Goal: Task Accomplishment & Management: Manage account settings

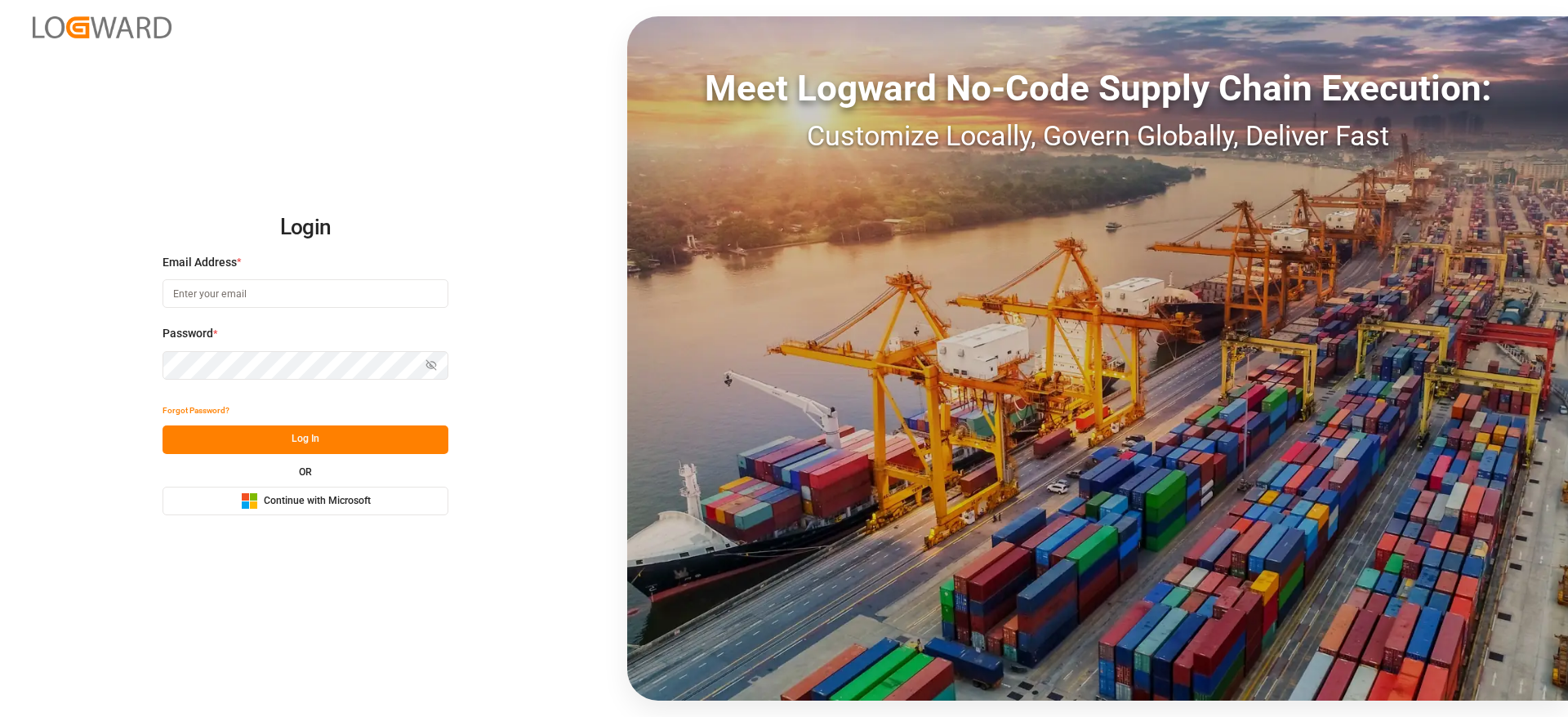
click at [331, 507] on button "Microsoft Logo Continue with Microsoft" at bounding box center [306, 500] width 286 height 29
click at [331, 507] on span "Continue with Microsoft" at bounding box center [317, 501] width 107 height 15
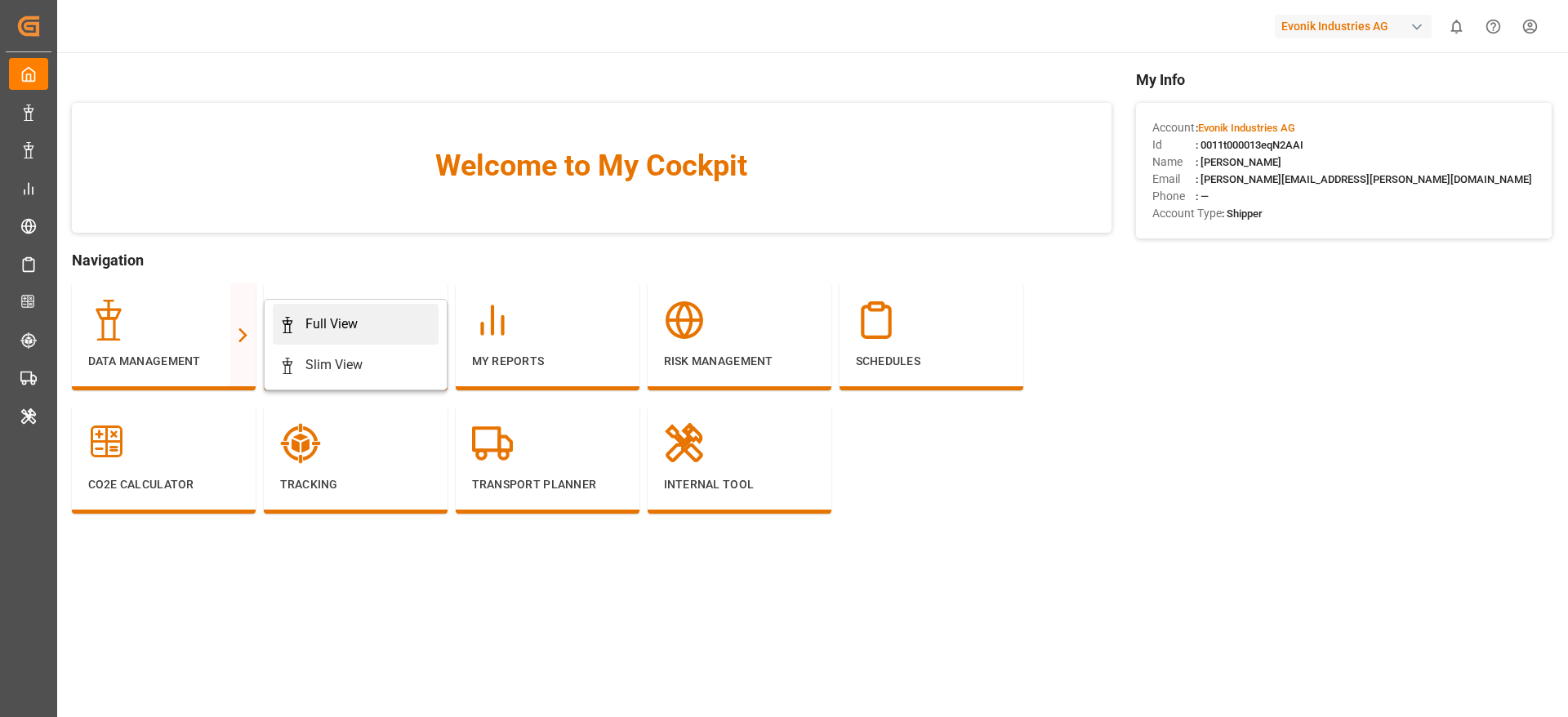
click at [319, 328] on div "Full View" at bounding box center [332, 324] width 53 height 20
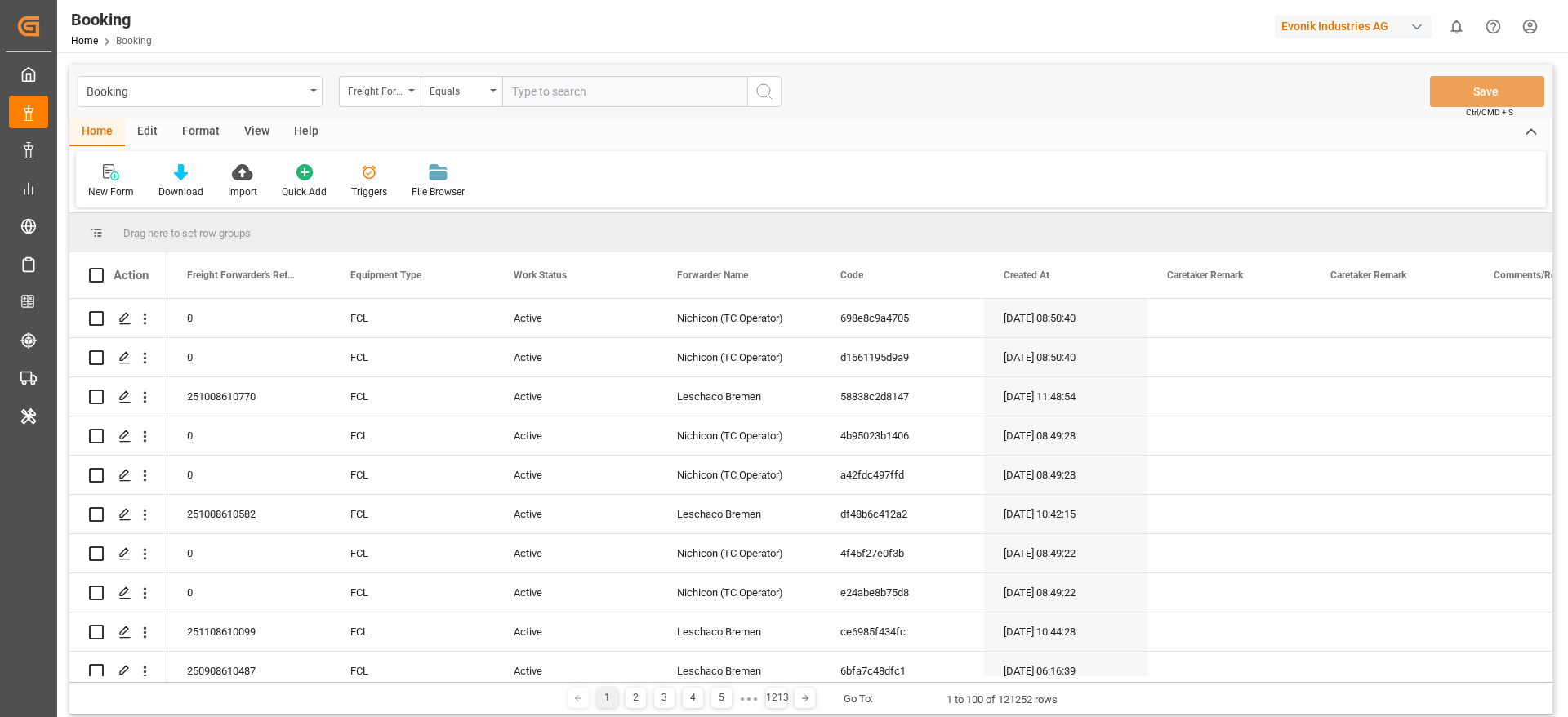
click at [201, 119] on div "Format" at bounding box center [201, 132] width 62 height 28
click at [108, 188] on div "Filter Rows" at bounding box center [112, 192] width 48 height 15
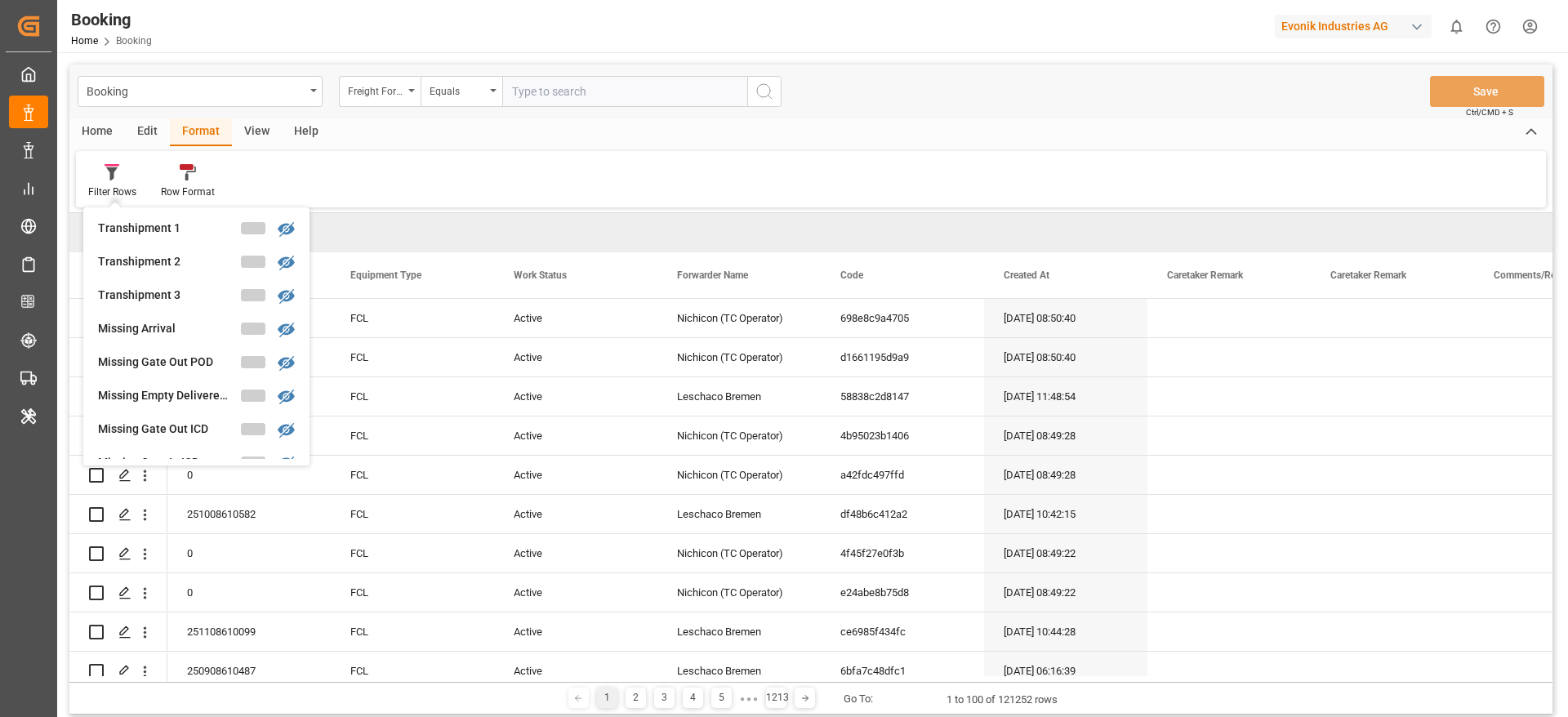
scroll to position [541, 0]
click at [1359, 29] on div "Evonik Industries AG" at bounding box center [1353, 26] width 157 height 24
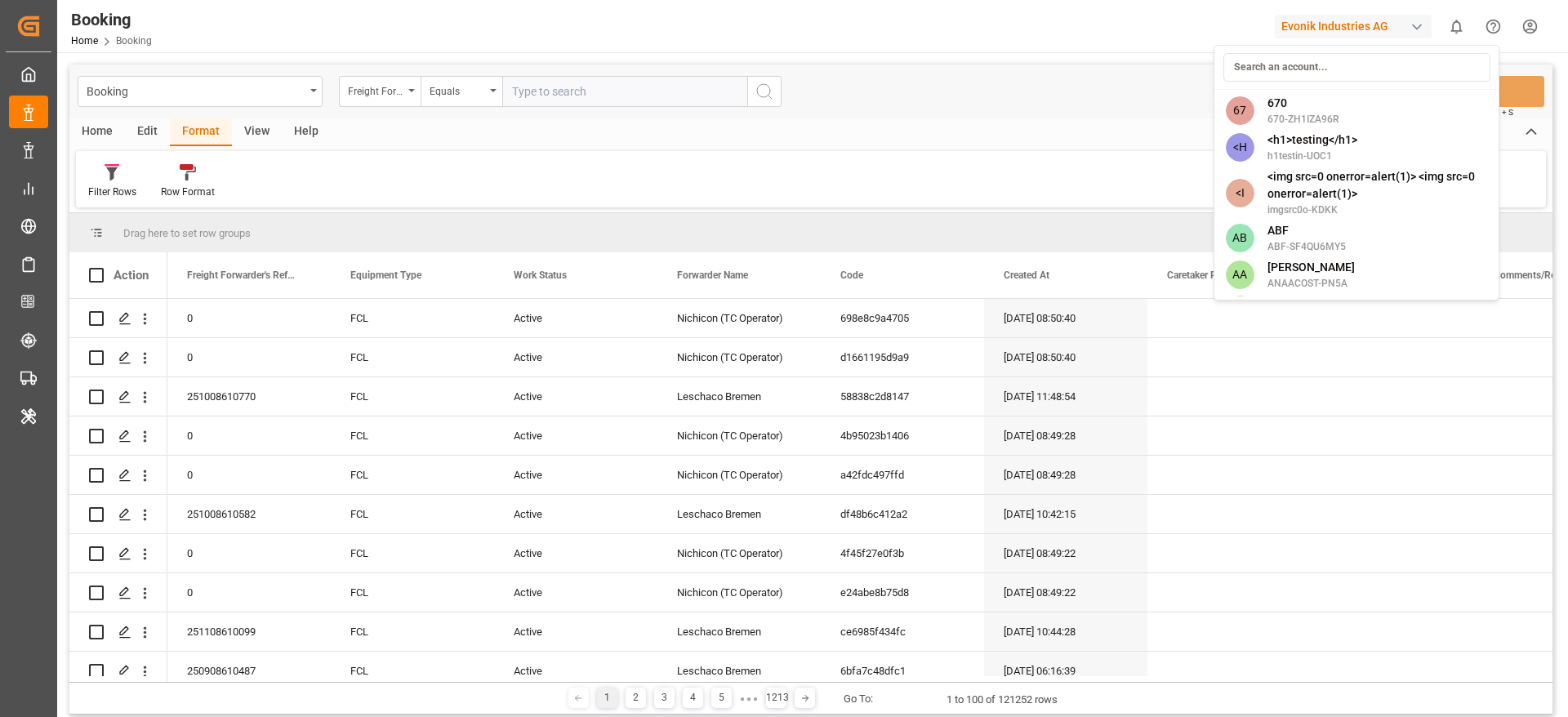
click at [116, 169] on html "Created by potrace 1.15, written by Peter Selinger 2001-2017 Created by potrace…" at bounding box center [784, 358] width 1568 height 717
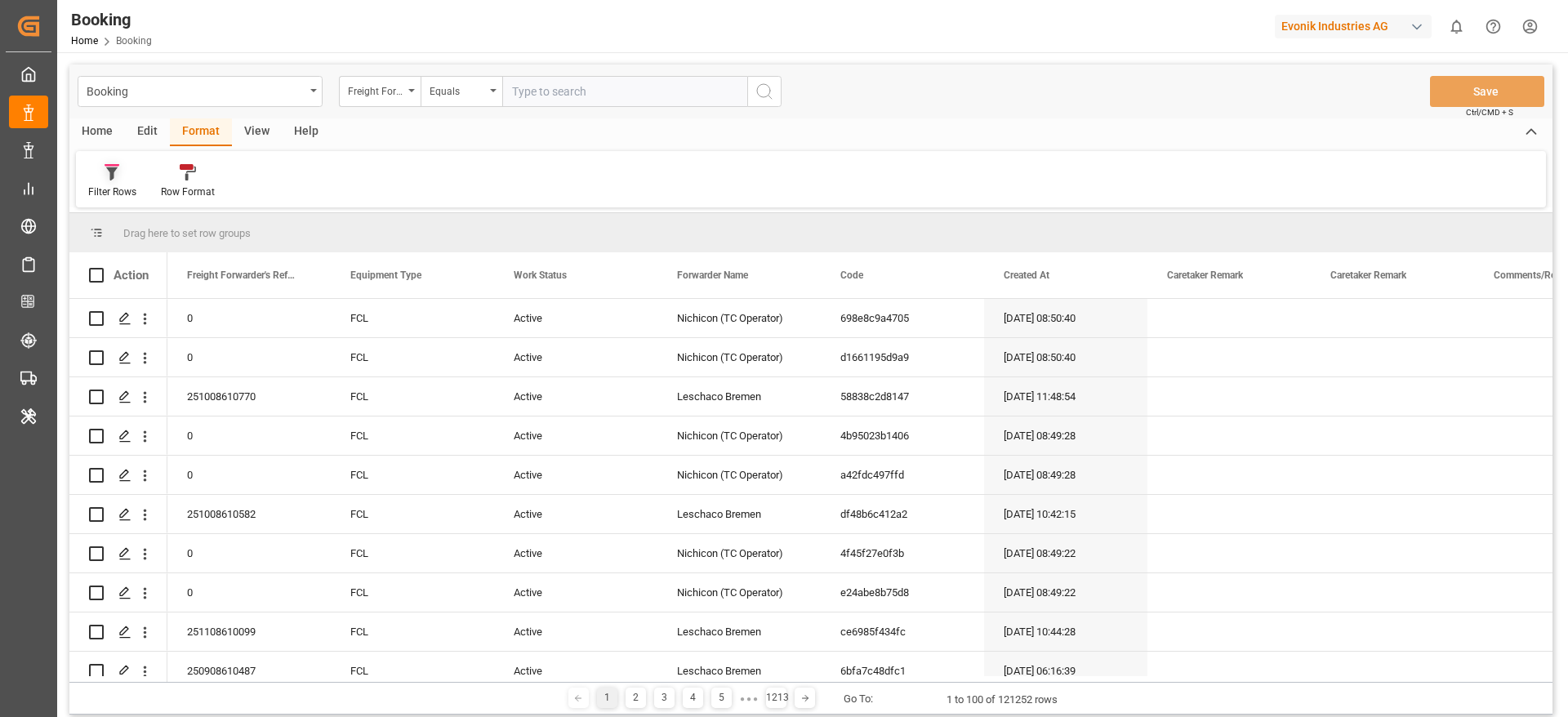
click at [124, 193] on div "Filter Rows" at bounding box center [112, 192] width 48 height 15
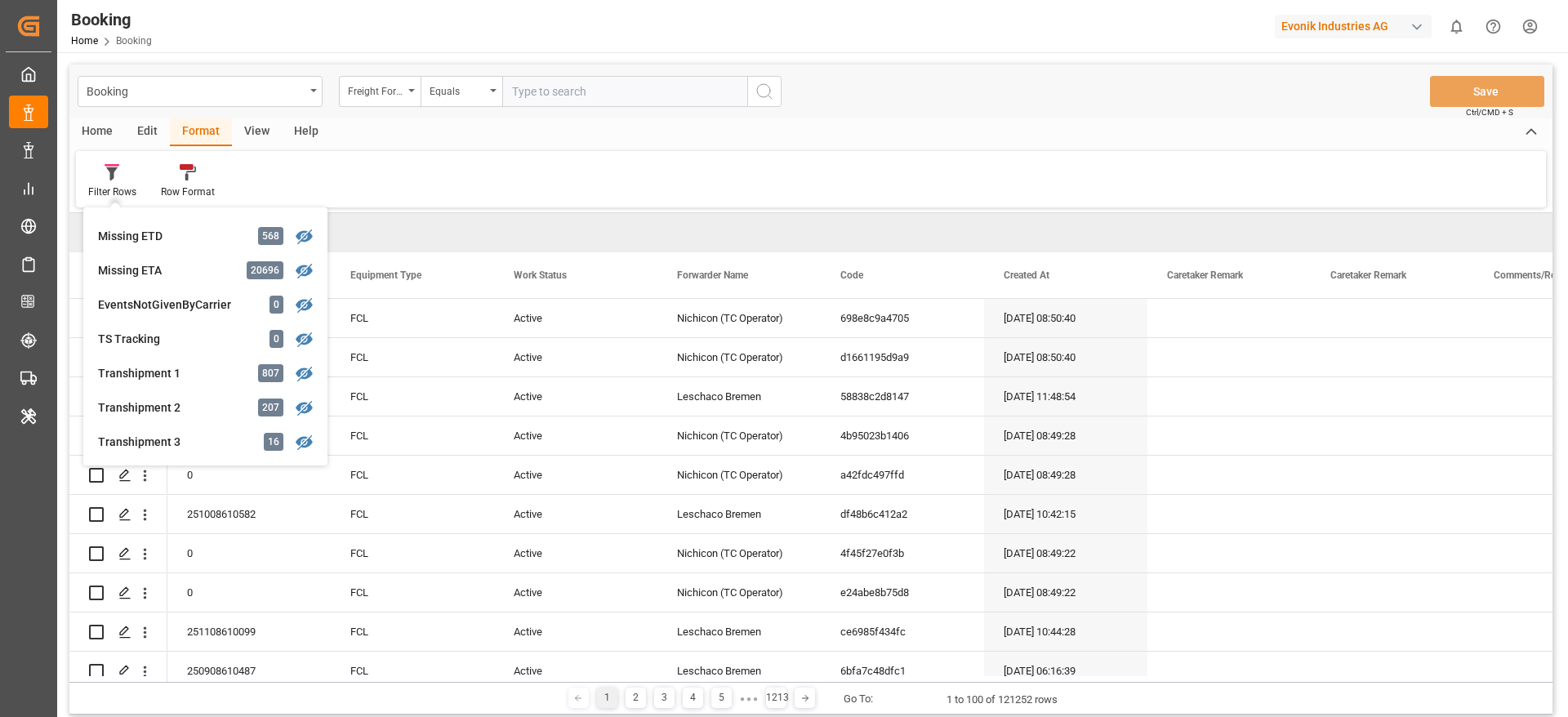
scroll to position [438, 0]
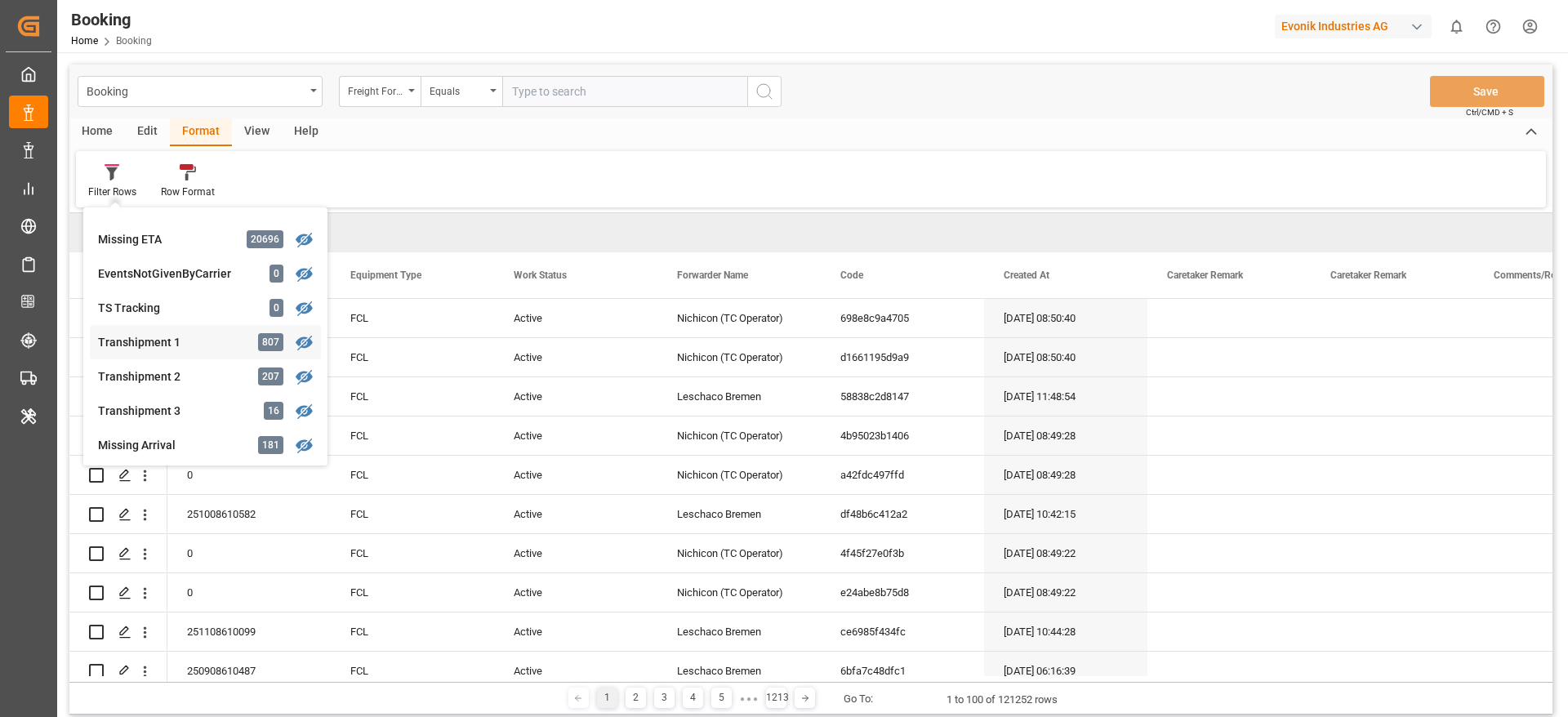
click at [166, 343] on div "Transhipment 1" at bounding box center [169, 342] width 143 height 17
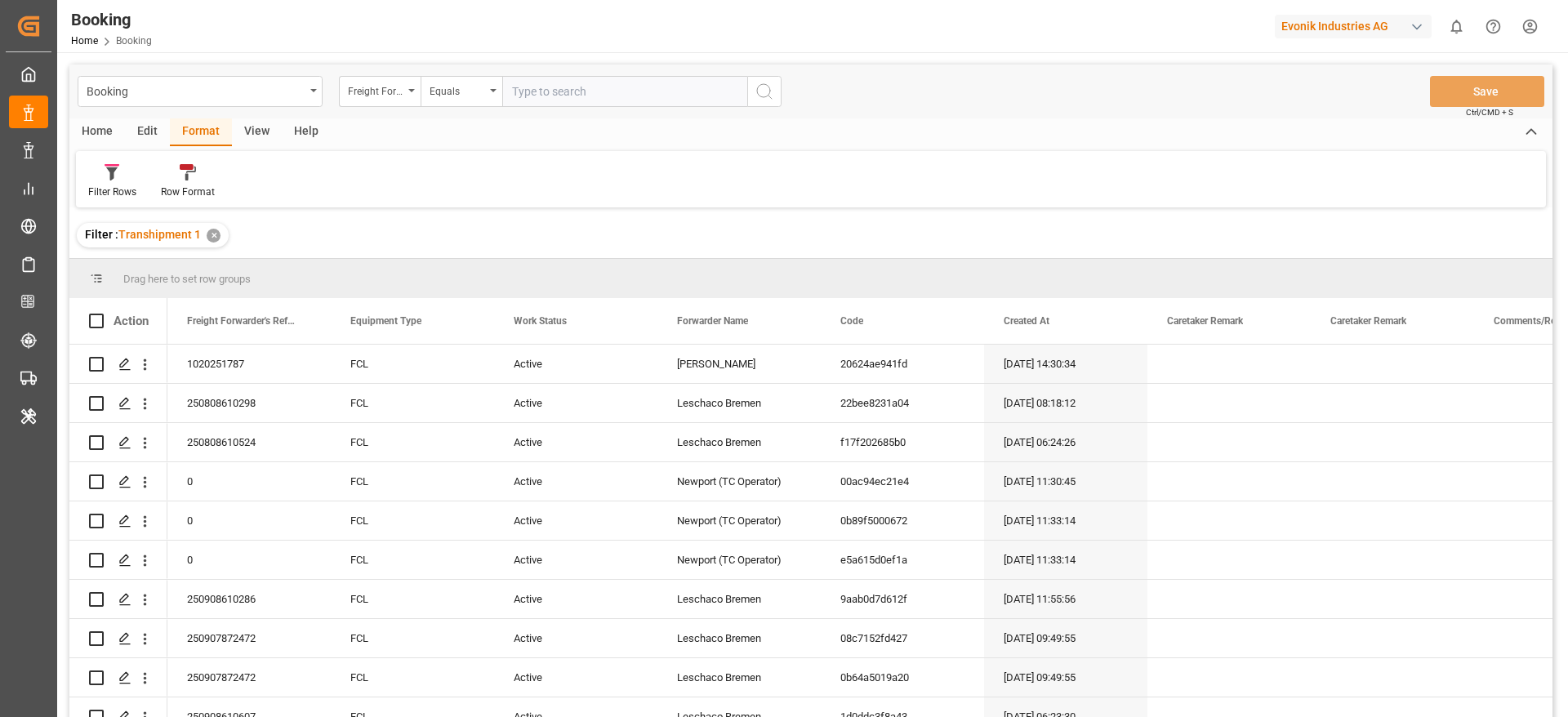
click at [252, 129] on div "View" at bounding box center [256, 132] width 50 height 28
click at [114, 173] on div at bounding box center [103, 172] width 32 height 17
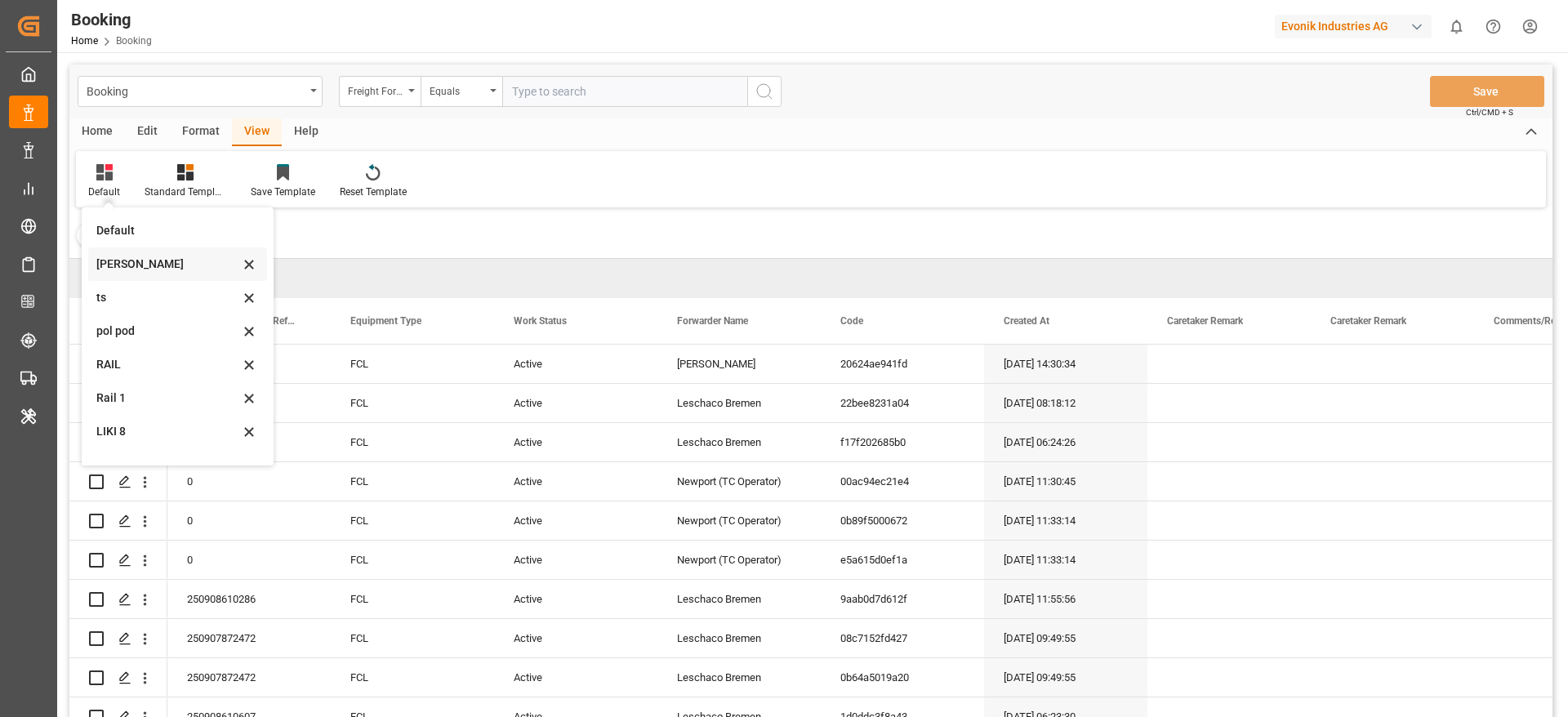
click at [144, 267] on div "Likitha" at bounding box center [168, 264] width 143 height 17
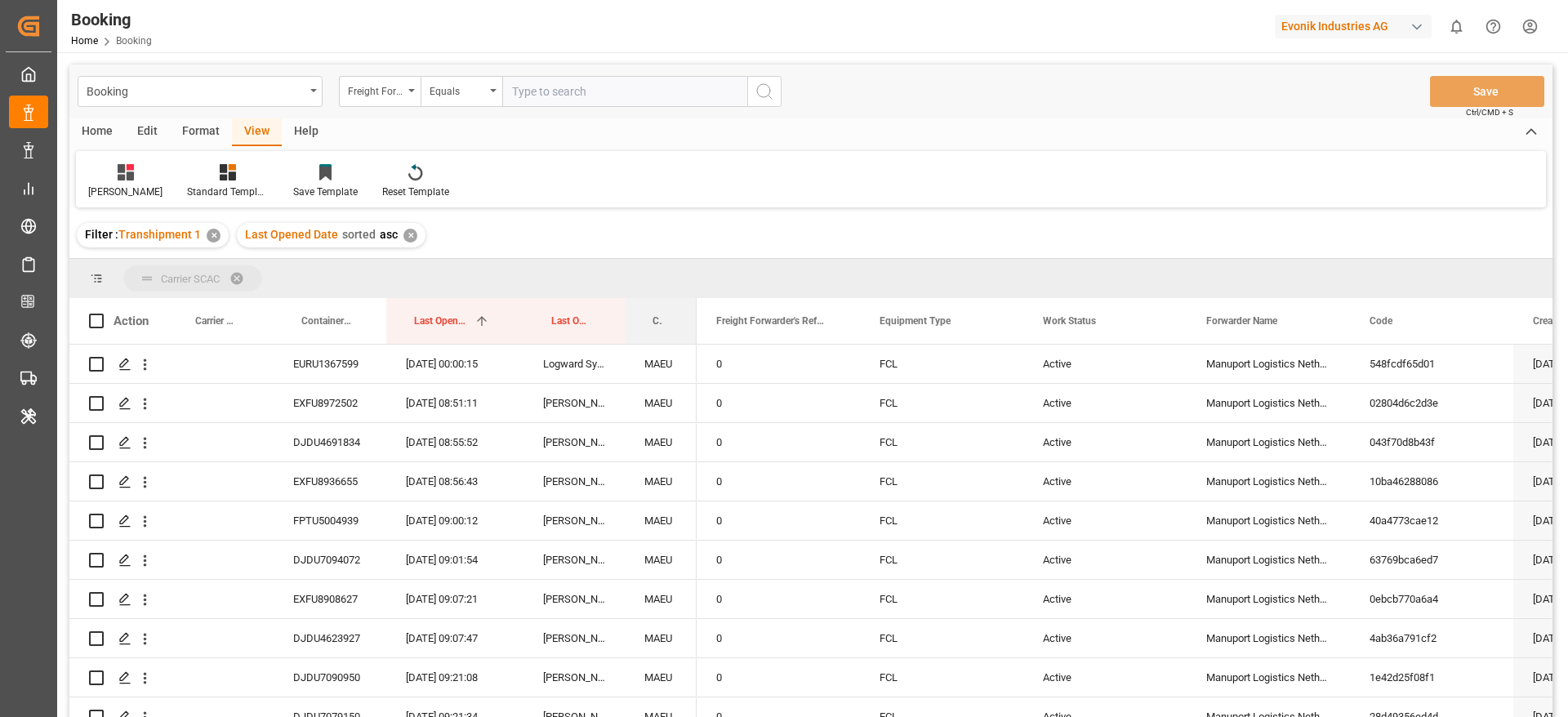
drag, startPoint x: 656, startPoint y: 322, endPoint x: 694, endPoint y: 269, distance: 65.2
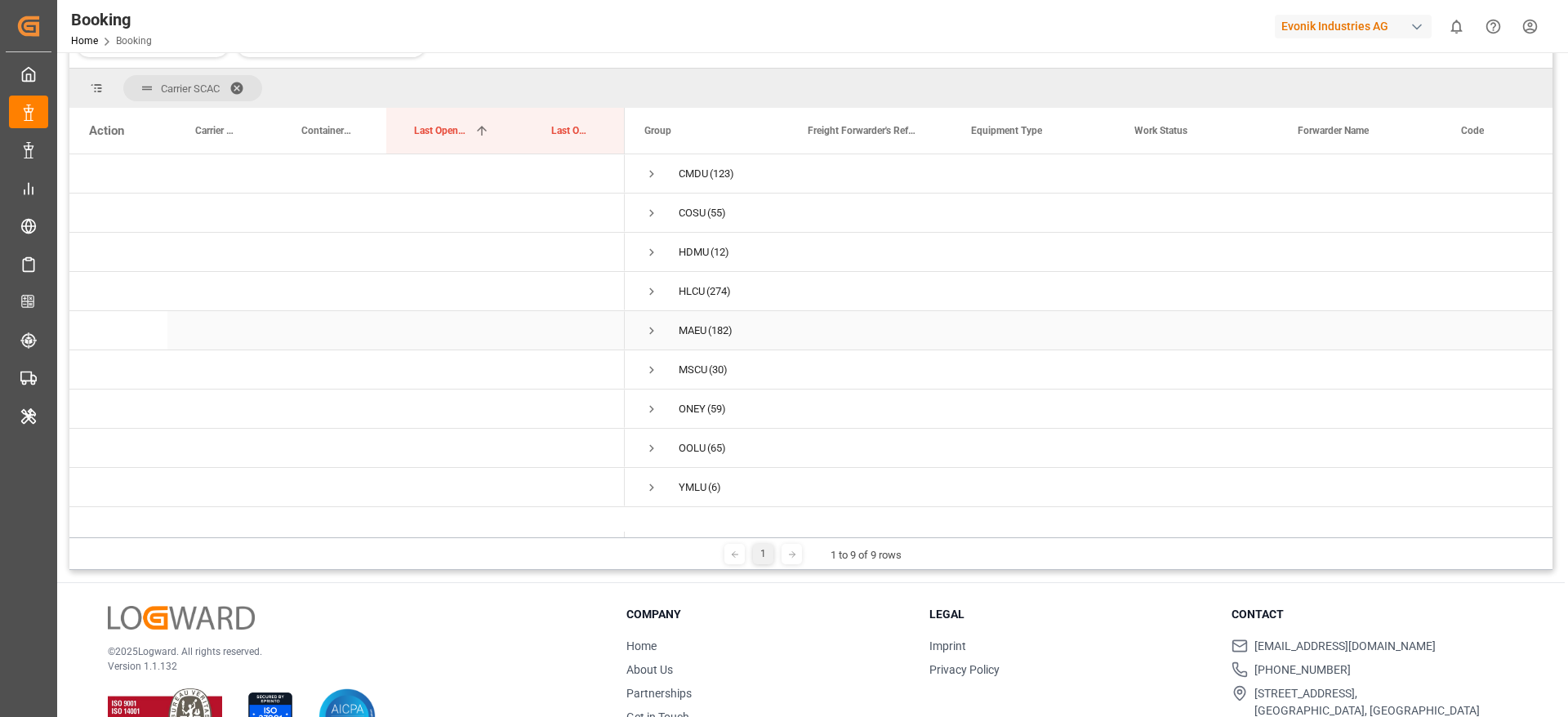
scroll to position [186, 0]
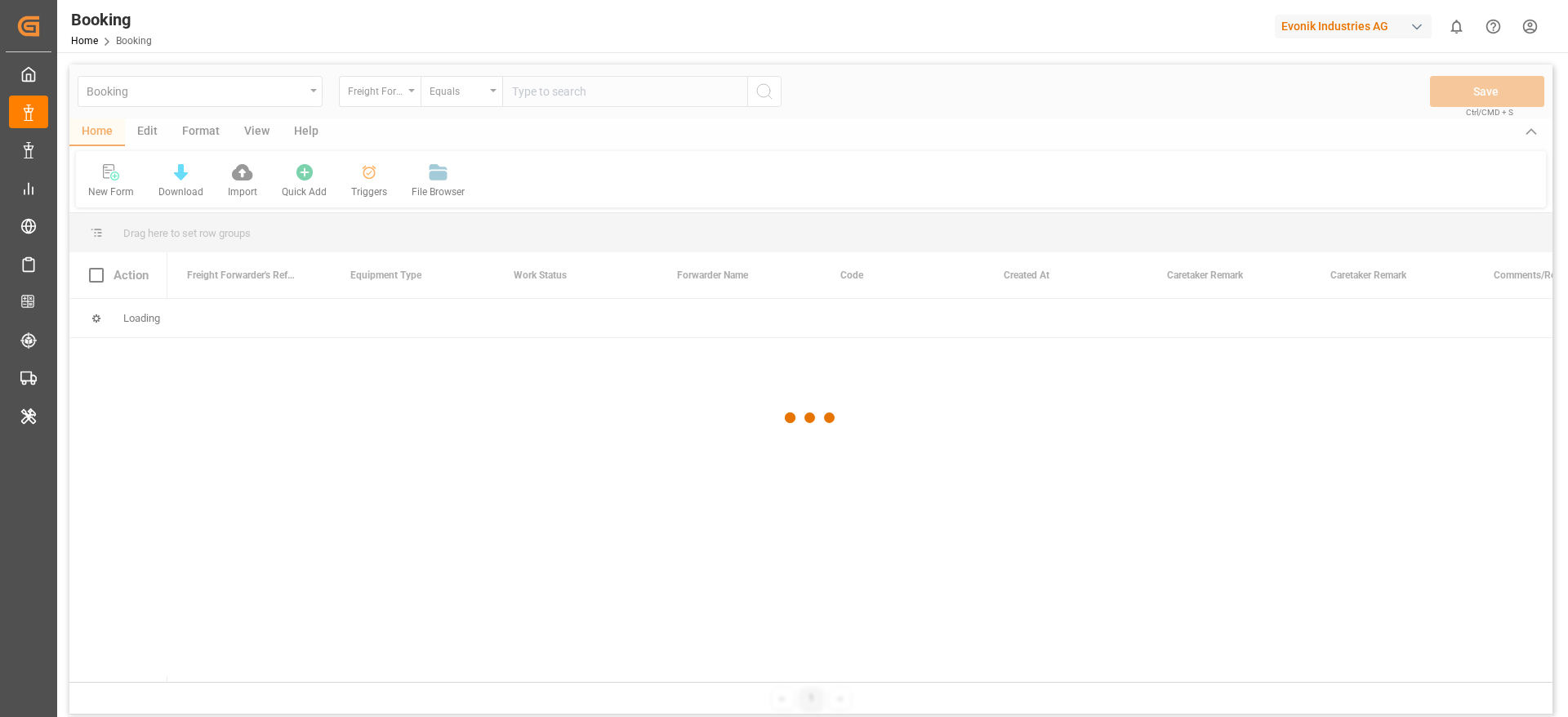
click at [1348, 25] on div "Evonik Industries AG" at bounding box center [1353, 26] width 157 height 24
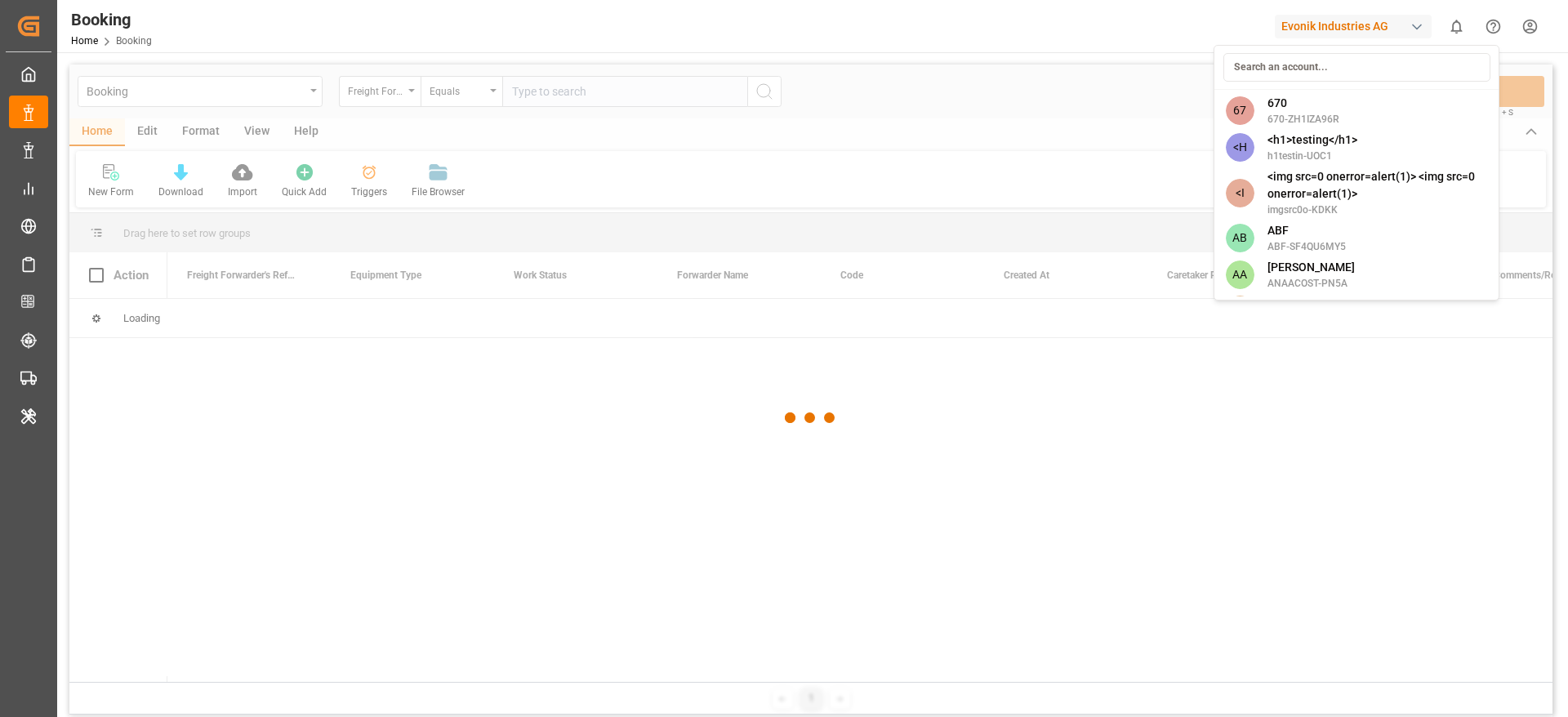
click at [1306, 64] on input at bounding box center [1356, 67] width 267 height 29
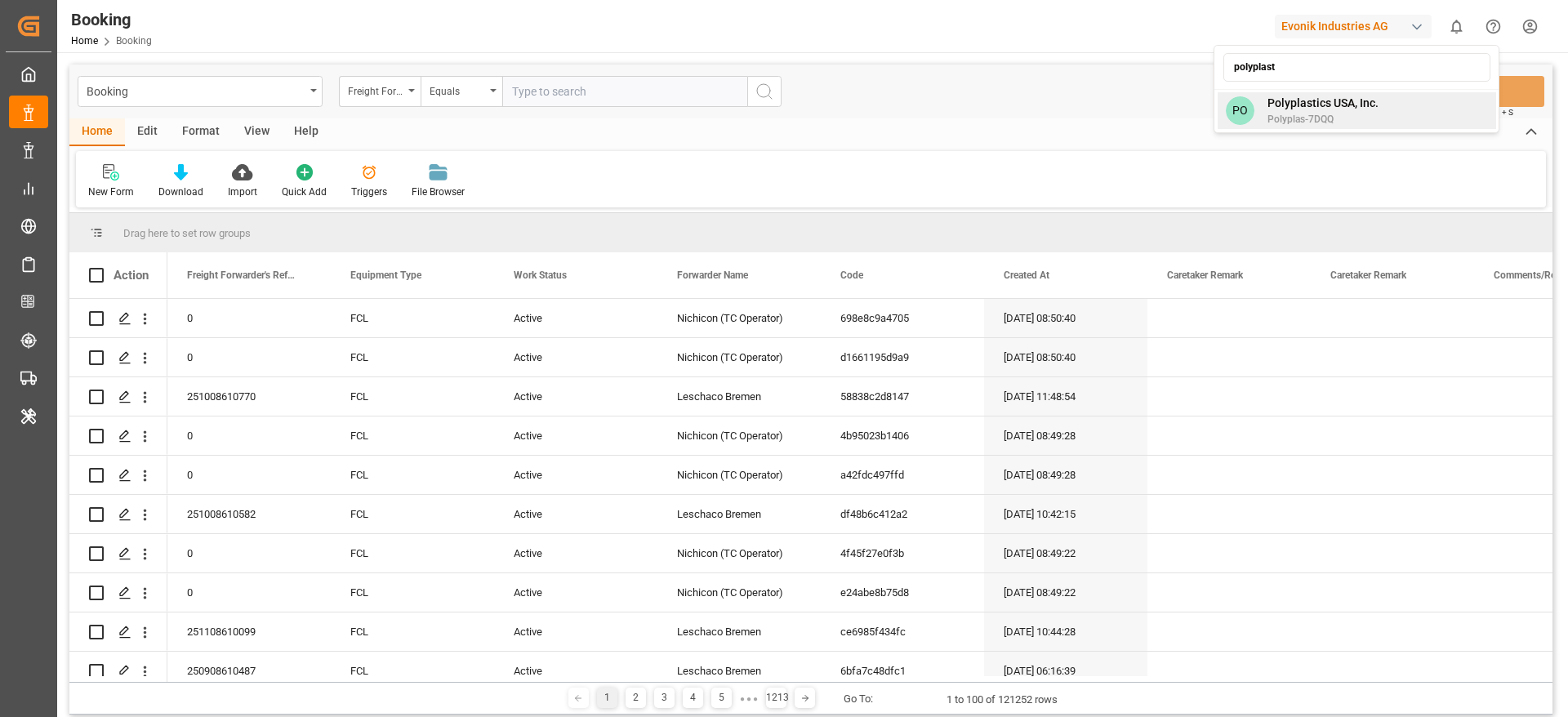
type input "polyplast"
click at [1327, 101] on span "Polyplastics USA, Inc." at bounding box center [1322, 103] width 111 height 17
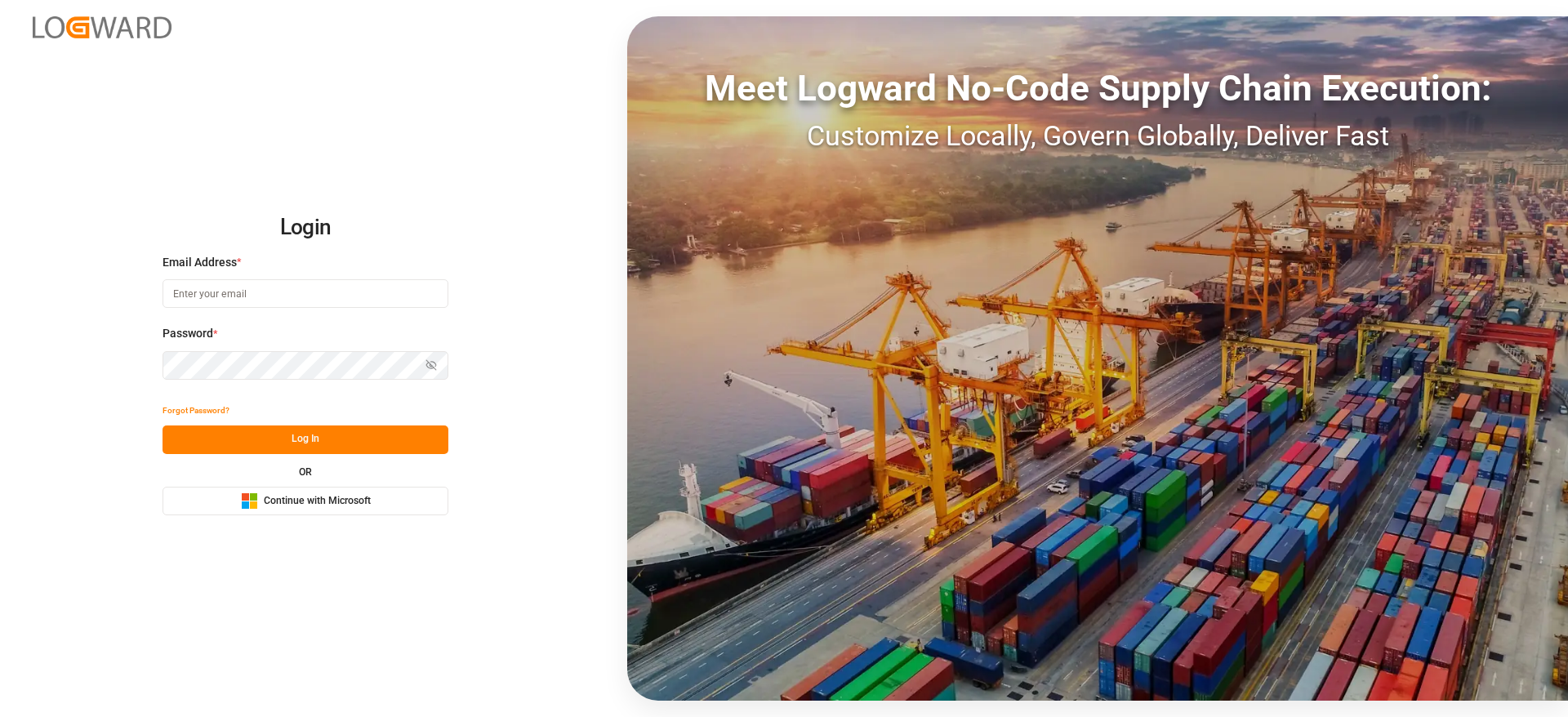
click at [297, 499] on span "Continue with Microsoft" at bounding box center [317, 501] width 107 height 15
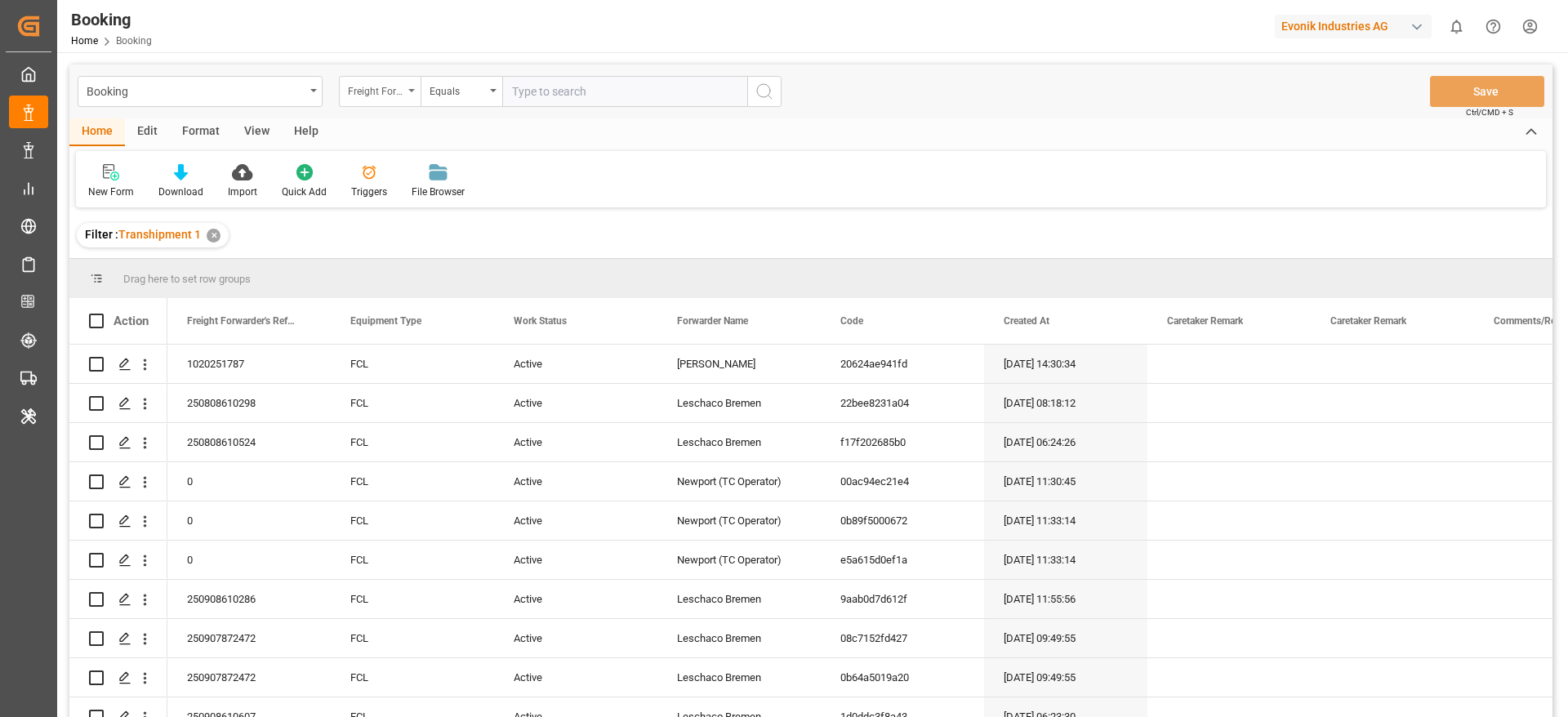
click at [378, 89] on div "Freight Forwarder's Reference No." at bounding box center [375, 89] width 56 height 19
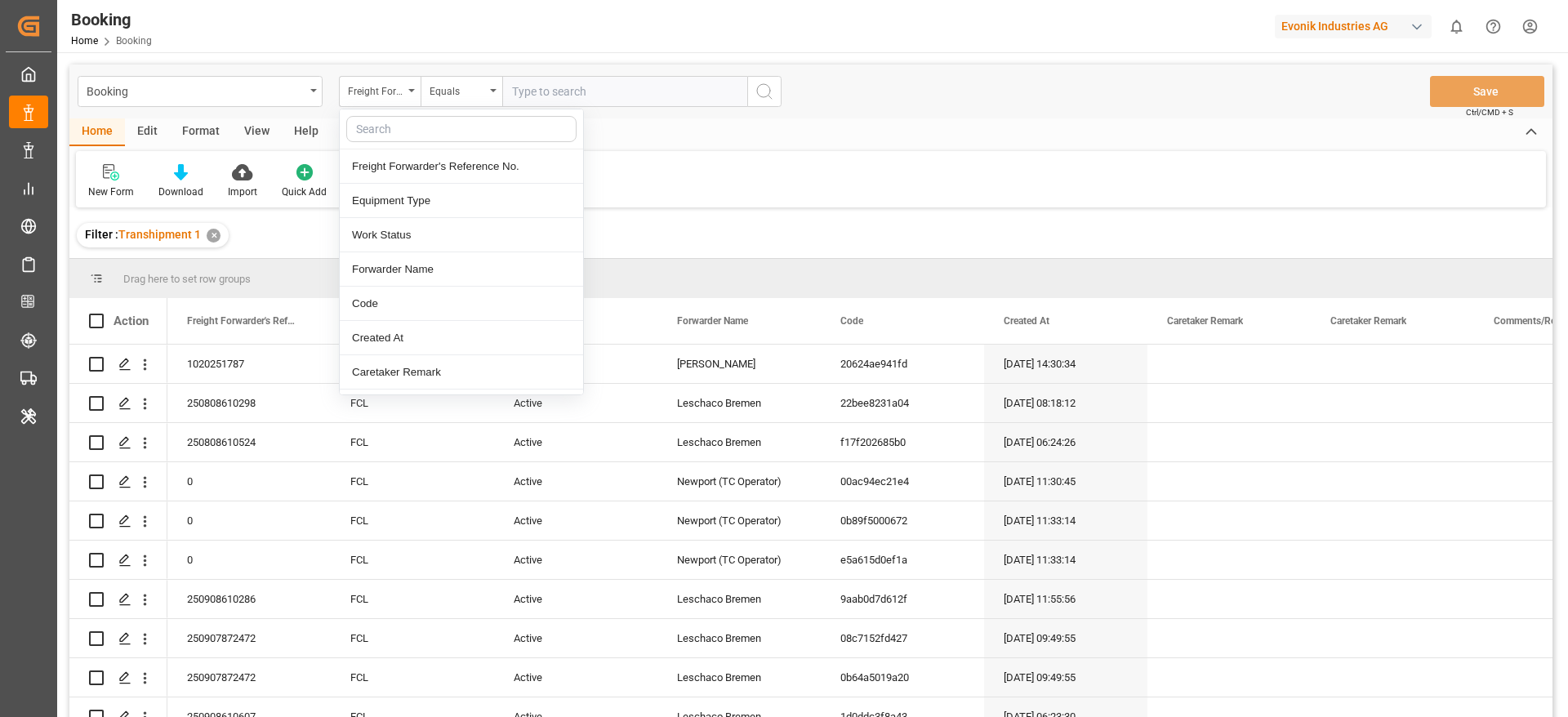
click at [393, 128] on input "text" at bounding box center [461, 129] width 230 height 26
type input "CARRIER"
click at [393, 200] on div "Carrier SCAC" at bounding box center [462, 201] width 243 height 34
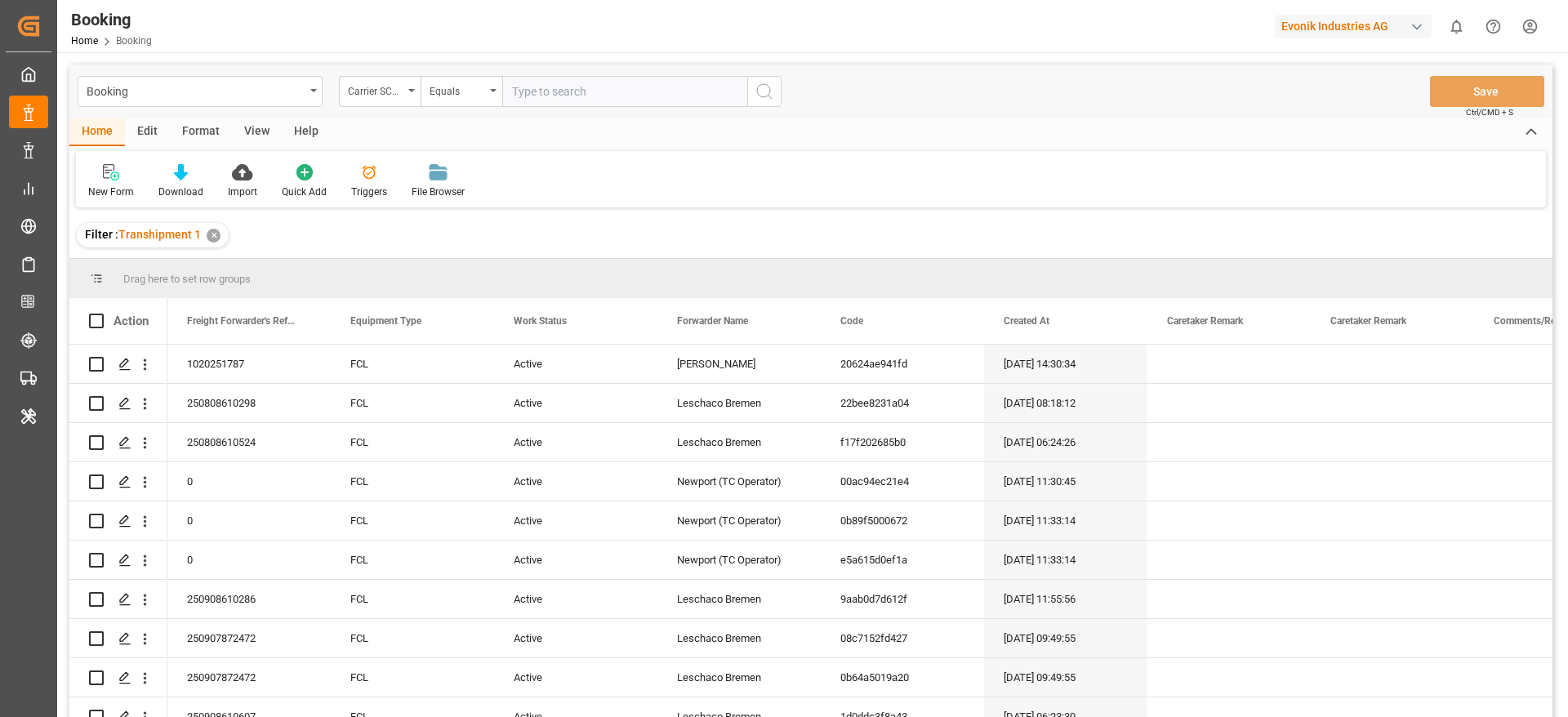
click at [552, 83] on input "text" at bounding box center [624, 91] width 245 height 31
type input "HLCU"
click at [252, 134] on div "View" at bounding box center [256, 132] width 50 height 28
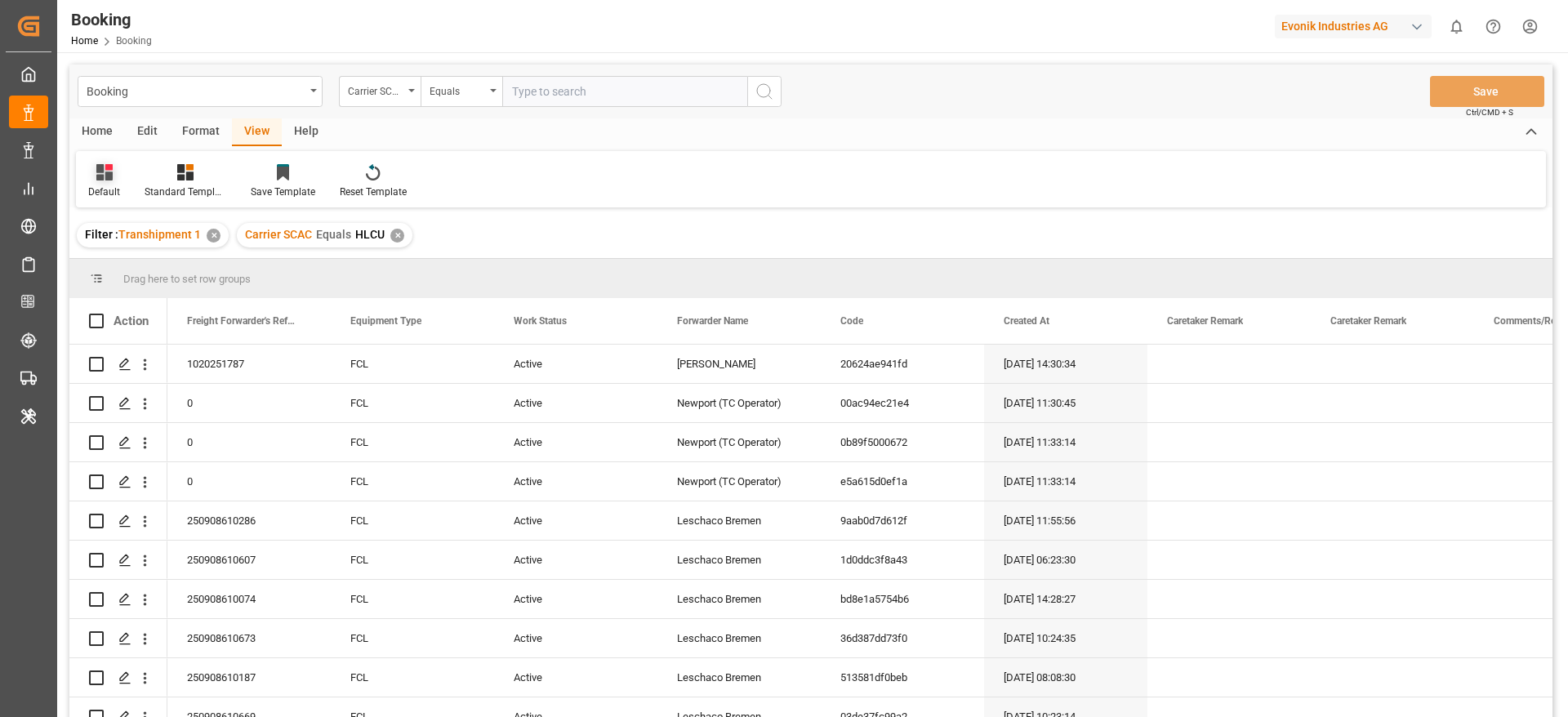
click at [107, 168] on icon at bounding box center [108, 168] width 7 height 7
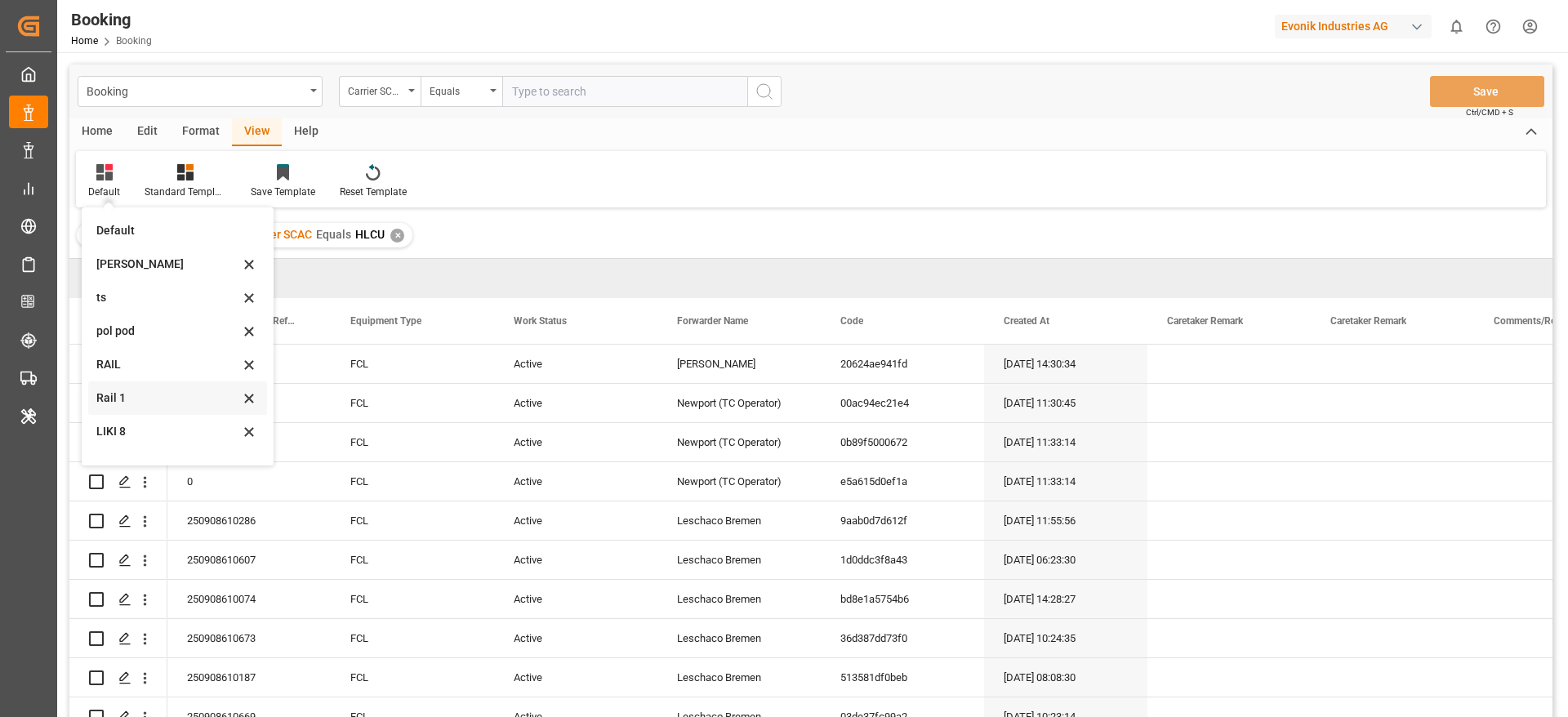
click at [147, 393] on div "Rail 1" at bounding box center [168, 398] width 143 height 17
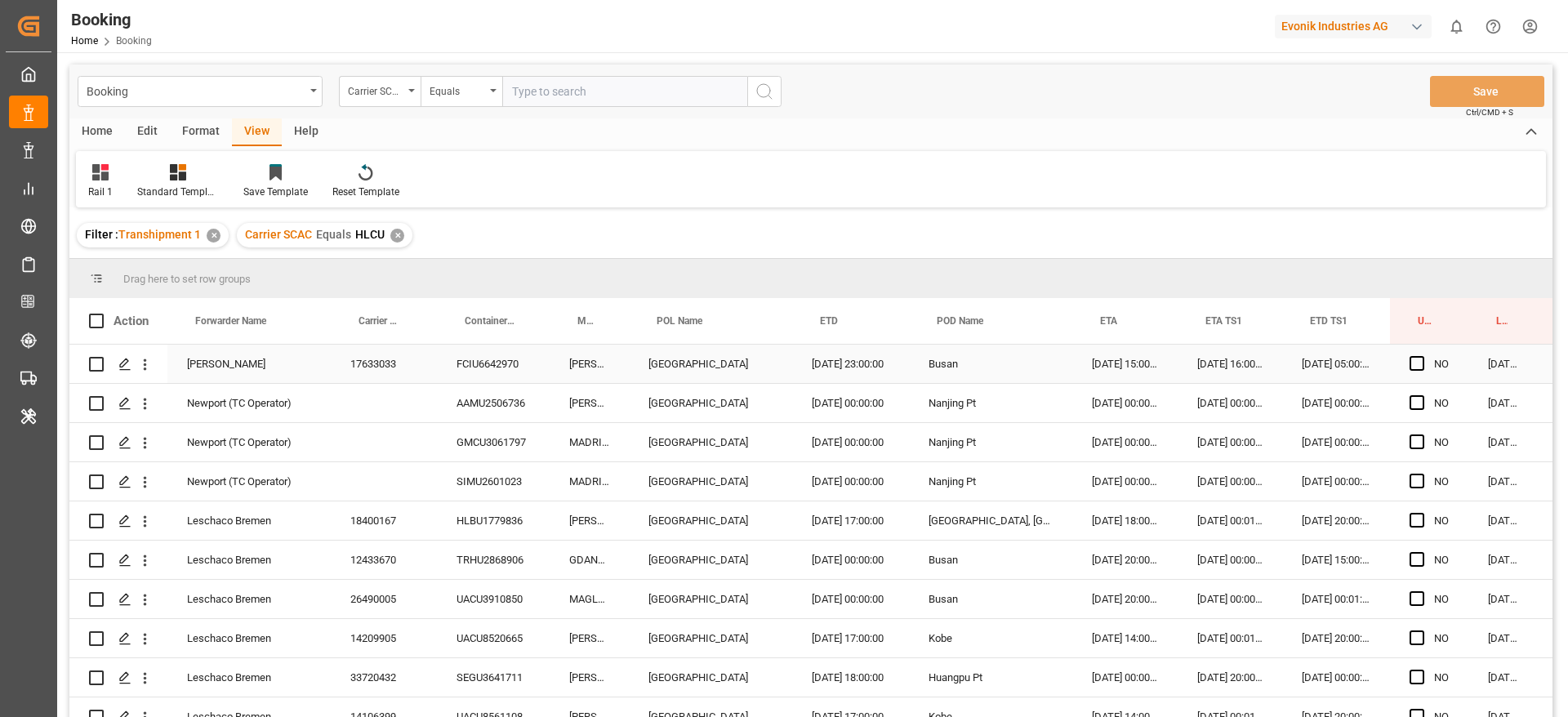
click at [371, 359] on div "17633033" at bounding box center [384, 363] width 106 height 39
click at [1416, 357] on span "Press SPACE to select this row." at bounding box center [1417, 363] width 15 height 15
click at [1422, 356] on input "Press SPACE to select this row." at bounding box center [1422, 356] width 0 height 0
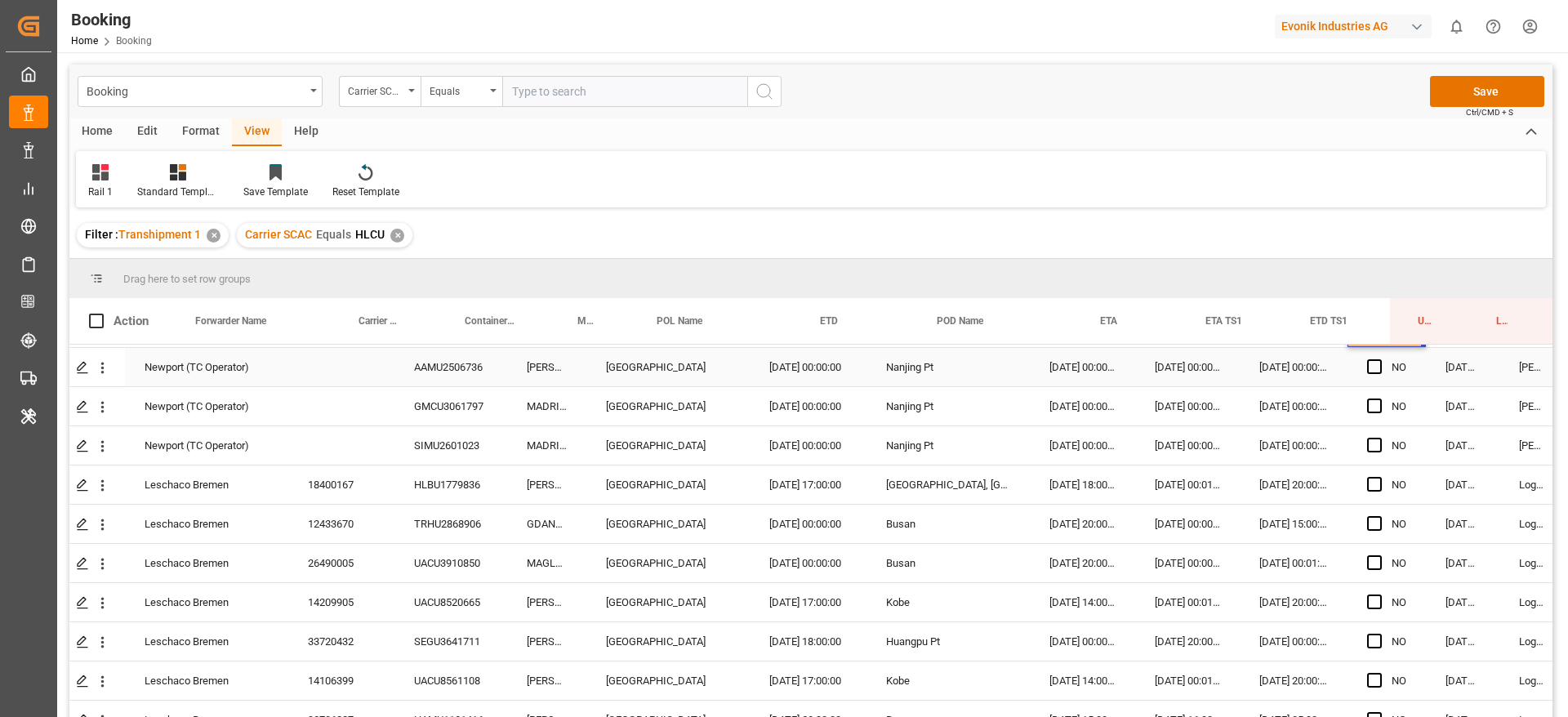
scroll to position [34, 43]
click at [1376, 489] on span "Press SPACE to select this row." at bounding box center [1374, 486] width 15 height 15
click at [1379, 479] on input "Press SPACE to select this row." at bounding box center [1379, 479] width 0 height 0
click at [393, 494] on div "18400167" at bounding box center [341, 486] width 106 height 39
click at [352, 534] on div "12433670" at bounding box center [341, 525] width 106 height 39
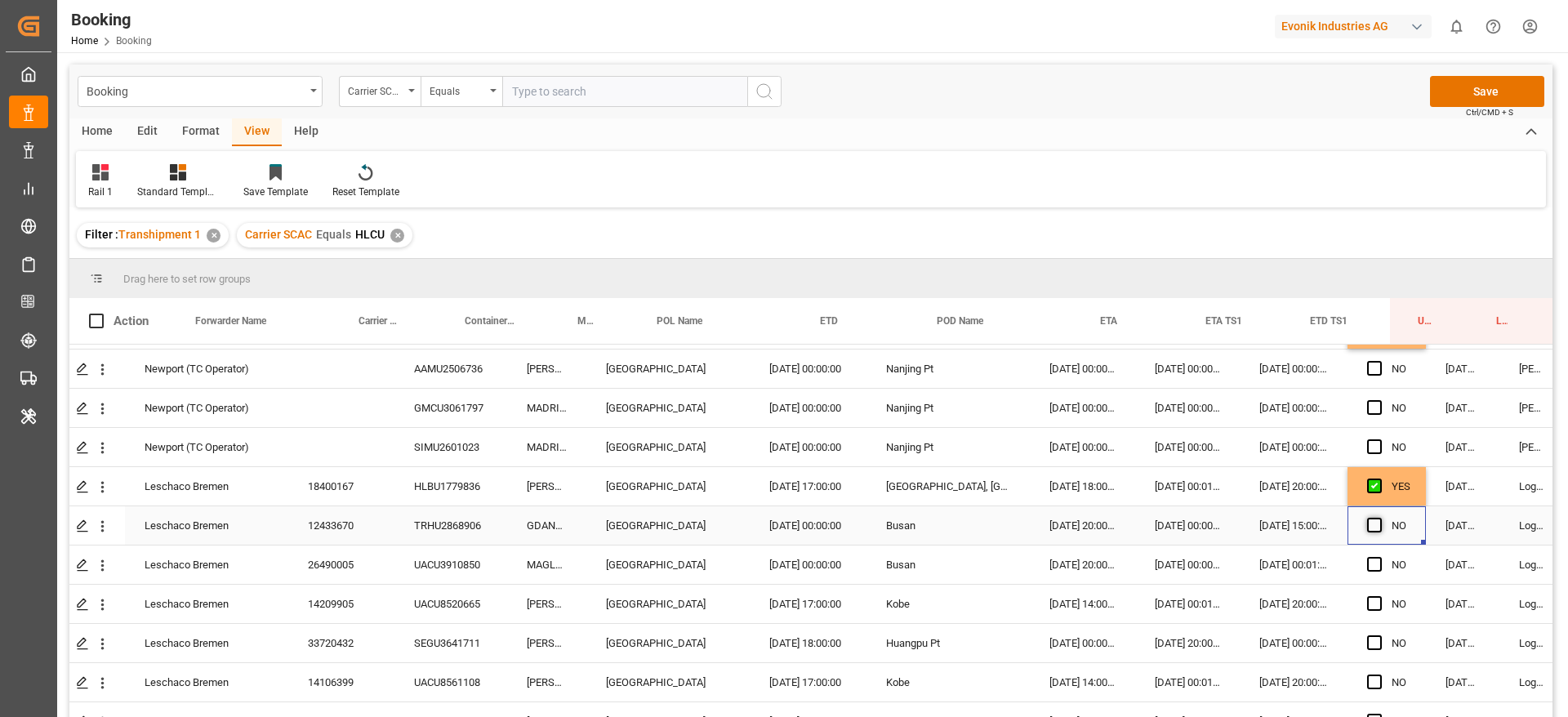
click at [1372, 522] on span "Press SPACE to select this row." at bounding box center [1374, 525] width 15 height 15
click at [1379, 517] on input "Press SPACE to select this row." at bounding box center [1379, 517] width 0 height 0
click at [1372, 559] on span "Press SPACE to select this row." at bounding box center [1374, 564] width 15 height 15
click at [1379, 557] on input "Press SPACE to select this row." at bounding box center [1379, 557] width 0 height 0
click at [1372, 600] on span "Press SPACE to select this row." at bounding box center [1374, 604] width 15 height 15
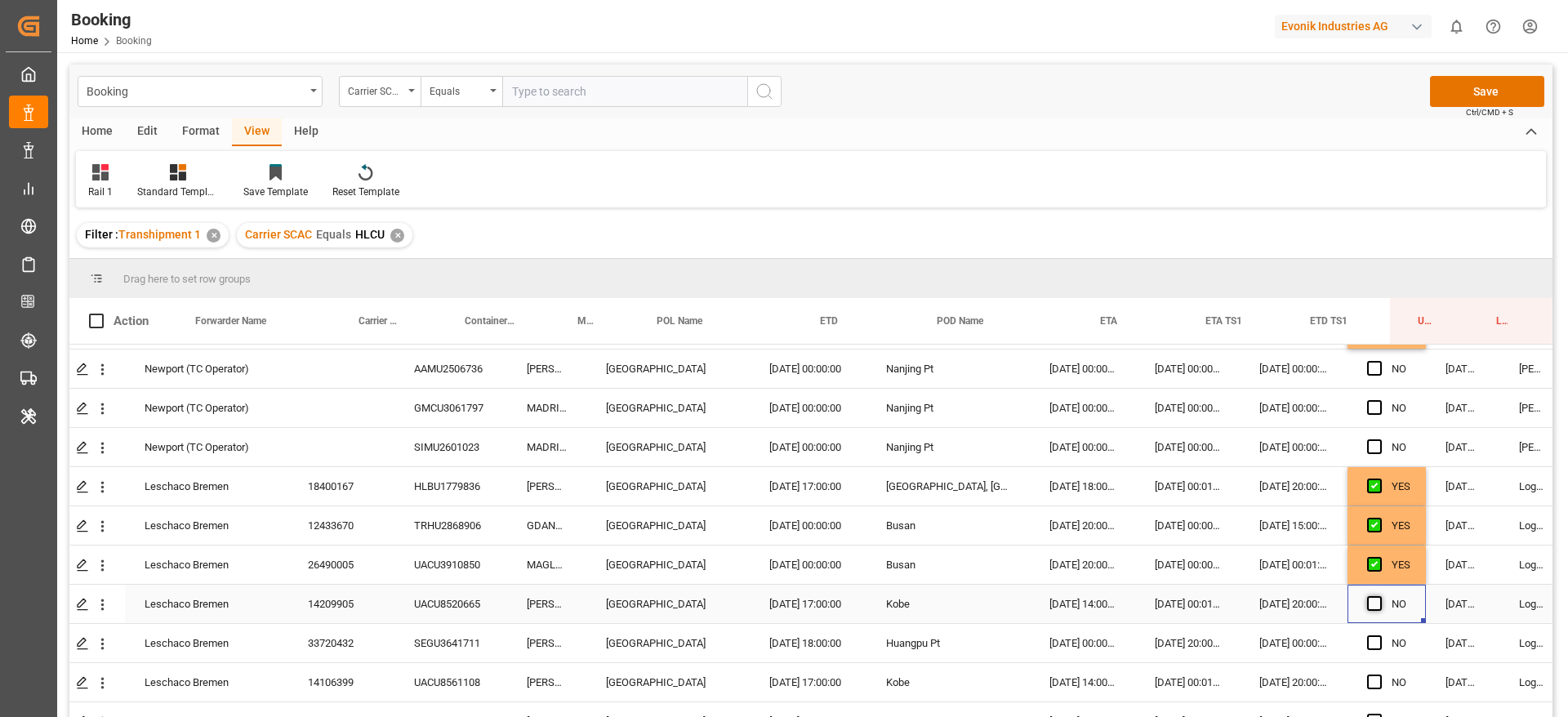
click at [1379, 596] on input "Press SPACE to select this row." at bounding box center [1379, 596] width 0 height 0
click at [1372, 648] on span "Press SPACE to select this row." at bounding box center [1374, 642] width 15 height 15
click at [1379, 635] on input "Press SPACE to select this row." at bounding box center [1379, 635] width 0 height 0
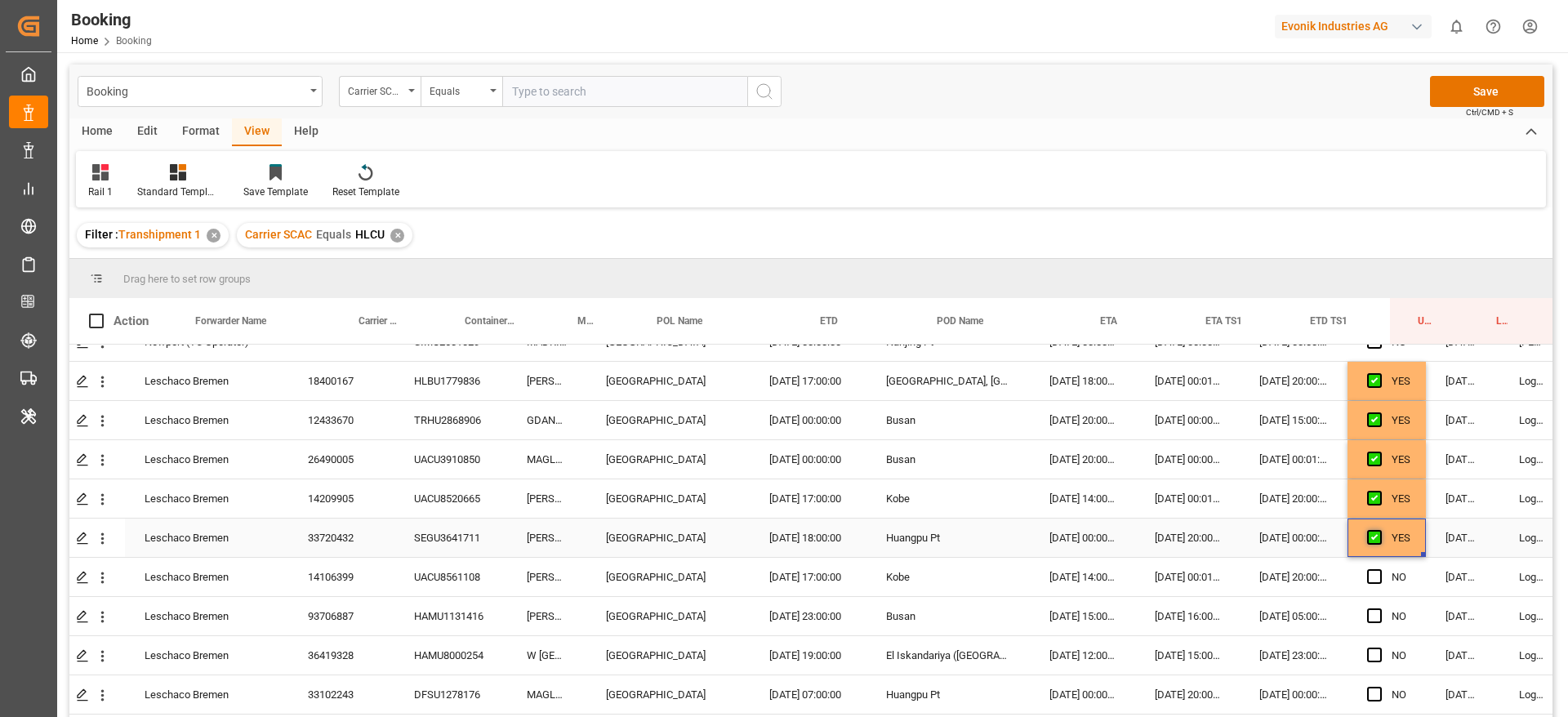
scroll to position [181, 43]
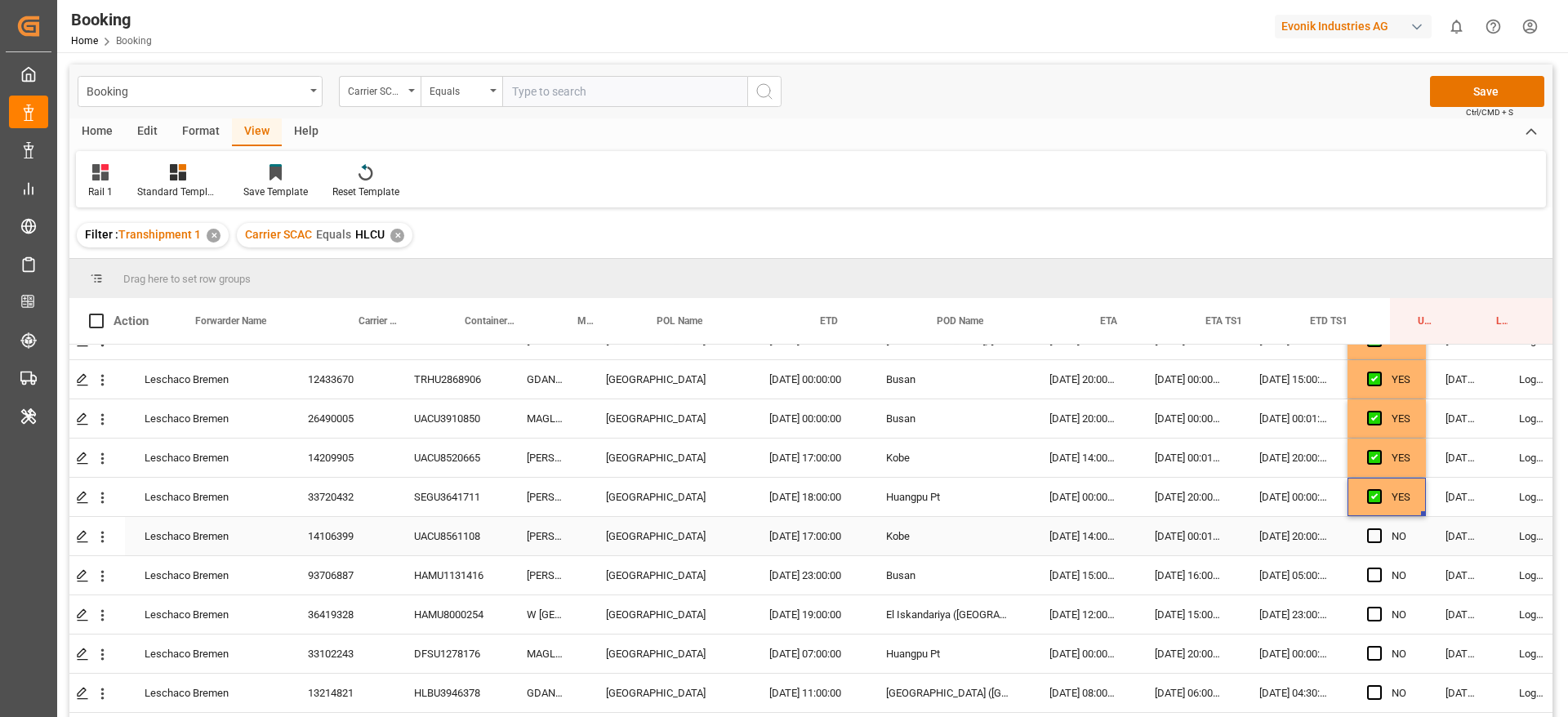
click at [1373, 543] on div "Press SPACE to select this row." at bounding box center [1379, 536] width 25 height 38
click at [1373, 532] on span "Press SPACE to select this row." at bounding box center [1374, 535] width 15 height 15
click at [1379, 528] on input "Press SPACE to select this row." at bounding box center [1379, 528] width 0 height 0
click at [1368, 574] on span "Press SPACE to select this row." at bounding box center [1374, 575] width 15 height 15
click at [1379, 568] on input "Press SPACE to select this row." at bounding box center [1379, 568] width 0 height 0
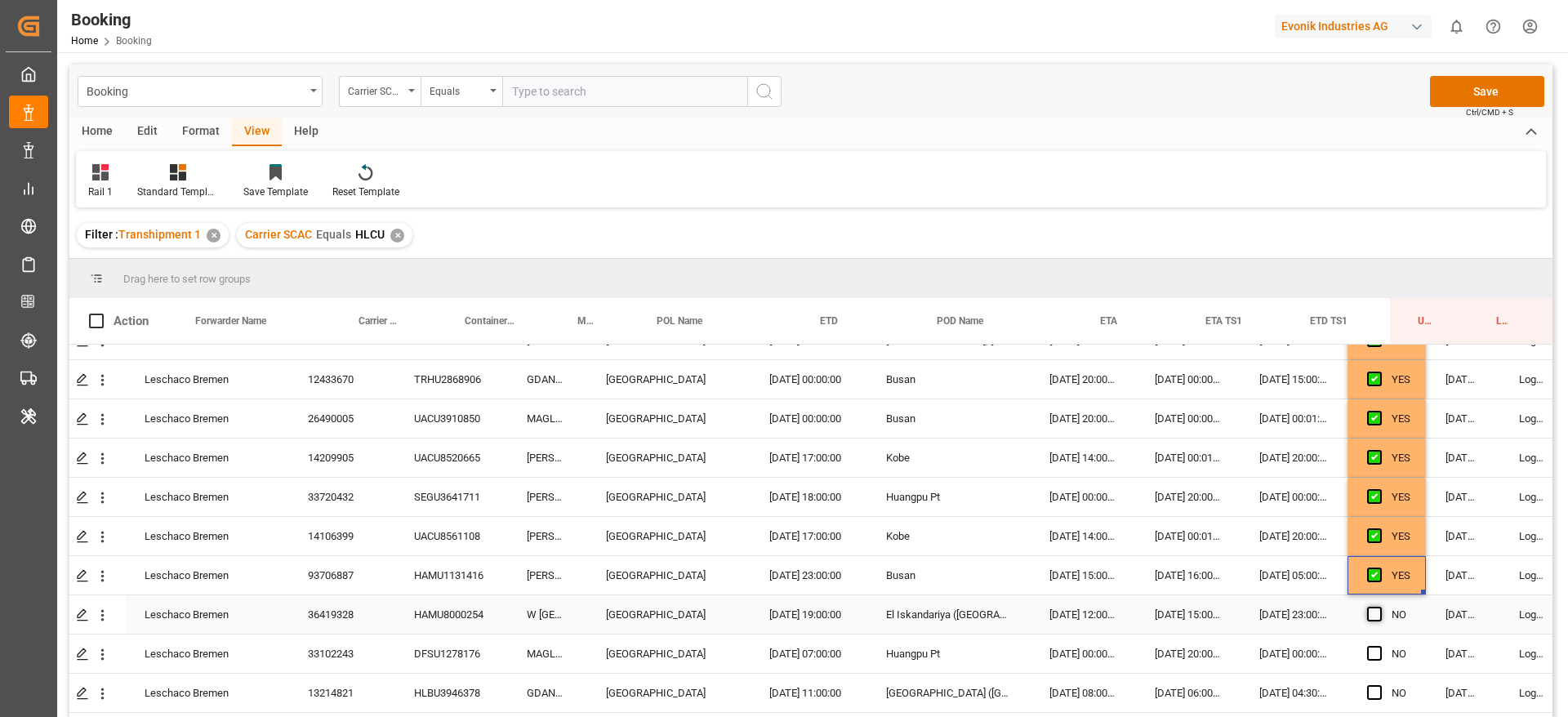
click at [1372, 618] on span "Press SPACE to select this row." at bounding box center [1374, 614] width 15 height 15
click at [1379, 607] on input "Press SPACE to select this row." at bounding box center [1379, 607] width 0 height 0
click at [481, 612] on div "HAMU8000254" at bounding box center [450, 614] width 113 height 39
click at [101, 615] on icon "open menu" at bounding box center [103, 616] width 3 height 11
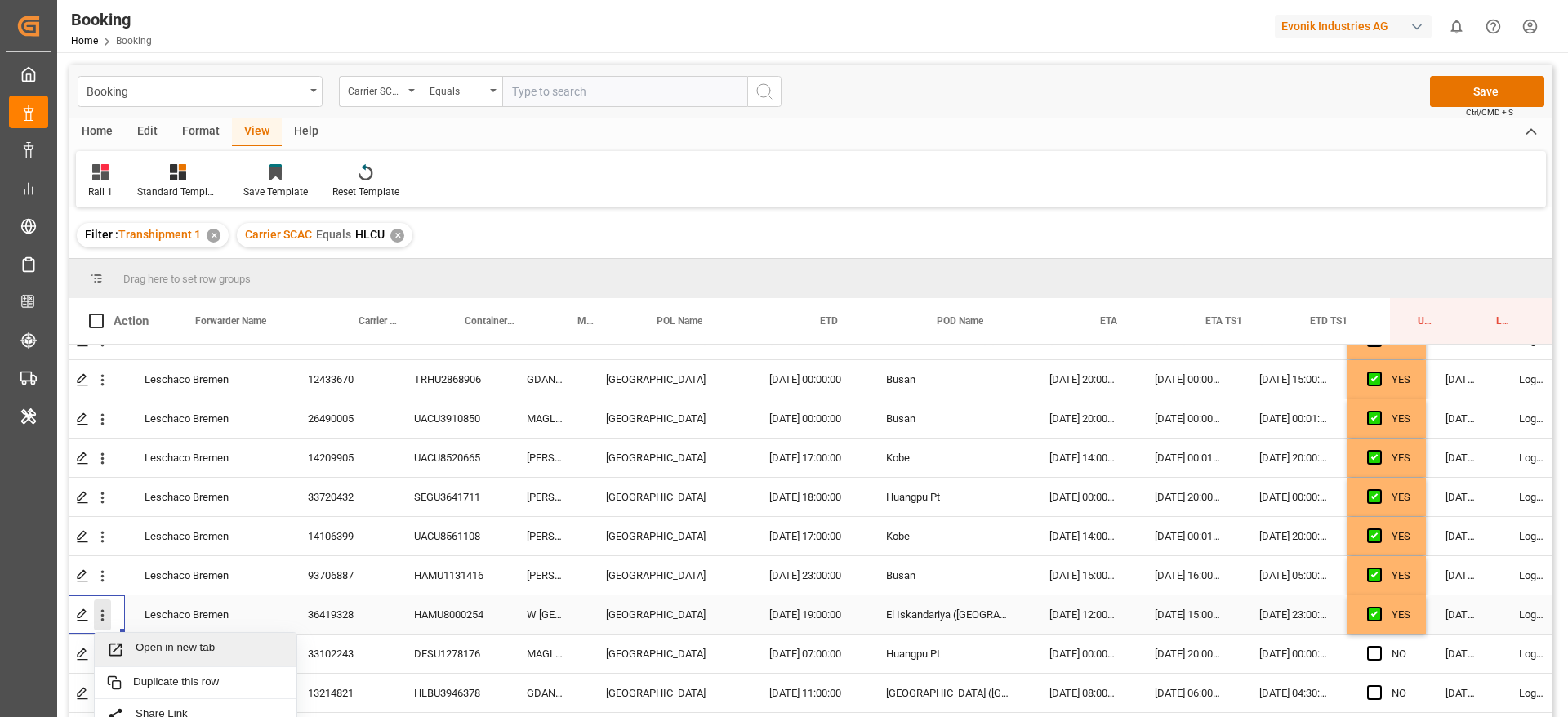
click at [169, 643] on span "Open in new tab" at bounding box center [209, 649] width 149 height 17
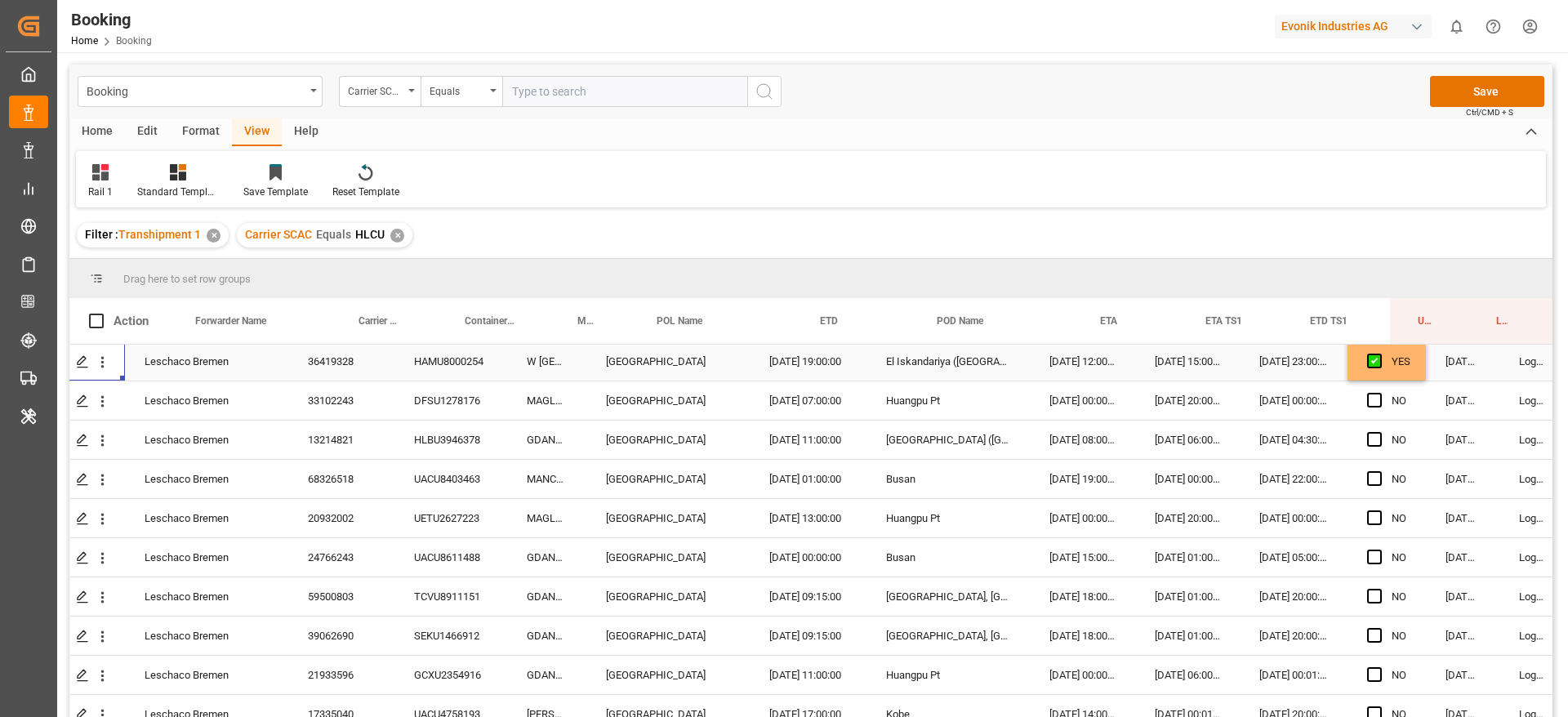
scroll to position [435, 43]
click at [1371, 394] on span "Press SPACE to select this row." at bounding box center [1374, 398] width 15 height 15
click at [1379, 391] on input "Press SPACE to select this row." at bounding box center [1379, 391] width 0 height 0
click at [1372, 430] on span "Press SPACE to select this row." at bounding box center [1374, 438] width 15 height 15
click at [1379, 430] on input "Press SPACE to select this row." at bounding box center [1379, 430] width 0 height 0
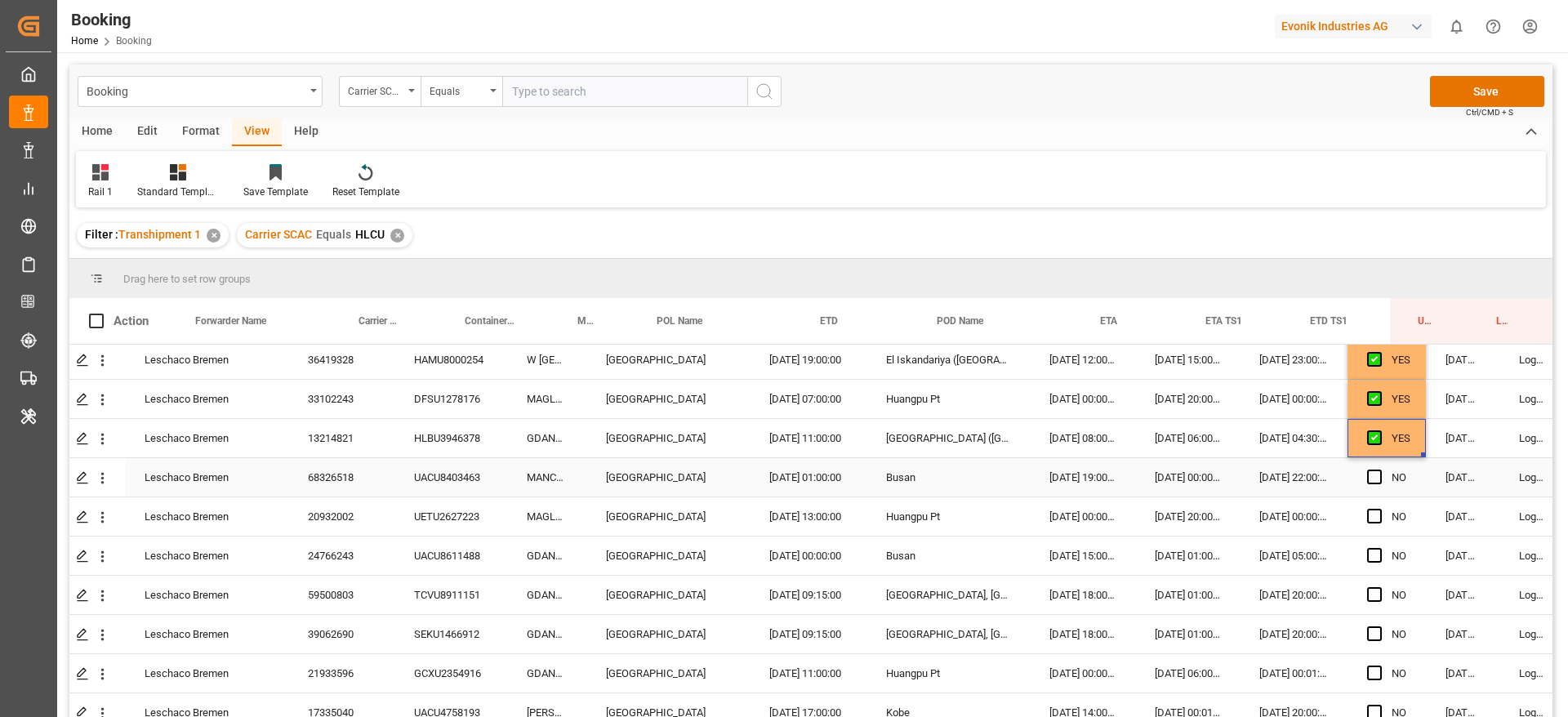
click at [477, 469] on div "UACU8403463" at bounding box center [450, 477] width 113 height 39
click at [94, 482] on icon "open menu" at bounding box center [102, 478] width 17 height 17
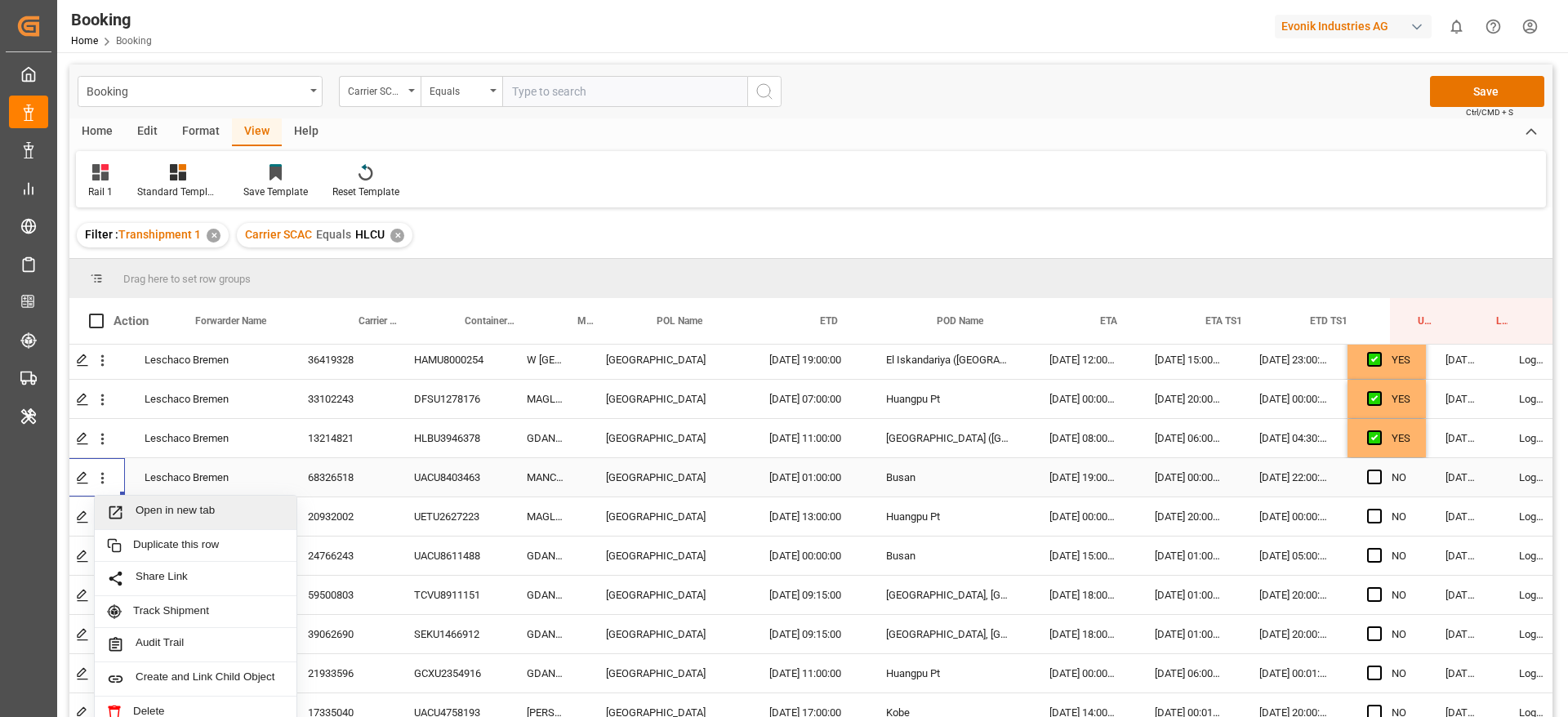
click at [162, 519] on span "Open in new tab" at bounding box center [209, 512] width 149 height 17
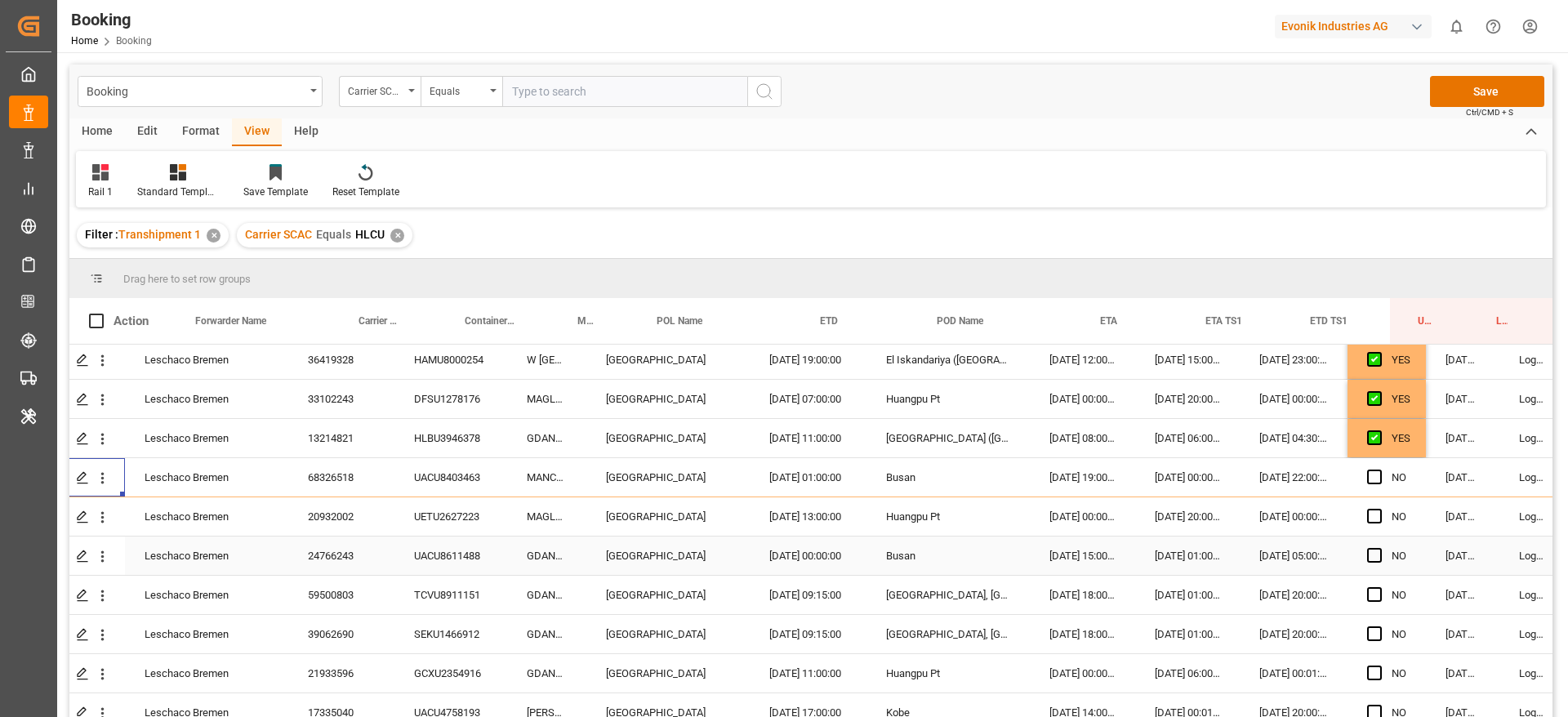
click at [481, 511] on div "UETU2627223" at bounding box center [450, 516] width 113 height 39
click at [1372, 516] on span "Press SPACE to select this row." at bounding box center [1374, 516] width 15 height 15
click at [1379, 508] on input "Press SPACE to select this row." at bounding box center [1379, 508] width 0 height 0
click at [1377, 558] on span "Press SPACE to select this row." at bounding box center [1374, 555] width 15 height 15
click at [1379, 548] on input "Press SPACE to select this row." at bounding box center [1379, 548] width 0 height 0
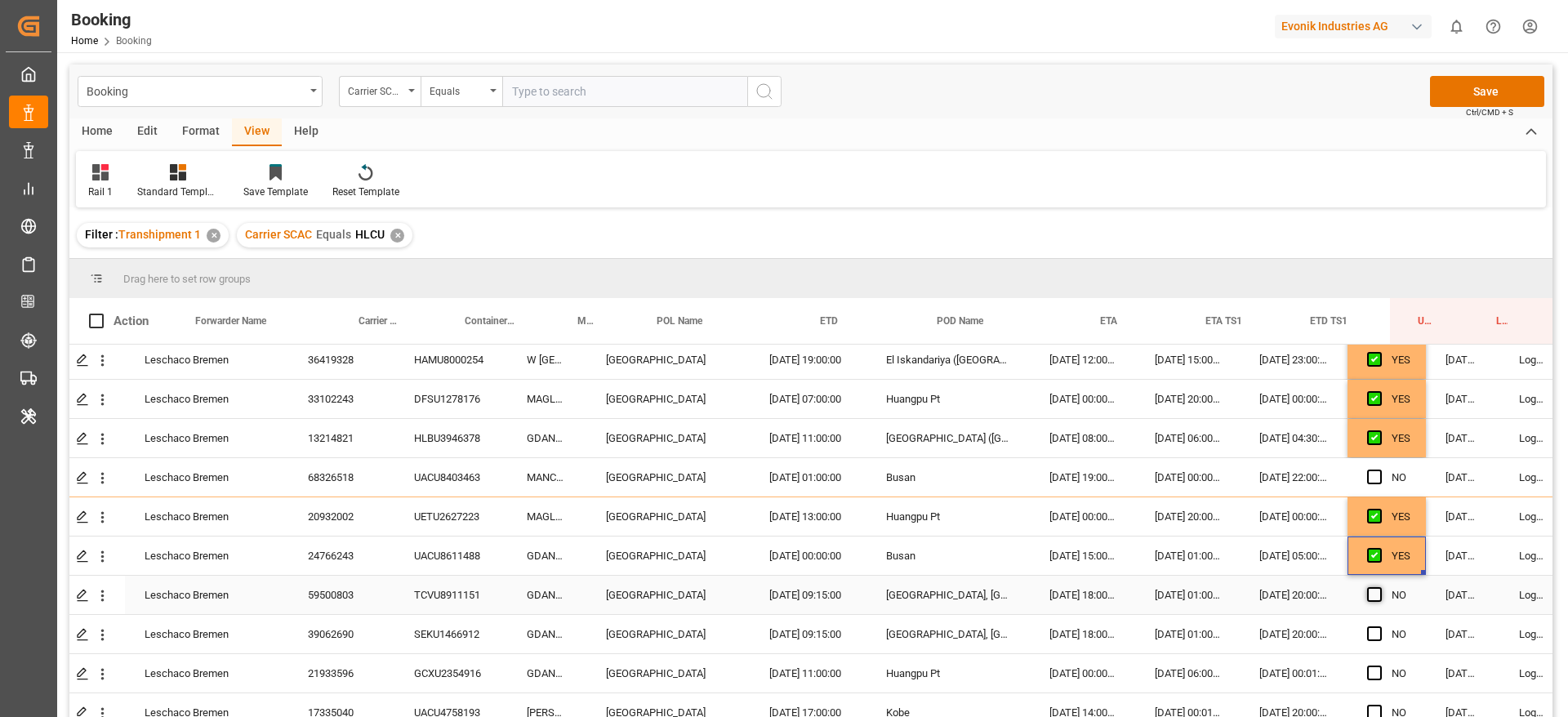
click at [1375, 595] on span "Press SPACE to select this row." at bounding box center [1374, 595] width 15 height 15
click at [1379, 587] on input "Press SPACE to select this row." at bounding box center [1379, 587] width 0 height 0
click at [1371, 627] on span "Press SPACE to select this row." at bounding box center [1374, 633] width 15 height 15
click at [1379, 626] on input "Press SPACE to select this row." at bounding box center [1379, 626] width 0 height 0
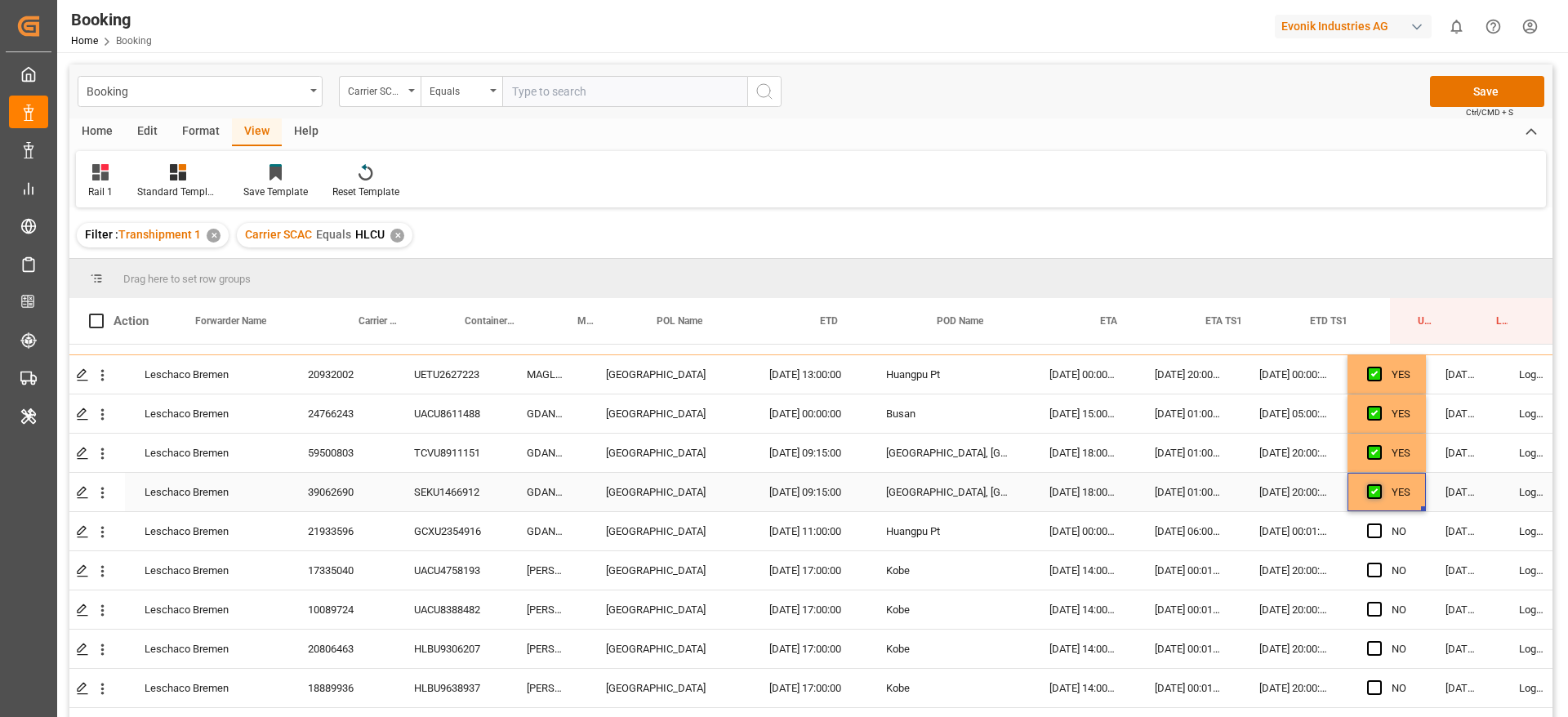
scroll to position [583, 43]
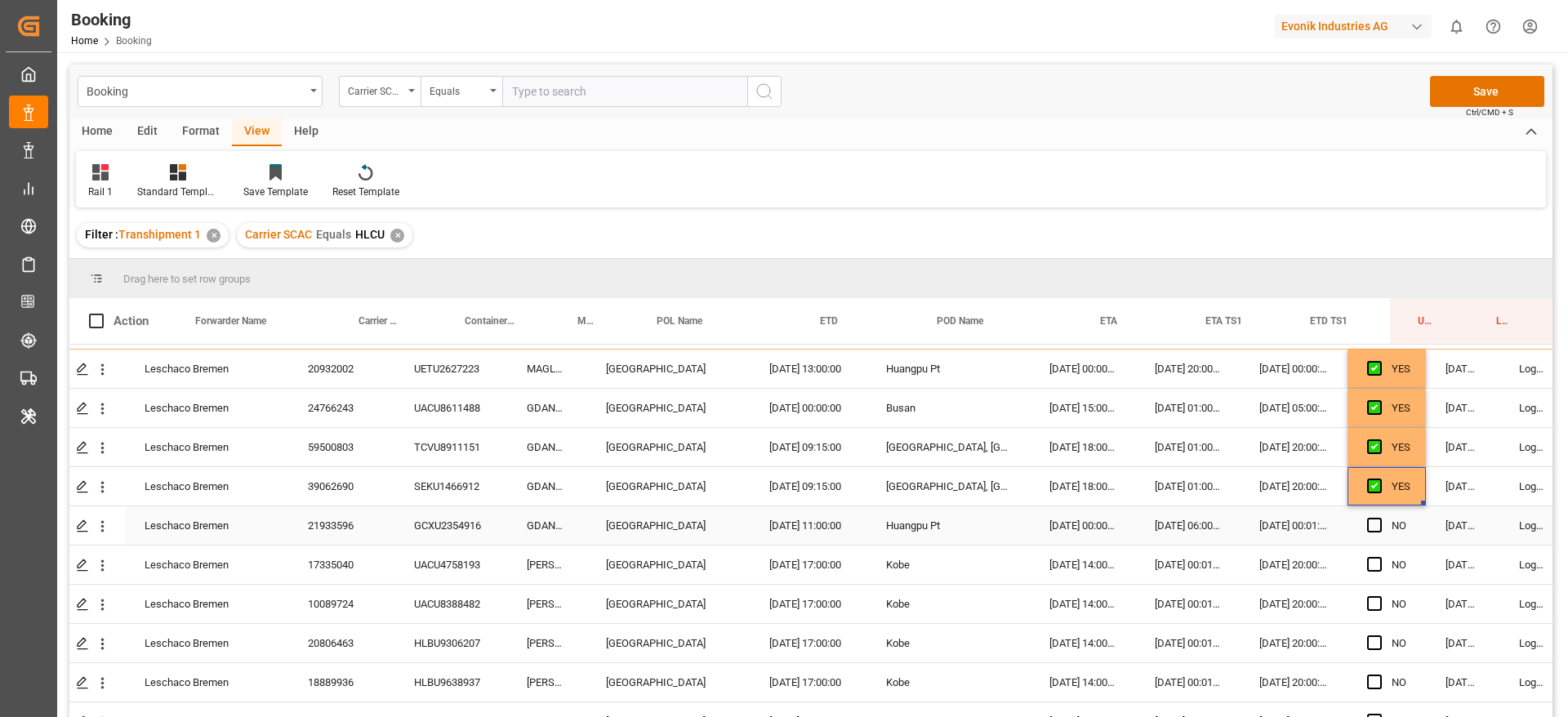
click at [461, 520] on div "GCXU2354916" at bounding box center [450, 525] width 113 height 39
click at [1376, 522] on span "Press SPACE to select this row." at bounding box center [1374, 525] width 15 height 15
click at [1379, 517] on input "Press SPACE to select this row." at bounding box center [1379, 517] width 0 height 0
click at [1375, 567] on span "Press SPACE to select this row." at bounding box center [1374, 564] width 15 height 15
click at [1379, 557] on input "Press SPACE to select this row." at bounding box center [1379, 557] width 0 height 0
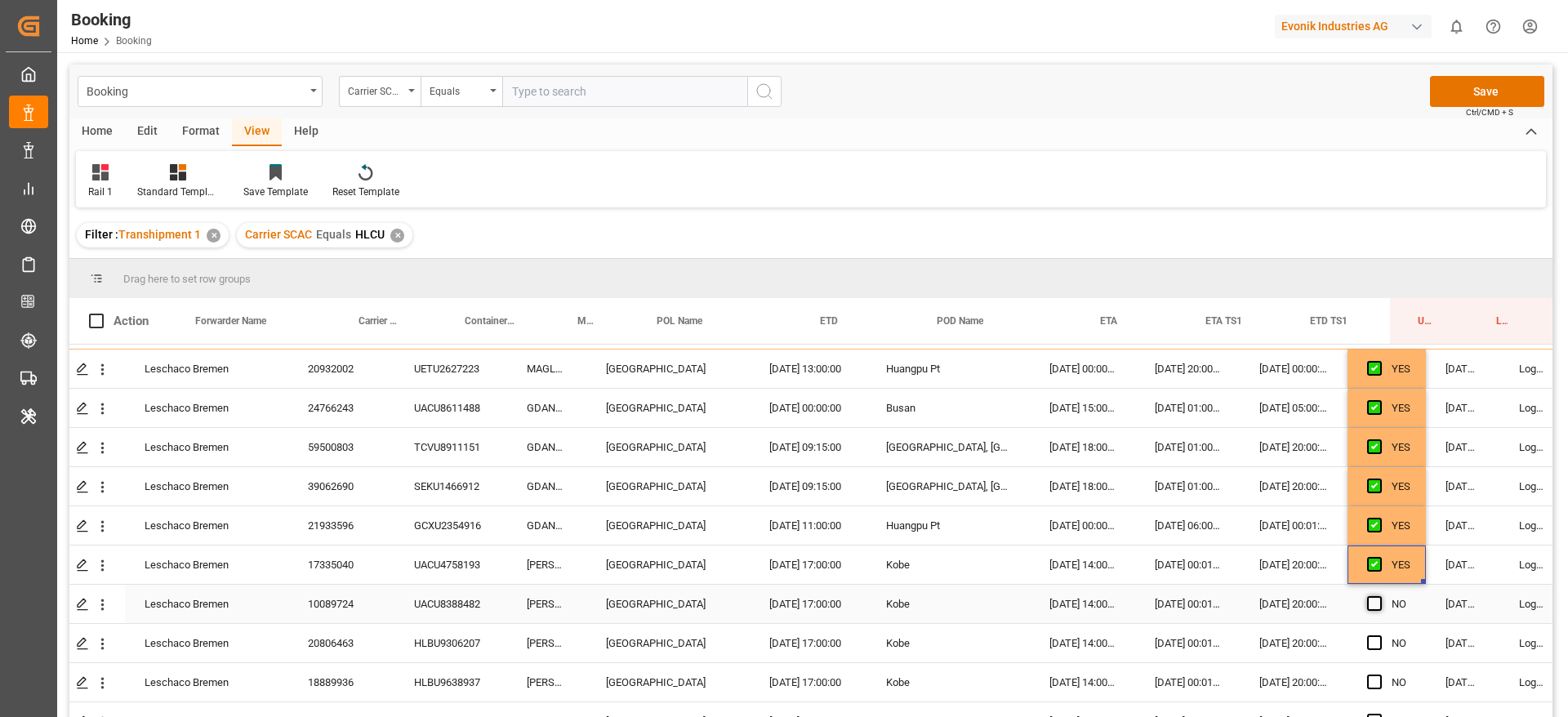
click at [1375, 598] on span "Press SPACE to select this row." at bounding box center [1374, 604] width 15 height 15
click at [1379, 596] on input "Press SPACE to select this row." at bounding box center [1379, 596] width 0 height 0
click at [1378, 640] on span "Press SPACE to select this row." at bounding box center [1374, 642] width 15 height 15
click at [1379, 635] on input "Press SPACE to select this row." at bounding box center [1379, 635] width 0 height 0
click at [1377, 679] on span "Press SPACE to select this row." at bounding box center [1374, 682] width 15 height 15
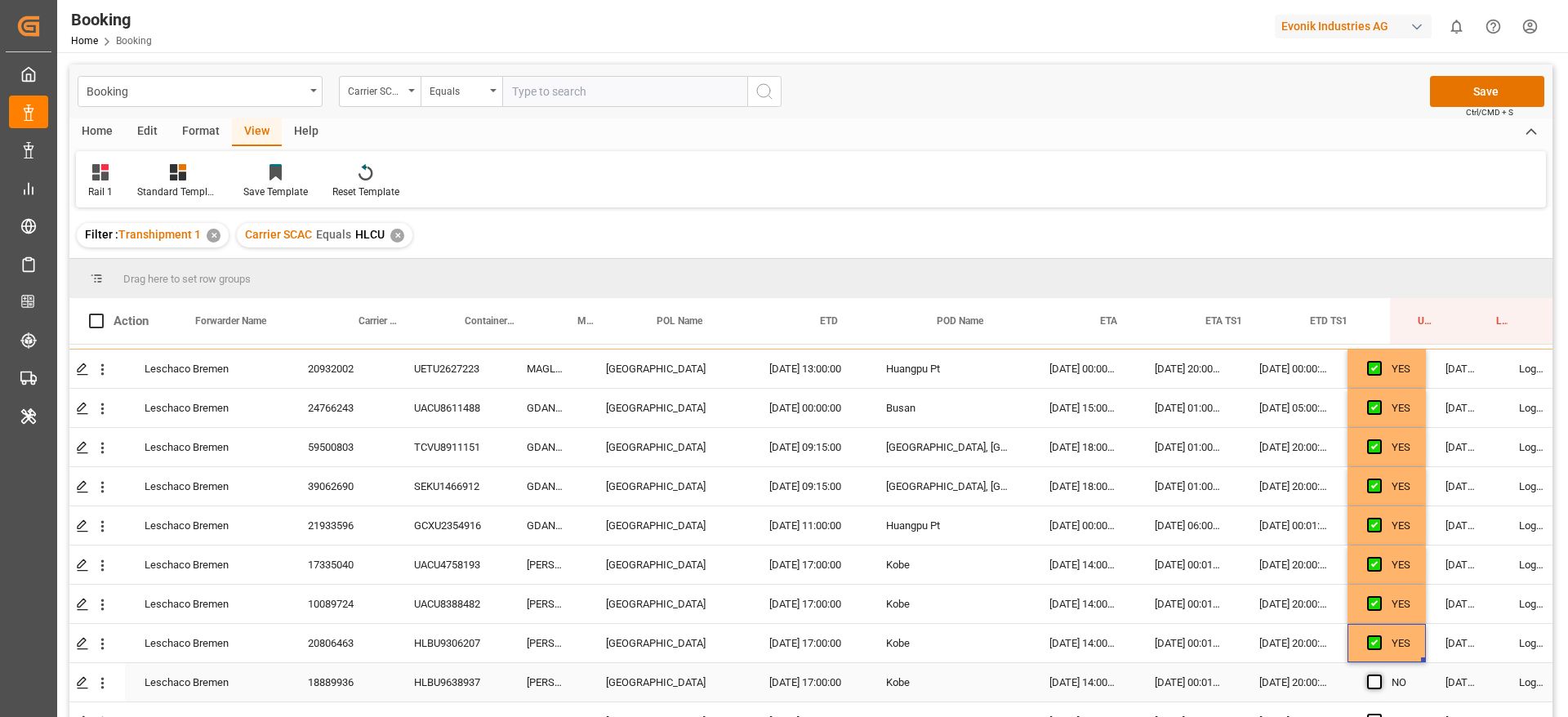
click at [1379, 674] on input "Press SPACE to select this row." at bounding box center [1379, 674] width 0 height 0
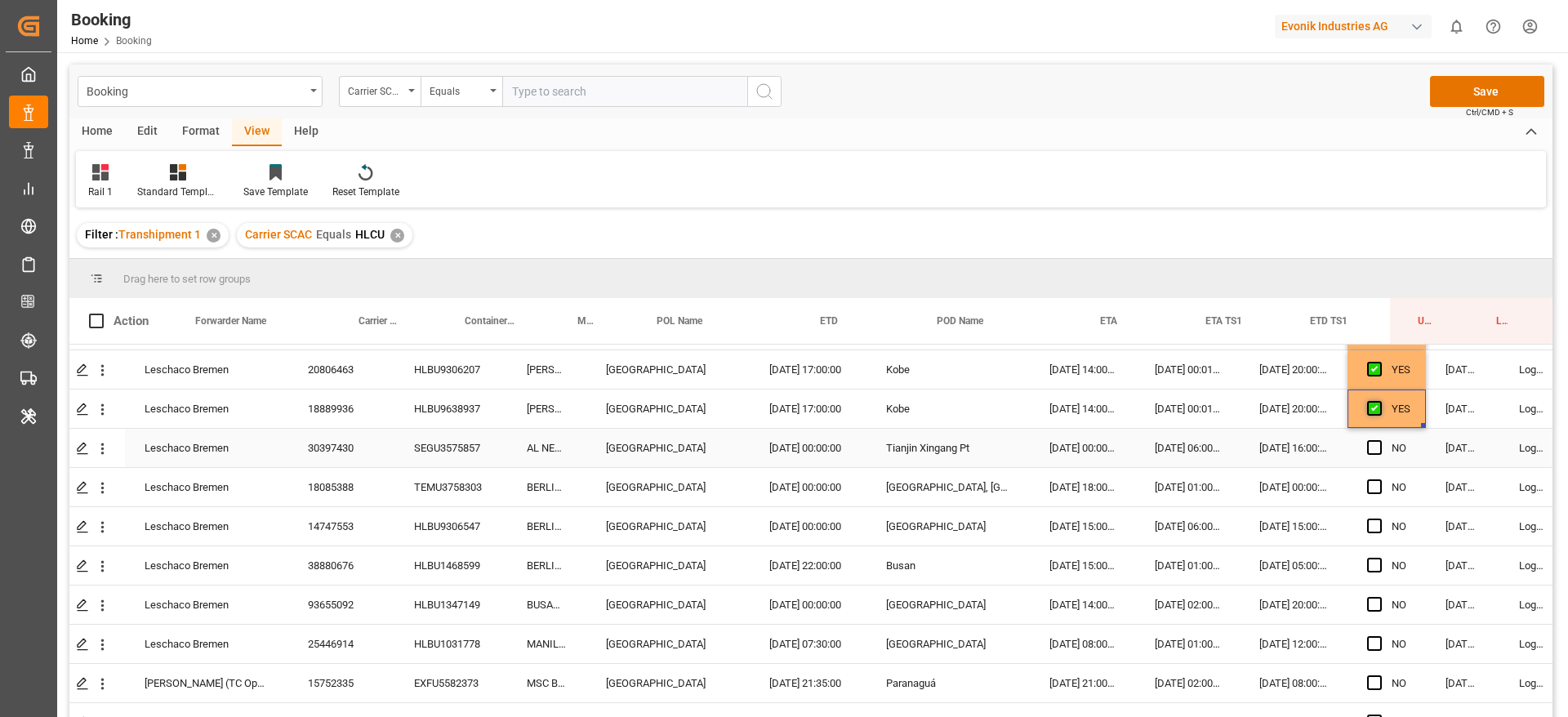
scroll to position [857, 43]
click at [1368, 444] on span "Press SPACE to select this row." at bounding box center [1374, 447] width 15 height 15
click at [1379, 439] on input "Press SPACE to select this row." at bounding box center [1379, 439] width 0 height 0
click at [1375, 485] on span "Press SPACE to select this row." at bounding box center [1374, 486] width 15 height 15
click at [1379, 479] on input "Press SPACE to select this row." at bounding box center [1379, 479] width 0 height 0
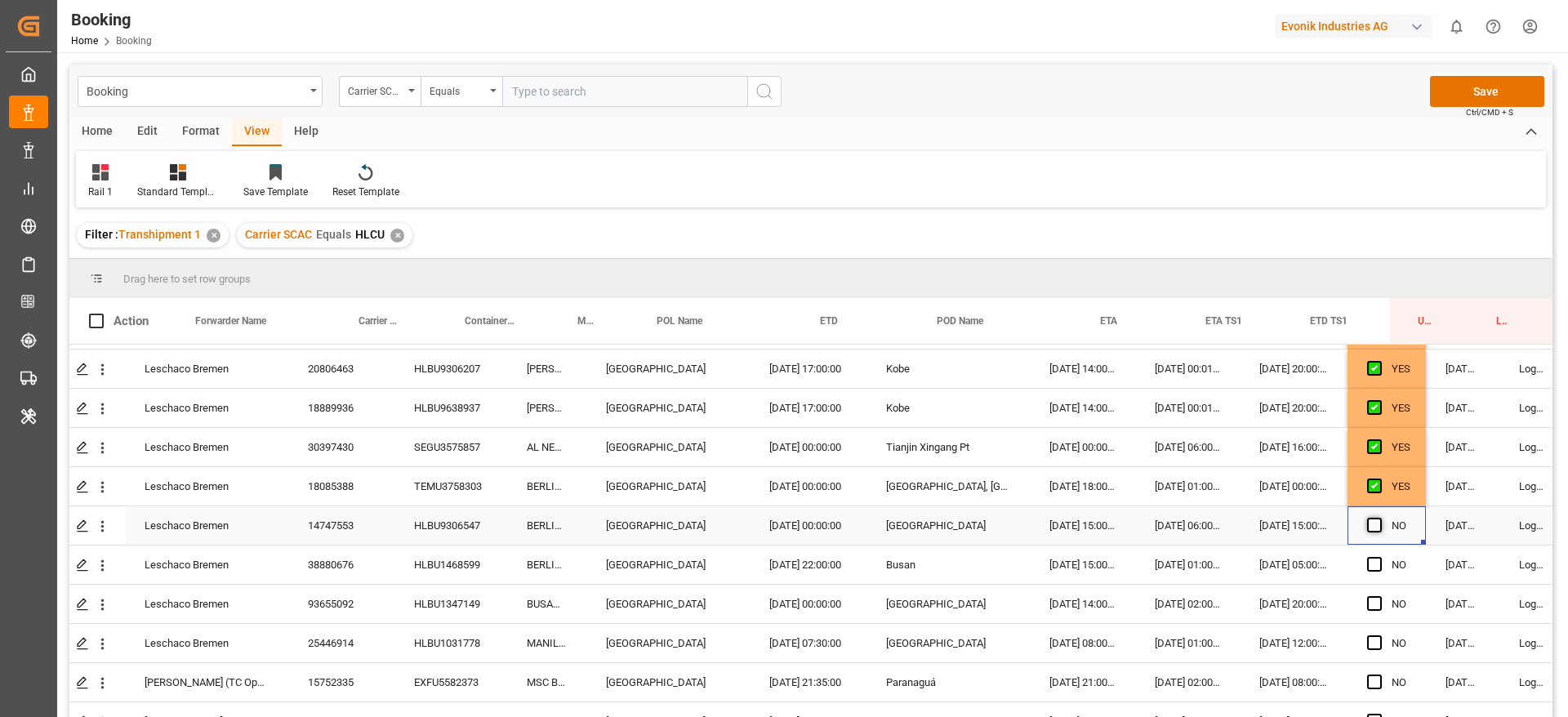
click at [1375, 522] on span "Press SPACE to select this row." at bounding box center [1374, 525] width 15 height 15
click at [1379, 517] on input "Press SPACE to select this row." at bounding box center [1379, 517] width 0 height 0
click at [1372, 569] on span "Press SPACE to select this row." at bounding box center [1374, 564] width 15 height 15
click at [1379, 557] on input "Press SPACE to select this row." at bounding box center [1379, 557] width 0 height 0
click at [1373, 608] on span "Press SPACE to select this row." at bounding box center [1374, 604] width 15 height 15
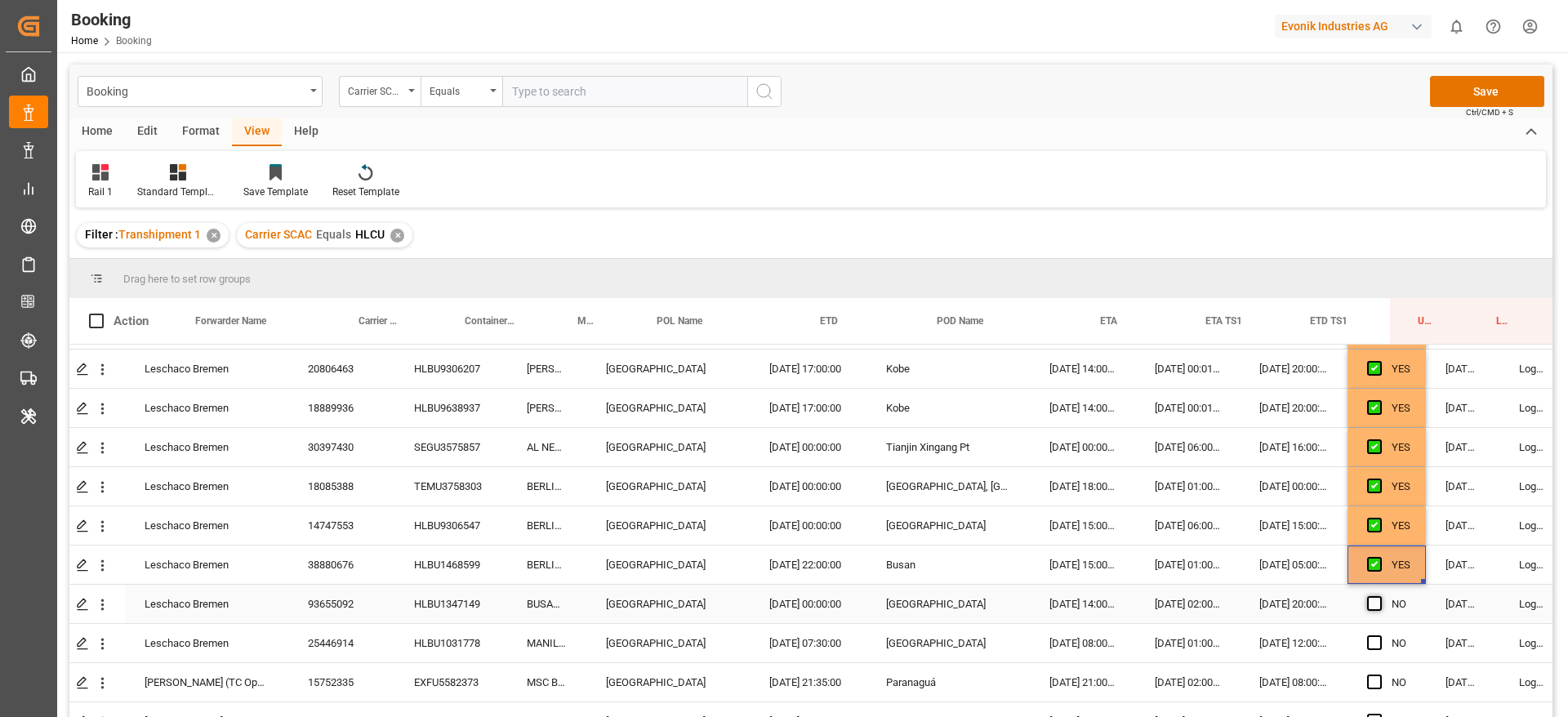
click at [1379, 596] on input "Press SPACE to select this row." at bounding box center [1379, 596] width 0 height 0
click at [442, 594] on div "HLBU1347149" at bounding box center [450, 604] width 113 height 39
click at [102, 591] on button "open menu" at bounding box center [102, 604] width 17 height 31
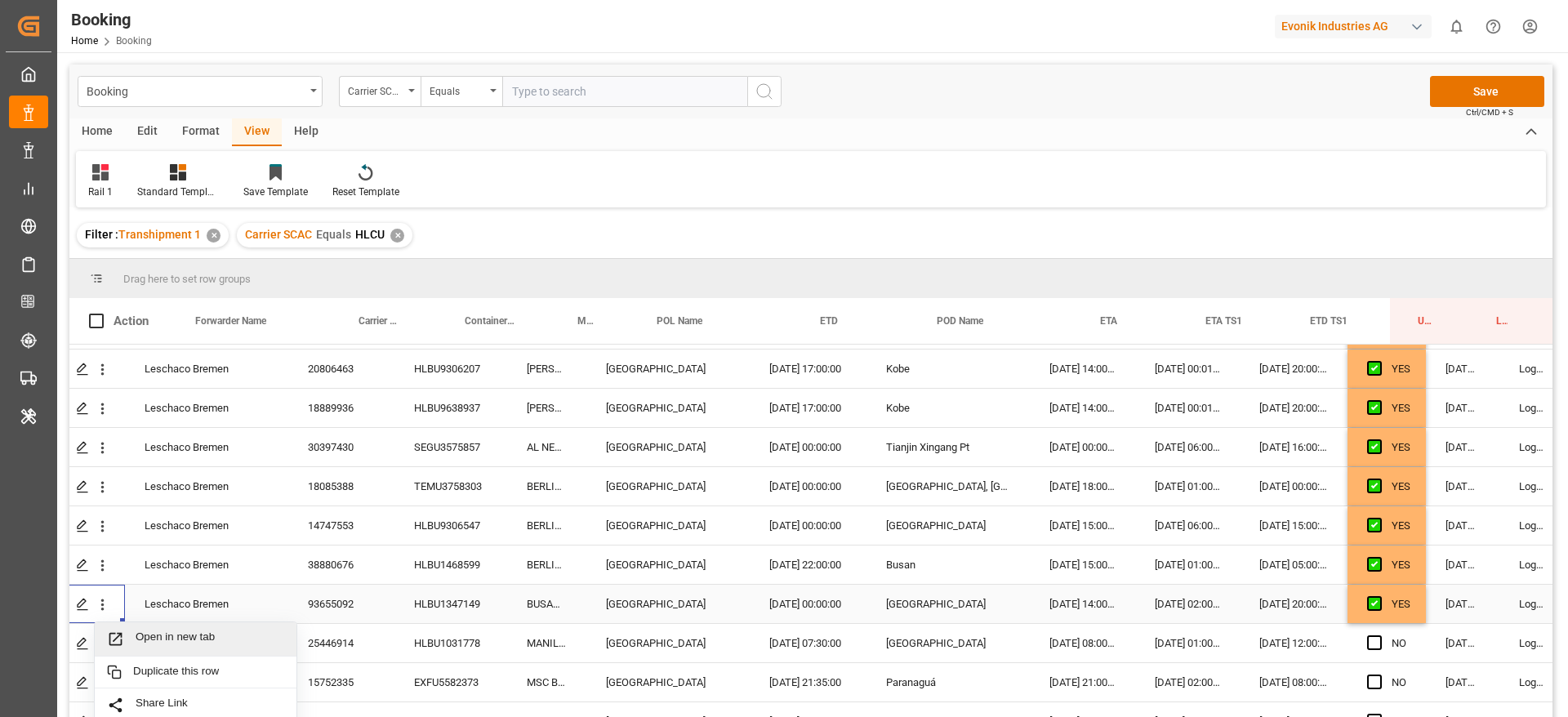
click at [176, 635] on span "Open in new tab" at bounding box center [209, 638] width 149 height 17
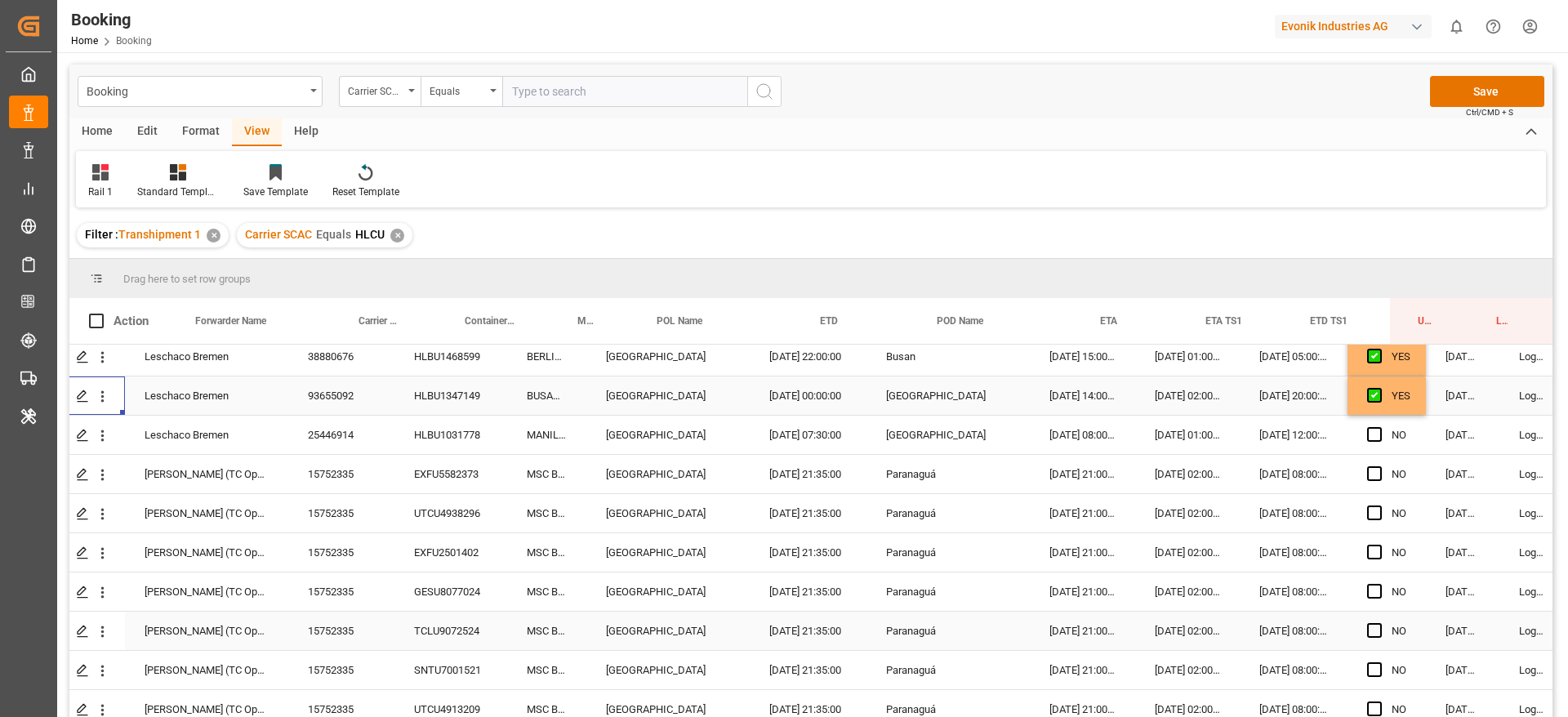
scroll to position [1067, 43]
click at [1373, 433] on span "Press SPACE to select this row." at bounding box center [1374, 433] width 15 height 15
click at [1379, 425] on input "Press SPACE to select this row." at bounding box center [1379, 425] width 0 height 0
click at [100, 432] on icon "open menu" at bounding box center [102, 434] width 17 height 17
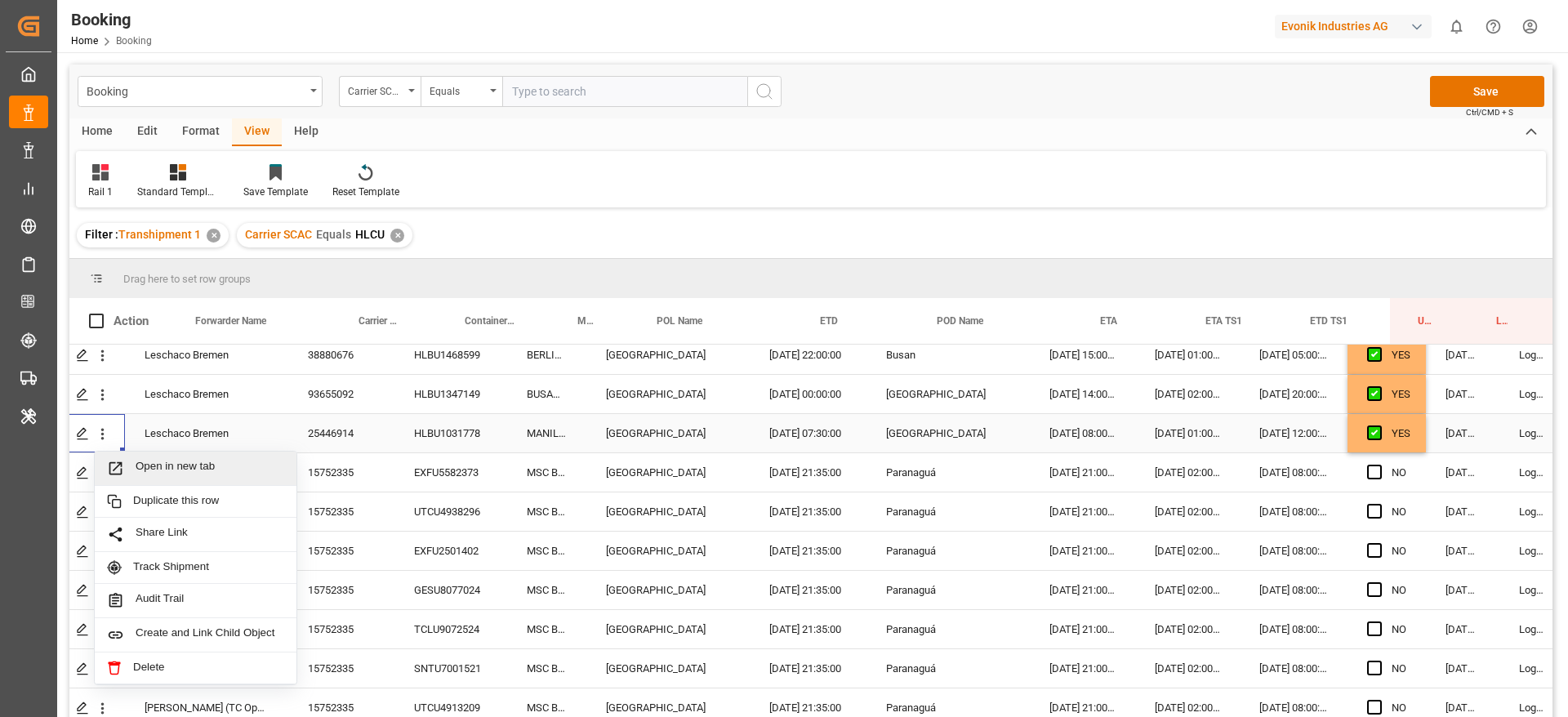
click at [195, 460] on div "Open in new tab" at bounding box center [195, 469] width 202 height 34
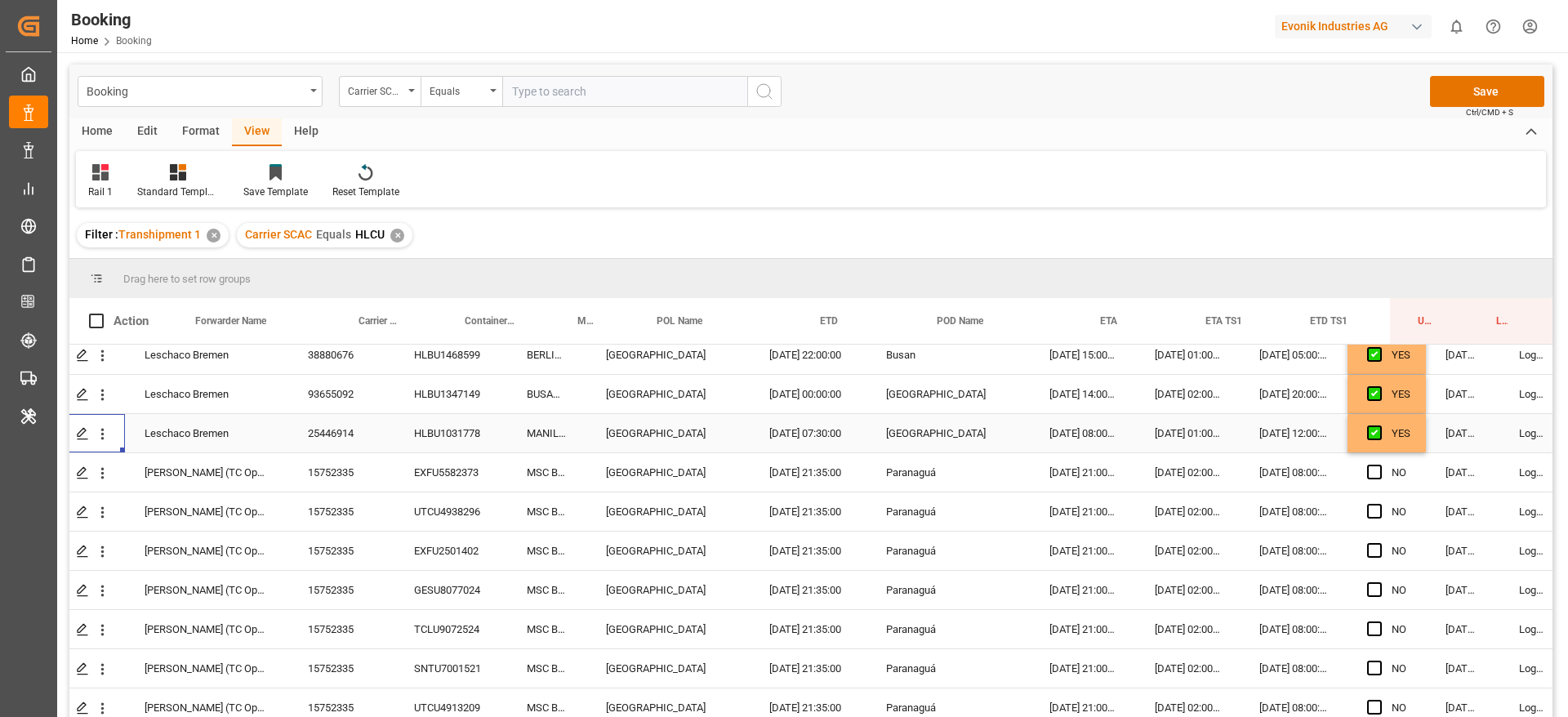
click at [443, 466] on div "EXFU5582373" at bounding box center [450, 472] width 113 height 39
click at [108, 475] on icon "open menu" at bounding box center [102, 473] width 17 height 17
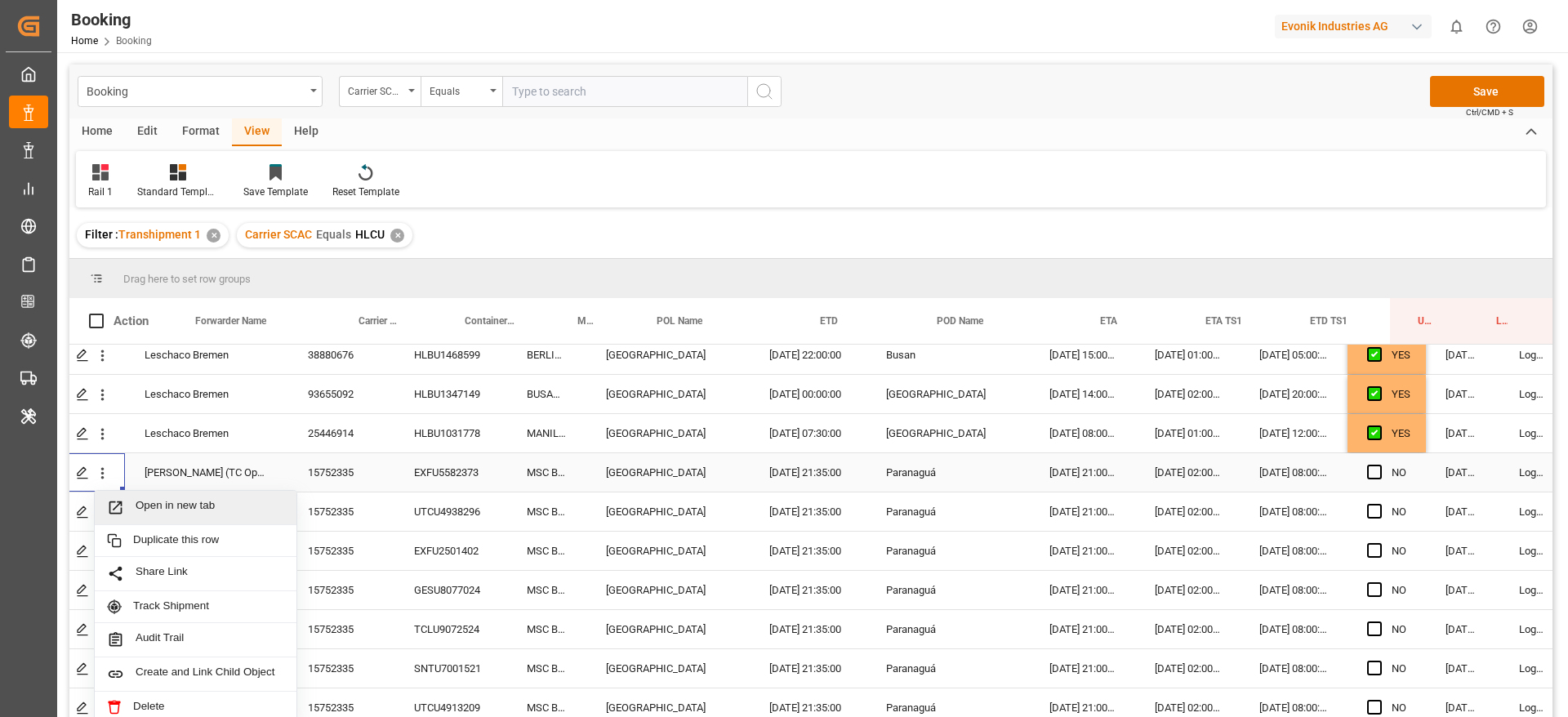
click at [167, 508] on span "Open in new tab" at bounding box center [209, 507] width 149 height 17
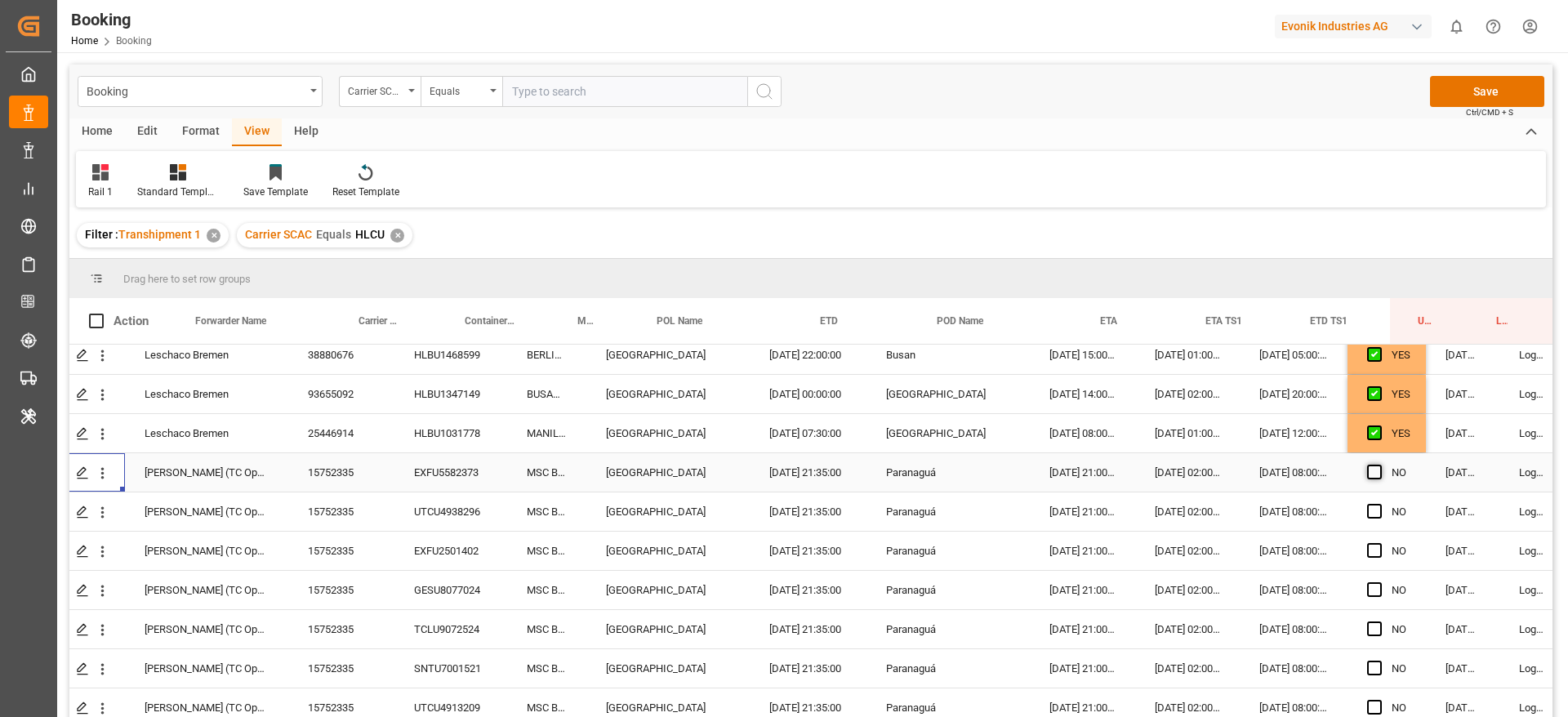
click at [1372, 466] on span "Press SPACE to select this row." at bounding box center [1374, 472] width 15 height 15
click at [1379, 465] on input "Press SPACE to select this row." at bounding box center [1379, 465] width 0 height 0
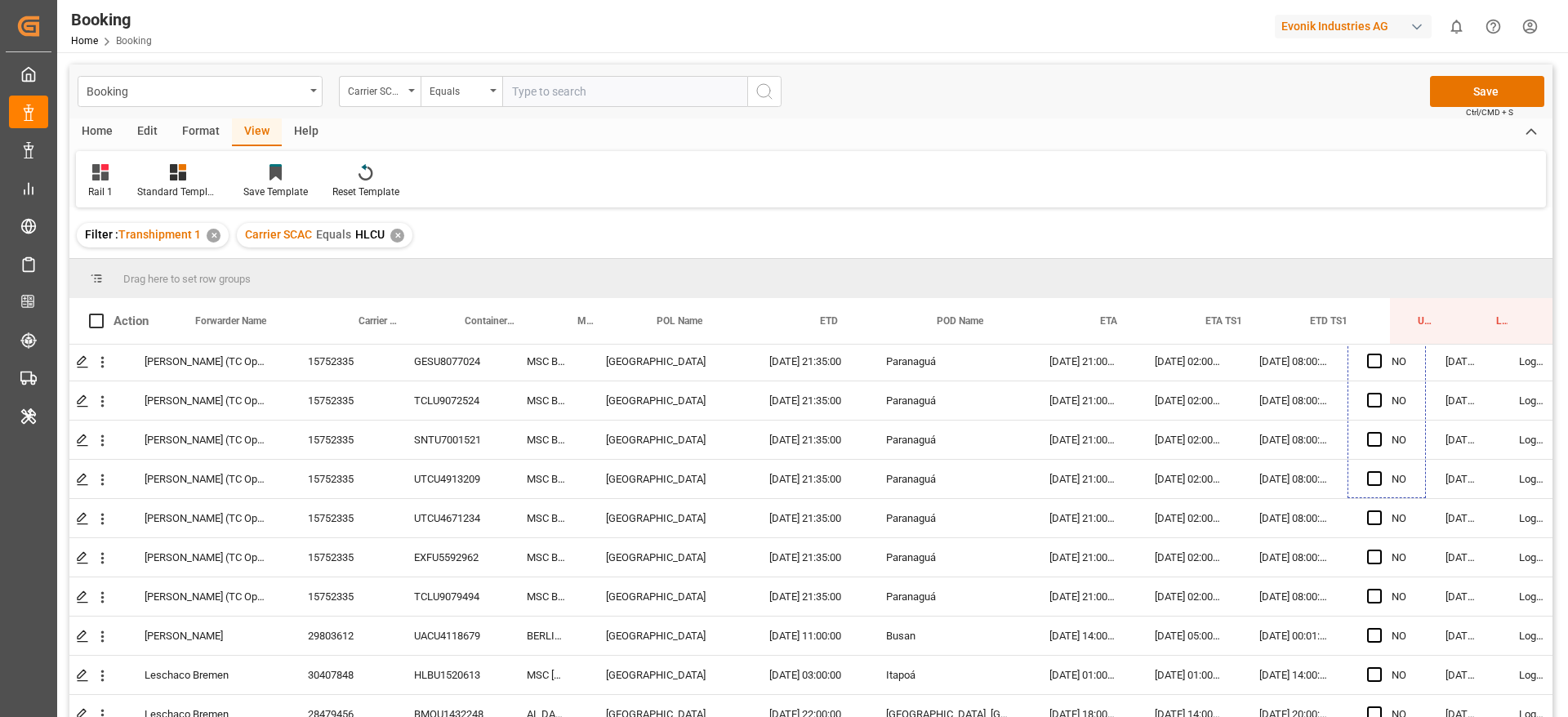
scroll to position [1361, 43]
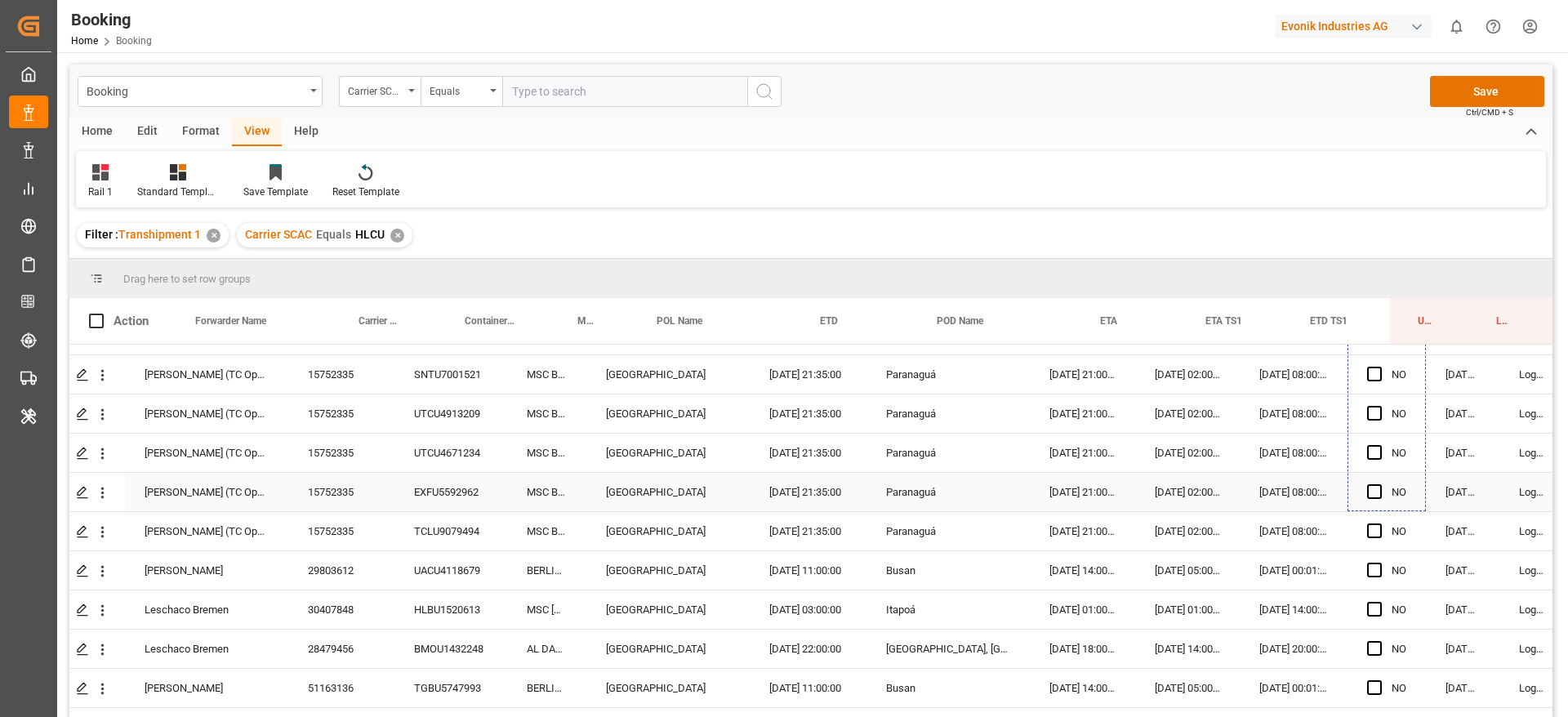
drag, startPoint x: 1424, startPoint y: 489, endPoint x: 1412, endPoint y: 476, distance: 17.7
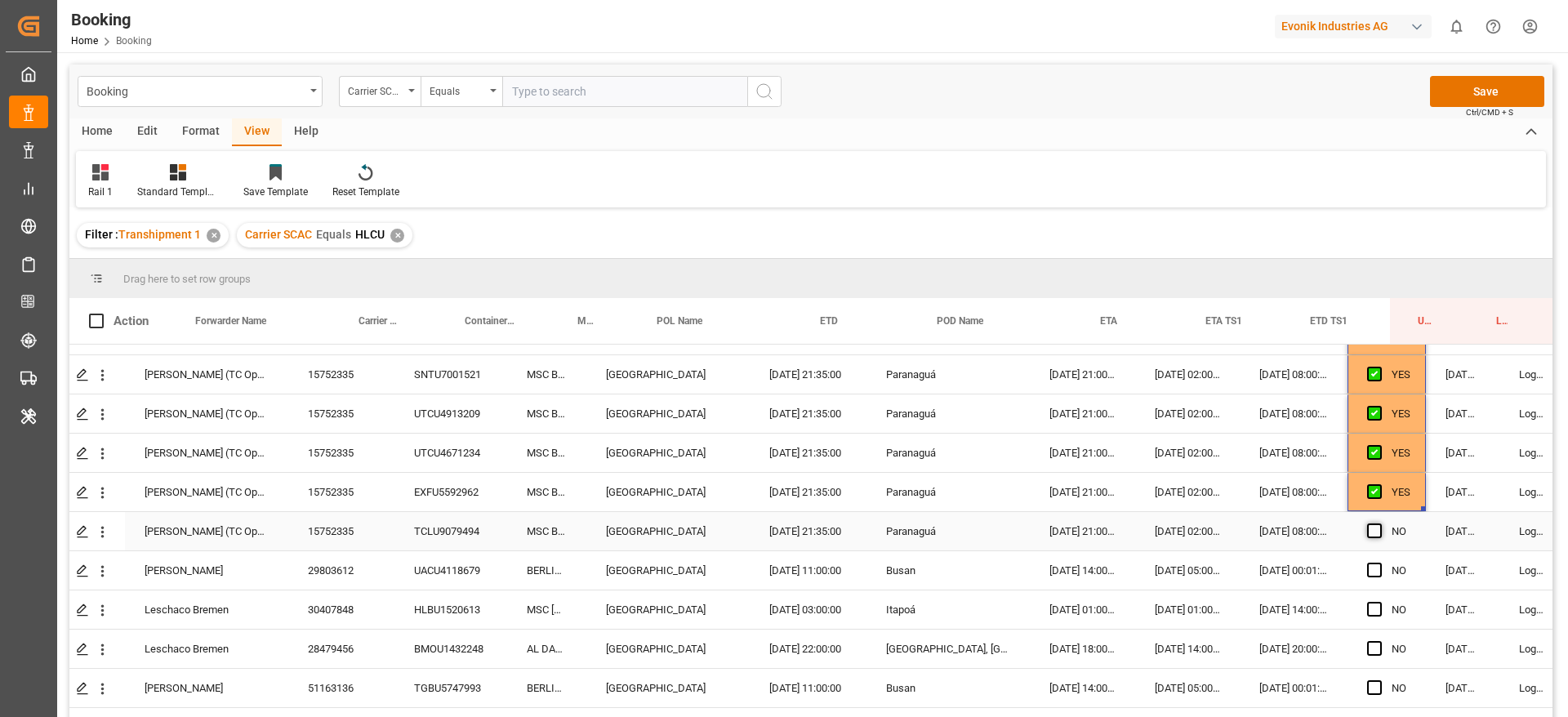
click at [1380, 526] on span "Press SPACE to select this row." at bounding box center [1374, 531] width 15 height 15
click at [1379, 523] on input "Press SPACE to select this row." at bounding box center [1379, 523] width 0 height 0
click at [450, 588] on div "UACU4118679" at bounding box center [450, 570] width 113 height 39
click at [108, 567] on icon "open menu" at bounding box center [102, 571] width 17 height 17
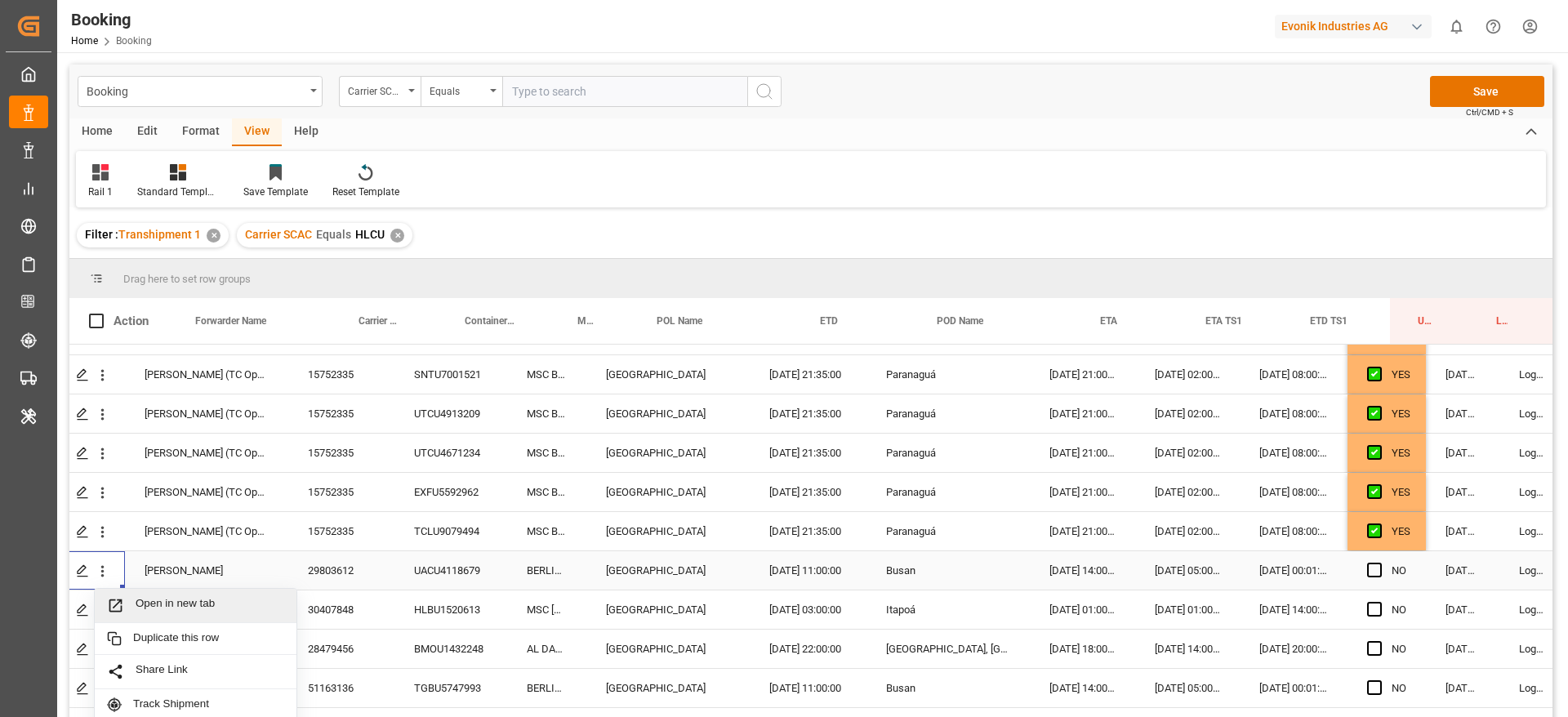
click at [181, 608] on span "Open in new tab" at bounding box center [209, 605] width 149 height 17
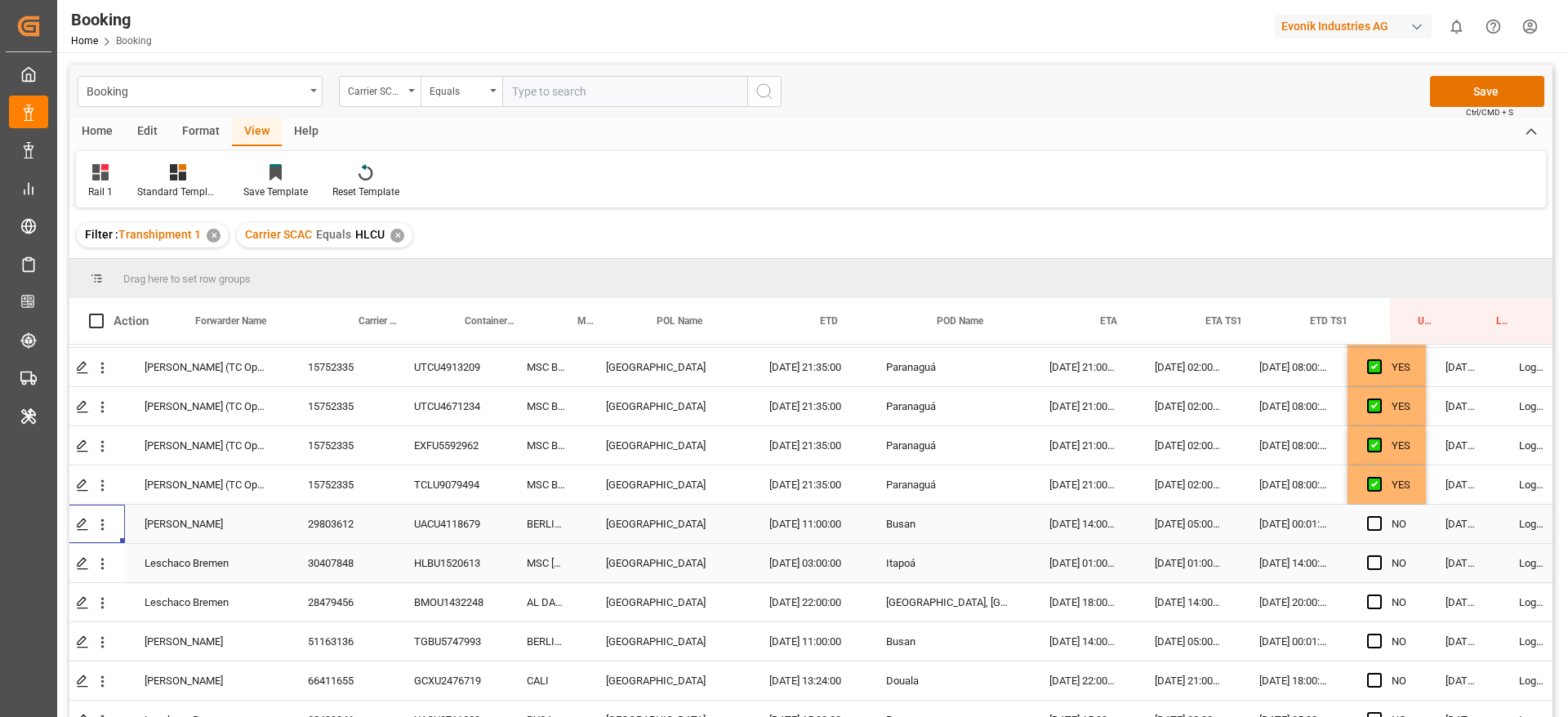
click at [426, 554] on div "HLBU1520613" at bounding box center [450, 563] width 113 height 39
click at [108, 561] on icon "open menu" at bounding box center [102, 563] width 17 height 17
click at [164, 590] on span "Open in new tab" at bounding box center [209, 598] width 149 height 17
click at [1372, 520] on span "Press SPACE to select this row." at bounding box center [1374, 523] width 15 height 15
click at [1379, 516] on input "Press SPACE to select this row." at bounding box center [1379, 516] width 0 height 0
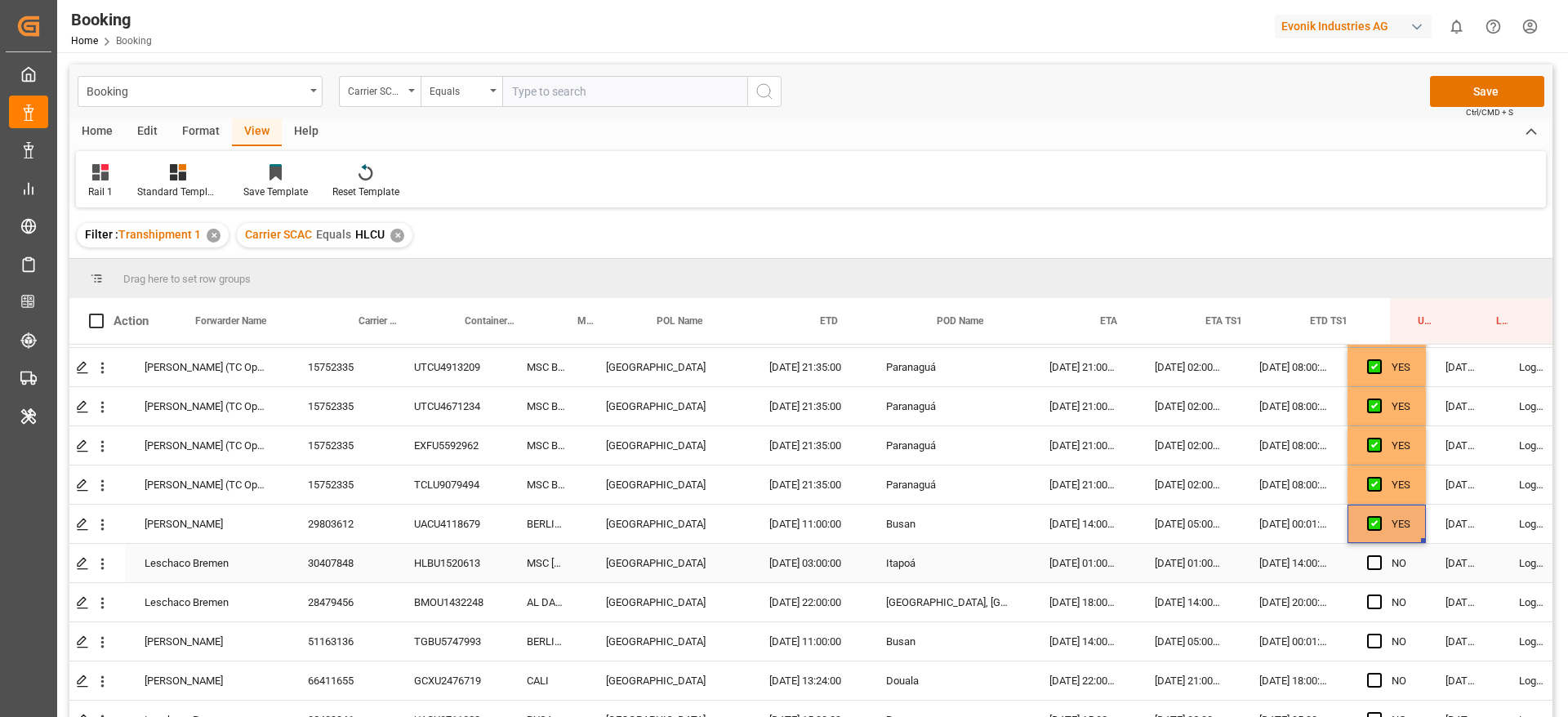
click at [1384, 564] on div "Press SPACE to select this row." at bounding box center [1379, 563] width 25 height 38
click at [1299, 551] on div "11.10.2025 14:00:00" at bounding box center [1293, 563] width 108 height 39
click at [1378, 557] on span "Press SPACE to select this row." at bounding box center [1374, 563] width 15 height 15
click at [1379, 555] on input "Press SPACE to select this row." at bounding box center [1379, 555] width 0 height 0
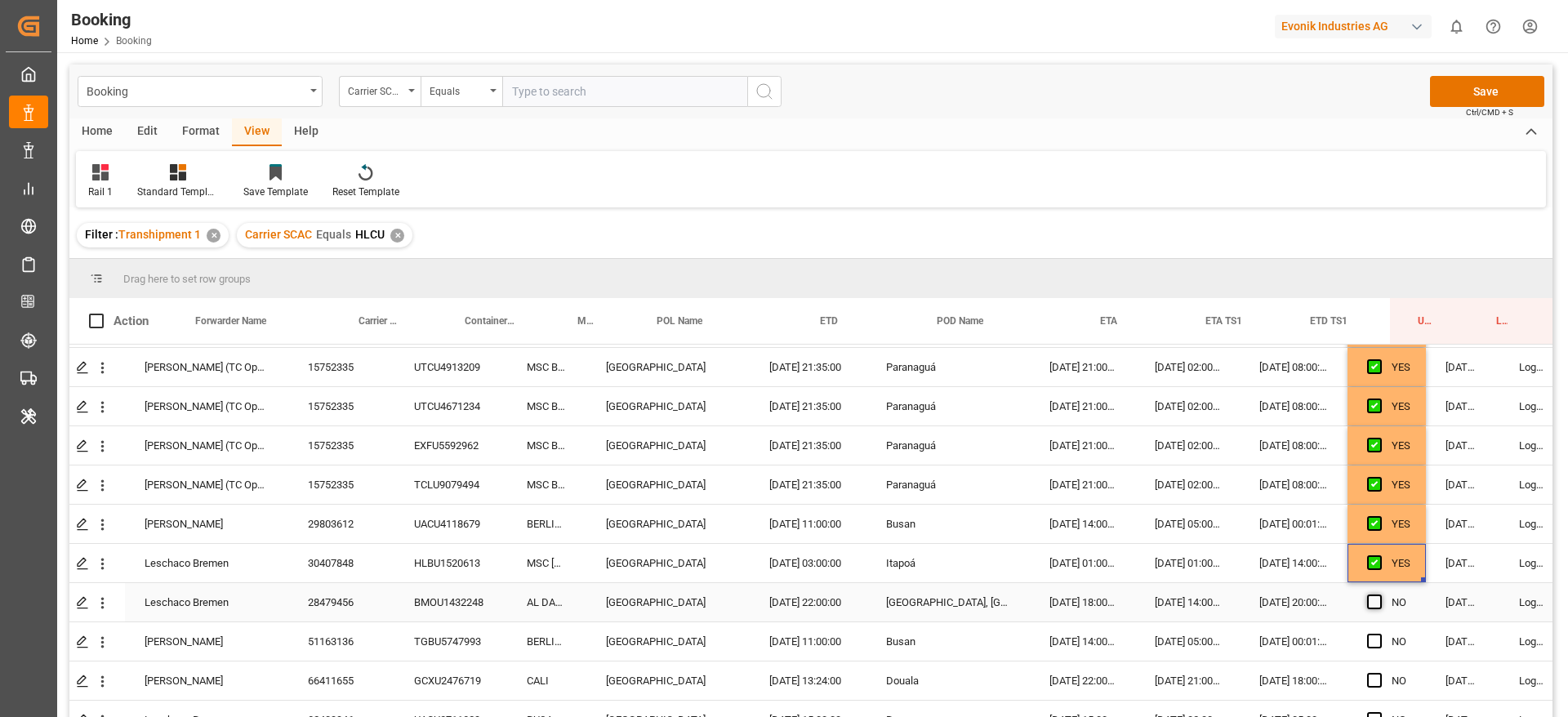
click at [1377, 598] on span "Press SPACE to select this row." at bounding box center [1374, 602] width 15 height 15
click at [1379, 595] on input "Press SPACE to select this row." at bounding box center [1379, 595] width 0 height 0
click at [1366, 639] on div "NO" at bounding box center [1386, 641] width 78 height 39
click at [1381, 637] on span "Press SPACE to select this row." at bounding box center [1374, 641] width 15 height 15
click at [1379, 633] on input "Press SPACE to select this row." at bounding box center [1379, 633] width 0 height 0
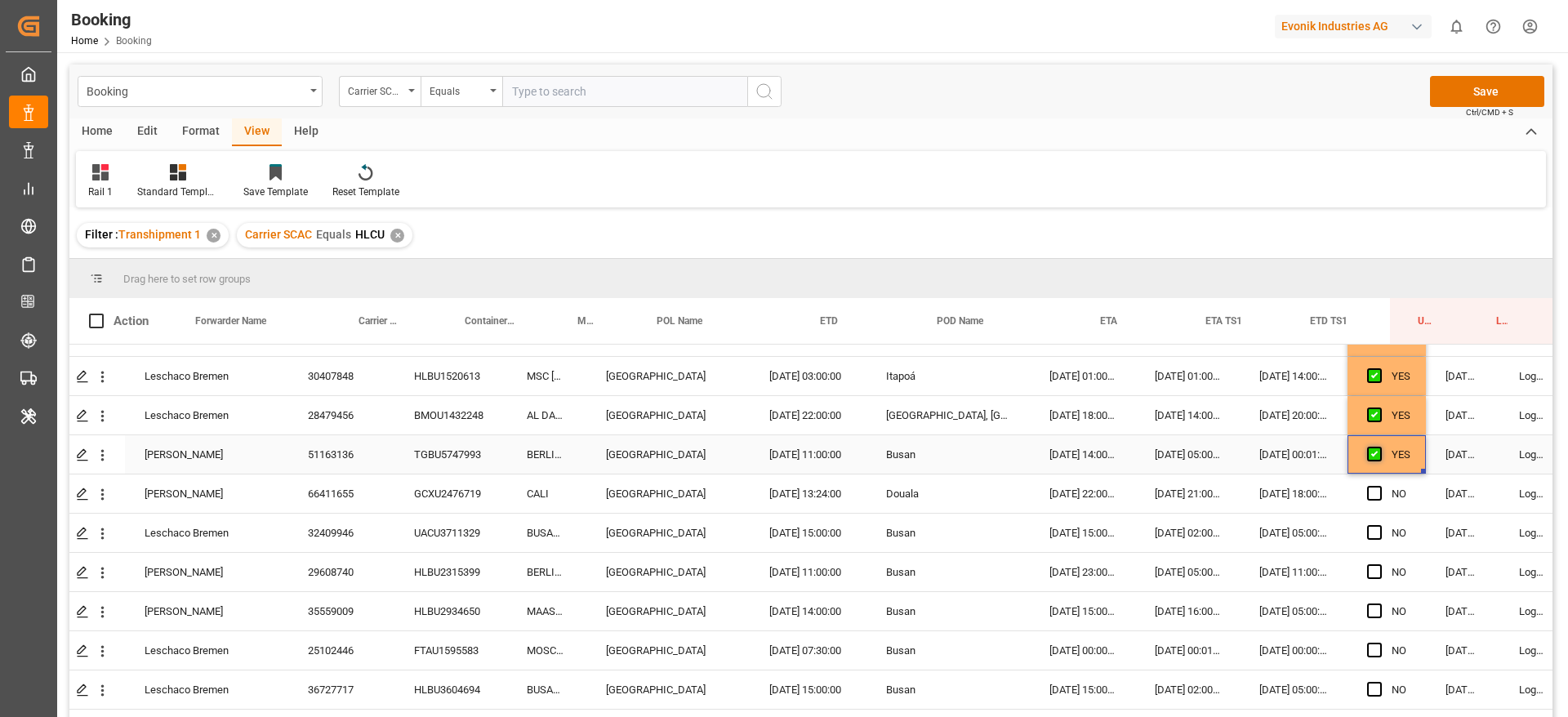
scroll to position [1596, 43]
click at [103, 455] on icon "open menu" at bounding box center [102, 453] width 17 height 17
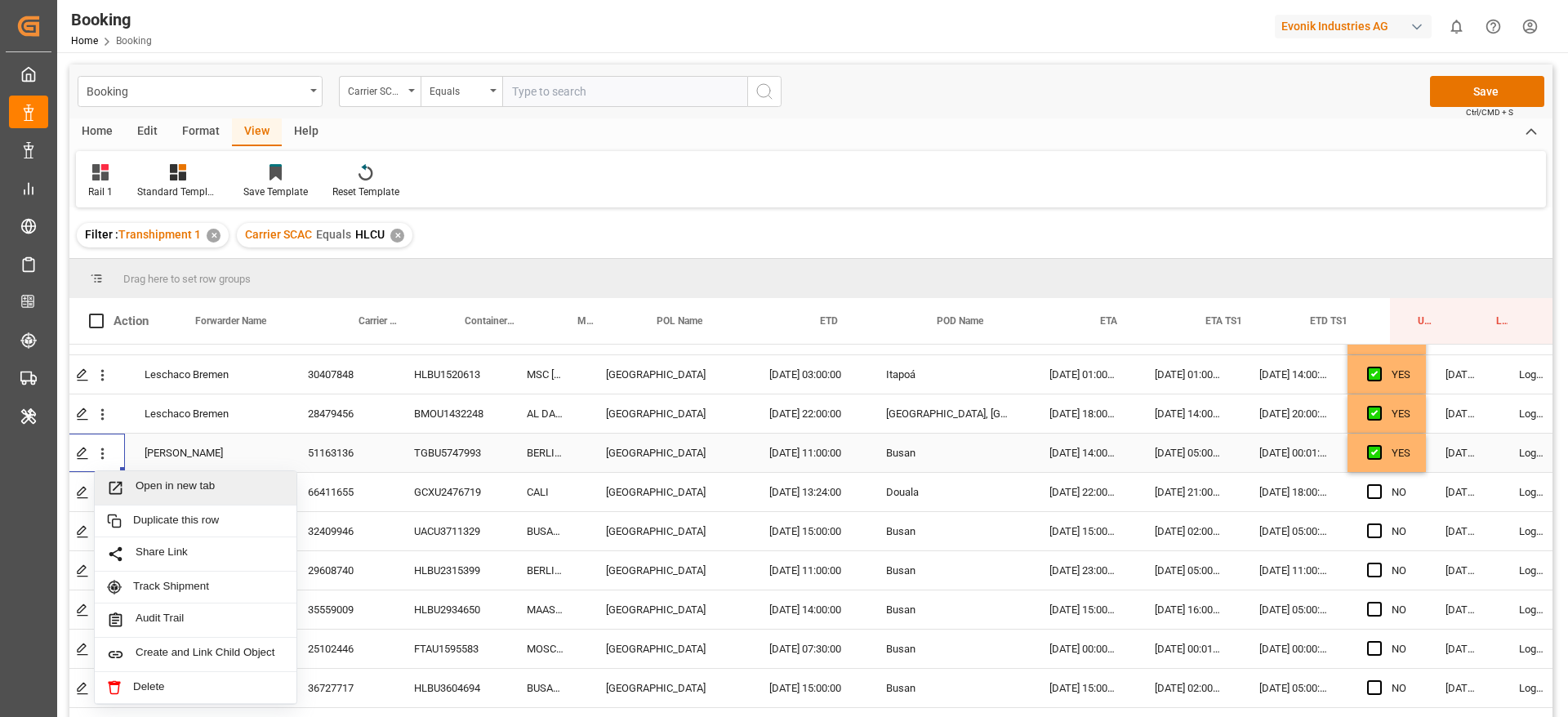
click at [219, 497] on div "Open in new tab" at bounding box center [195, 489] width 202 height 34
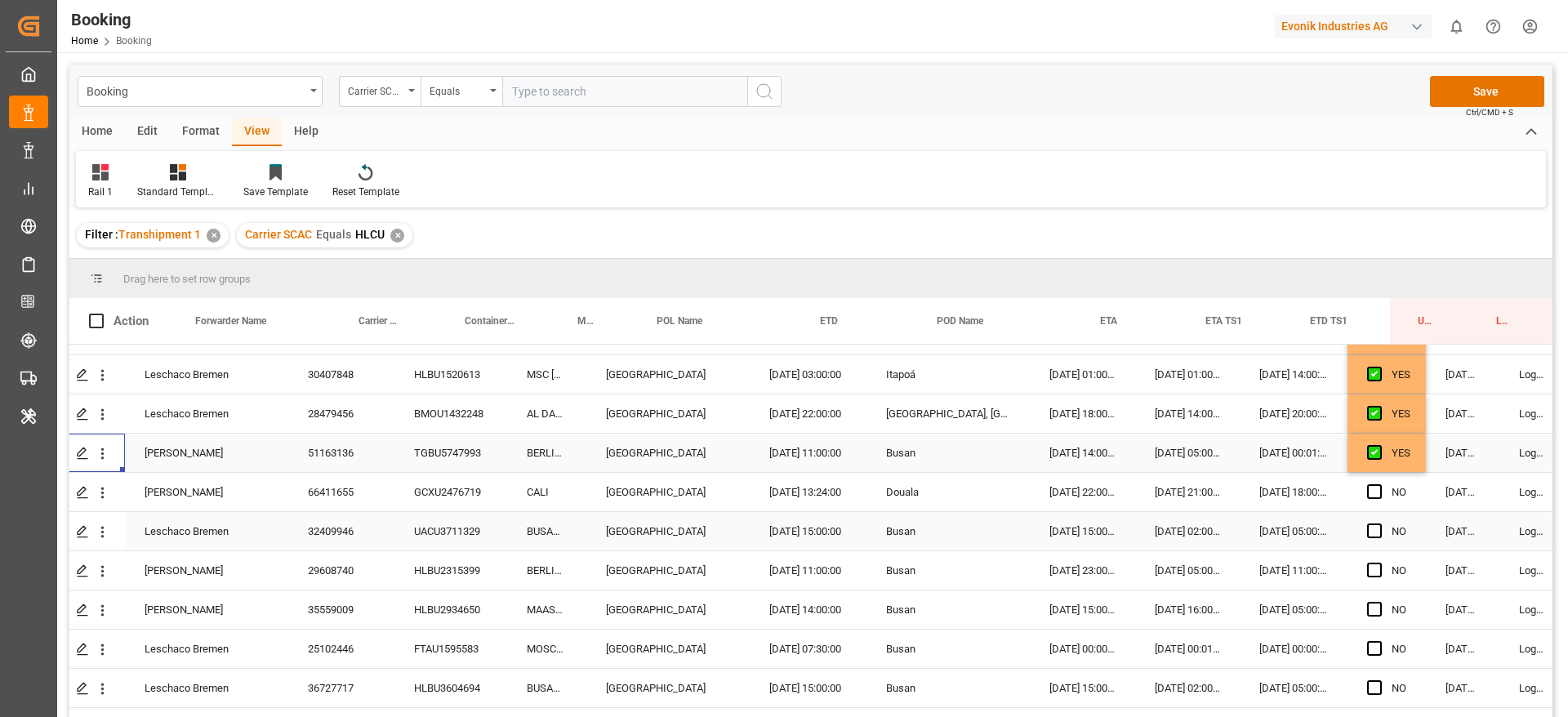
scroll to position [1638, 43]
click at [460, 450] on div "GCXU2476719" at bounding box center [450, 450] width 113 height 39
click at [1376, 446] on span "Press SPACE to select this row." at bounding box center [1374, 450] width 15 height 15
click at [1379, 443] on input "Press SPACE to select this row." at bounding box center [1379, 443] width 0 height 0
click at [465, 495] on div "UACU3711329" at bounding box center [450, 489] width 113 height 39
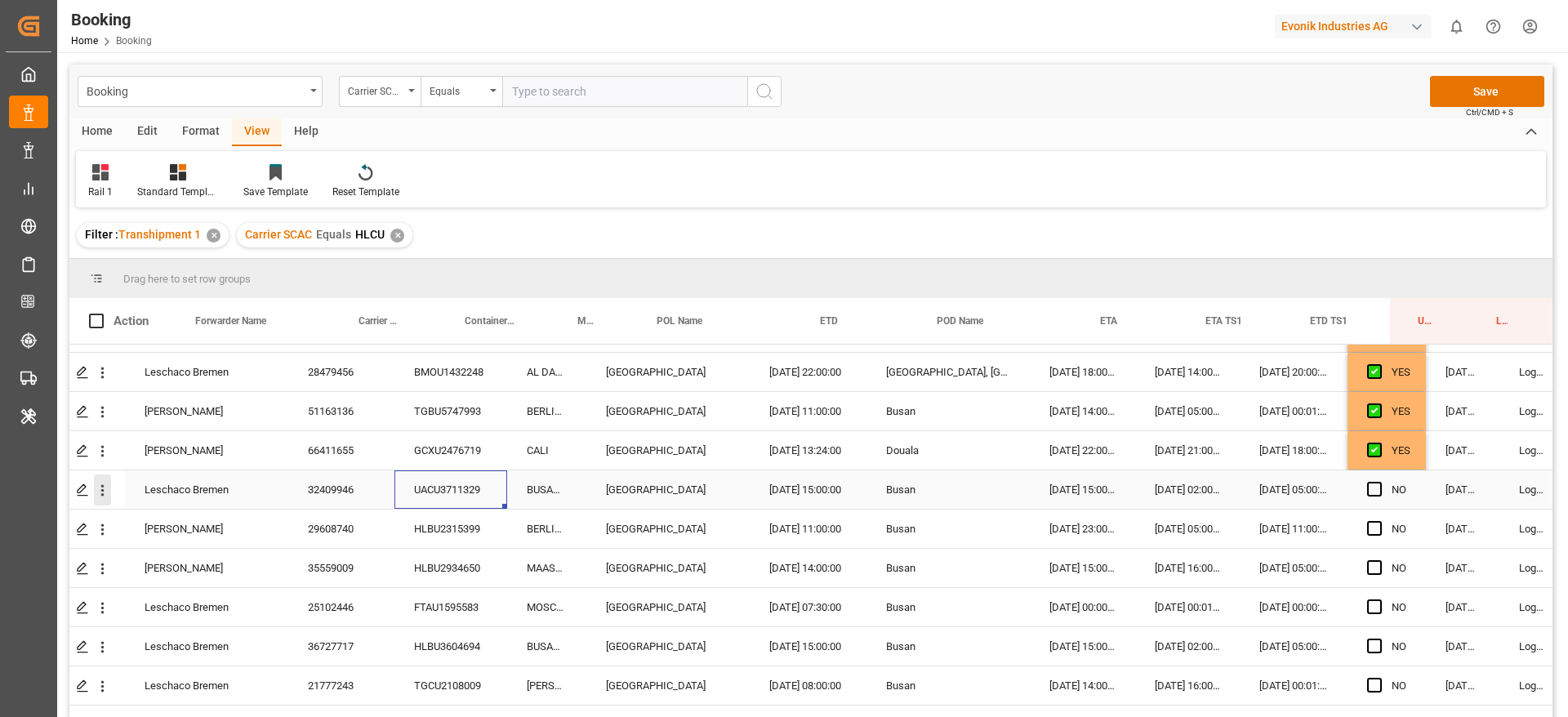
click at [103, 489] on icon "open menu" at bounding box center [102, 489] width 17 height 17
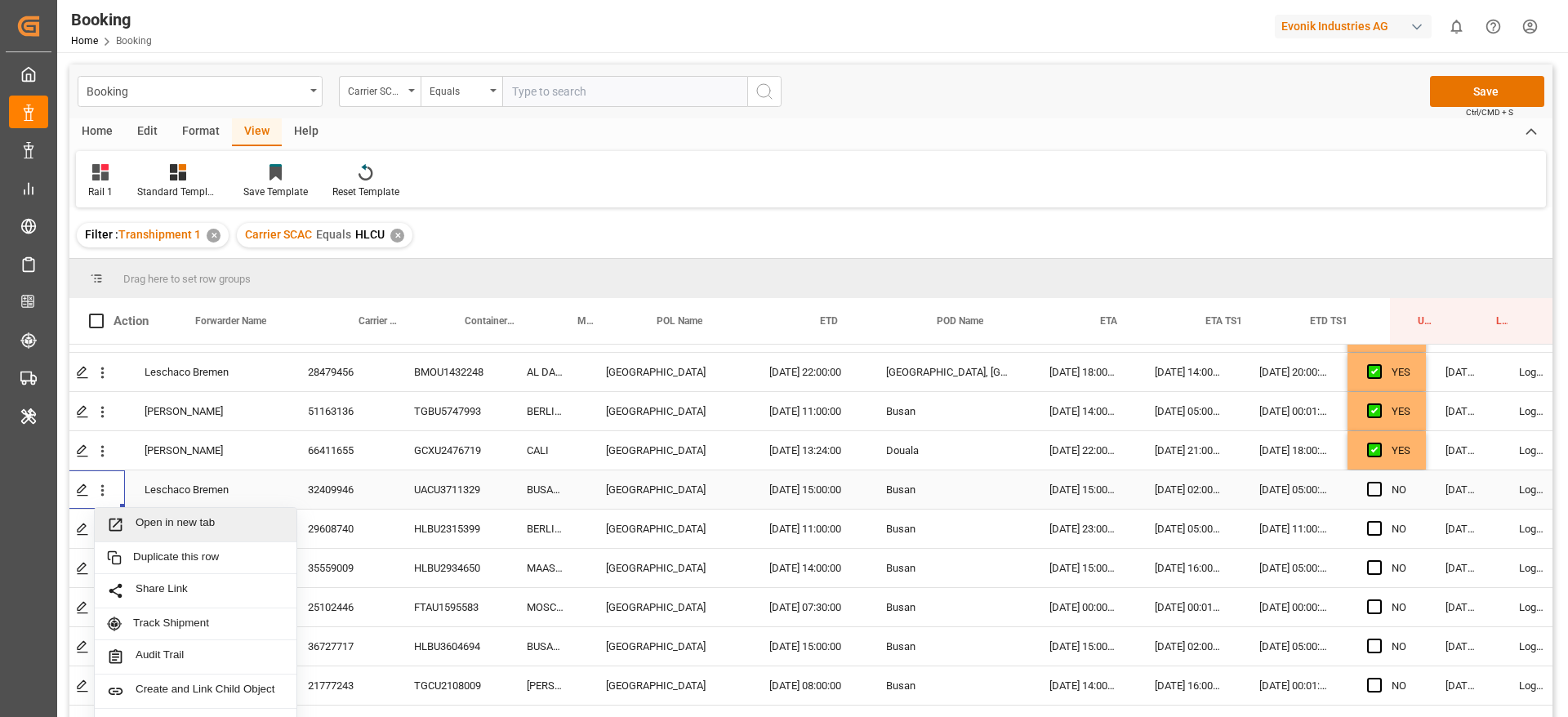
click at [166, 525] on span "Open in new tab" at bounding box center [209, 524] width 149 height 17
click at [108, 531] on icon "open menu" at bounding box center [102, 529] width 17 height 17
click at [154, 560] on span "Open in new tab" at bounding box center [209, 563] width 149 height 17
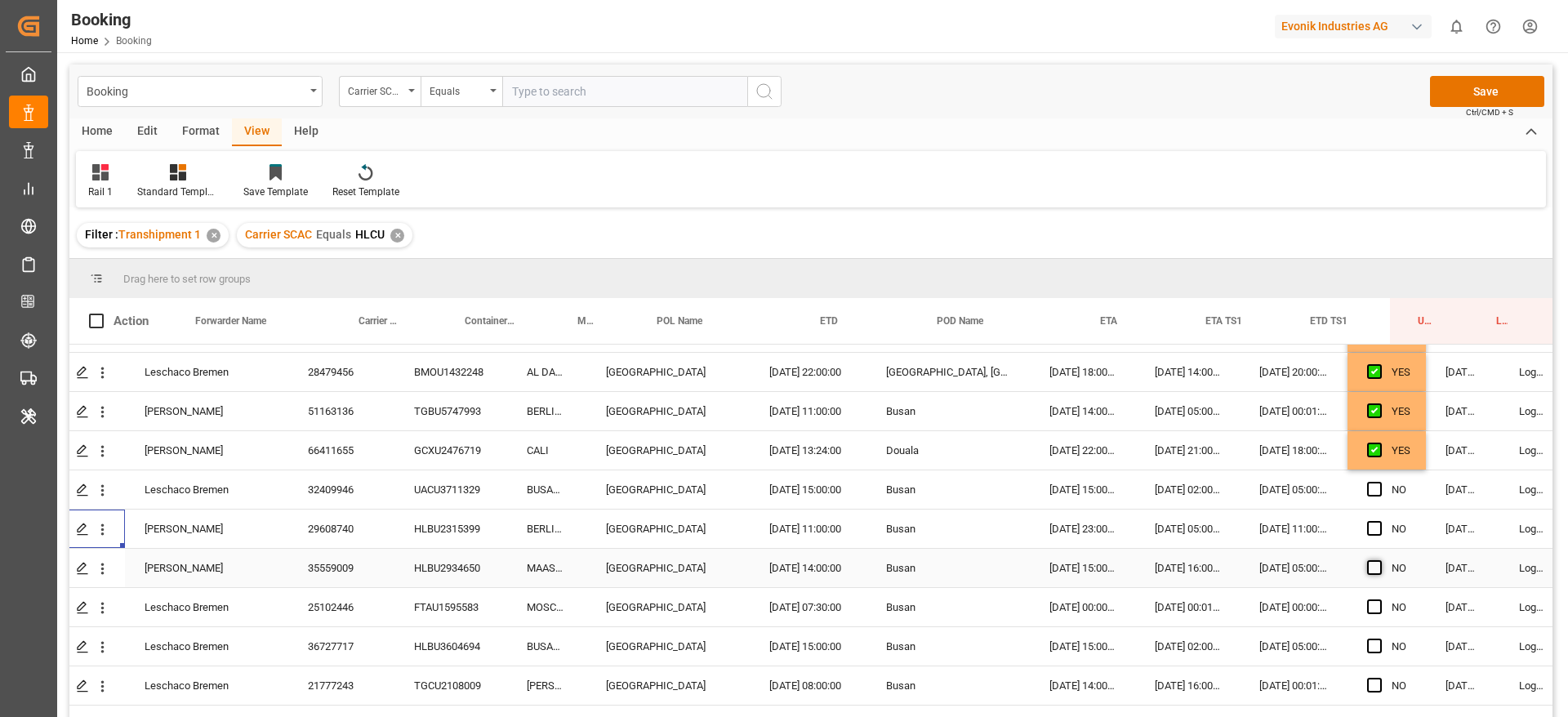
click at [1374, 569] on span "Press SPACE to select this row." at bounding box center [1374, 568] width 15 height 15
click at [1379, 560] on input "Press SPACE to select this row." at bounding box center [1379, 560] width 0 height 0
click at [1370, 604] on span "Press SPACE to select this row." at bounding box center [1374, 607] width 15 height 15
click at [1379, 600] on input "Press SPACE to select this row." at bounding box center [1379, 600] width 0 height 0
click at [105, 655] on icon "open menu" at bounding box center [102, 646] width 17 height 17
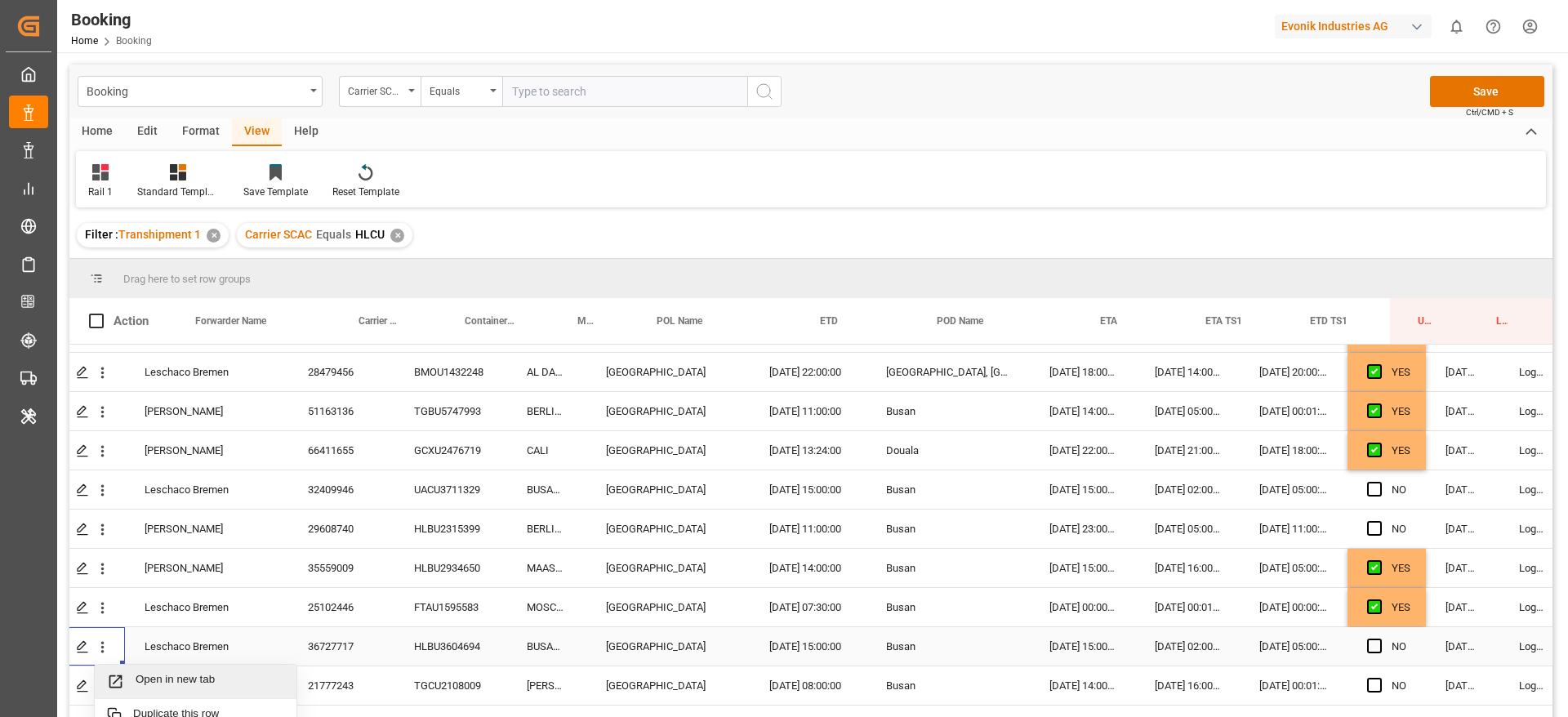
click at [190, 688] on span "Open in new tab" at bounding box center [209, 681] width 149 height 17
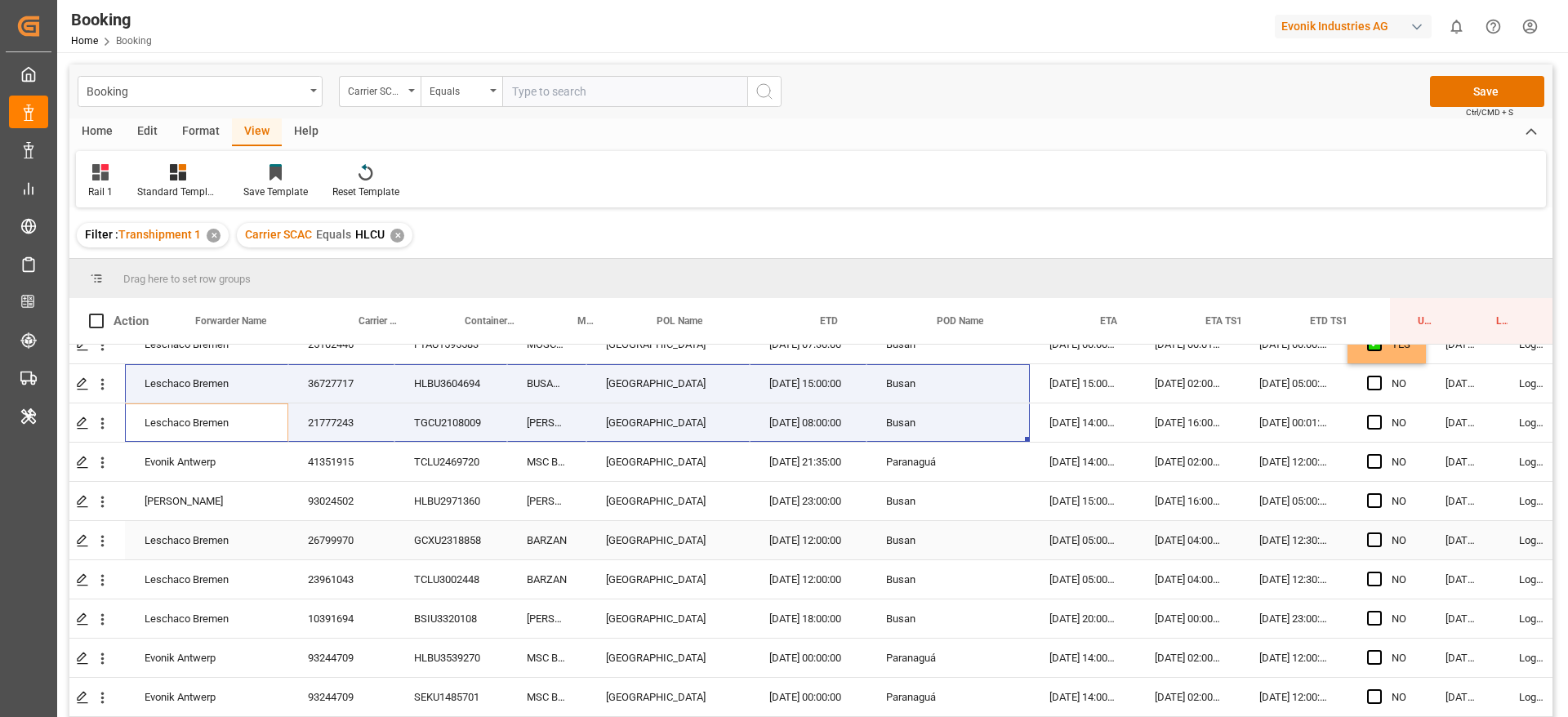
scroll to position [1903, 43]
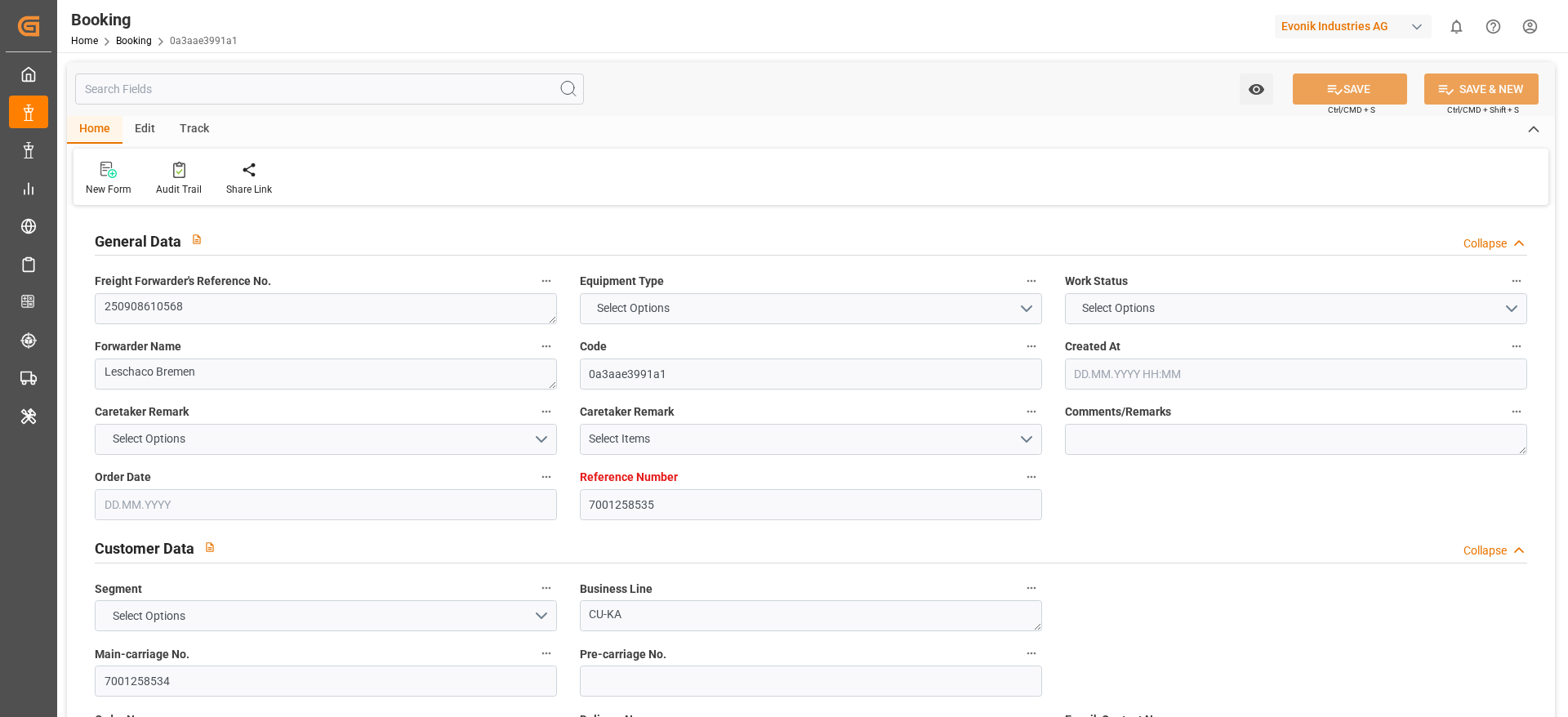
type input "7001258535"
type input "9215311"
type input "Hapag Lloyd"
type input "Hapag Lloyd Aktiengesellschaft"
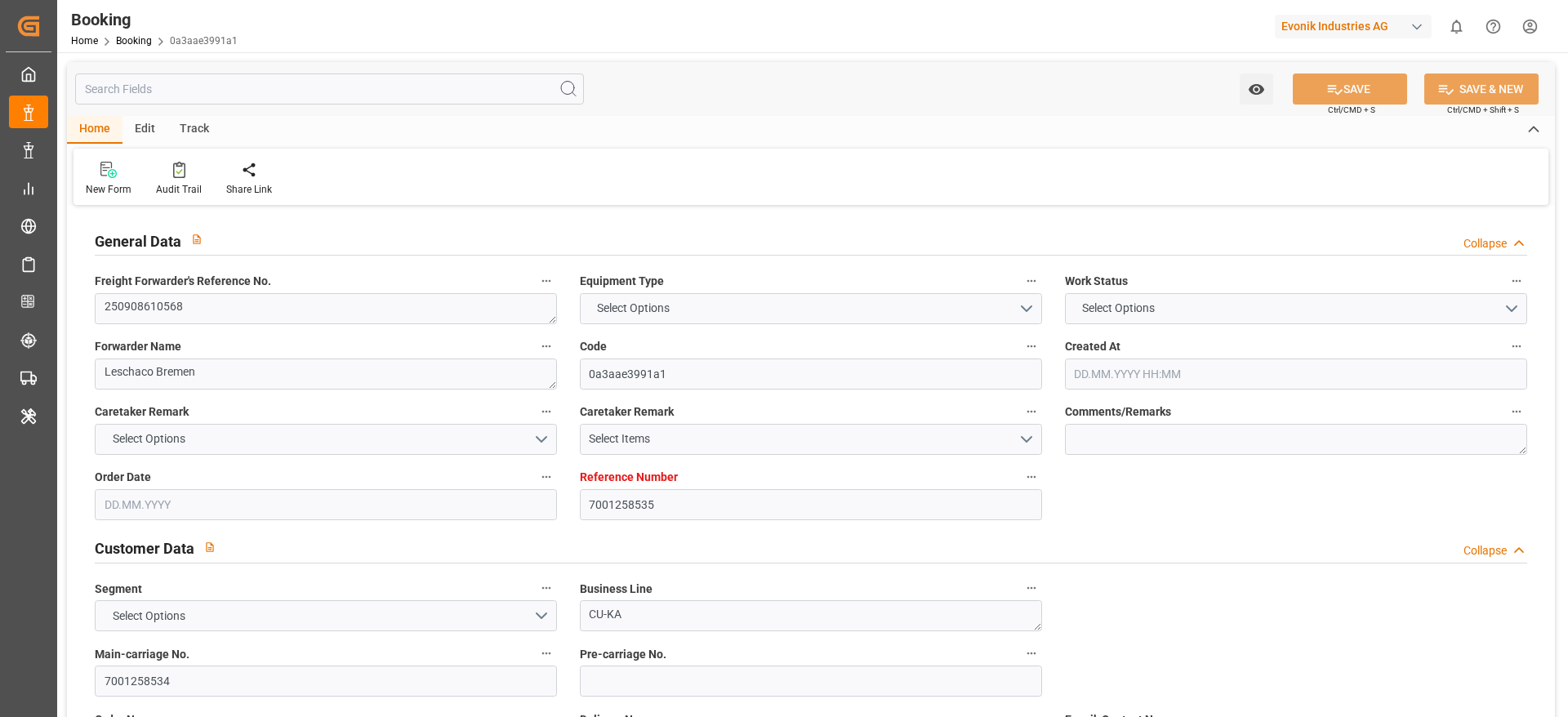
type input "DEHAM"
type input "EGALY"
type input "GRPIR"
type input "EGPSD"
type input "0"
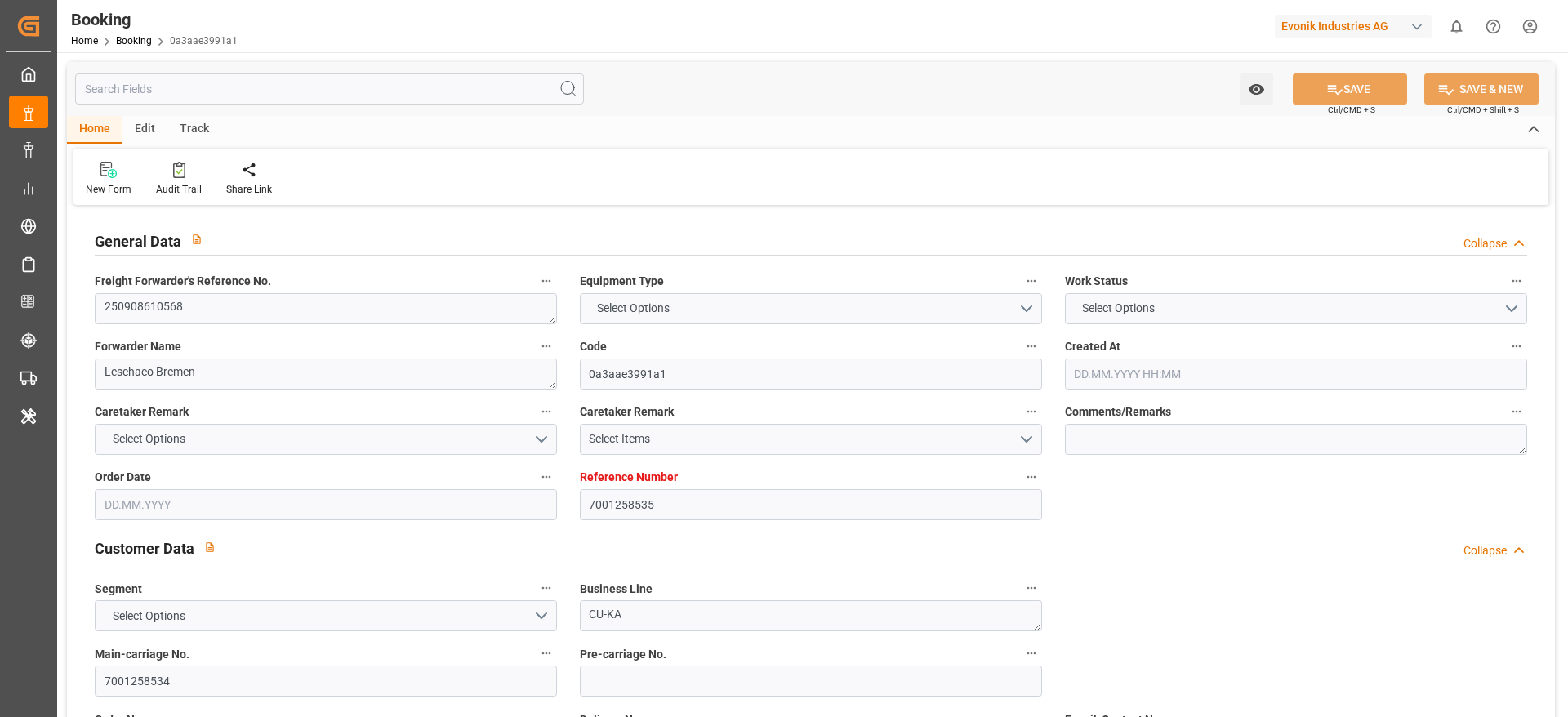
type input "DEHAM"
type input "EGALY"
type input "9833369"
type input "9216107"
type input "26.08.2025 09:28"
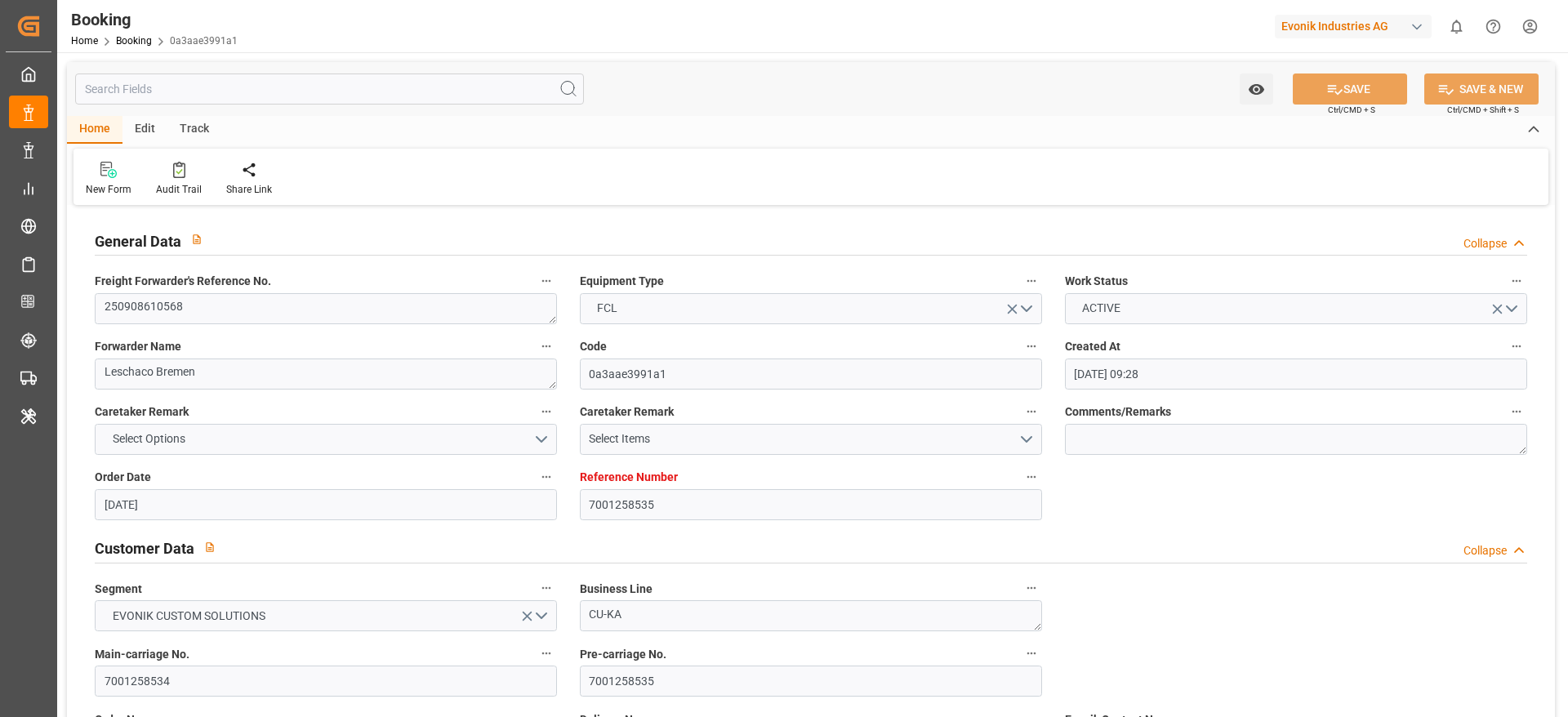
type input "[DATE]"
type input "27.09.2025"
type input "01.09.2025"
type input "01.09.2025 00:00"
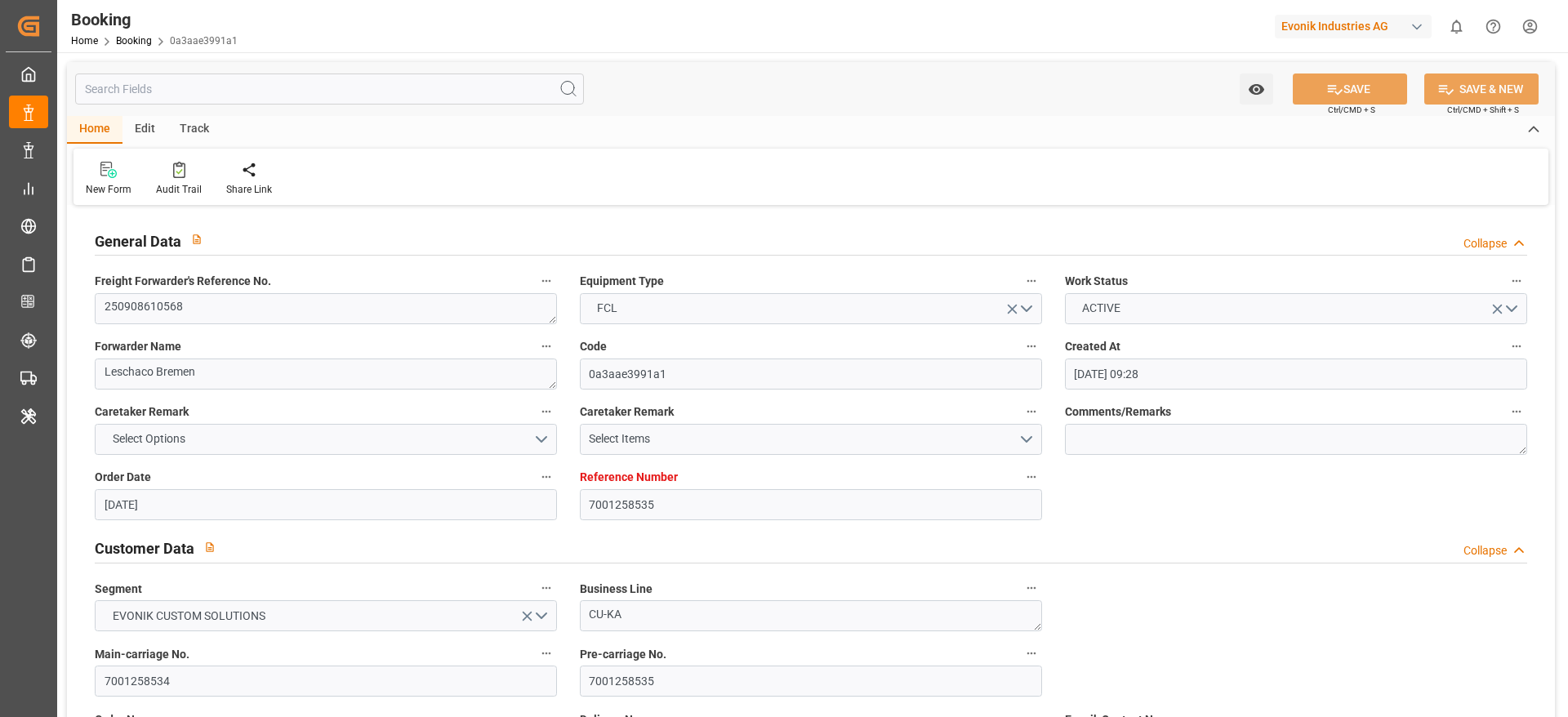
type input "15.09.2025 00:00"
type input "27.08.2025"
type input "22.09.2025 19:00"
type input "25.09.2025 00:00"
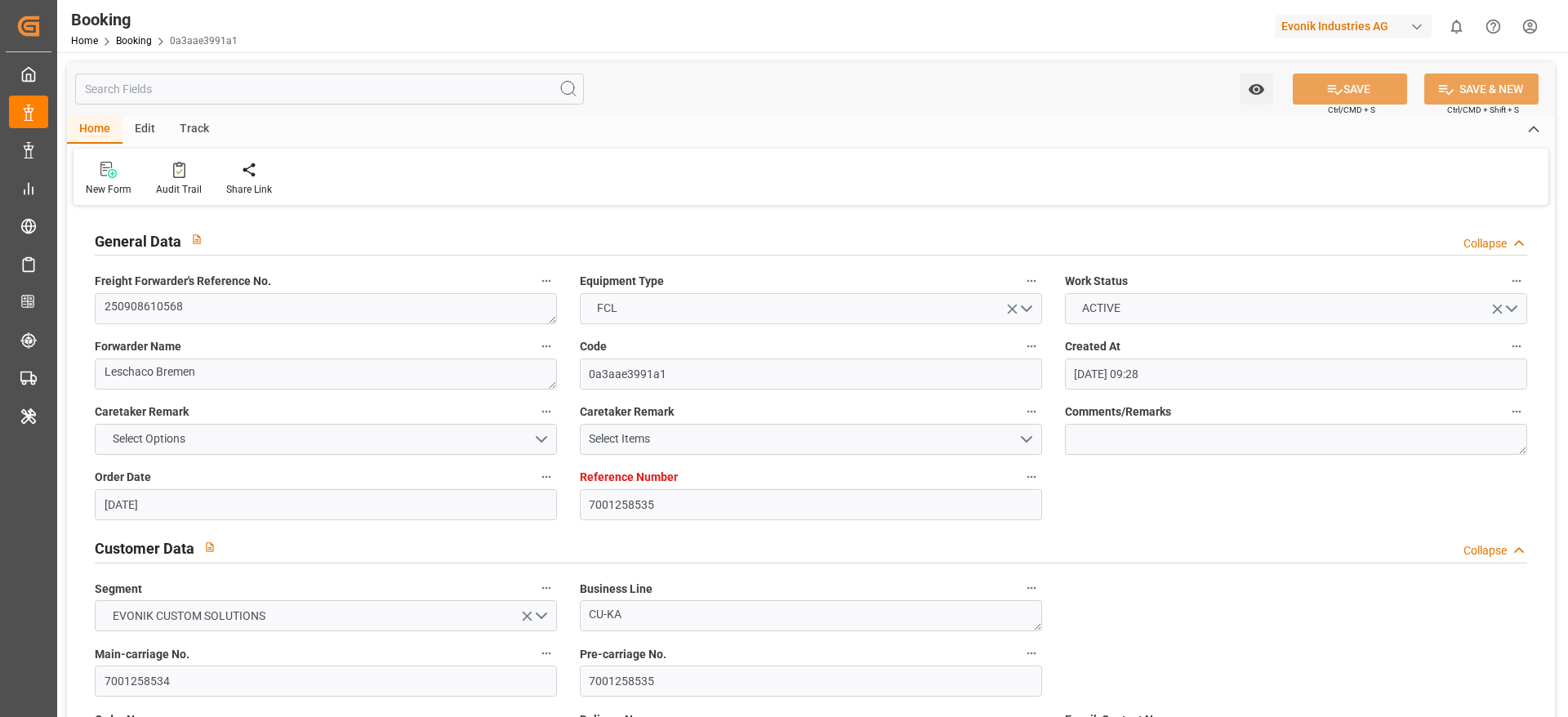
type input "22.09.2025 06:06"
type input "17.09.2025 01:11"
type input "23.10.2025 12:00"
type input "27.09.2025 00:00"
type input "[DATE] 15:00"
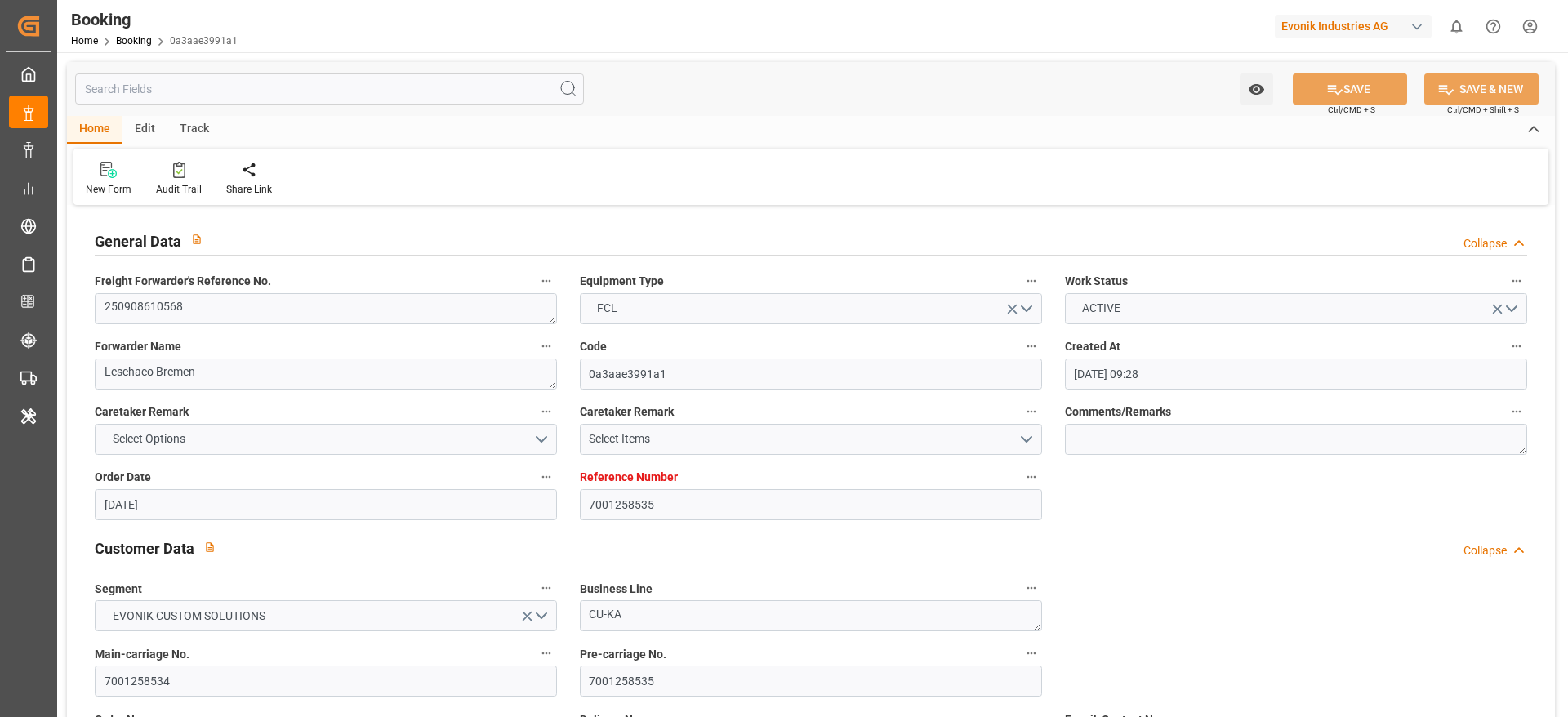
type input "04.10.2025 00:00"
type input "06.10.2025 16:48"
type input "09.10.2025 23:00"
type input "10.10.2025 00:00"
type input "11.10.2025 22:00"
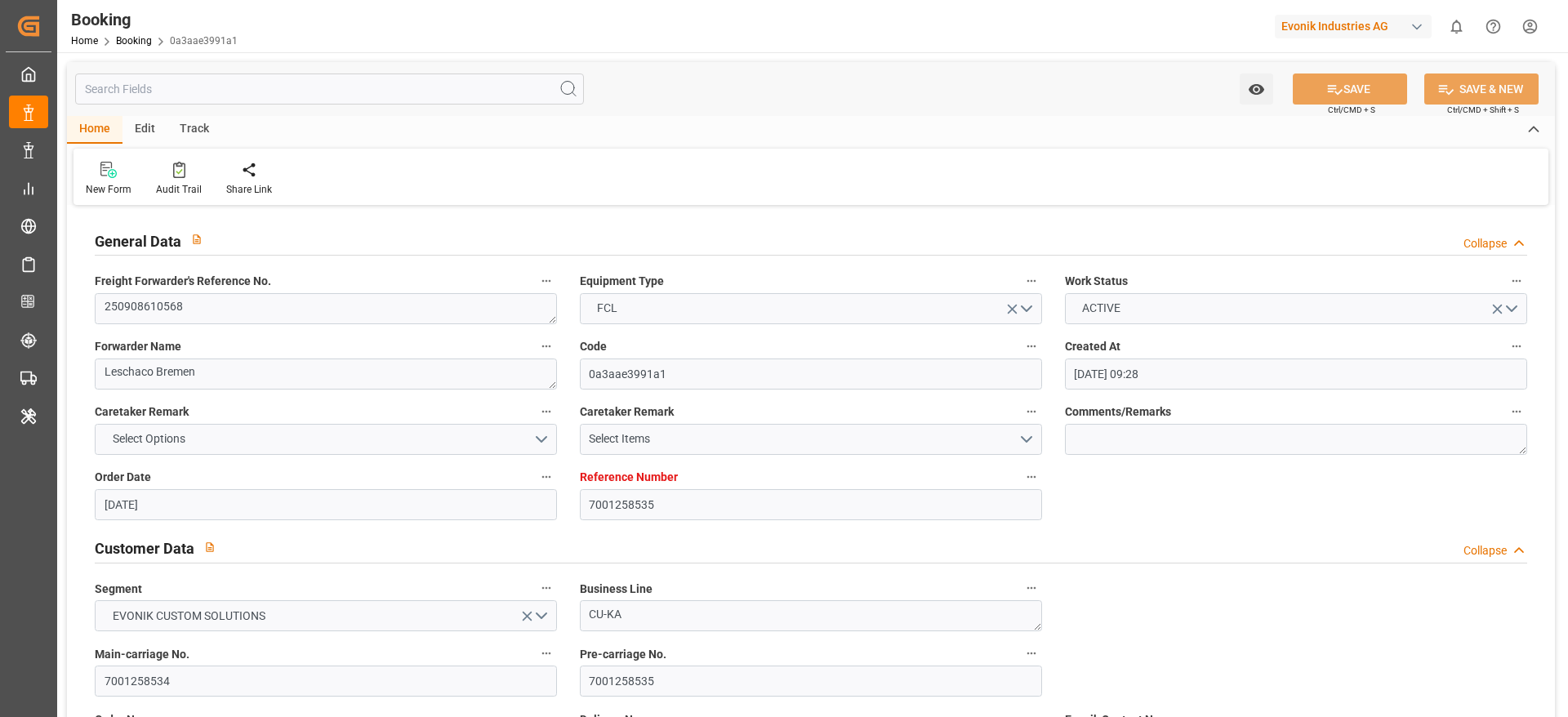
type input "[DATE] 00:00"
type input "22.10.2025 21:00"
type input "15.10.2025 00:00"
type input "[DATE] 08:15"
type input "[DATE]"
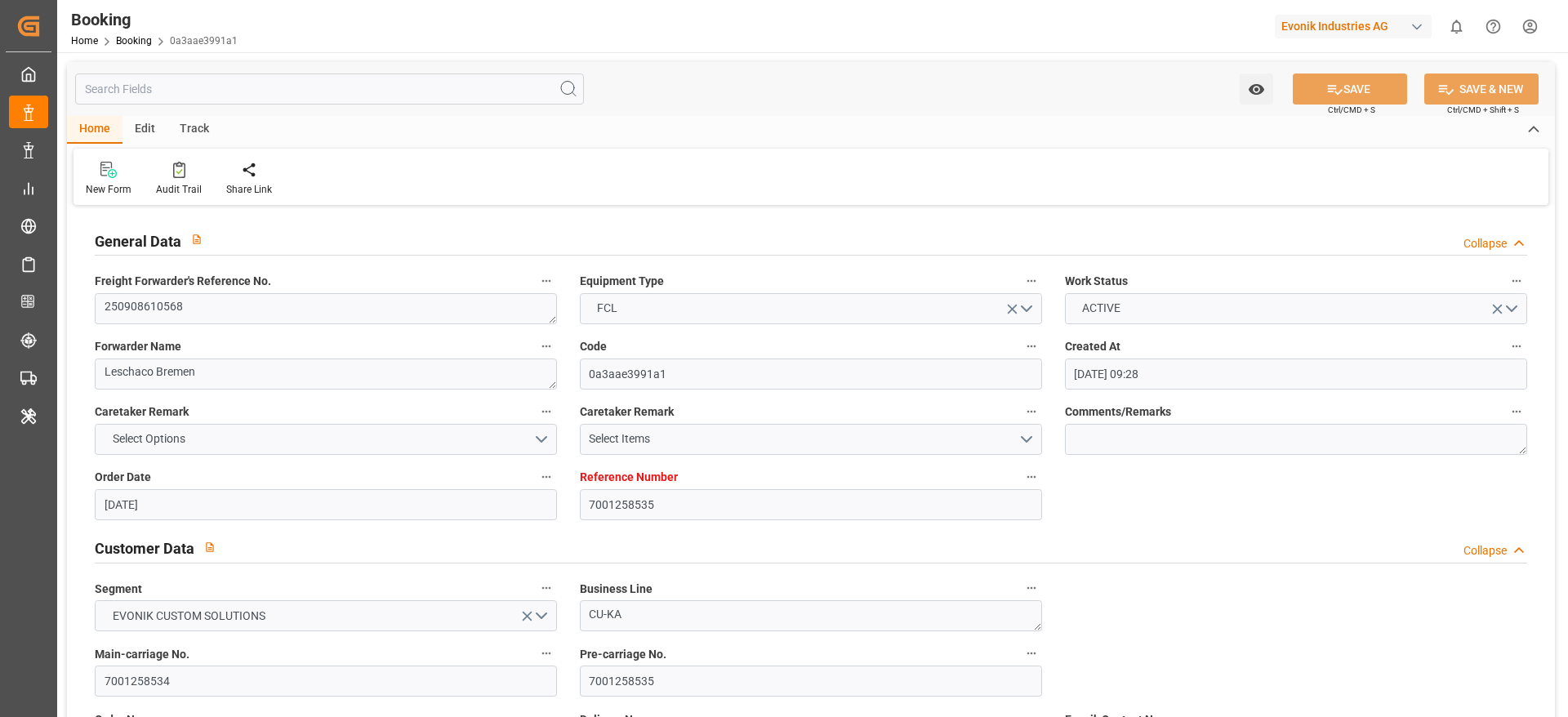
type input "15.09.2025 23:08"
type input "15.09.2025 07:00"
type input "21.09.2025 21:00"
type input "19.09.2025 12:00"
type input "21.09.2025 10:58"
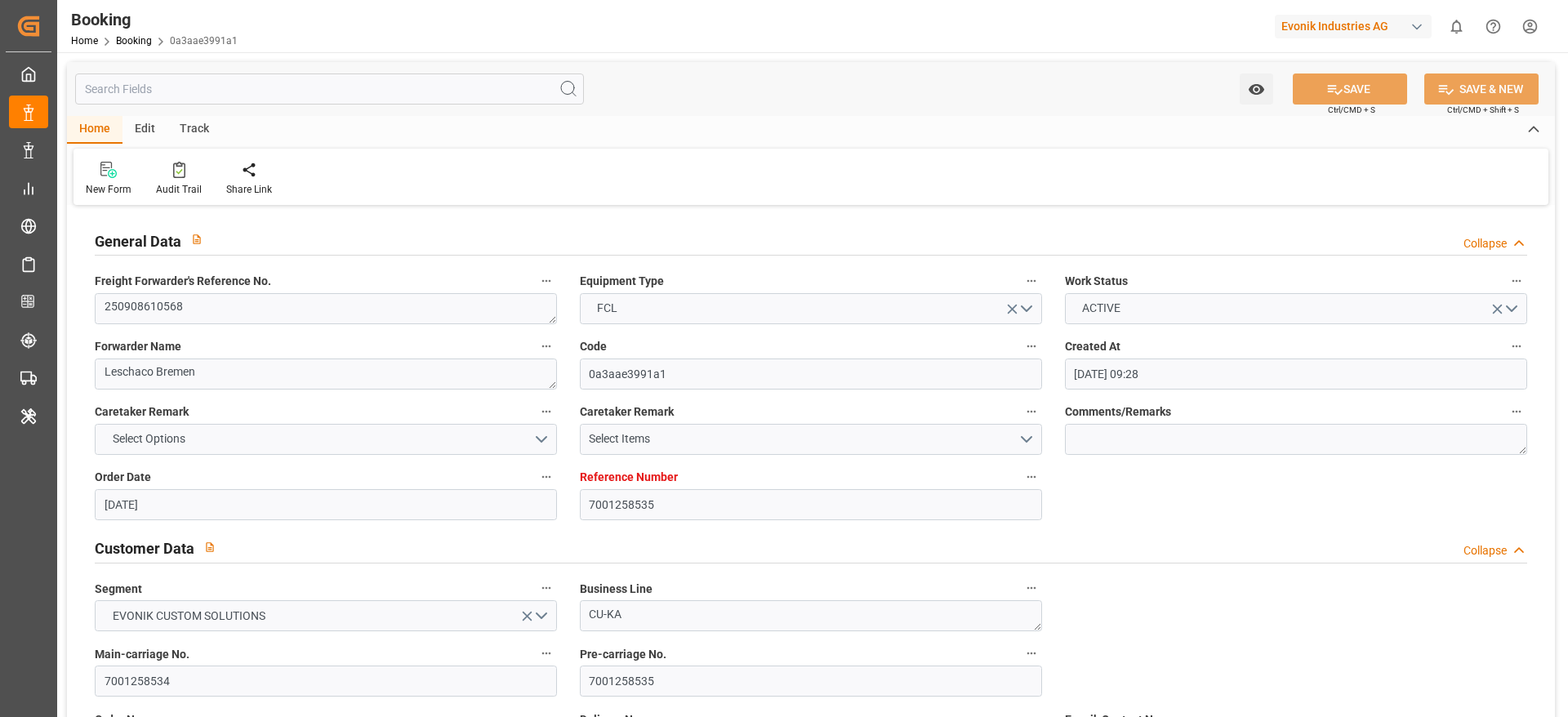
type input "22.09.2025 19:00"
type input "22.09.2025 14:56"
type input "06.10.2025 15:00"
type input "06.10.2025 16:48"
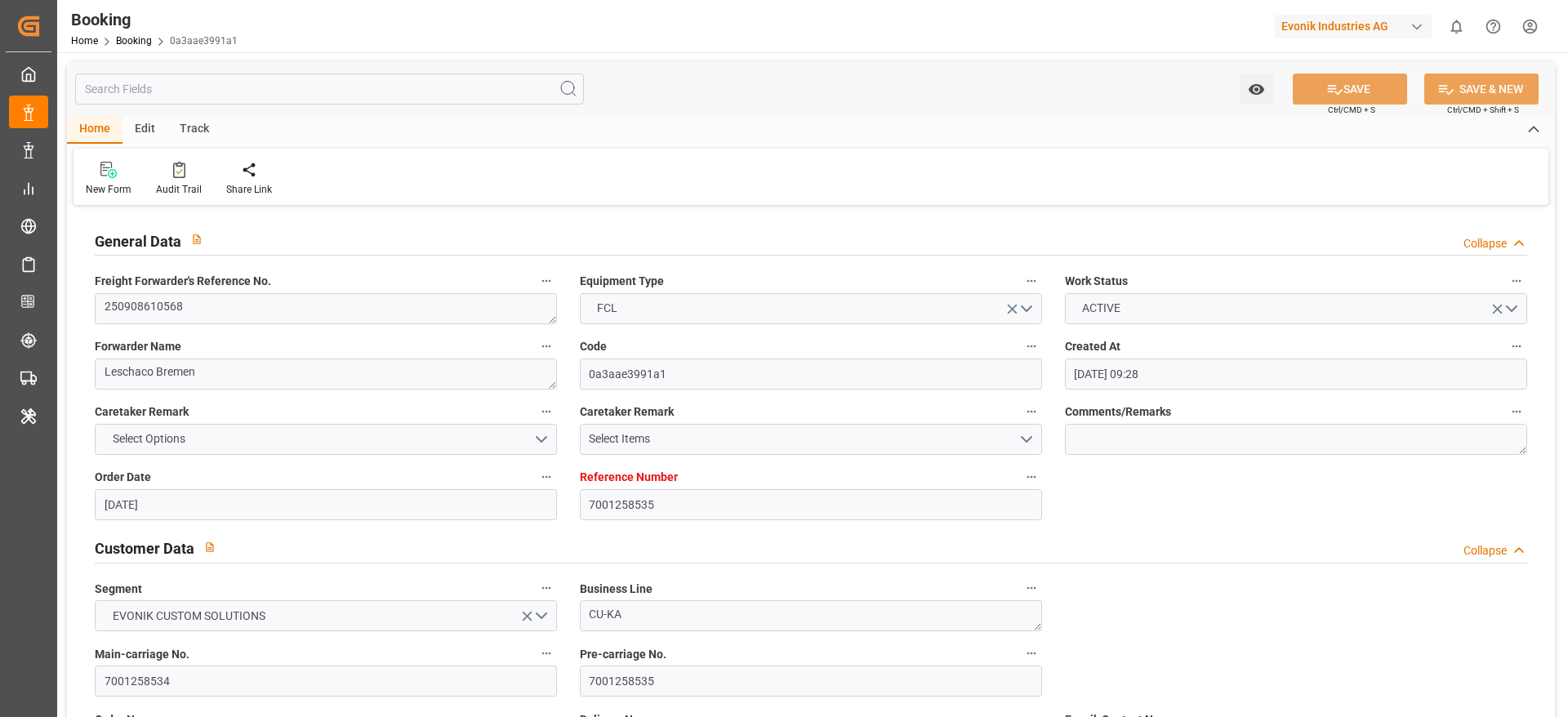
type input "06.10.2025 16:48"
type input "07.10.2025 09:11"
type input "07.10.2025 07:24"
type input "09.10.2025 23:00"
type input "11.10.2025 22:00"
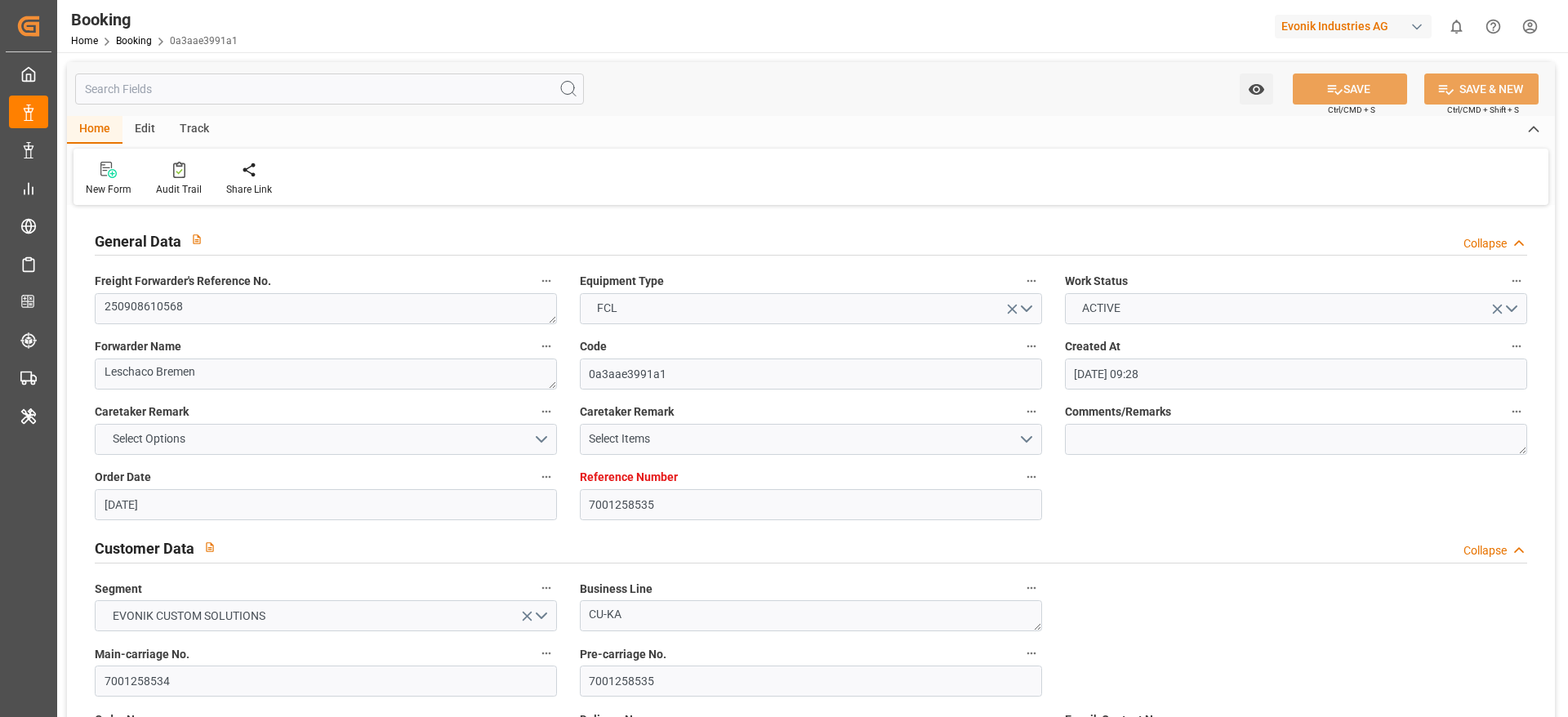
type input "12.10.2025 03:39"
type input "22.10.2025 21:00"
type input "23.10.2025 12:00"
type input "23.10.2025 17:56"
type input "27.10.2025 17:56"
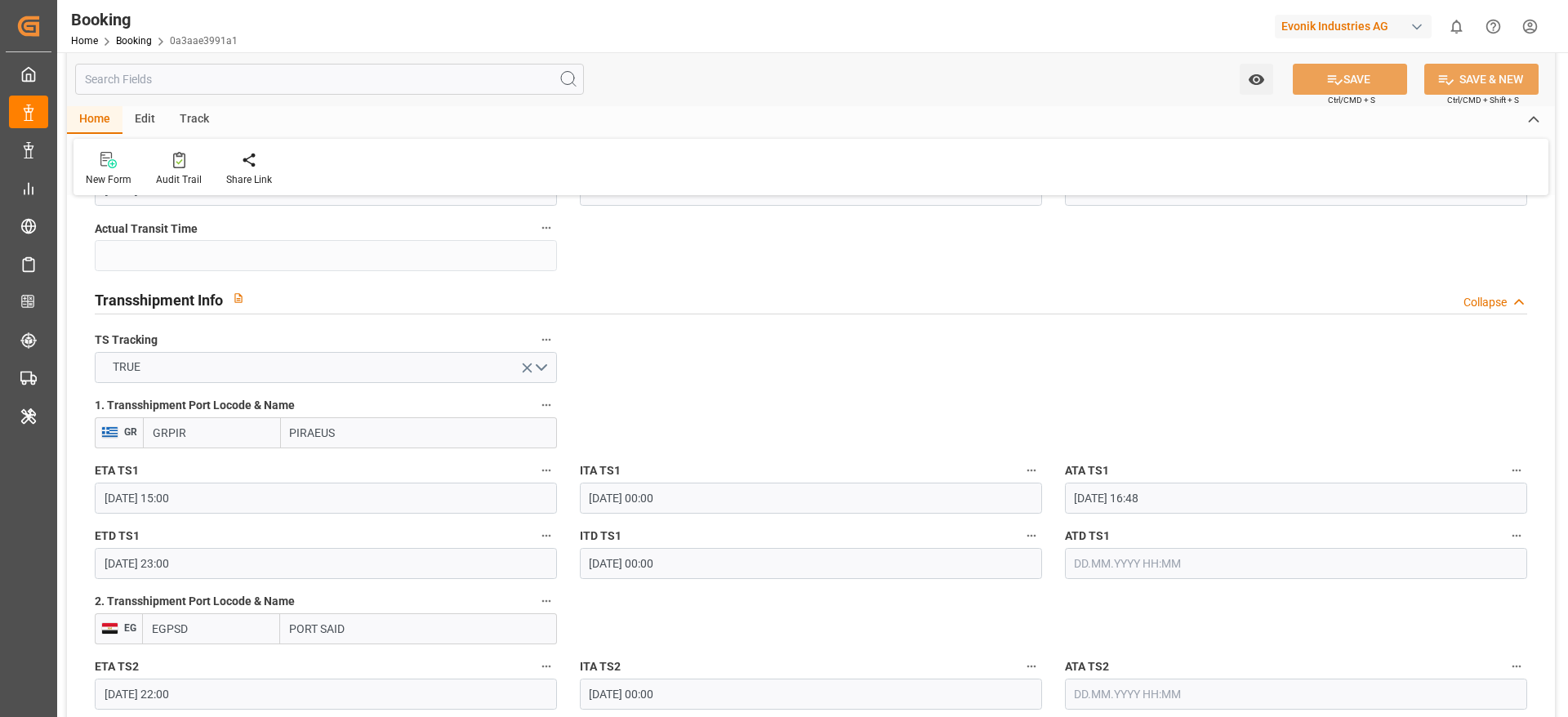
scroll to position [1629, 0]
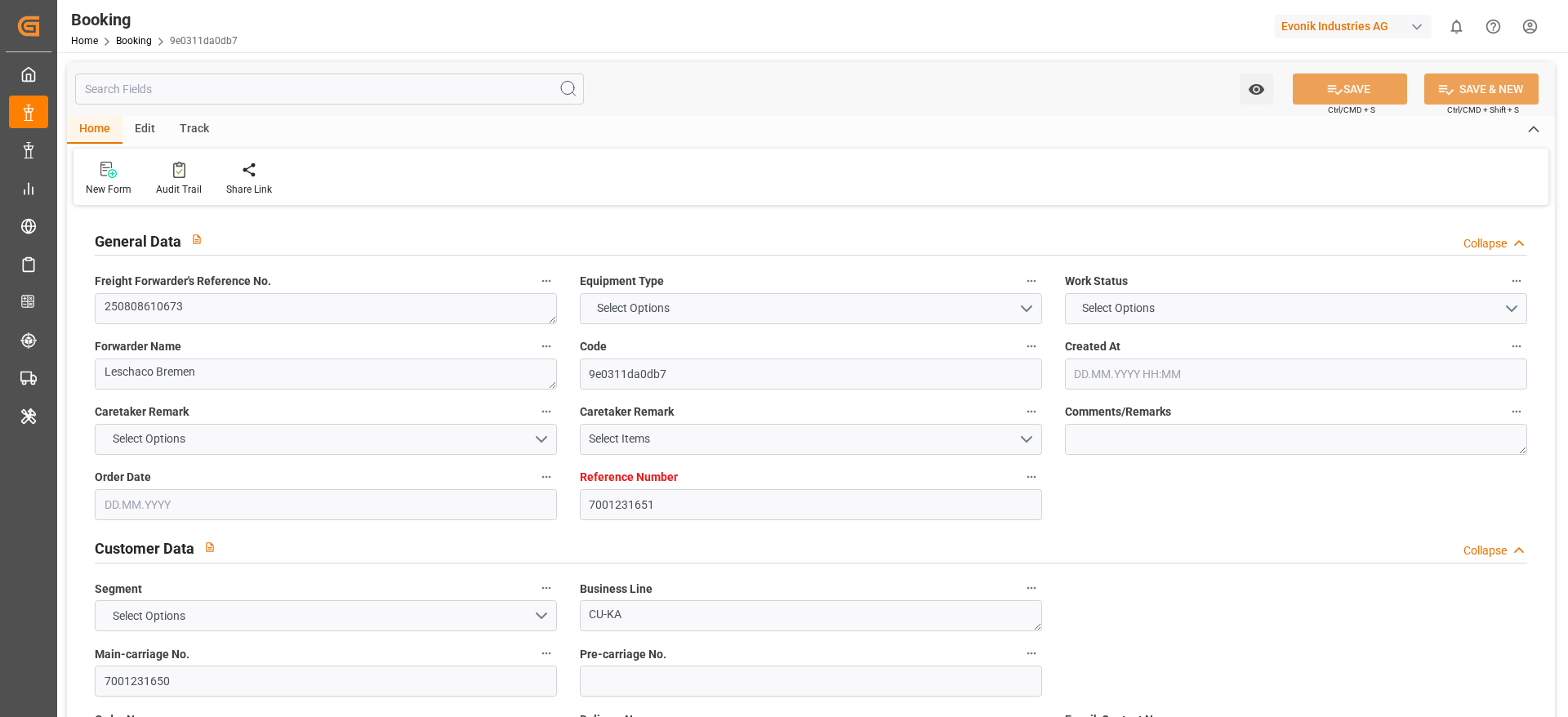
type input "7001231651"
type input "9780445"
type input "Hapag [PERSON_NAME]"
type input "Hapag Lloyd Aktiengesellschaft"
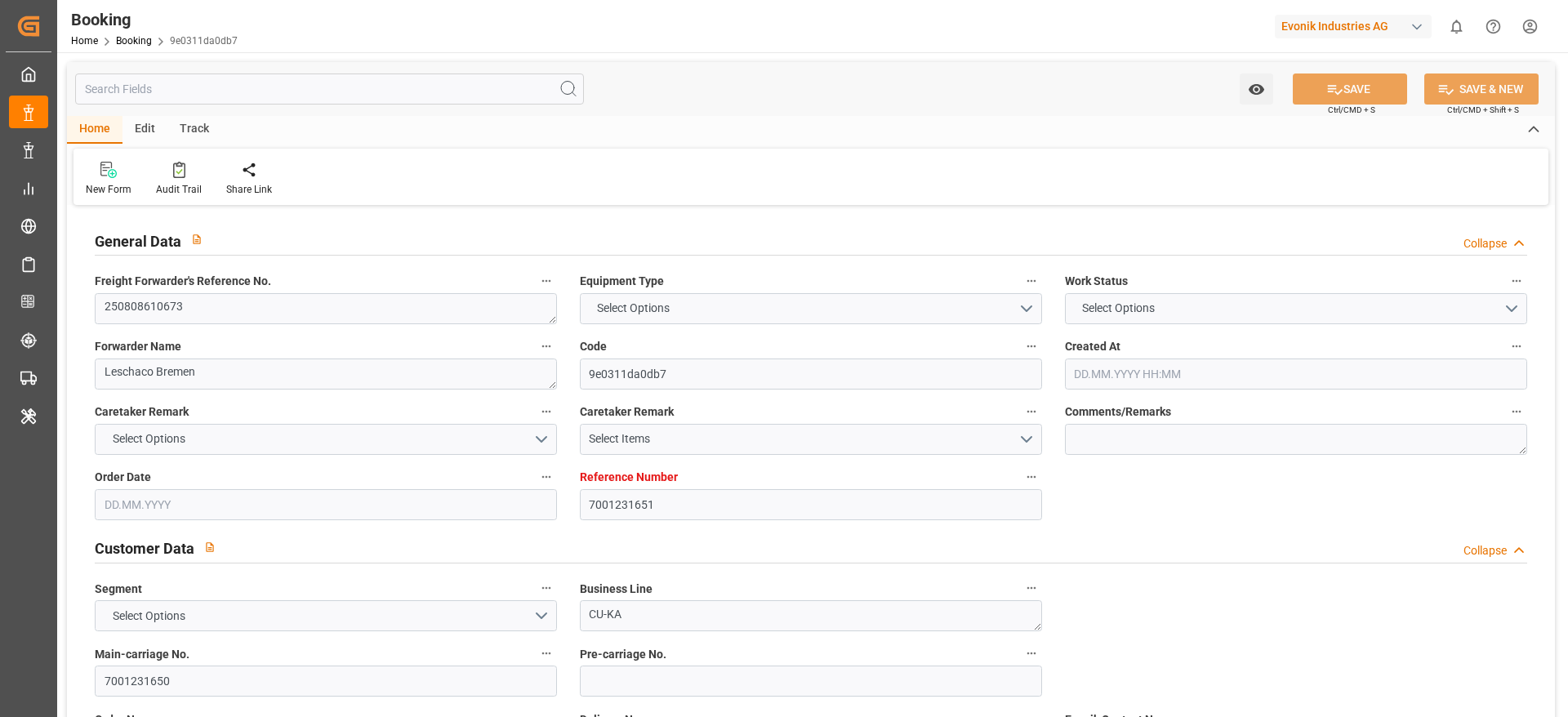
type input "DEHAM"
type input "KRPUS"
type input "CNSHG"
type input "0"
type input "DEHAM"
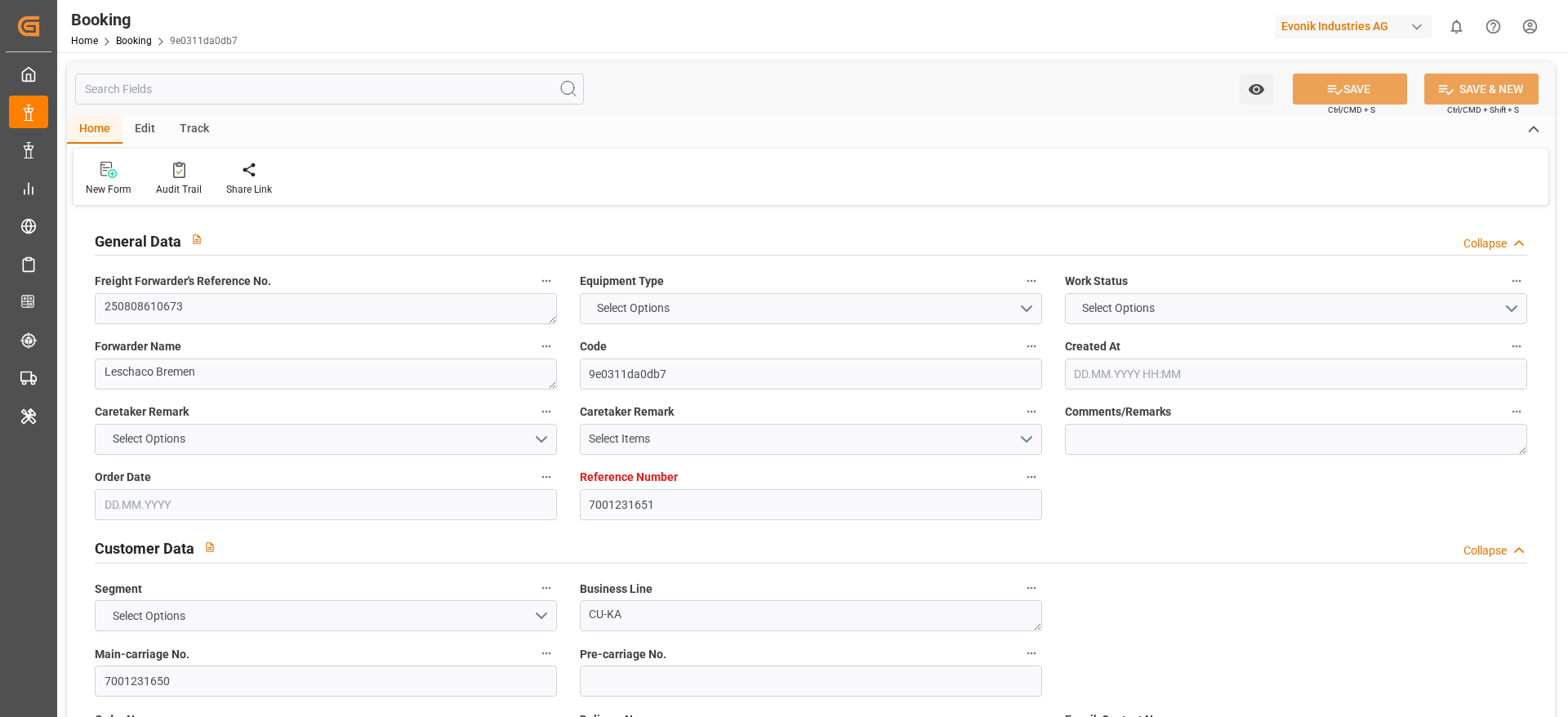
type input "KRPUS"
type input "9978963"
type input "9307243"
type input "24.07.2025 13:31"
type input "24.07.2025"
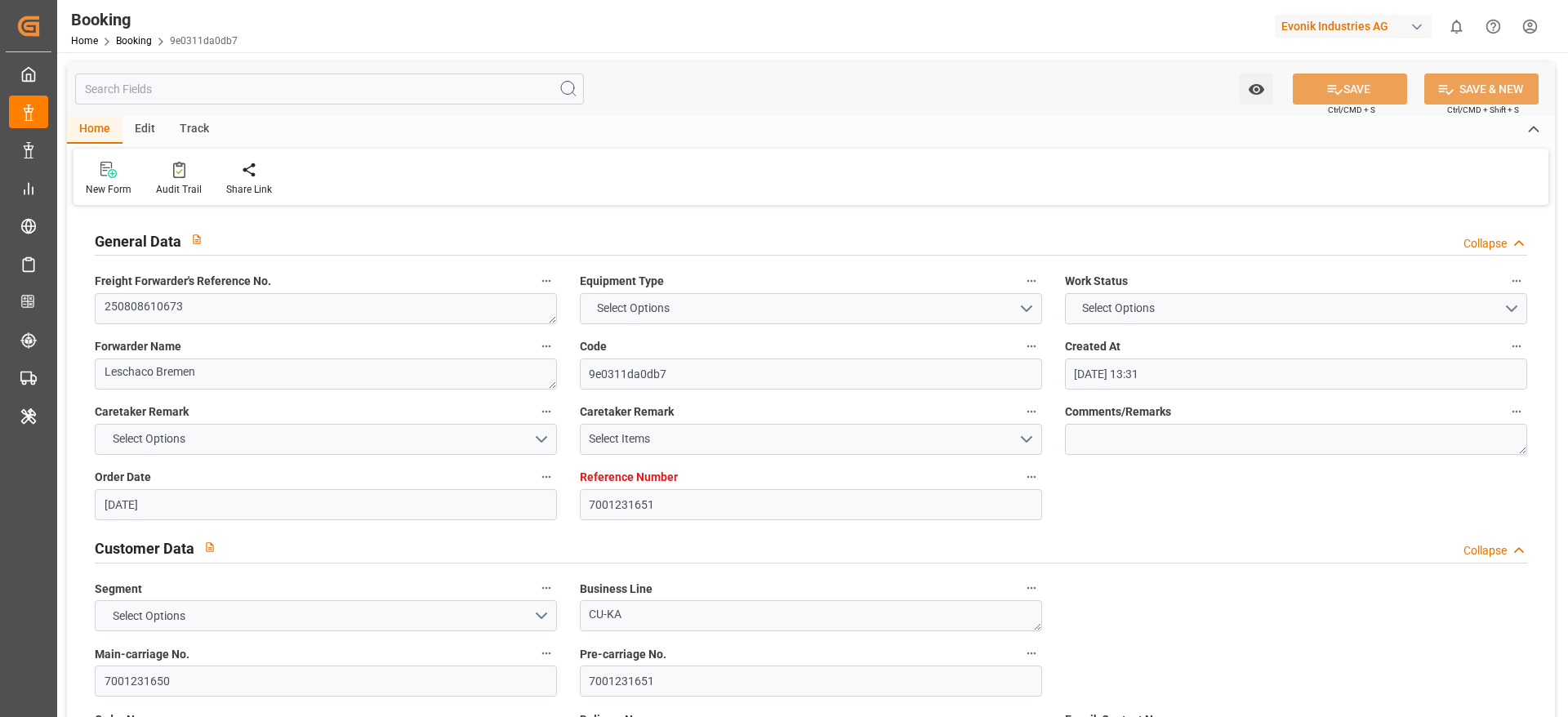
type input "05.10.2025"
type input "[DATE]"
type input "25.07.2025"
type input "18.08.2025"
type input "18.08.2025 01:00"
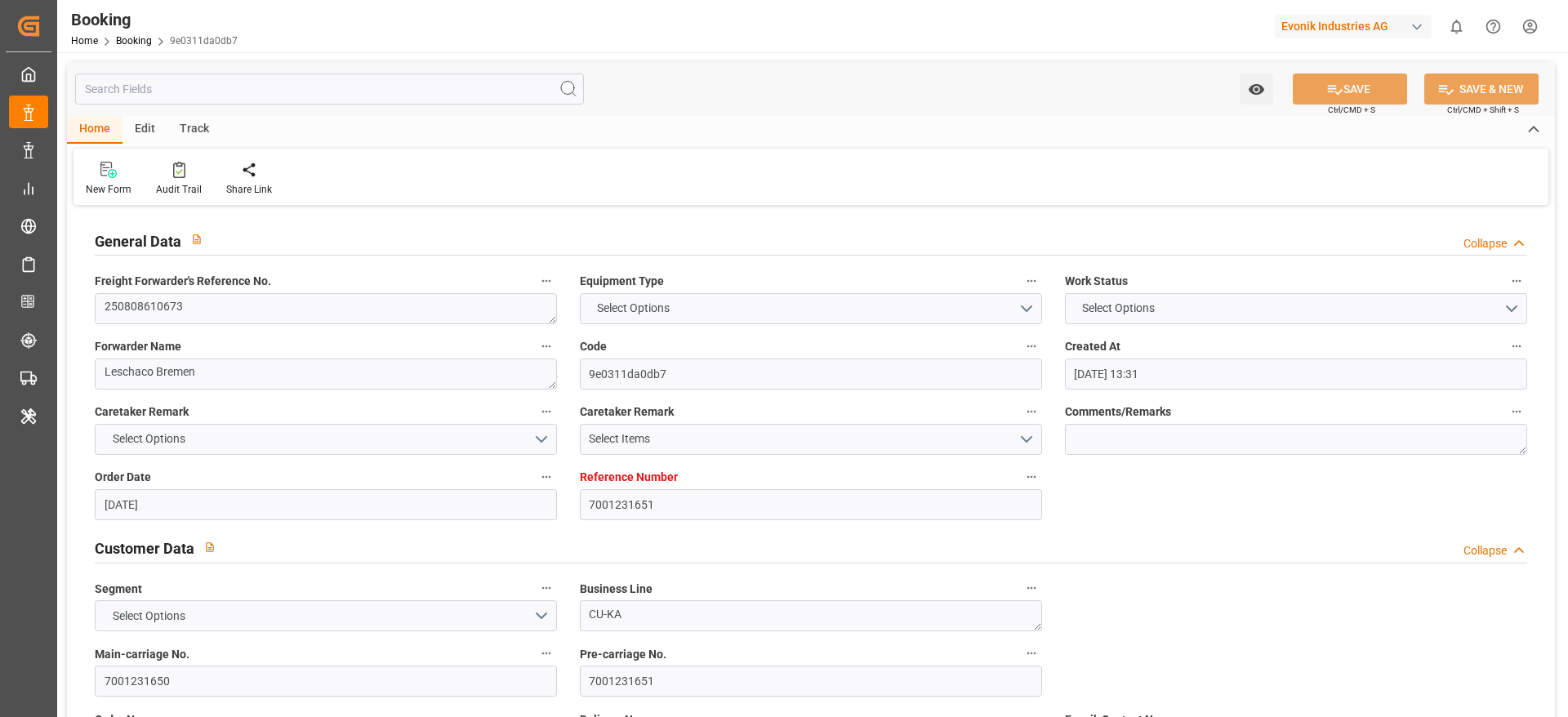
type input "16.08.2025 00:00"
type input "18.08.2025 01:12"
type input "11.08.2025 13:14"
type input "16.10.2025 19:00"
type input "11.10.2025 00:00"
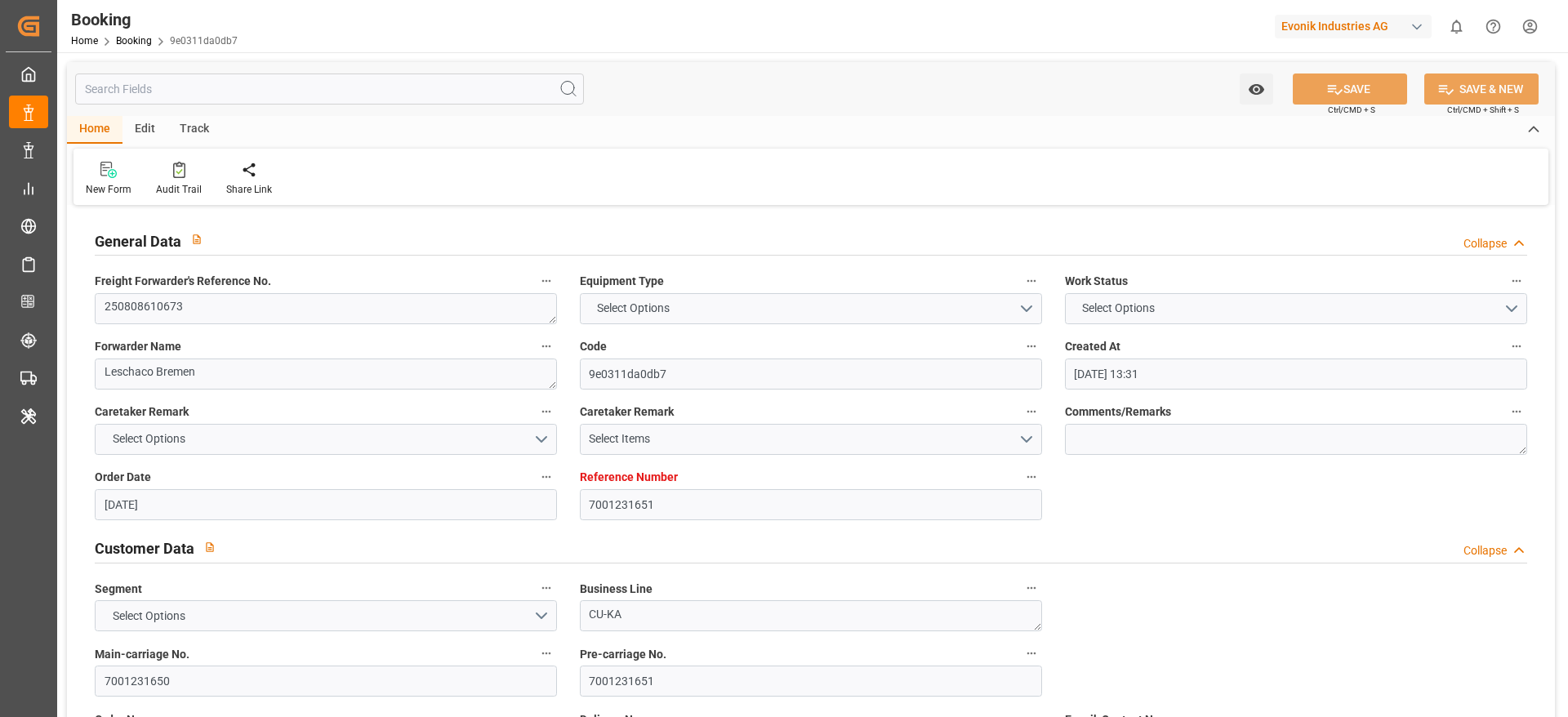
type input "[DATE] 00:00"
type input "05.10.2025 00:00"
type input "03.10.2025 14:00"
type input "07.10.2025 22:00"
type input "06.10.2025 00:00"
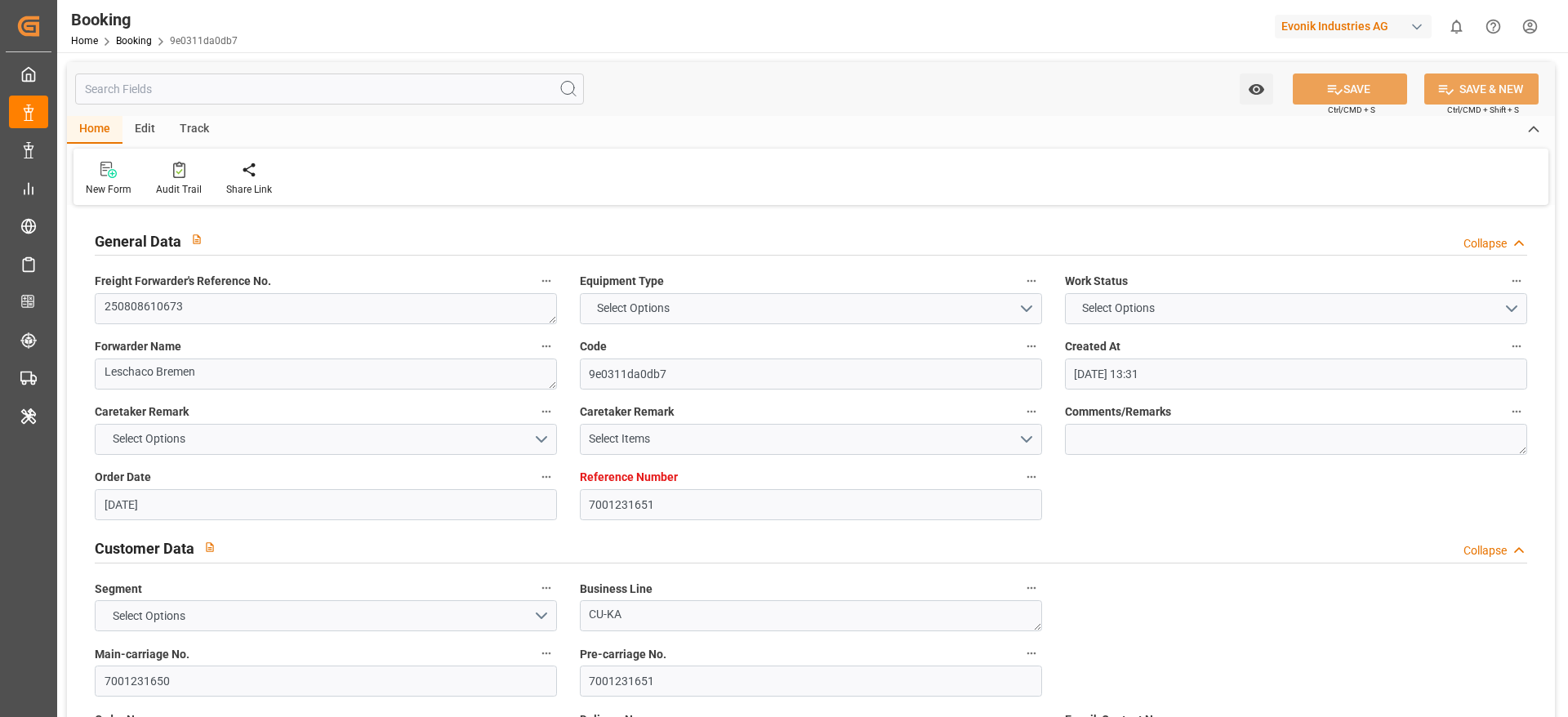
type input "18.08.2025"
type input "07.10.2025 08:15"
type input "[DATE]"
type input "08.08.2025 07:37"
type input "17.08.2025 02:06"
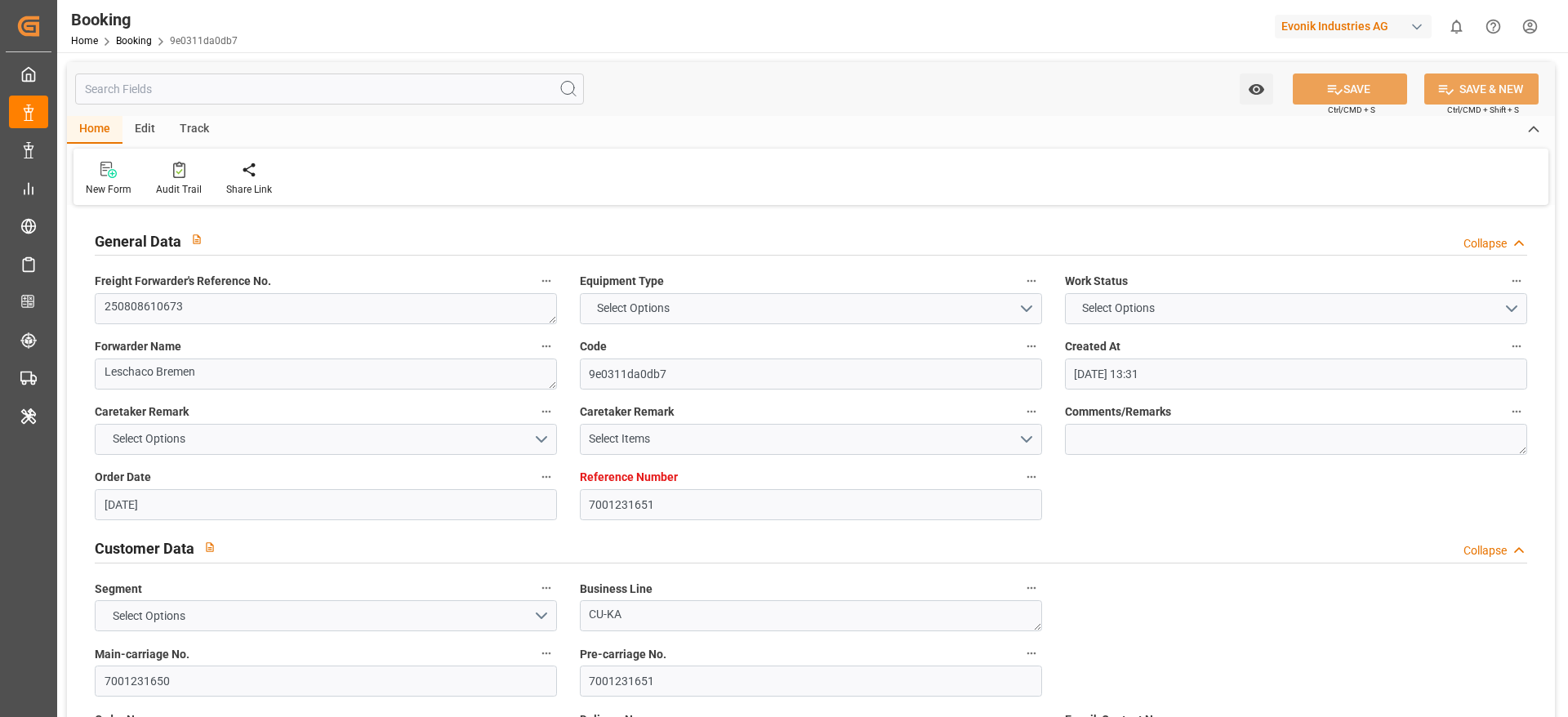
type input "18.08.2025 01:00"
type input "18.08.2025 01:44"
type input "03.10.2025 13:00"
type input "03.10.2025 13:30"
type input "30.09.2025 20:00"
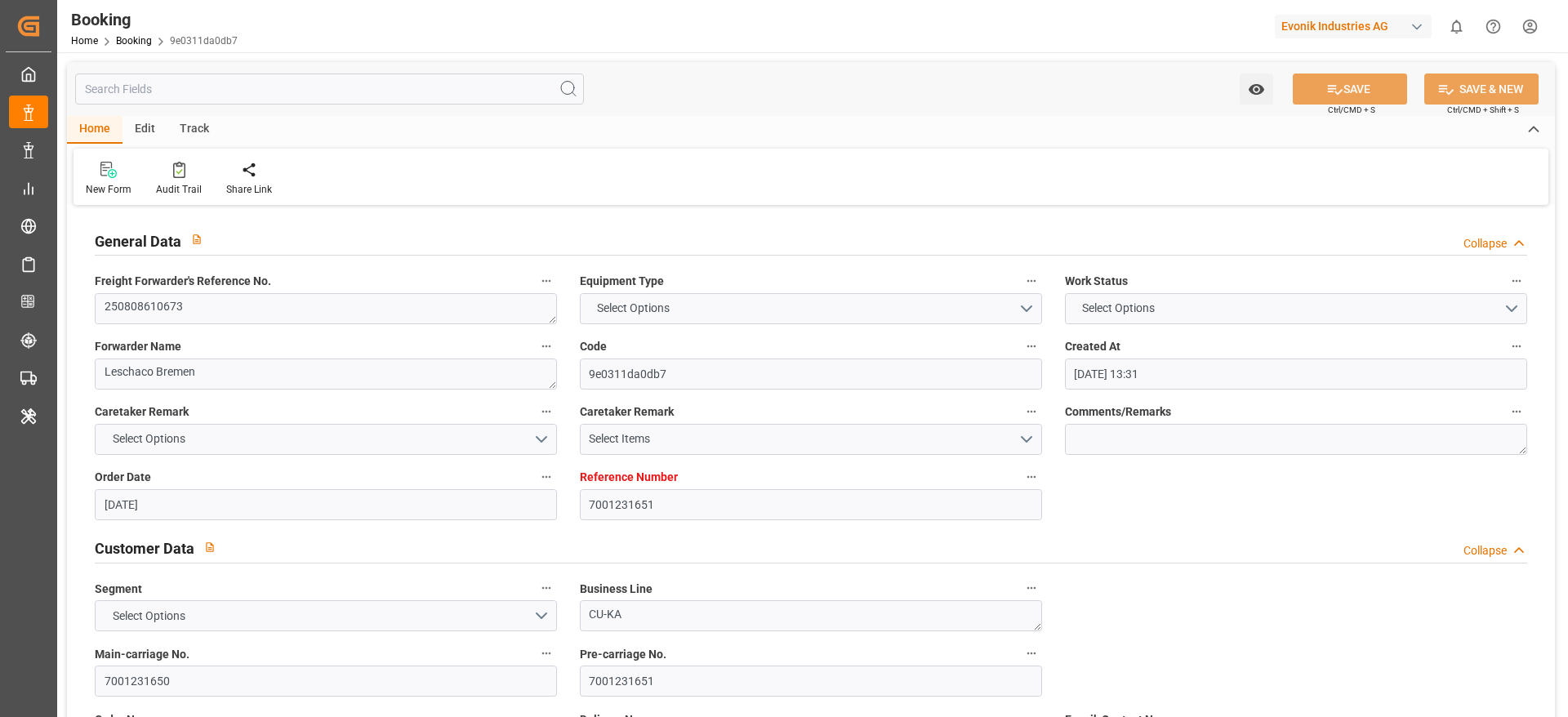
type input "30.09.2025 20:00"
type input "03.10.2025 22:22"
type input "03.10.2025 18:07"
type input "06.10.2025 15:00"
type input "16.10.2025 19:00"
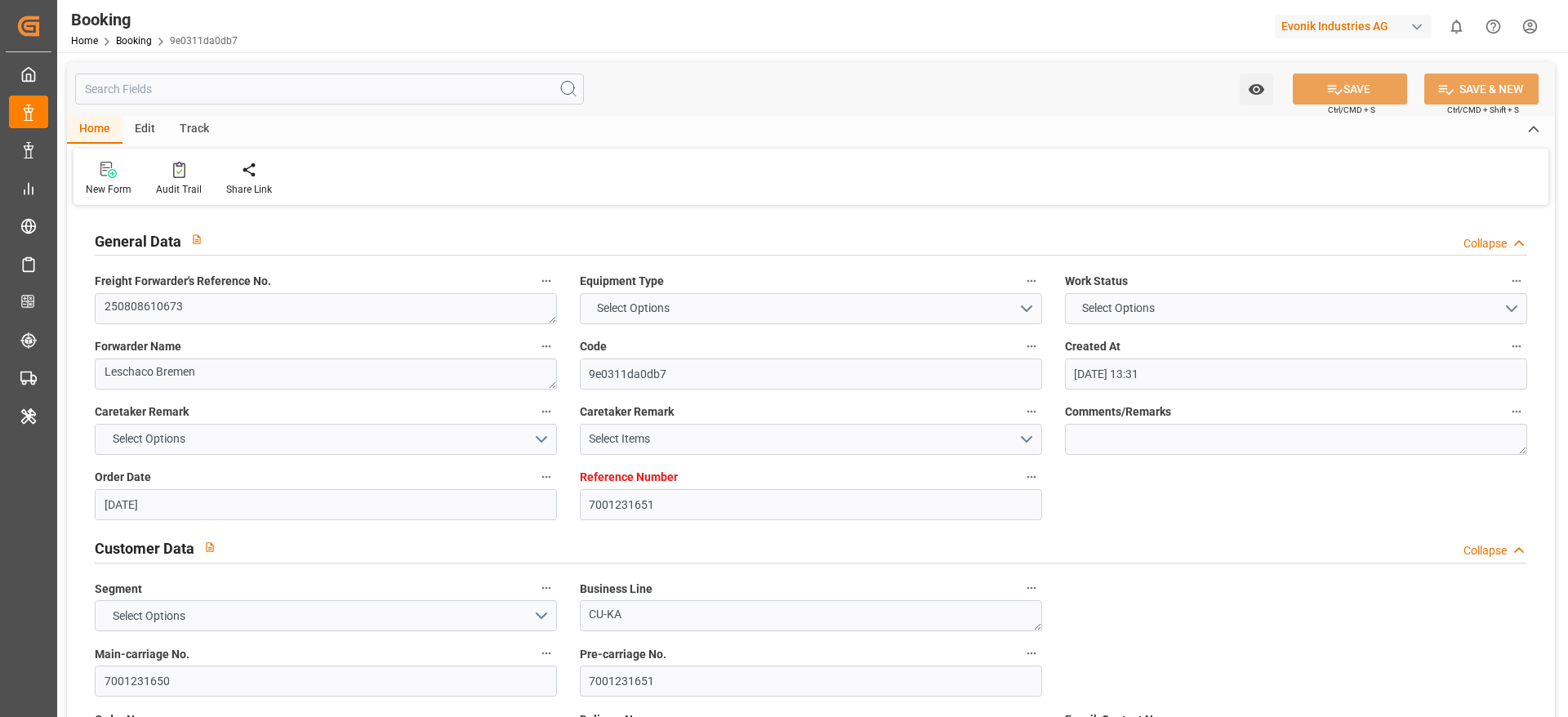
type input "17.10.2025 08:33"
type input "21.10.2025 08:33"
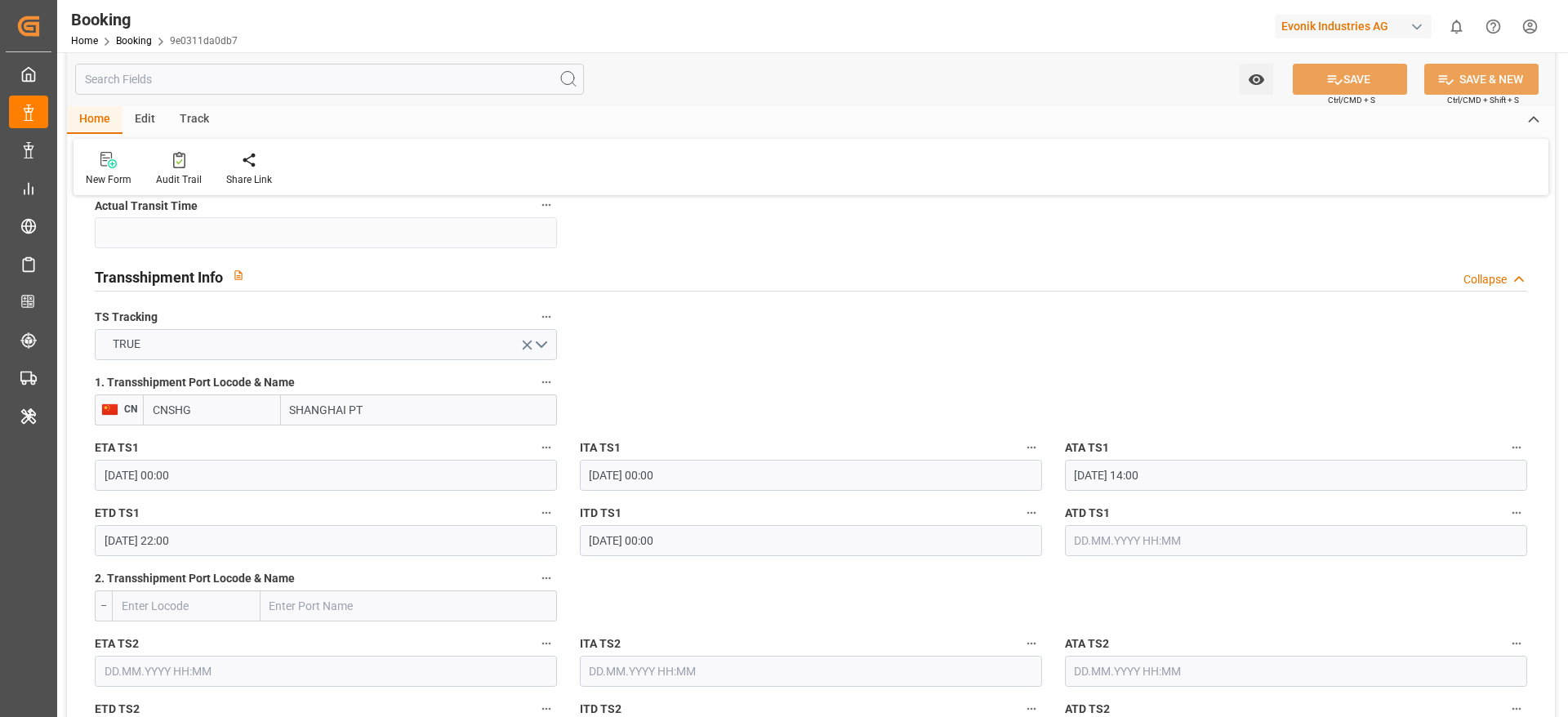
scroll to position [1652, 0]
click at [375, 420] on input "SHANGHAI PT" at bounding box center [419, 408] width 276 height 31
type input "[GEOGRAPHIC_DATA]"
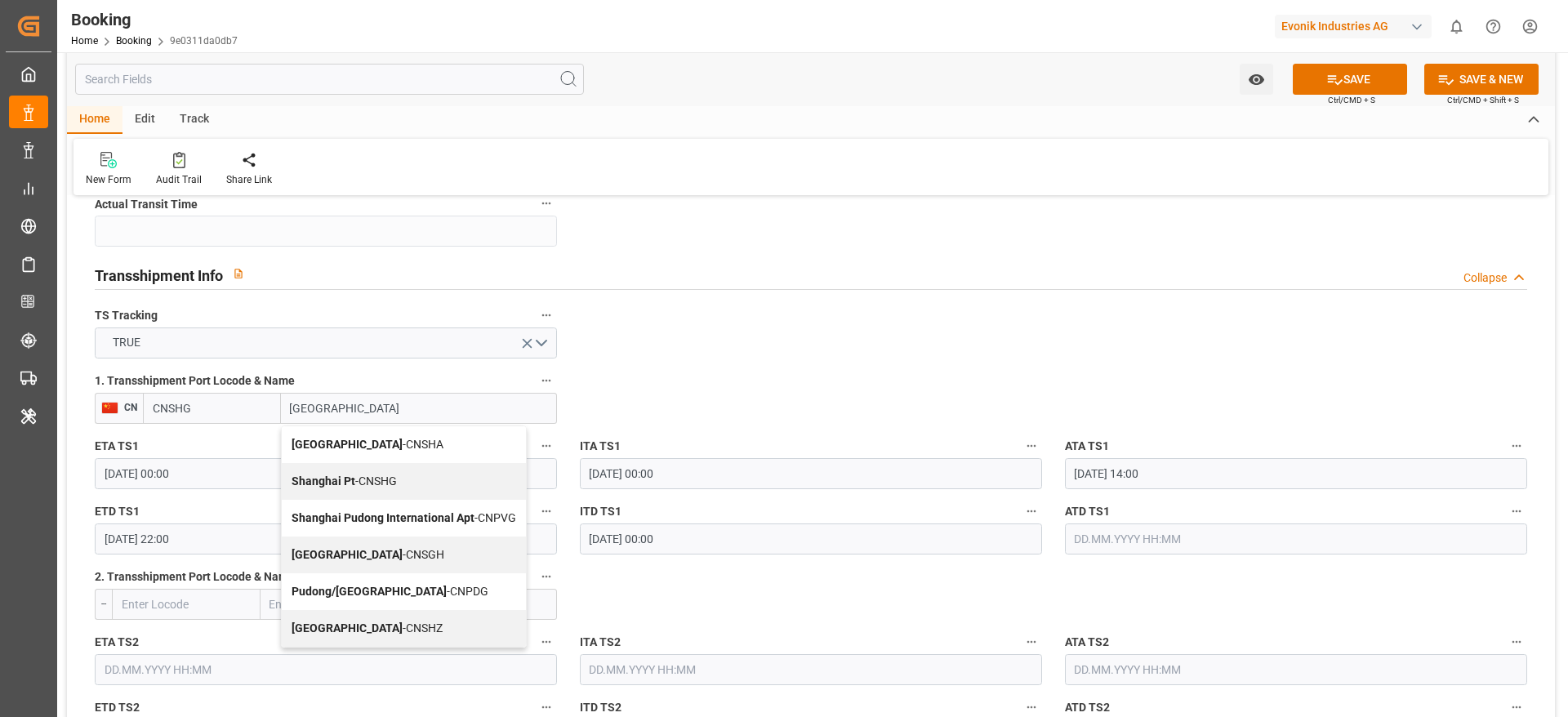
click at [345, 551] on span "Shanghai - CNSGH" at bounding box center [368, 554] width 153 height 13
type input "CNSGH"
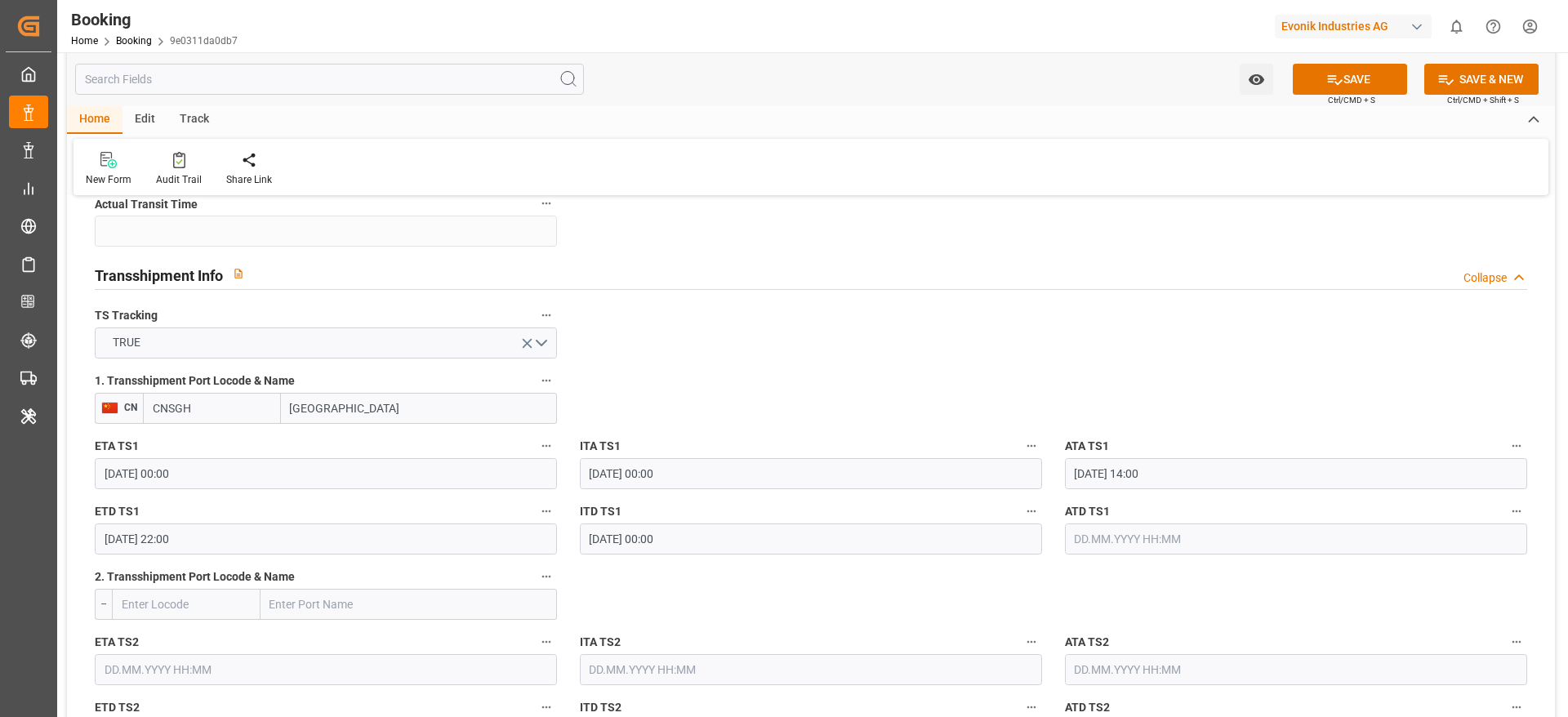
type input "[GEOGRAPHIC_DATA]"
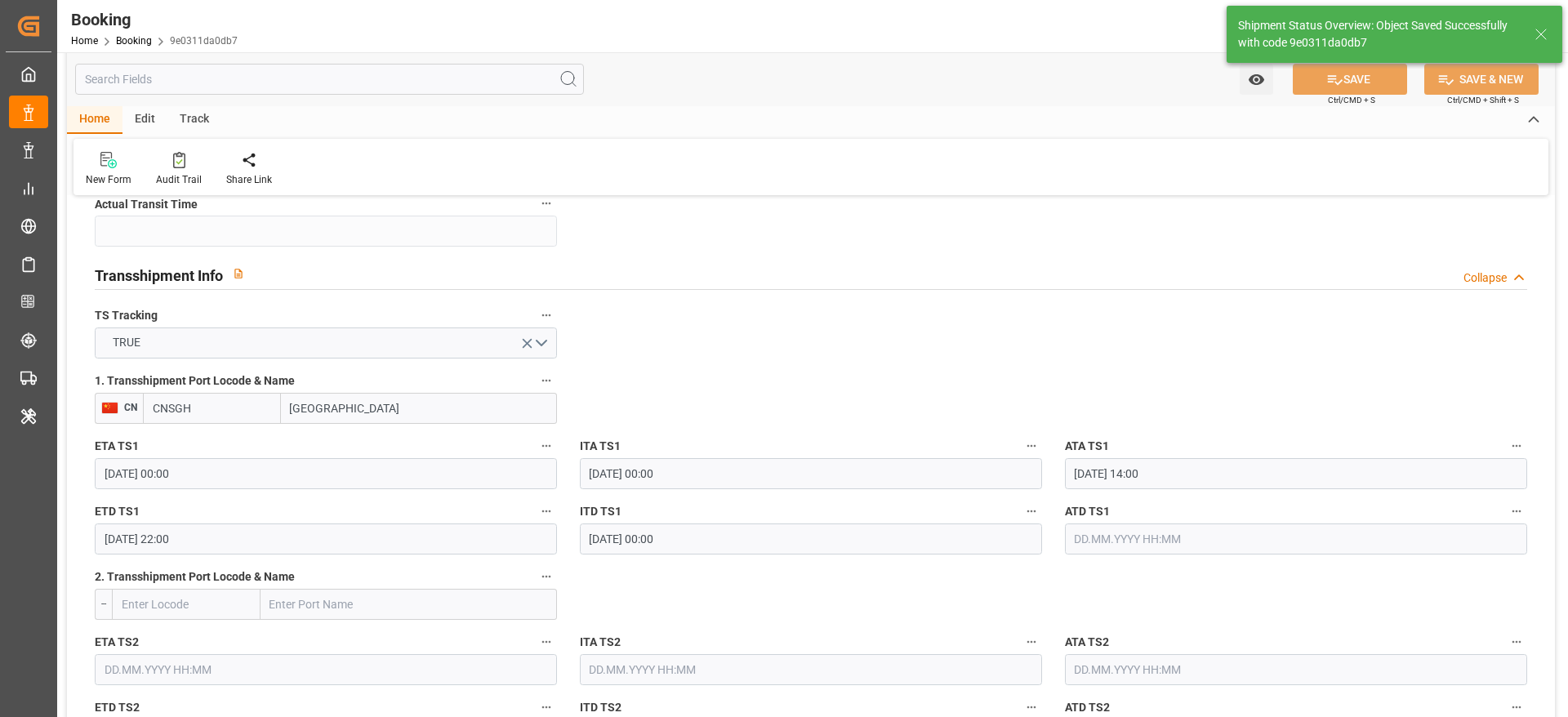
type textarea "[PERSON_NAME]"
type input "07.10.2025 09:12"
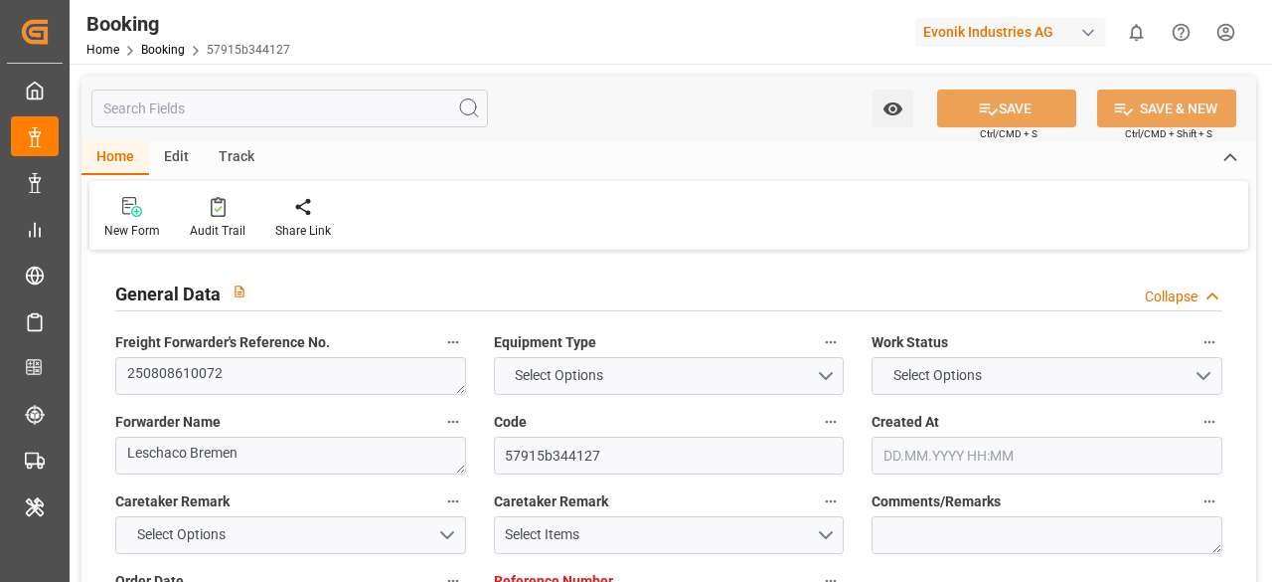
type input "7001205961"
type input "9540144"
type input "Hapag [PERSON_NAME]"
type input "Hapag Lloyd Aktiengesellschaft"
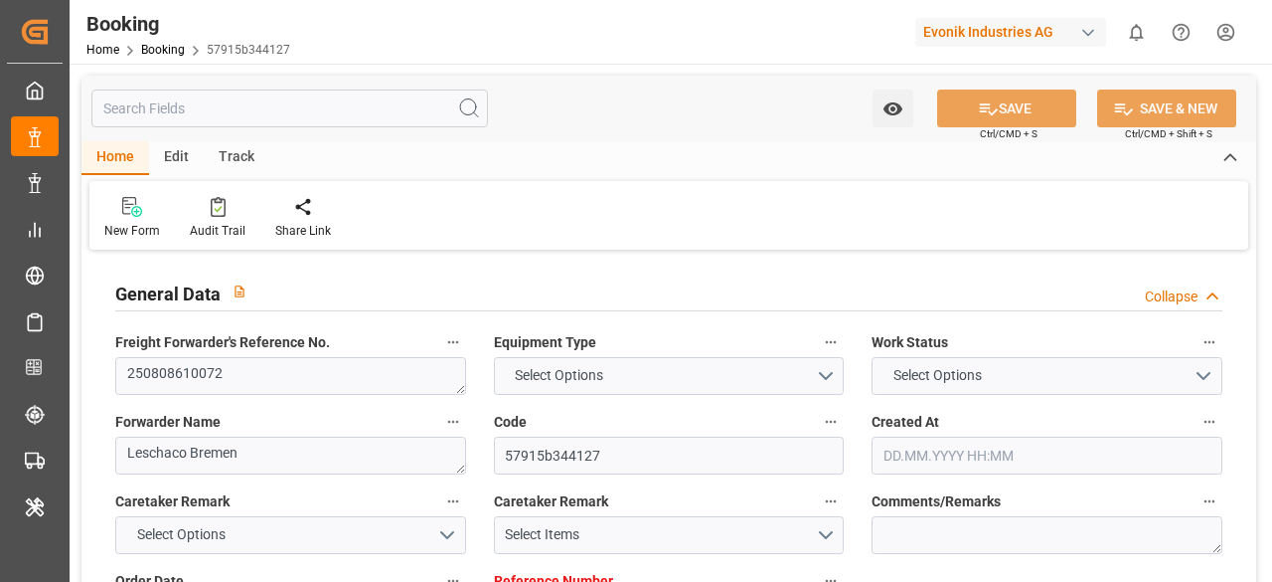
type input "NLRTM"
type input "JPOSA"
type input "CNSHG"
type input "0"
type input "NLRTM"
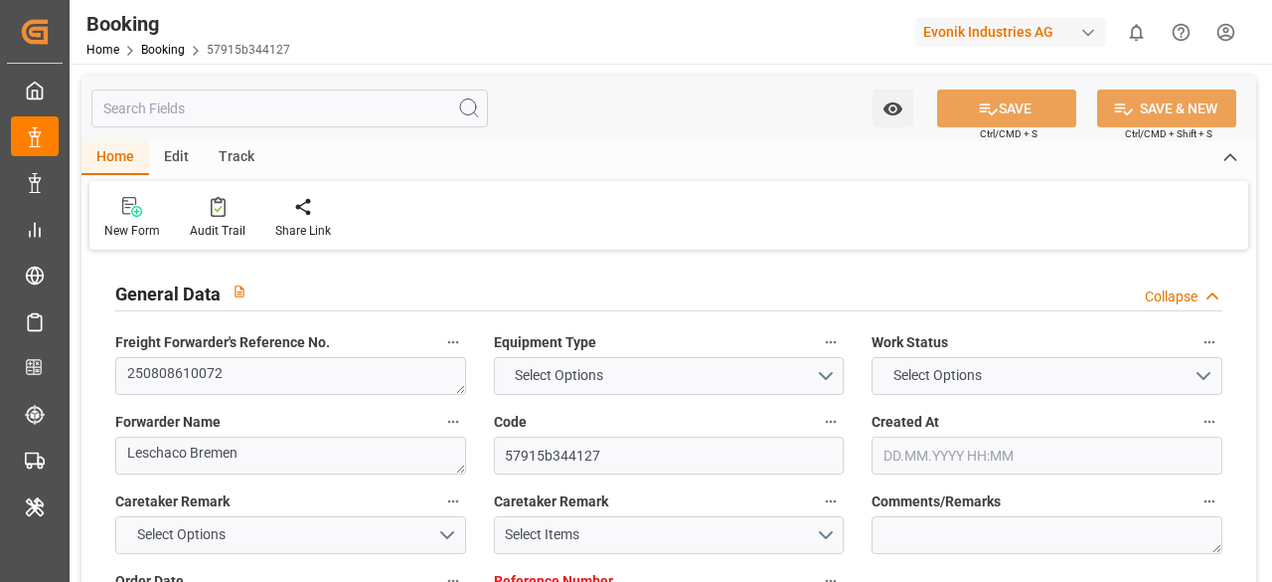
type input "JPUKB"
type input "9443475"
type input "8765432"
type input "[DATE] 12:06"
type input "[DATE]"
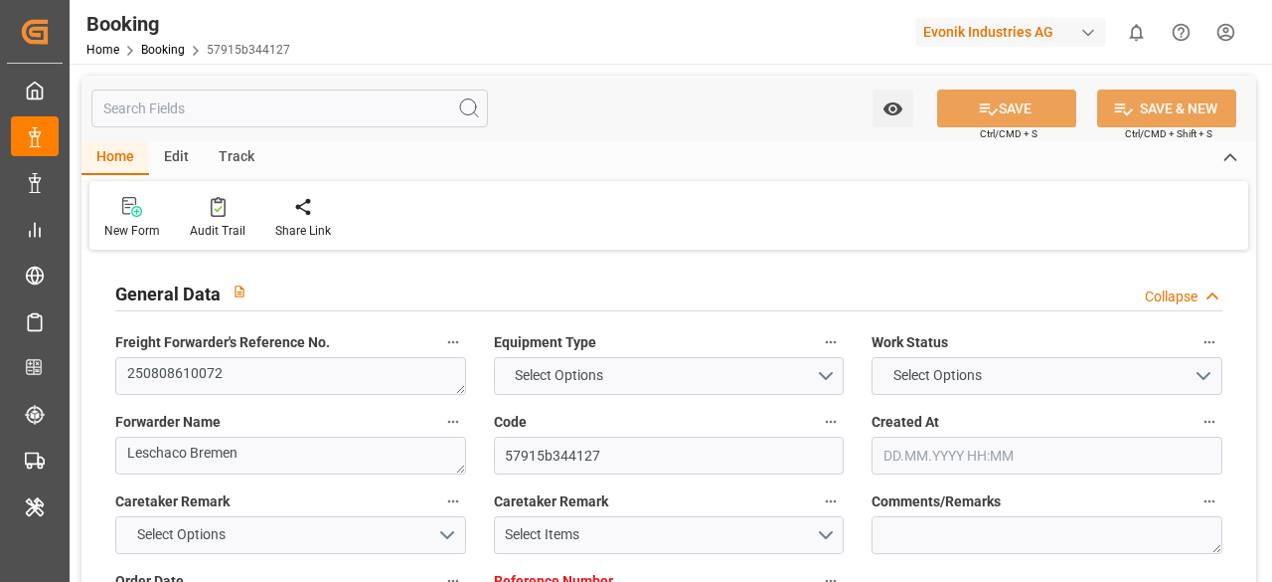
type input "10.10.2025"
type input "[DATE]"
type input "07.07.2025"
type input "29.09.2025"
type input "22.08.2025 00:00"
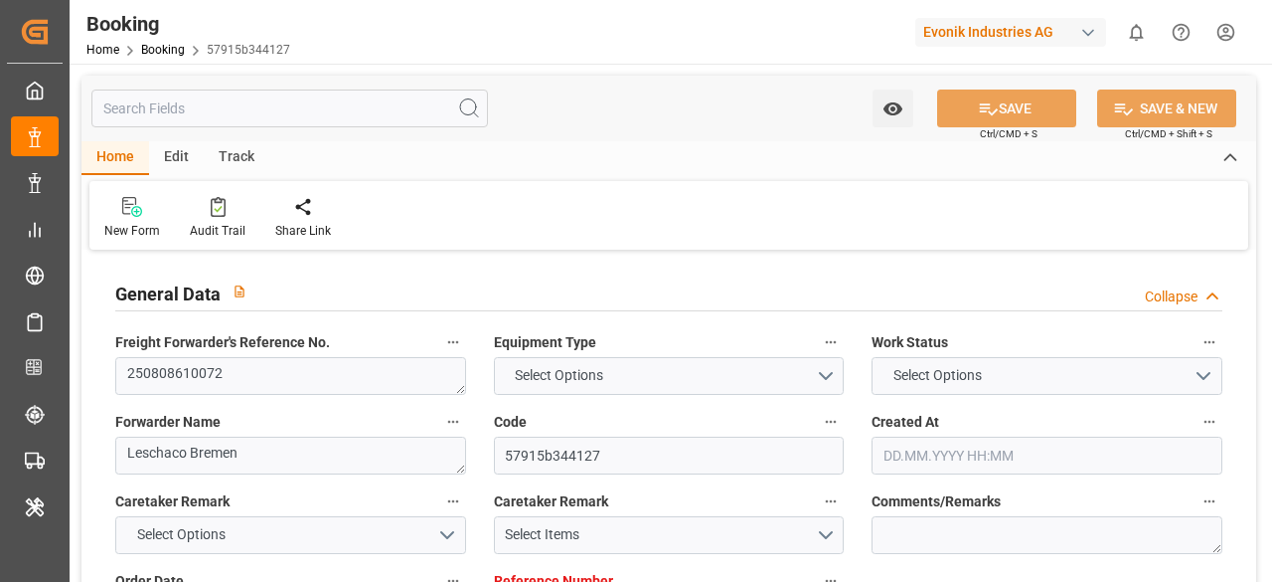
type input "22.08.2025 00:00"
type input "22.08.2025 20:48"
type input "18.08.2025 22:39"
type input "13.10.2025 14:00"
type input "19.10.2025 00:00"
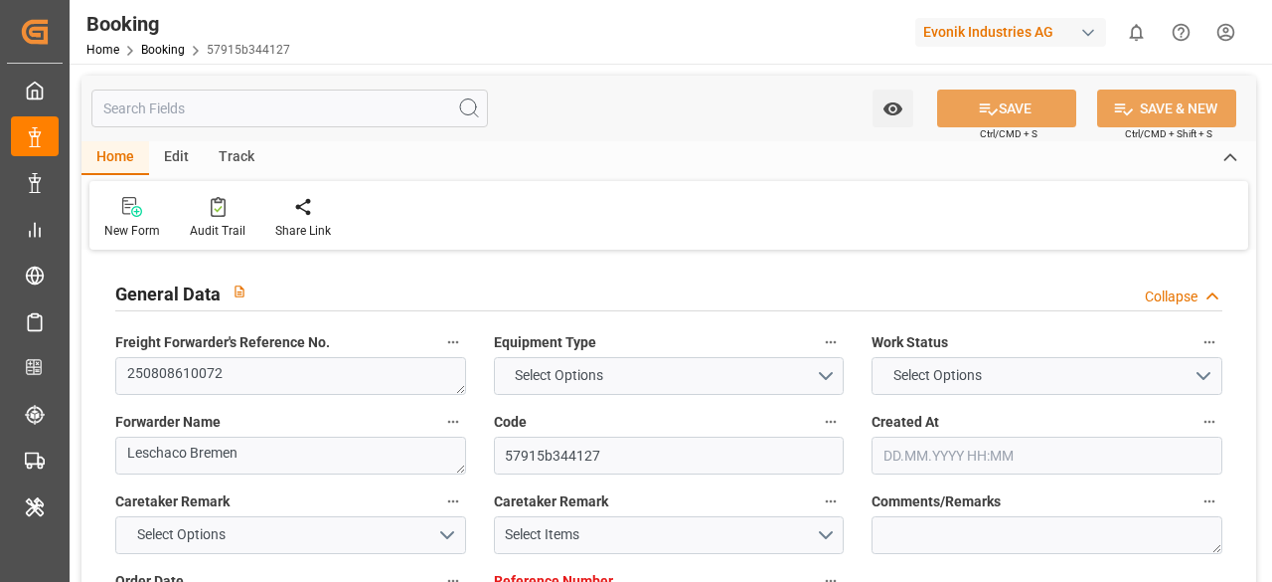
type input "06.10.2025 02:00"
type input "[DATE] 00:00"
type input "06.10.2025 02:06"
type input "10.10.2025 20:00"
type input "13.10.2025 00:00"
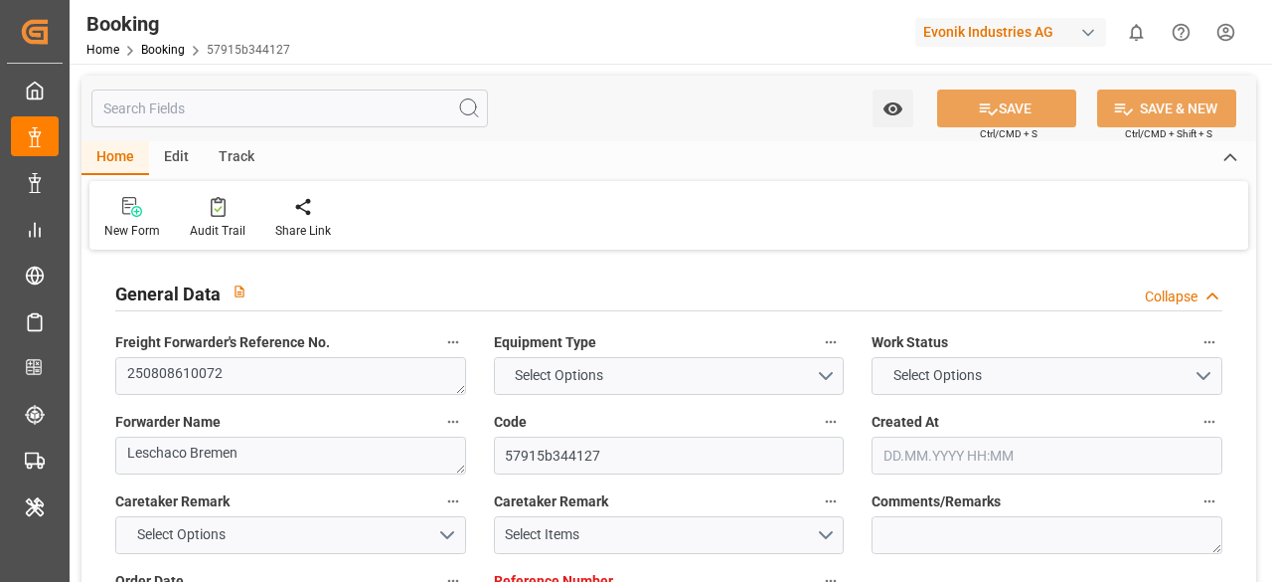
type input "19.08.2025"
type input "[DATE] 03:26"
type input "[DATE]"
type input "13.08.2025 14:38"
type input "17.08.2025 12:00"
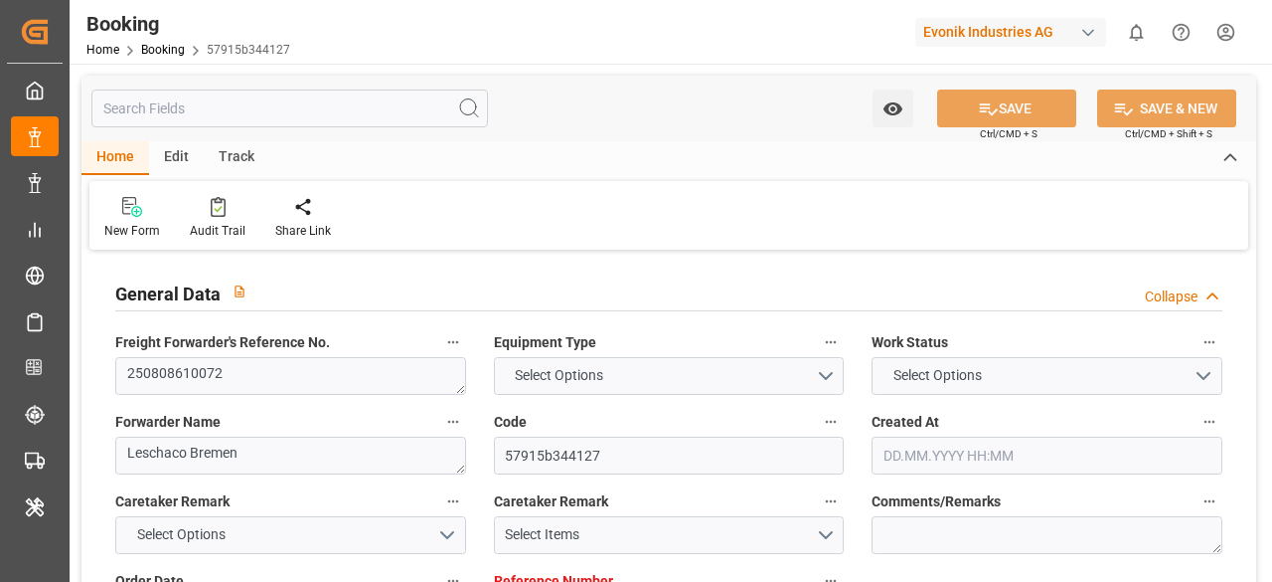
type input "17.08.2025 12:00"
type input "20.08.2025 12:00"
type input "22.08.2025 13:09"
type input "22.08.2025 15:00"
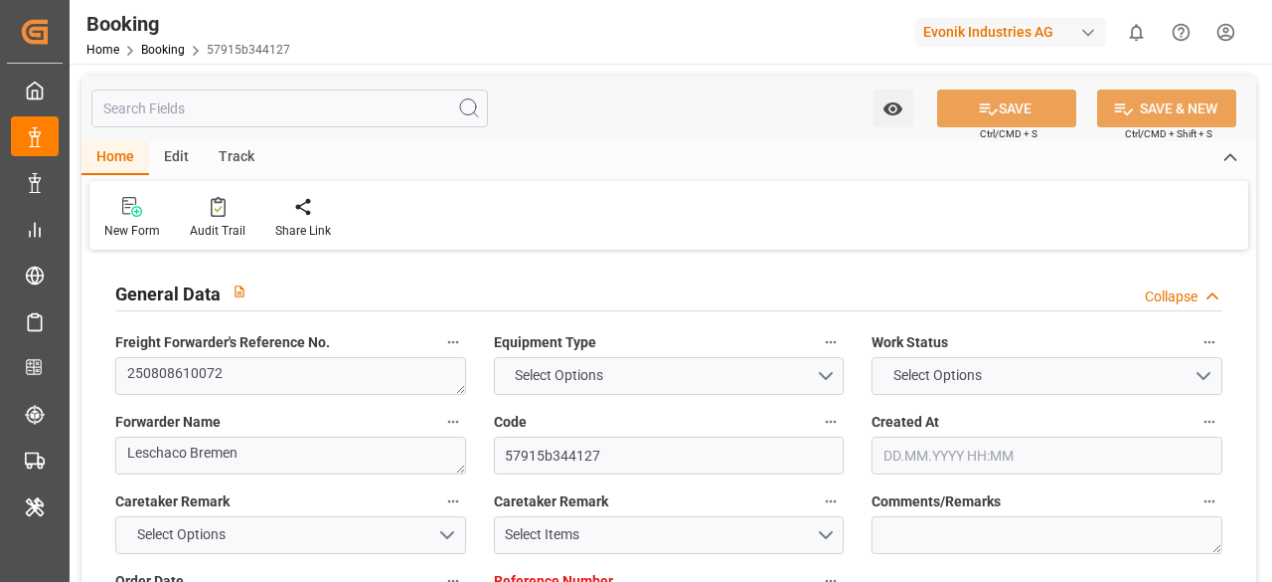
type input "22.08.2025 22:10"
type input "06.10.2025 02:00"
type input "06.10.2025 01:41"
type input "06.10.2025 02:06"
type input "07.10.2025 17:00"
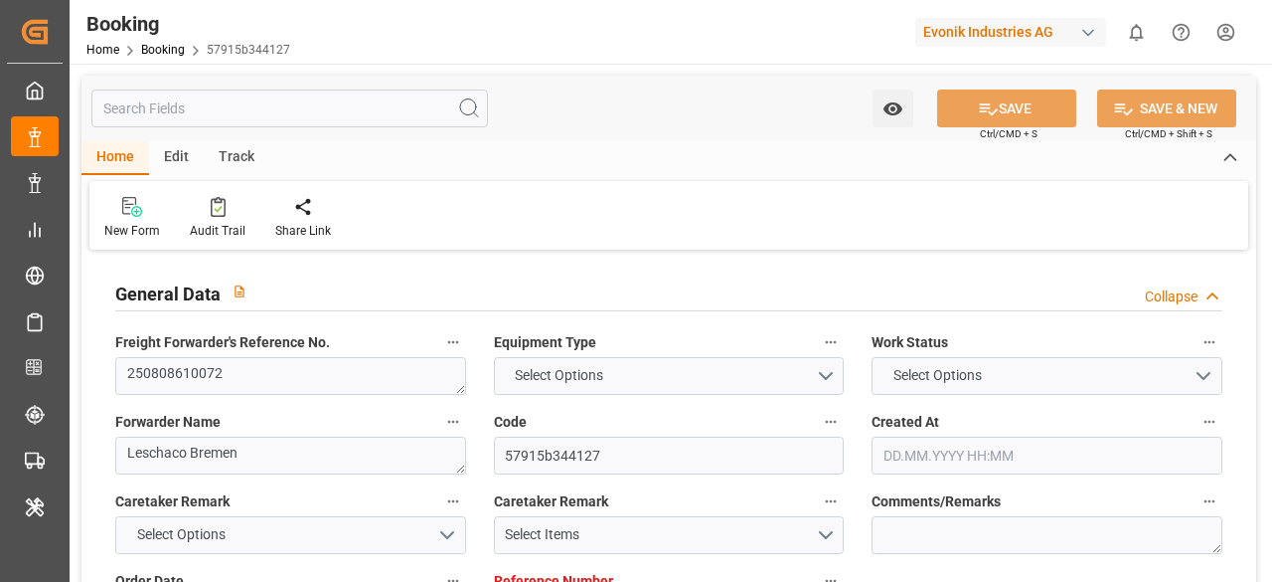
type input "06.10.2025 10:47"
type input "16.10.2025 14:00"
type input "10.10.2025 20:00"
type input "13.10.2025 14:00"
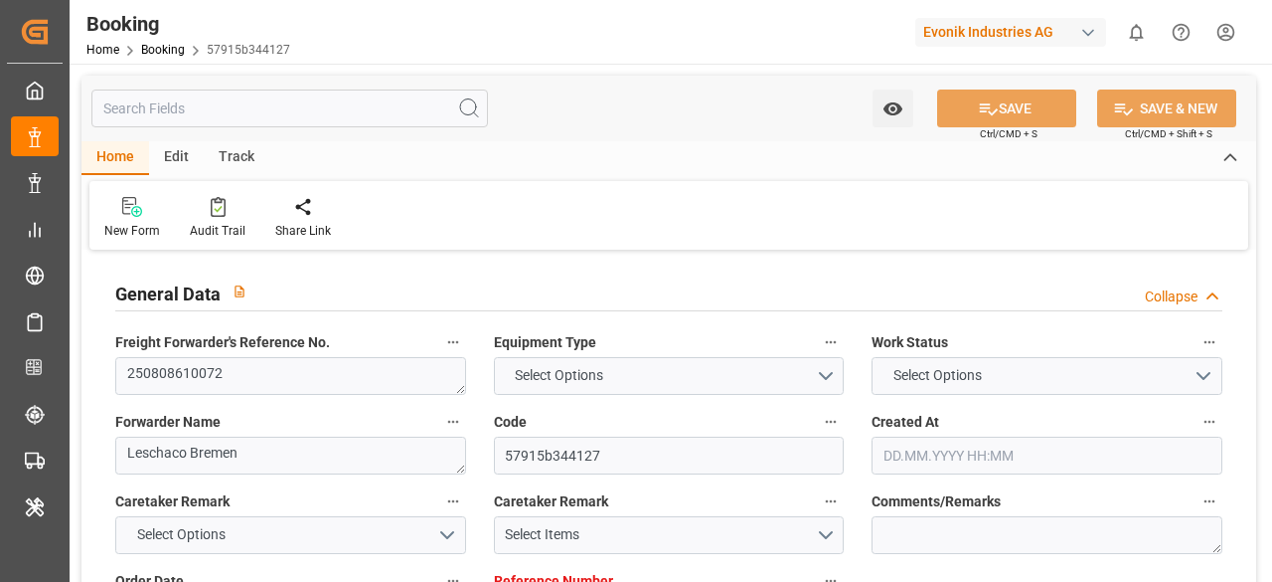
type input "13.10.2025 20:46"
type input "20.10.2025 14:00"
type input "22.10.2025 12:00"
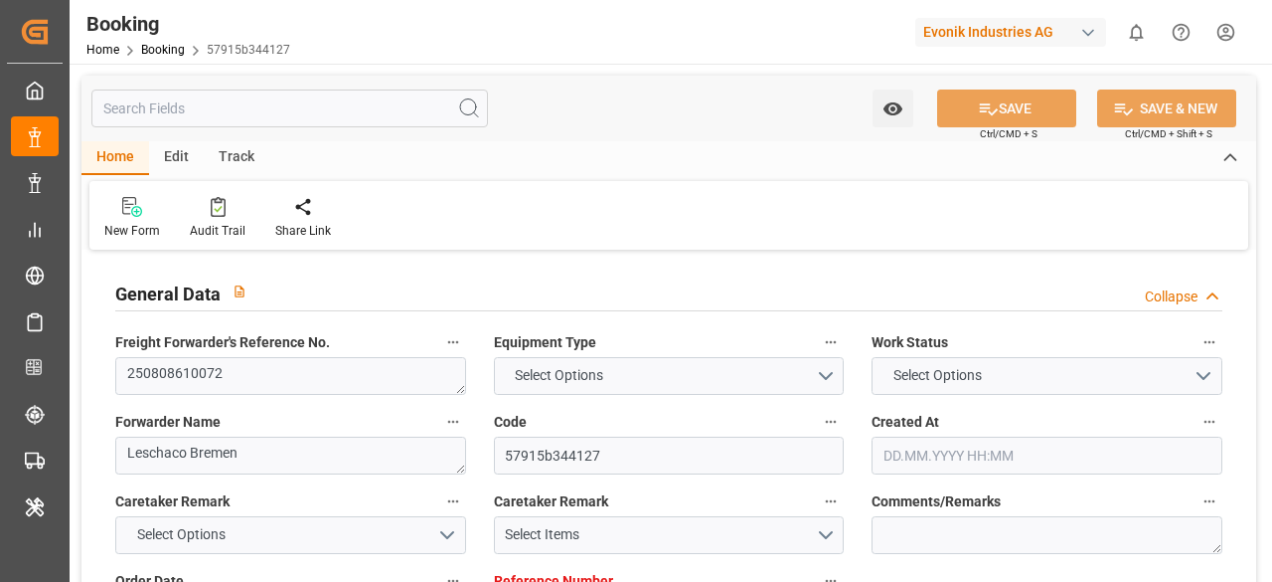
type input "17.10.2025 20:46"
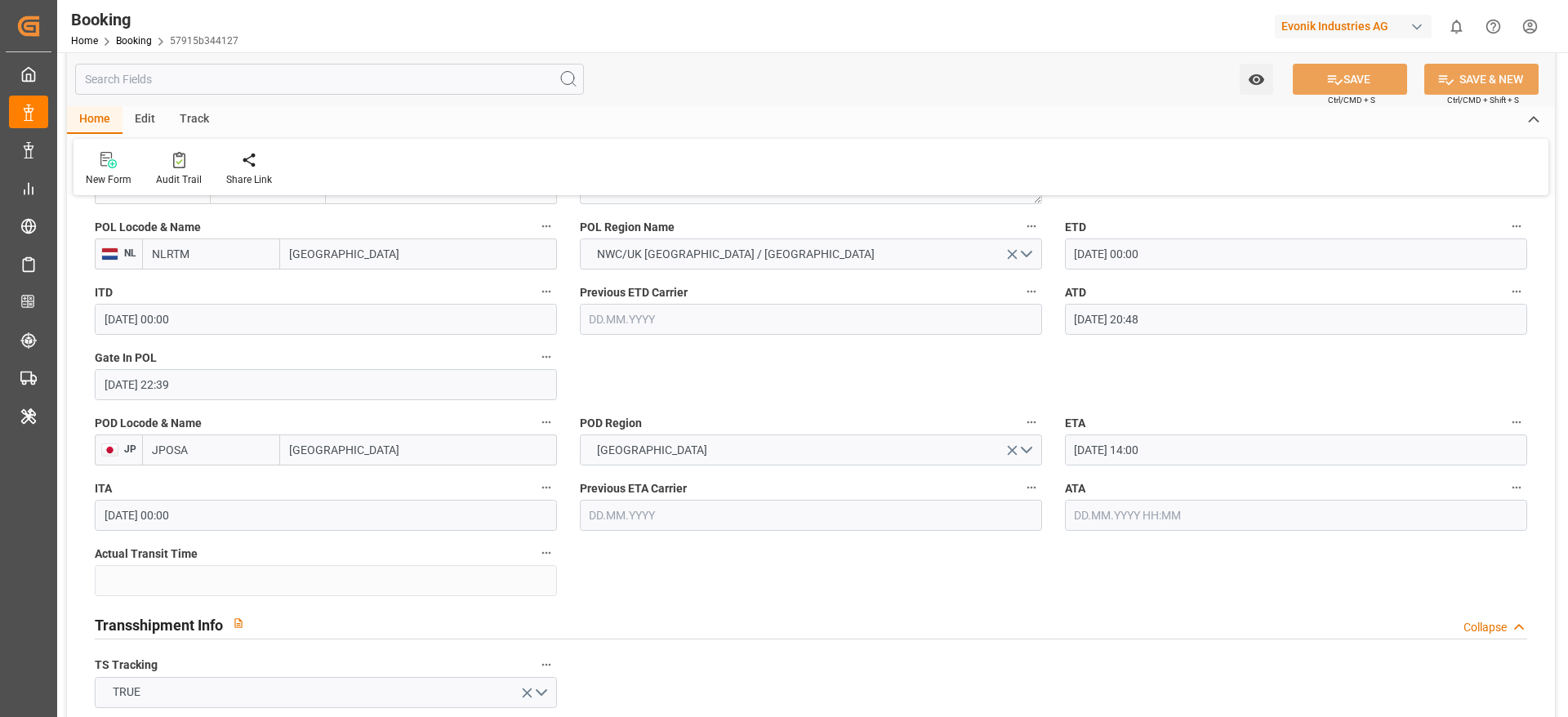
scroll to position [1584, 0]
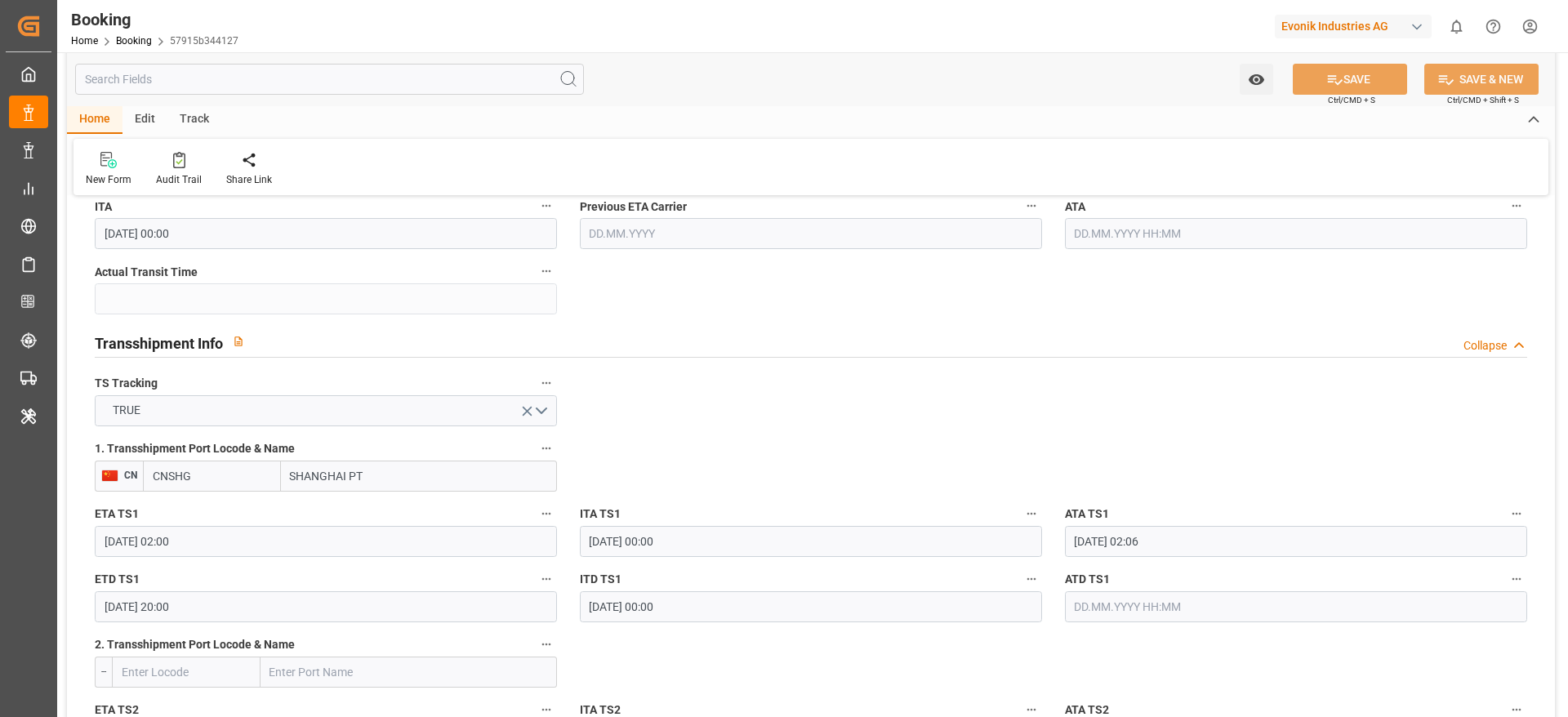
click at [512, 473] on input "SHANGHAI PT" at bounding box center [419, 476] width 276 height 31
type input "[GEOGRAPHIC_DATA]"
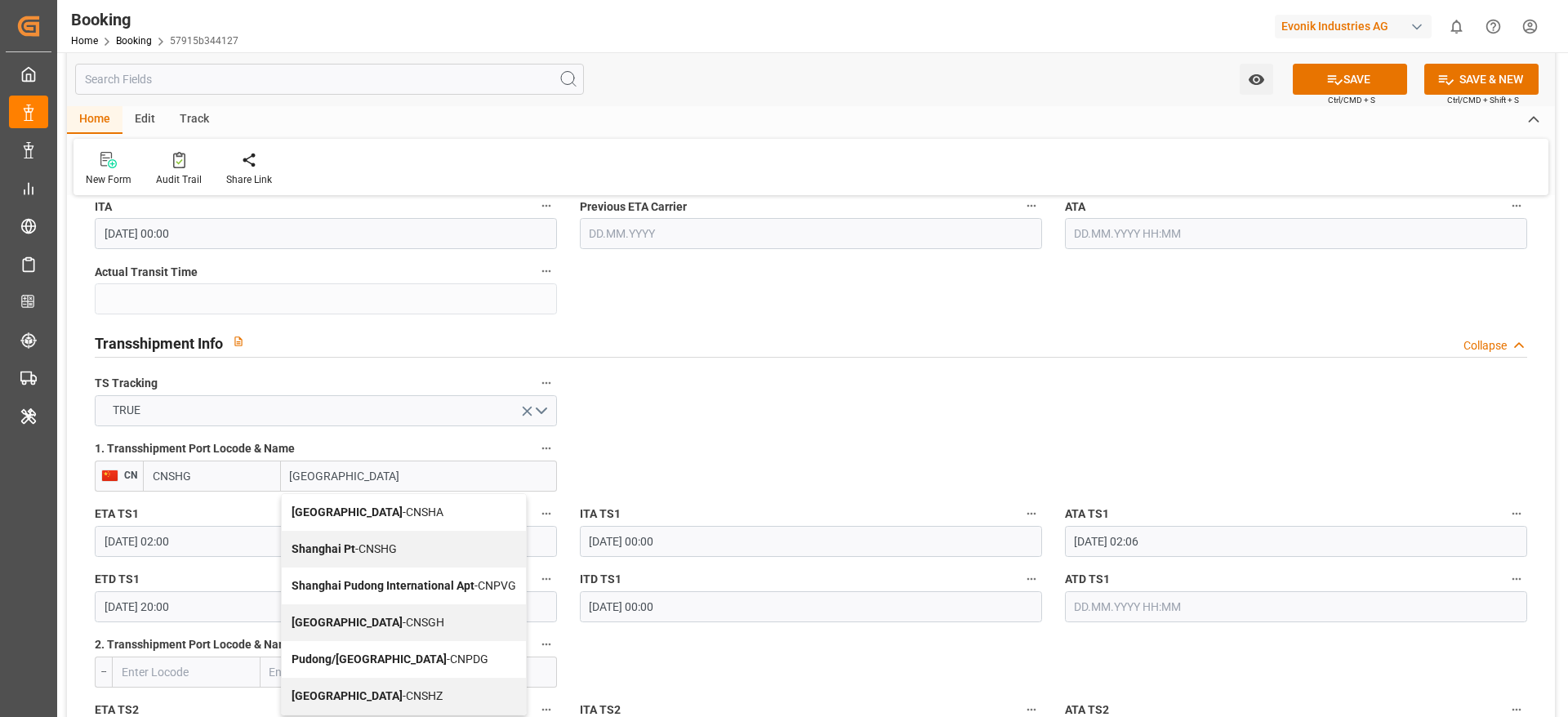
click at [427, 477] on div "Shanghai - CNSGH" at bounding box center [403, 623] width 244 height 37
type input "CNSGH"
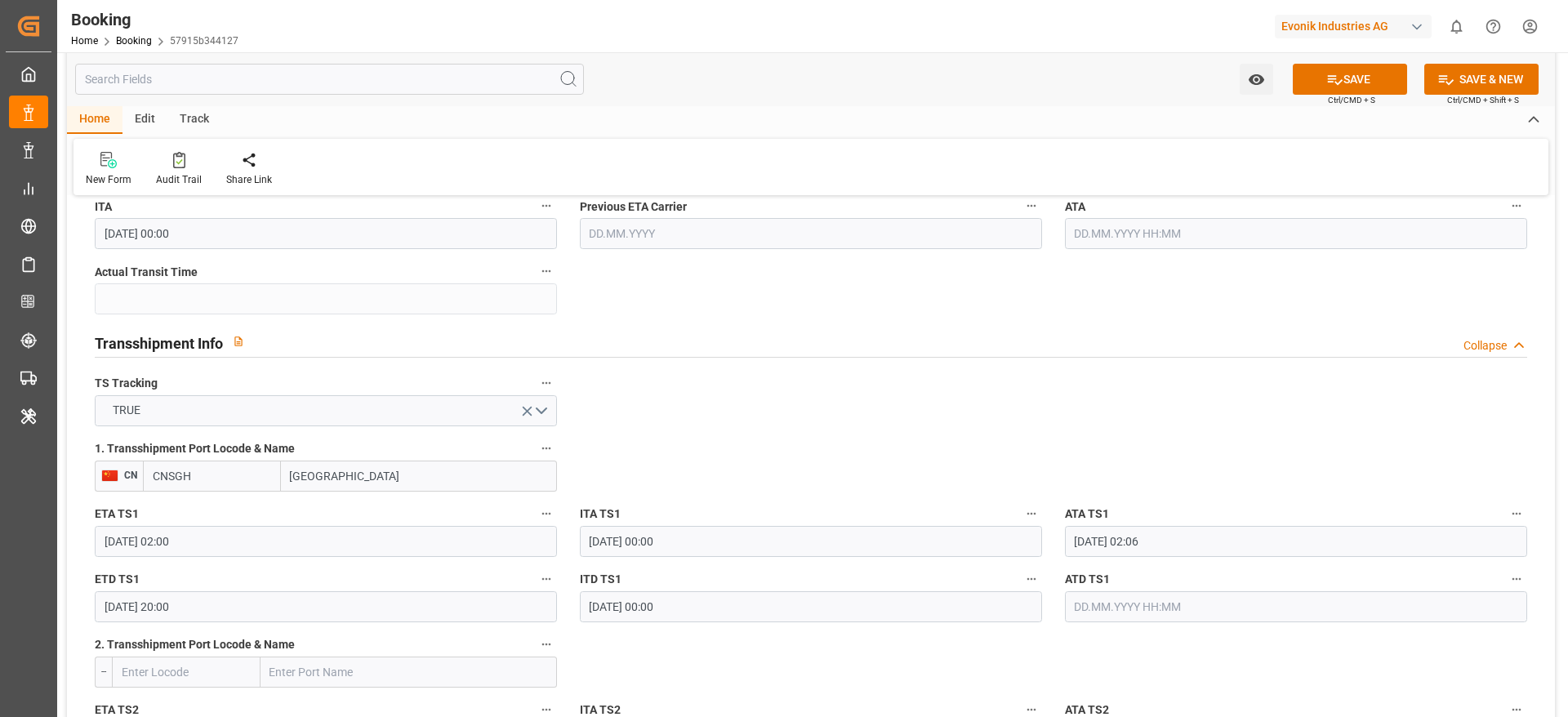
type input "[GEOGRAPHIC_DATA]"
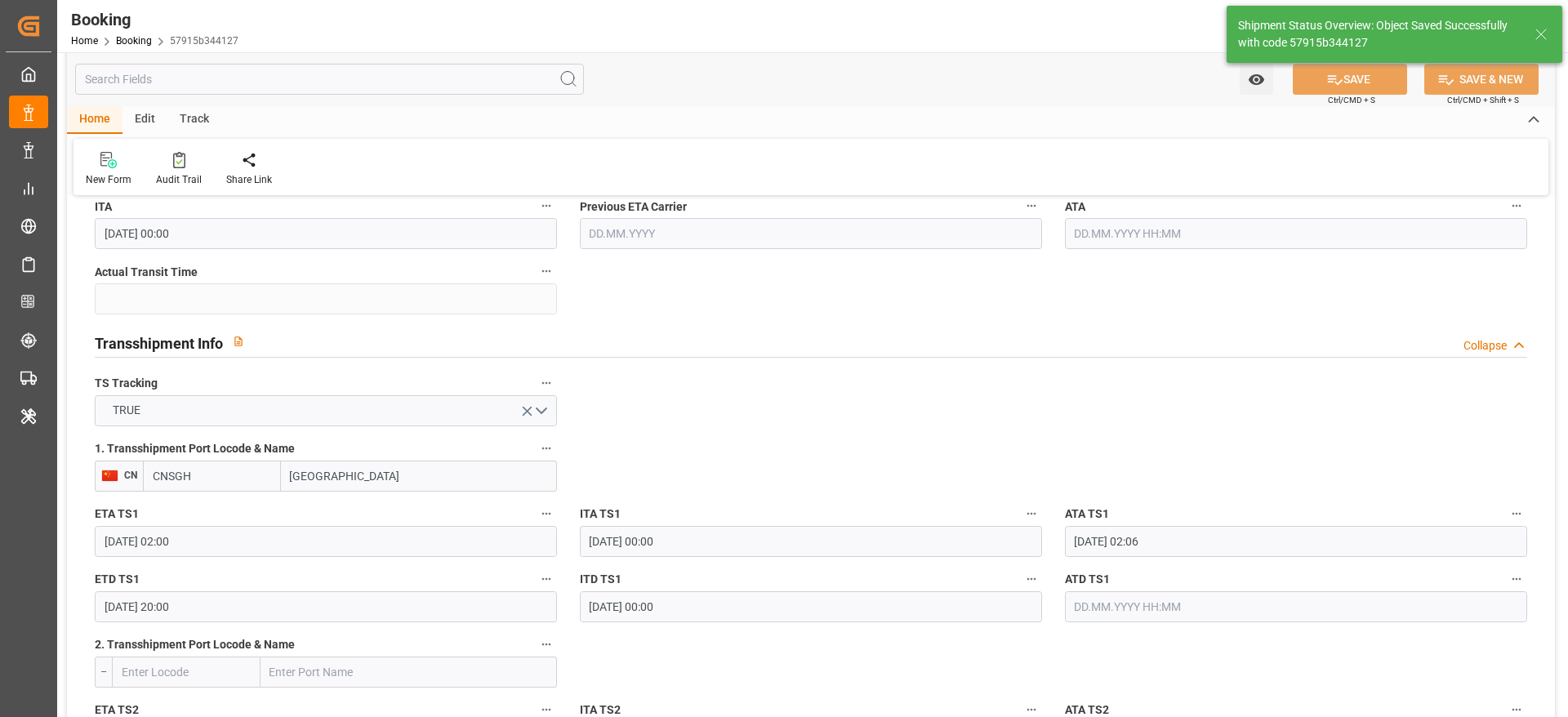
type input "07.10.2025 09:13"
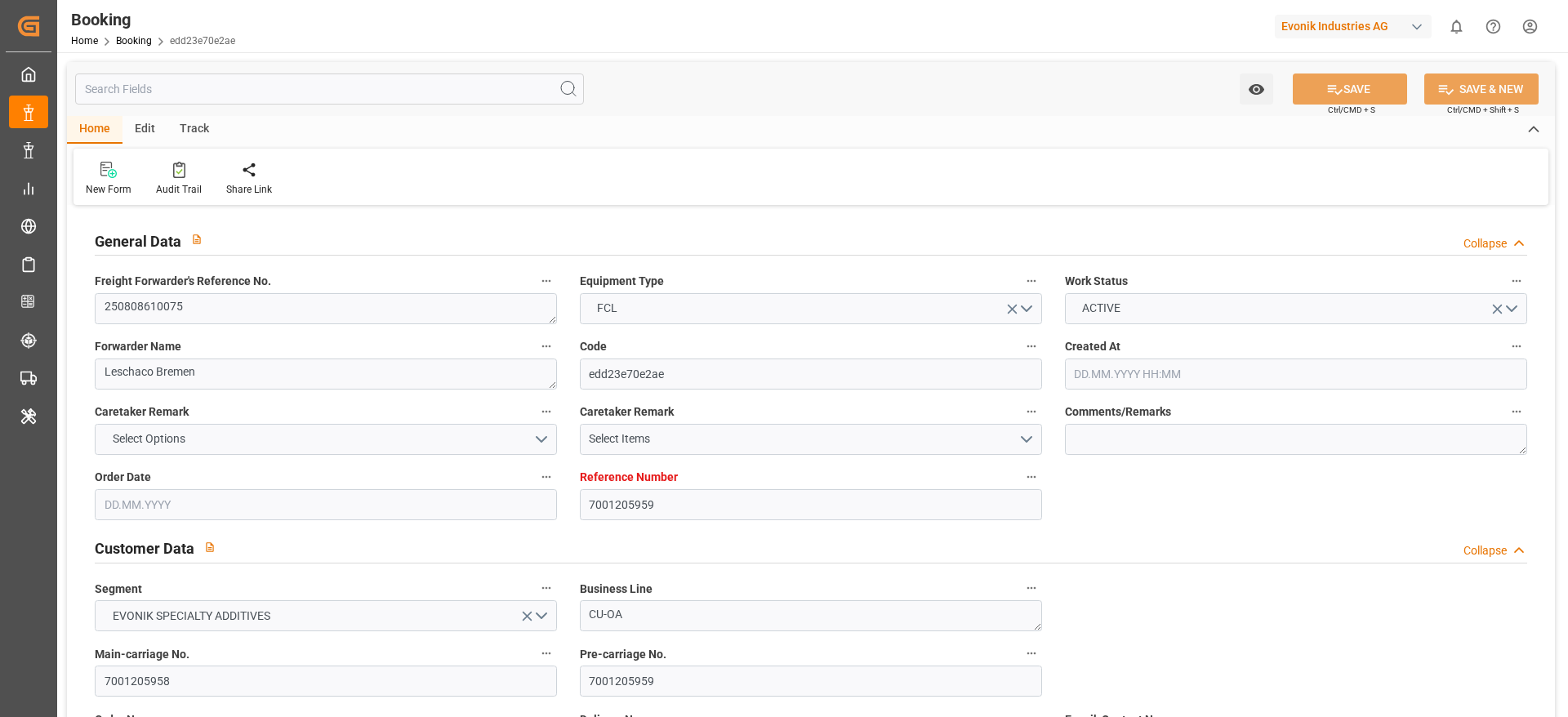
type input "7001205959"
type input "9540120"
type input "9736107"
type input "Hapag [PERSON_NAME]"
type input "Hapag Lloyd Aktiengesellschaft"
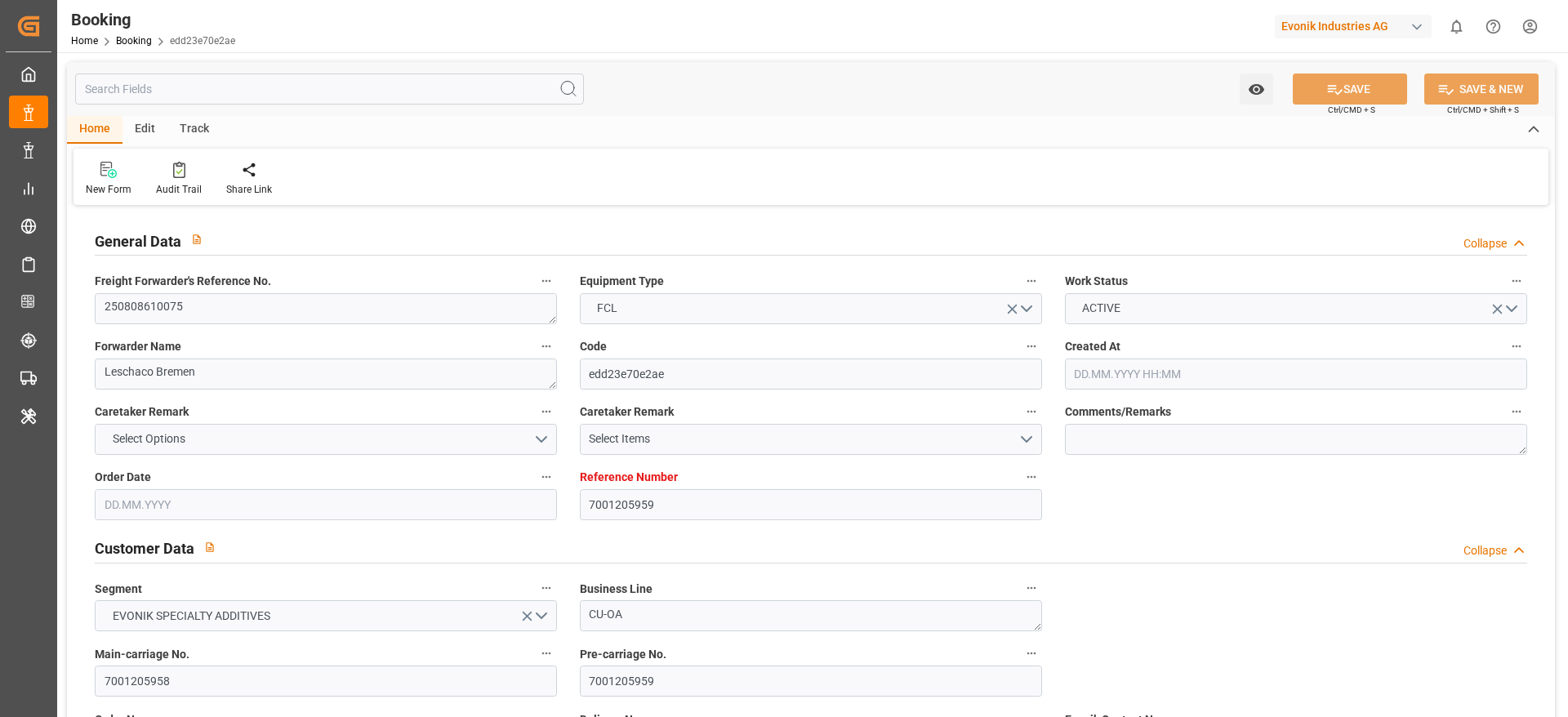
type input "NLRTM"
type input "JPOSA"
type input "CNNBG"
type input "0"
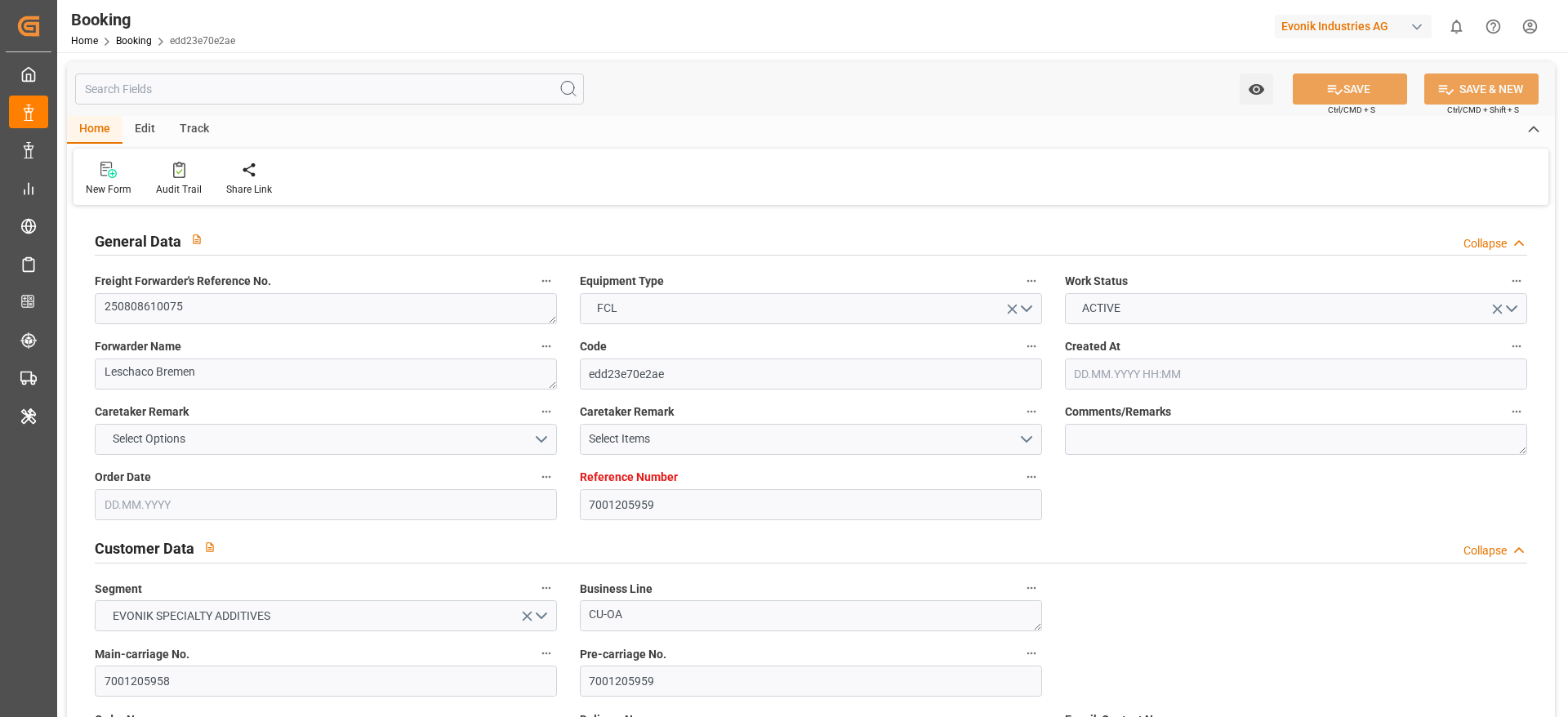
type input "NLRTM"
type input "JPOSA"
type input "9343675"
type input "[DATE] 12:06"
type input "[DATE]"
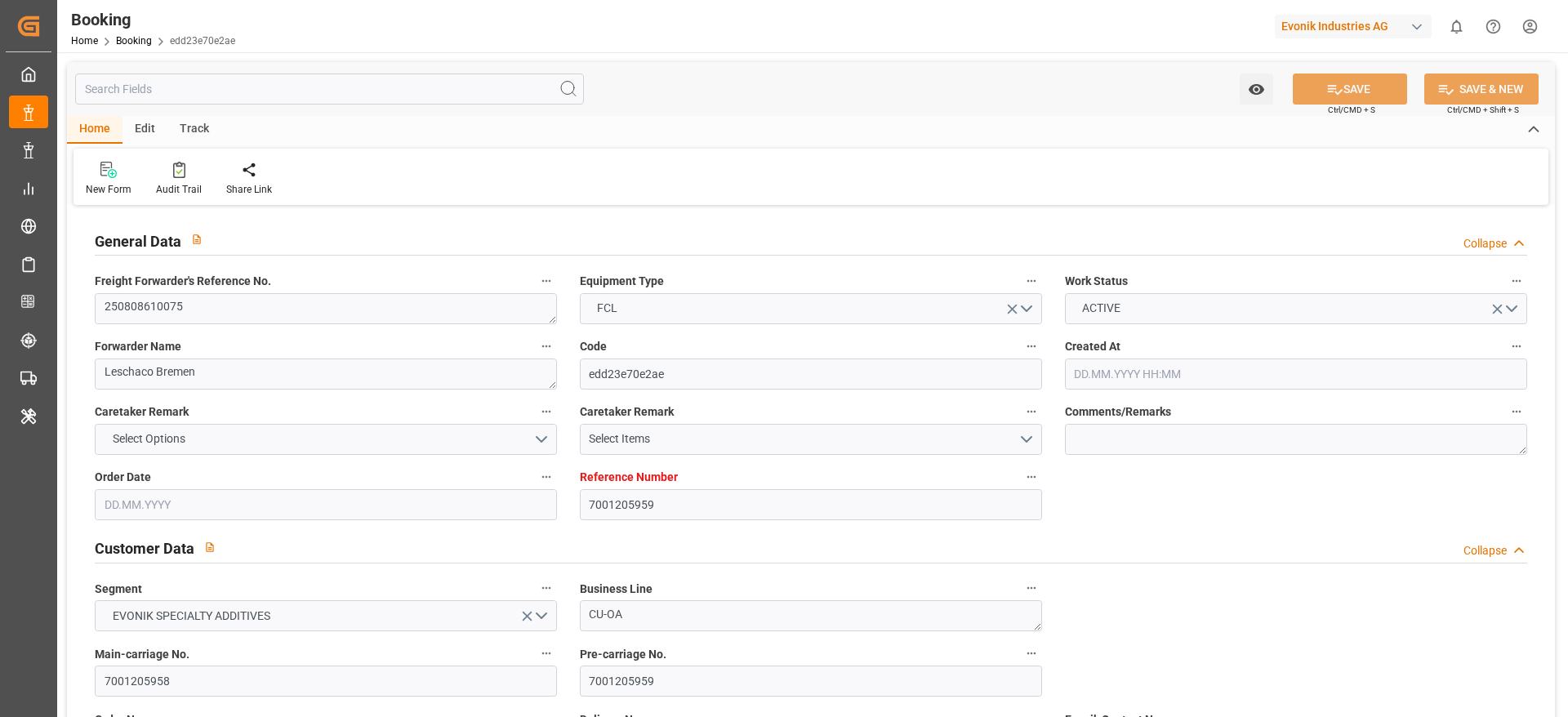
type input "[DATE]"
type input "[DATE] 07:30"
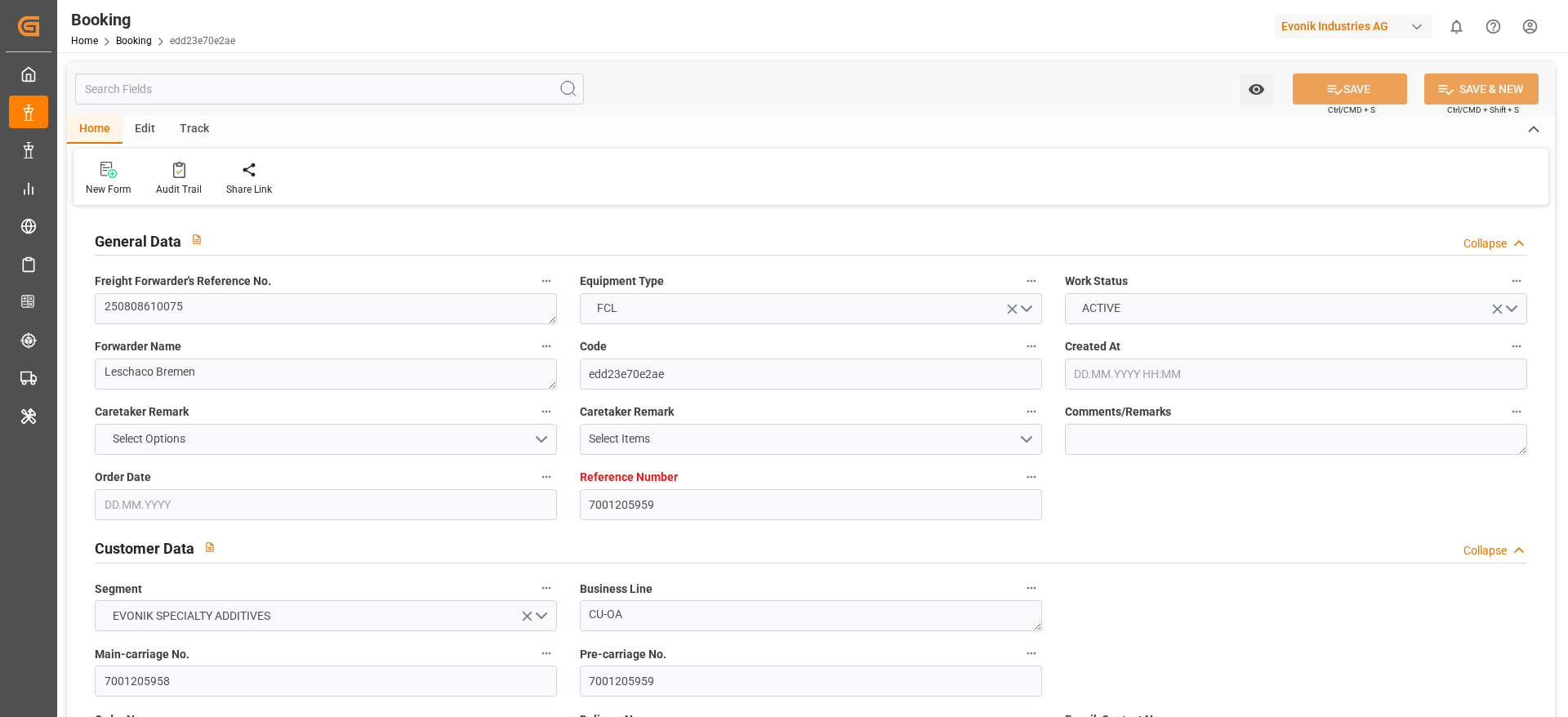
type input "[DATE] 00:00"
type input "[DATE] 06:48"
type input "[DATE] 18:37"
type input "[DATE] 08:00"
type input "[DATE] 00:00"
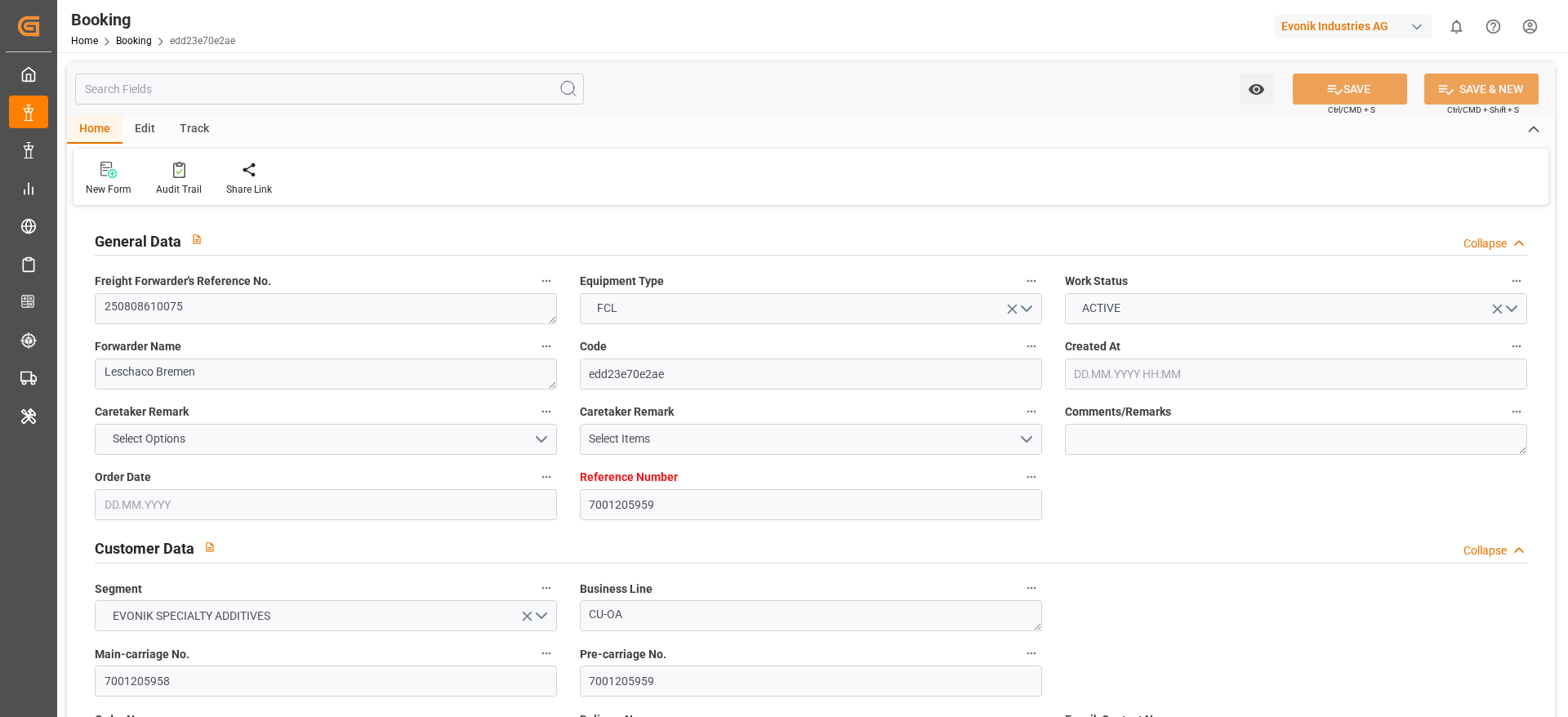
type input "[DATE] 01:00"
type input "[DATE] 00:00"
type input "[DATE] 18:25"
type input "[DATE] 12:00"
type input "[DATE] 00:00"
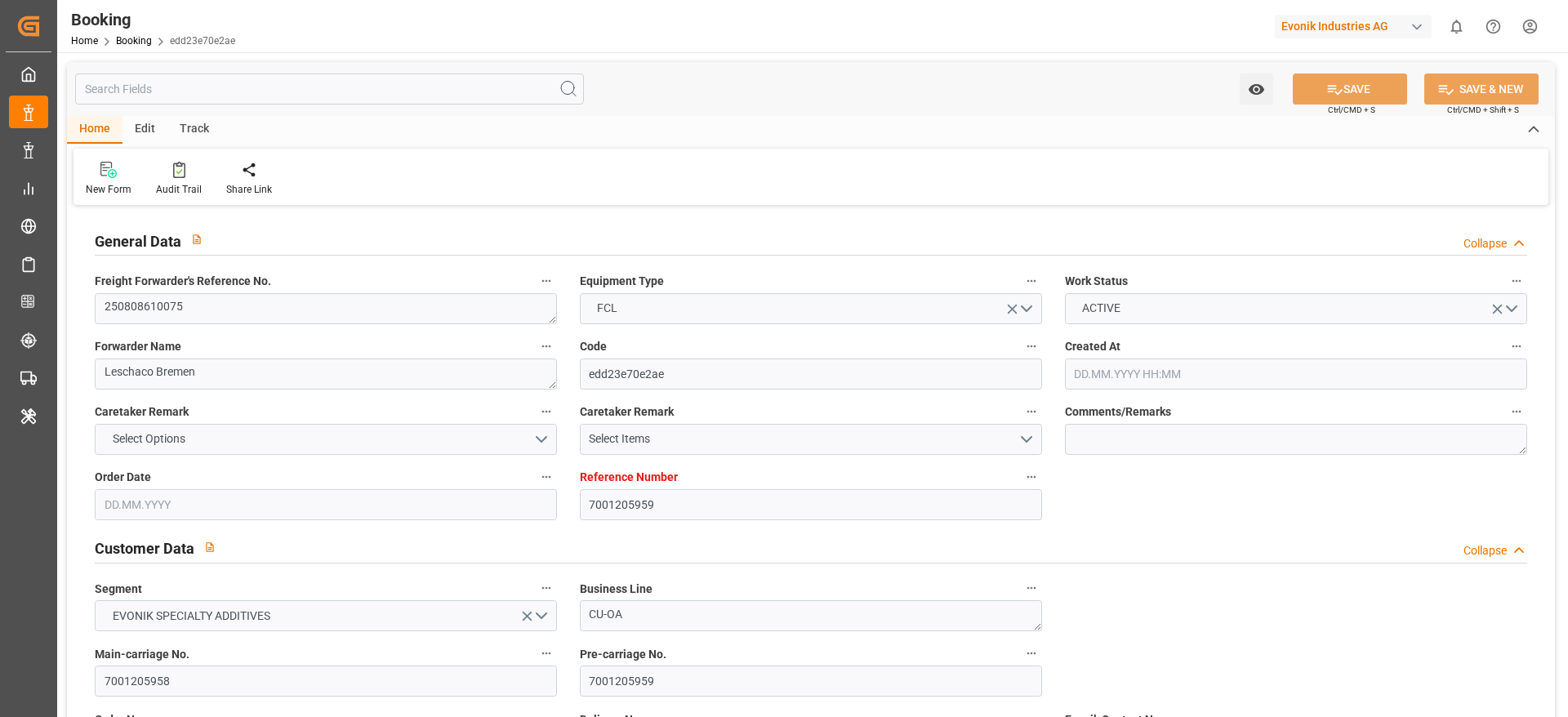
type input "[DATE] 00:00"
type input "[DATE]"
type input "[DATE] 03:26"
type input "[DATE]"
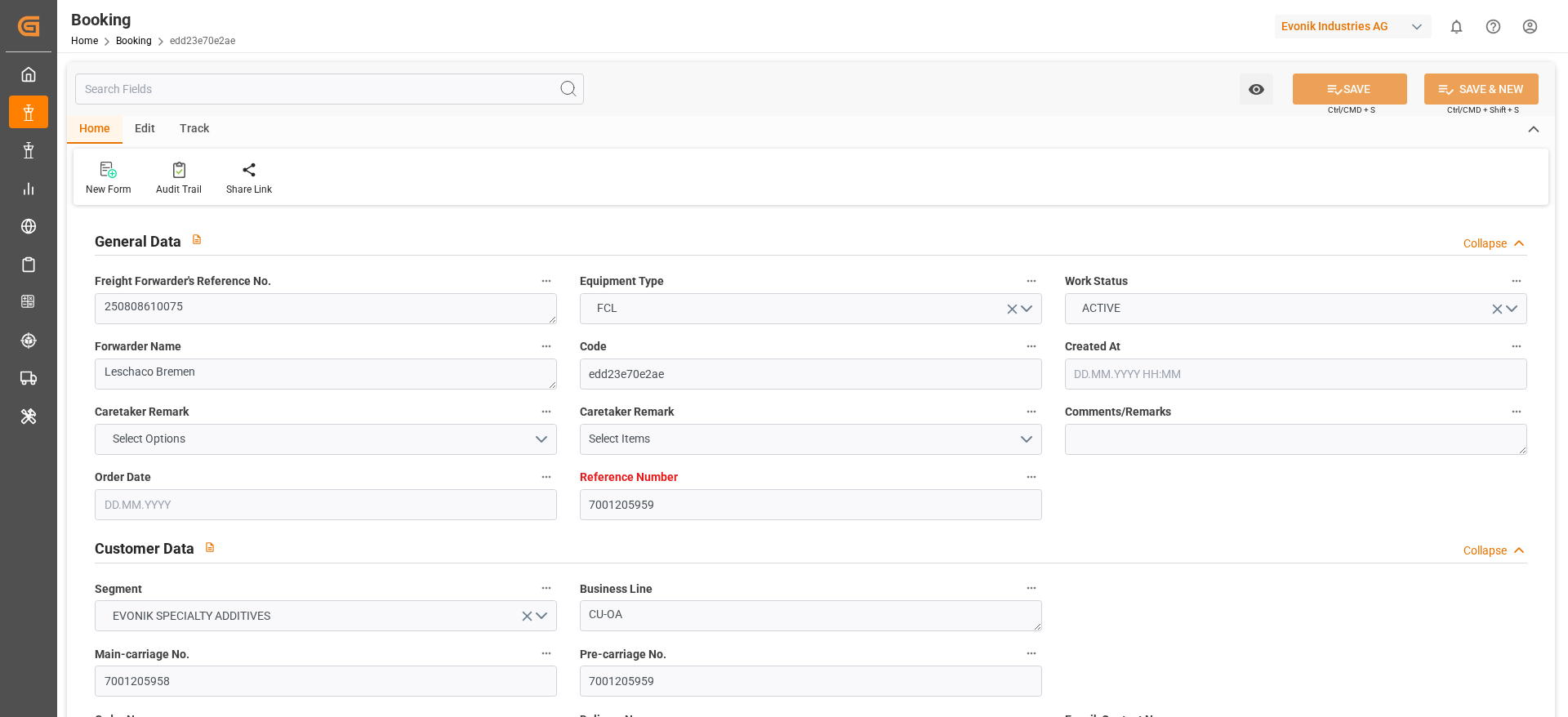
type input "[DATE] 08:02"
type input "[DATE] 08:14"
type input "[DATE] 12:00"
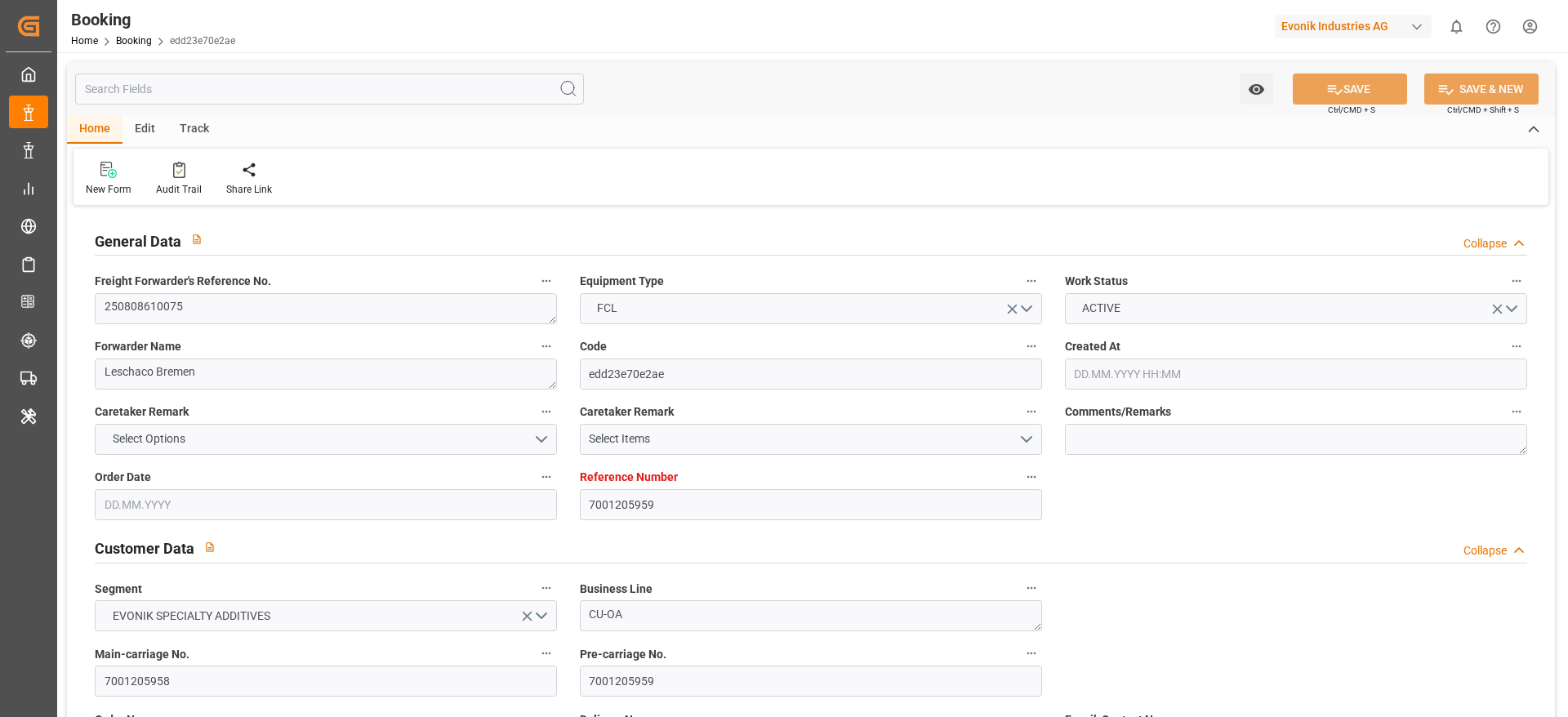
type input "[DATE] 19:37"
type input "[DATE] 07:30"
type input "[DATE] 07:59"
type input "[DATE] 21:00"
type input "[DATE] 16:53"
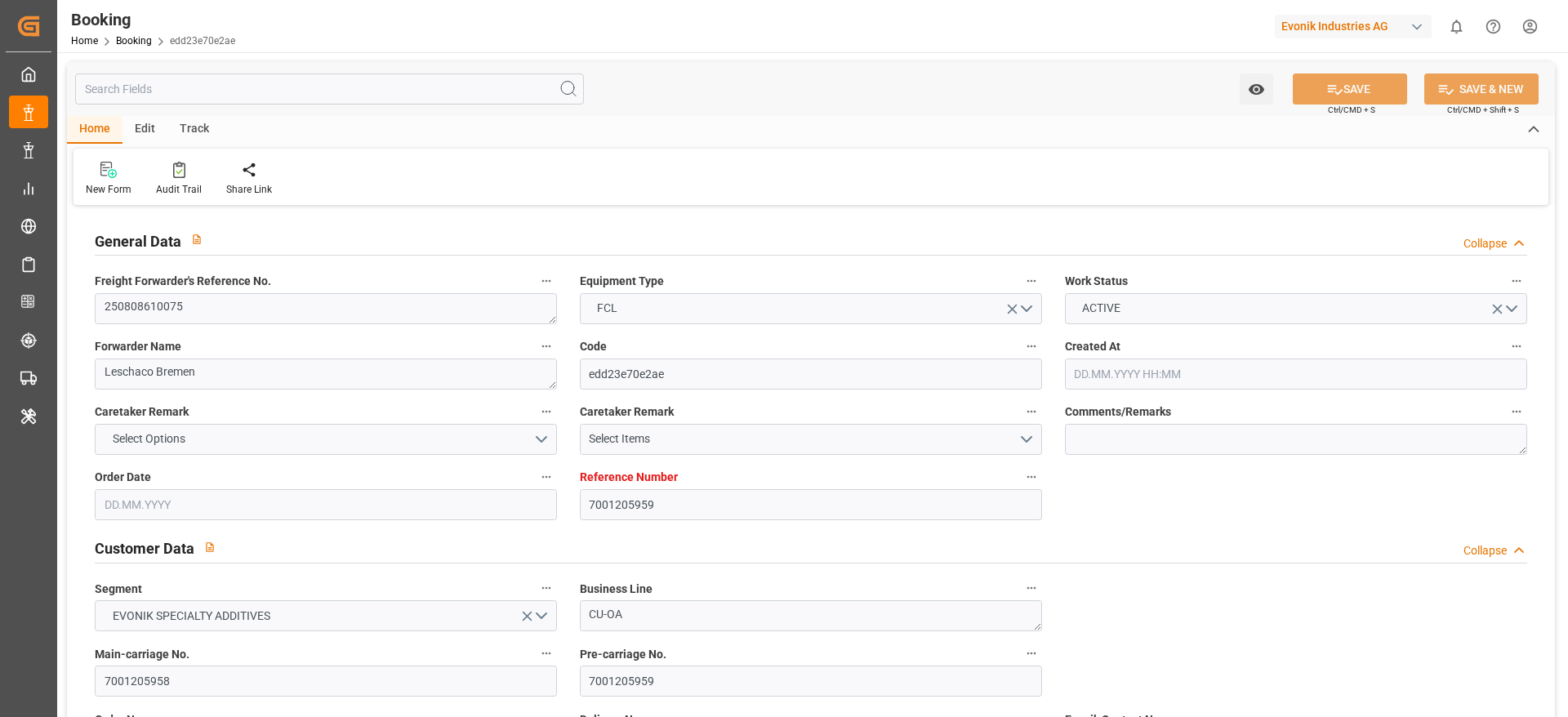
type input "[DATE] 12:00"
type input "[DATE] 01:00"
type input "[DATE] 05:13"
type input "[DATE] 19:47"
type input "[DATE] 12:00"
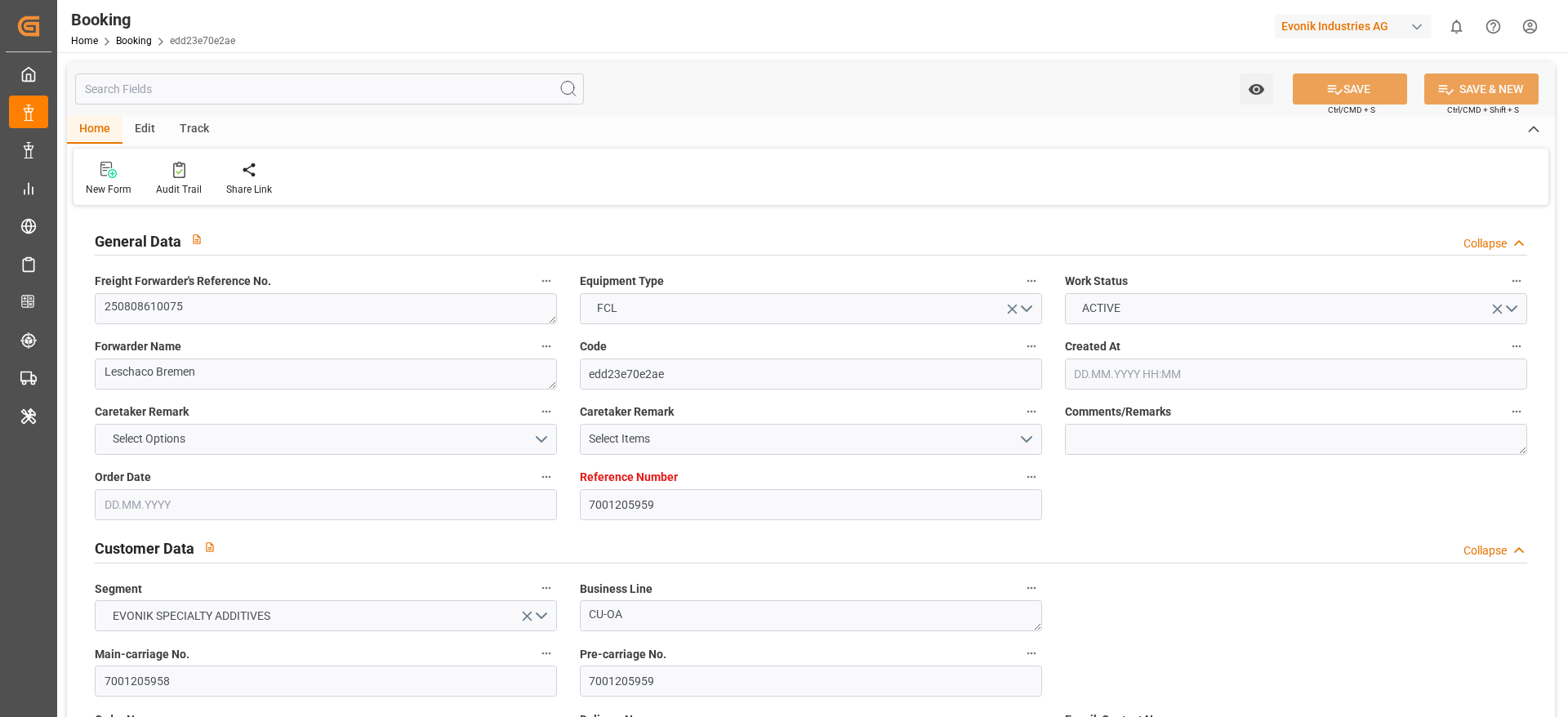
type input "[DATE] 12:00"
type input "[DATE] 00:26"
type input "[DATE] 12:00"
type input "[DATE] 08:00"
type input "[DATE] 15:27"
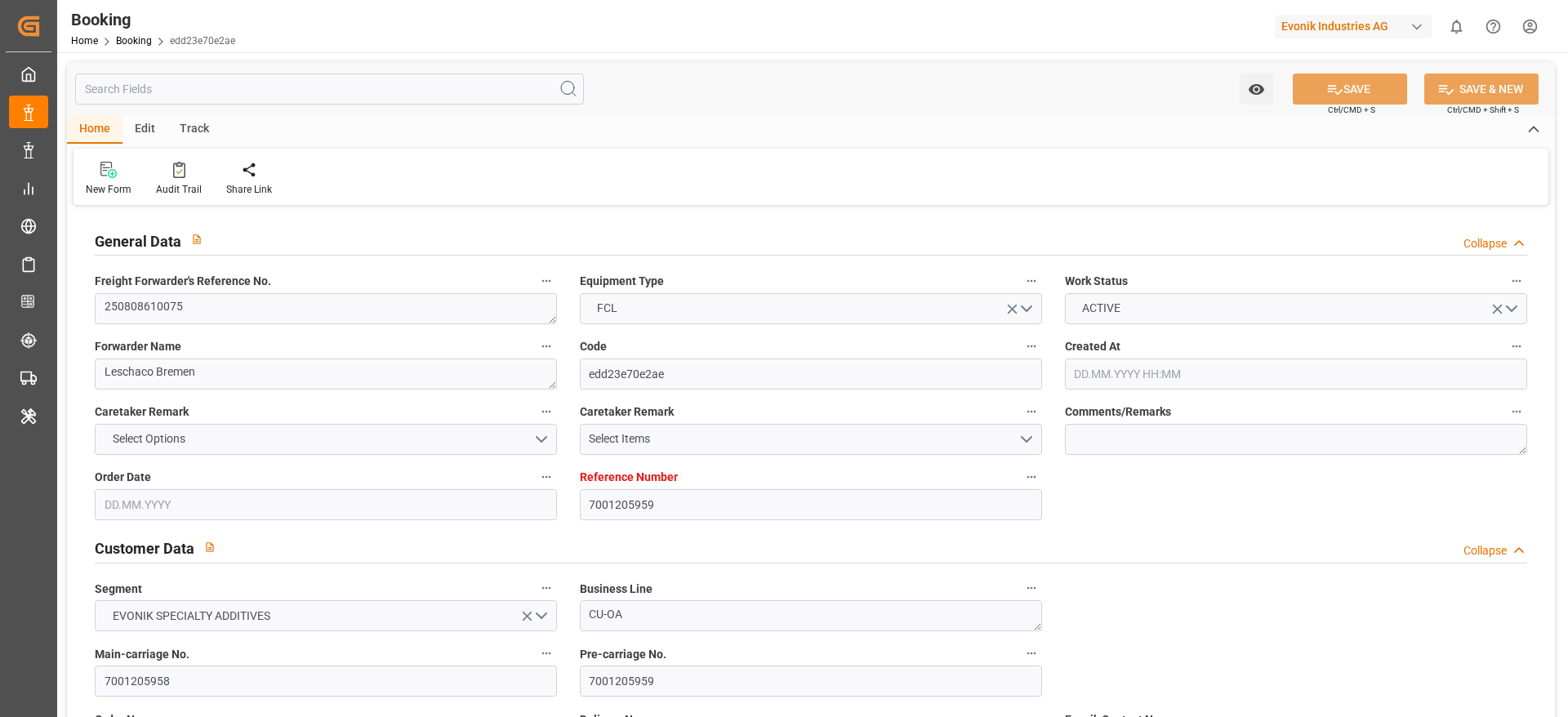
type input "[DATE] 12:00"
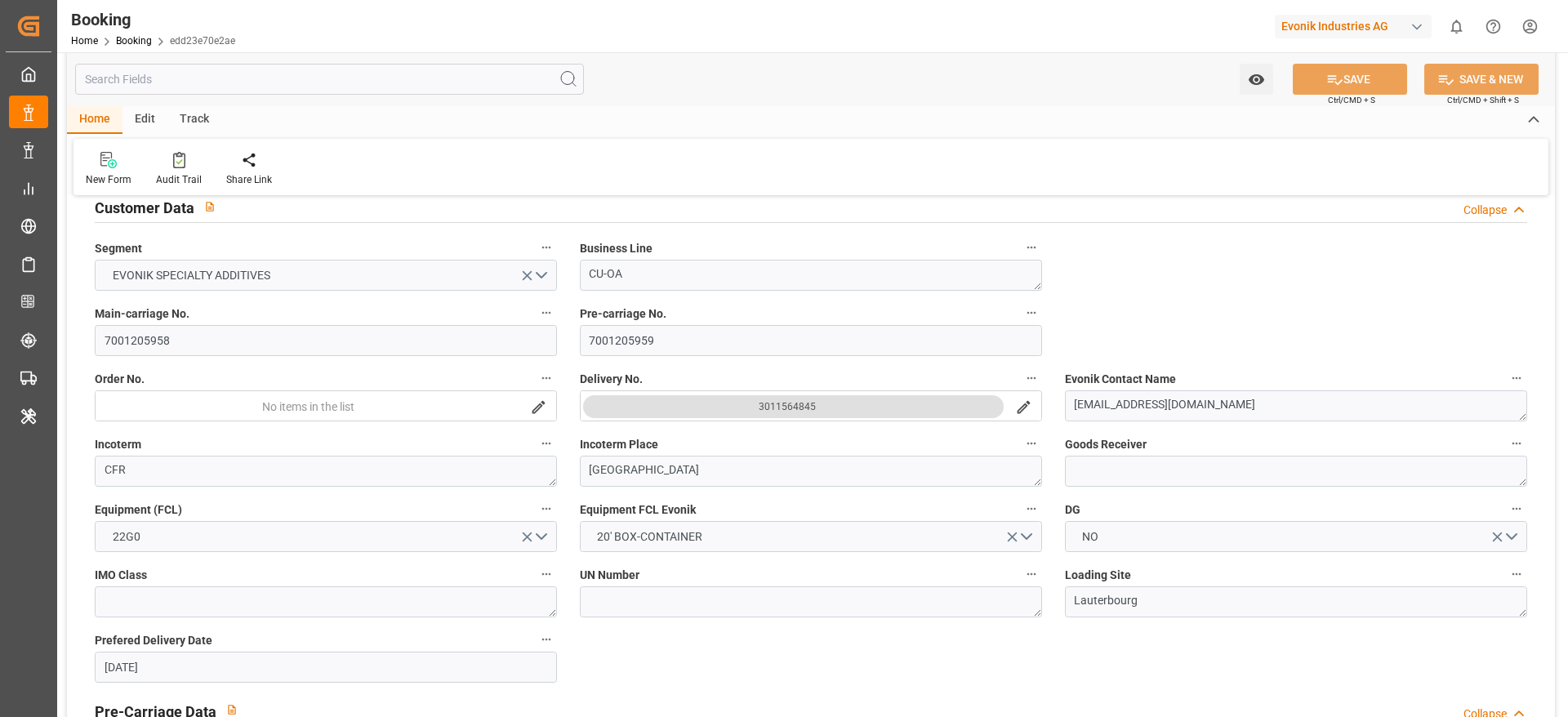
type input "[DATE] 15:27"
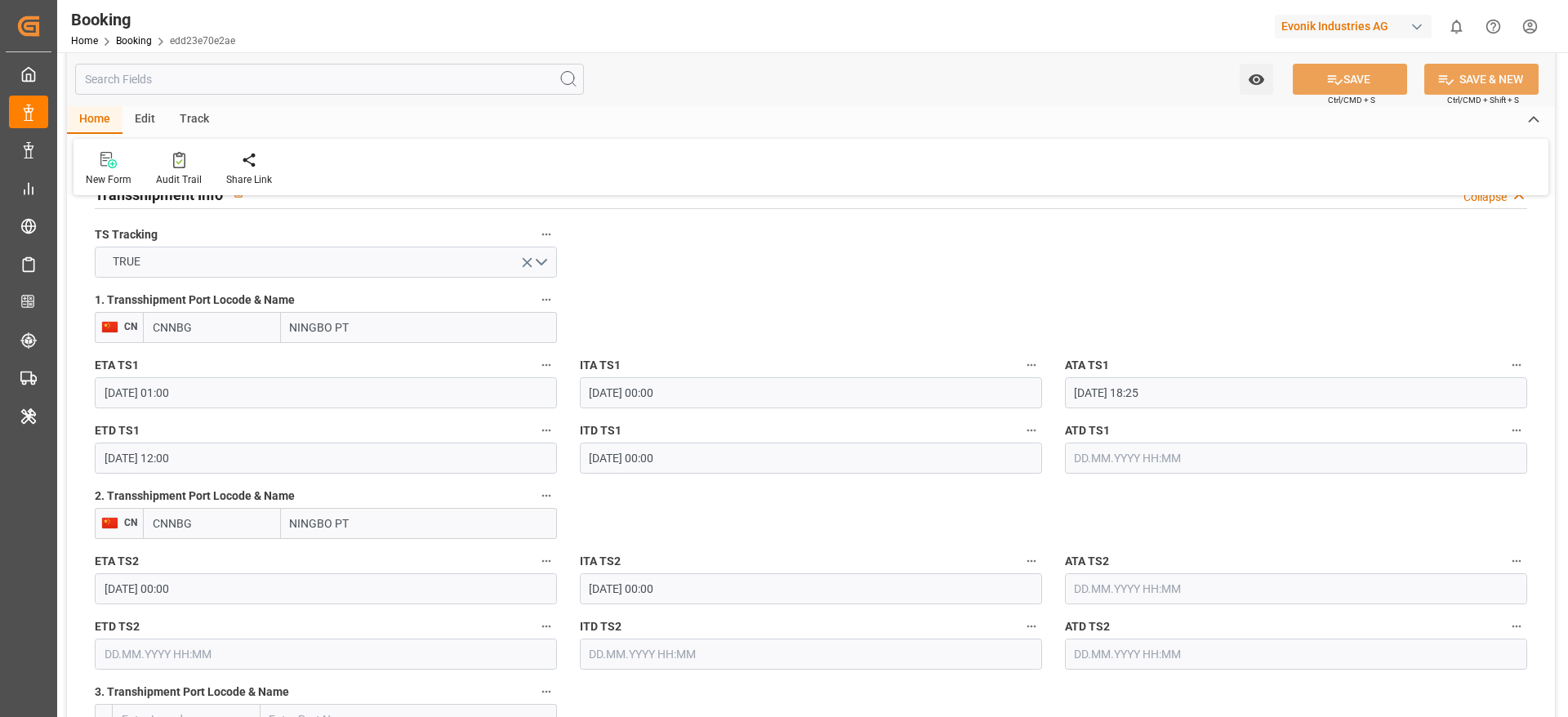
scroll to position [1735, 0]
click at [388, 526] on input "NINGBO PT" at bounding box center [419, 521] width 276 height 31
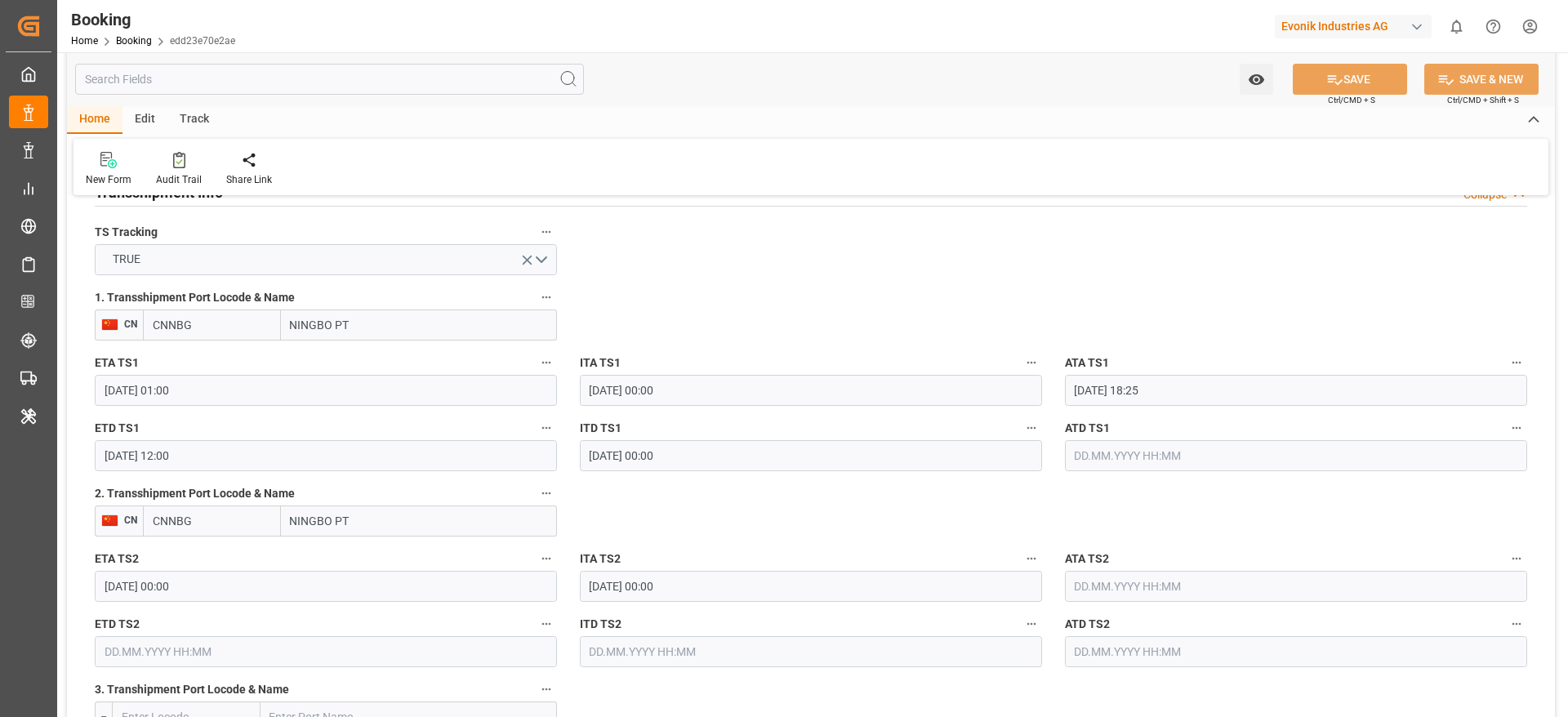
click at [388, 526] on input "NINGBO PT" at bounding box center [419, 521] width 276 height 31
click at [214, 518] on input "CNNBG" at bounding box center [212, 521] width 138 height 31
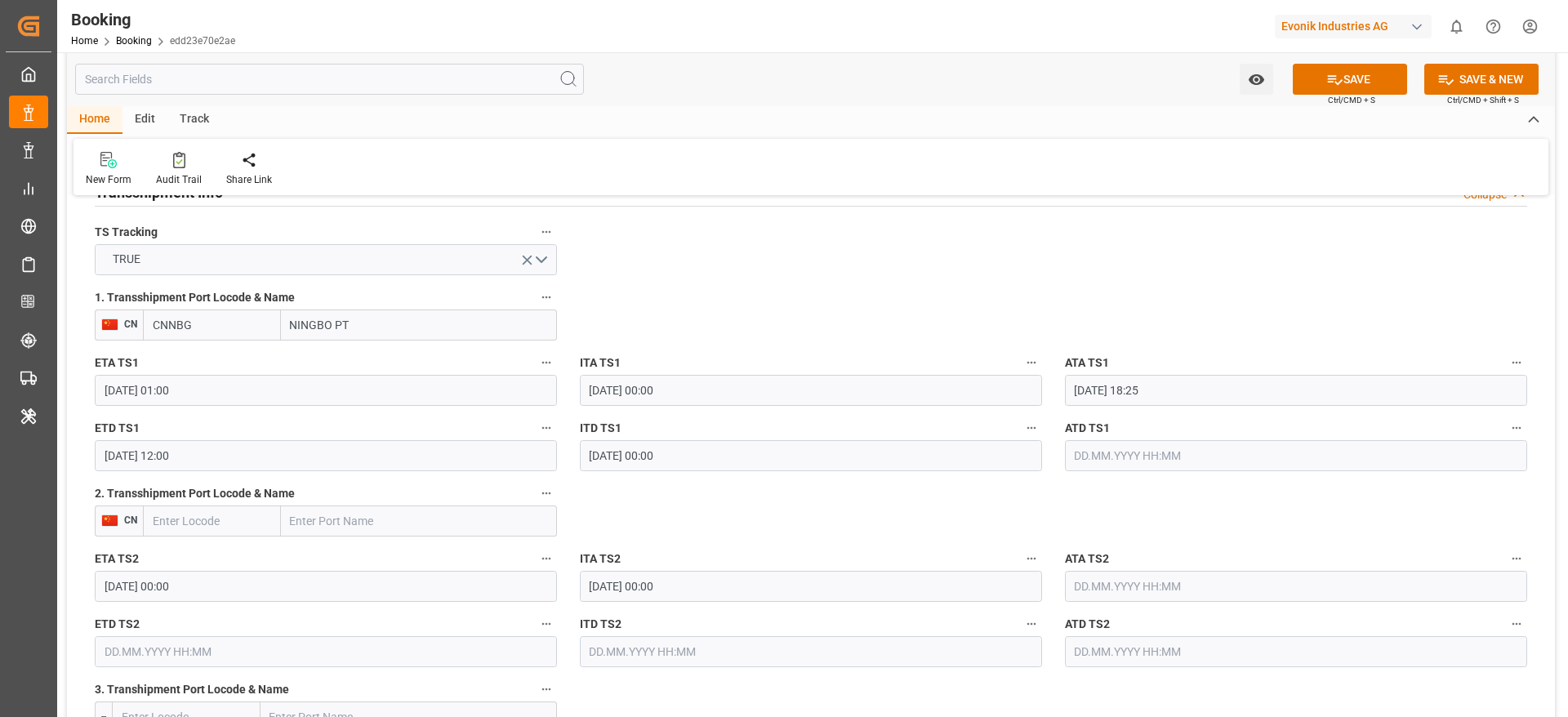
click at [550, 493] on icon "button" at bounding box center [546, 492] width 9 height 2
click at [604, 543] on li "Tracking Details" at bounding box center [601, 546] width 131 height 27
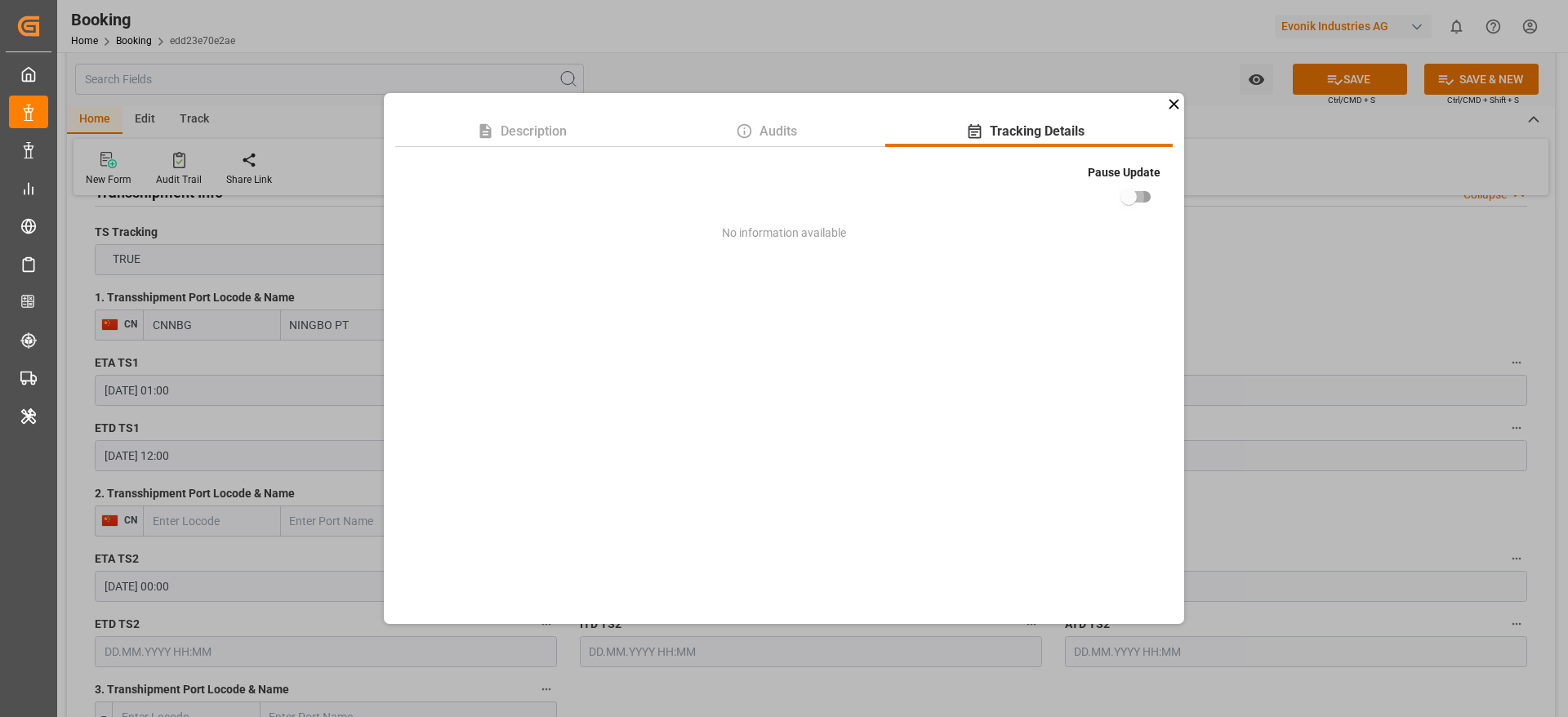
click at [1134, 196] on input "checkbox" at bounding box center [1128, 197] width 93 height 31
checkbox input "true"
click at [1238, 233] on div "Description Audits Tracking Details Pause Update No information available" at bounding box center [784, 358] width 1568 height 717
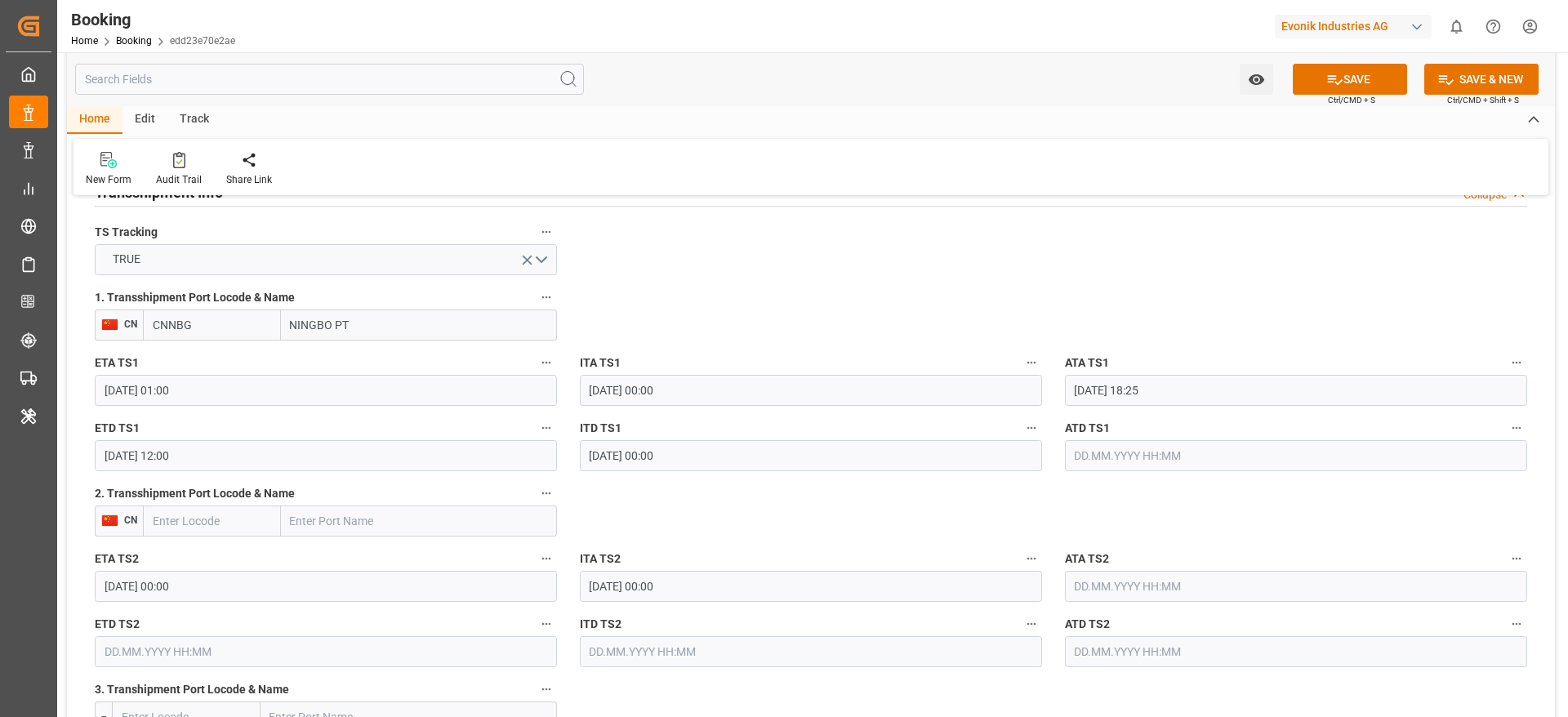
click at [326, 604] on div "ETA TS2 [DATE] 00:00" at bounding box center [325, 575] width 485 height 66
click at [326, 594] on input "[DATE] 00:00" at bounding box center [325, 586] width 462 height 31
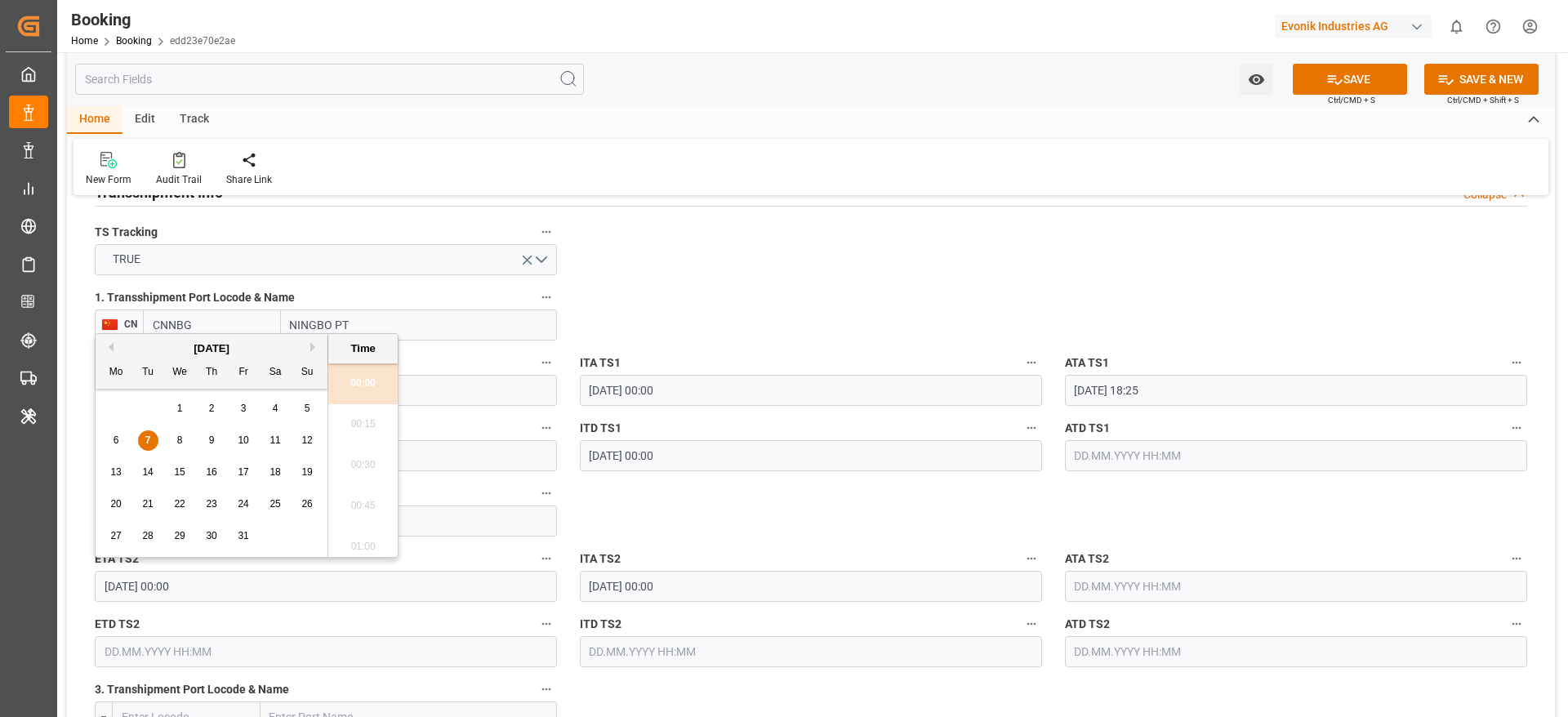
click at [326, 594] on input "[DATE] 00:00" at bounding box center [325, 586] width 462 height 31
click at [545, 554] on icon "button" at bounding box center [546, 558] width 13 height 13
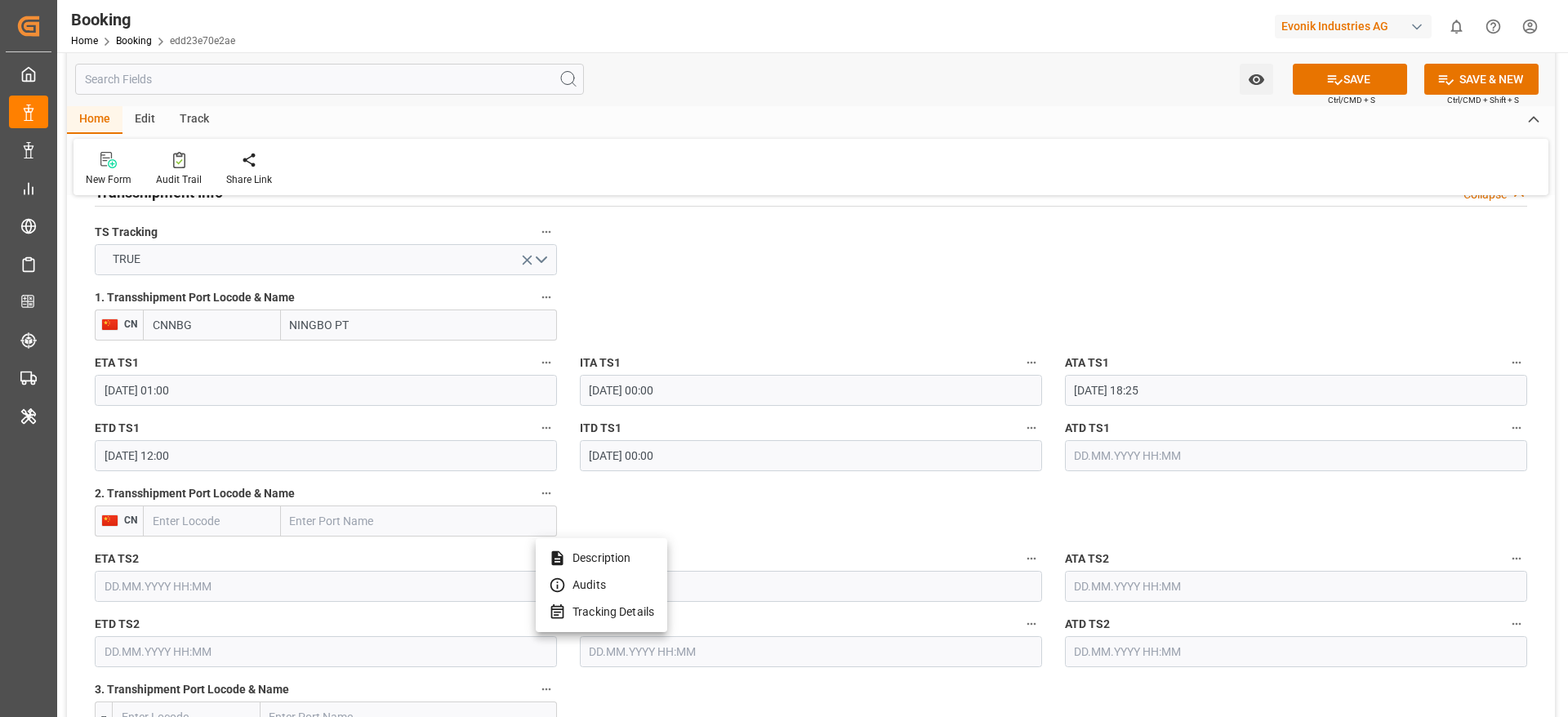
click at [599, 618] on li "Tracking Details" at bounding box center [601, 612] width 131 height 27
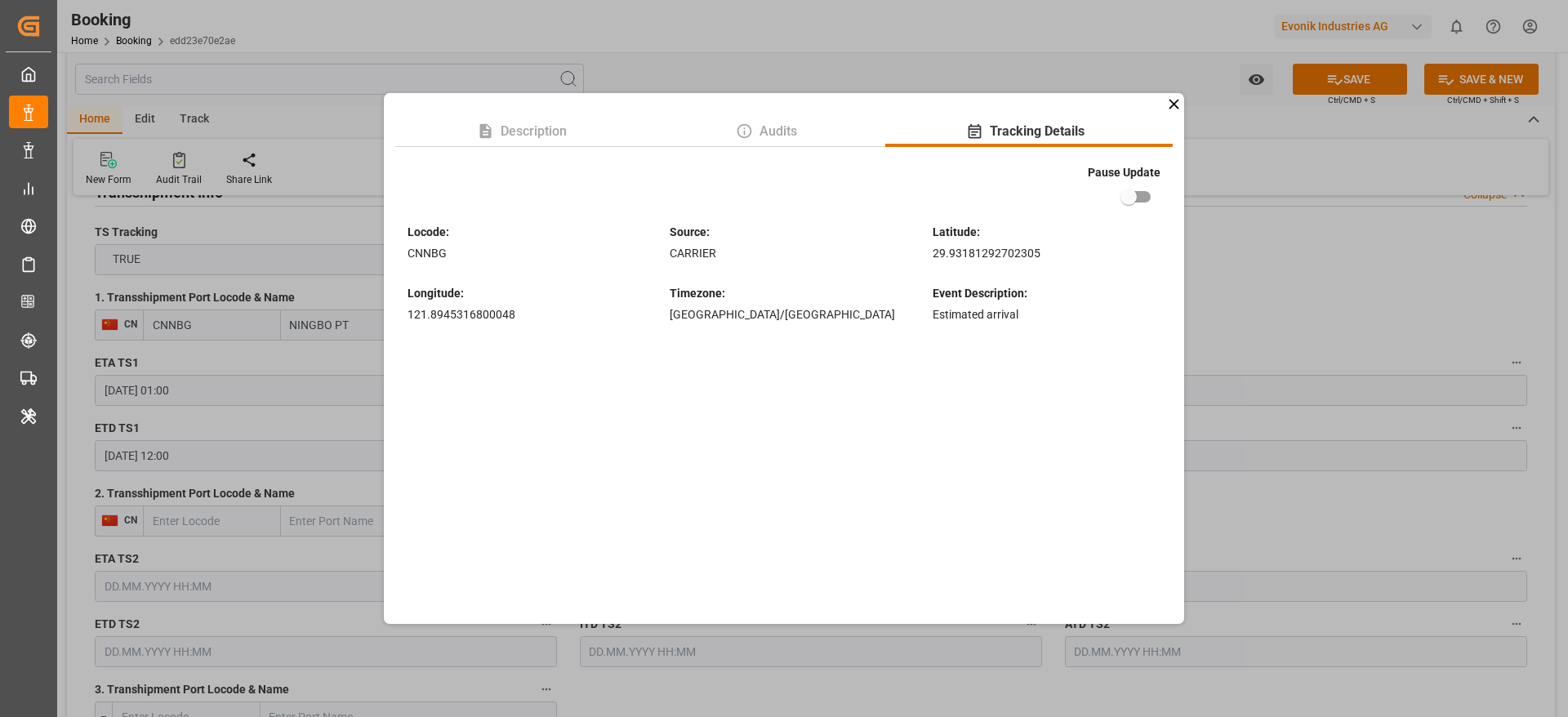
click at [1130, 201] on input "checkbox" at bounding box center [1128, 197] width 93 height 31
checkbox input "true"
click at [1209, 499] on div "Description Audits Tracking Details Pause Update Locode : CNNBG Source : CARRIE…" at bounding box center [784, 358] width 1568 height 717
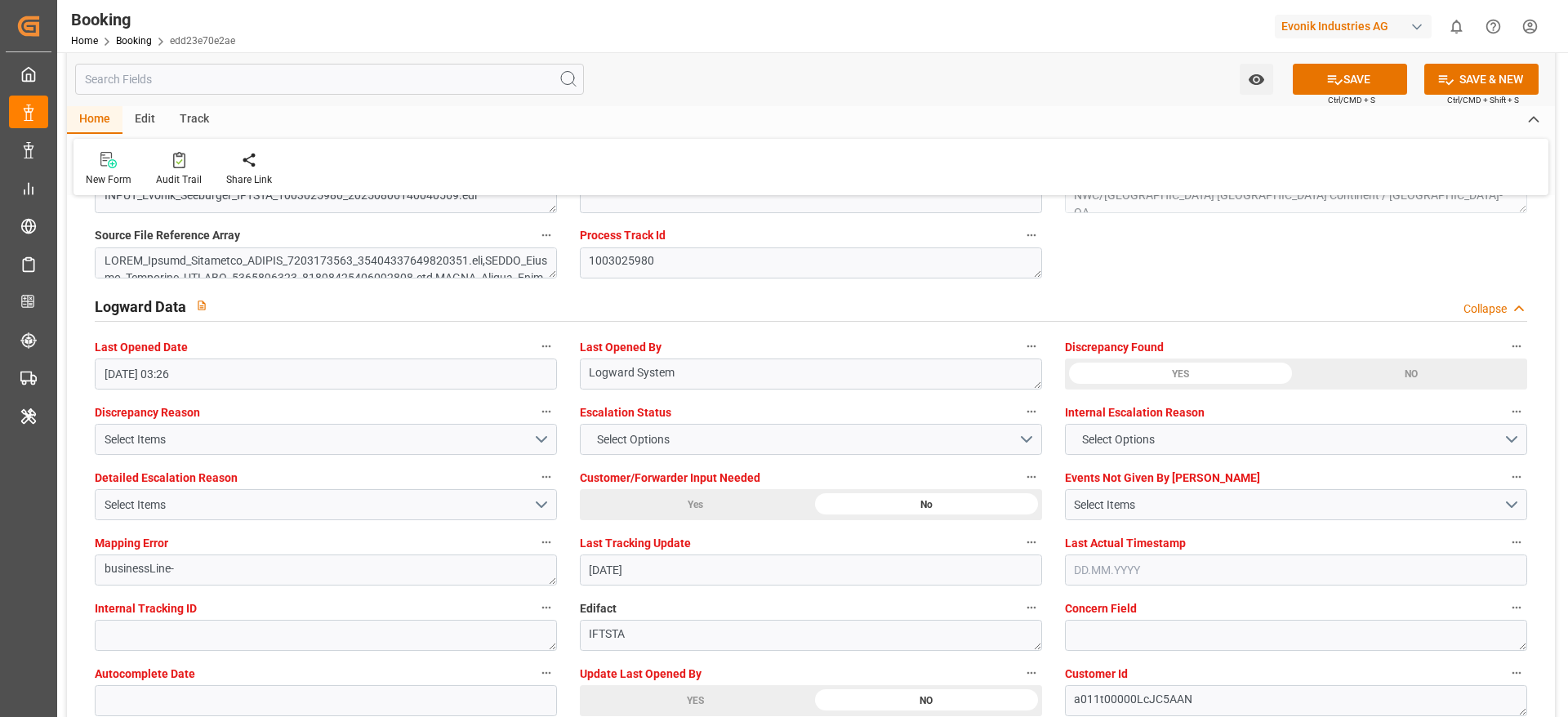
scroll to position [3000, 0]
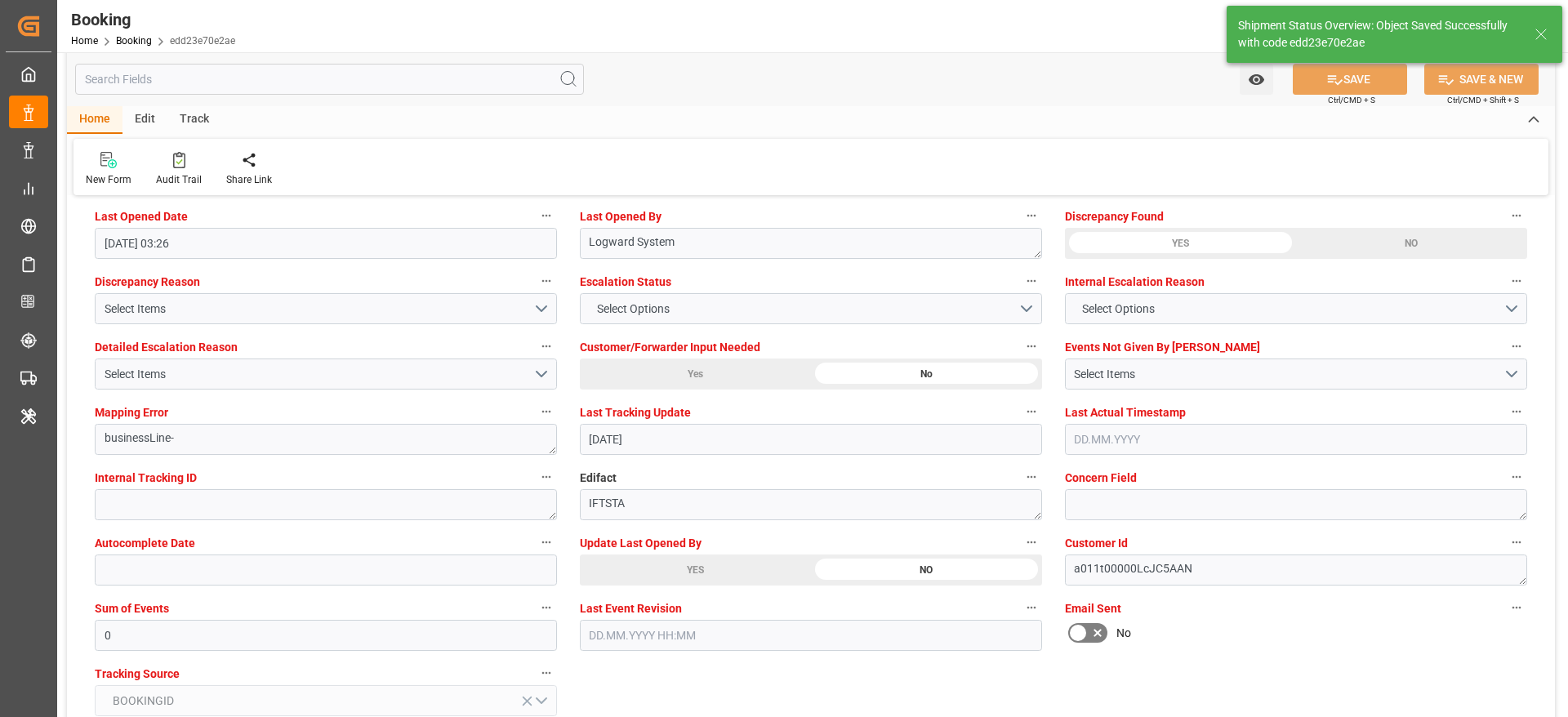
type textarea "[PERSON_NAME]"
type input "[DATE] 09:14"
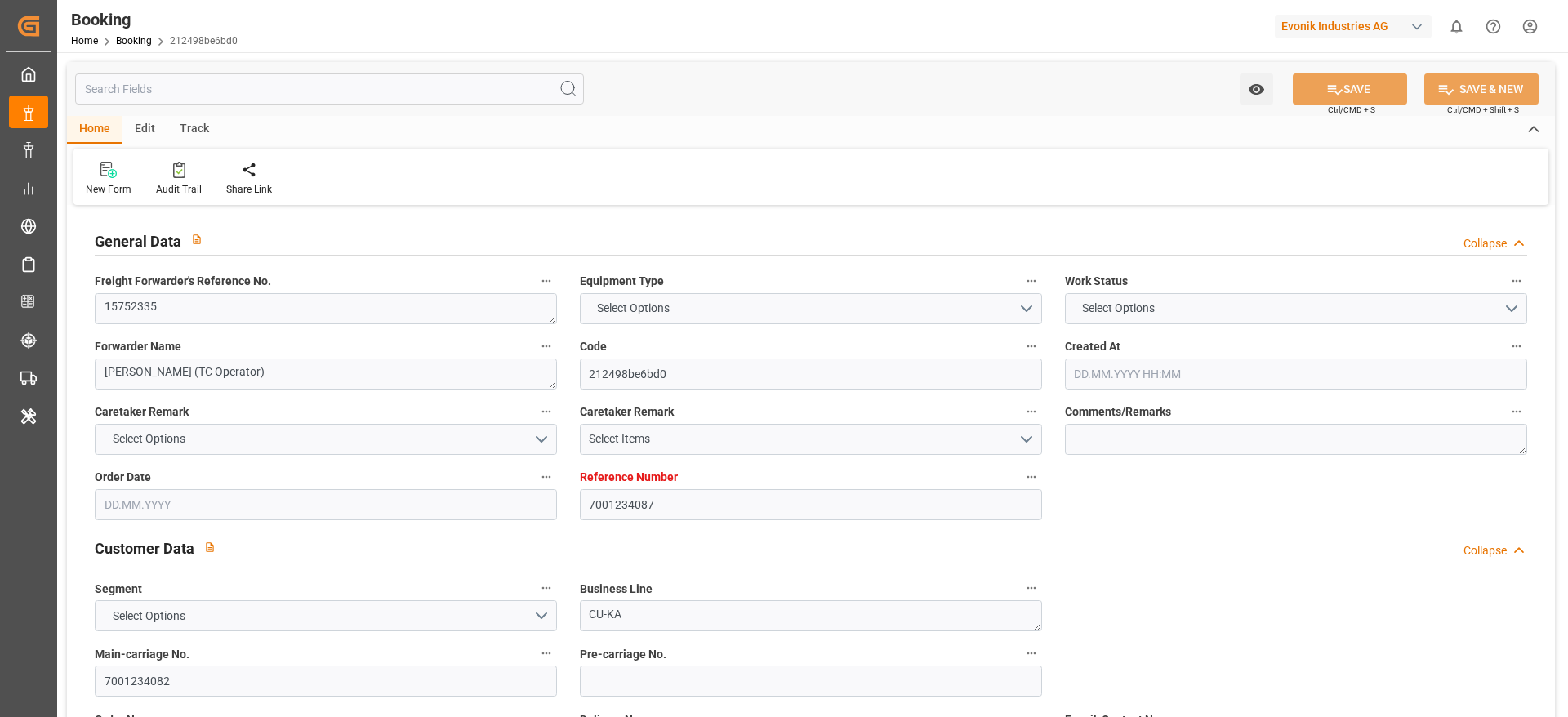
type input "7001234087"
type input "9770749"
type input "Hapag [PERSON_NAME]"
type input "Hapag Lloyd Aktiengesellschaft"
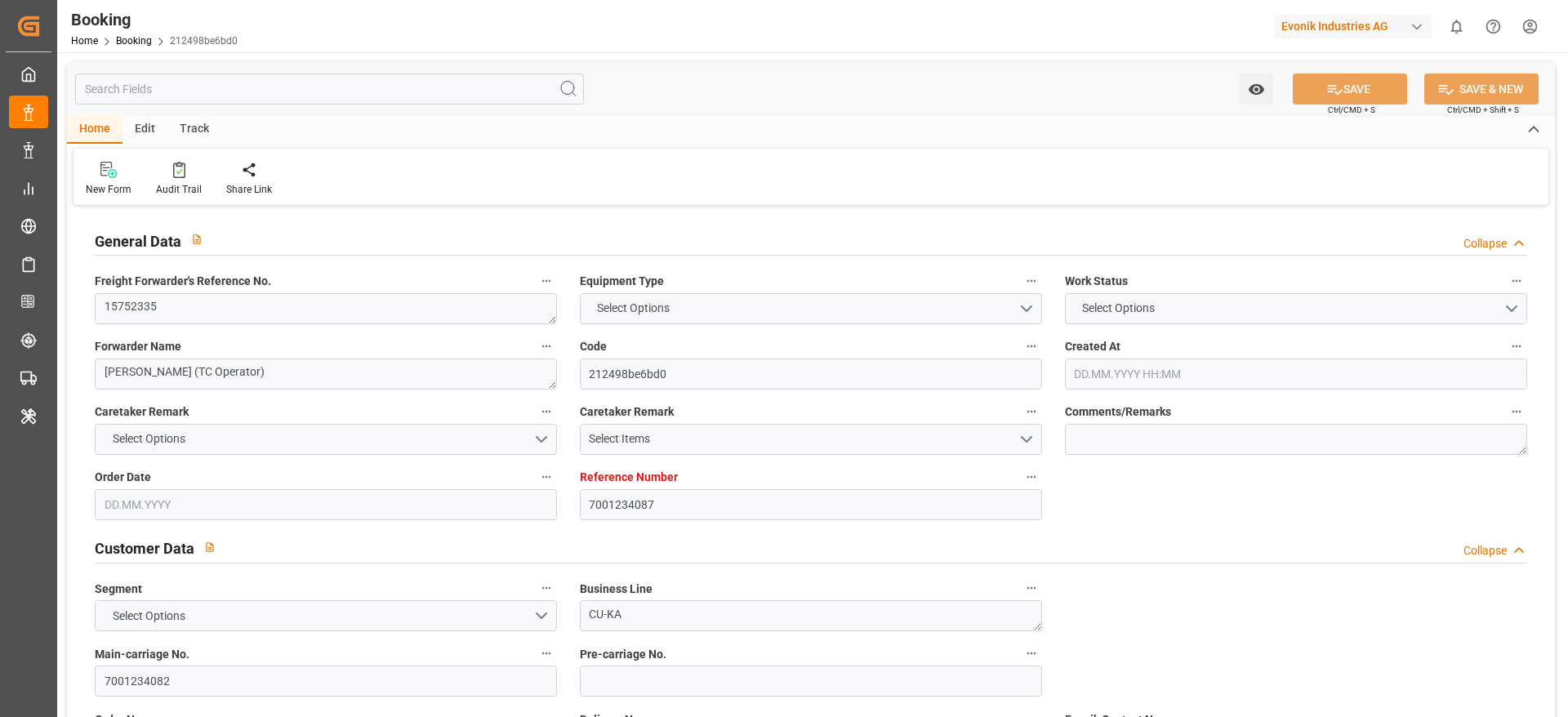
type input "BEANR"
type input "BRPNG"
type input "ARBUE"
type input "BRSSZ"
type input "0"
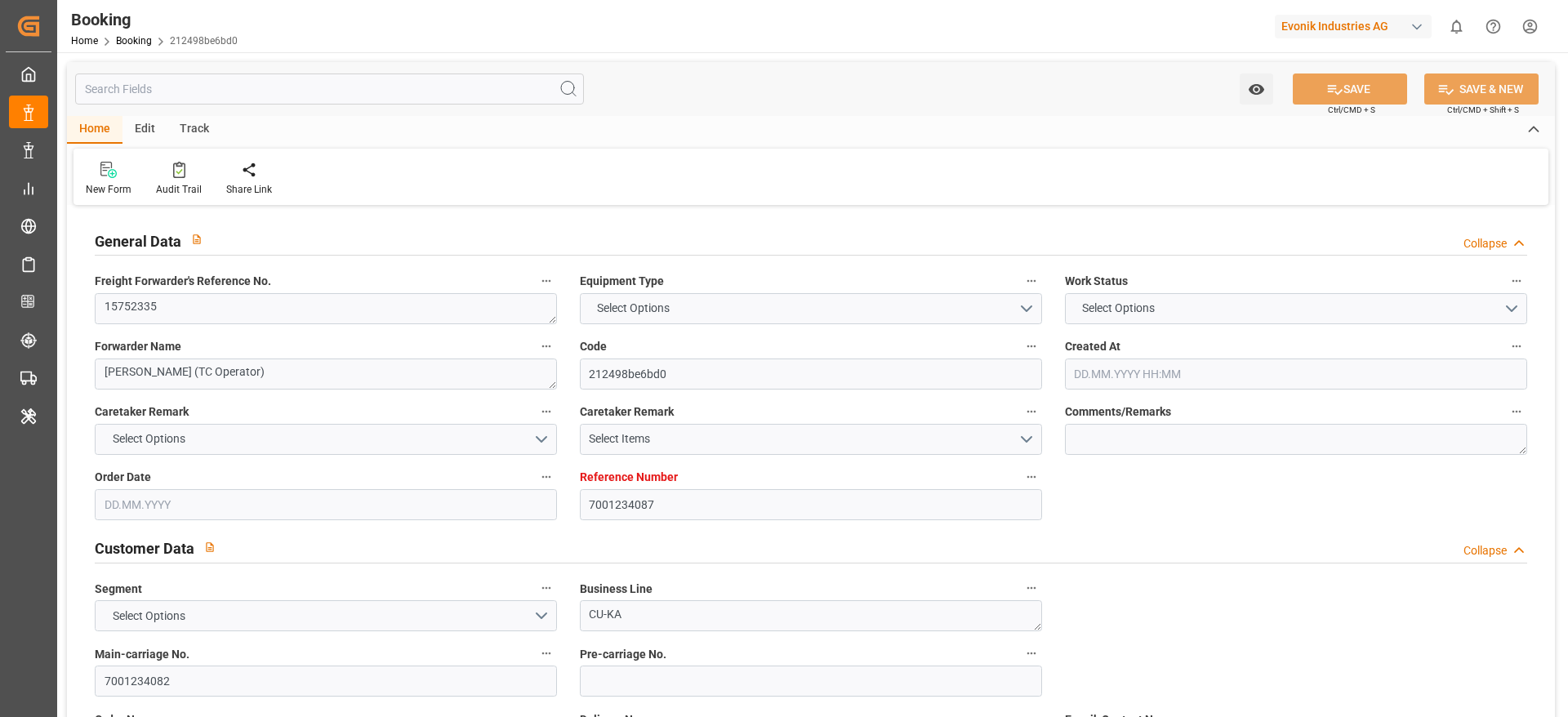
type input "BEANR"
type input "BRPNG"
type input "9937323"
type input "9612791"
type input "9770749"
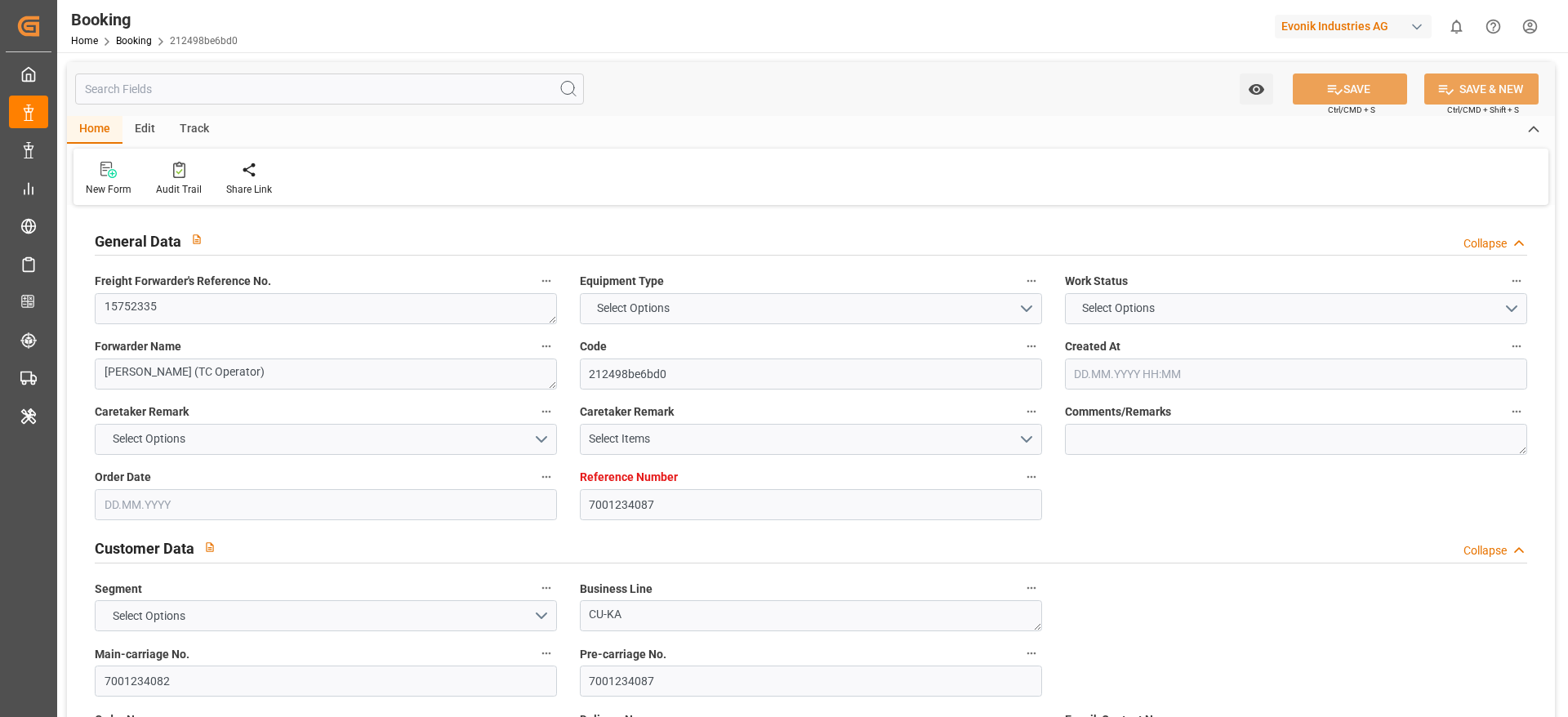
type input "[DATE] 14:15"
type input "[DATE]"
type input "[DATE] 00:00"
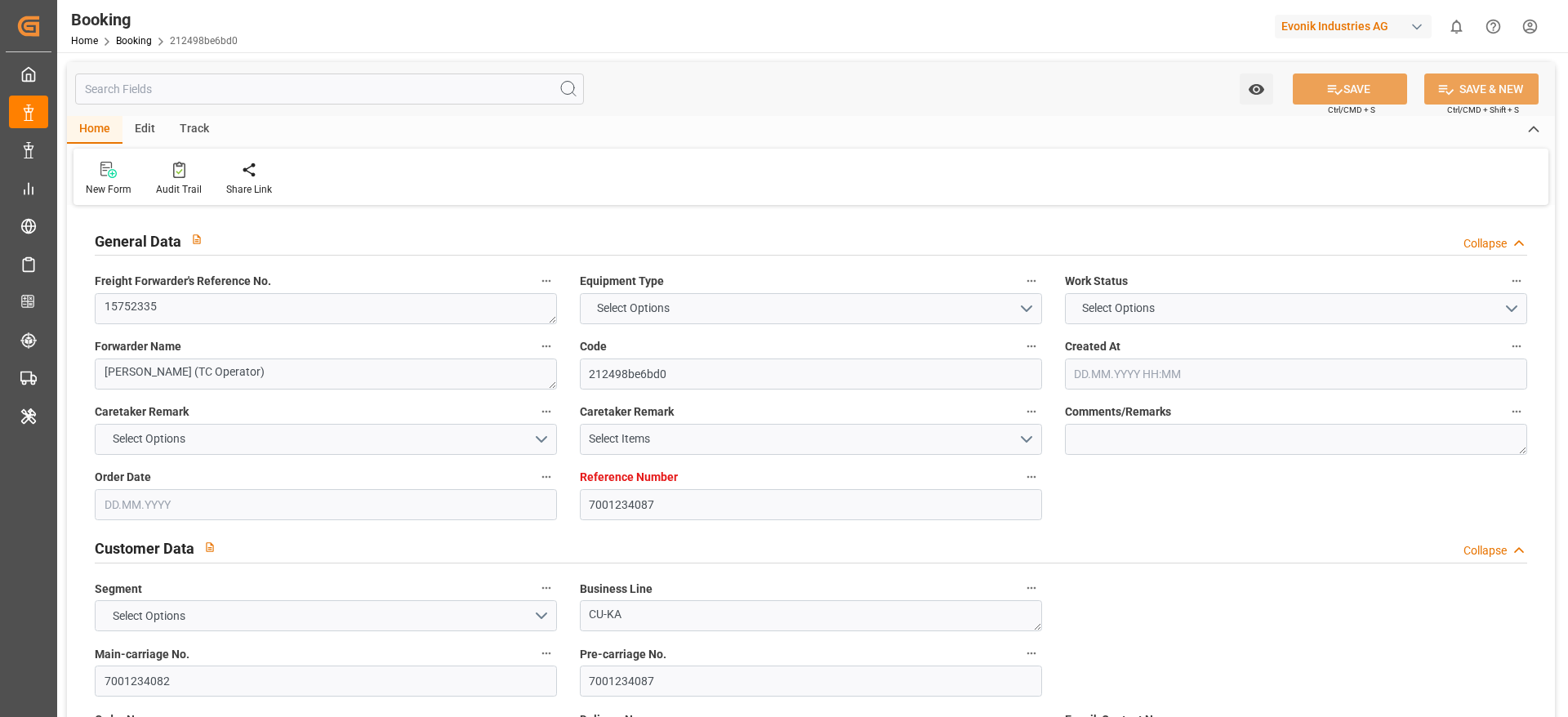
type input "[DATE] 21:35"
type input "[DATE] 00:00"
type input "[DATE] 02:24"
type input "[DATE] 06:13"
type input "[DATE] 21:00"
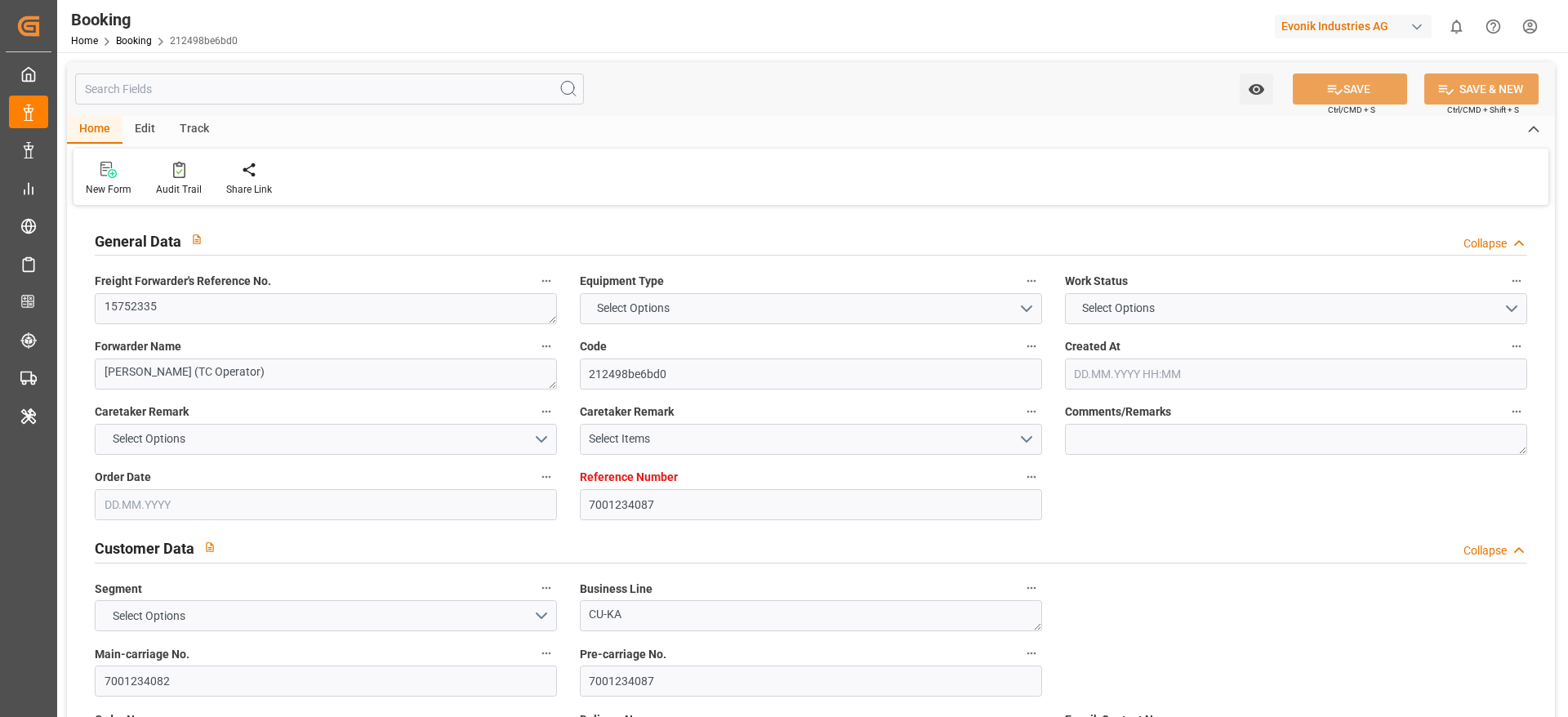
type input "[DATE] 00:00"
type input "[DATE] 02:00"
type input "[DATE] 07:55"
type input "[DATE] 19:00"
type input "[DATE] 08:00"
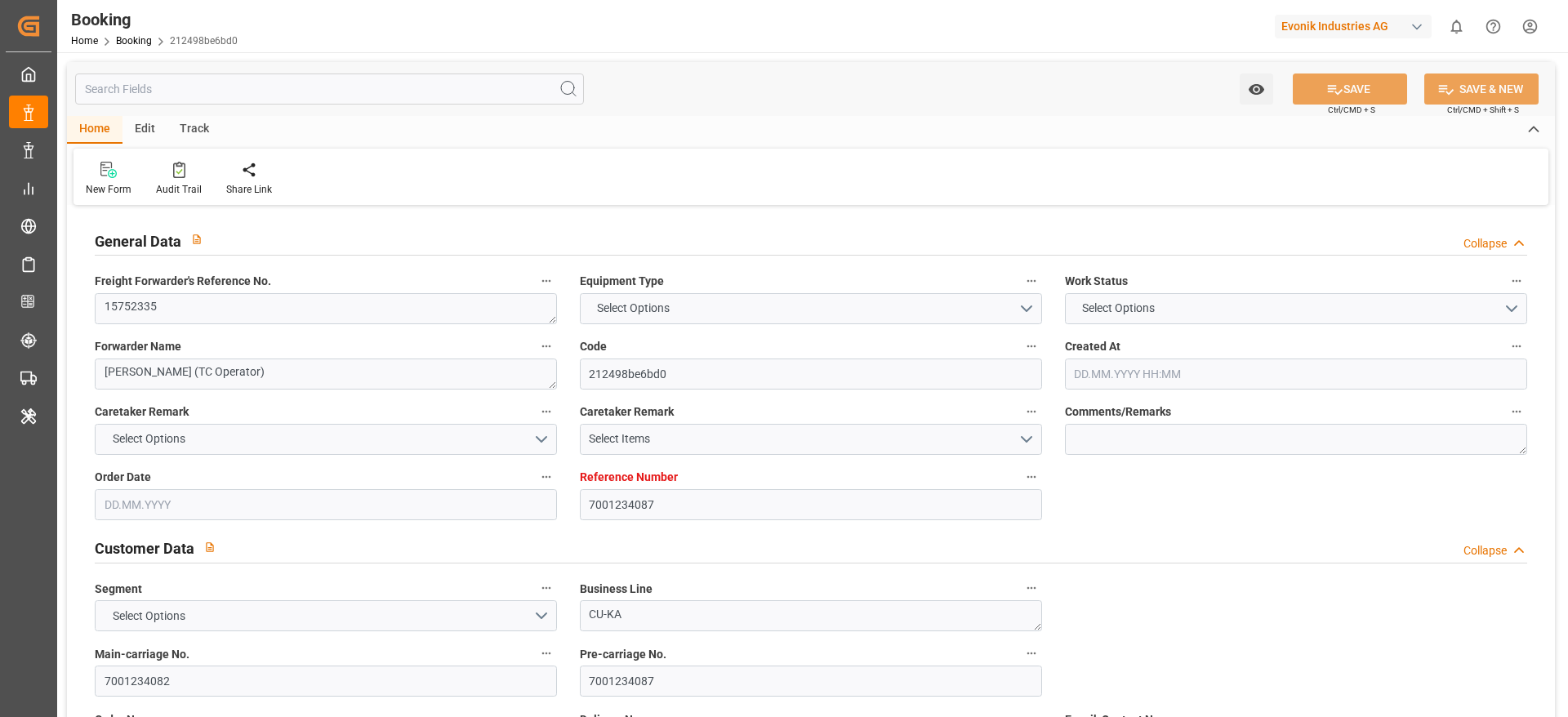
type input "[DATE] 10:00"
type input "[DATE] 00:01"
type input "[DATE] 07:00"
type input "[DATE] 05:30"
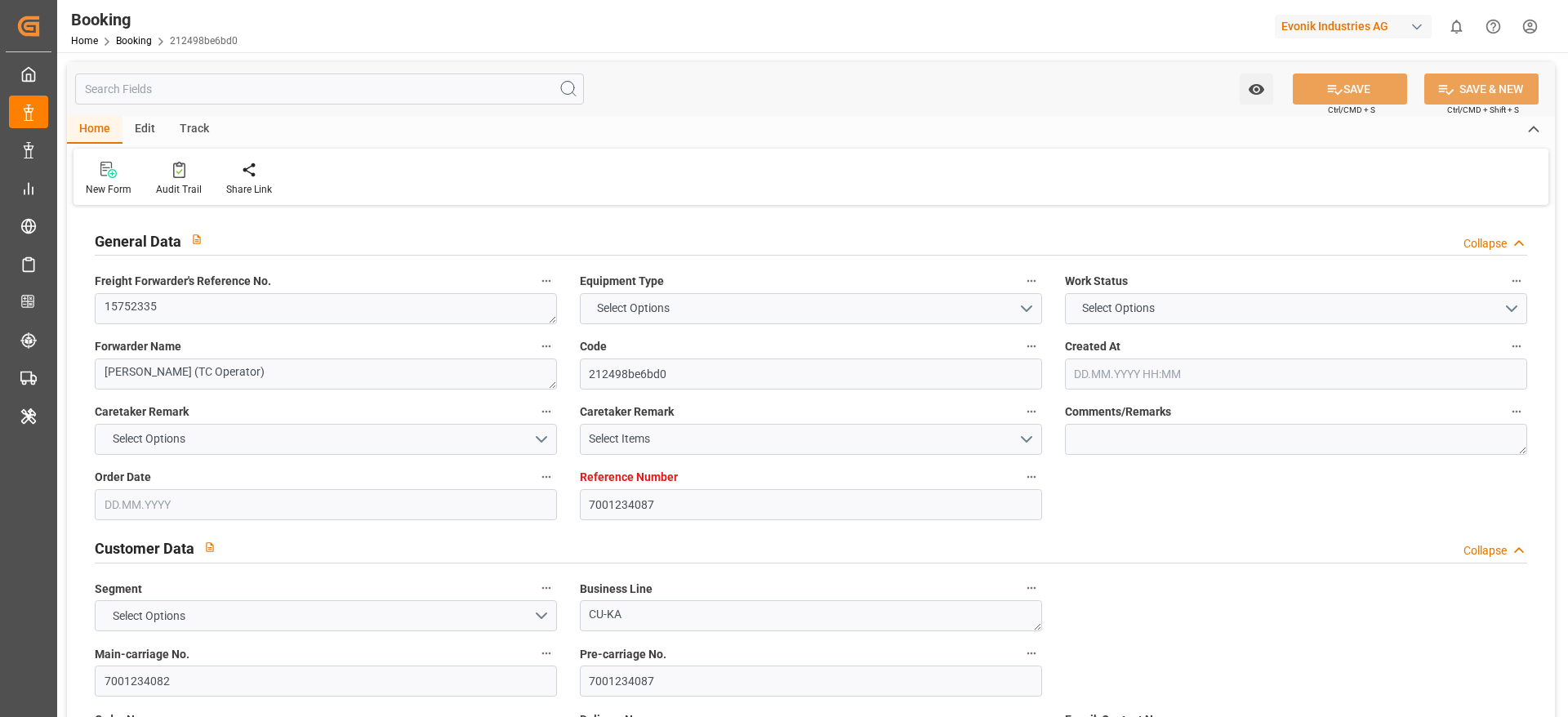
type input "[DATE]"
type input "[DATE] 03:00"
type input "[DATE]"
type input "[DATE] 19:11"
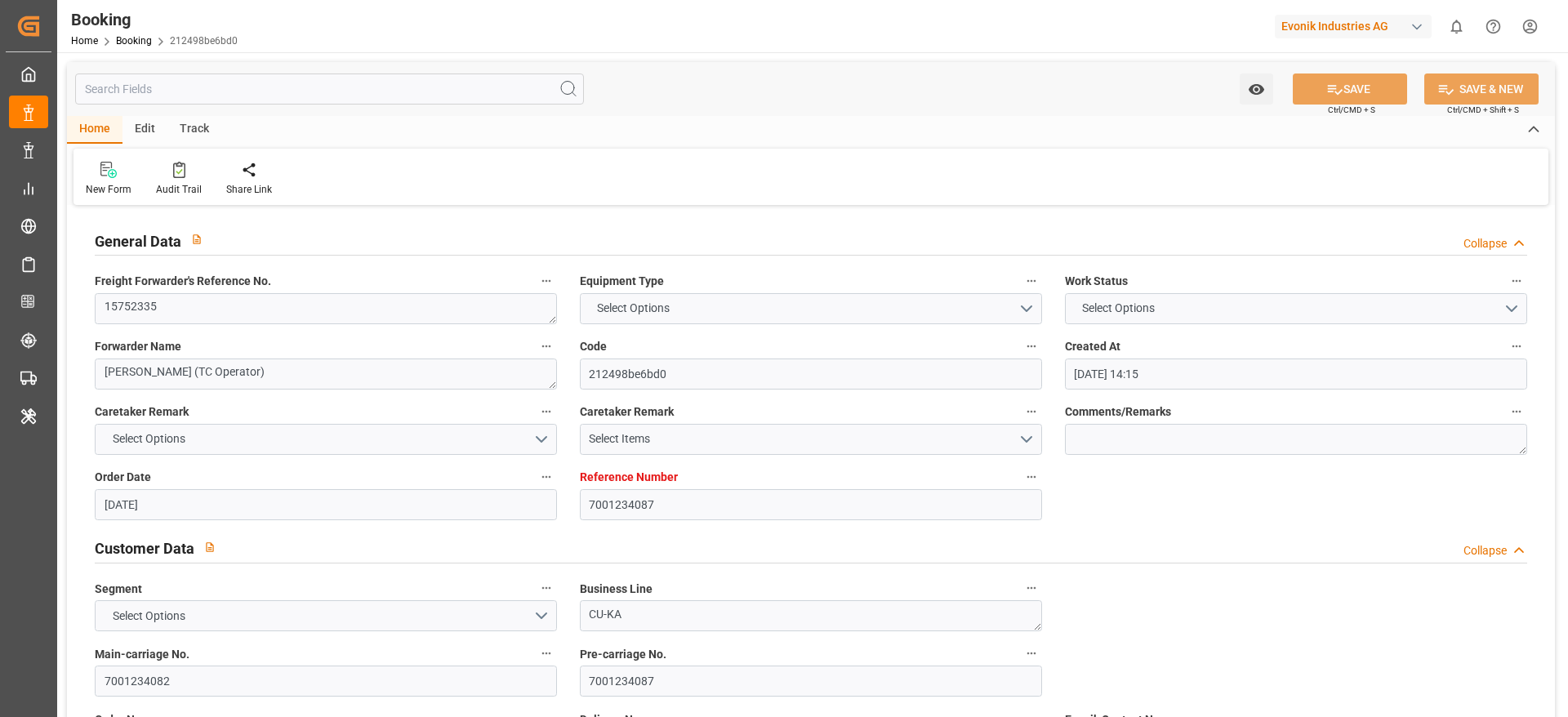
type input "[DATE] 07:07"
type input "[DATE] 00:33"
type input "[DATE] 02:54"
type input "[DATE] 02:00"
type input "[DATE] 19:38"
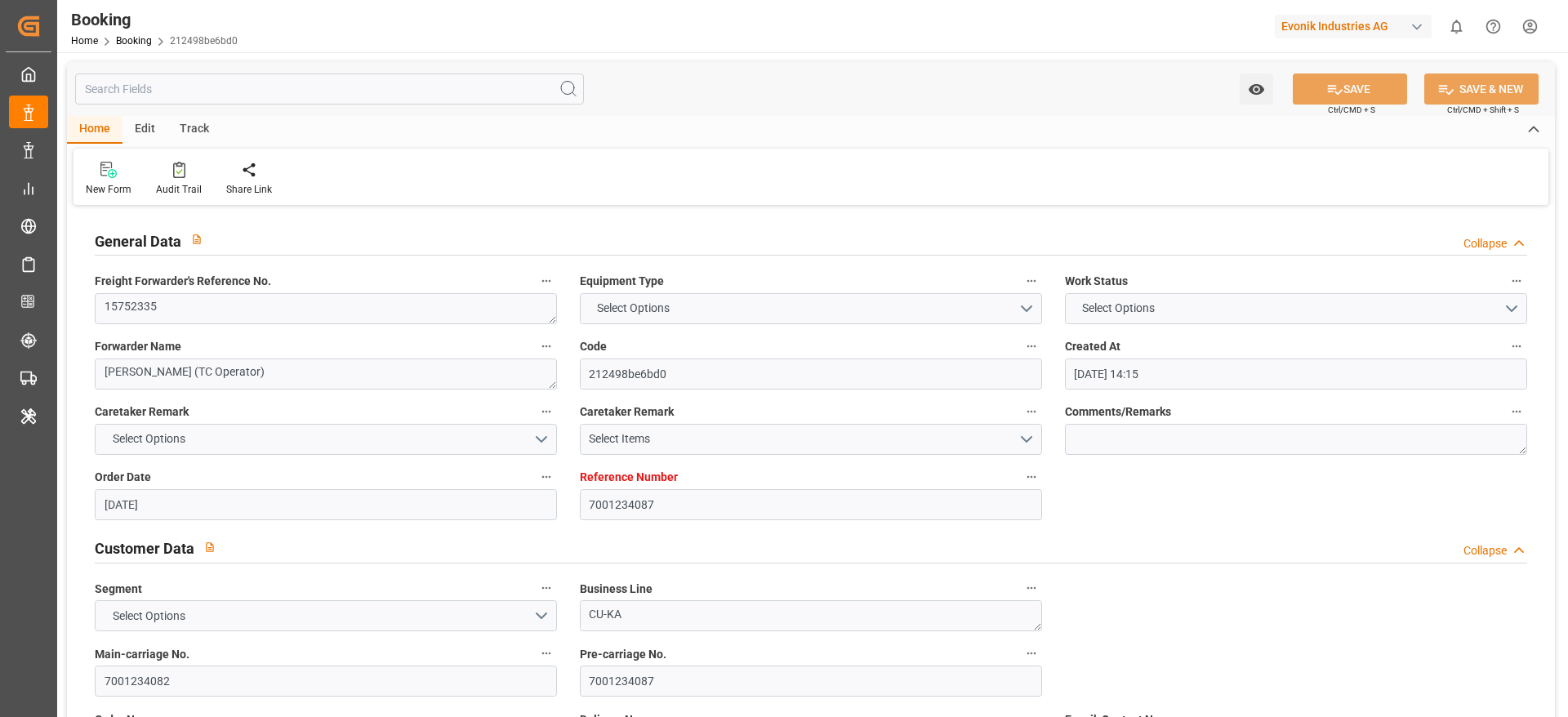
type input "[DATE] 00:12"
type input "[DATE] 08:00"
type input "[DATE] 23:00"
type input "[DATE] 12:23"
type input "[DATE] 00:01"
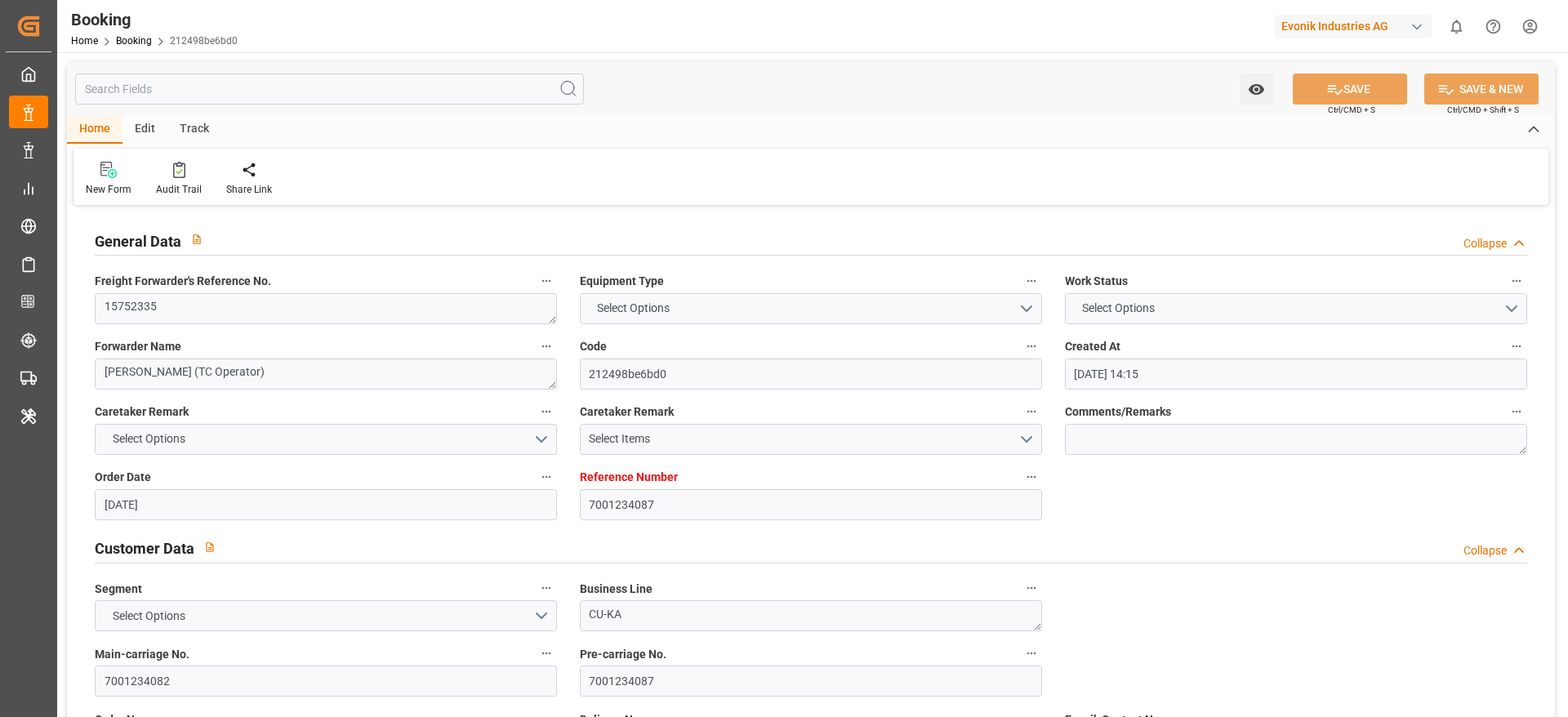
type input "[DATE] 00:01"
type input "[DATE] 07:00"
type input "[DATE] 21:00"
type input "[DATE] 06:34"
type input "[DATE] 12:00"
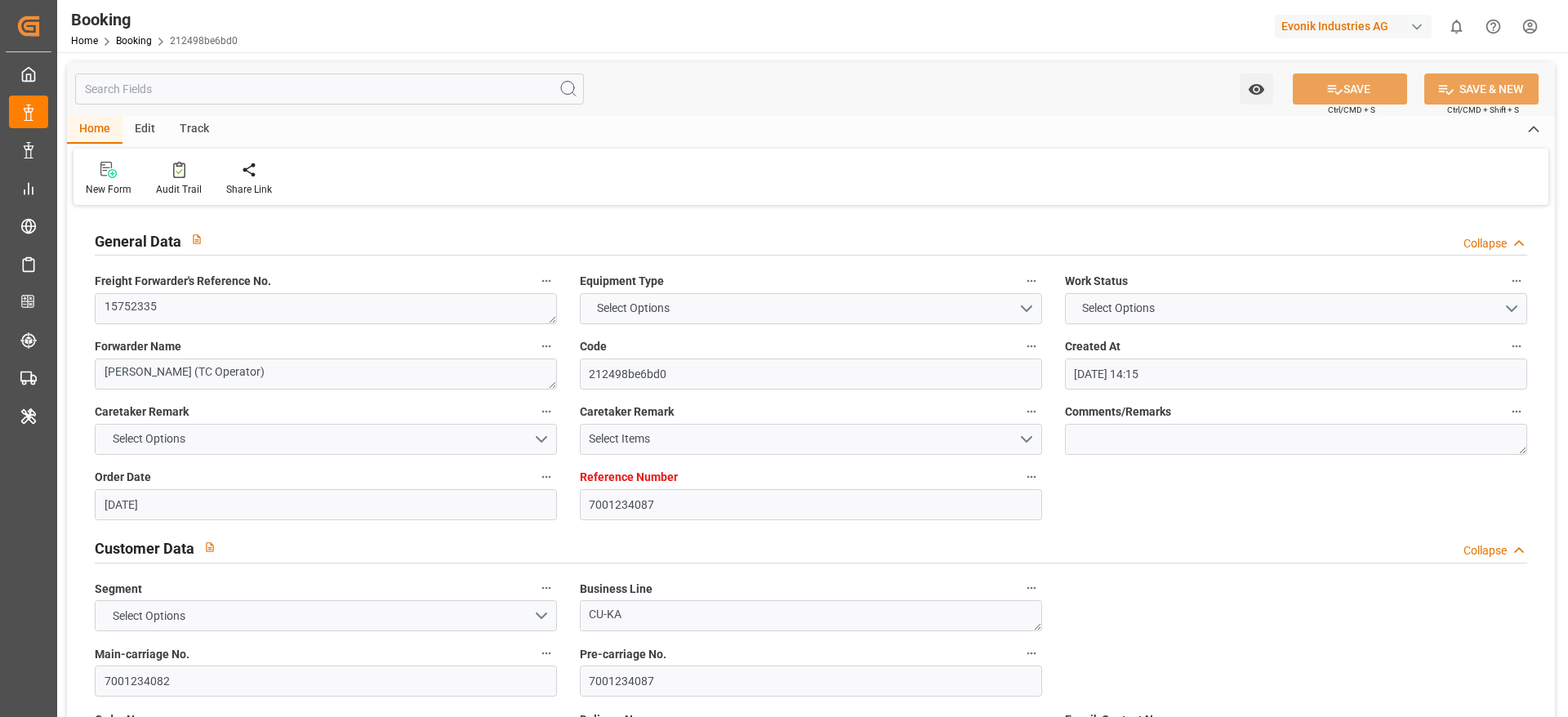
type input "[DATE] 19:00"
type input "[DATE] 06:34"
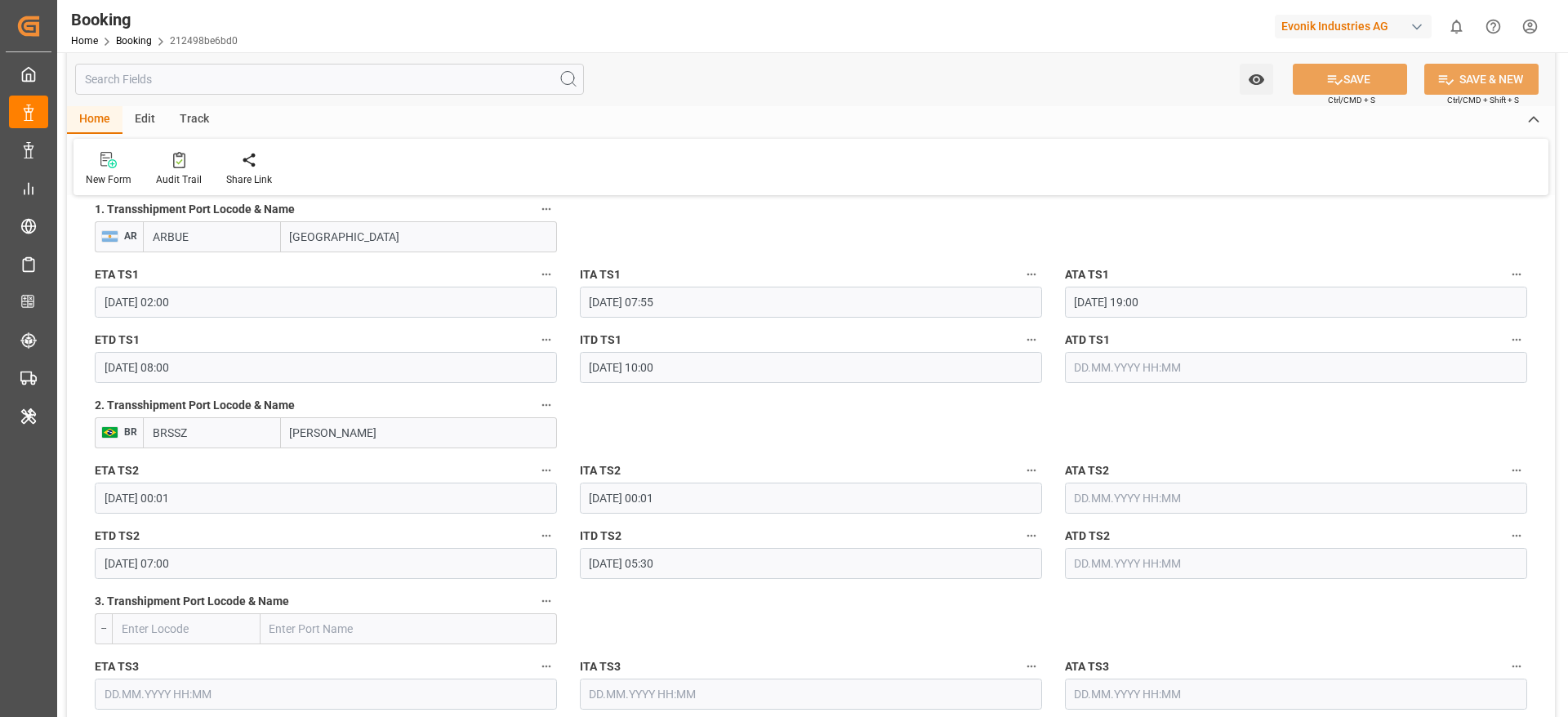
scroll to position [1825, 0]
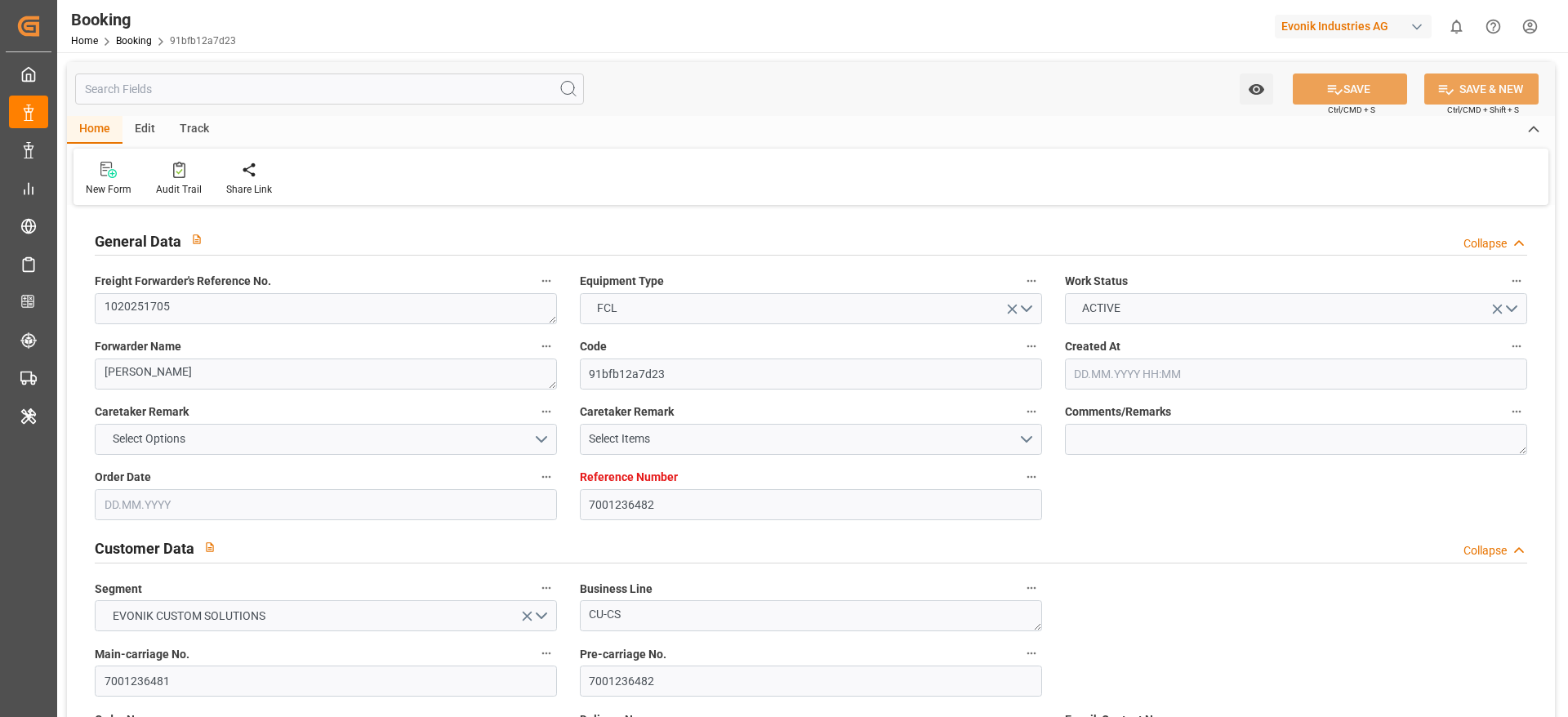
type input "[DATE] 14:19"
type input "[DATE]"
type input "[DATE] 00:00"
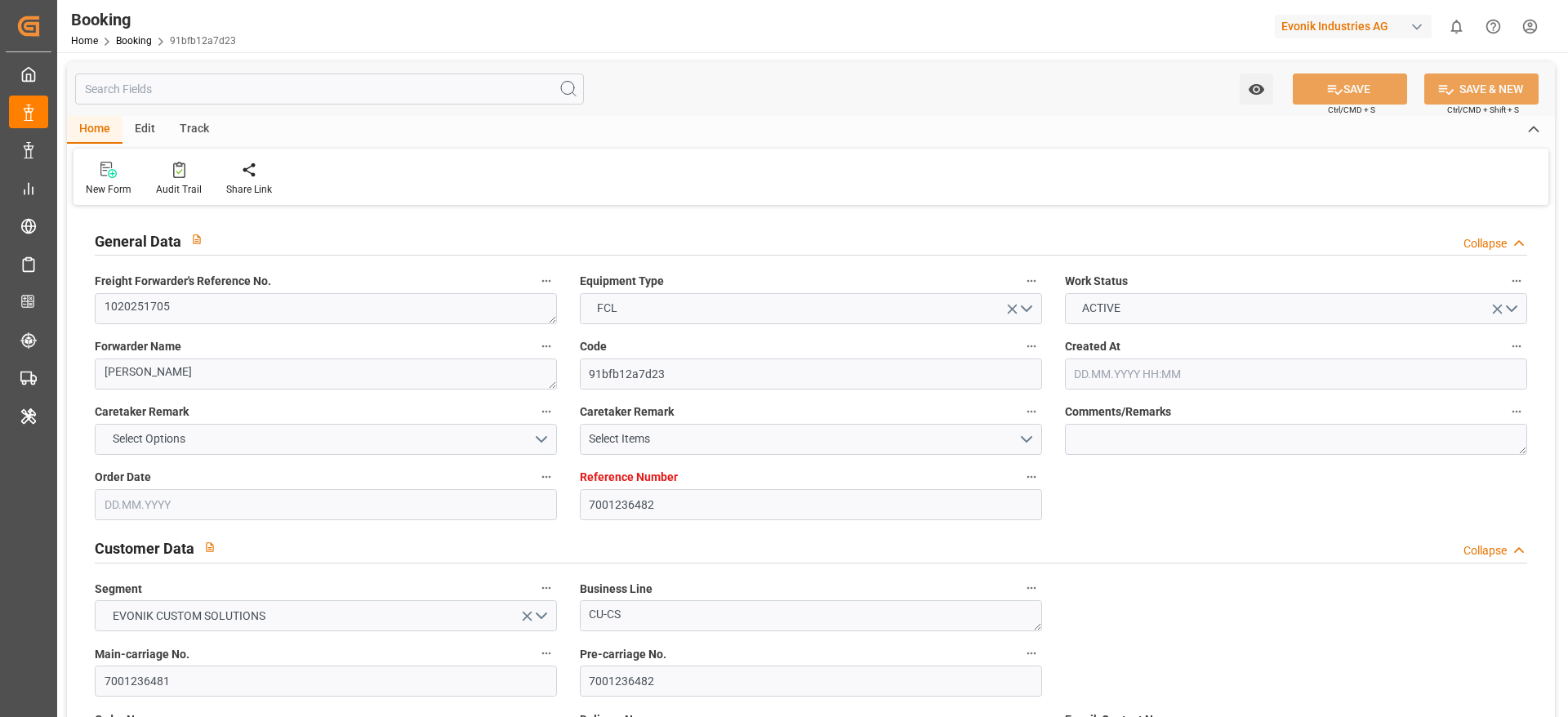
type input "[DATE] 11:00"
type input "[DATE] 00:00"
type input "[DATE] 10:06"
type input "[DATE] 13:09"
type input "[DATE] 14:00"
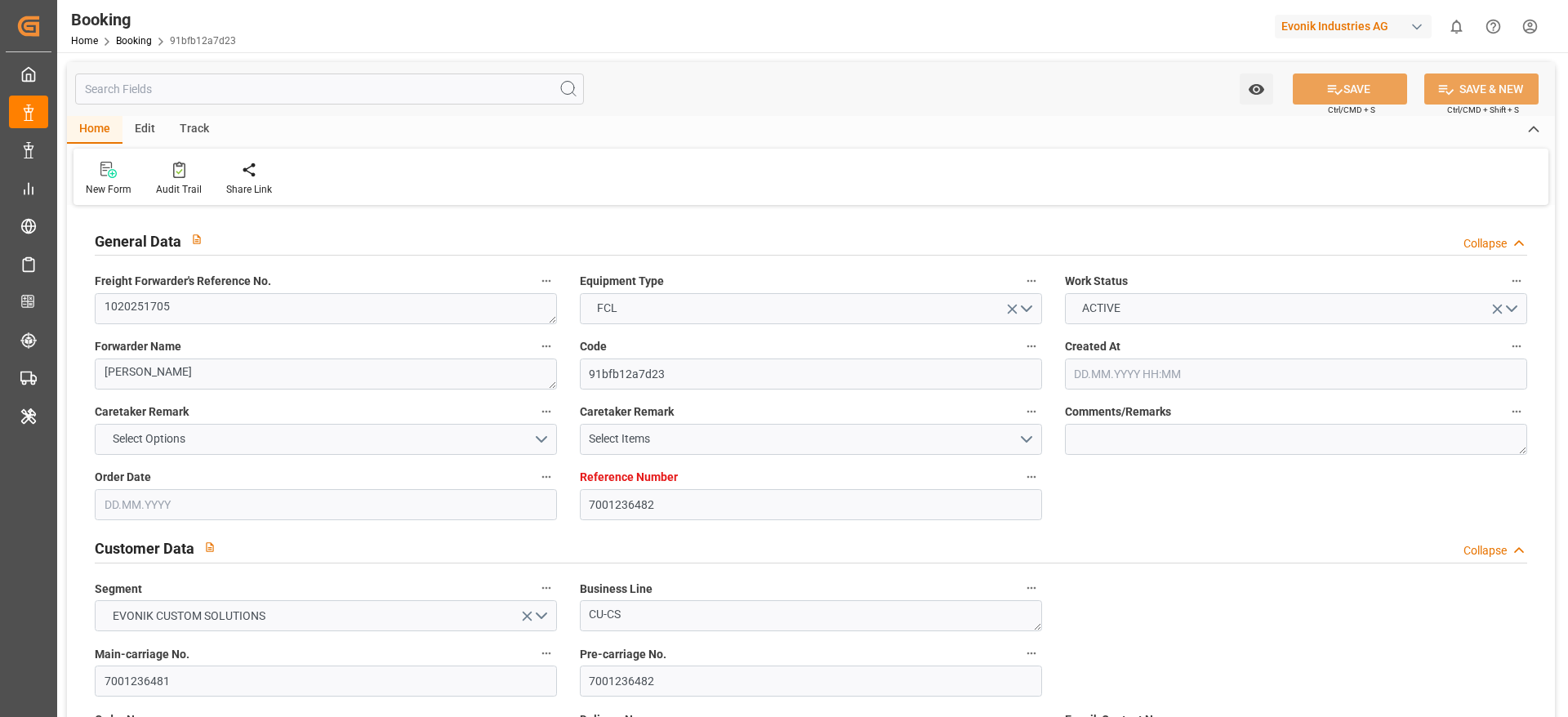
type input "[DATE] 00:00"
type input "[DATE] 05:00"
type input "[DATE] 00:00"
type input "[DATE] 06:45"
type input "[DATE] 00:01"
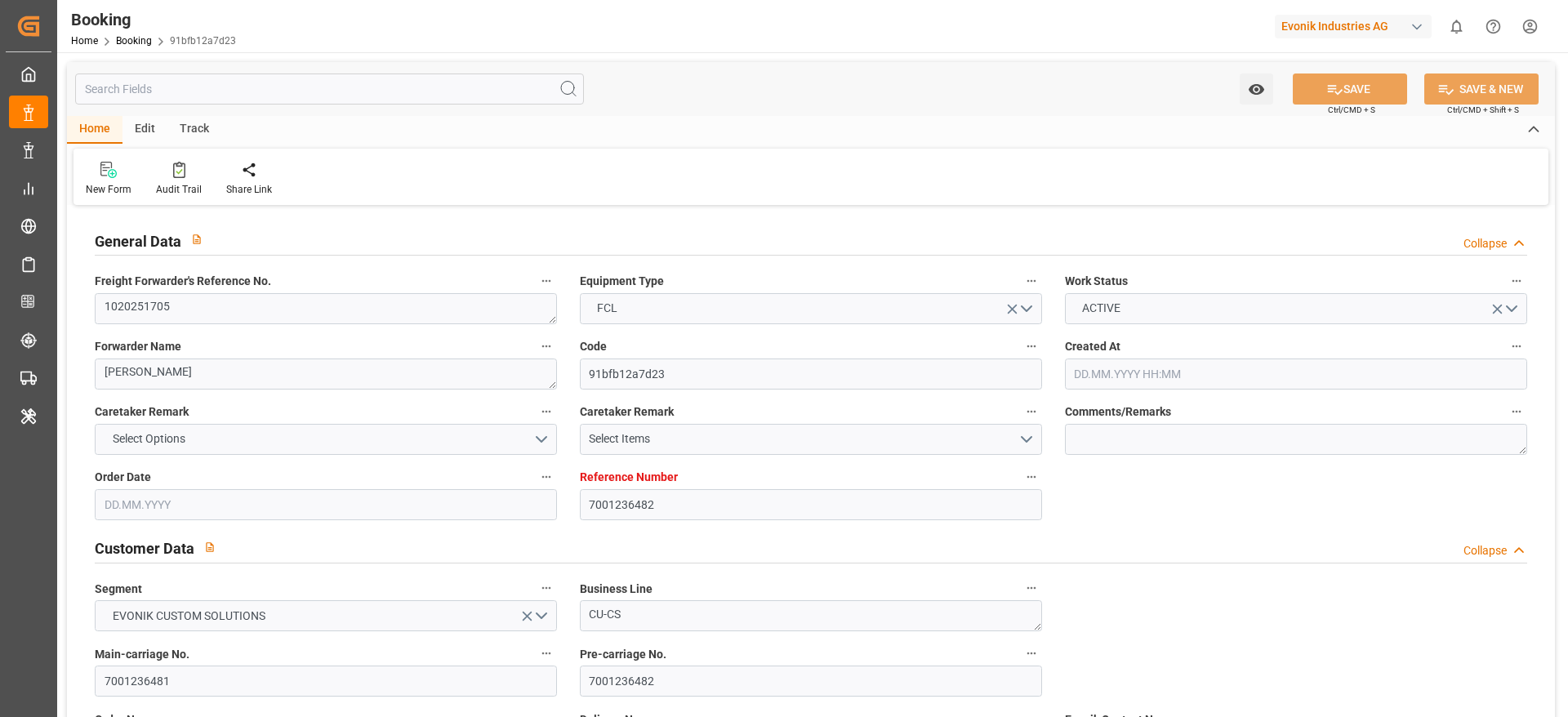
type input "[DATE] 00:00"
type input "[DATE]"
type input "[DATE] 02:44"
type input "[DATE]"
type input "[DATE] 16:04"
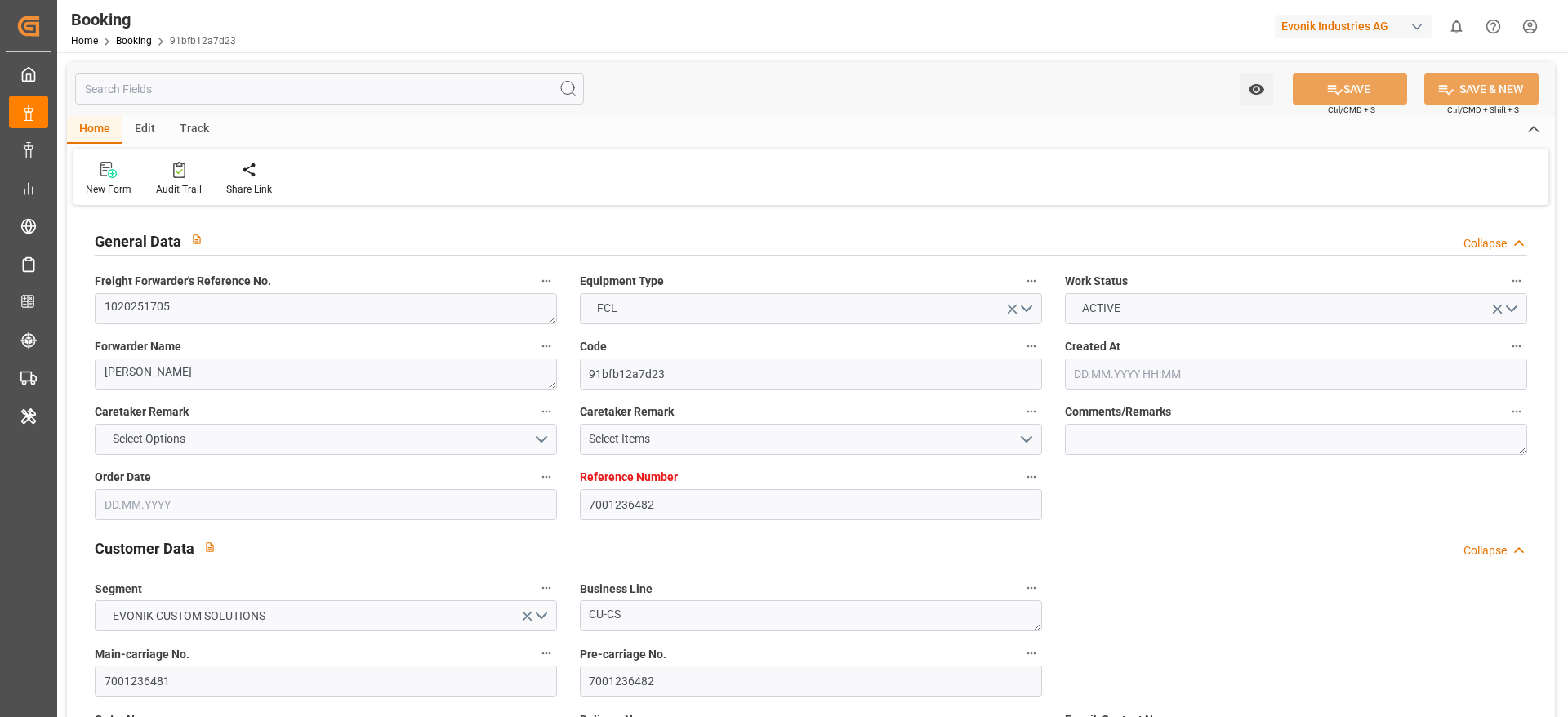
type input "[DATE] 11:16"
type input "[DATE] 10:46"
type input "[DATE] 12:00"
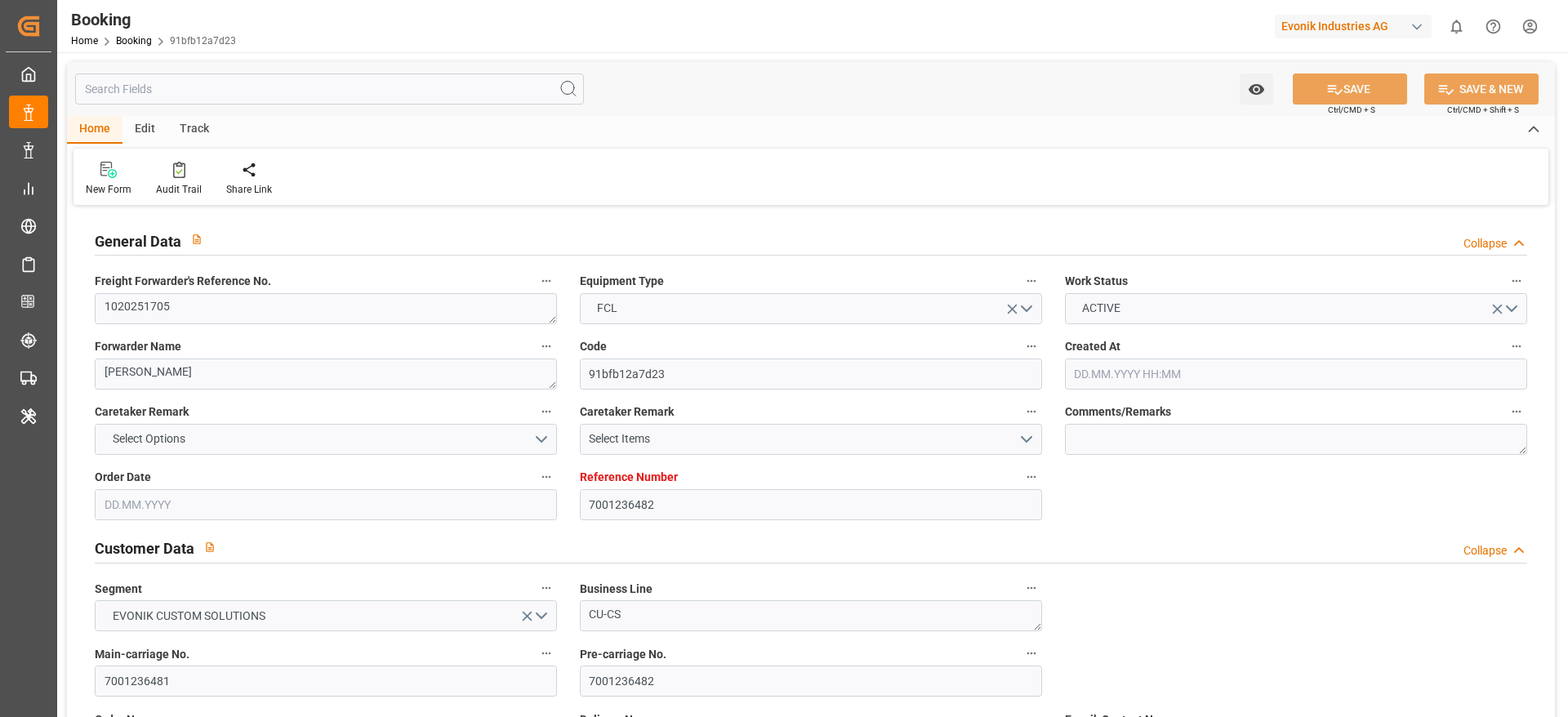
type input "[DATE] 20:29"
type input "[DATE] 11:00"
type input "[DATE] 11:06"
type input "[DATE] 05:00"
type input "[DATE] 05:37"
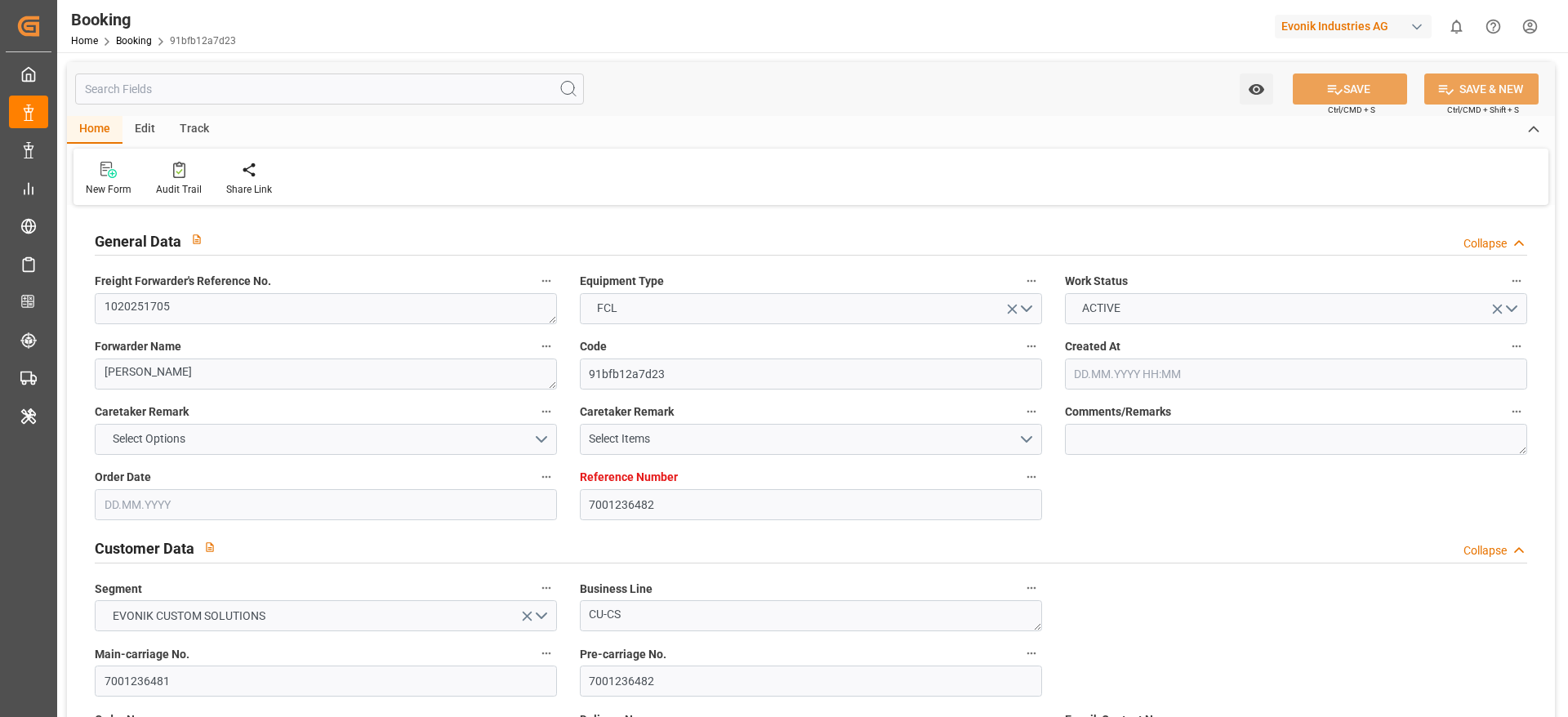
type input "[DATE] 06:45"
type input "[DATE] 13:51"
type input "[DATE] 01:00"
type input "[DATE] 00:01"
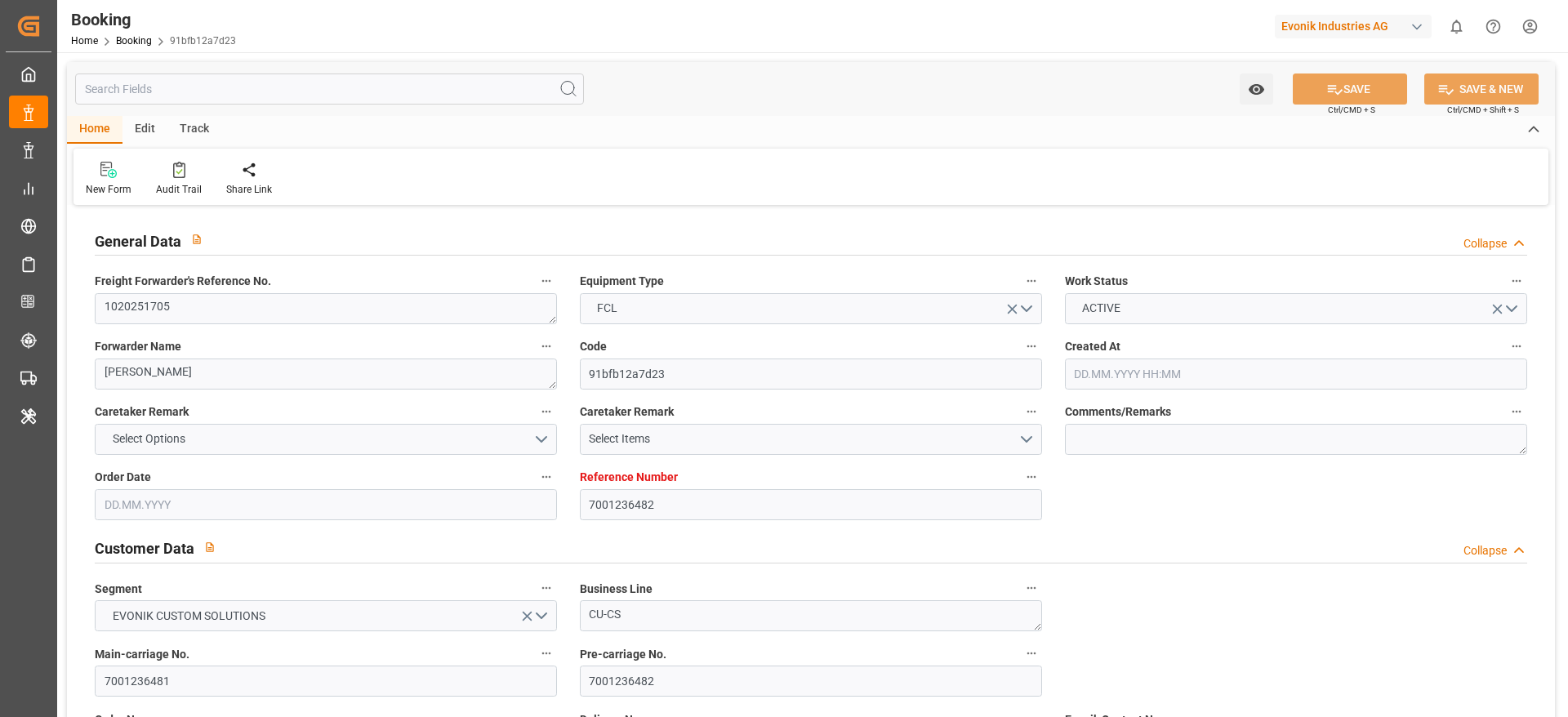
type input "[DATE] 14:00"
type input "[DATE] 03:33"
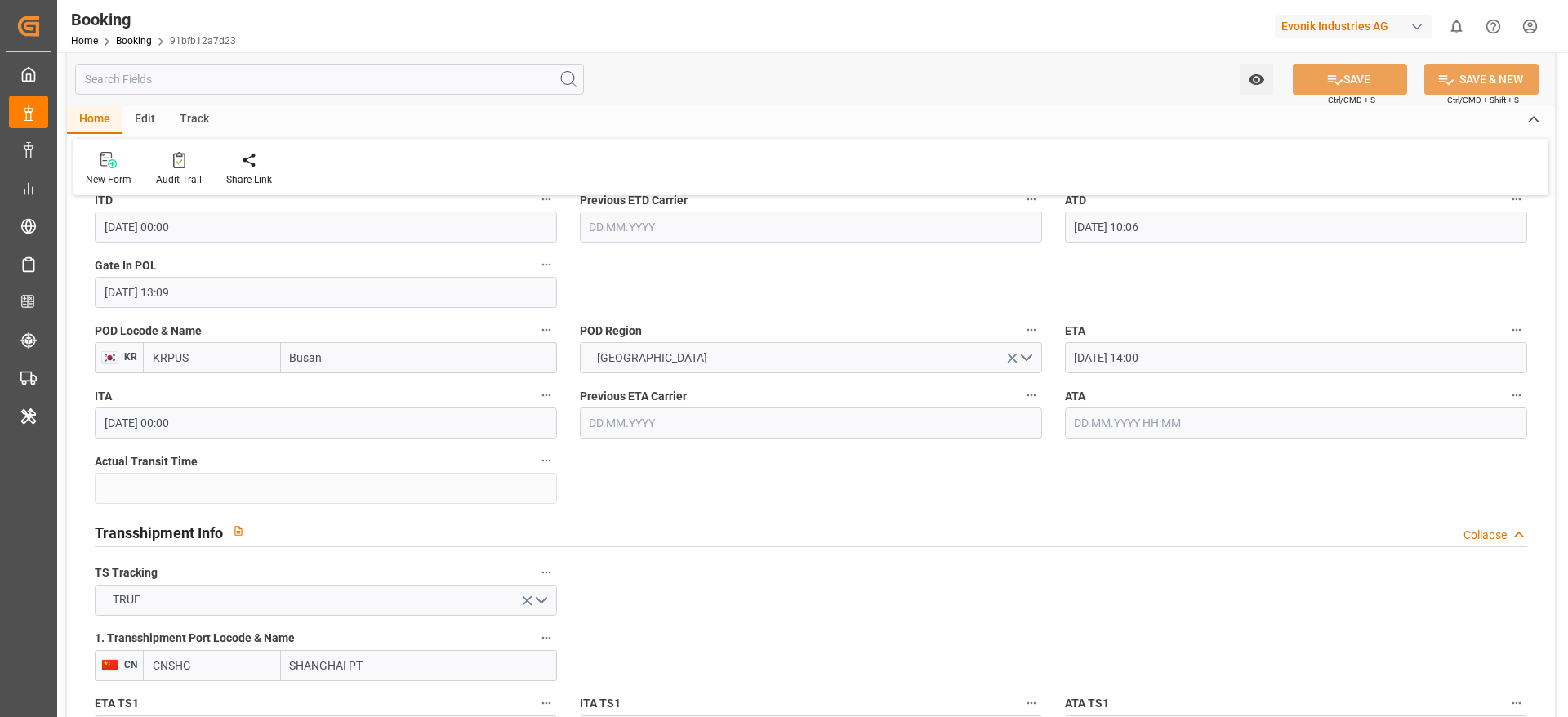
scroll to position [1773, 0]
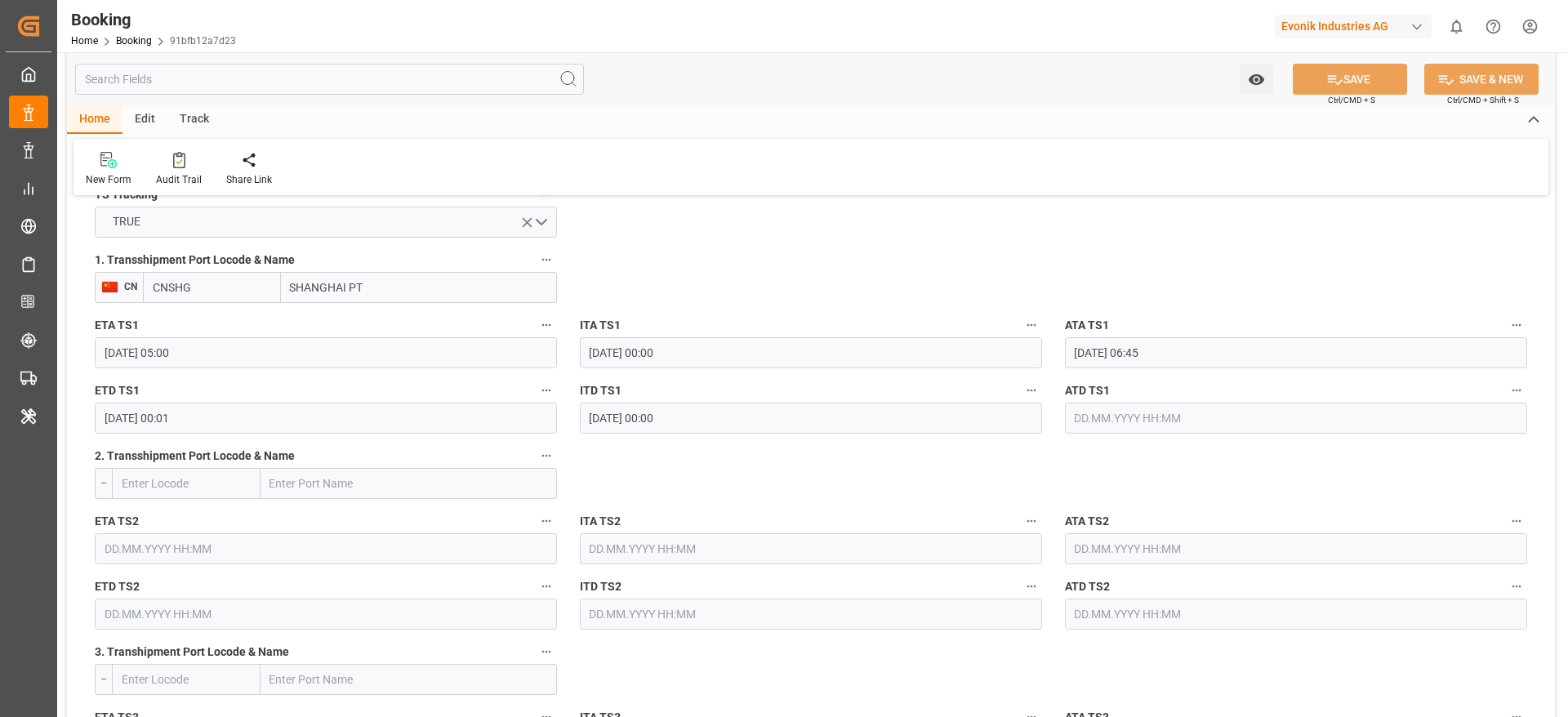
click at [416, 289] on input "SHANGHAI PT" at bounding box center [419, 287] width 276 height 31
type input "[GEOGRAPHIC_DATA]"
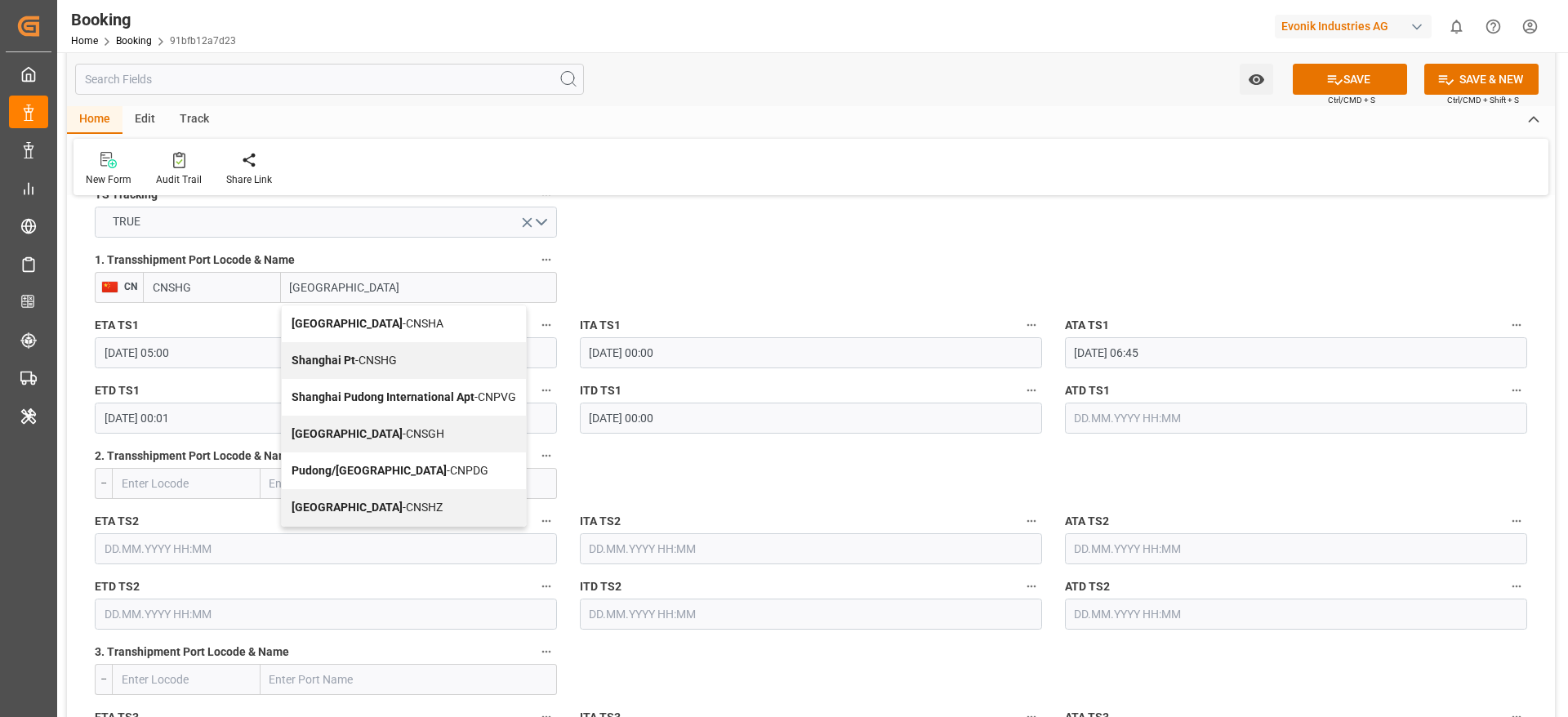
click at [347, 432] on span "Shanghai - CNSGH" at bounding box center [368, 434] width 153 height 13
type input "CNSGH"
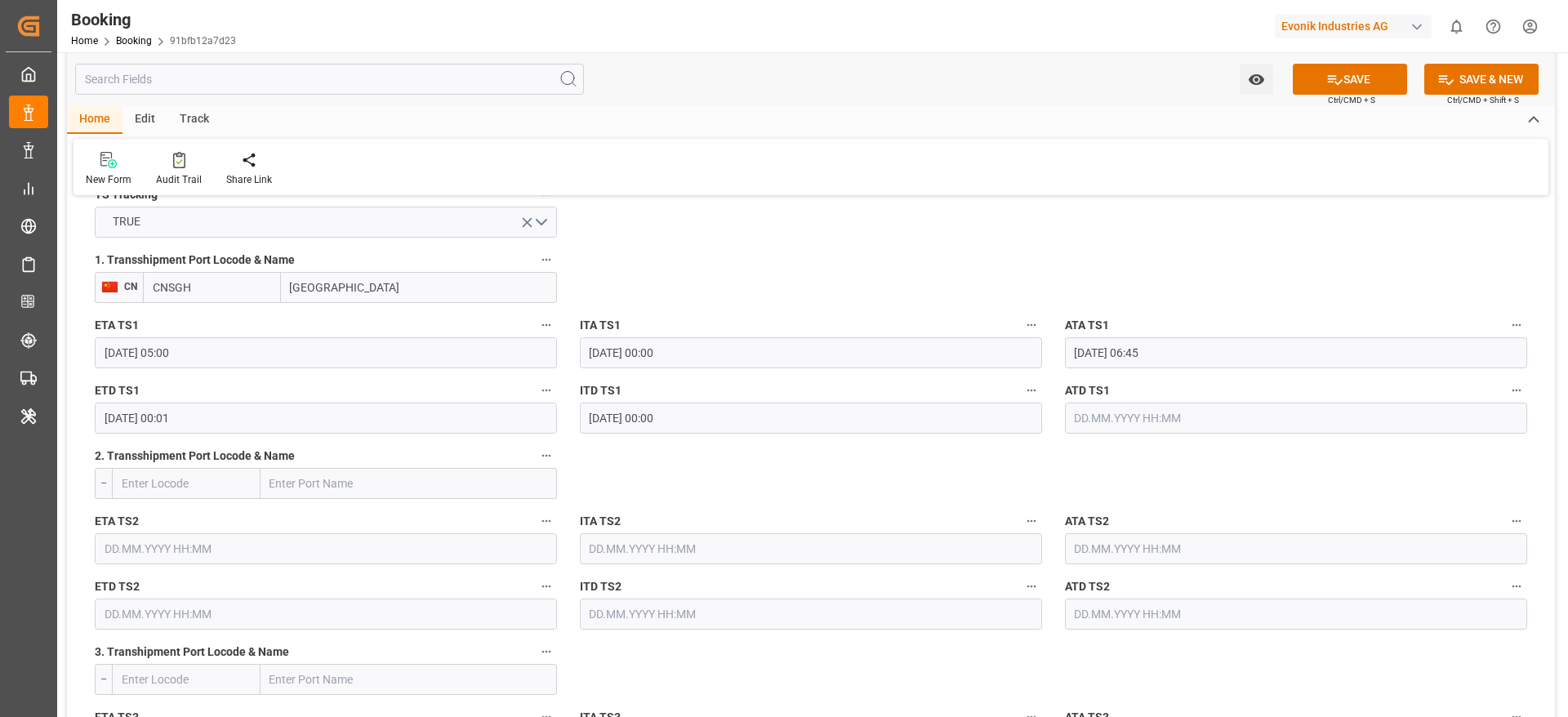
type input "Shanghai"
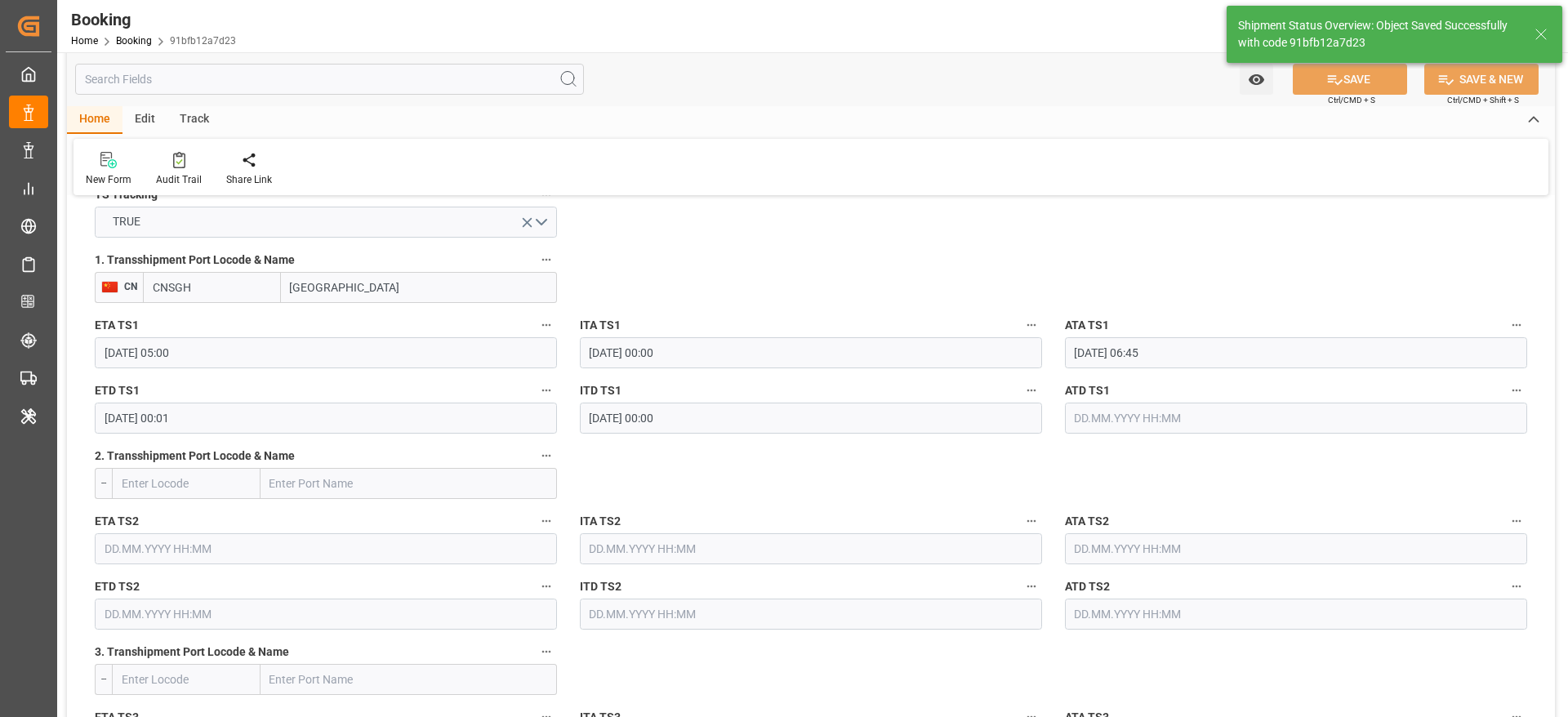
type textarea "Likitha devaraj"
type input "07.10.2025 09:15"
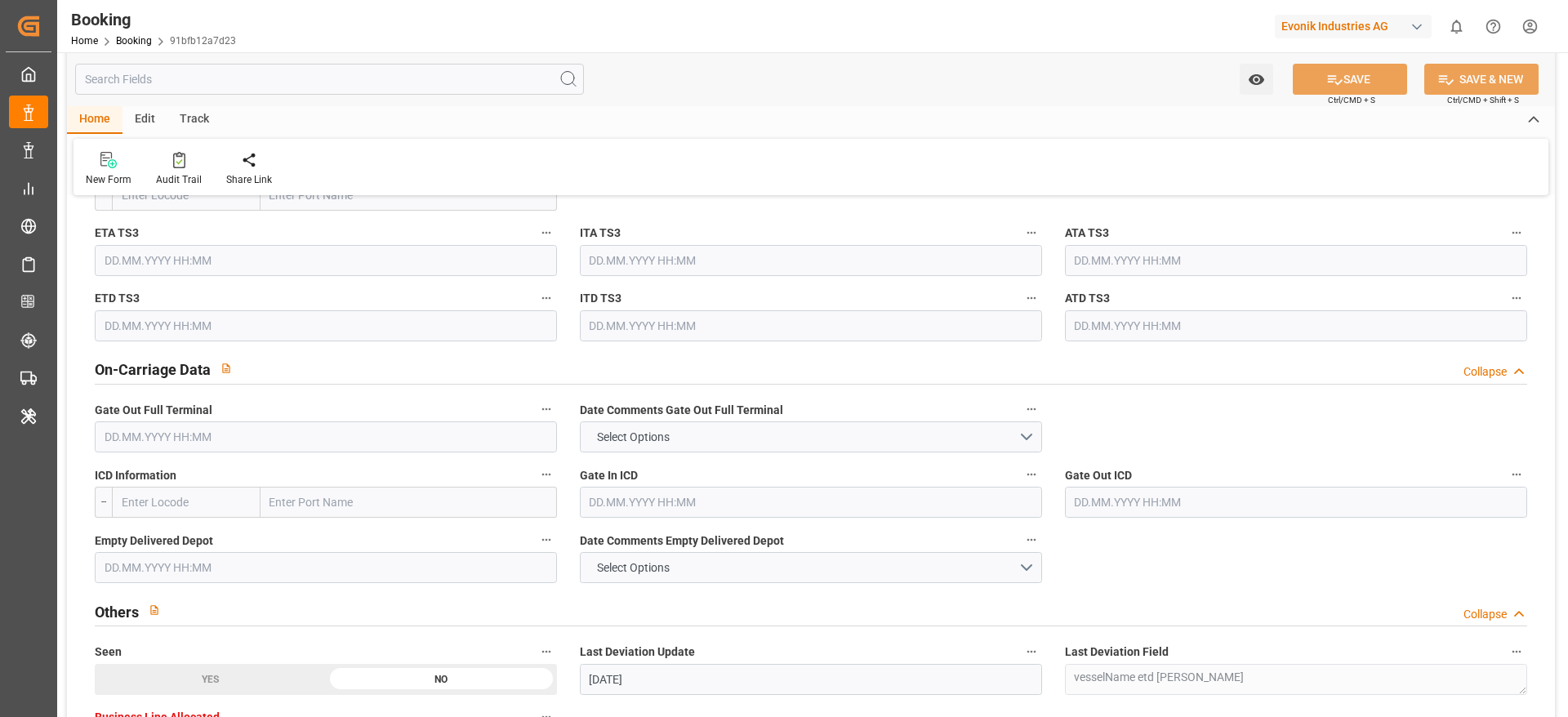
scroll to position [2823, 0]
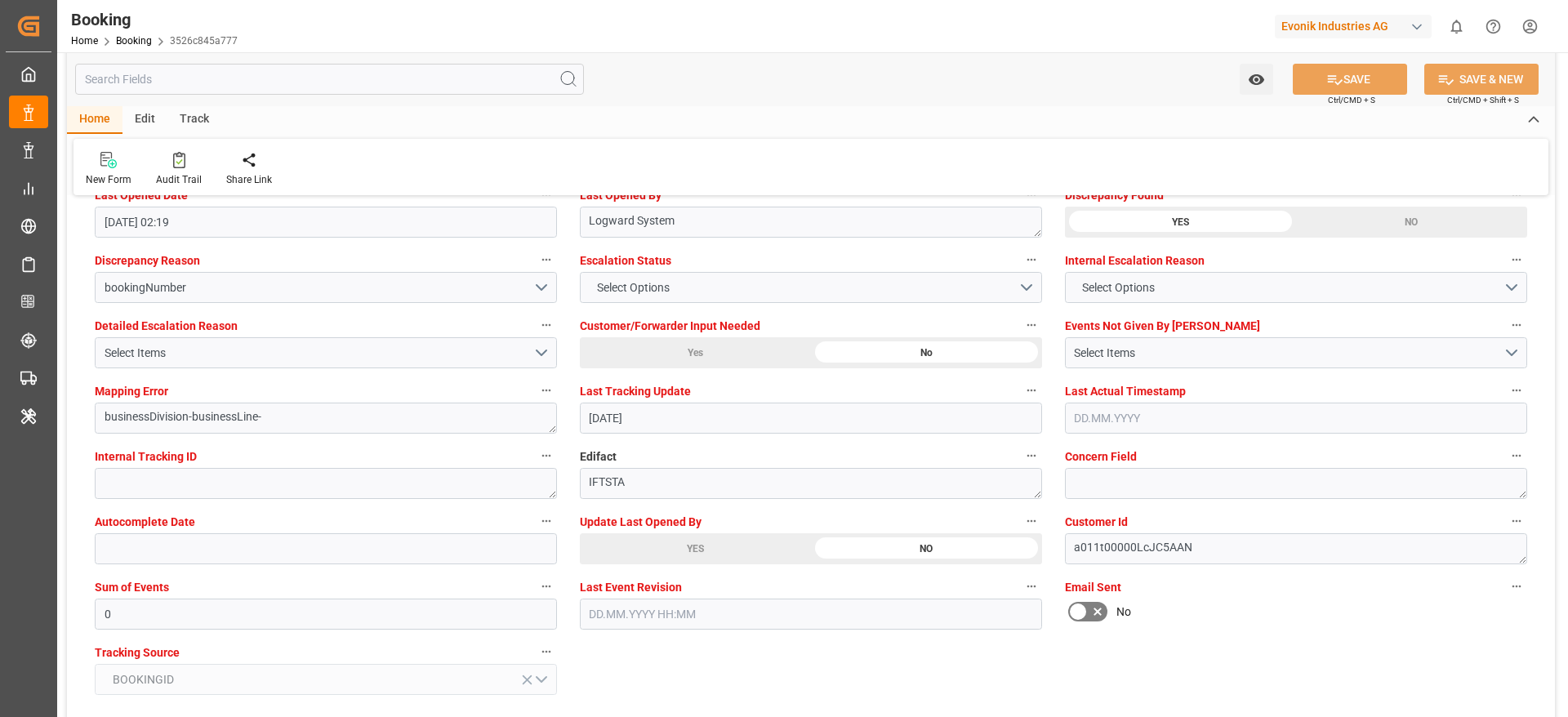
scroll to position [3036, 0]
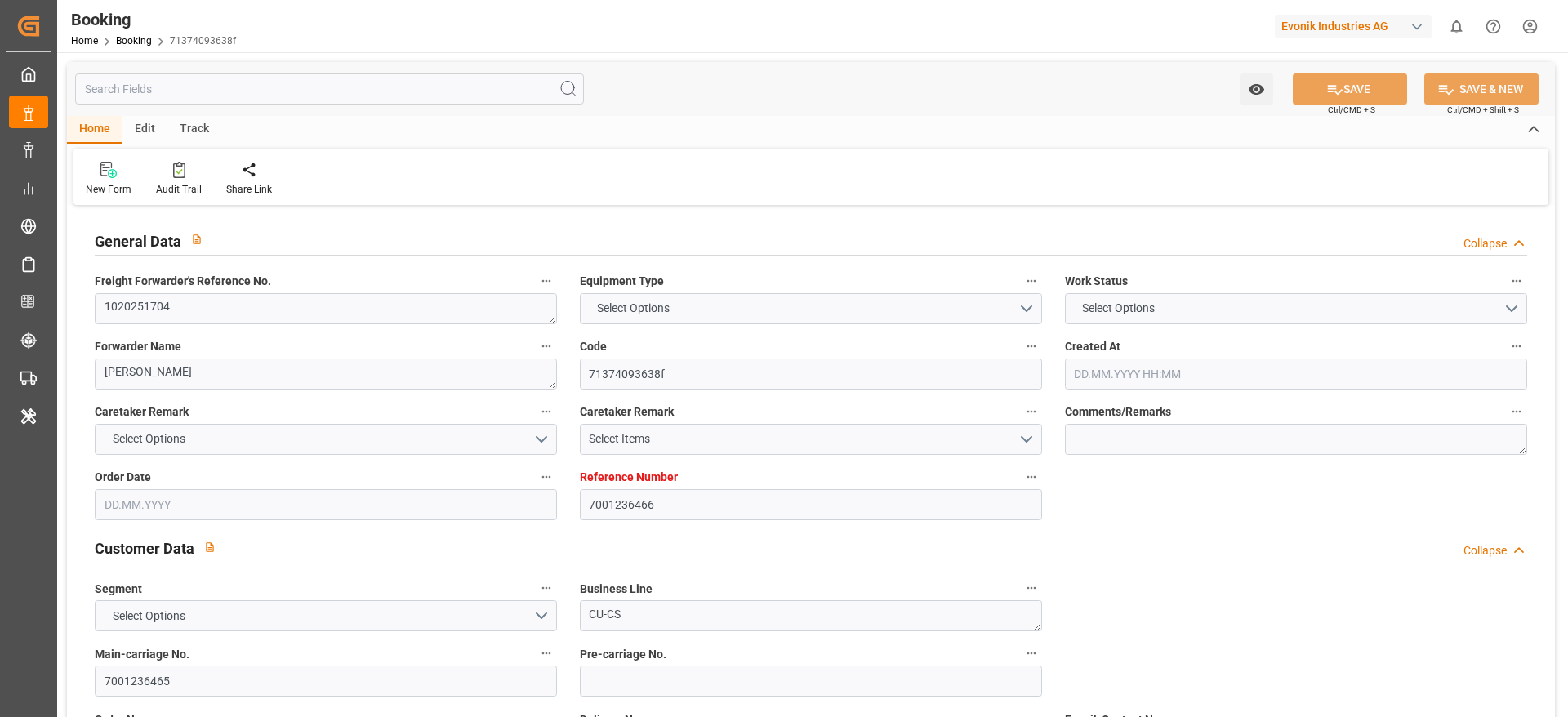
type input "7001236466"
type input "9984560"
type input "Hapag [PERSON_NAME]"
type input "Hapag Lloyd Aktiengesellschaft"
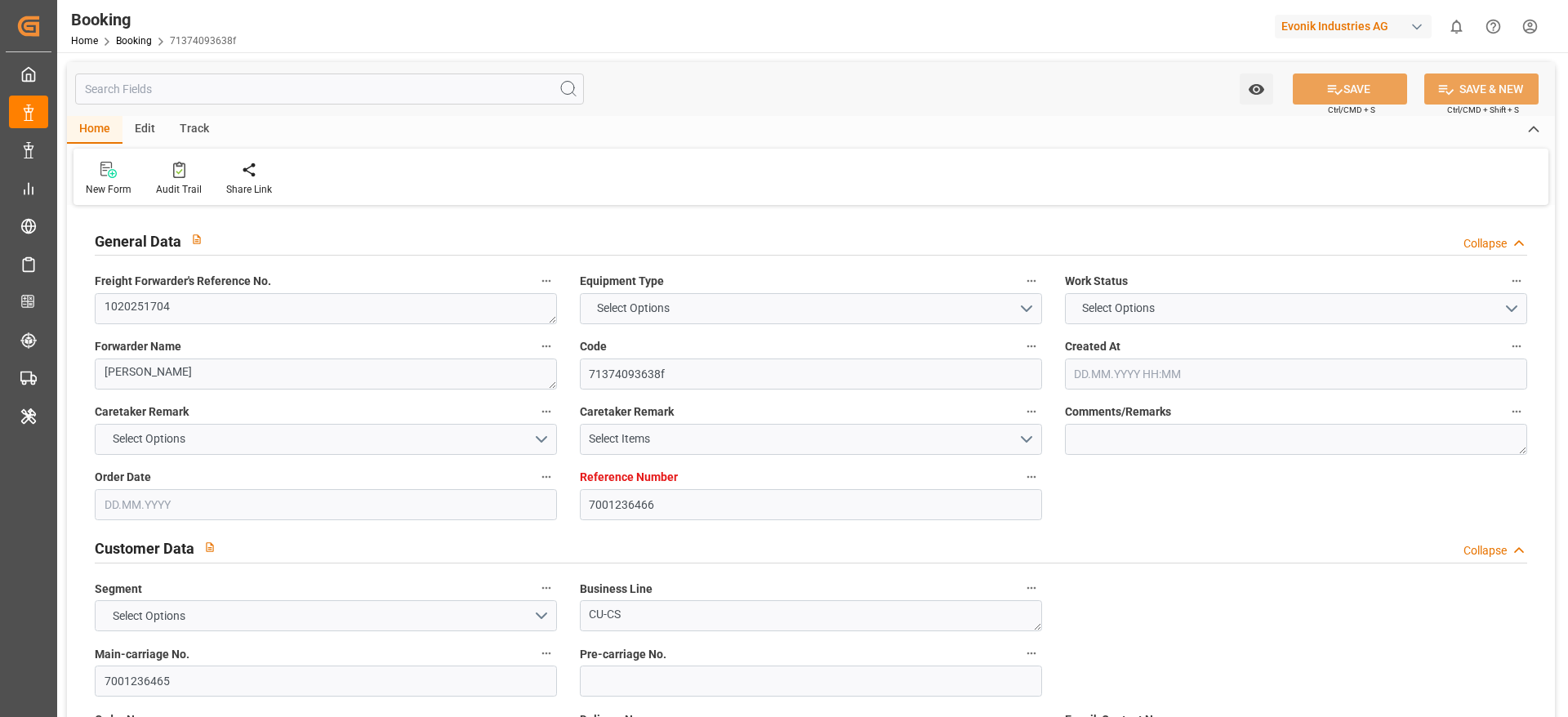
type input "NLRTM"
type input "KRPUS"
type input "CNSHG"
type input "0"
type input "NLRTM"
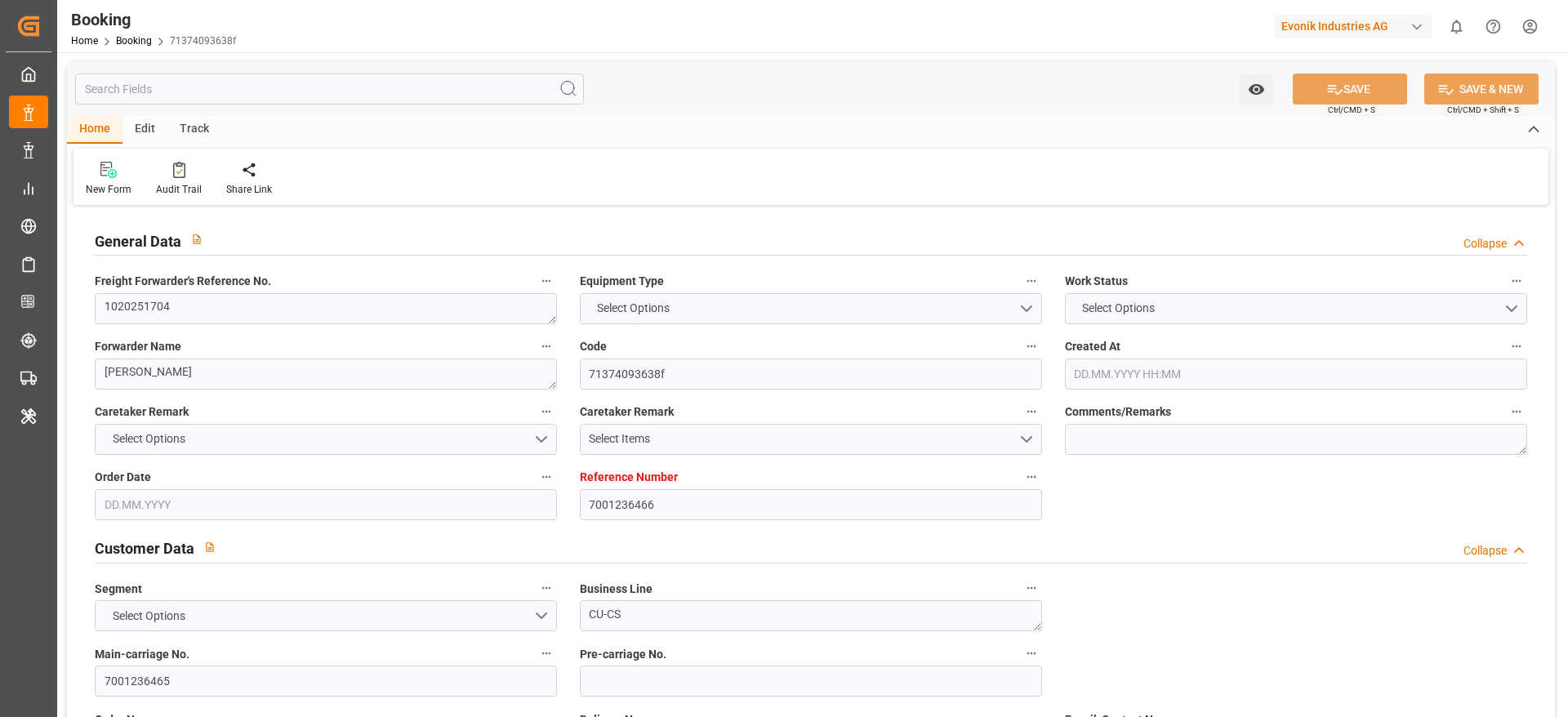
type input "KRPUS"
type input "9683867"
type input "9450416"
type input "30.07.2025 13:53"
type input "30.07.2025"
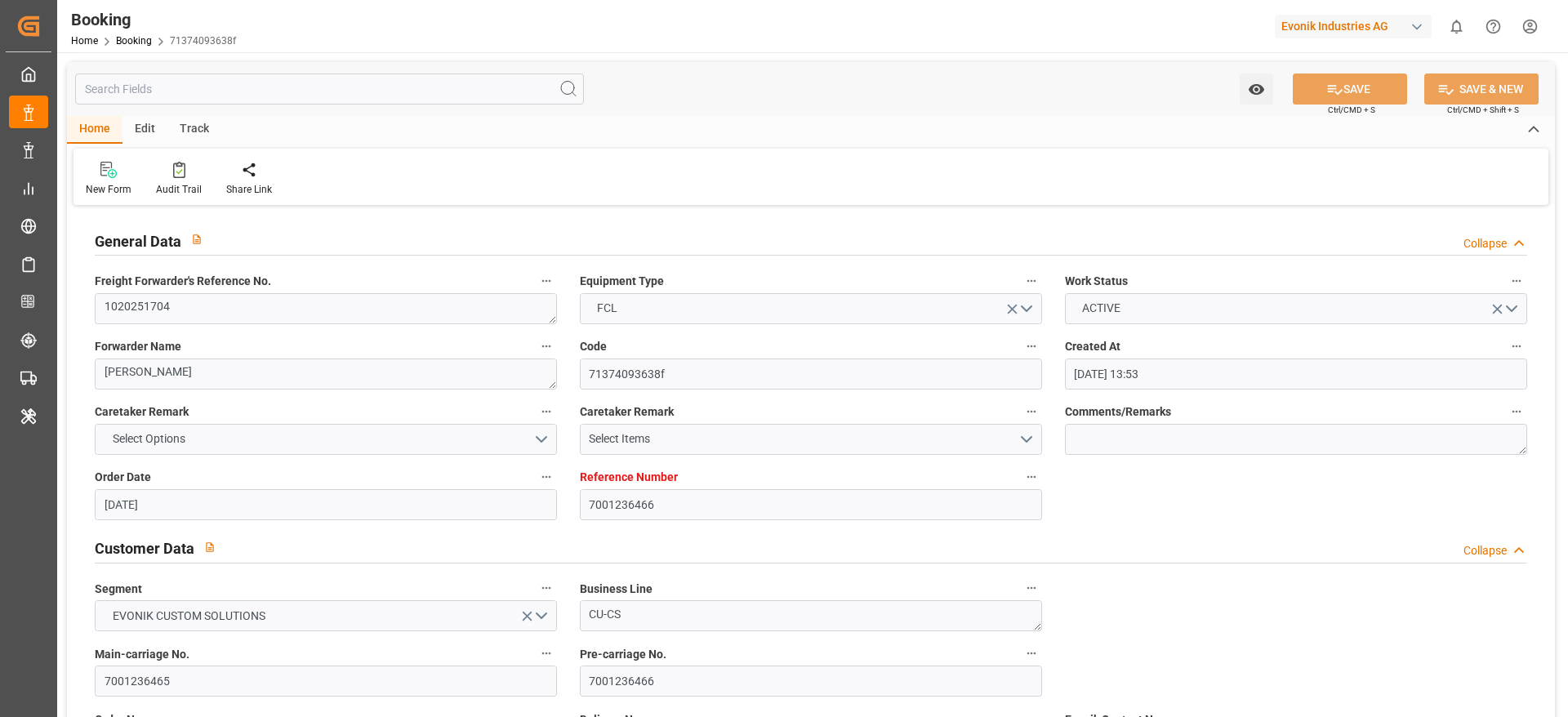
type input "12.10.2025"
type input "08.08.2025"
type input "18.08.2025 00:00"
type input "24.08.2025 11:00"
type input "24.08.2025 00:00"
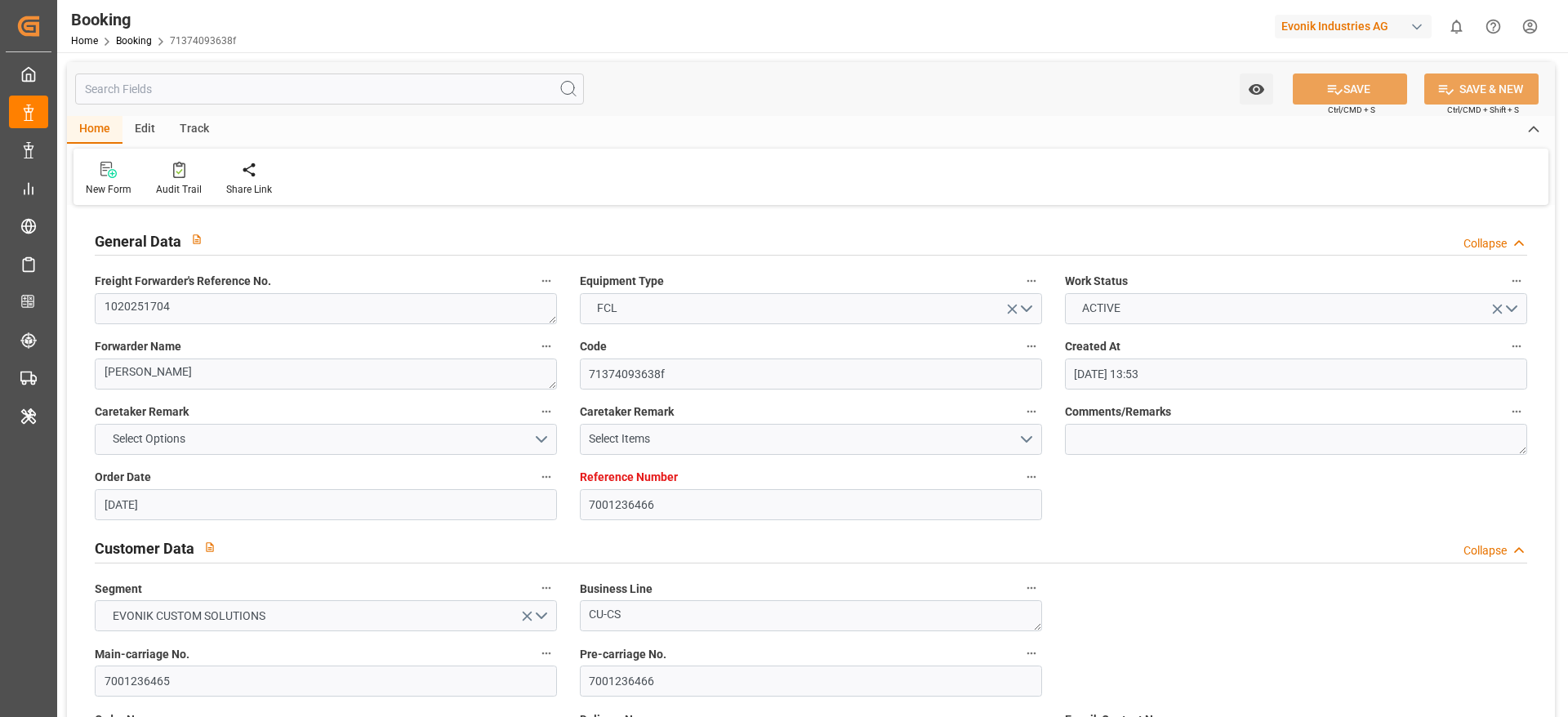
type input "24.08.2025 10:06"
type input "20.08.2025 18:30"
type input "11.10.2025 14:00"
type input "12.10.2025 00:00"
type input "05.10.2025 05:00"
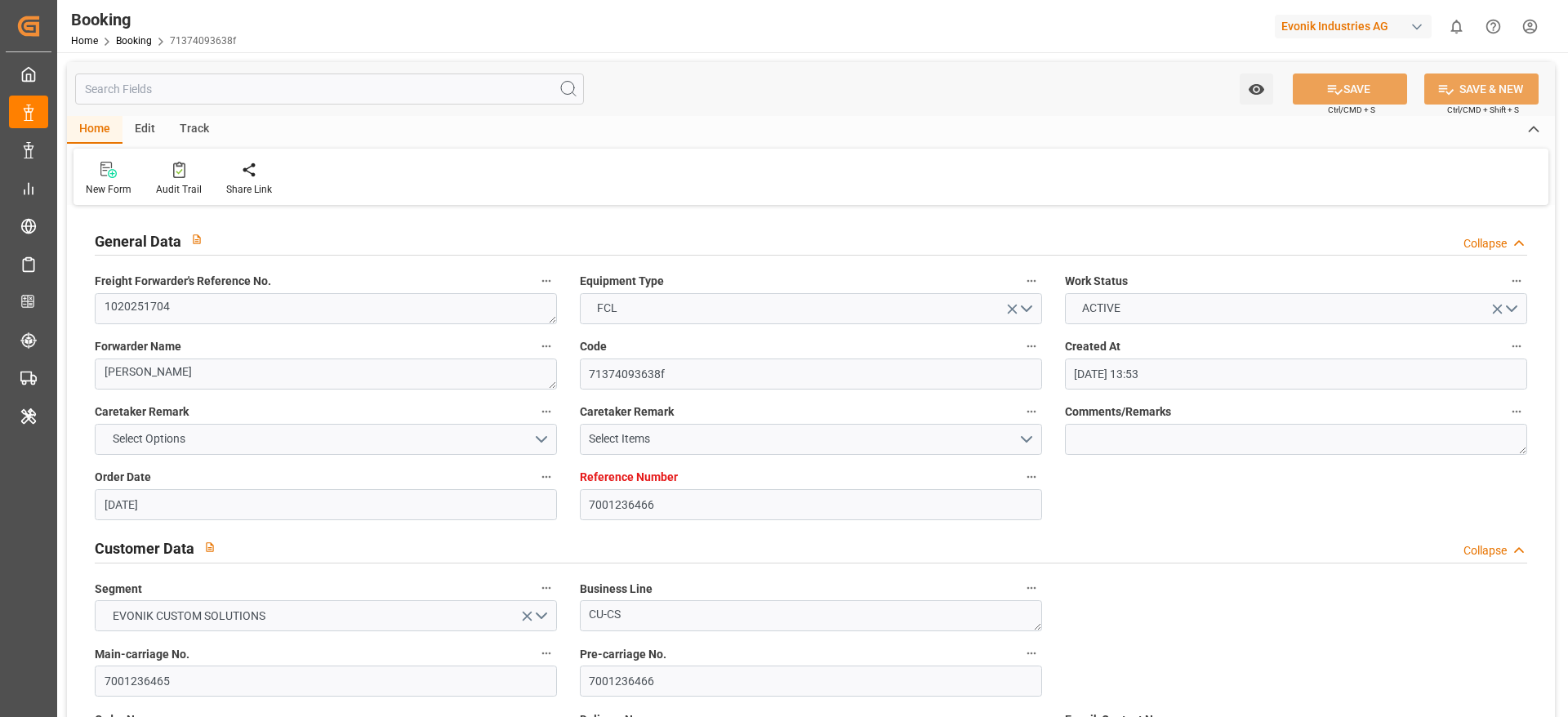
type input "04.10.2025 00:00"
type input "05.10.2025 06:45"
type input "10.10.2025 00:01"
type input "09.10.2025 00:00"
type input "22.08.2025"
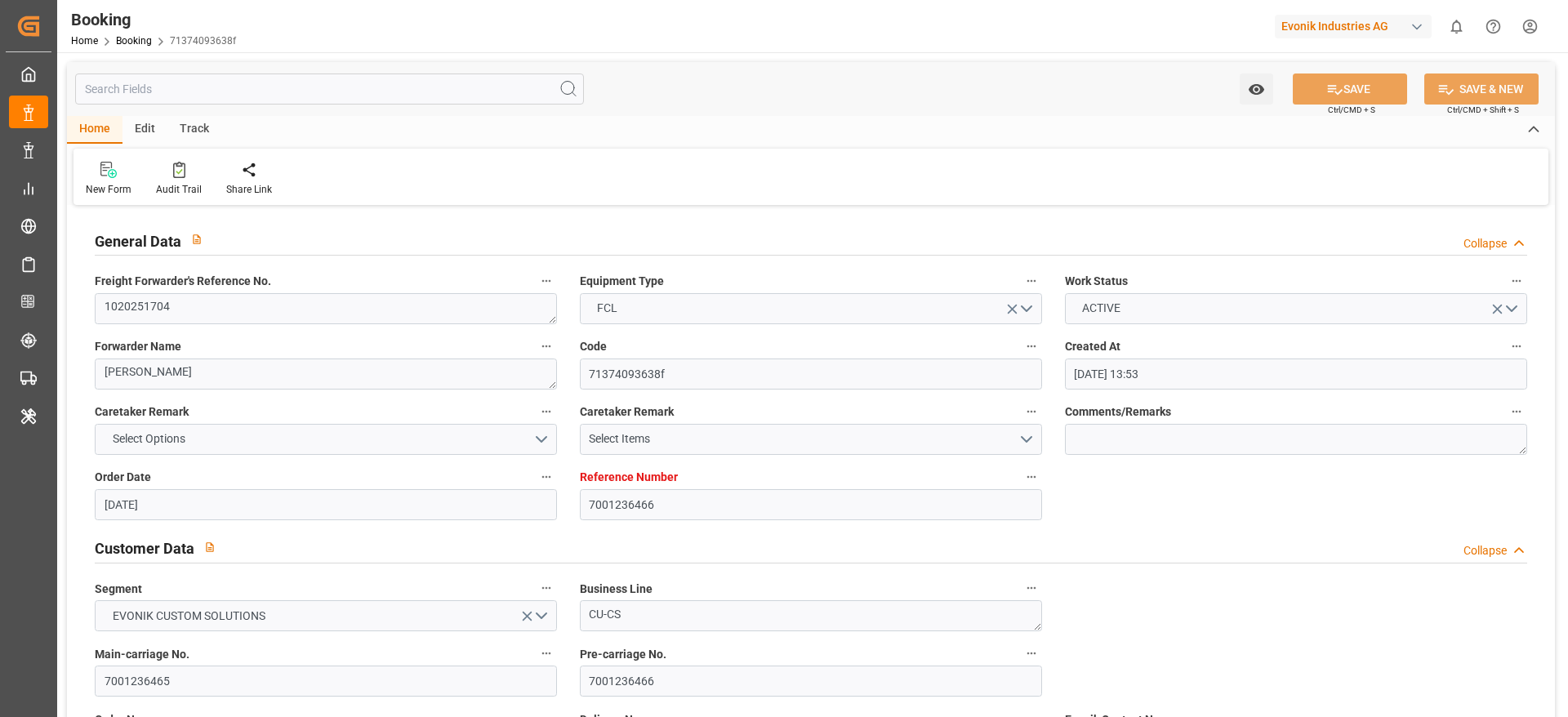
type input "07.10.2025 02:03"
type input "[DATE]"
type input "18.08.2025 08:08"
type input "23.08.2025 23:24"
type input "24.08.2025 11:00"
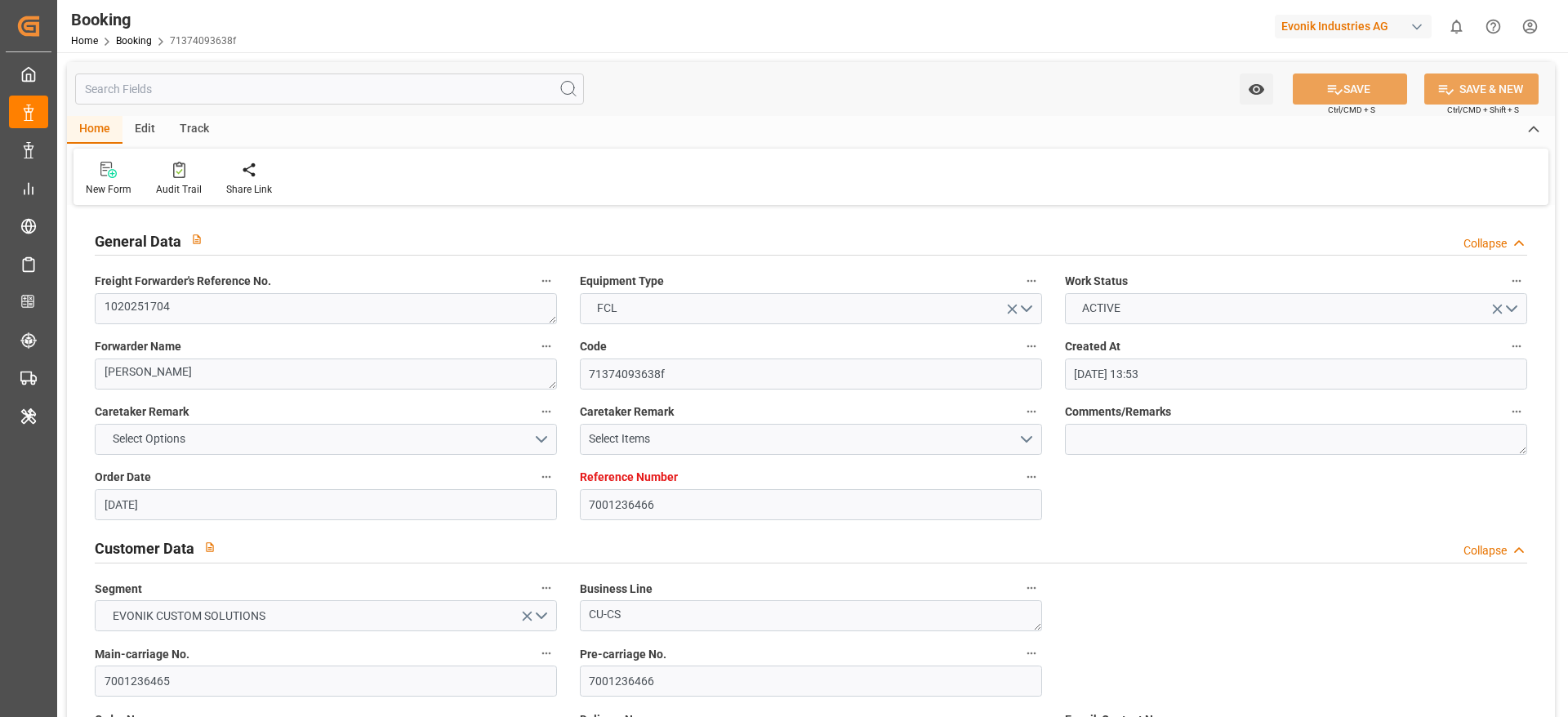
type input "24.08.2025 11:06"
type input "[DATE] 05:00"
type input "[DATE] 05:37"
type input "[DATE] 06:45"
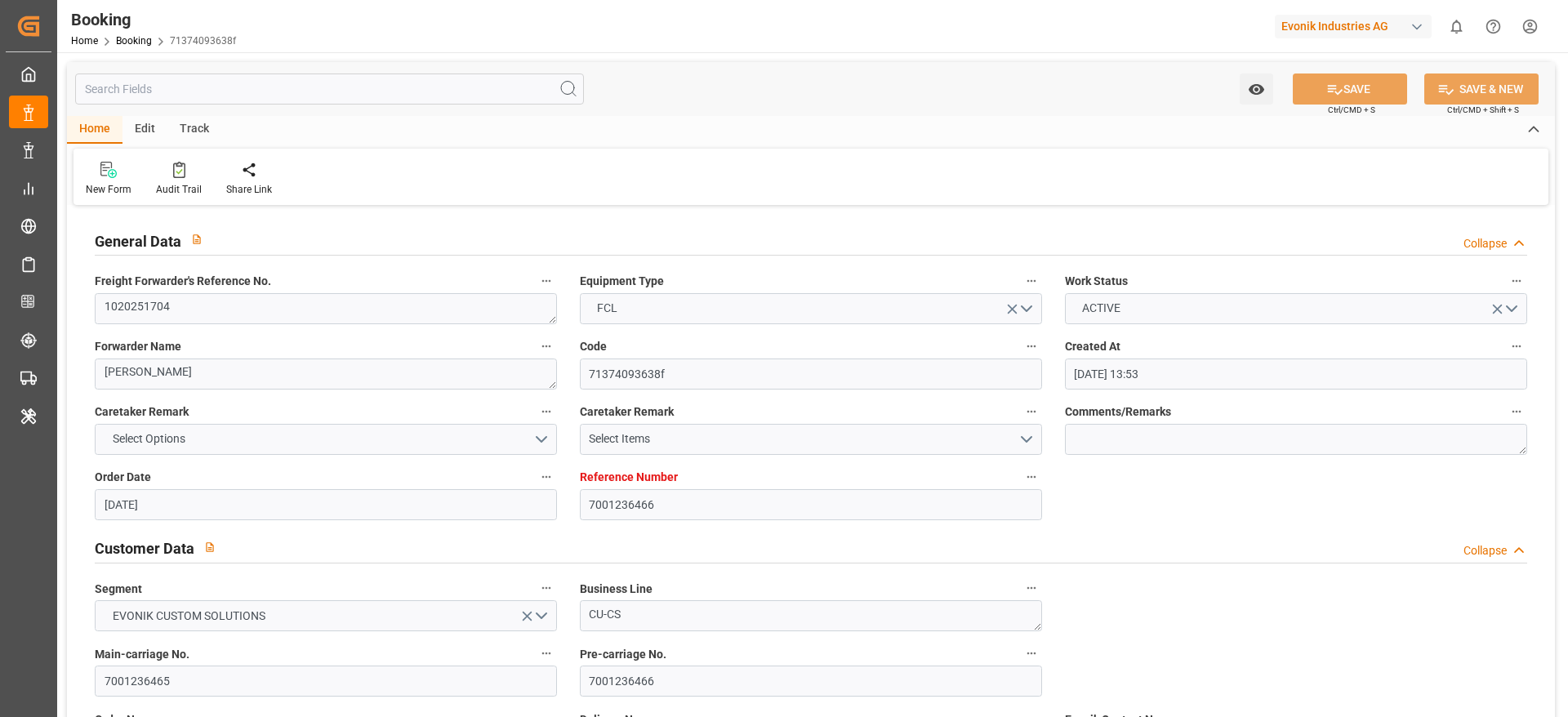
type input "05.10.2025 13:51"
type input "05.10.2025 11:38"
type input "10.10.2025 00:01"
type input "11.10.2025 14:00"
type input "12.10.2025 03:33"
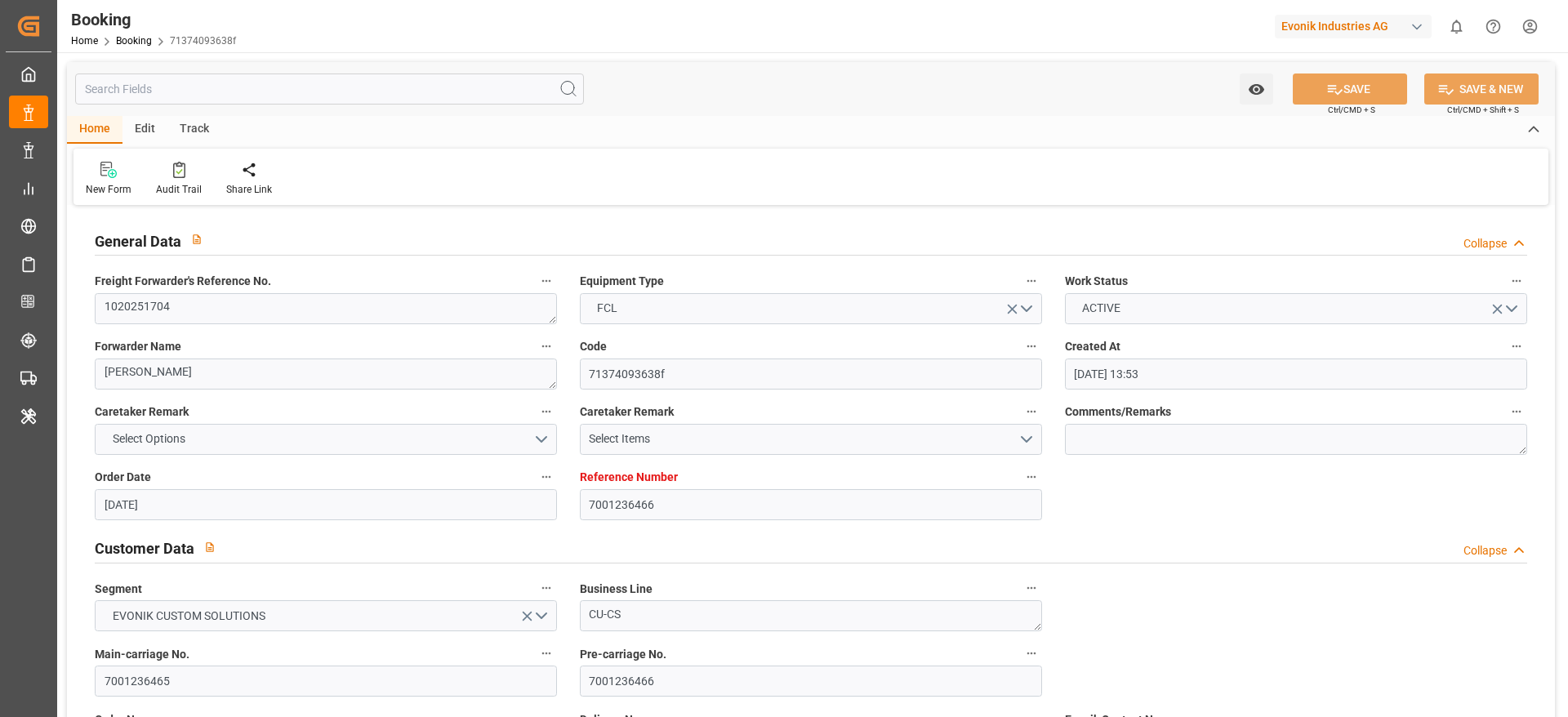
type input "16.10.2025 03:33"
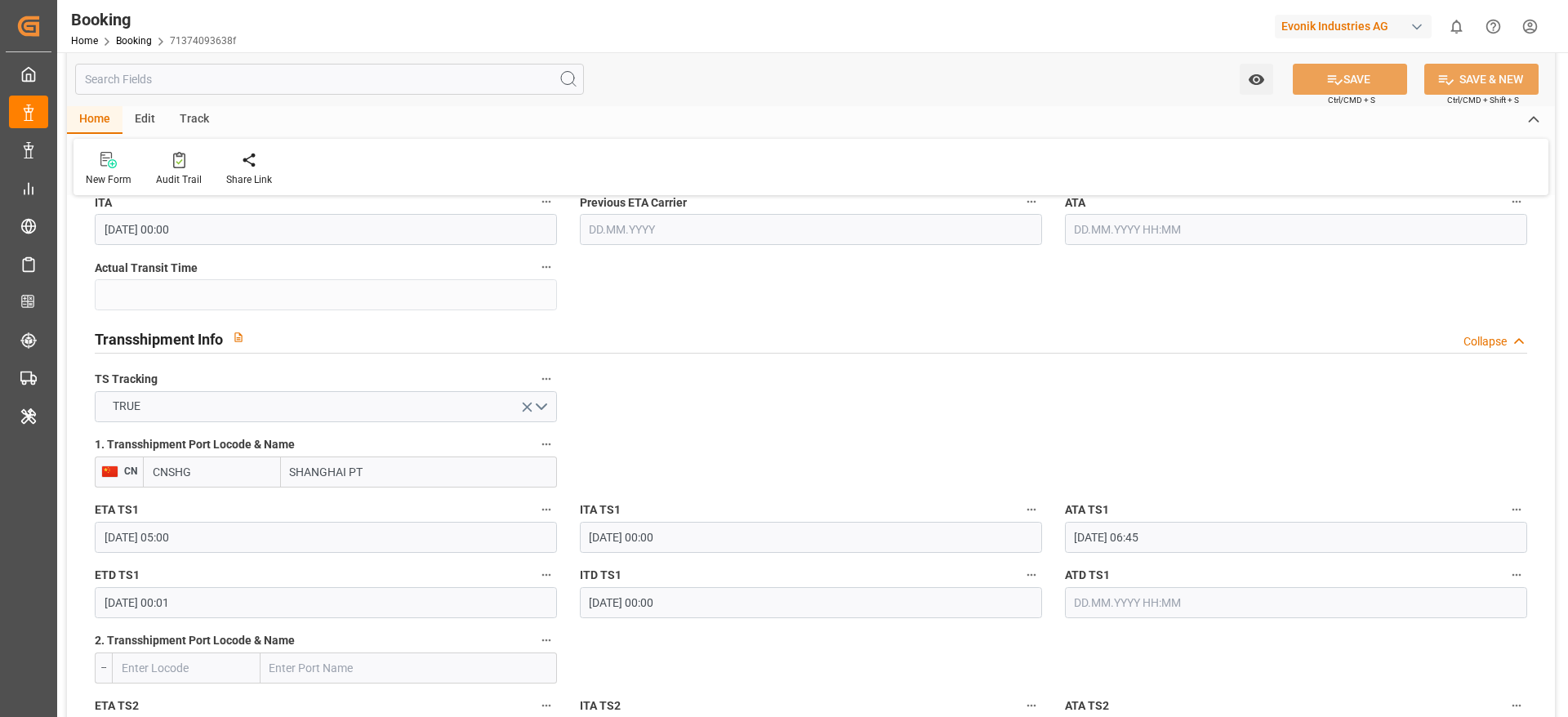
scroll to position [1608, 0]
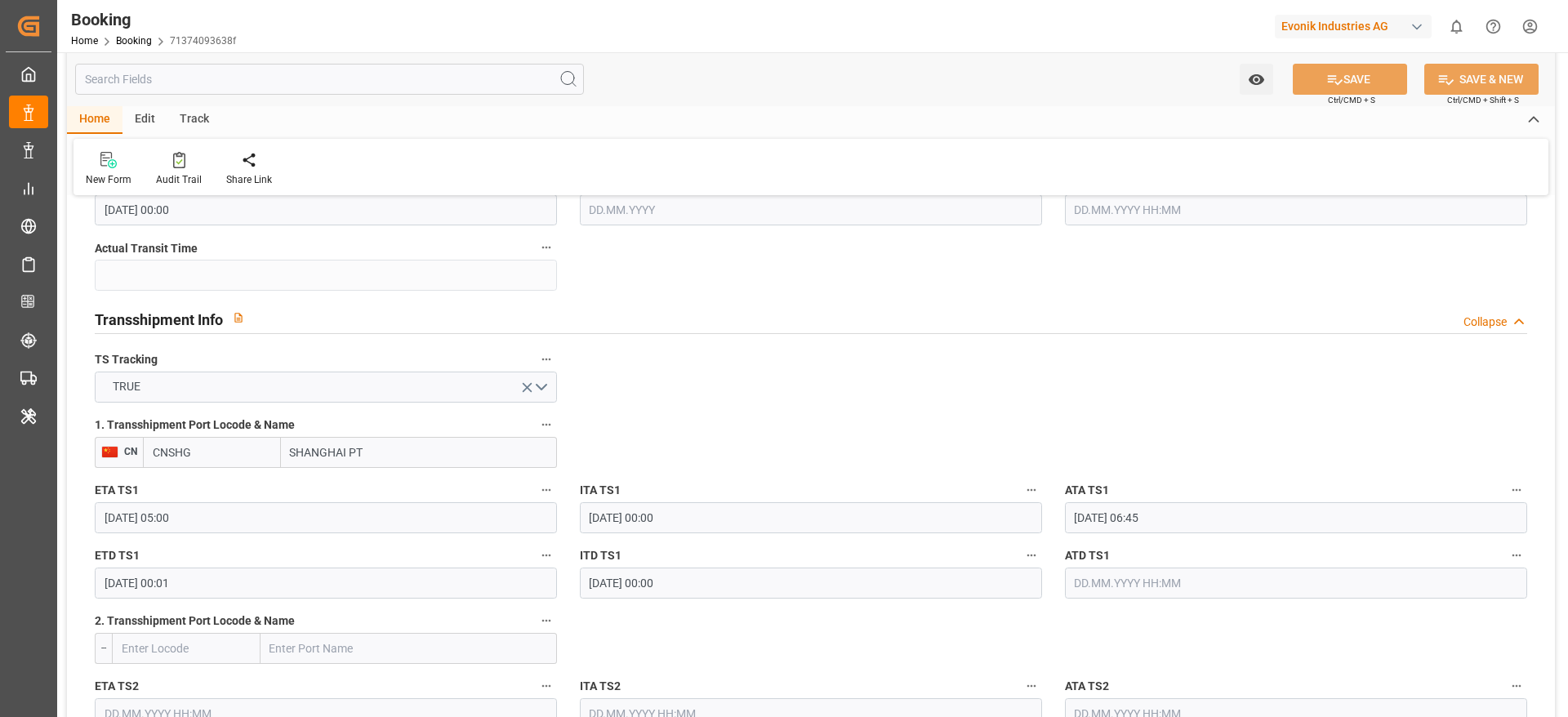
click at [397, 454] on input "SHANGHAI PT" at bounding box center [419, 453] width 276 height 31
type input "SHANGHAI"
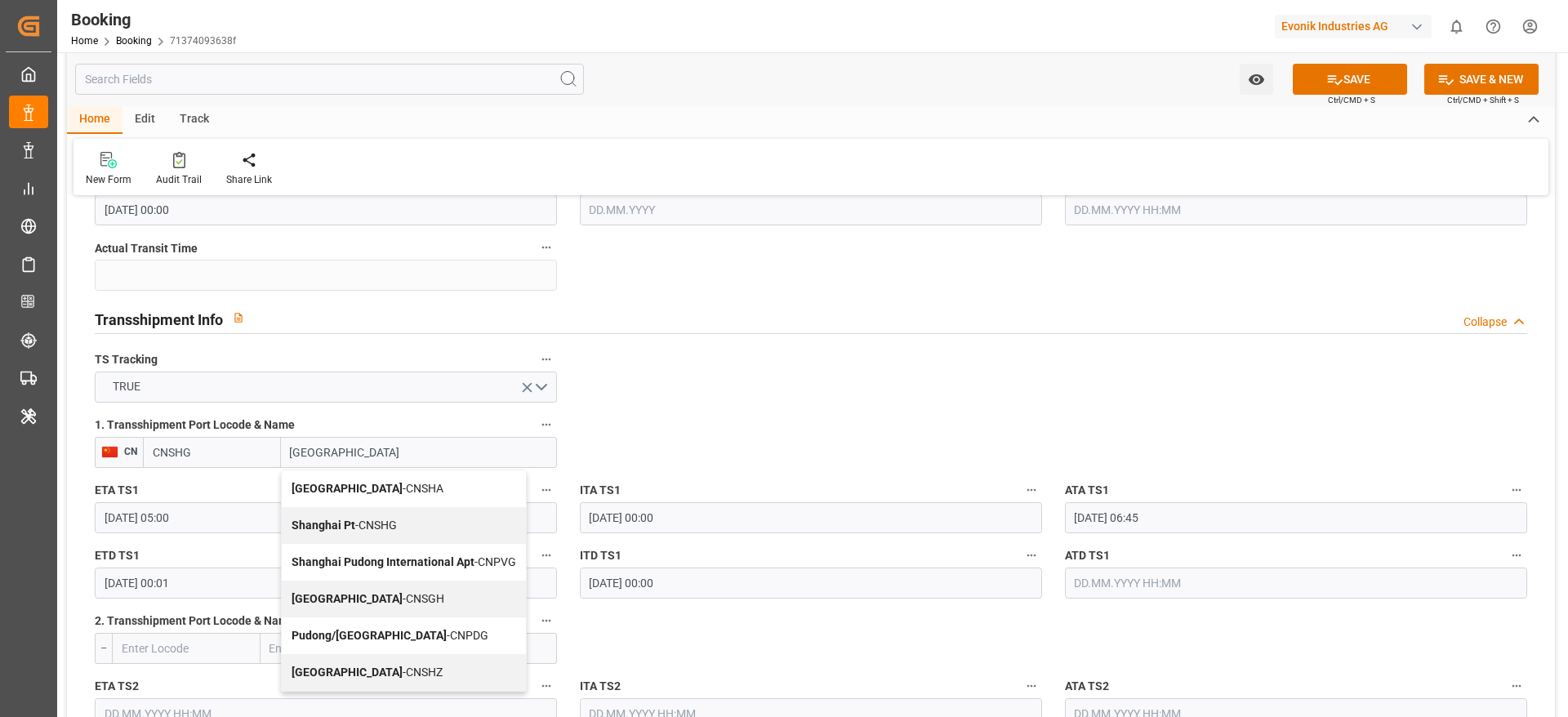
click at [352, 601] on span "Shanghai - CNSGH" at bounding box center [368, 599] width 153 height 13
type input "CNSGH"
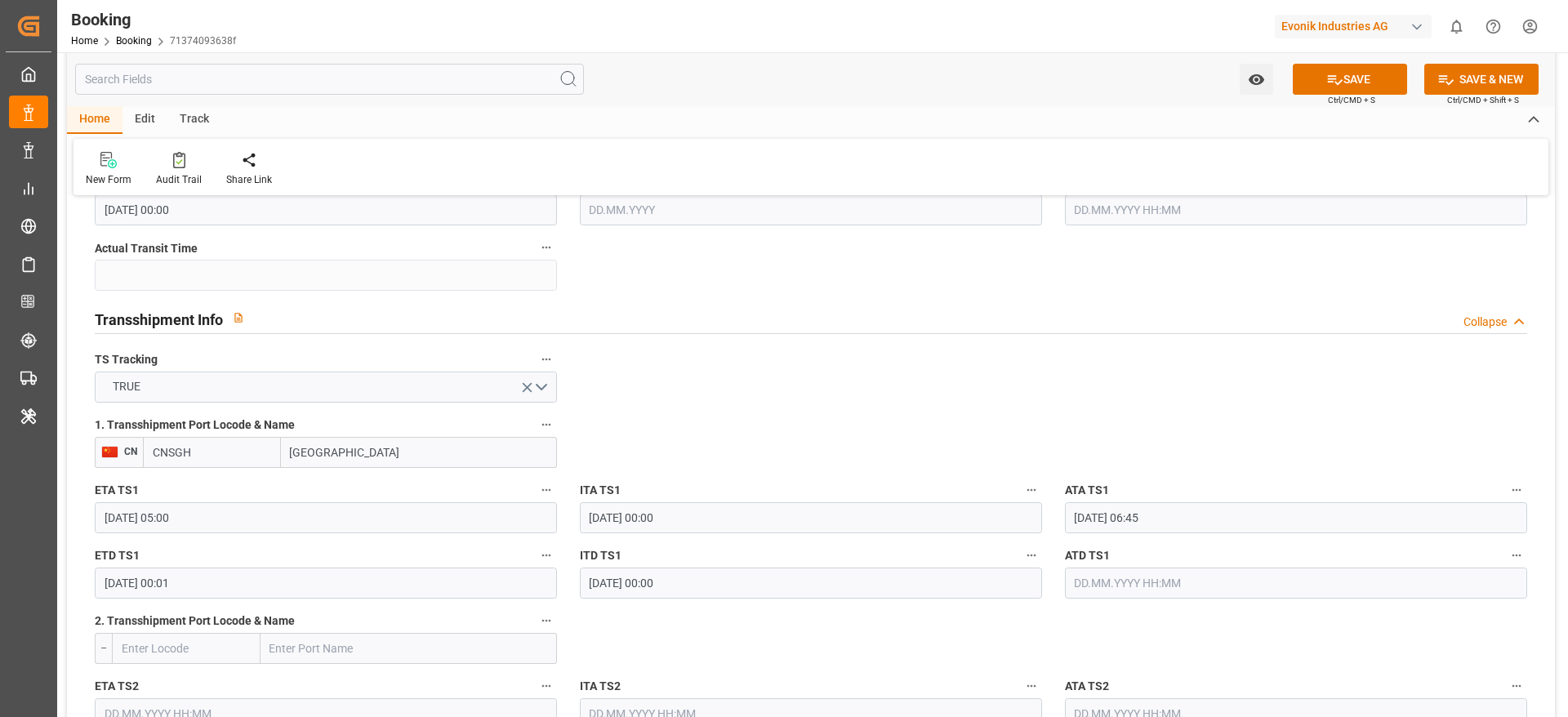
type input "Shanghai"
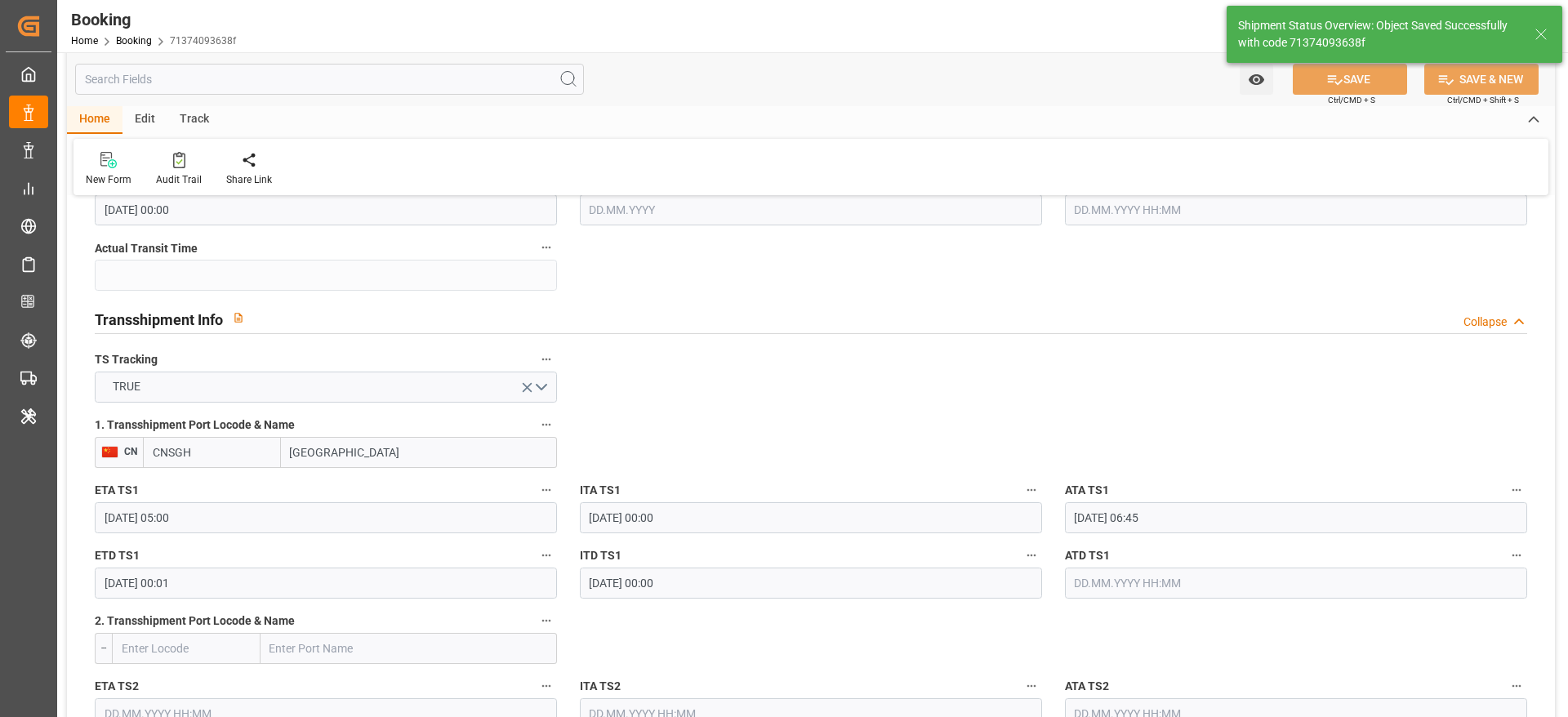
type textarea "Likitha devaraj"
type input "07.10.2025 09:16"
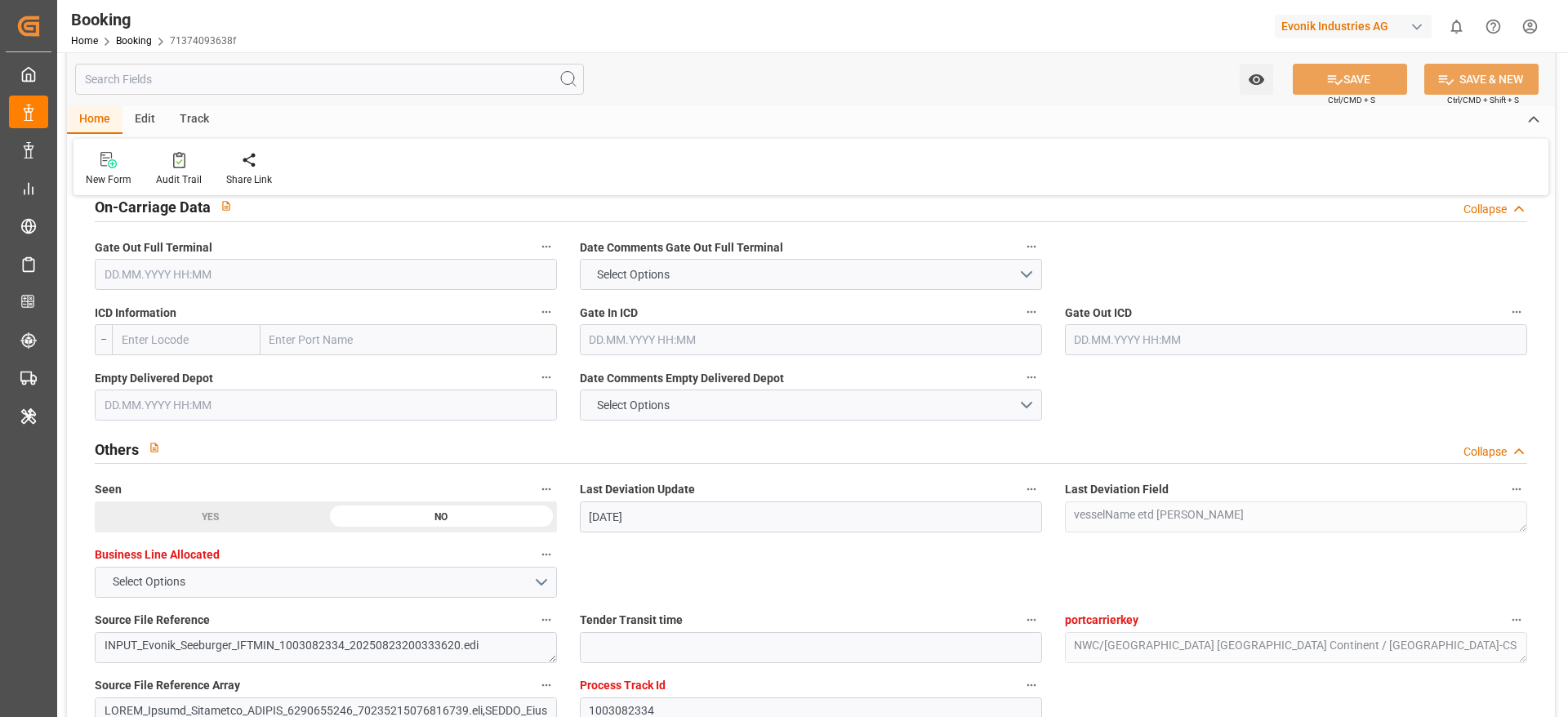
scroll to position [2875, 0]
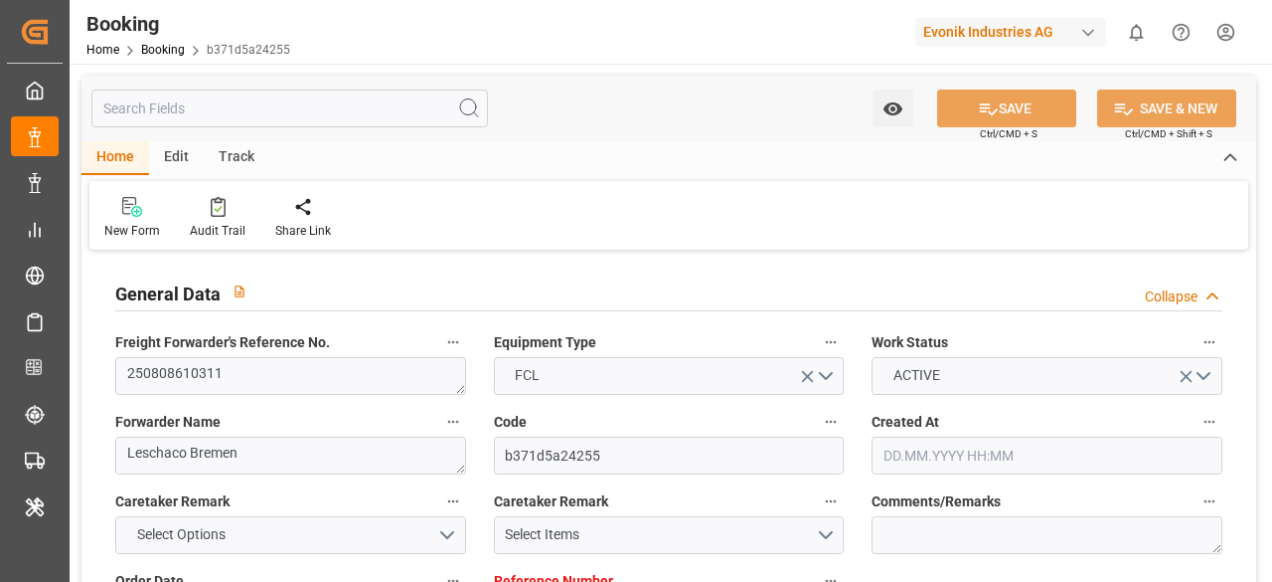
type input "[DATE] 12:28"
type input "[DATE]"
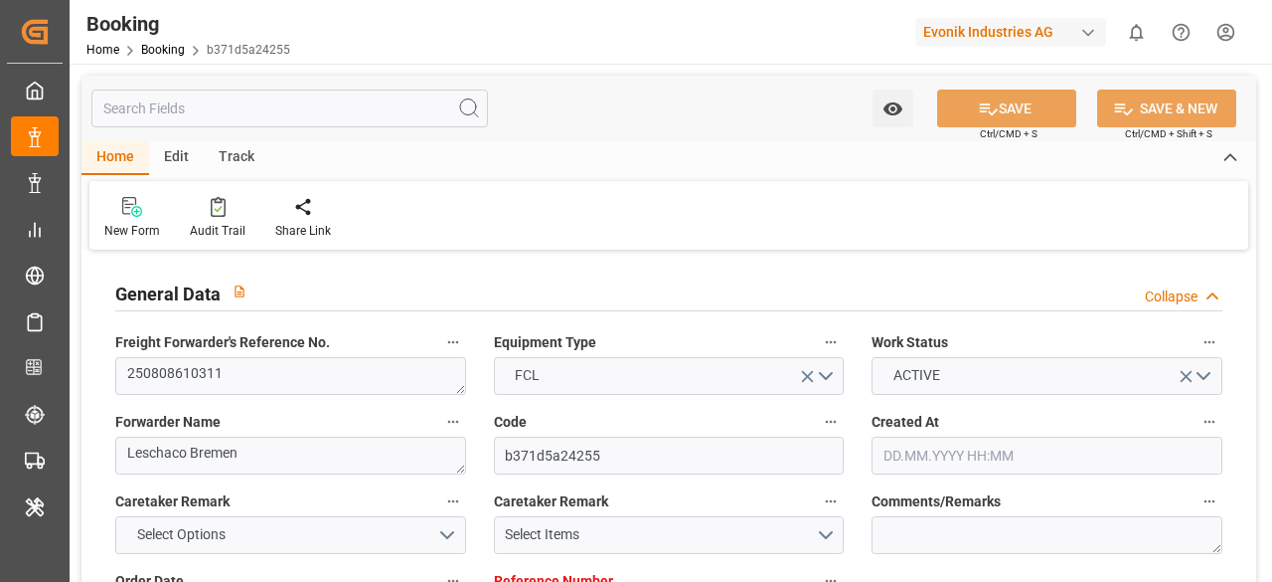
type input "[DATE]"
type input "[DATE] 15:00"
type input "[DATE] 00:00"
type input "[DATE] 20:48"
type input "[DATE] 23:00"
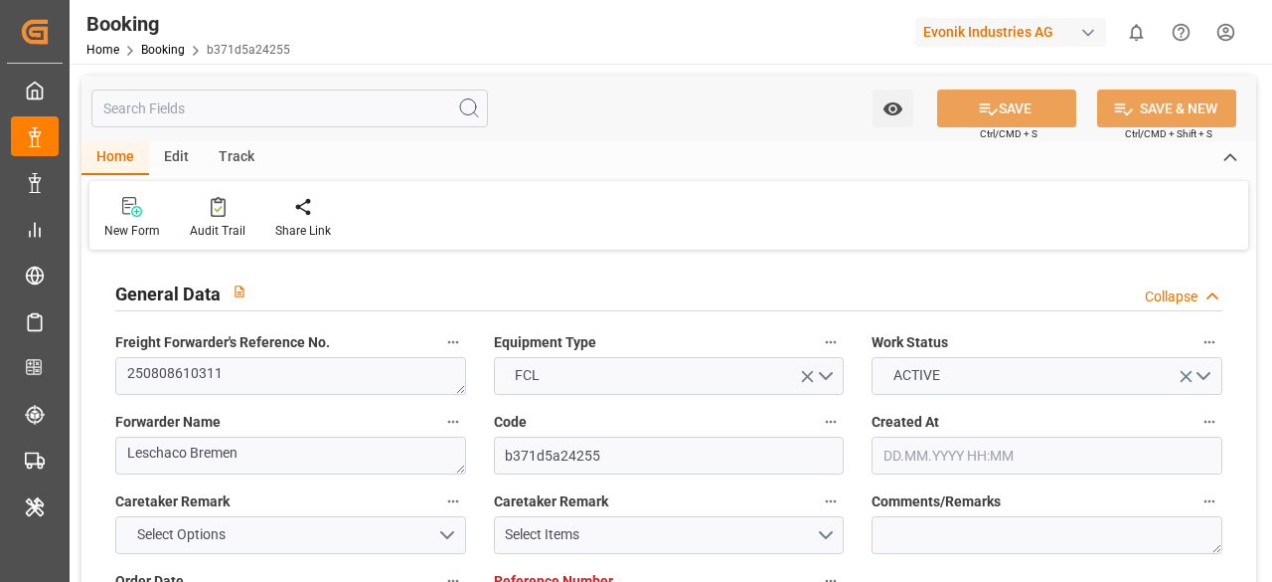
type input "[DATE] 15:00"
type input "[DATE] 00:00"
type input "[DATE] 02:00"
type input "[DATE] 00:00"
type input "[DATE] 02:06"
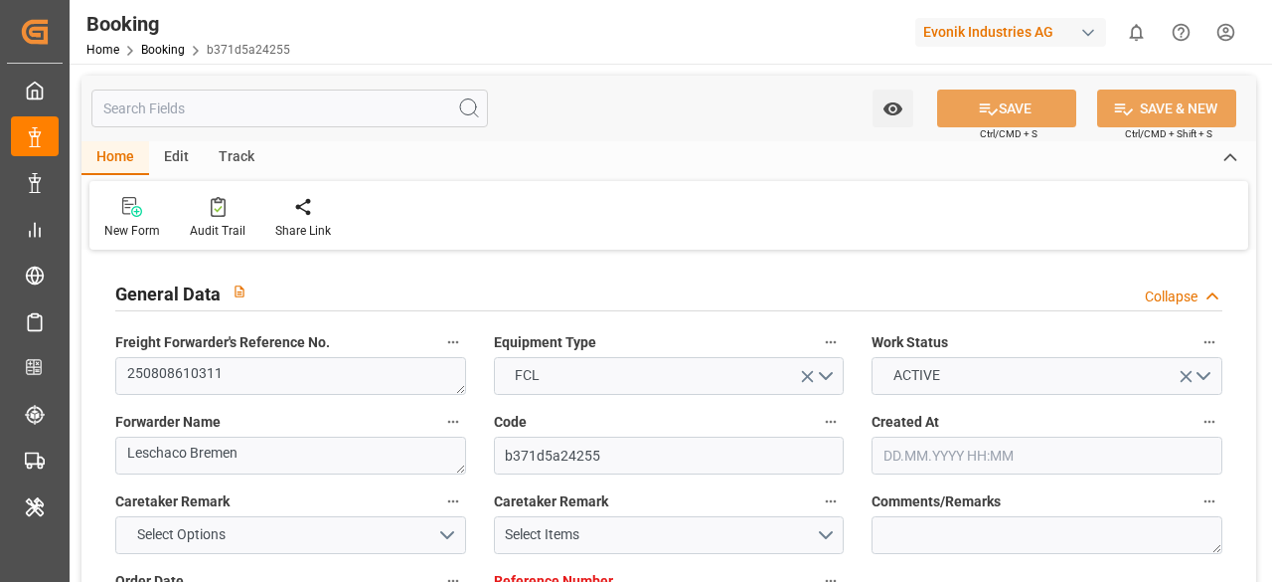
type input "[DATE] 05:00"
type input "[DATE] 00:00"
type input "[DATE]"
type input "[DATE] 02:01"
type input "[DATE]"
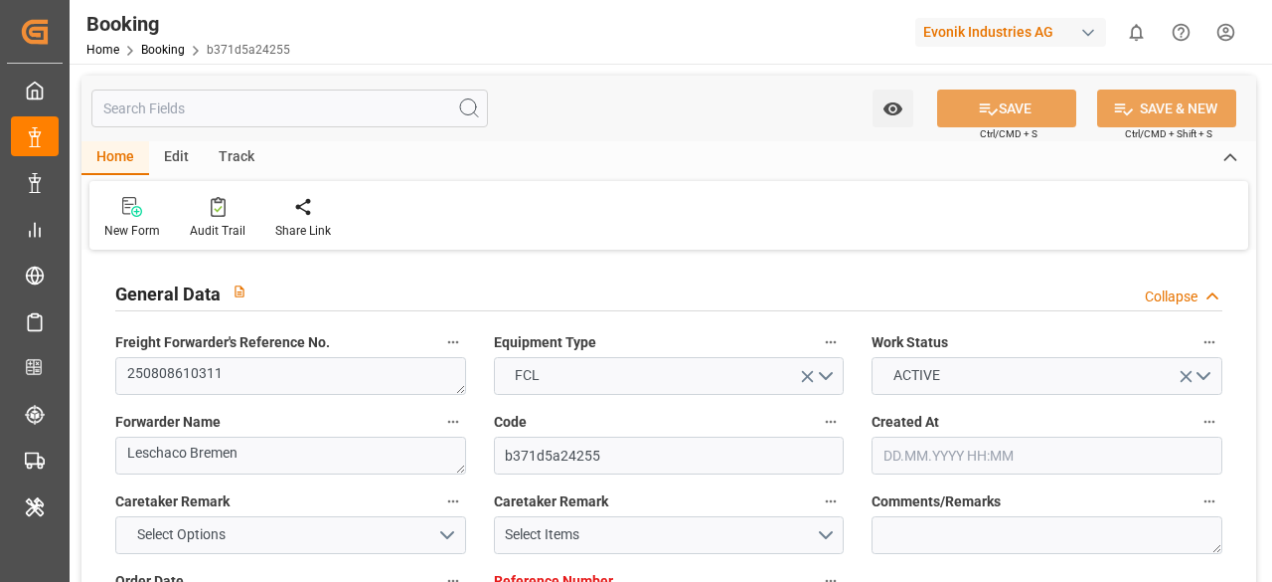
type input "[DATE] 07:47"
type input "[DATE] 15:34"
type input "[DATE] 12:00"
type input "[DATE] 07:45"
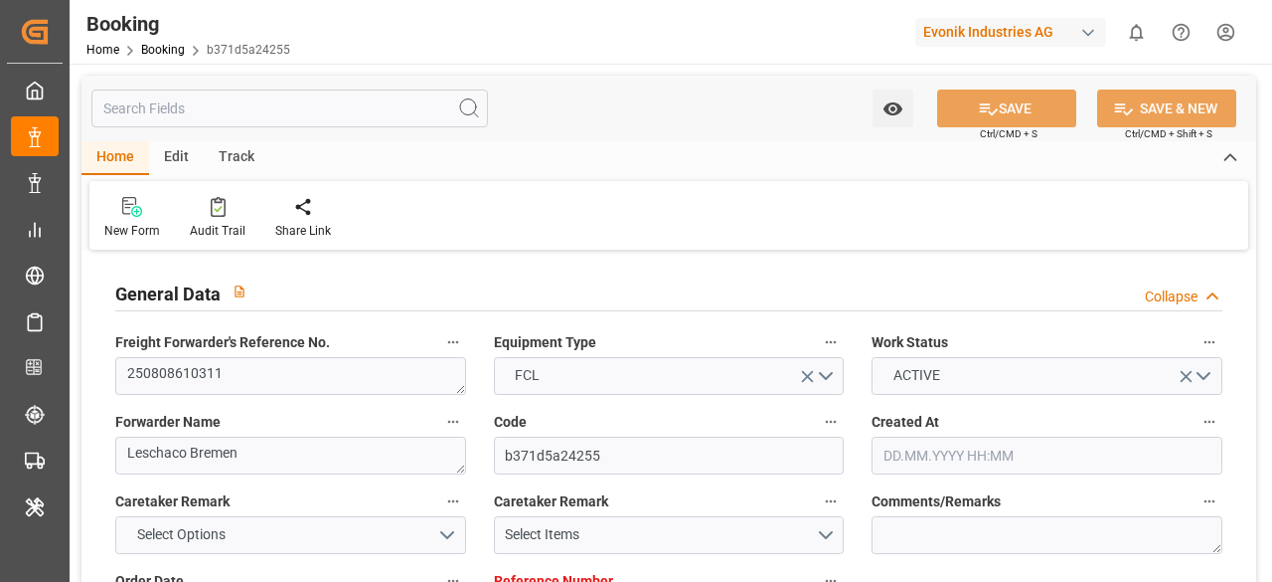
type input "[DATE] 04:00"
type input "[DATE] 12:00"
type input "[DATE] 12:41"
type input "[DATE] 15:00"
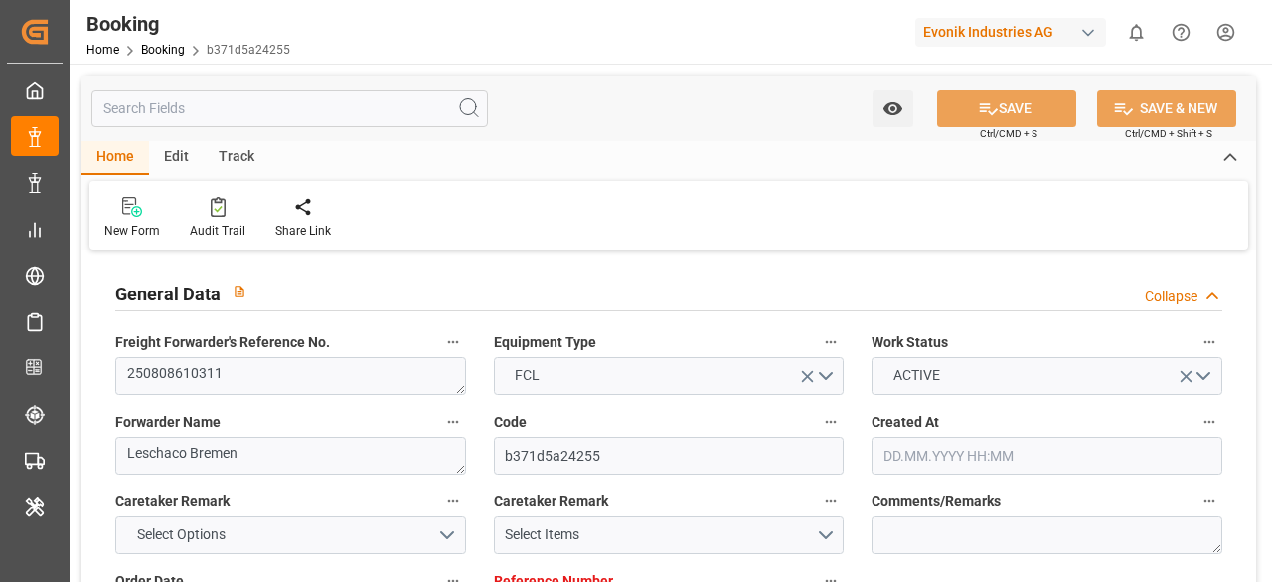
type input "[DATE] 22:10"
type input "[DATE] 02:00"
type input "[DATE] 01:55"
type input "[DATE] 02:06"
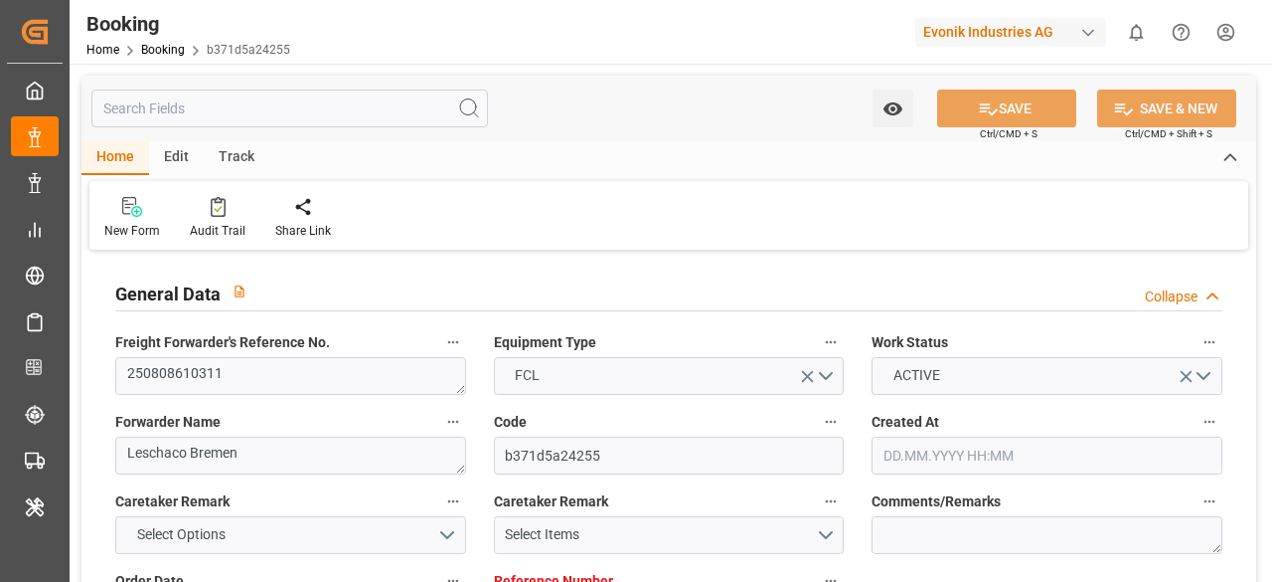
type input "[DATE] 10:47"
type input "[DATE] 05:00"
type input "[DATE] 15:00"
type input "[DATE] 04:33"
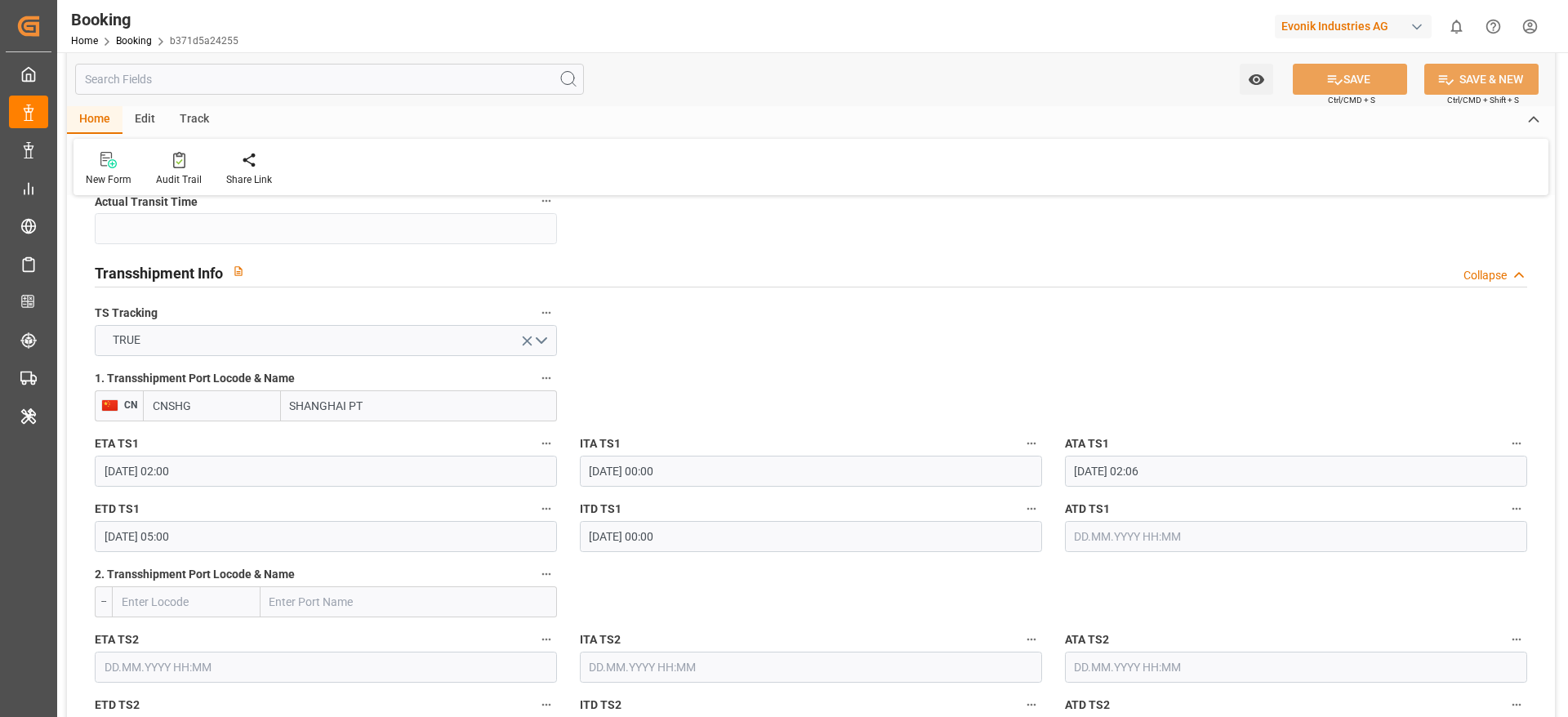
scroll to position [1653, 0]
click at [377, 410] on input "SHANGHAI PT" at bounding box center [419, 407] width 276 height 31
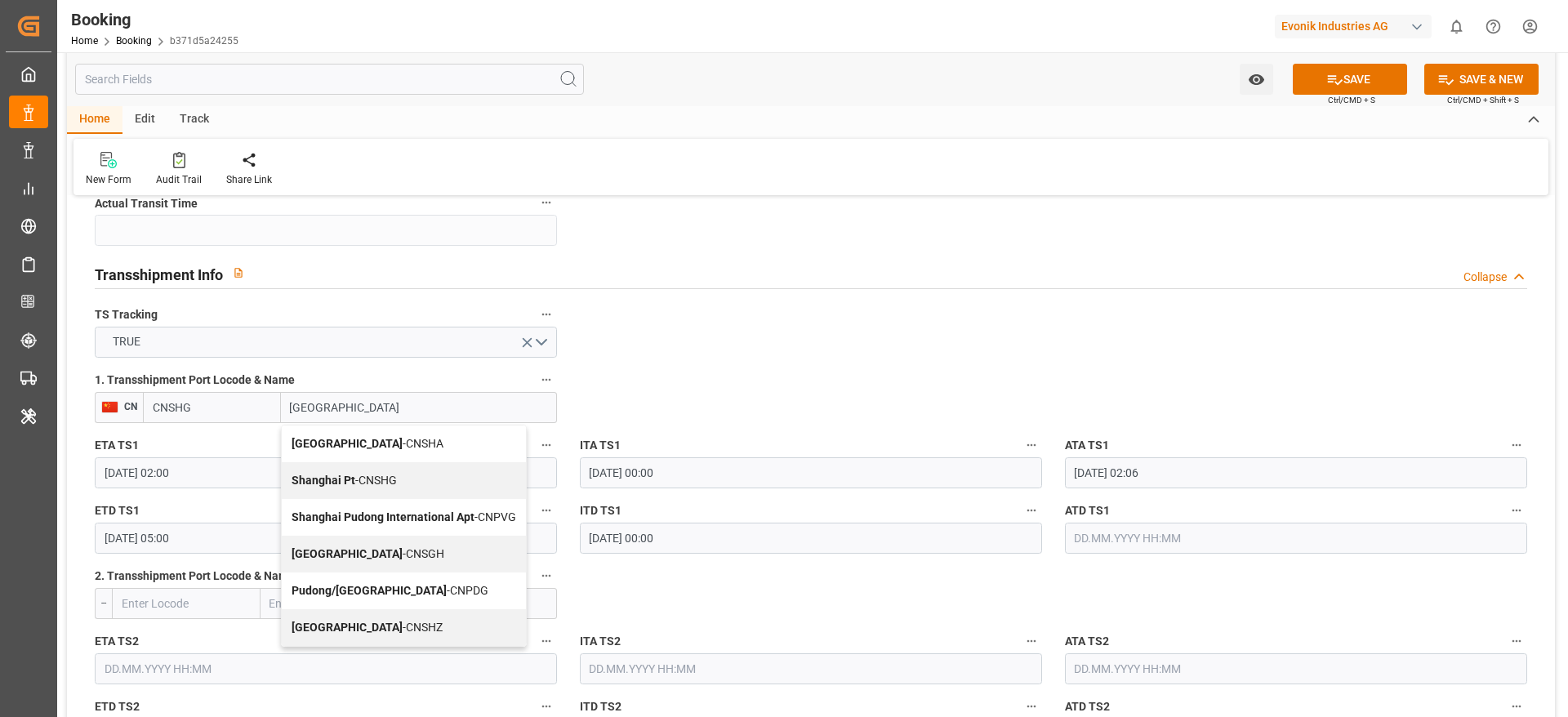
click at [368, 477] on span "Shanghai - CNSGH" at bounding box center [368, 554] width 153 height 13
type input "[GEOGRAPHIC_DATA]"
type input "CNSGH"
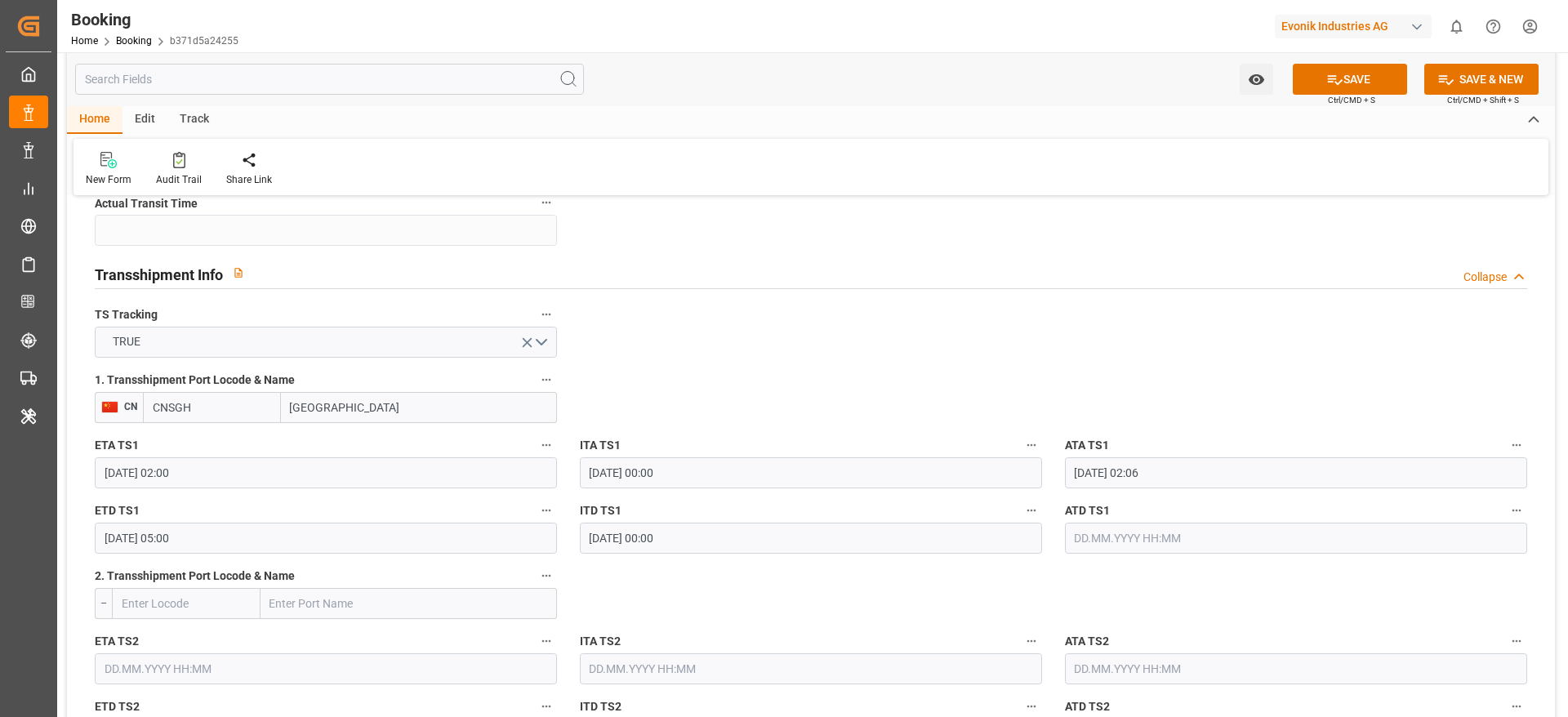
type input "[GEOGRAPHIC_DATA]"
type textarea "[PERSON_NAME]"
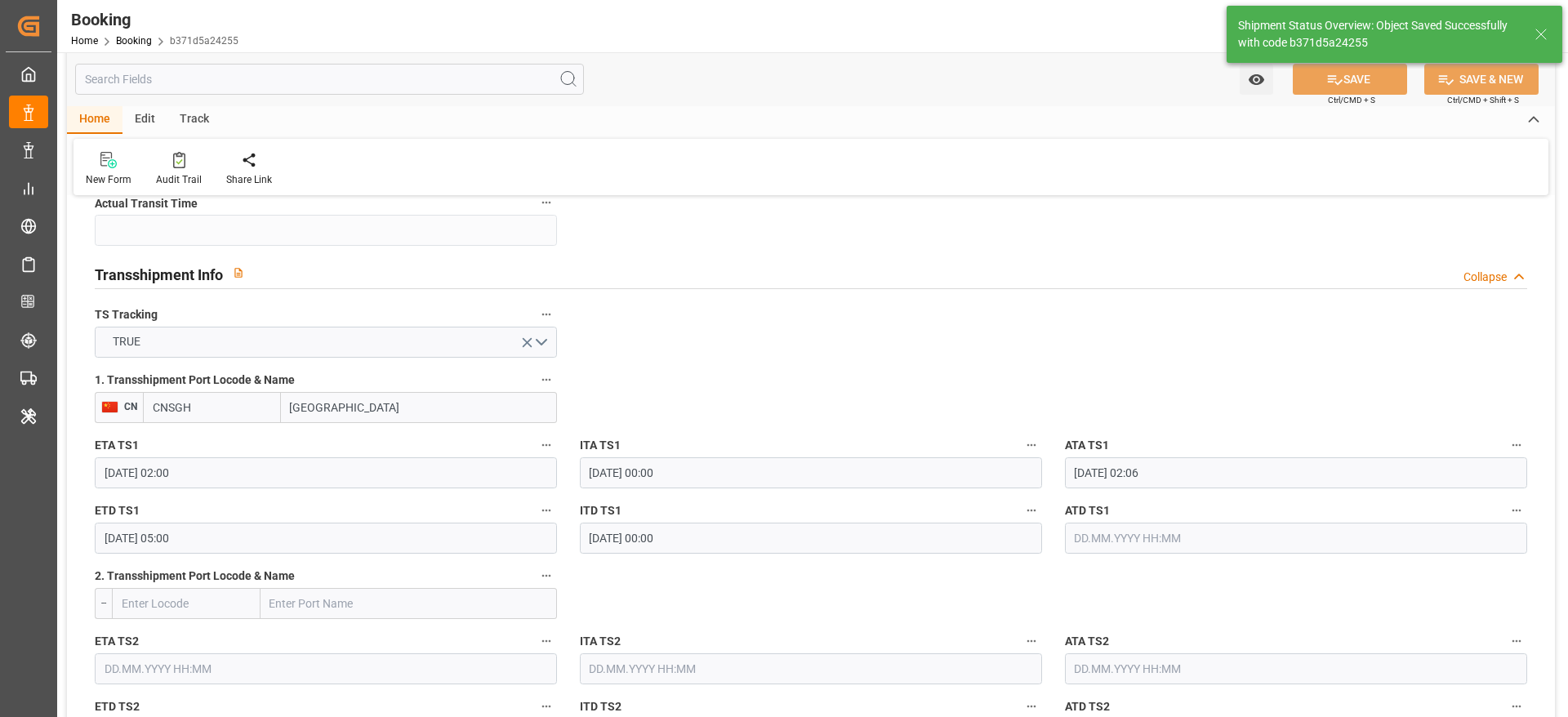
type input "[DATE] 09:17"
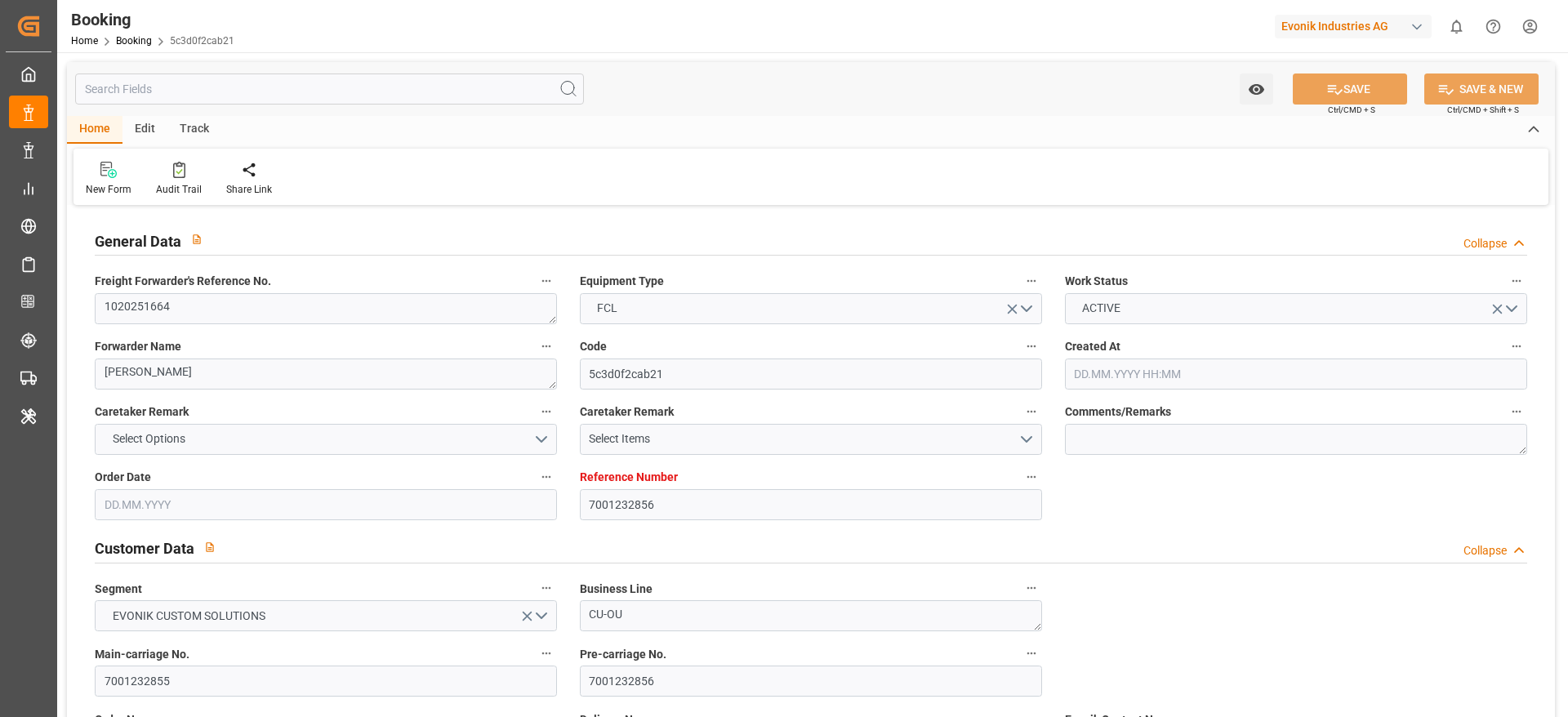
type input "7001232856"
type input "9984560"
type input "Hapag [PERSON_NAME]"
type input "Hapag Lloyd Aktiengesellschaft"
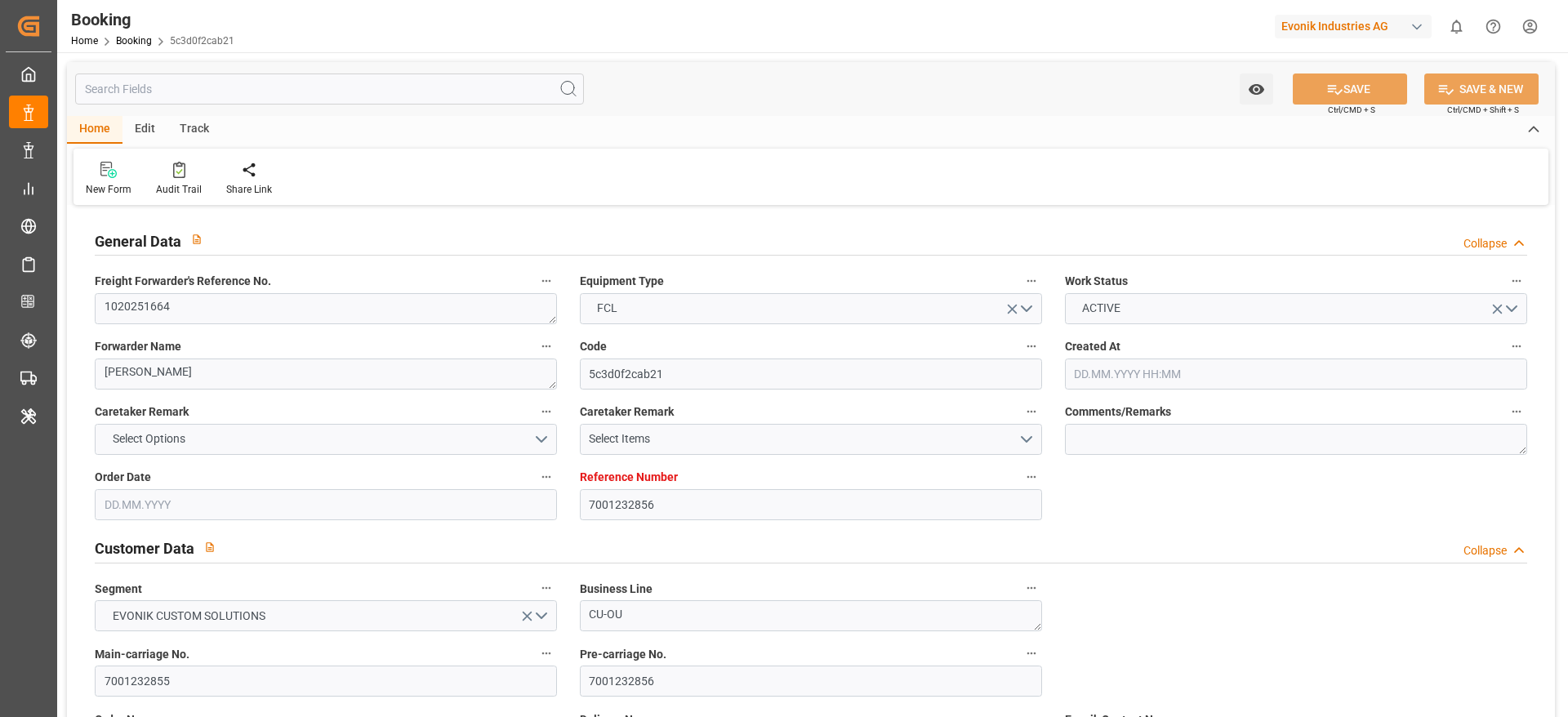
type input "NLRTM"
type input "KRPUS"
type input "CNSHG"
type input "0"
type input "NLRTM"
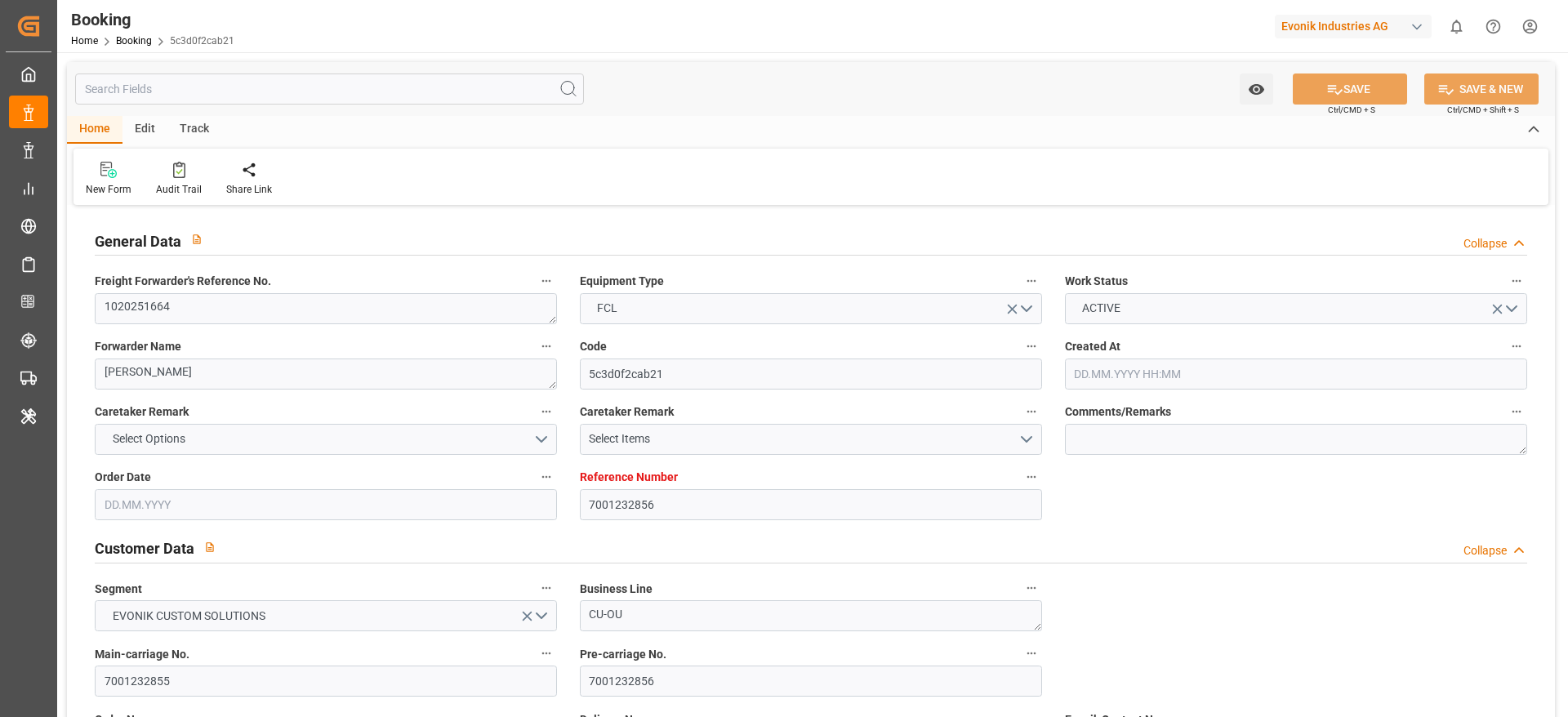
type input "KRPUS"
type input "9450416"
type input "25.07.2025 13:25"
type input "25.07.2025"
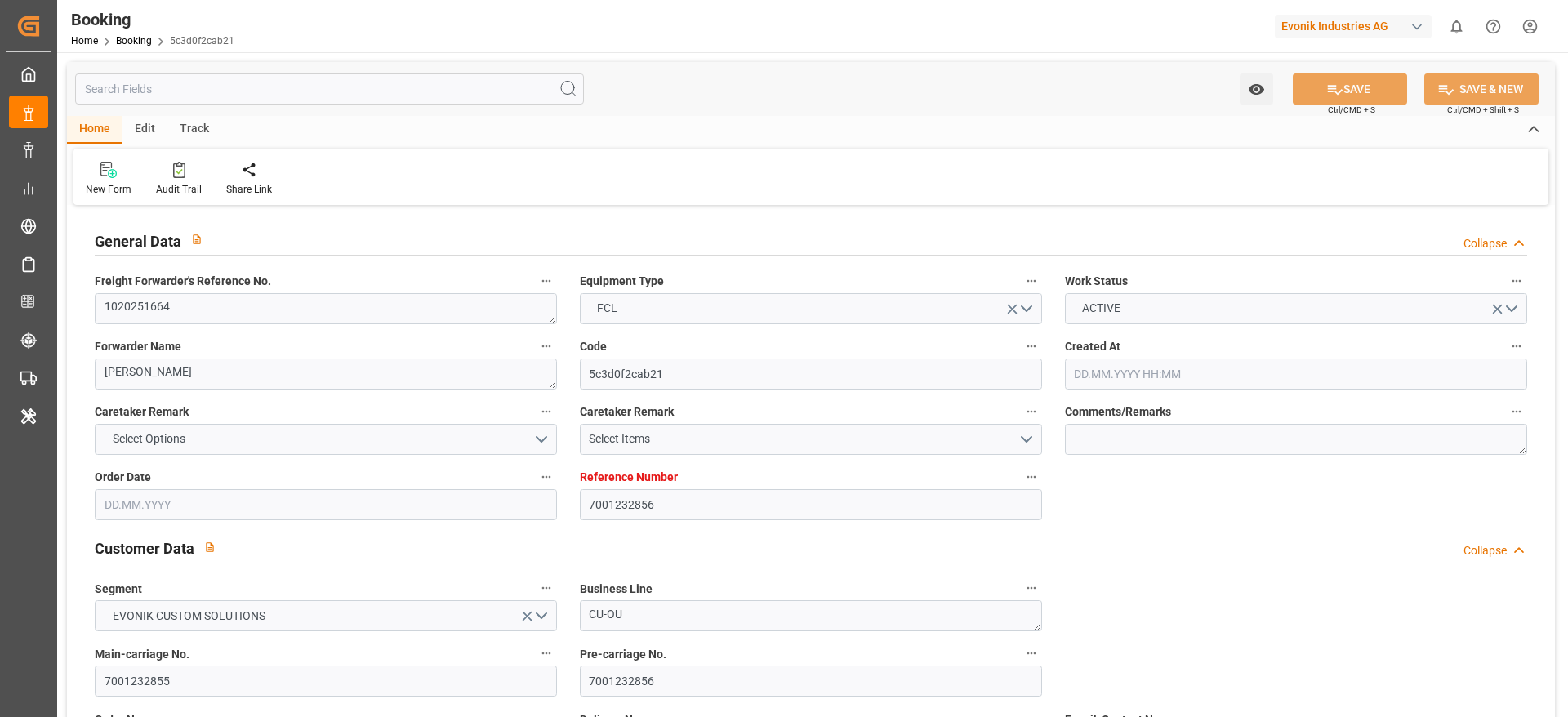
type input "15.10.2025"
type input "11.08.2025"
type input "14.08.2025 00:00"
type input "24.08.2025 11:00"
type input "24.08.2025 00:00"
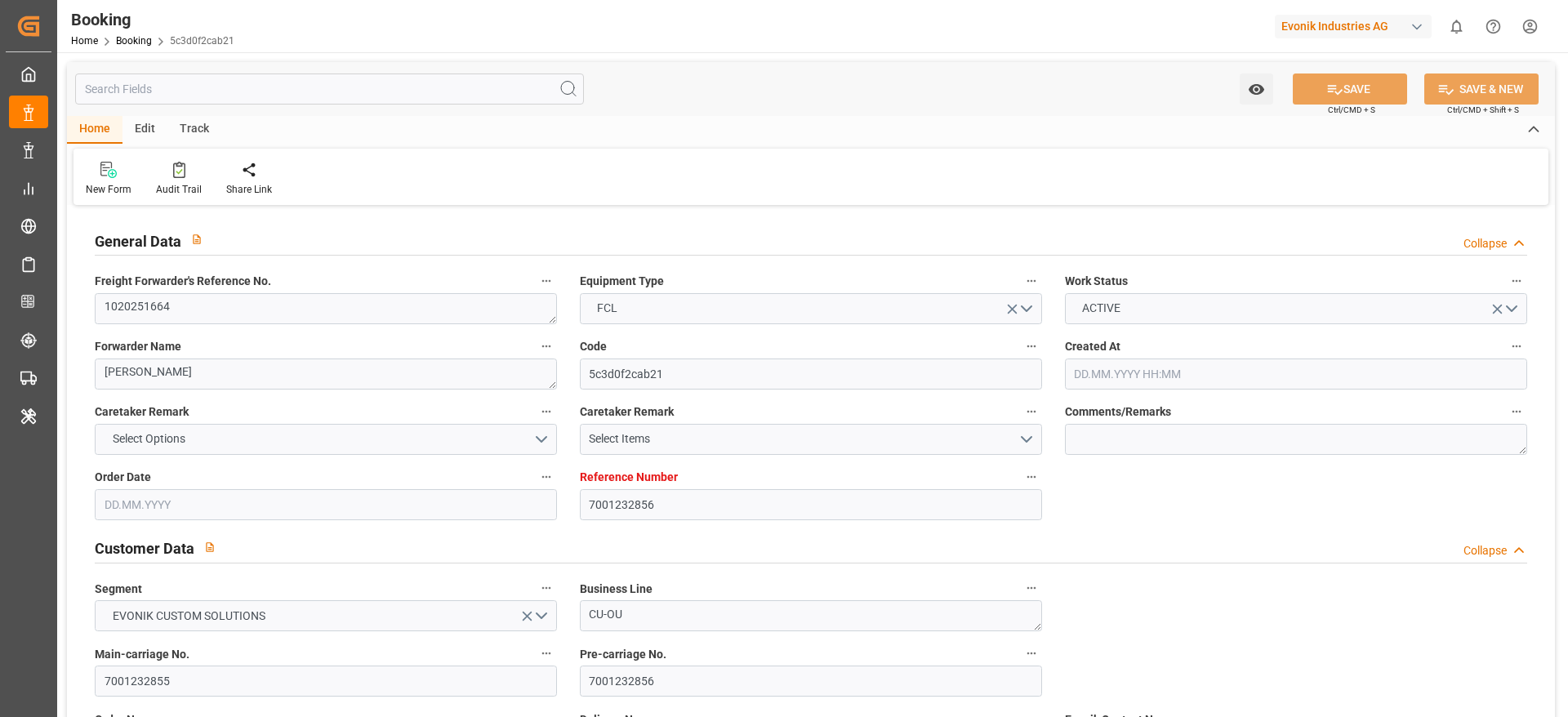
type input "24.08.2025 10:06"
type input "17.08.2025 13:24"
type input "12.10.2025 23:00"
type input "[DATE] 00:00"
type input "05.10.2025 05:00"
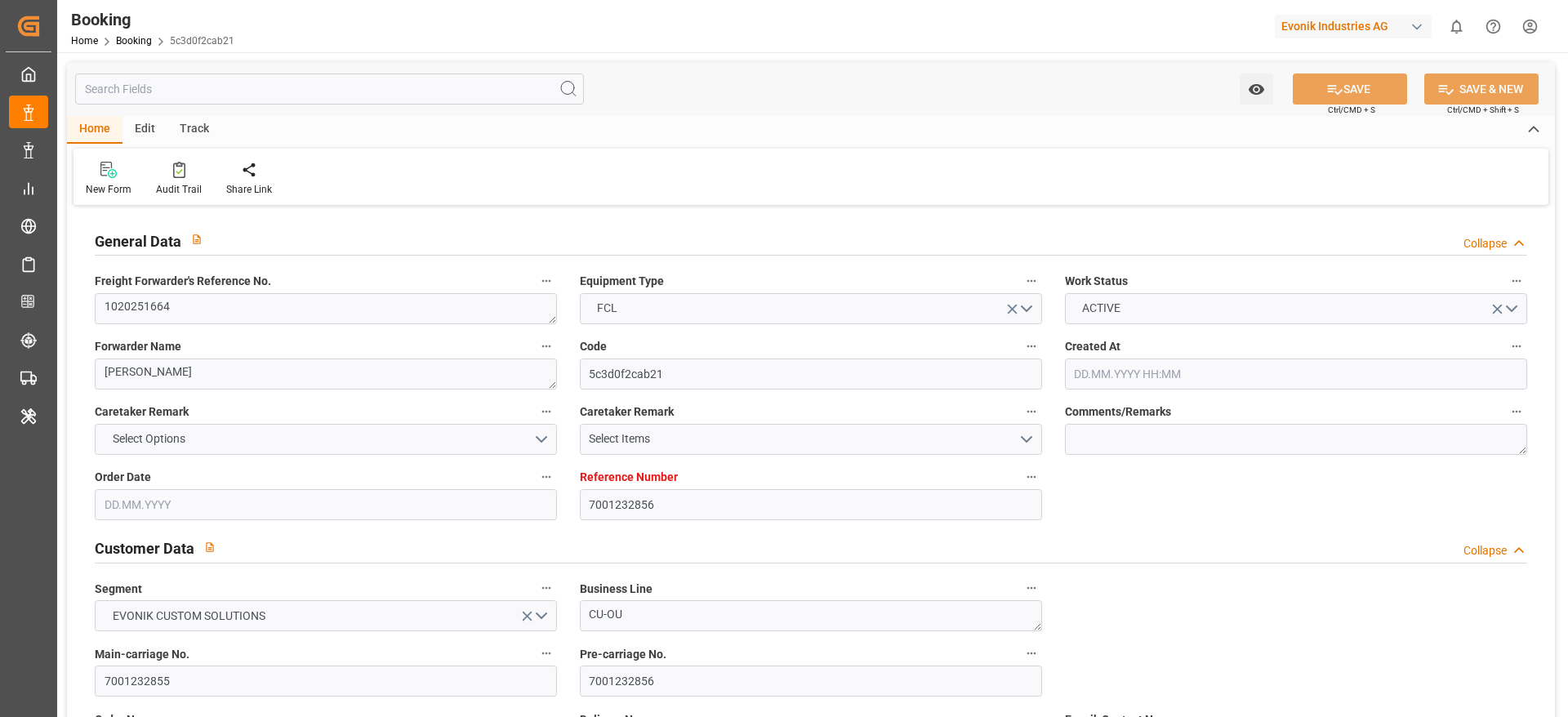
type input "06.10.2025 00:00"
type input "05.10.2025 06:45"
type input "09.10.2025 11:00"
type input "09.10.2025 00:00"
type input "22.08.2025"
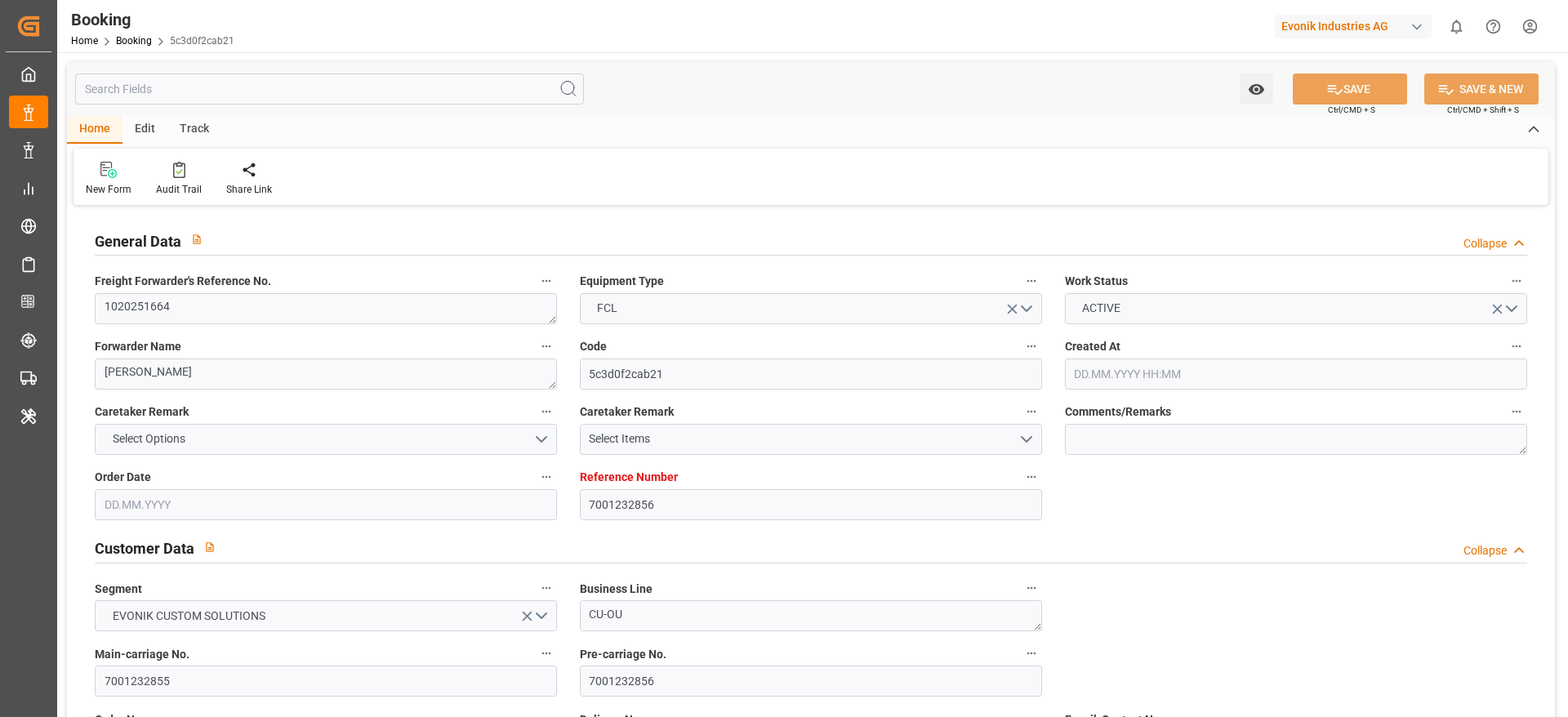
type input "07.10.2025 01:59"
type input "[DATE]"
type input "13.08.2025 17:50"
type input "14.08.2025 11:29"
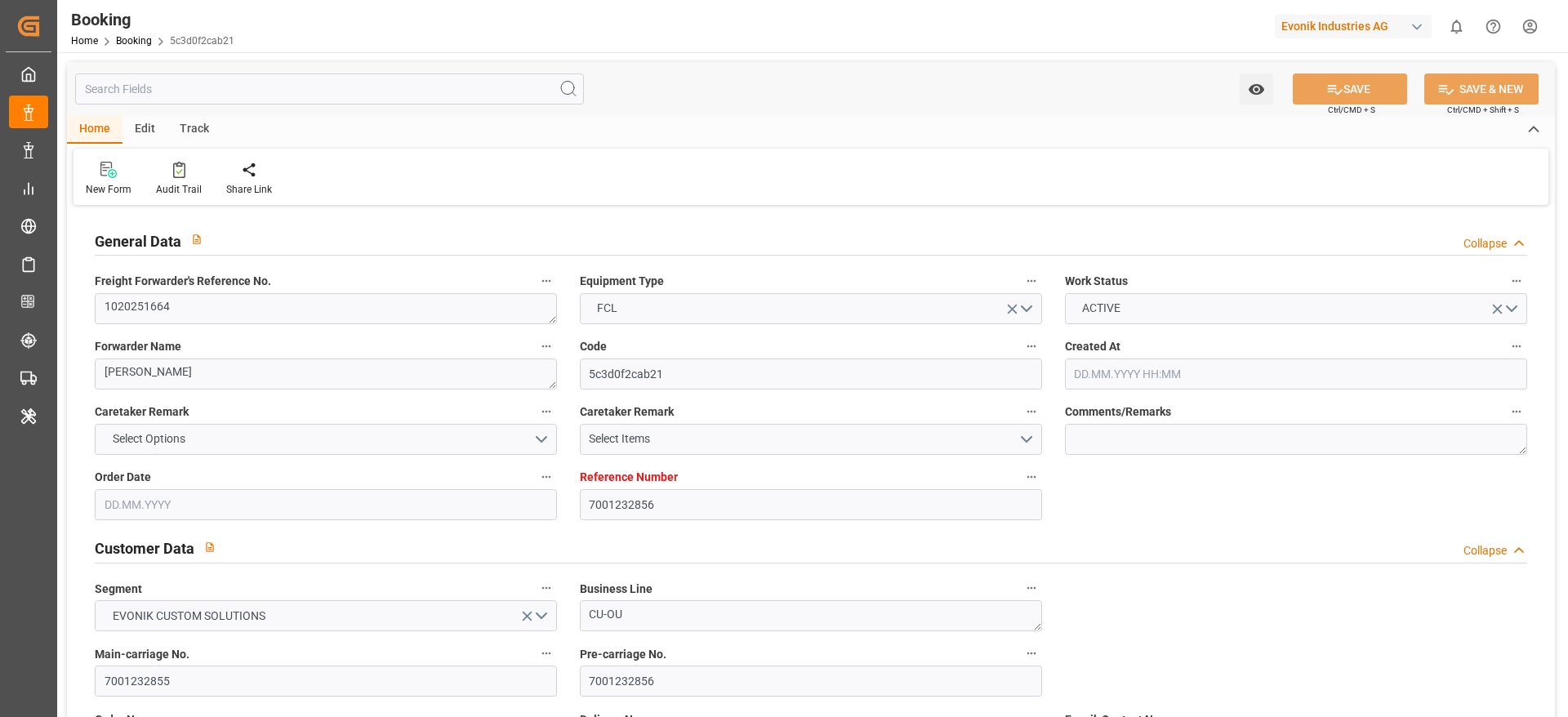
type input "16.08.2025 10:46"
type input "21.08.2025 12:00"
type input "23.08.2025 20:35"
type input "24.08.2025 08:30"
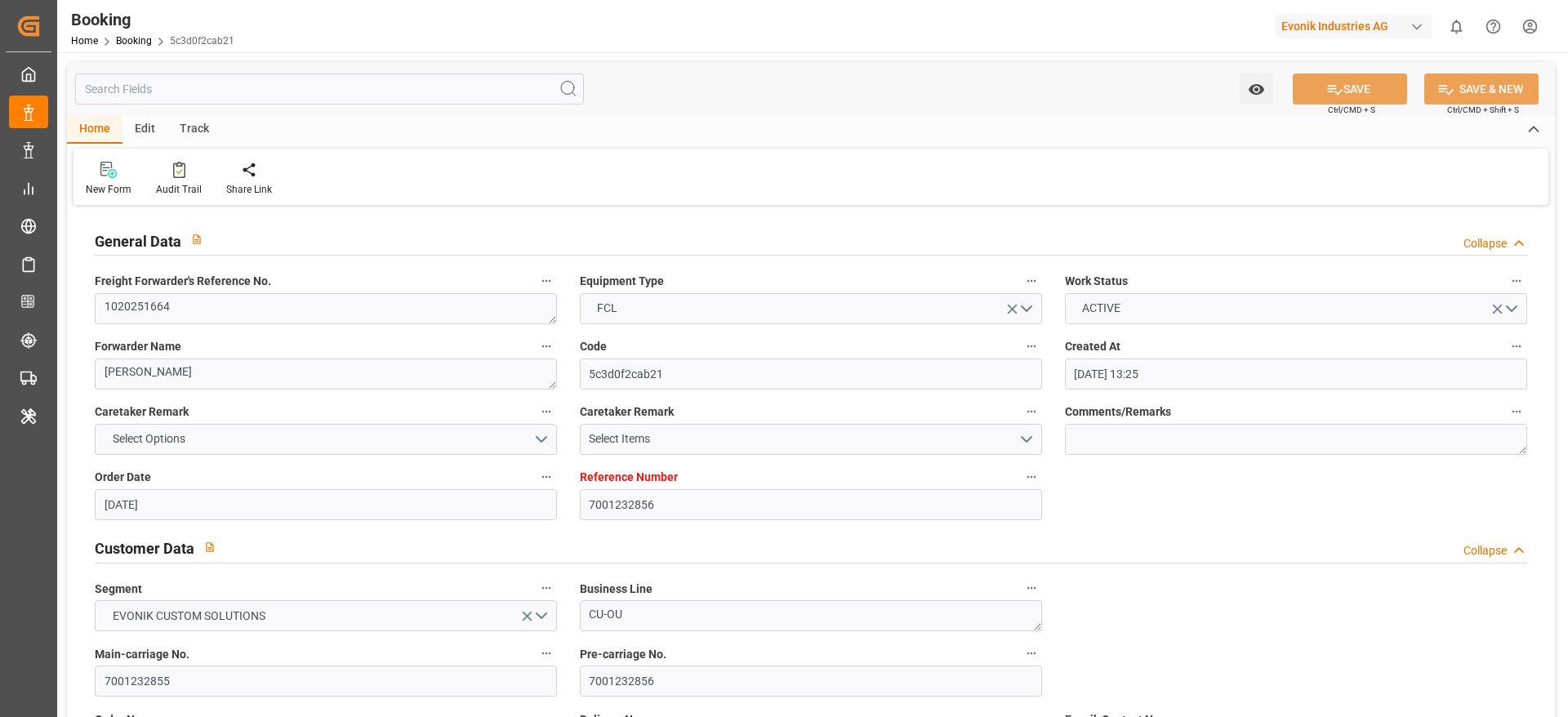
type input "24.08.2025 11:06"
type input "05.10.2025 05:00"
type input "05.10.2025 05:37"
type input "05.10.2025 06:45"
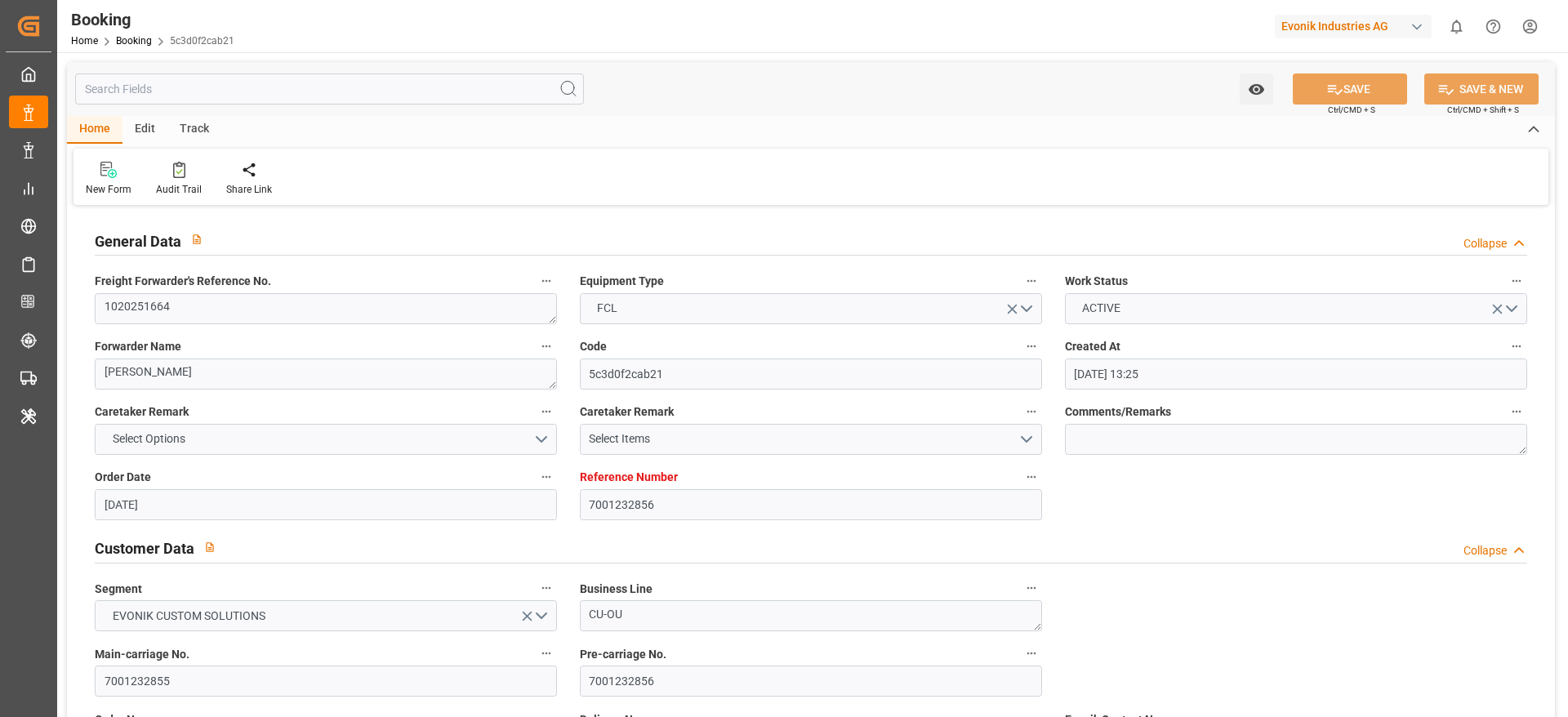
type input "05.10.2025 13:51"
type input "06.10.2025 00:58"
type input "09.10.2025 11:00"
type input "12.10.2025 23:00"
type input "13.10.2025 12:33"
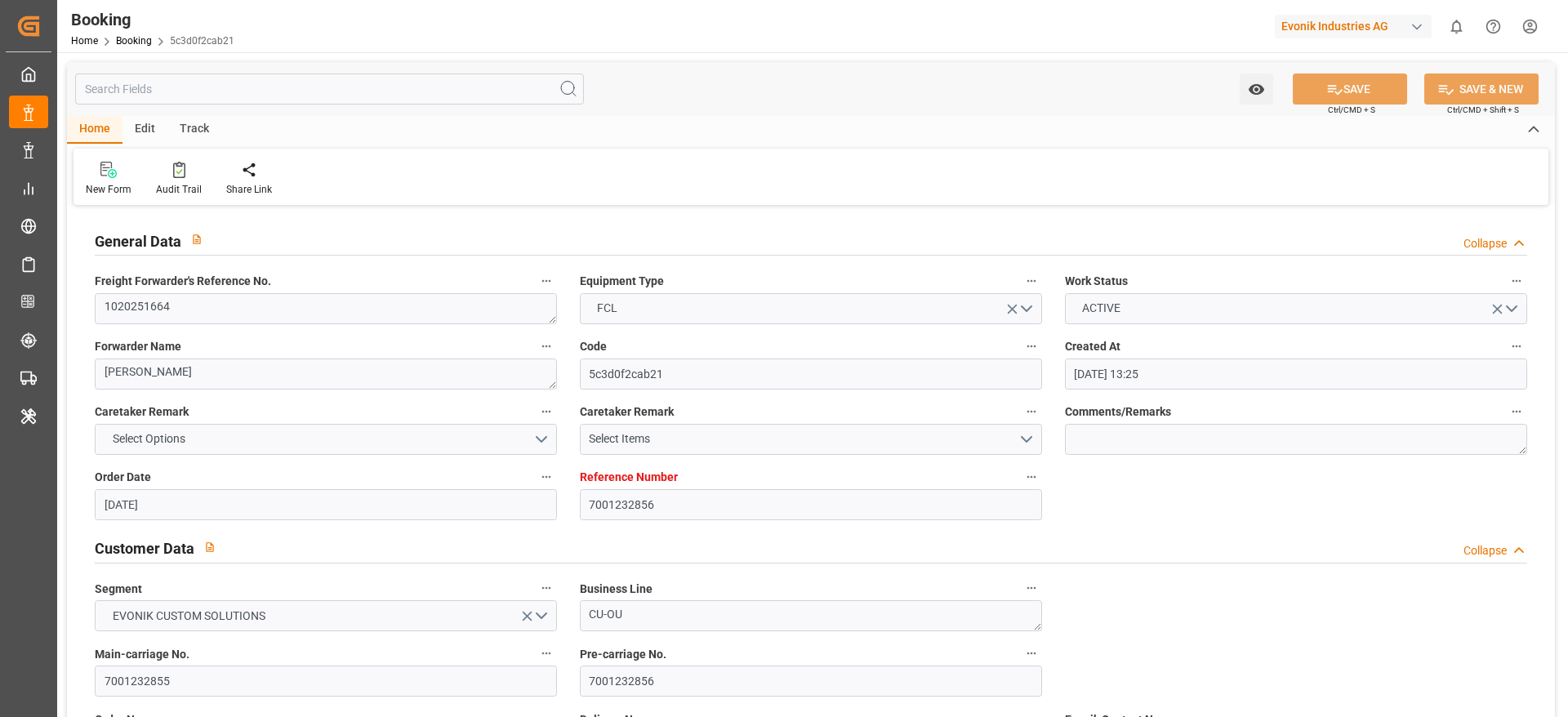
type input "17.10.2025 12:33"
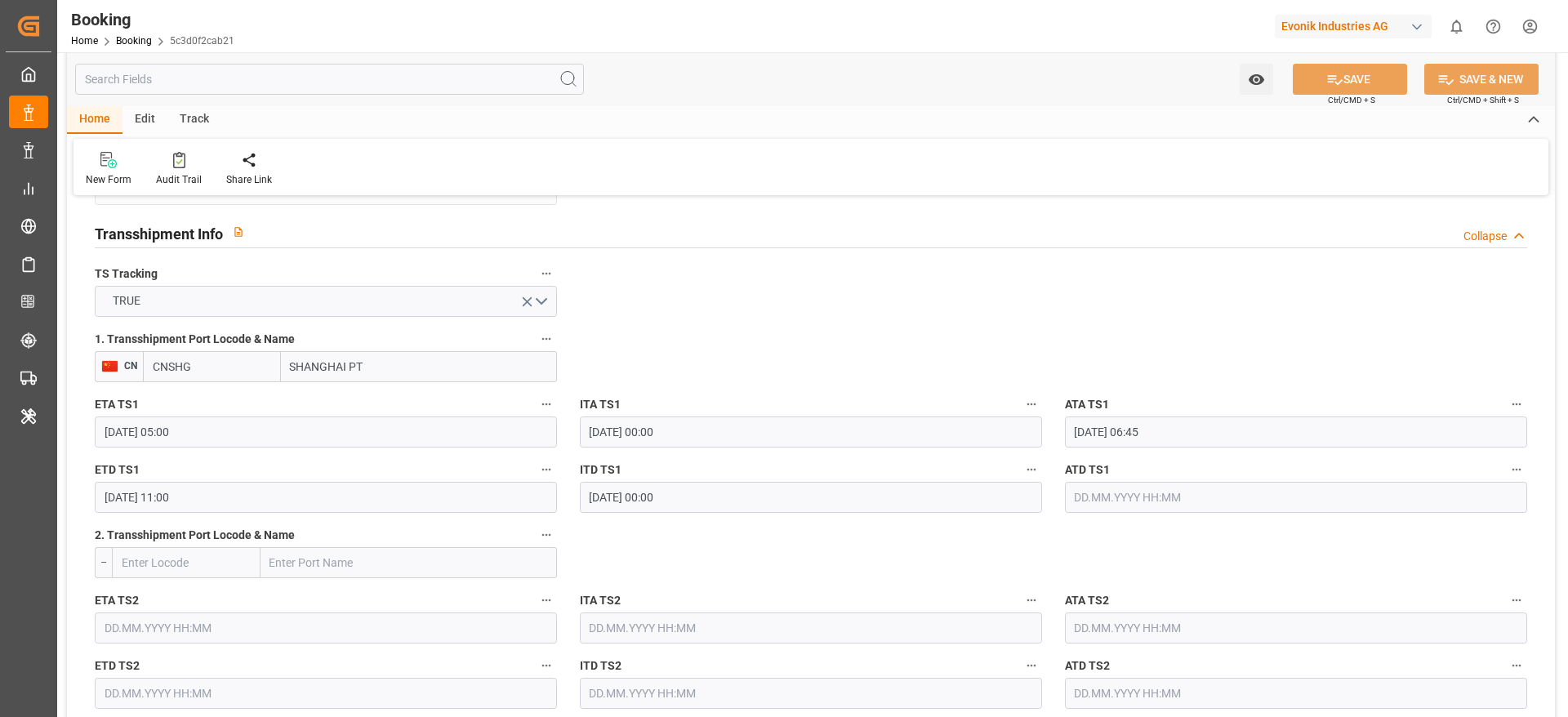
scroll to position [1695, 0]
click at [419, 354] on input "SHANGHAI PT" at bounding box center [419, 365] width 276 height 31
type input "[GEOGRAPHIC_DATA]"
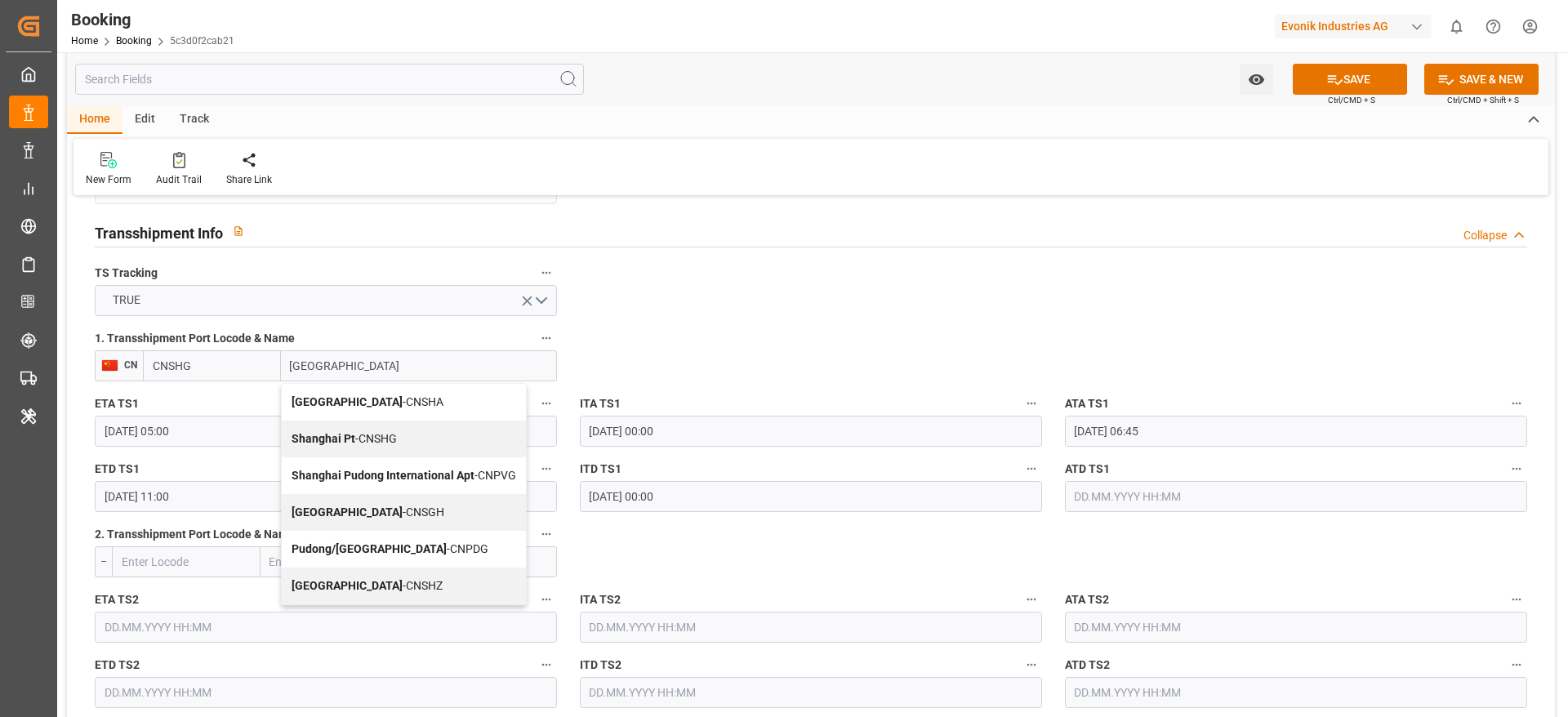
click at [338, 510] on b "Shanghai" at bounding box center [347, 512] width 111 height 13
type input "CNSGH"
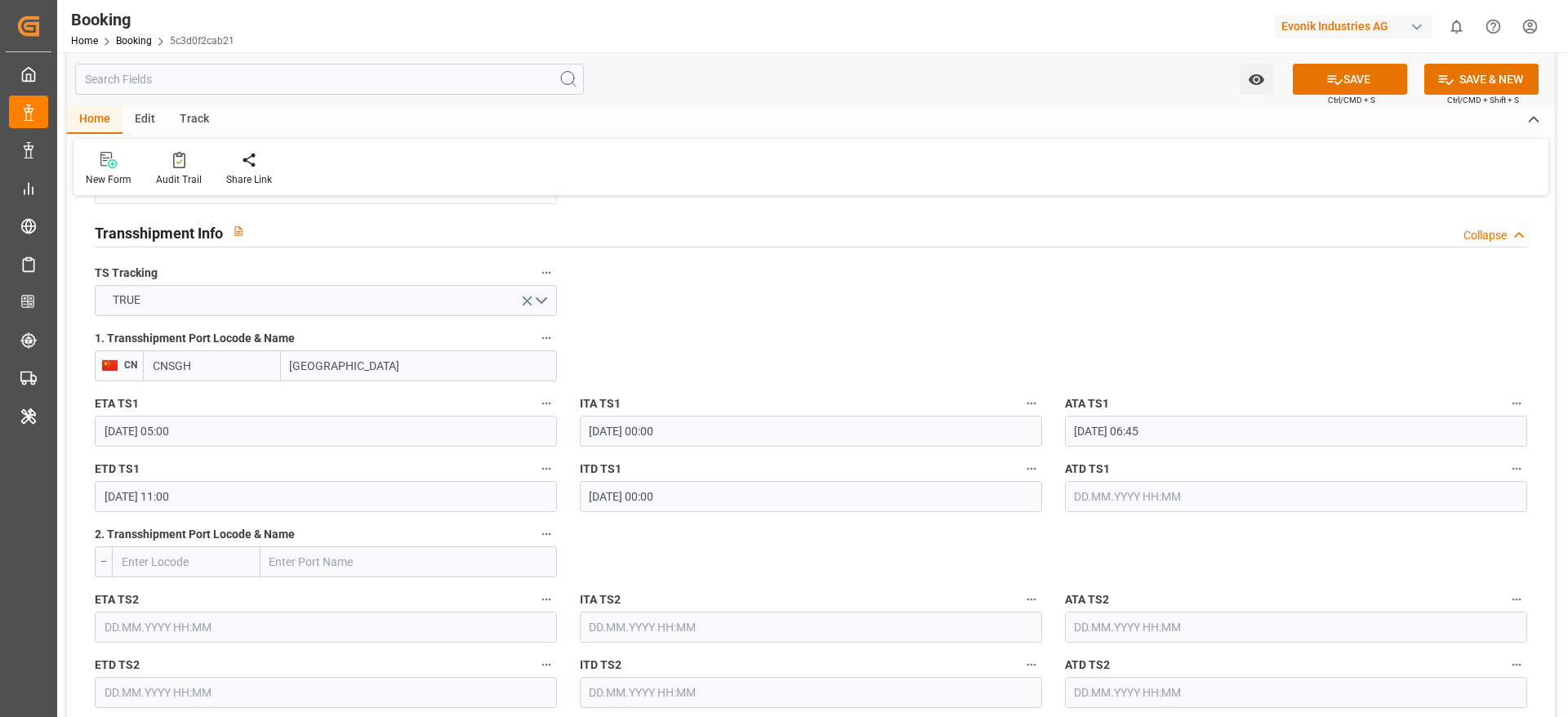
type input "Shanghai"
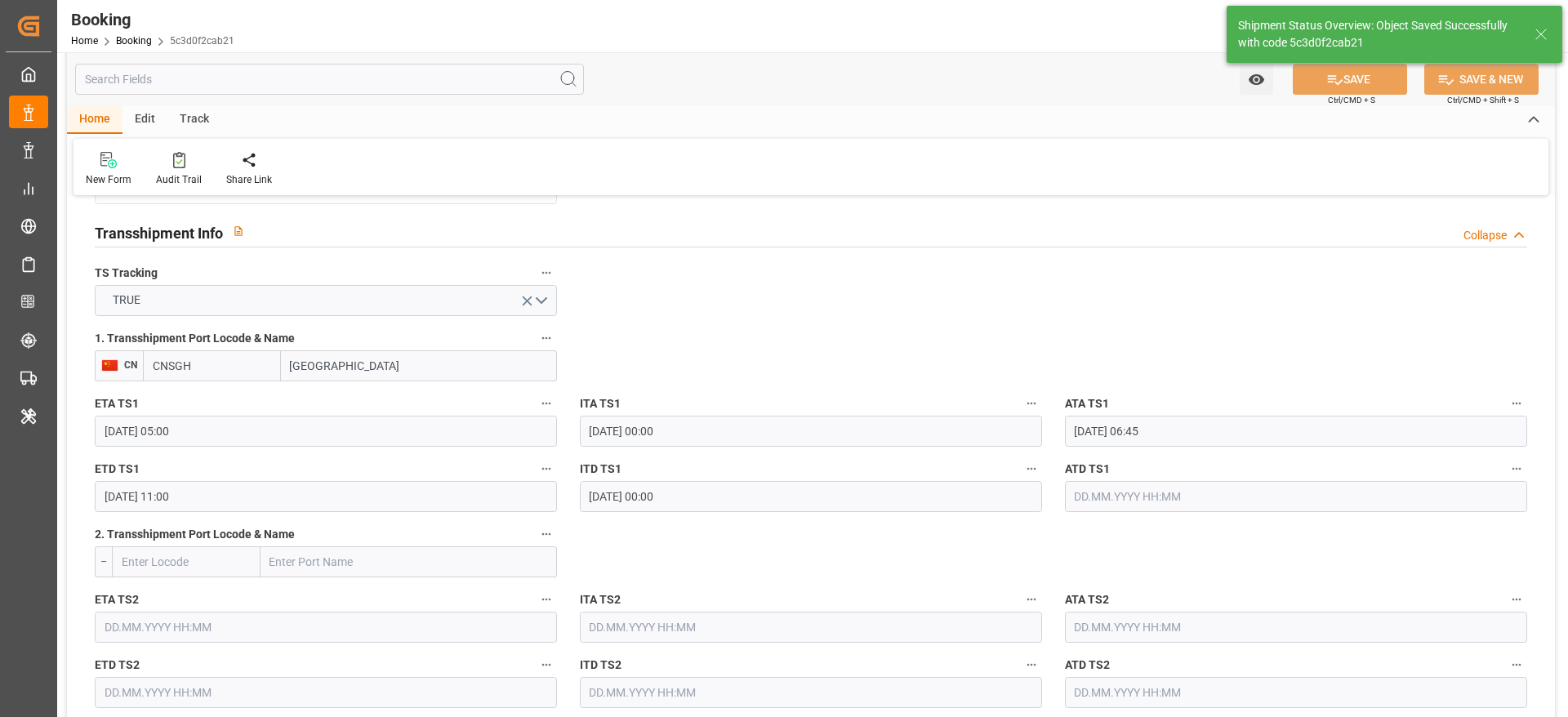
type textarea "[PERSON_NAME]"
type input "07.10.2025 09:17"
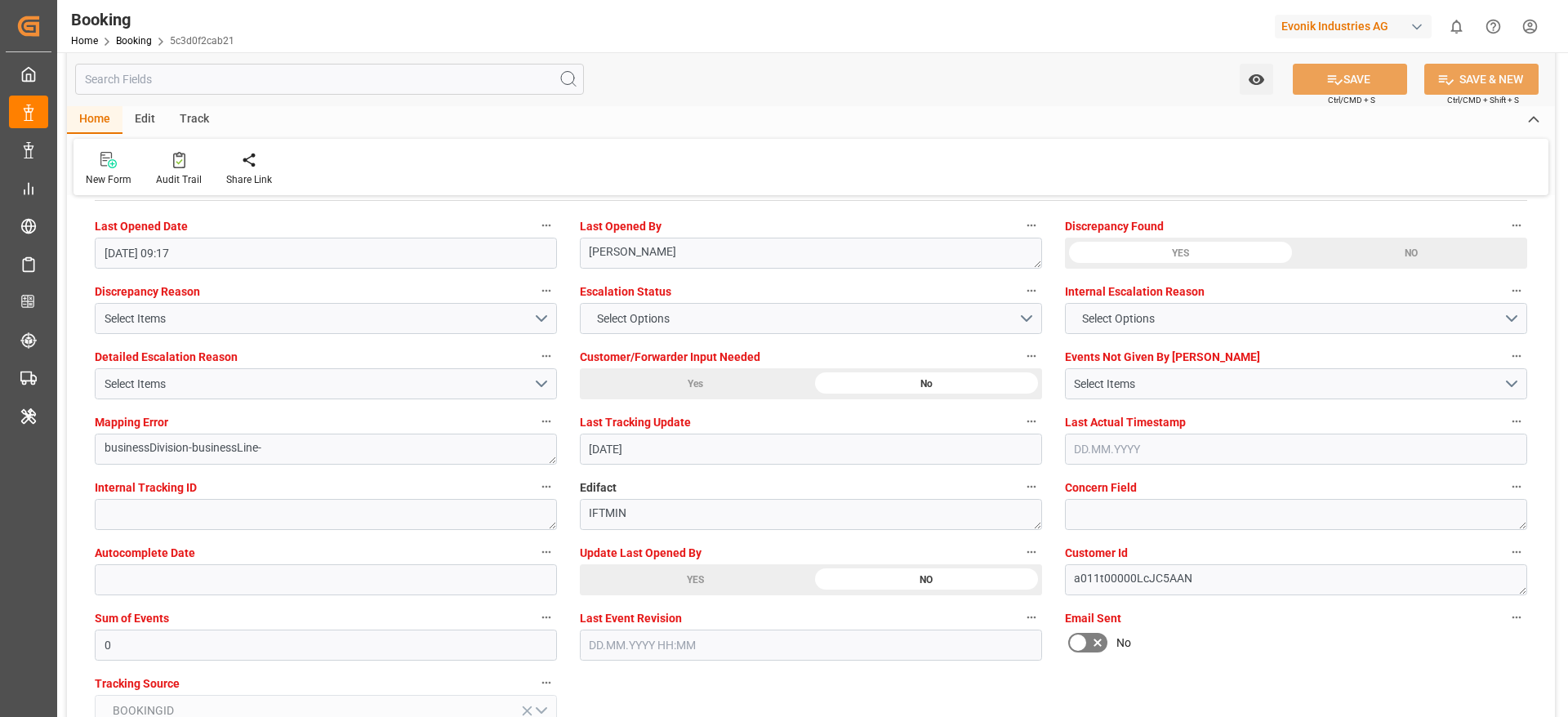
scroll to position [2951, 0]
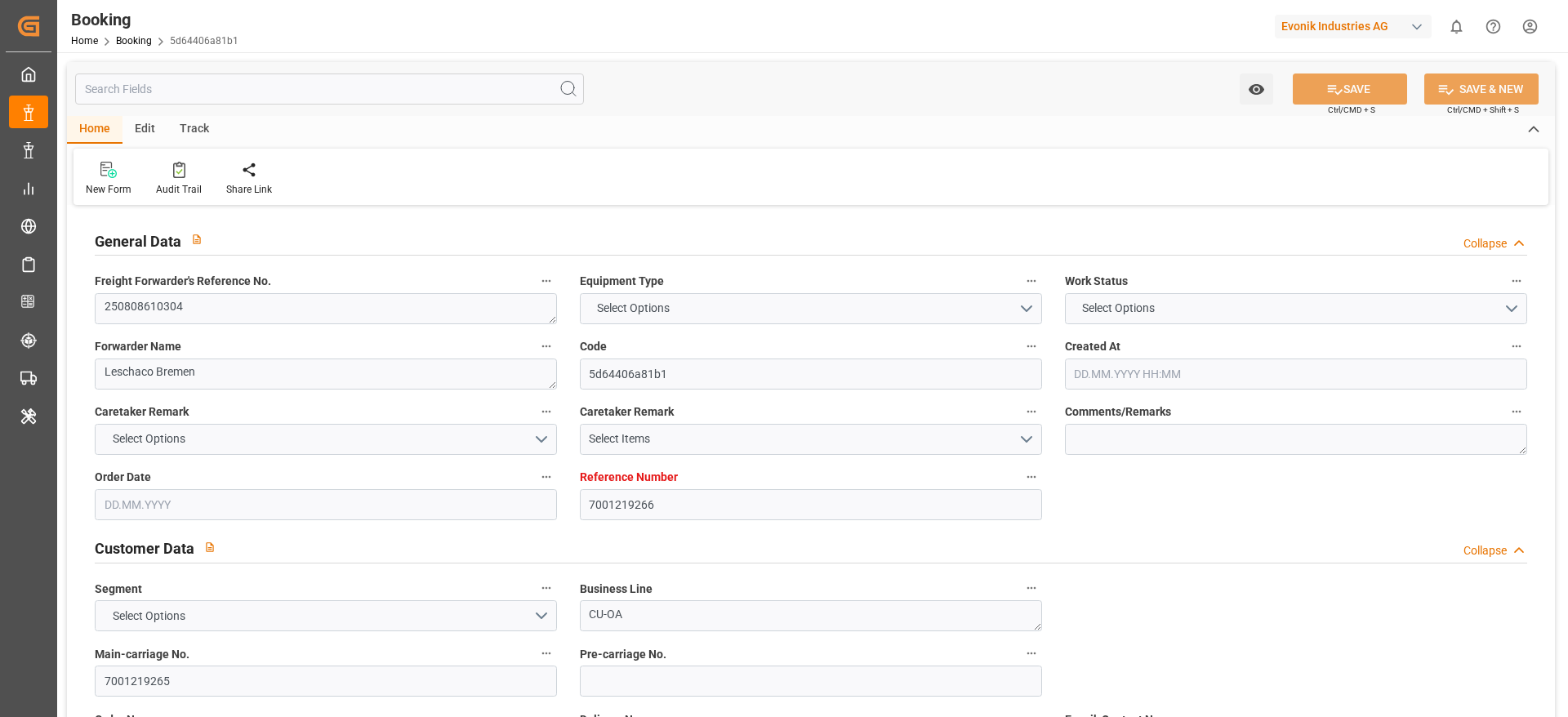
type input "7001219266"
type input "9540144"
type input "Hapag [PERSON_NAME]"
type input "Hapag Lloyd Aktiengesellschaft"
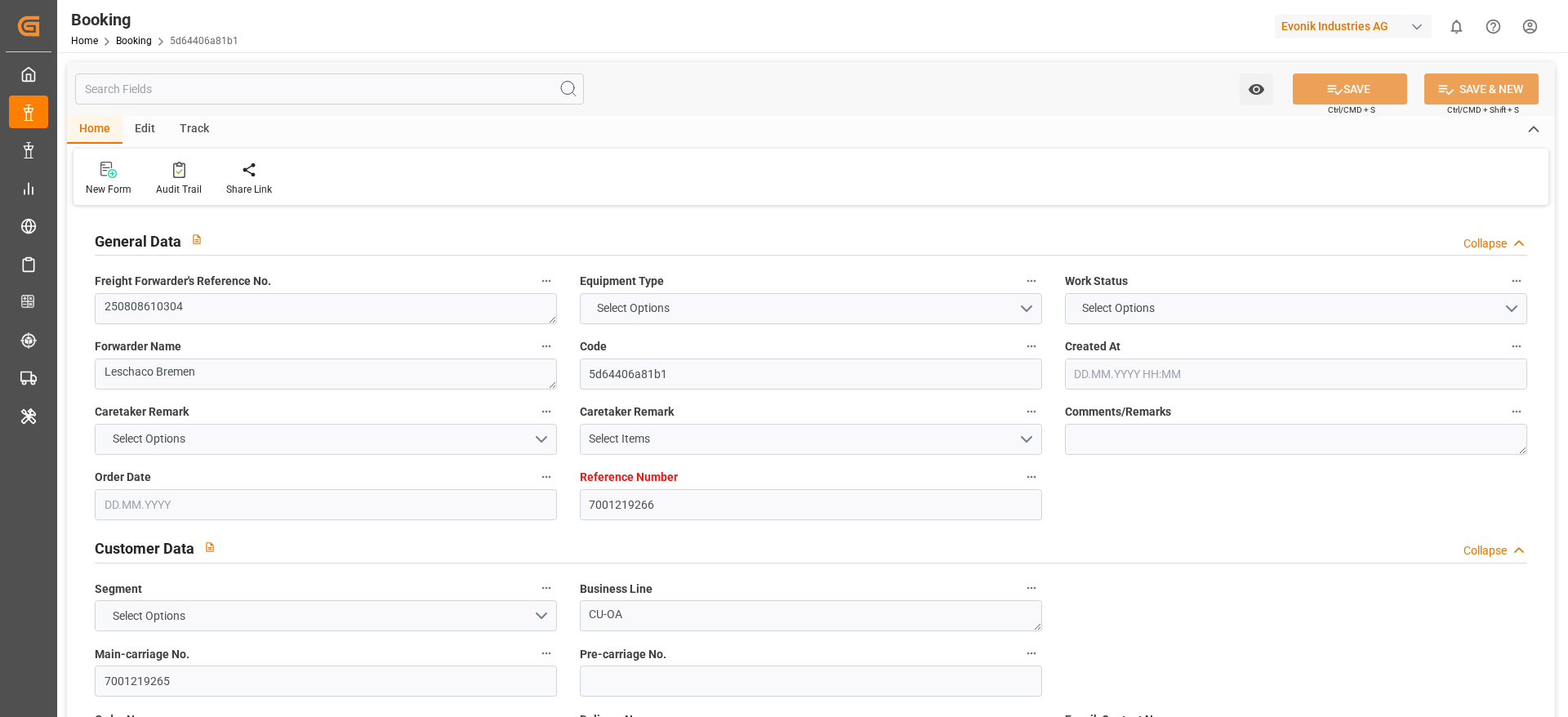
type input "NLRTM"
type input "KRPUS"
type input "CNSHG"
type input "0"
type input "NLRTM"
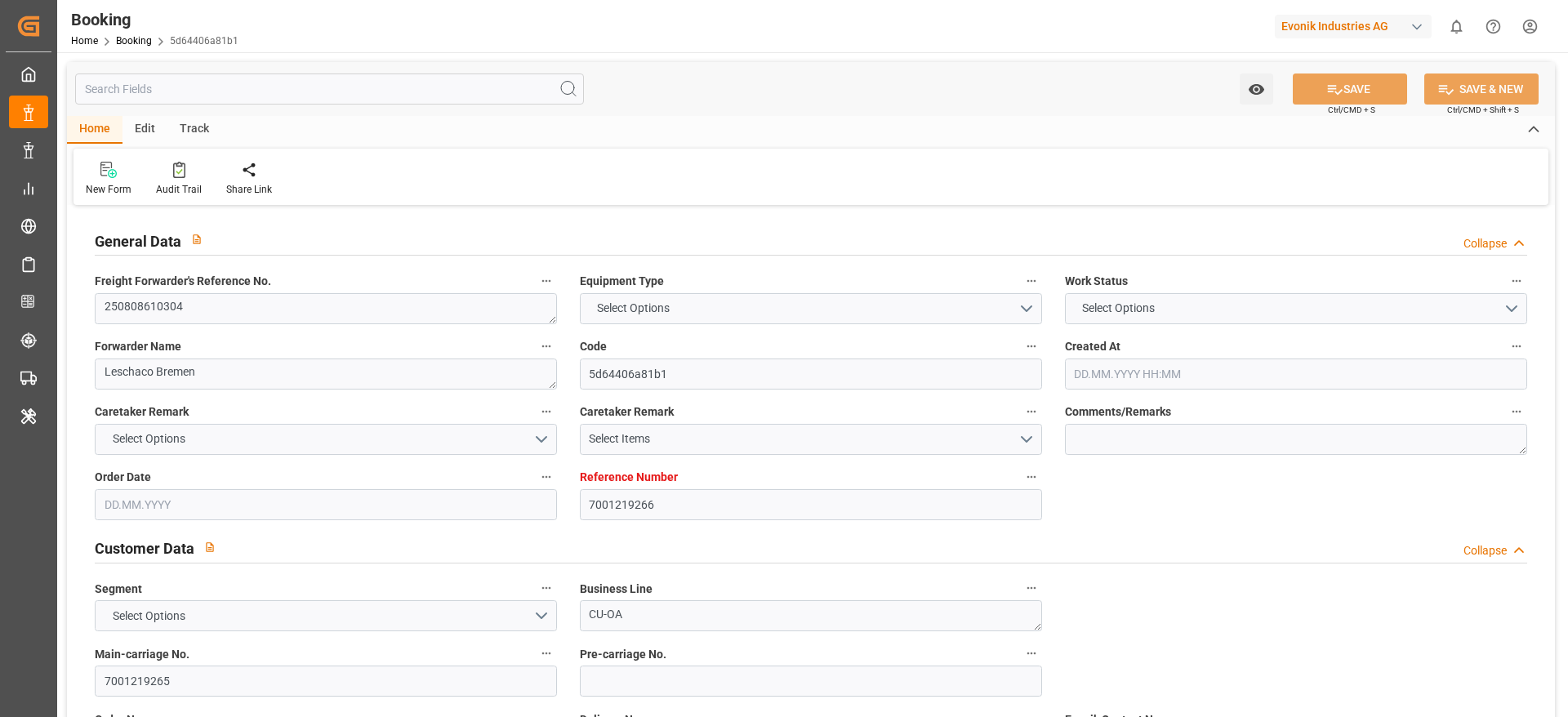
type input "KRPUS"
type input "9295244"
type input "[DATE] 12:23"
type input "[DATE]"
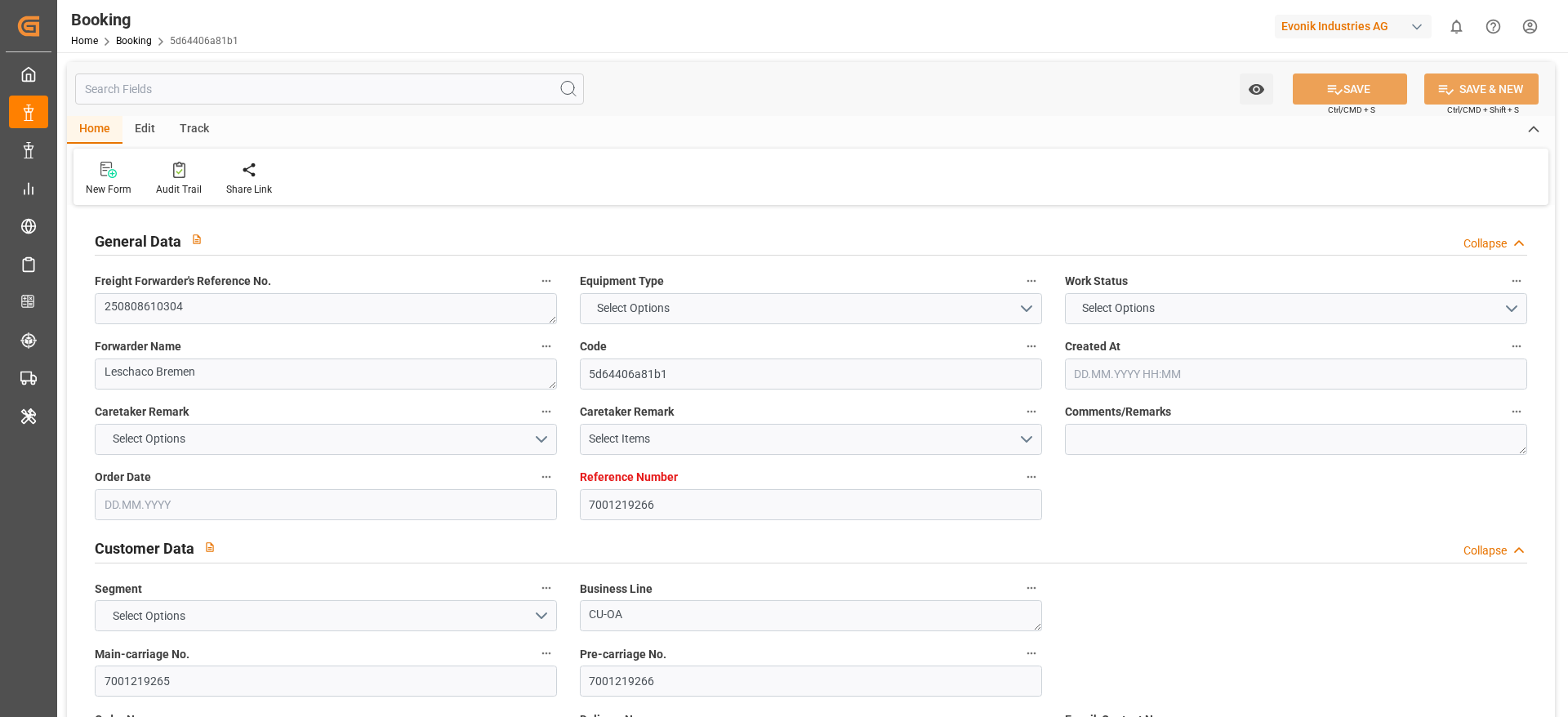
type input "[DATE]"
type input "[DATE] 15:00"
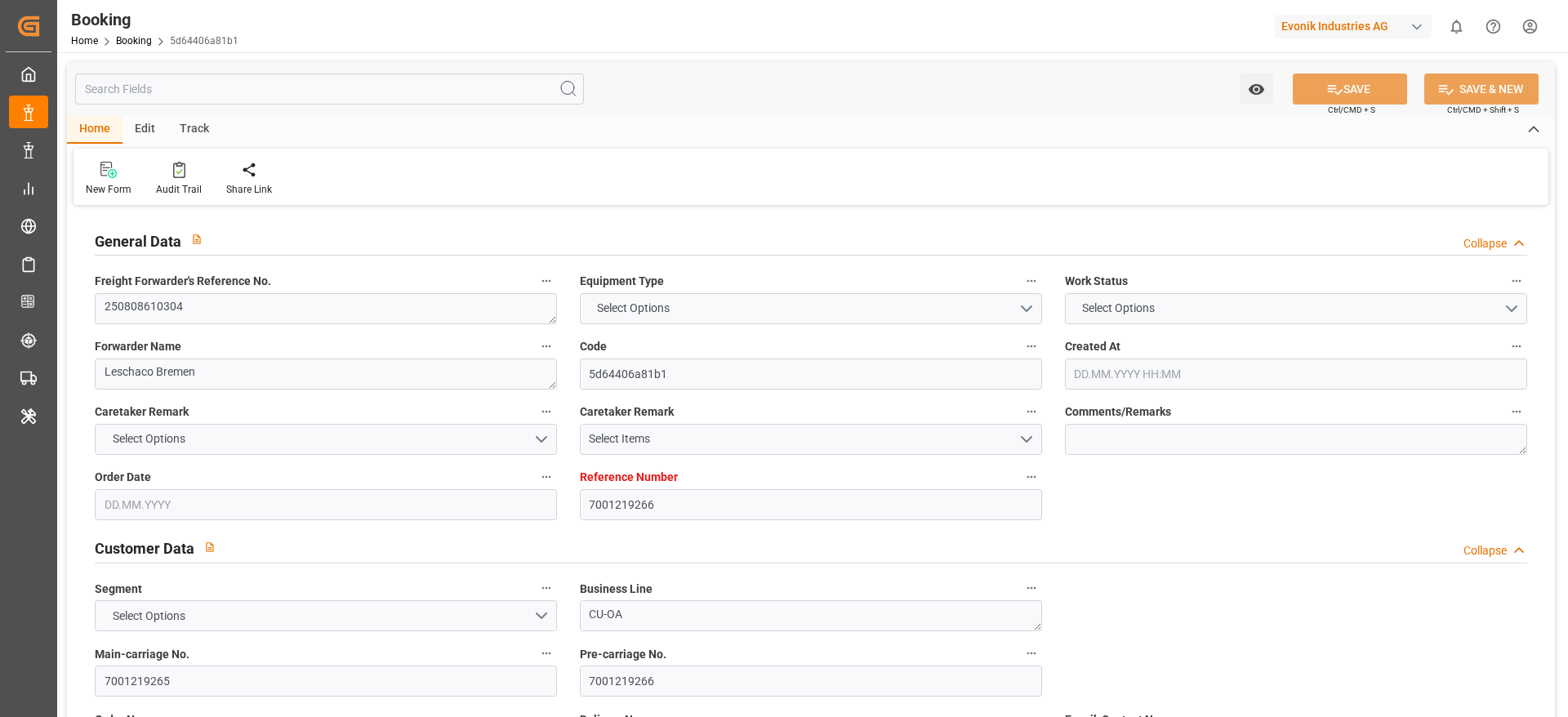
type input "[DATE] 00:00"
type input "[DATE] 20:48"
type input "[DATE] 22:37"
type input "[DATE] 15:00"
type input "[DATE] 00:00"
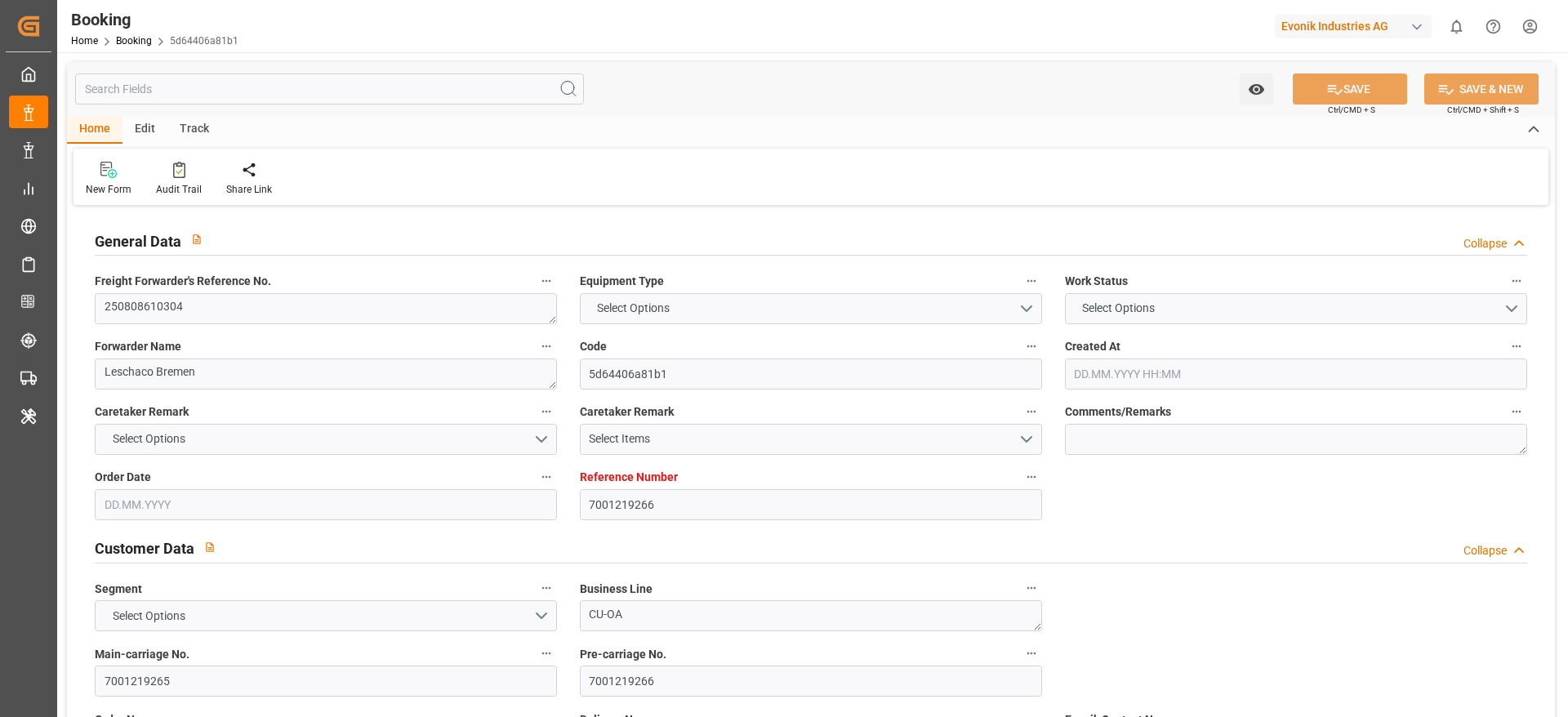
type input "[DATE] 02:00"
type input "[DATE] 00:00"
type input "[DATE] 02:06"
type input "[DATE] 05:00"
type input "[DATE] 00:00"
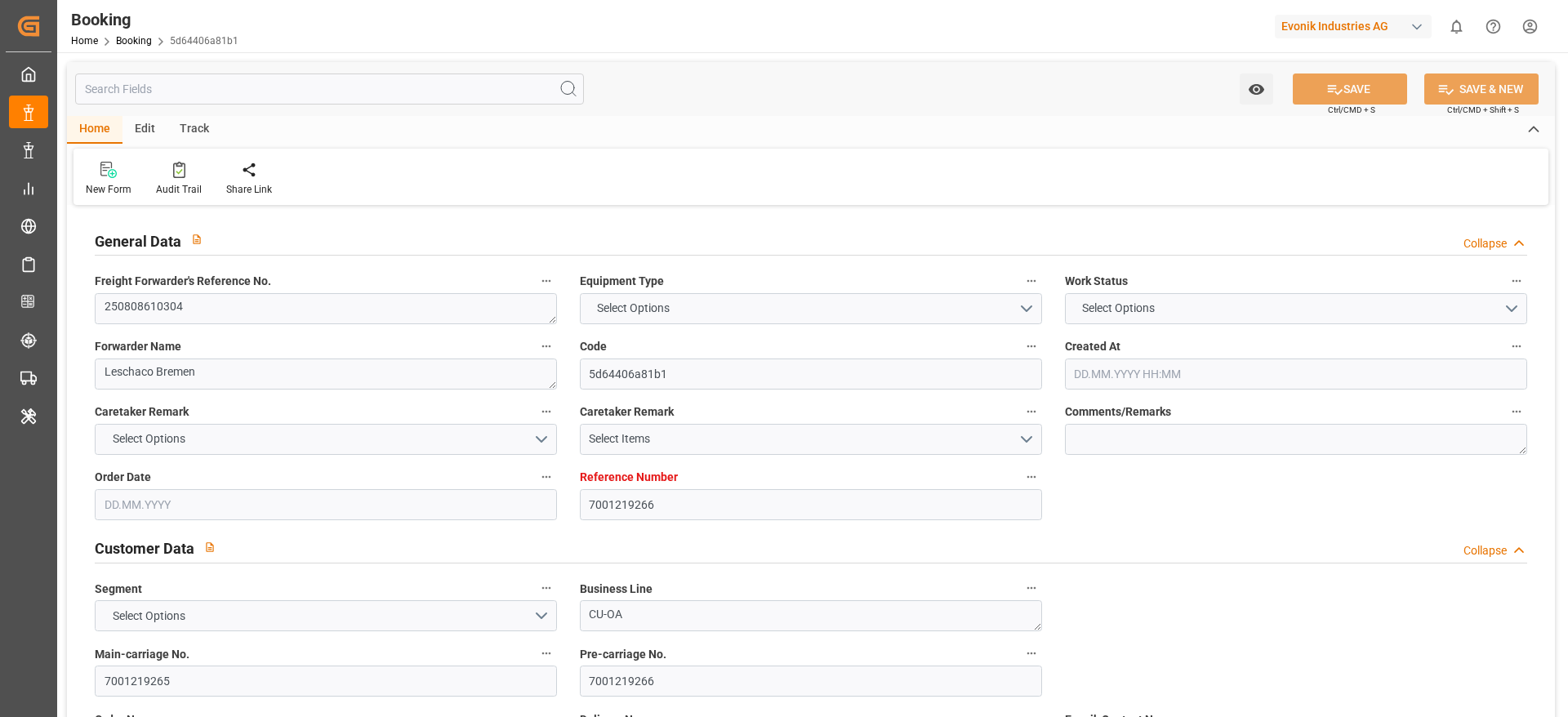
type input "[DATE]"
type input "[DATE] 01:41"
type input "[DATE]"
type input "[DATE] 12:17"
type input "[DATE] 12:00"
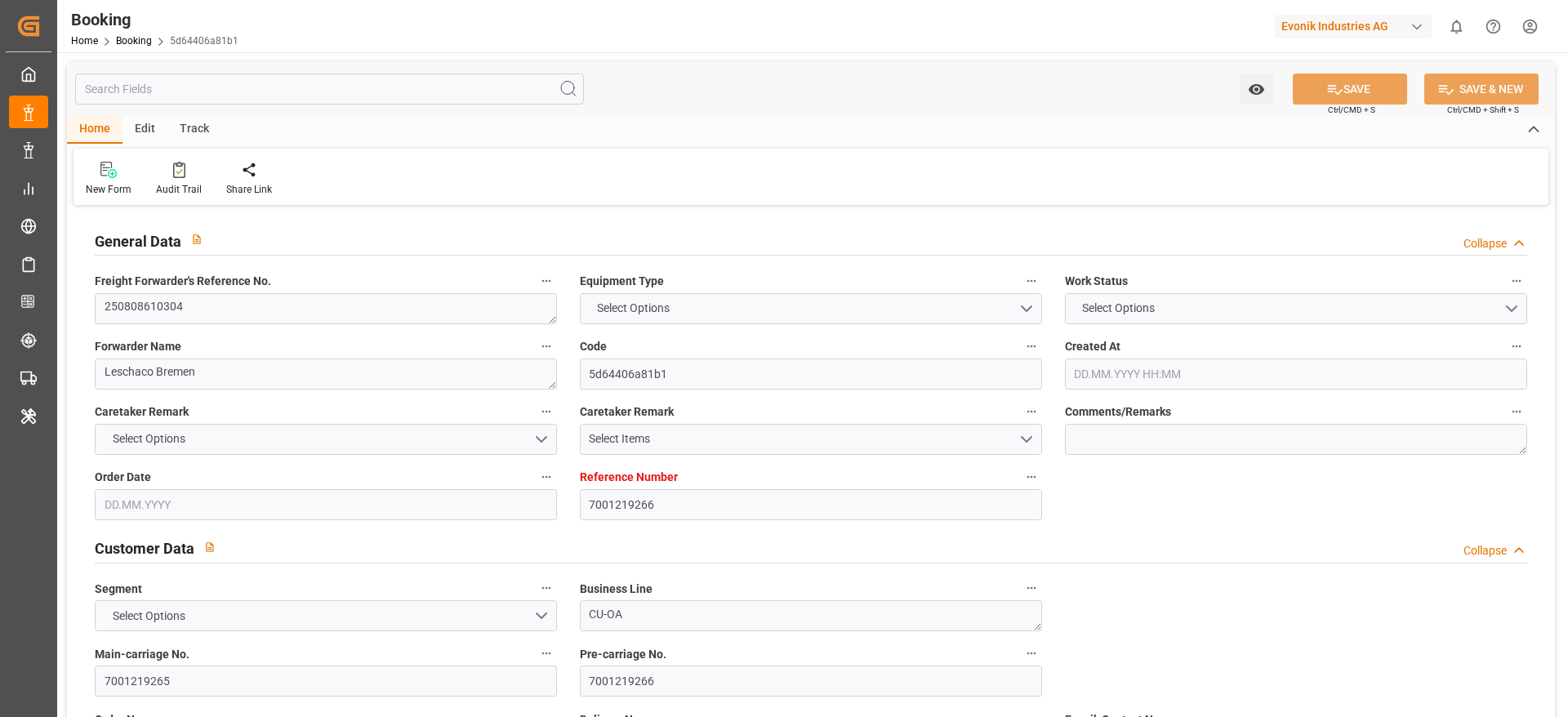
type input "[DATE] 12:00"
type input "[DATE] 12:41"
type input "[DATE] 15:00"
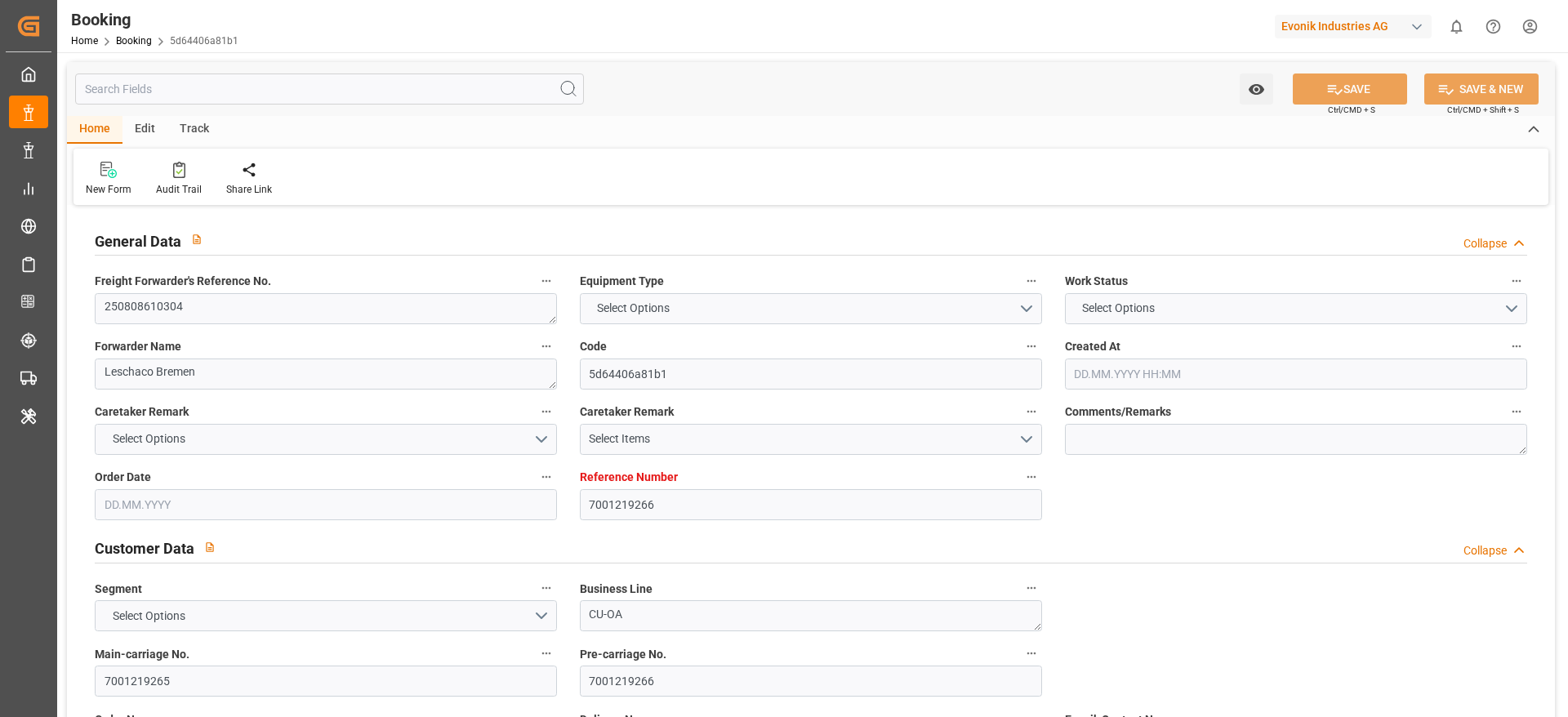
type input "[DATE] 22:10"
type input "[DATE] 02:00"
type input "[DATE] 01:55"
type input "[DATE] 02:06"
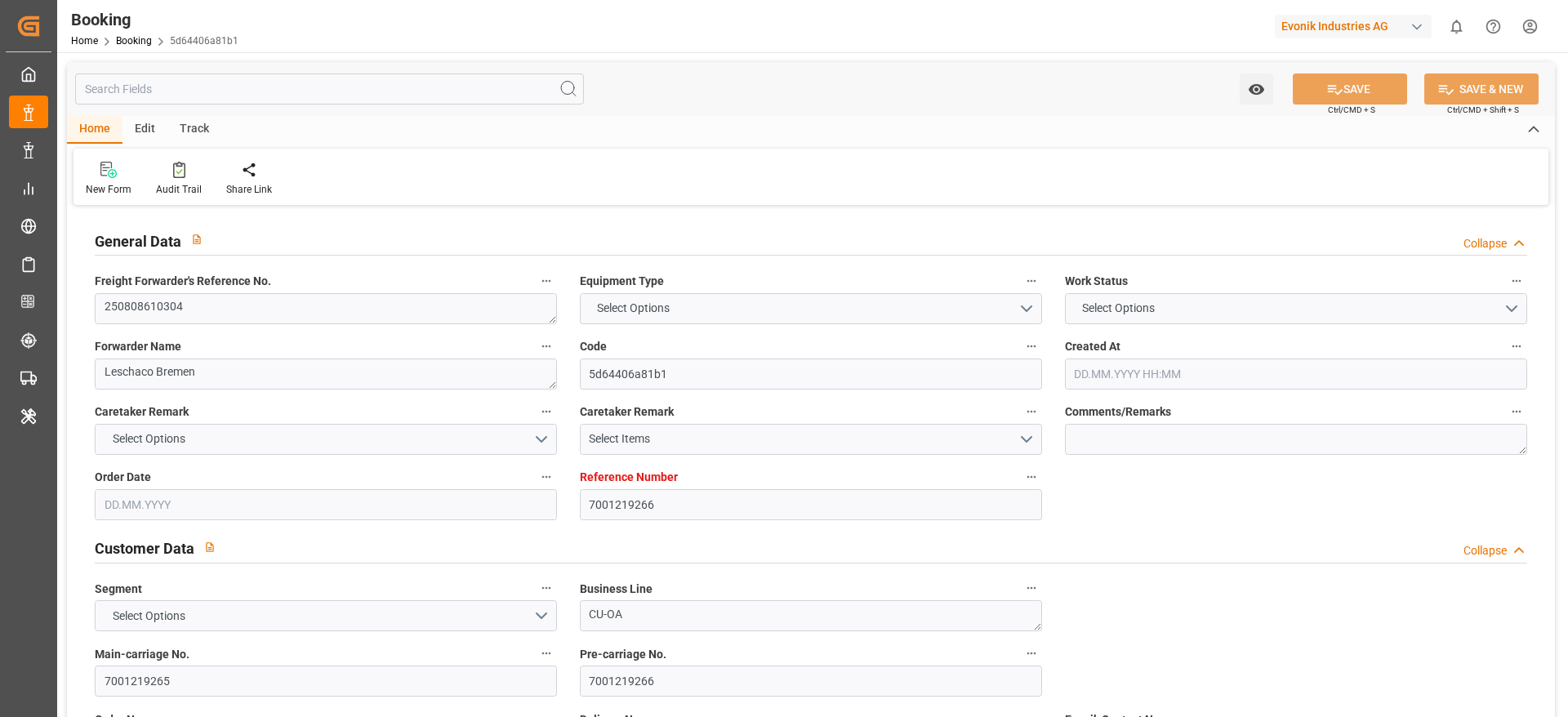
type input "[DATE] 10:47"
type input "[DATE] 05:00"
type input "[DATE] 15:00"
type input "[DATE] 04:33"
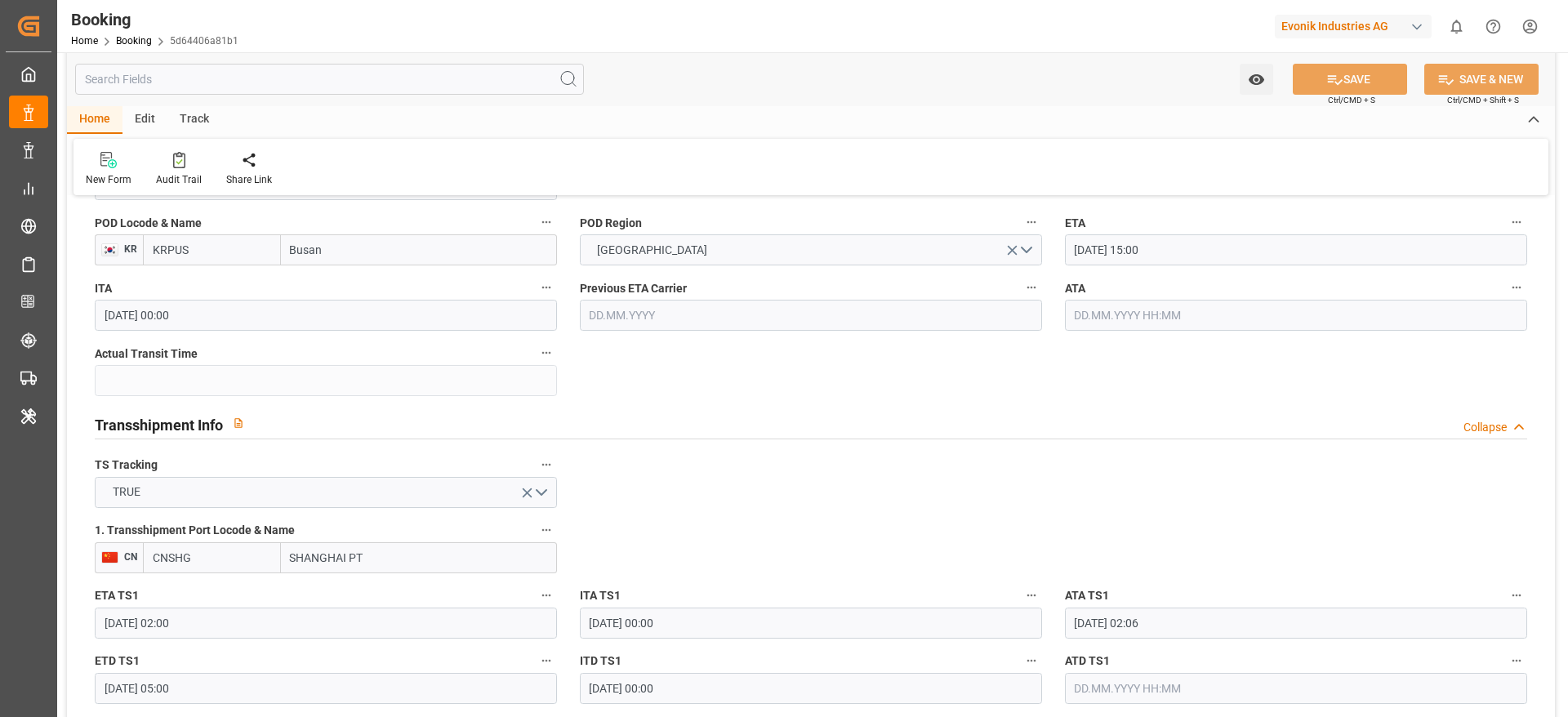
scroll to position [1611, 0]
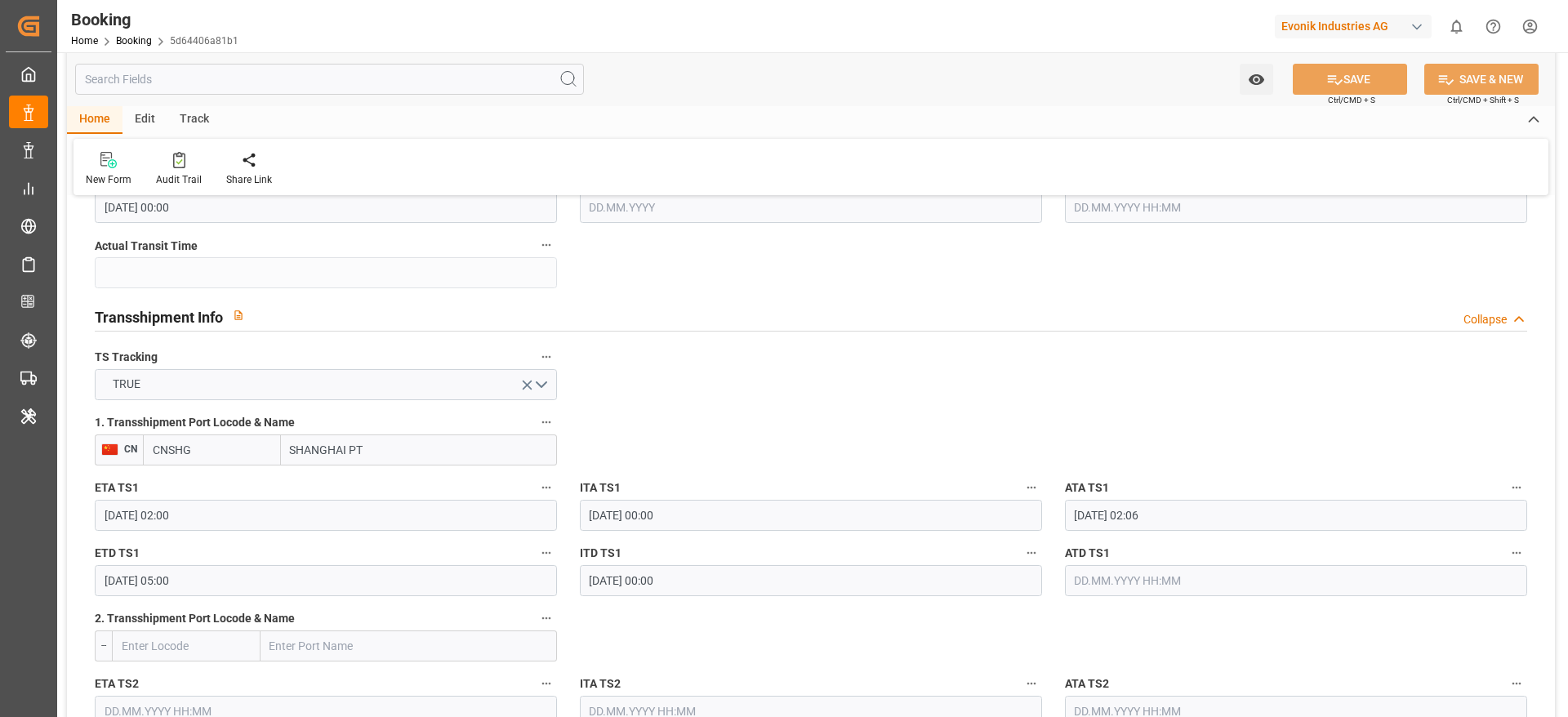
click at [492, 457] on input "SHANGHAI PT" at bounding box center [419, 450] width 276 height 31
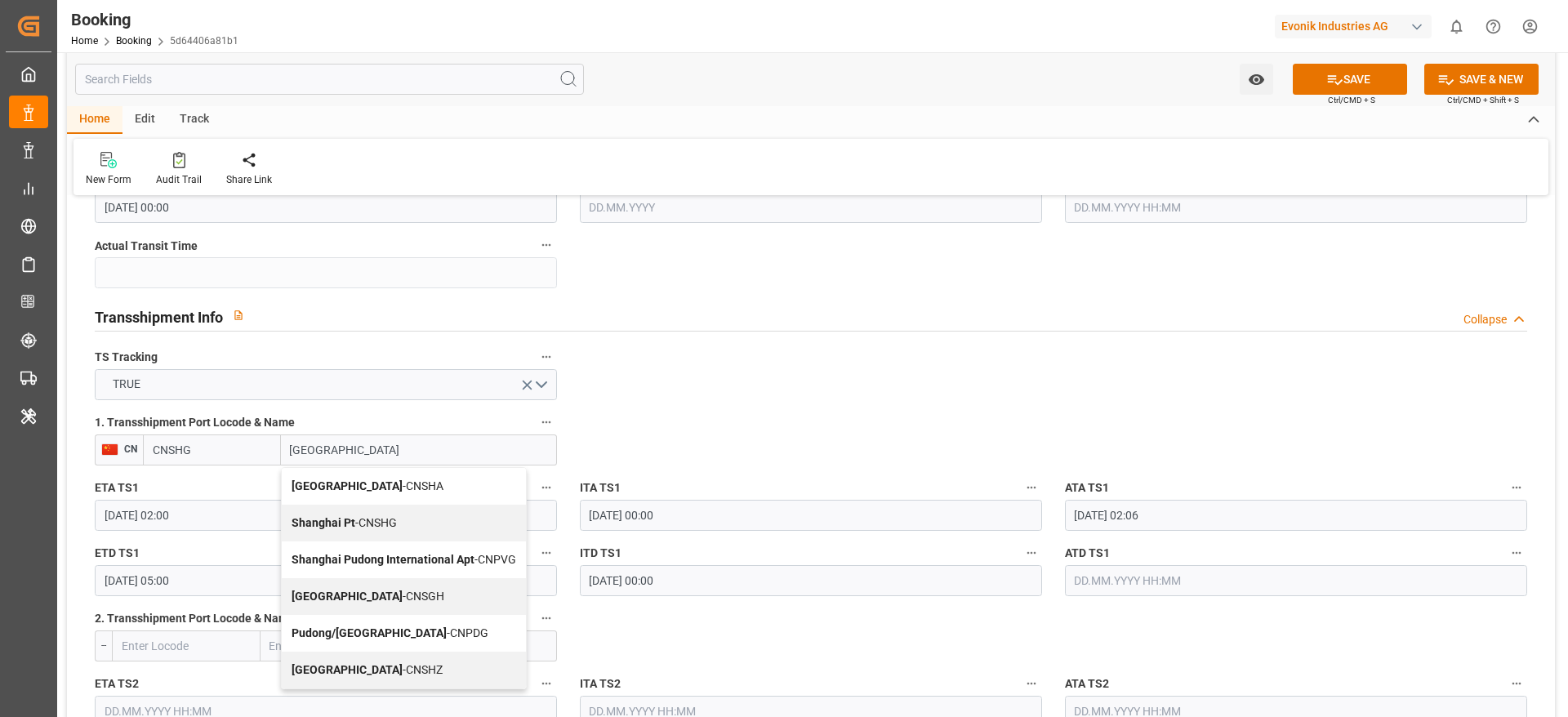
click at [390, 598] on div "Shanghai - CNSGH" at bounding box center [403, 596] width 244 height 37
type input "[GEOGRAPHIC_DATA]"
type input "CNSGH"
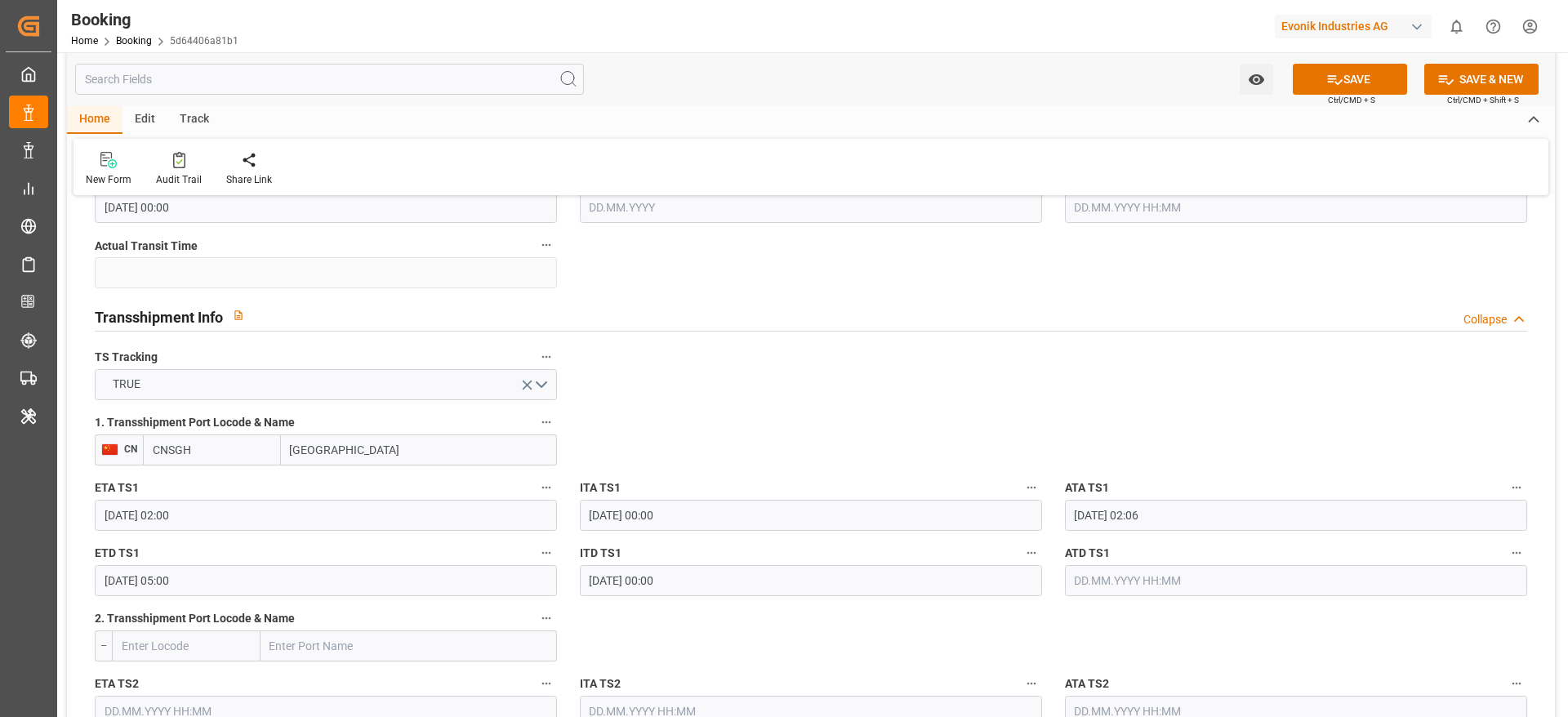
type input "[GEOGRAPHIC_DATA]"
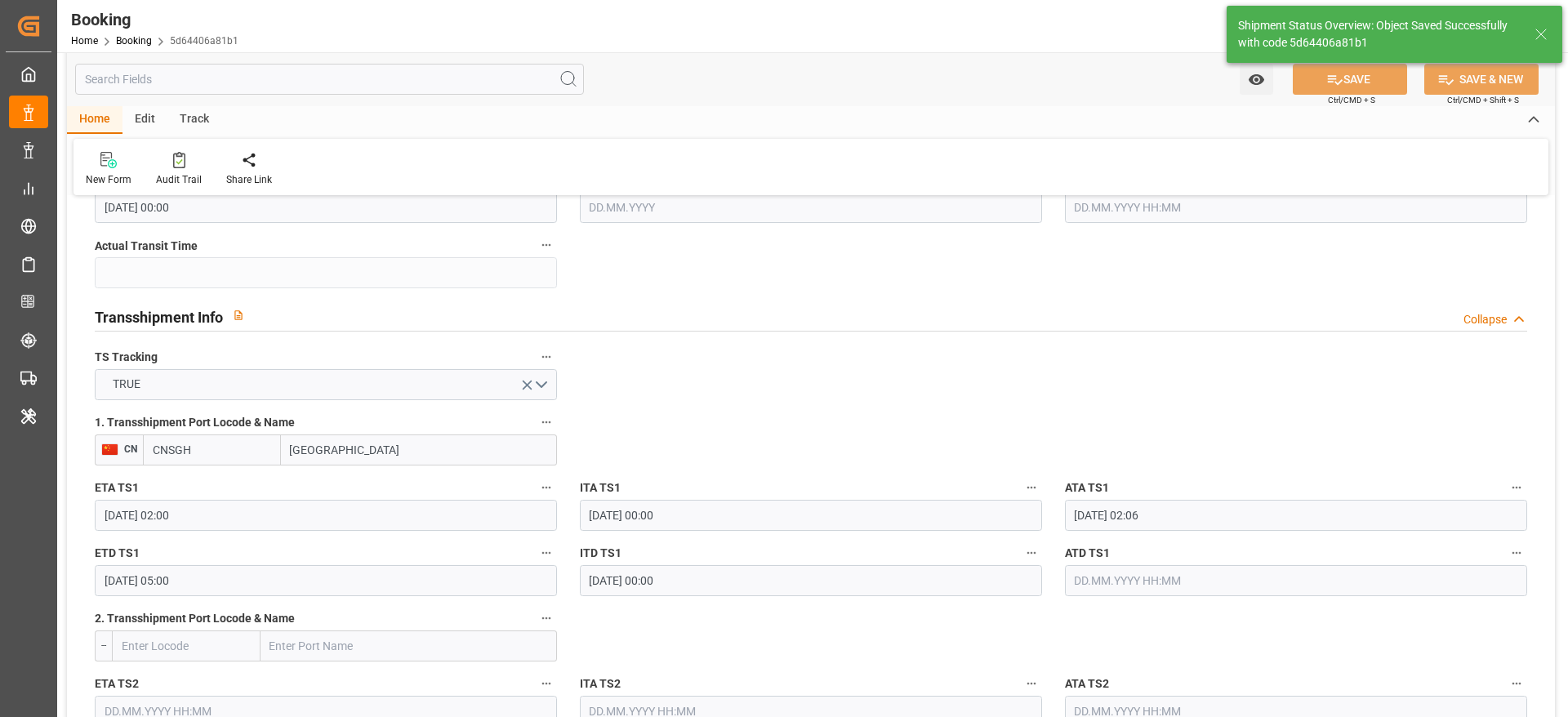
type textarea "[PERSON_NAME]"
type input "[DATE] 09:18"
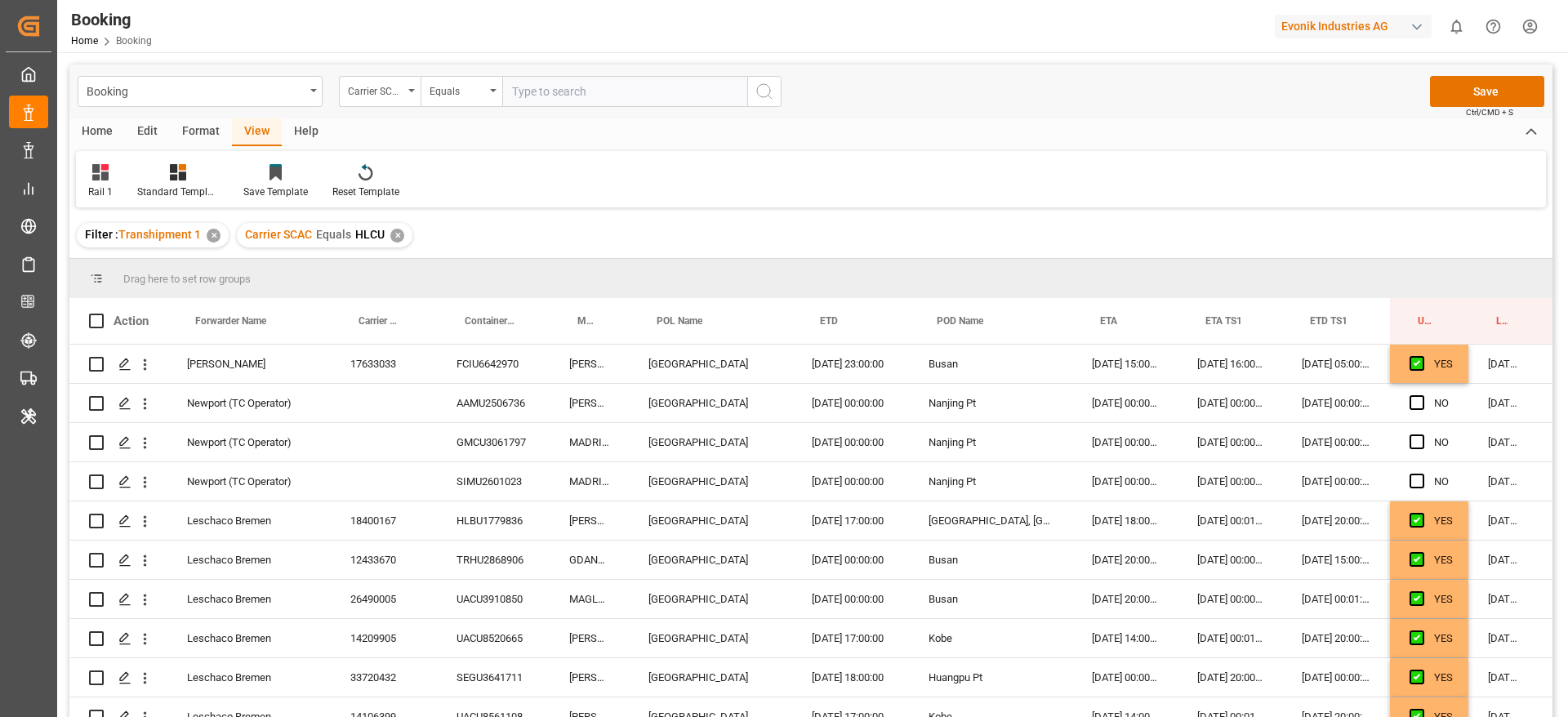
scroll to position [1903, 43]
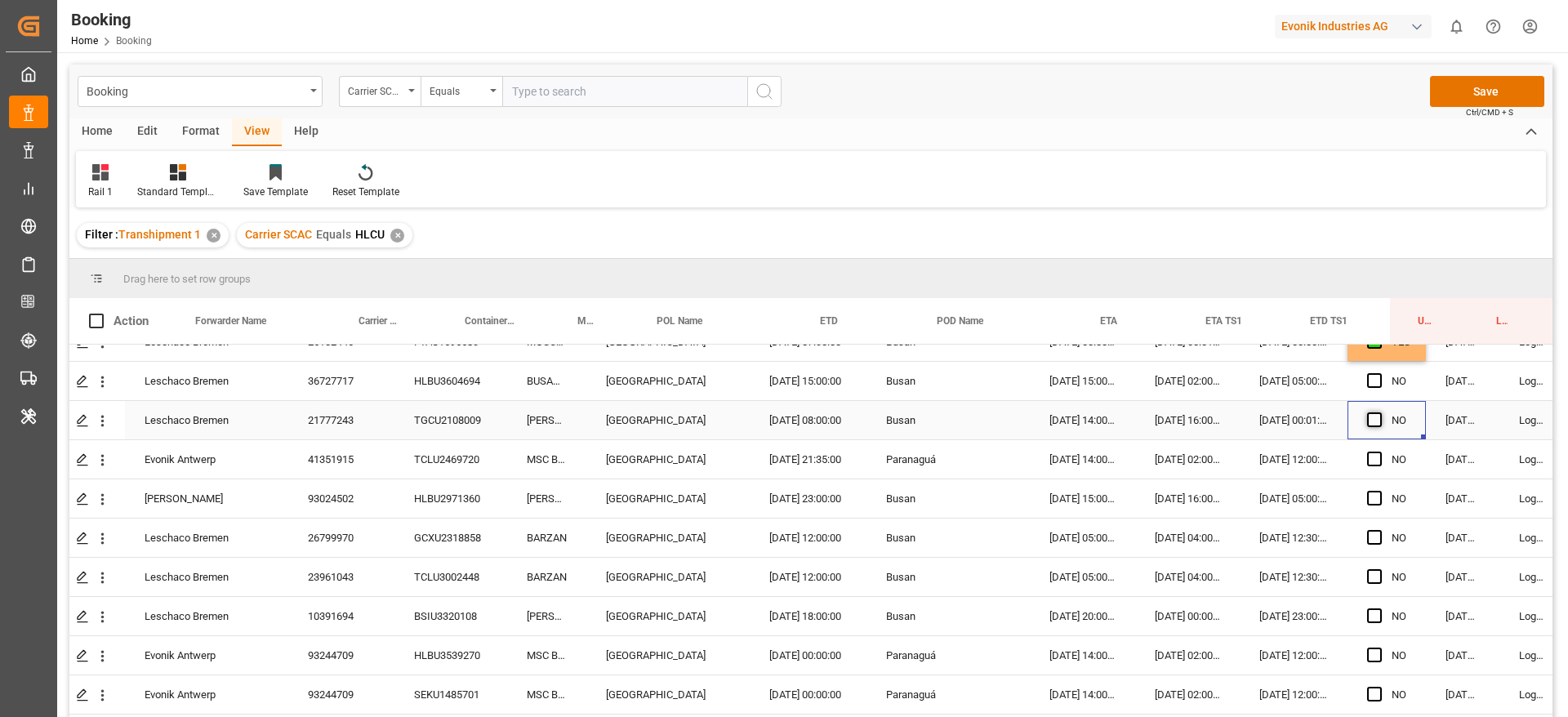
click at [1368, 417] on span "Press SPACE to select this row." at bounding box center [1374, 420] width 15 height 15
click at [1379, 412] on input "Press SPACE to select this row." at bounding box center [1379, 412] width 0 height 0
click at [1375, 458] on span "Press SPACE to select this row." at bounding box center [1374, 459] width 15 height 15
click at [1379, 452] on input "Press SPACE to select this row." at bounding box center [1379, 452] width 0 height 0
click at [1369, 494] on span "Press SPACE to select this row." at bounding box center [1374, 498] width 15 height 15
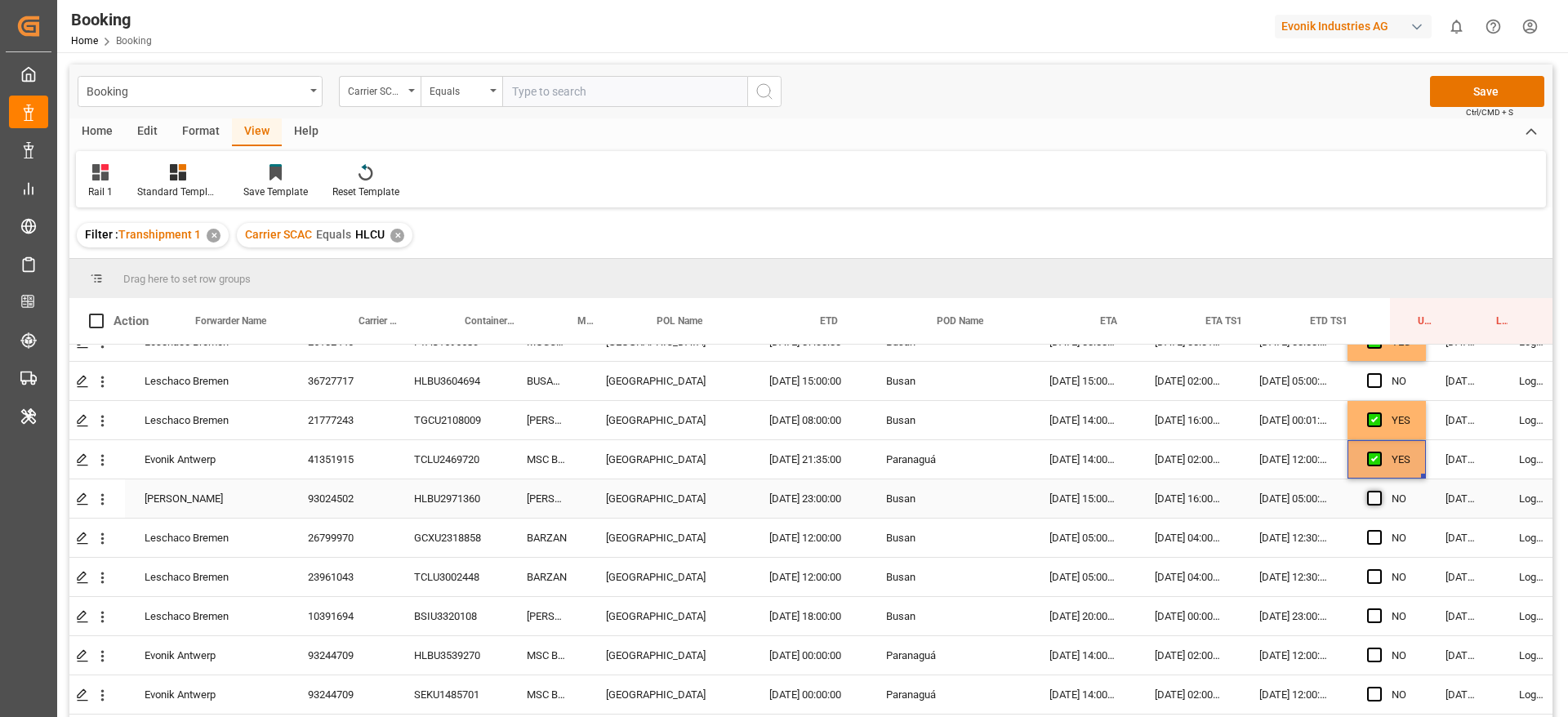
click at [1379, 490] on input "Press SPACE to select this row." at bounding box center [1379, 490] width 0 height 0
click at [1377, 529] on div "Press SPACE to select this row." at bounding box center [1379, 538] width 25 height 38
click at [1369, 541] on span "Press SPACE to select this row." at bounding box center [1374, 537] width 15 height 15
click at [1379, 530] on input "Press SPACE to select this row." at bounding box center [1379, 530] width 0 height 0
click at [102, 418] on icon "open menu" at bounding box center [102, 421] width 17 height 17
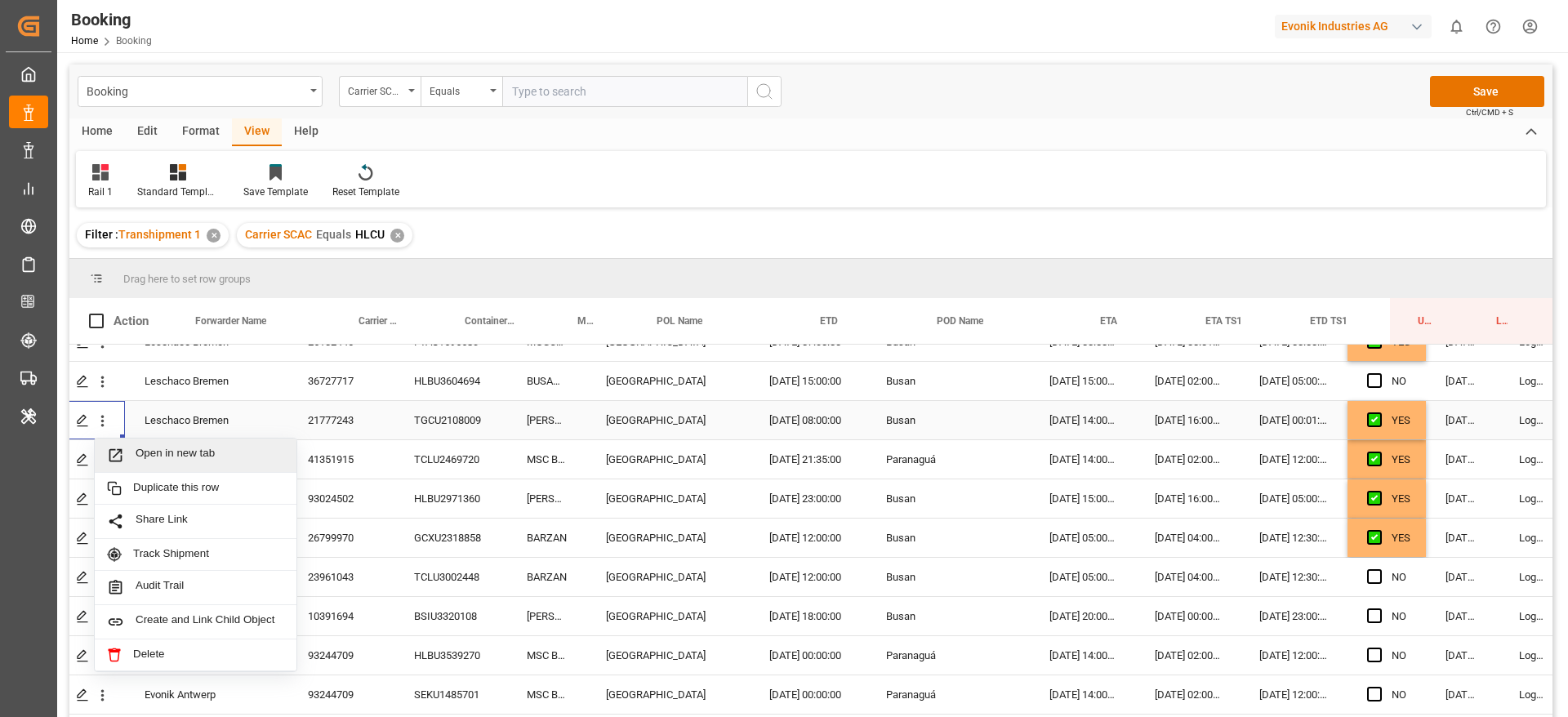
click at [163, 453] on span "Open in new tab" at bounding box center [209, 455] width 149 height 17
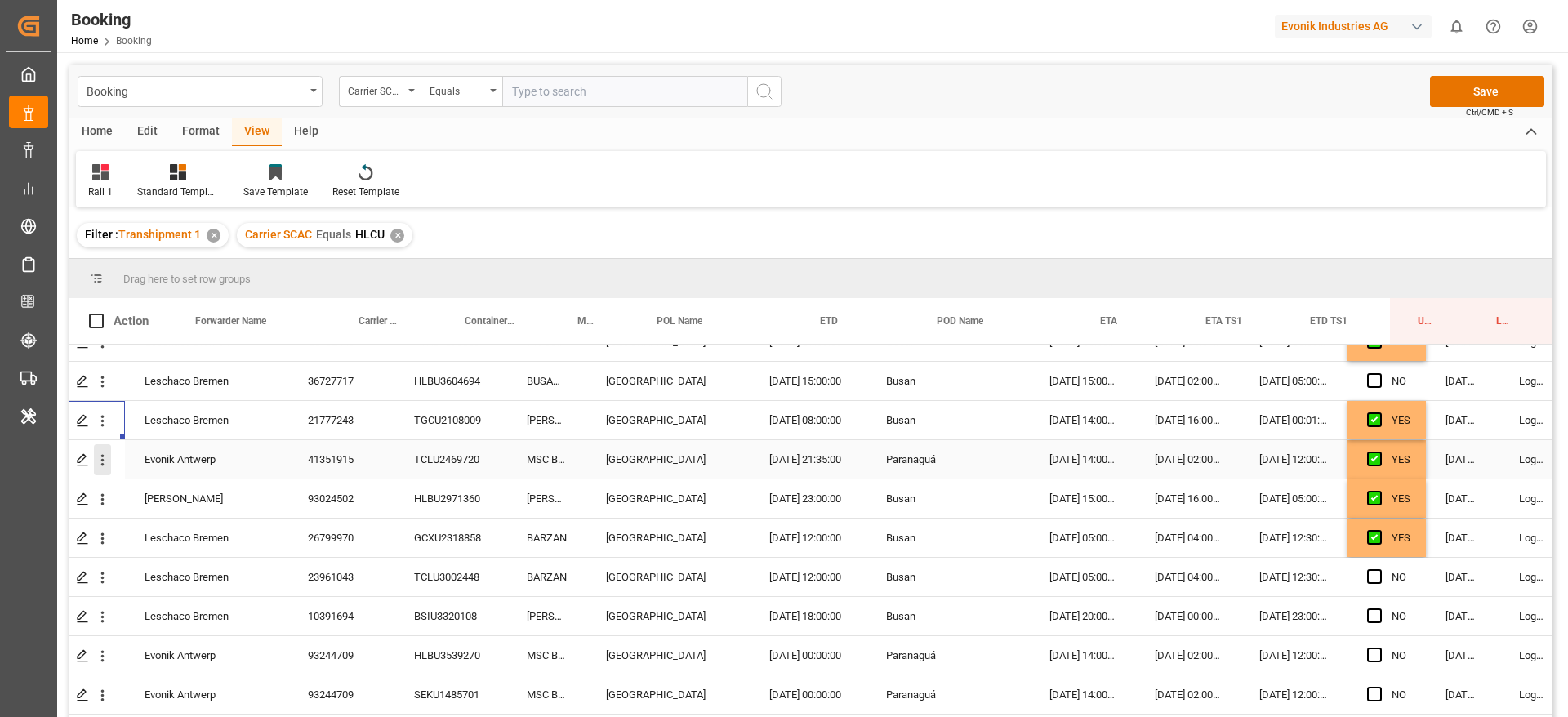
click at [101, 462] on icon "open menu" at bounding box center [102, 460] width 17 height 17
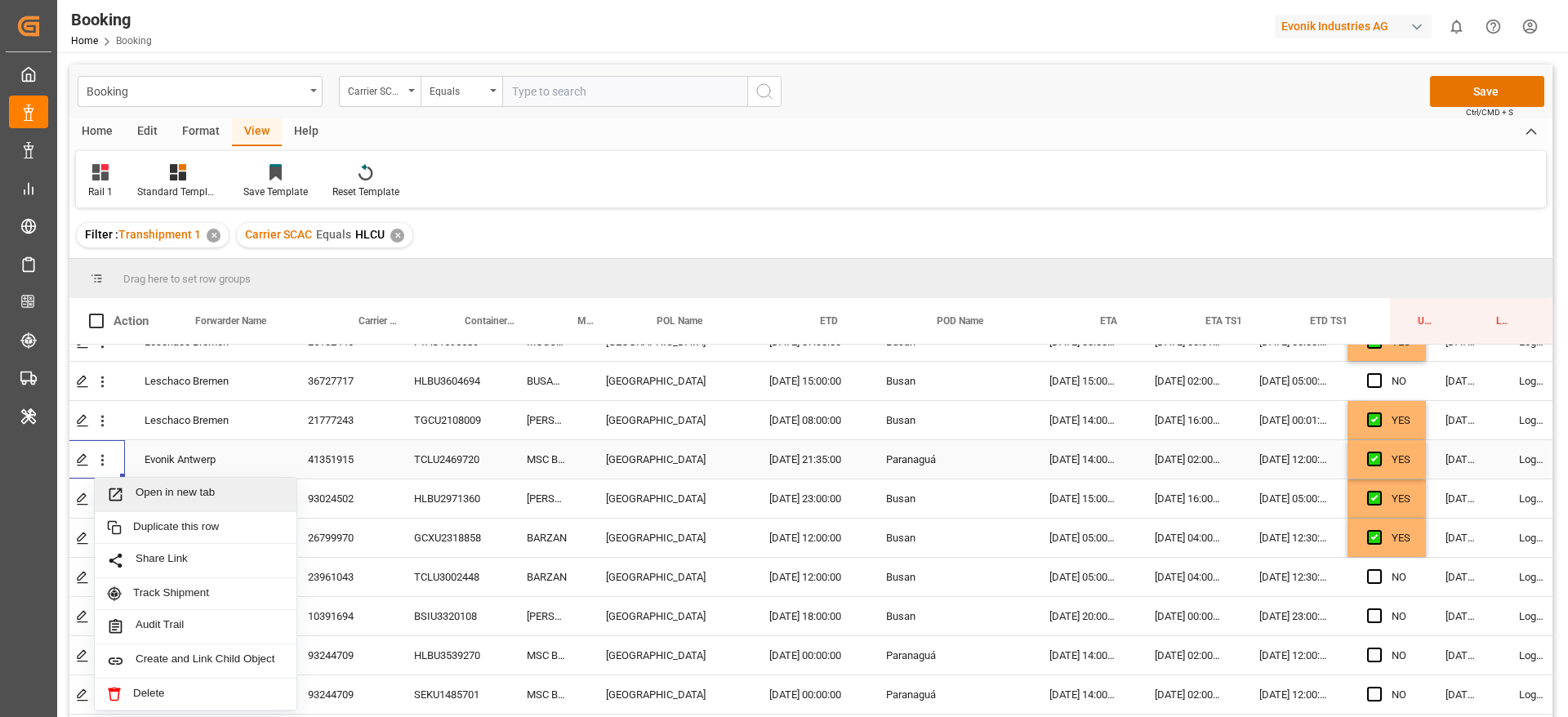
click at [130, 485] on span "Press SPACE to select this row." at bounding box center [121, 494] width 29 height 17
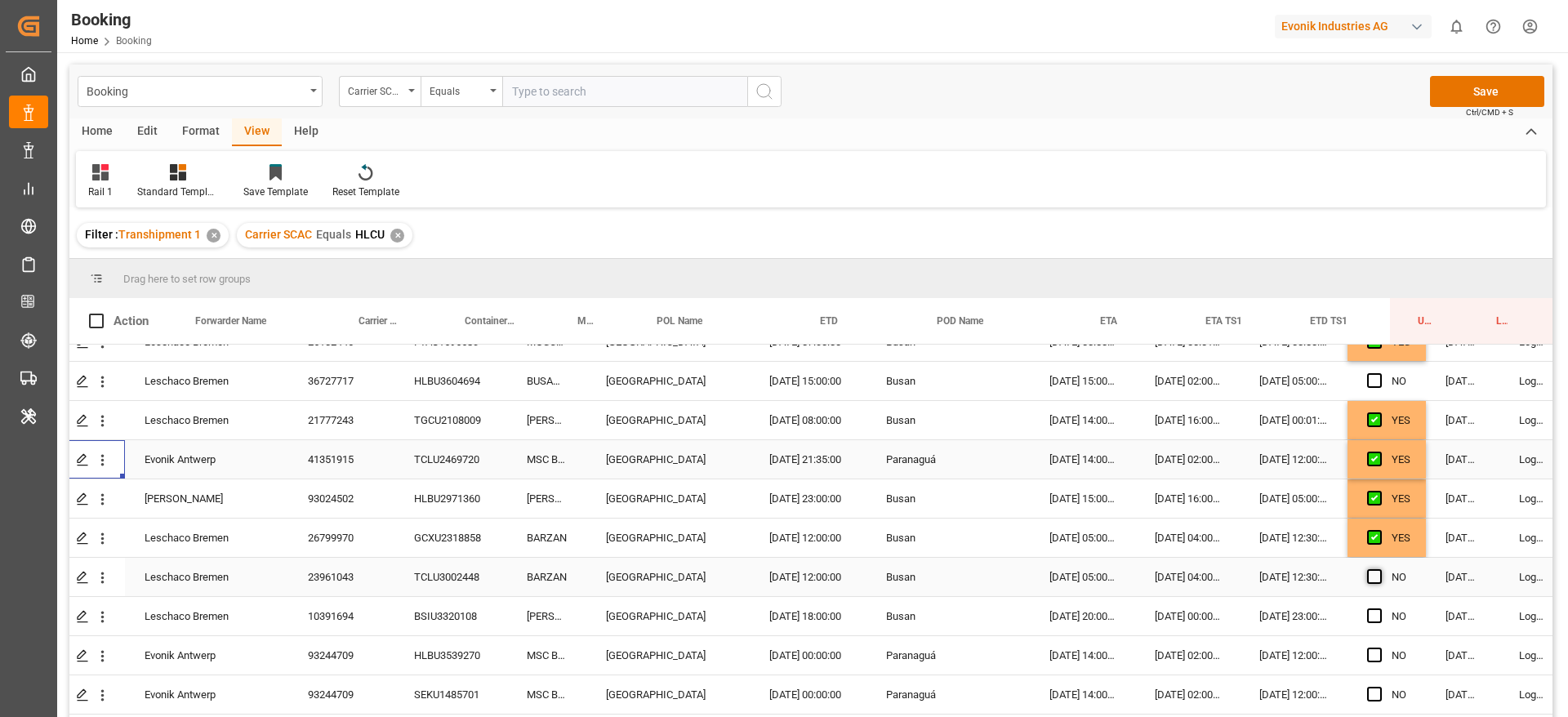
click at [1377, 573] on span "Press SPACE to select this row." at bounding box center [1374, 577] width 15 height 15
click at [1379, 569] on input "Press SPACE to select this row." at bounding box center [1379, 569] width 0 height 0
click at [1373, 613] on span "Press SPACE to select this row." at bounding box center [1374, 616] width 15 height 15
click at [1379, 609] on input "Press SPACE to select this row." at bounding box center [1379, 609] width 0 height 0
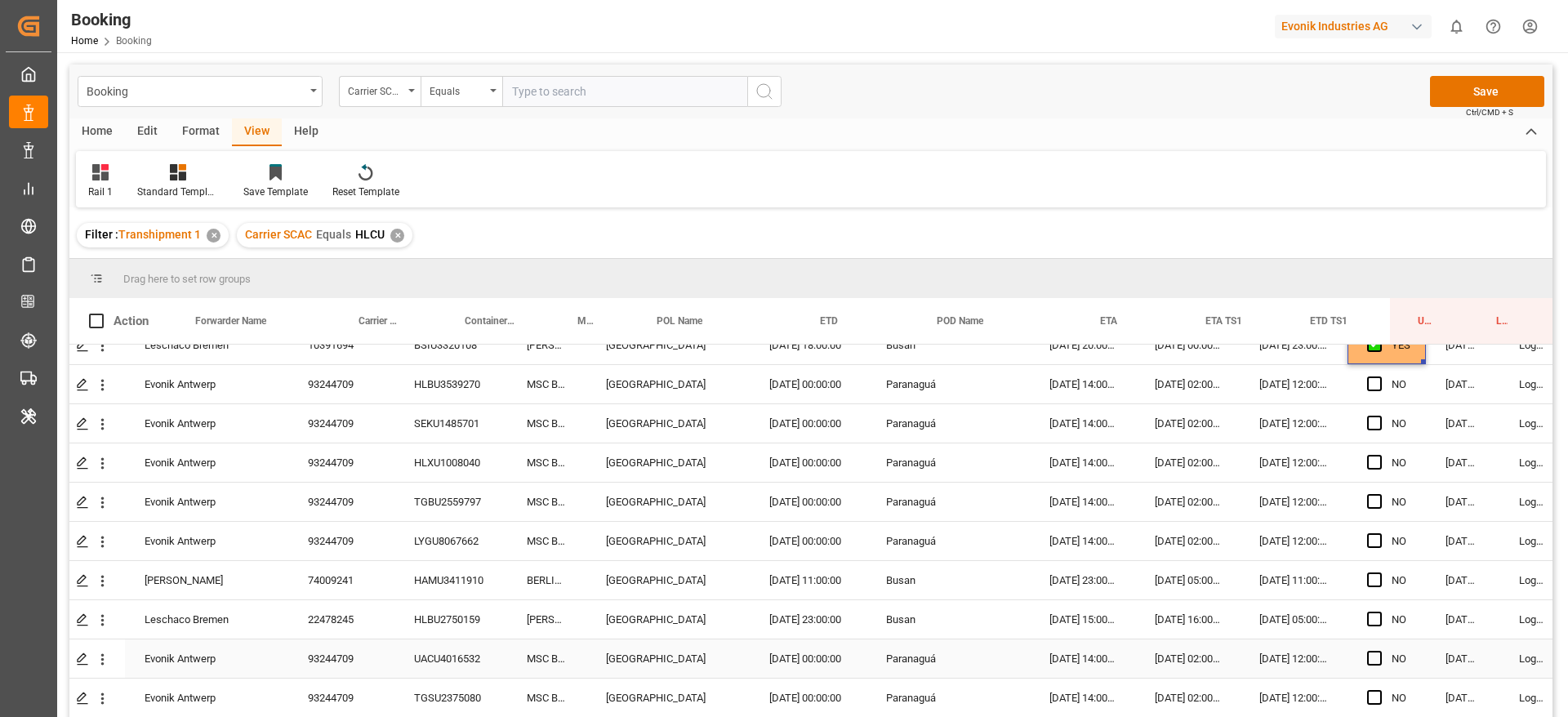
scroll to position [2175, 43]
click at [104, 382] on icon "open menu" at bounding box center [102, 384] width 17 height 17
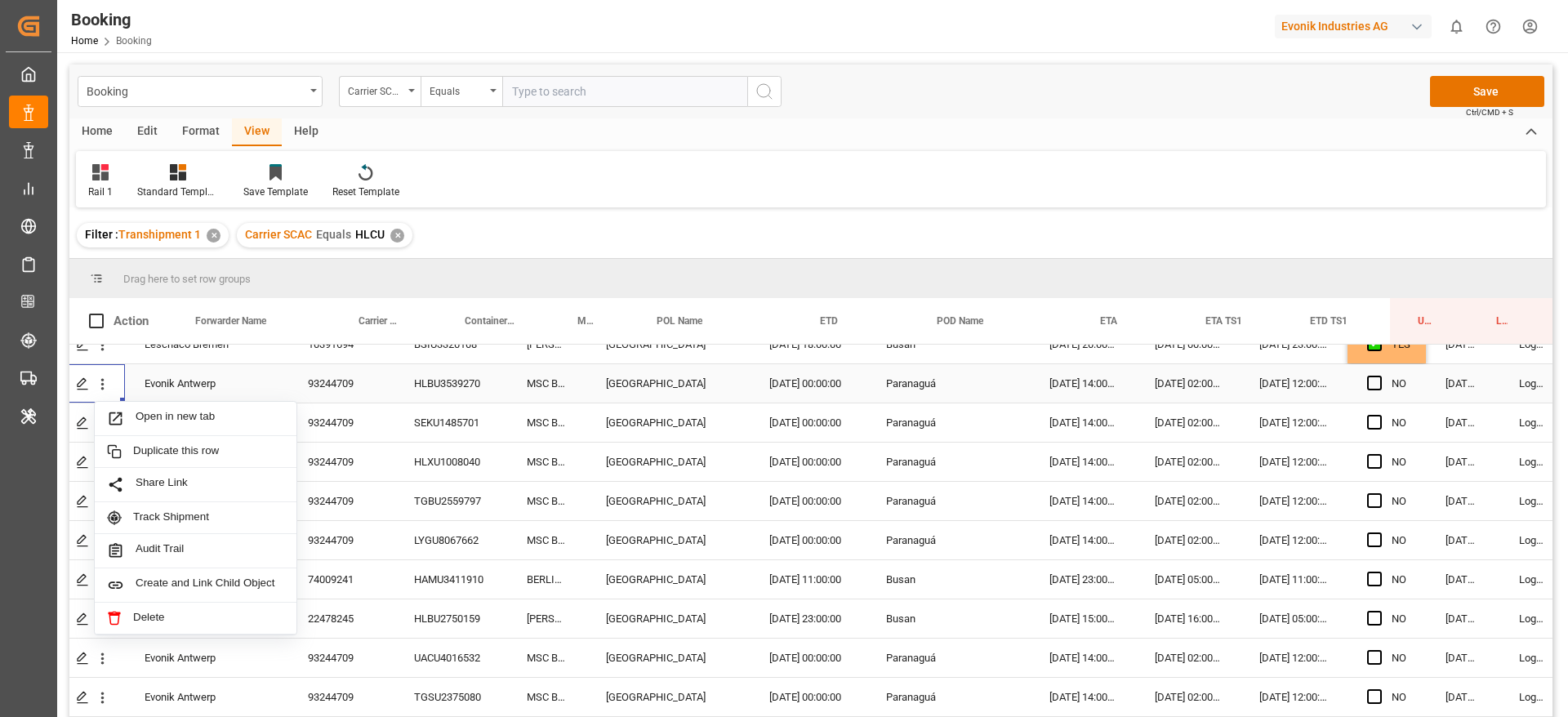
click at [194, 399] on div "Evonik Antwerp" at bounding box center [206, 383] width 163 height 39
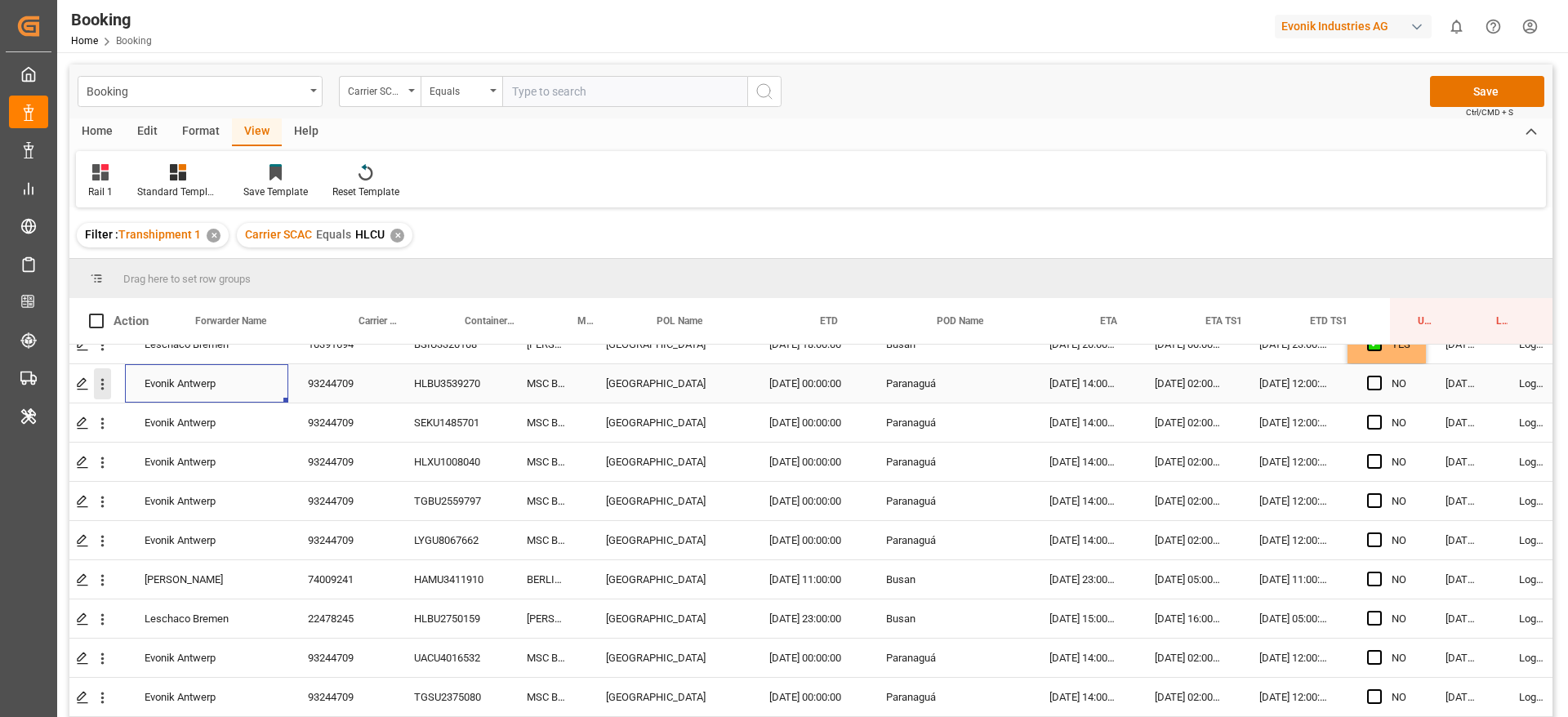
click at [101, 374] on button "open menu" at bounding box center [102, 384] width 17 height 31
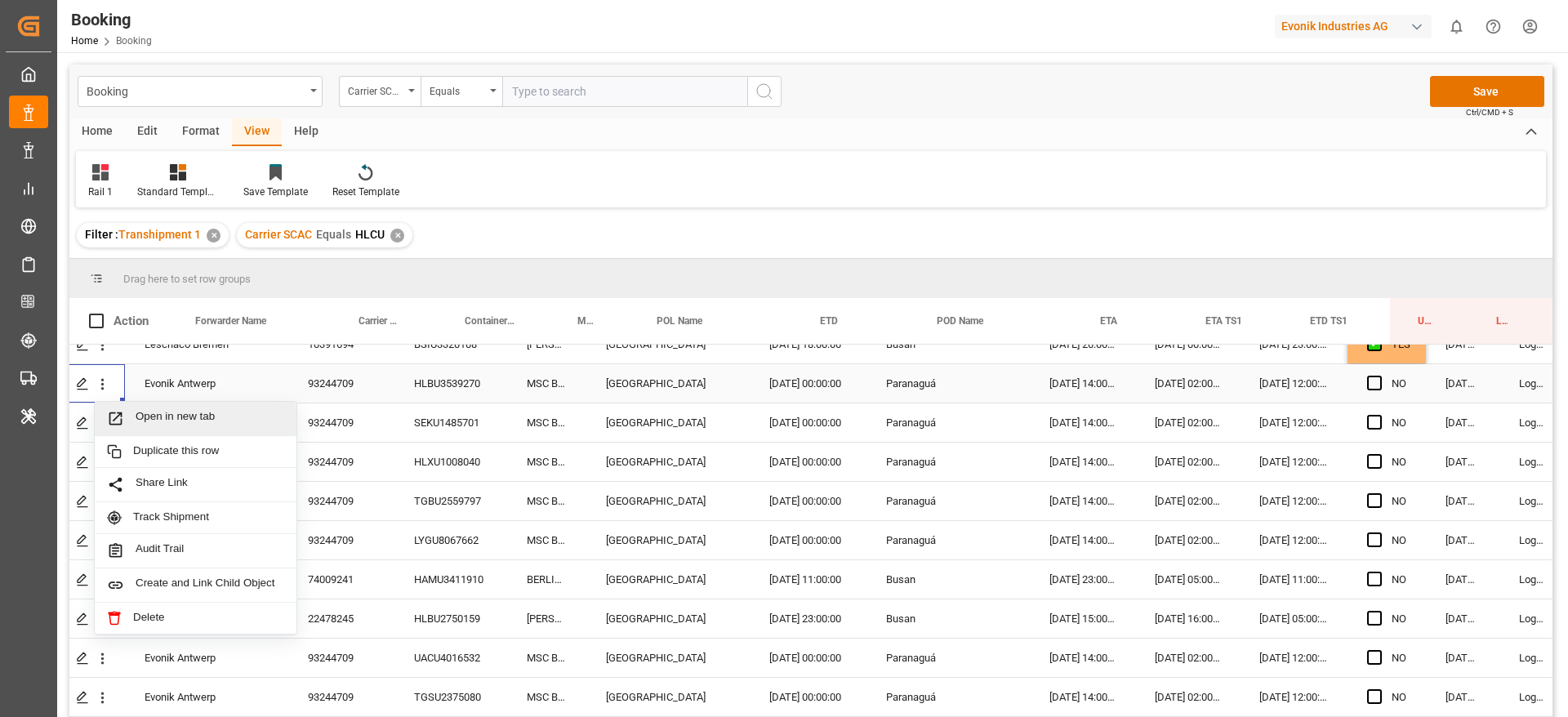
click at [172, 416] on span "Open in new tab" at bounding box center [209, 418] width 149 height 17
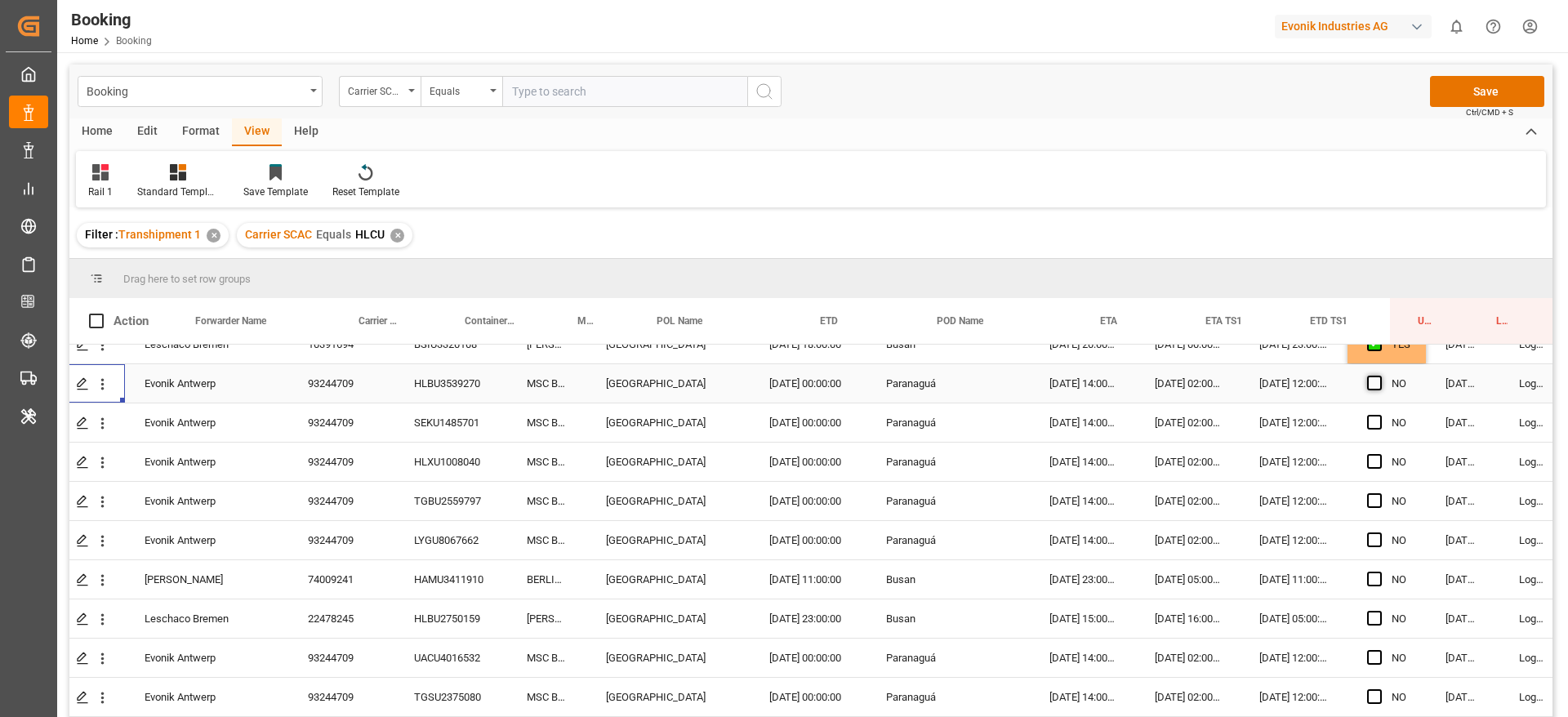
click at [1373, 379] on span "Press SPACE to select this row." at bounding box center [1374, 383] width 15 height 15
click at [1379, 375] on input "Press SPACE to select this row." at bounding box center [1379, 375] width 0 height 0
click at [1371, 534] on span "Press SPACE to select this row." at bounding box center [1374, 540] width 15 height 15
click at [1379, 532] on input "Press SPACE to select this row." at bounding box center [1379, 532] width 0 height 0
click at [1423, 370] on div "YES" at bounding box center [1386, 383] width 78 height 39
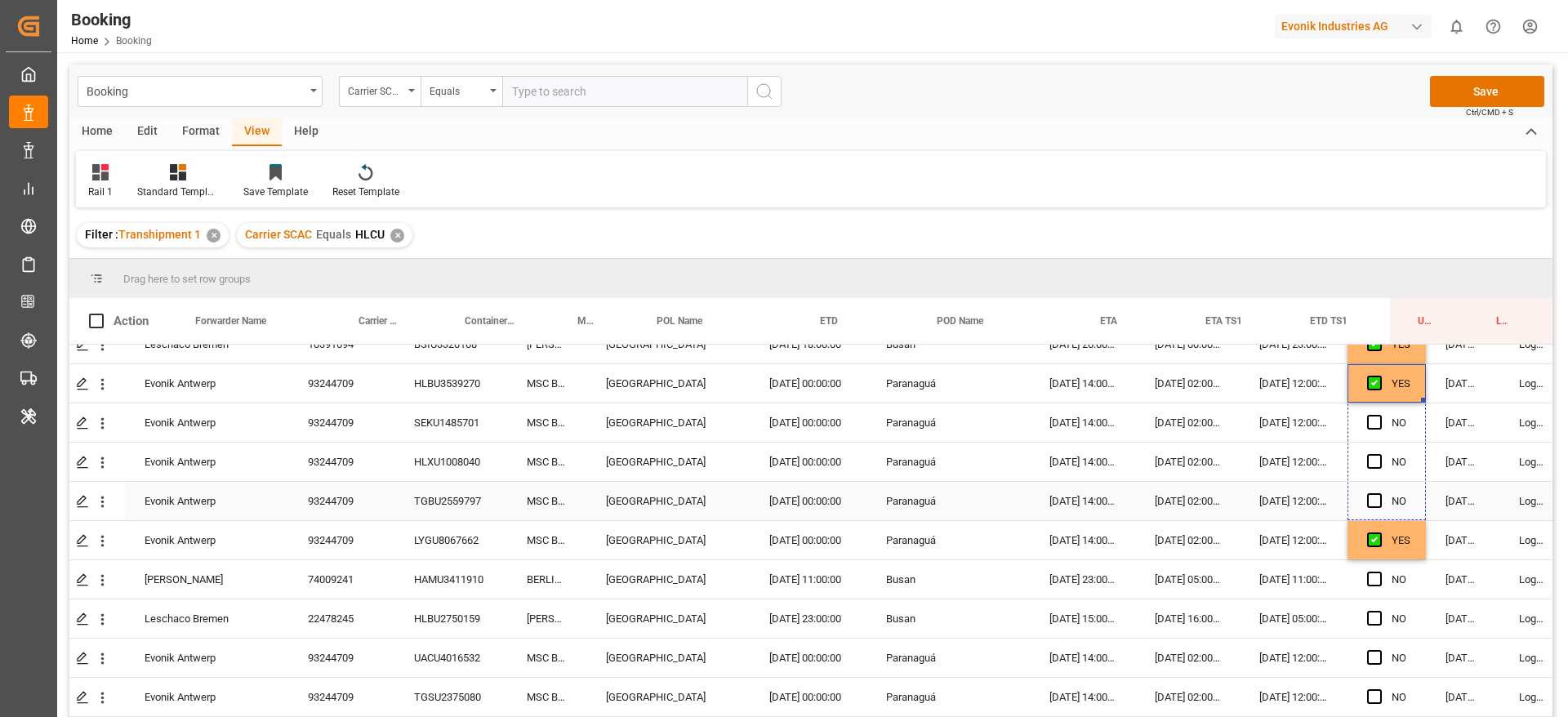
drag, startPoint x: 1423, startPoint y: 399, endPoint x: 1425, endPoint y: 486, distance: 87.0
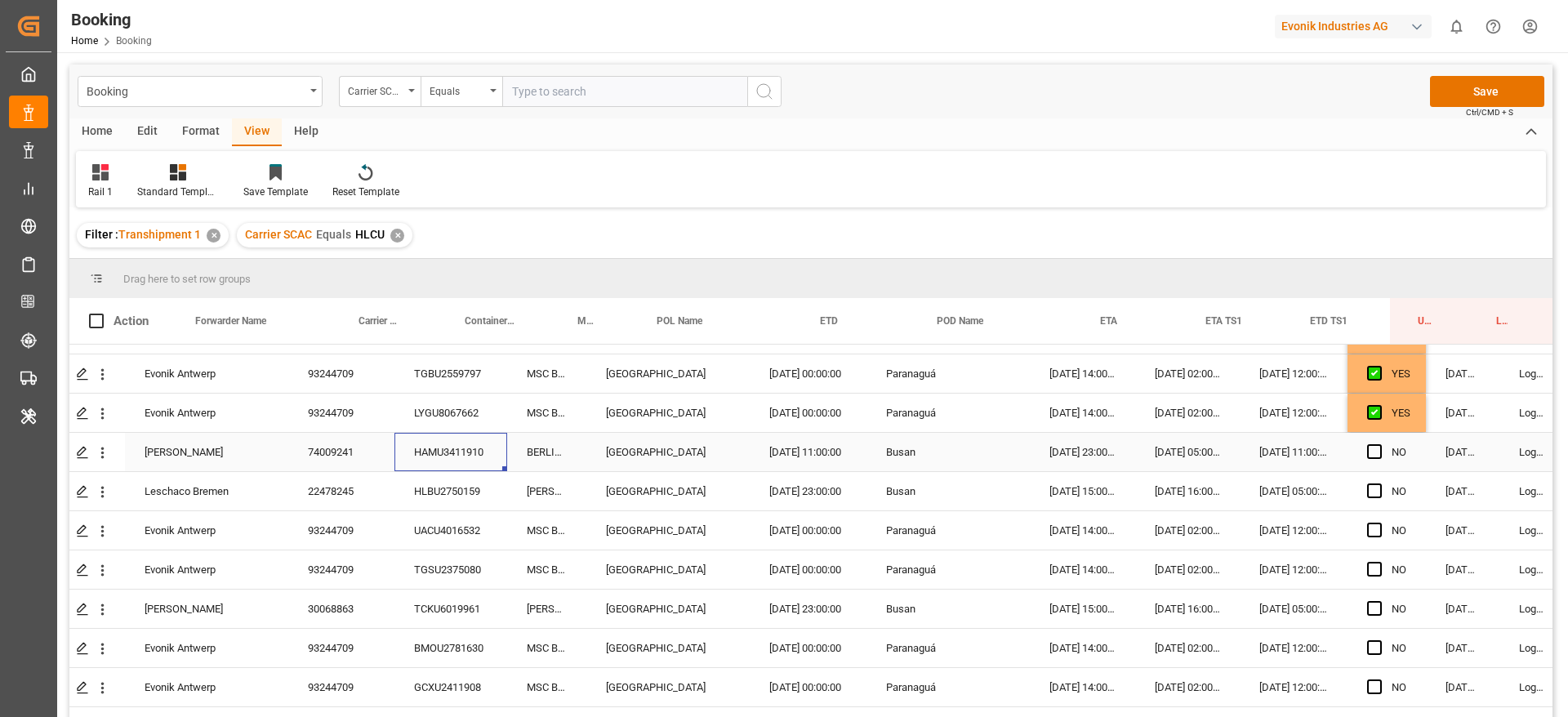
click at [439, 453] on div "HAMU3411910" at bounding box center [450, 452] width 113 height 39
click at [103, 450] on icon "open menu" at bounding box center [102, 453] width 17 height 17
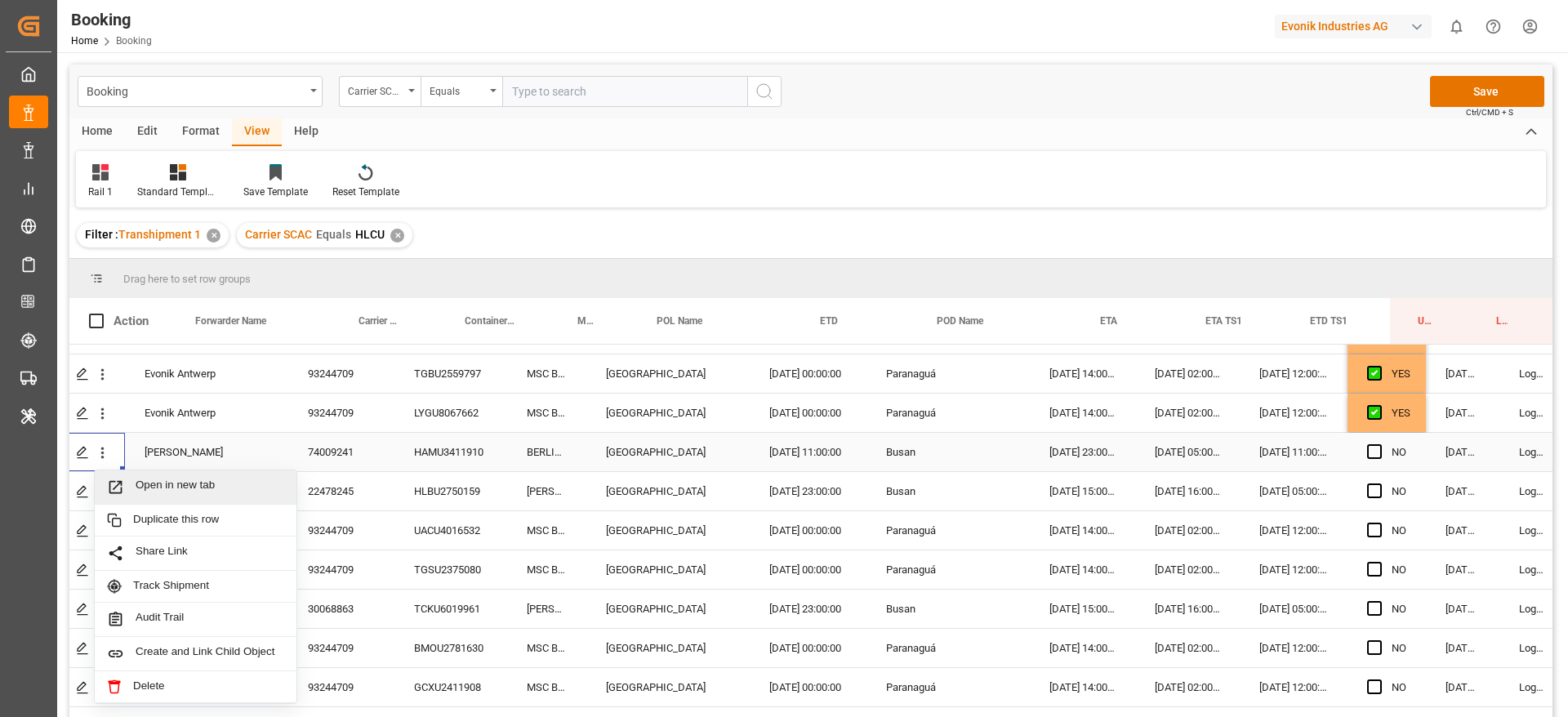
click at [147, 487] on span "Open in new tab" at bounding box center [209, 487] width 149 height 17
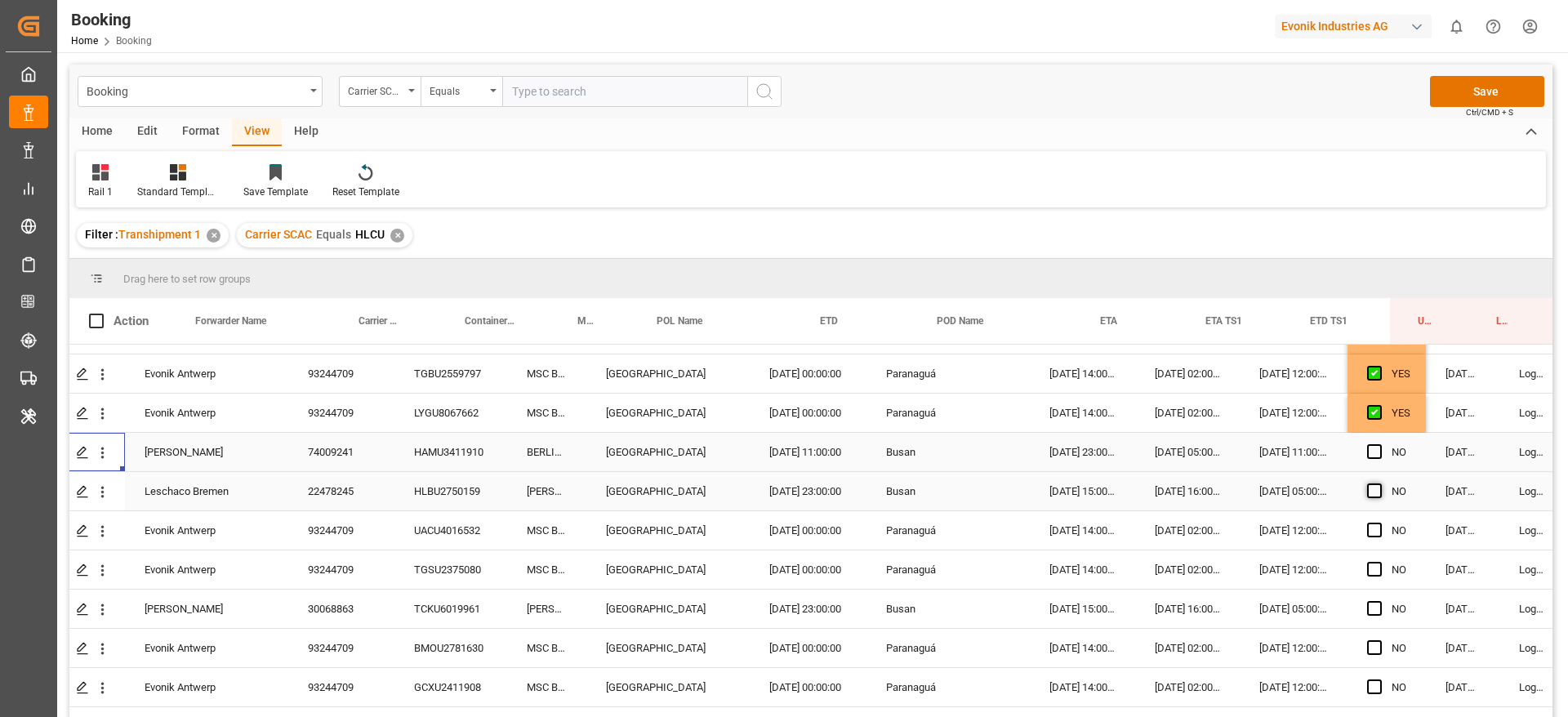
click at [1375, 489] on span "Press SPACE to select this row." at bounding box center [1374, 490] width 15 height 15
click at [1379, 483] on input "Press SPACE to select this row." at bounding box center [1379, 483] width 0 height 0
click at [1374, 522] on span "Press SPACE to select this row." at bounding box center [1374, 530] width 15 height 15
click at [1379, 522] on input "Press SPACE to select this row." at bounding box center [1379, 522] width 0 height 0
click at [1379, 566] on span "Press SPACE to select this row." at bounding box center [1374, 569] width 15 height 15
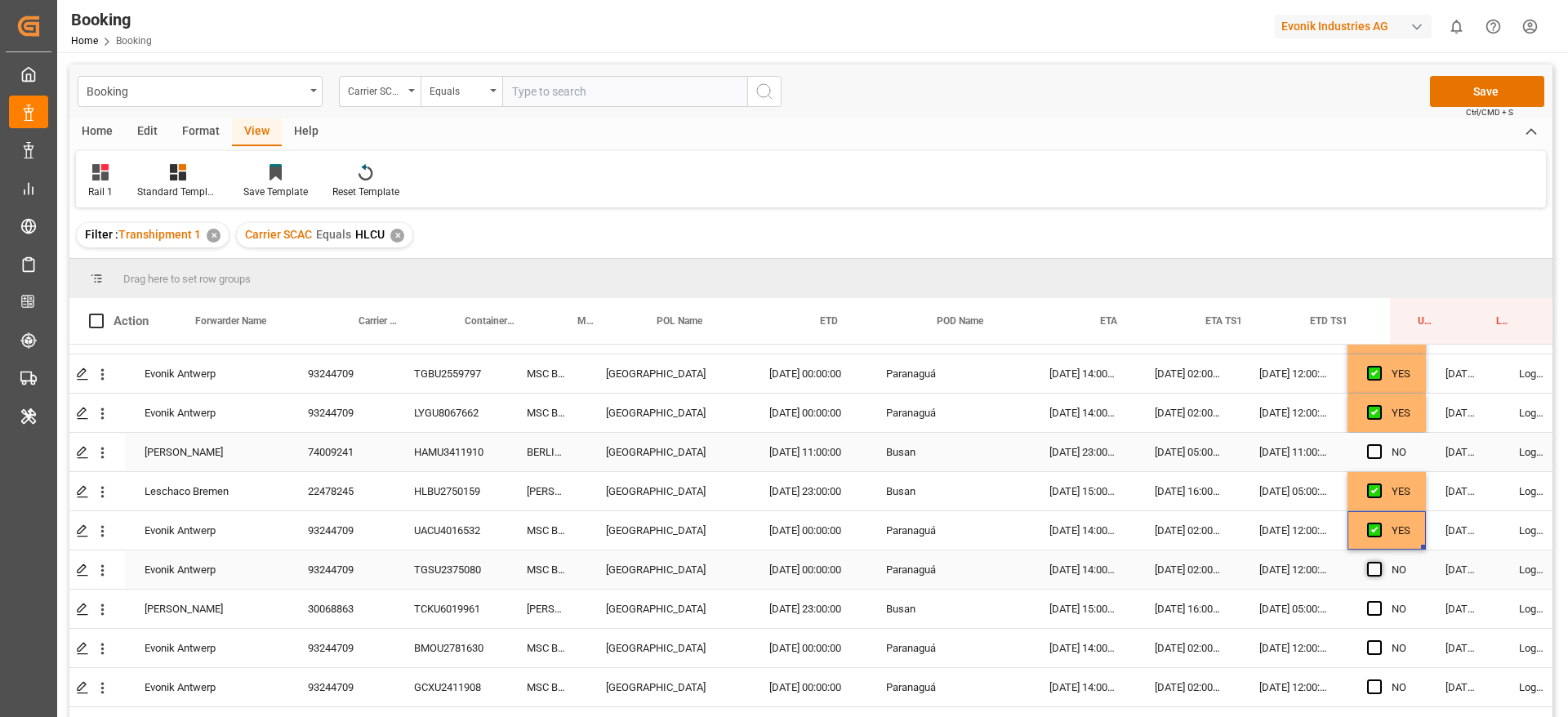
click at [1379, 562] on input "Press SPACE to select this row." at bounding box center [1379, 562] width 0 height 0
click at [103, 568] on icon "open menu" at bounding box center [102, 570] width 17 height 17
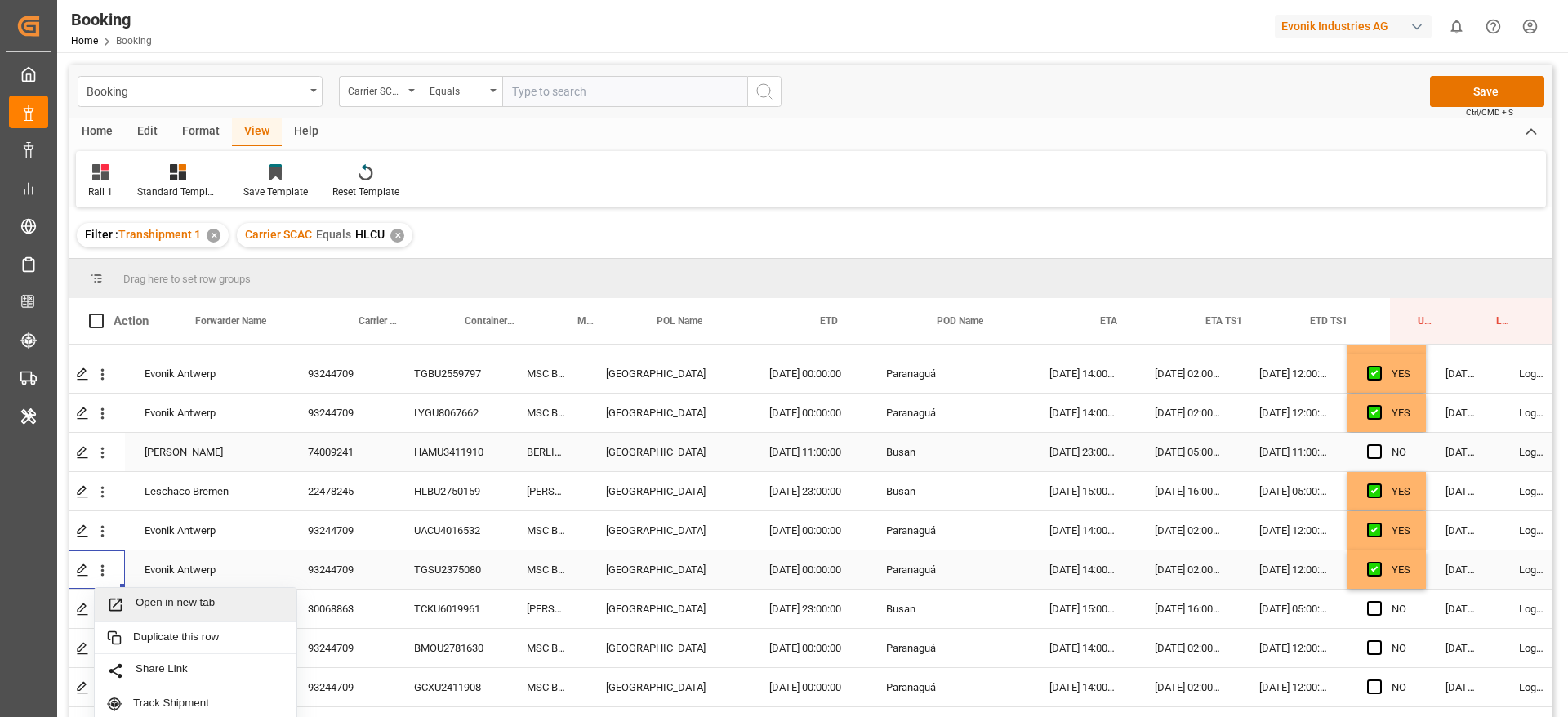
click at [161, 600] on span "Open in new tab" at bounding box center [209, 604] width 149 height 17
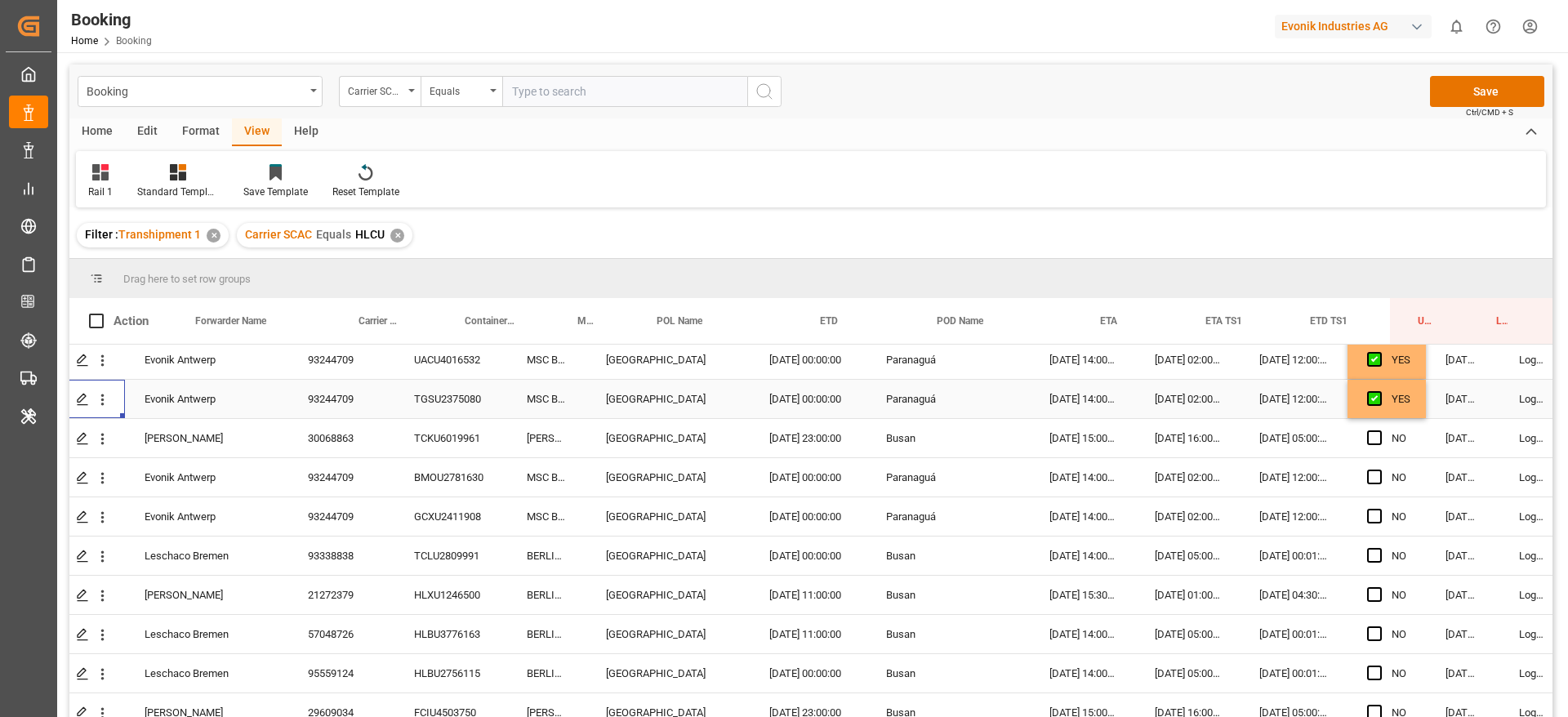
scroll to position [2474, 43]
click at [1382, 434] on div "Press SPACE to select this row." at bounding box center [1379, 438] width 25 height 38
click at [1379, 437] on span "Press SPACE to select this row." at bounding box center [1374, 437] width 15 height 15
click at [1379, 430] on input "Press SPACE to select this row." at bounding box center [1379, 430] width 0 height 0
click at [1372, 476] on span "Press SPACE to select this row." at bounding box center [1374, 476] width 15 height 15
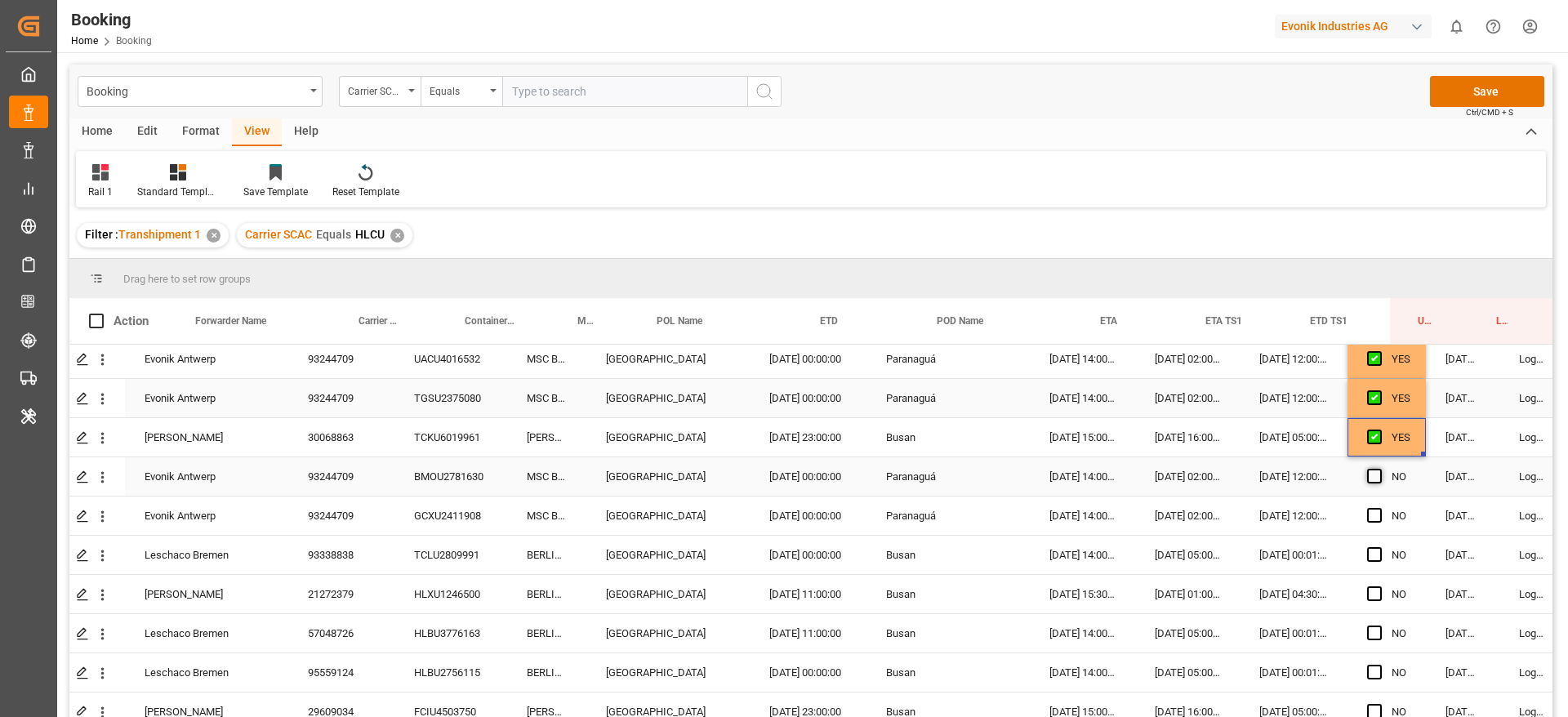
click at [1379, 469] on input "Press SPACE to select this row." at bounding box center [1379, 469] width 0 height 0
click at [1375, 512] on span "Press SPACE to select this row." at bounding box center [1374, 515] width 15 height 15
click at [1379, 508] on input "Press SPACE to select this row." at bounding box center [1379, 508] width 0 height 0
click at [1374, 554] on span "Press SPACE to select this row." at bounding box center [1374, 554] width 15 height 15
click at [1379, 547] on input "Press SPACE to select this row." at bounding box center [1379, 547] width 0 height 0
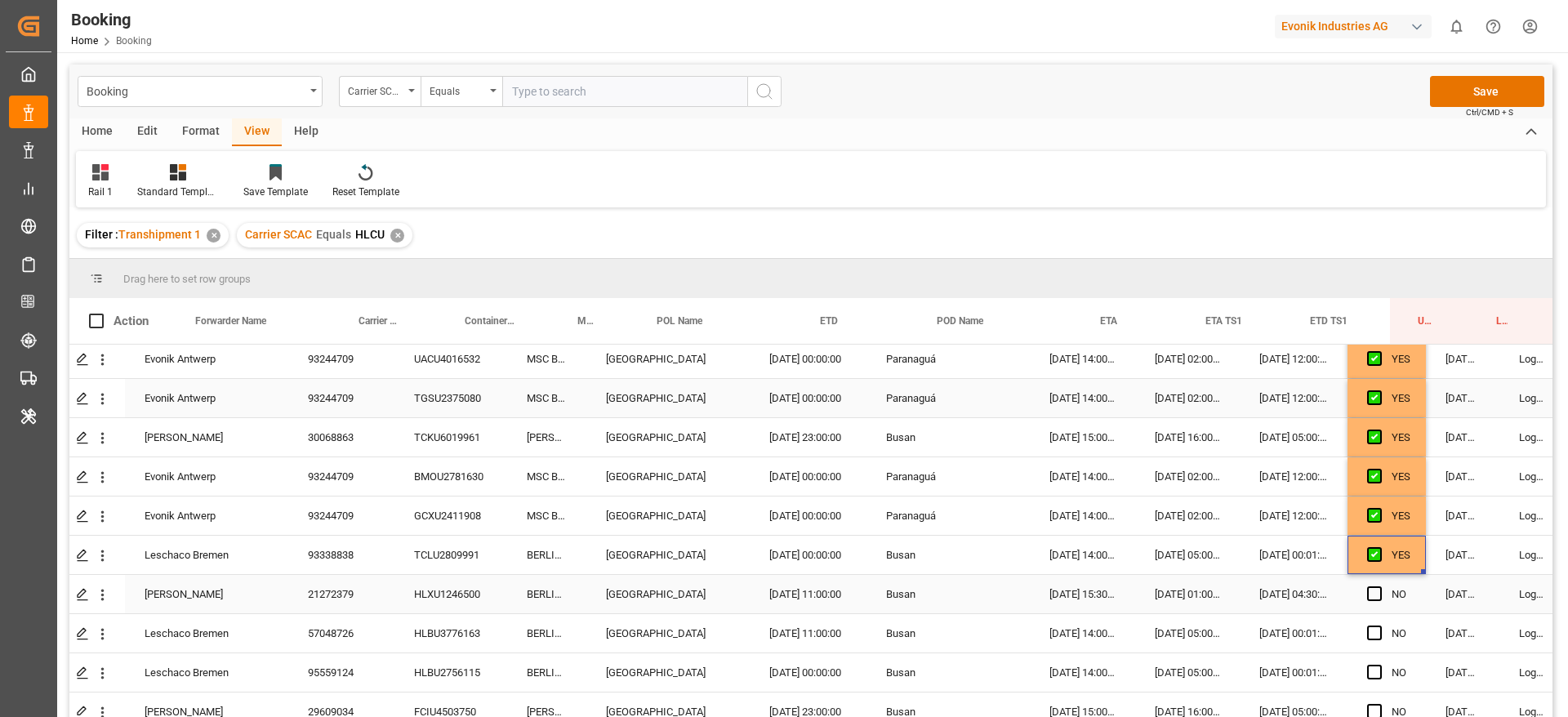
click at [423, 592] on div "HLXU1246500" at bounding box center [450, 594] width 113 height 39
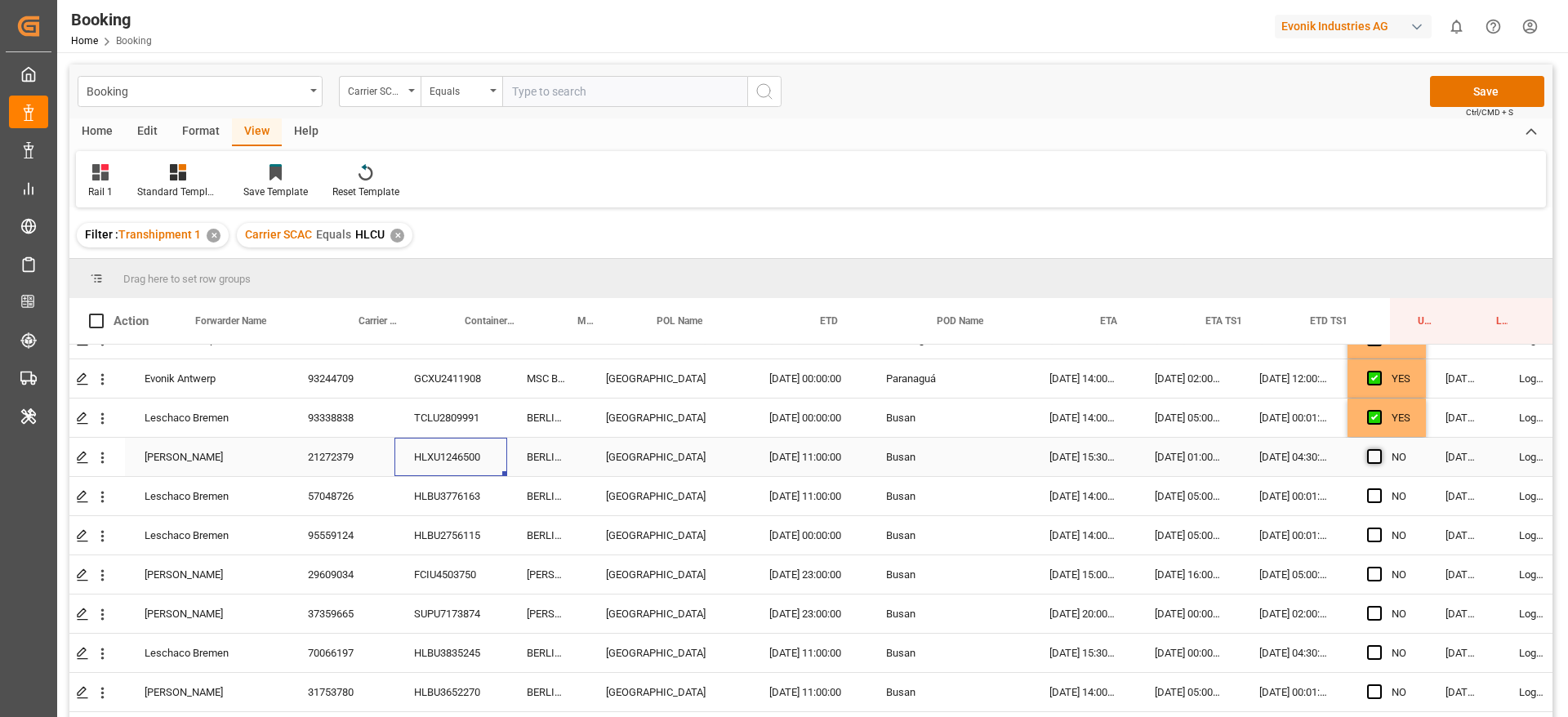
click at [1373, 457] on span "Press SPACE to select this row." at bounding box center [1374, 457] width 15 height 15
click at [1379, 449] on input "Press SPACE to select this row." at bounding box center [1379, 449] width 0 height 0
click at [447, 488] on div "HLBU3776163" at bounding box center [450, 496] width 113 height 39
click at [106, 497] on icon "open menu" at bounding box center [102, 496] width 17 height 17
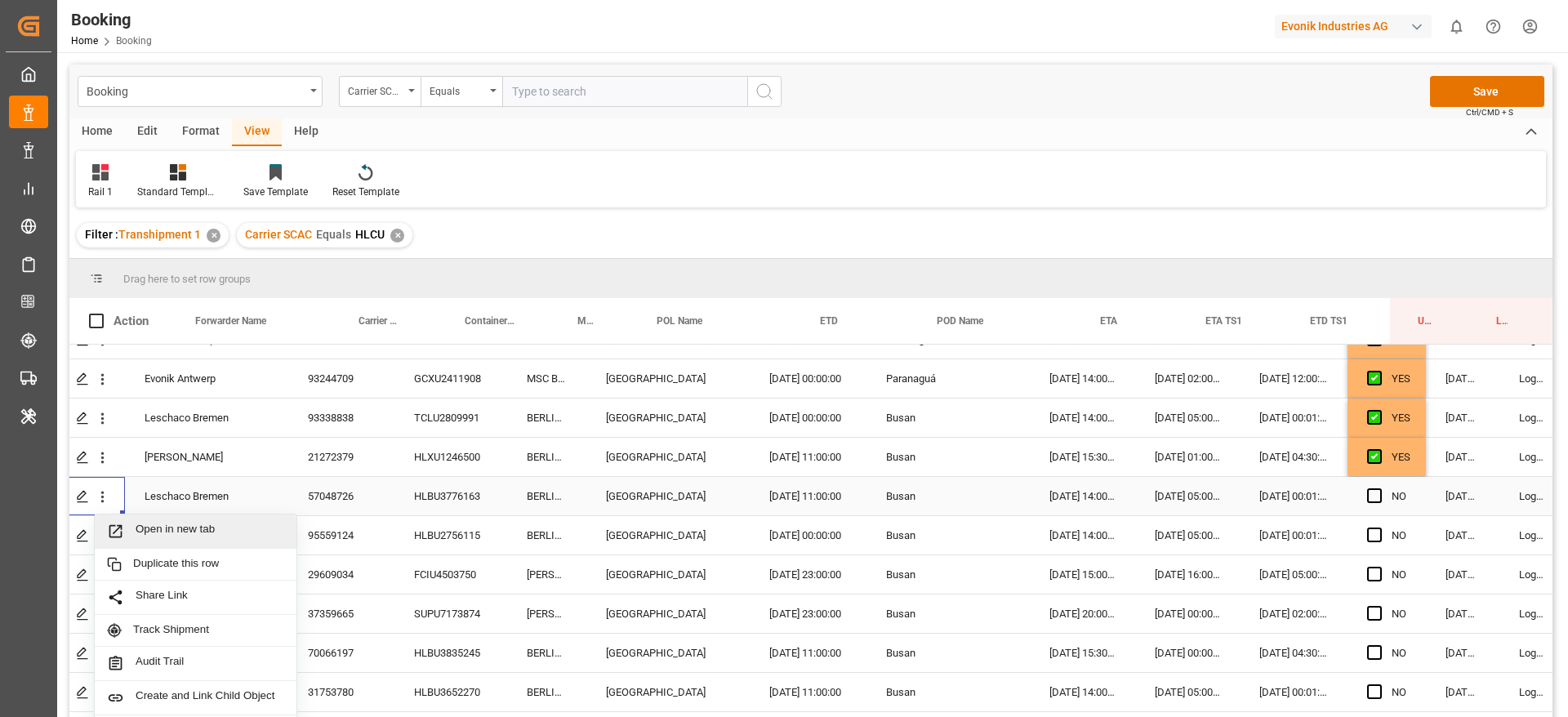
click at [191, 527] on span "Open in new tab" at bounding box center [209, 531] width 149 height 17
click at [102, 536] on icon "open menu" at bounding box center [103, 536] width 3 height 11
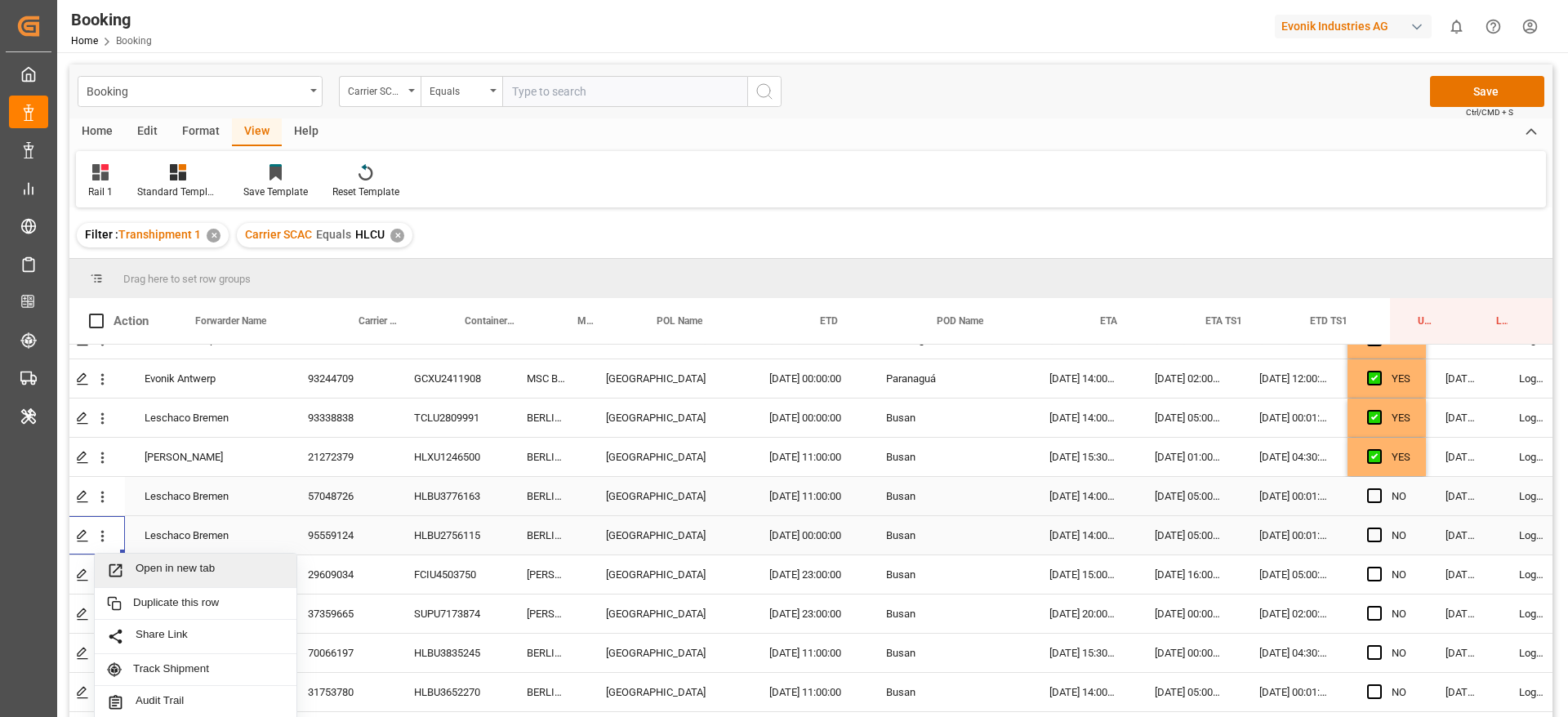
click at [154, 571] on span "Open in new tab" at bounding box center [209, 570] width 149 height 17
click at [443, 539] on div "HLBU2756115" at bounding box center [450, 535] width 113 height 39
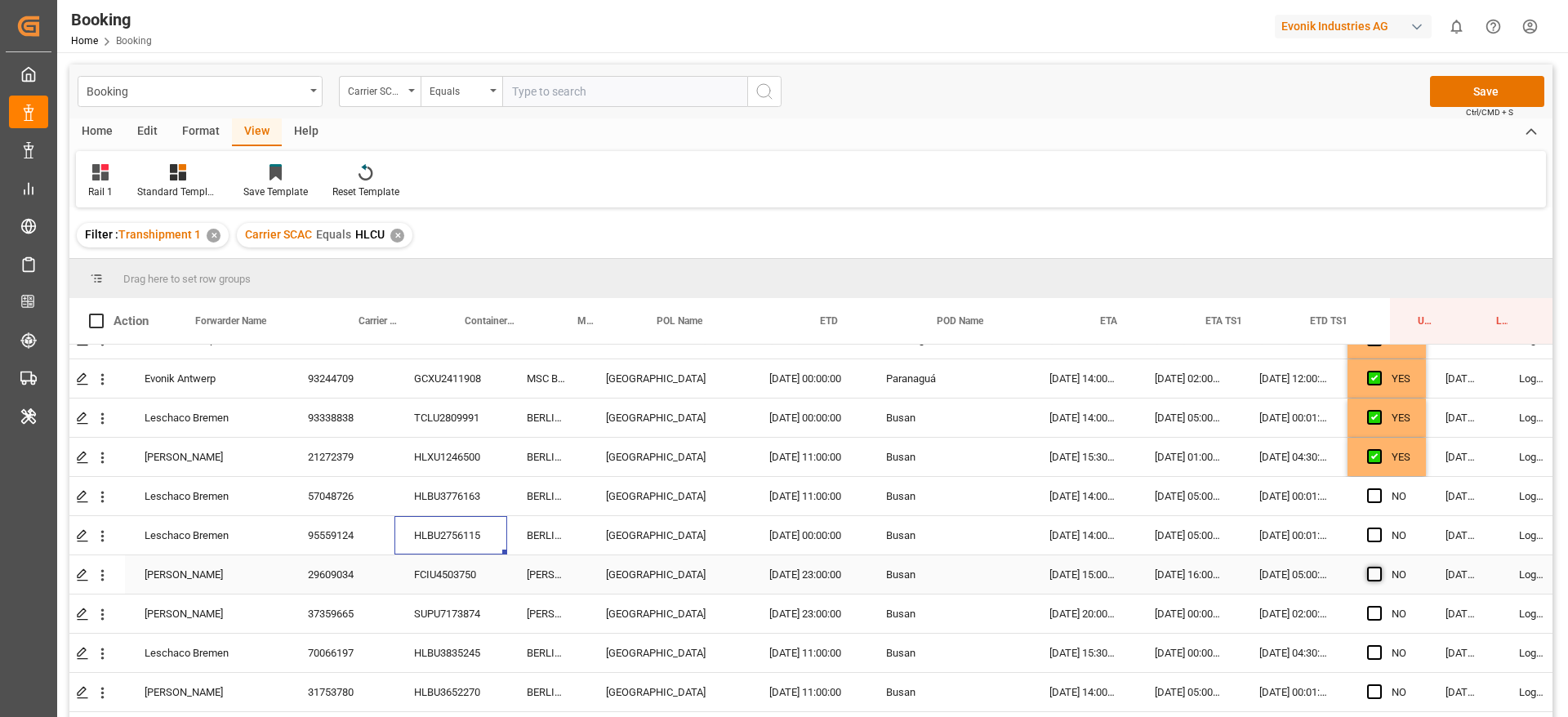
click at [1374, 576] on span "Press SPACE to select this row." at bounding box center [1374, 574] width 15 height 15
click at [1379, 567] on input "Press SPACE to select this row." at bounding box center [1379, 567] width 0 height 0
click at [1373, 607] on span "Press SPACE to select this row." at bounding box center [1374, 614] width 15 height 15
click at [1379, 606] on input "Press SPACE to select this row." at bounding box center [1379, 606] width 0 height 0
click at [444, 657] on div "HLBU3835245" at bounding box center [450, 652] width 113 height 39
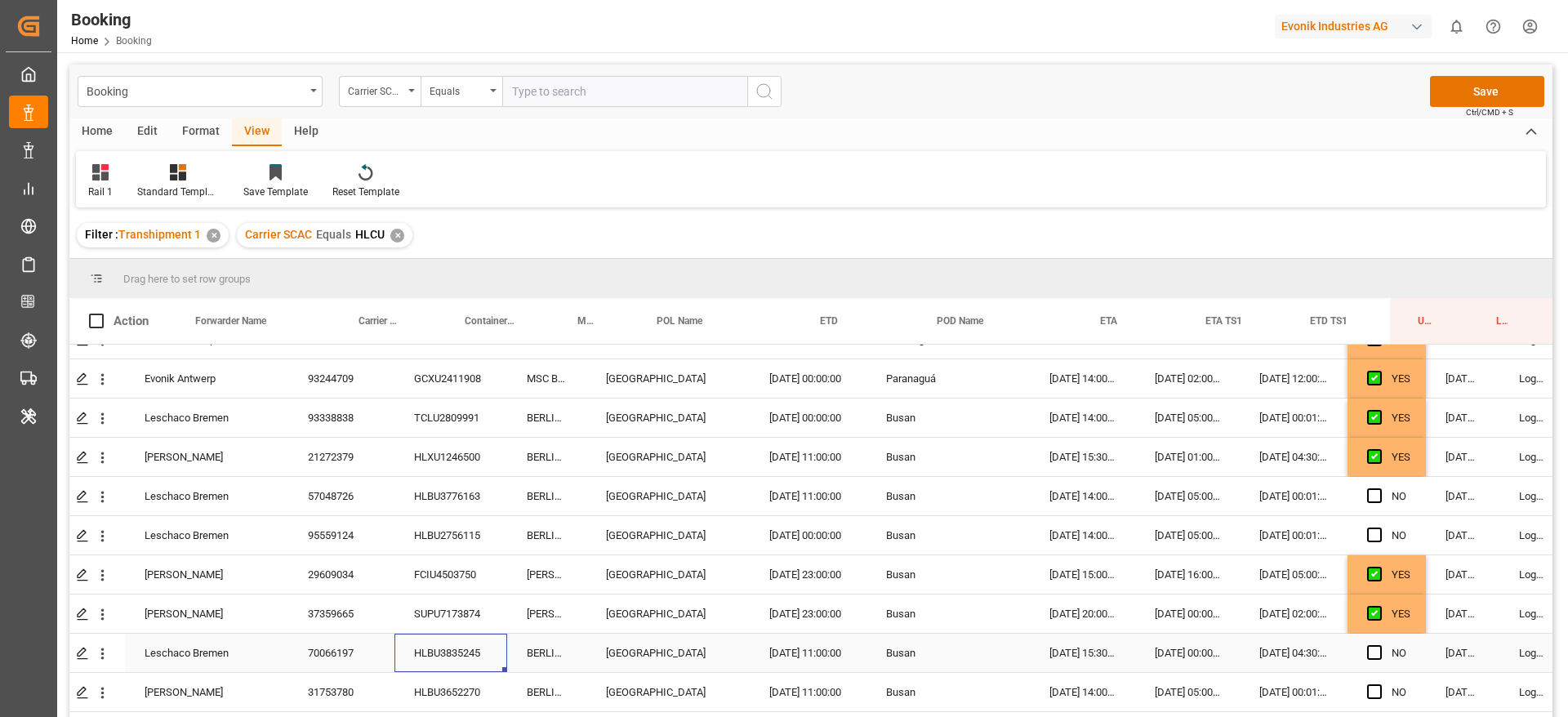
scroll to position [2806, 43]
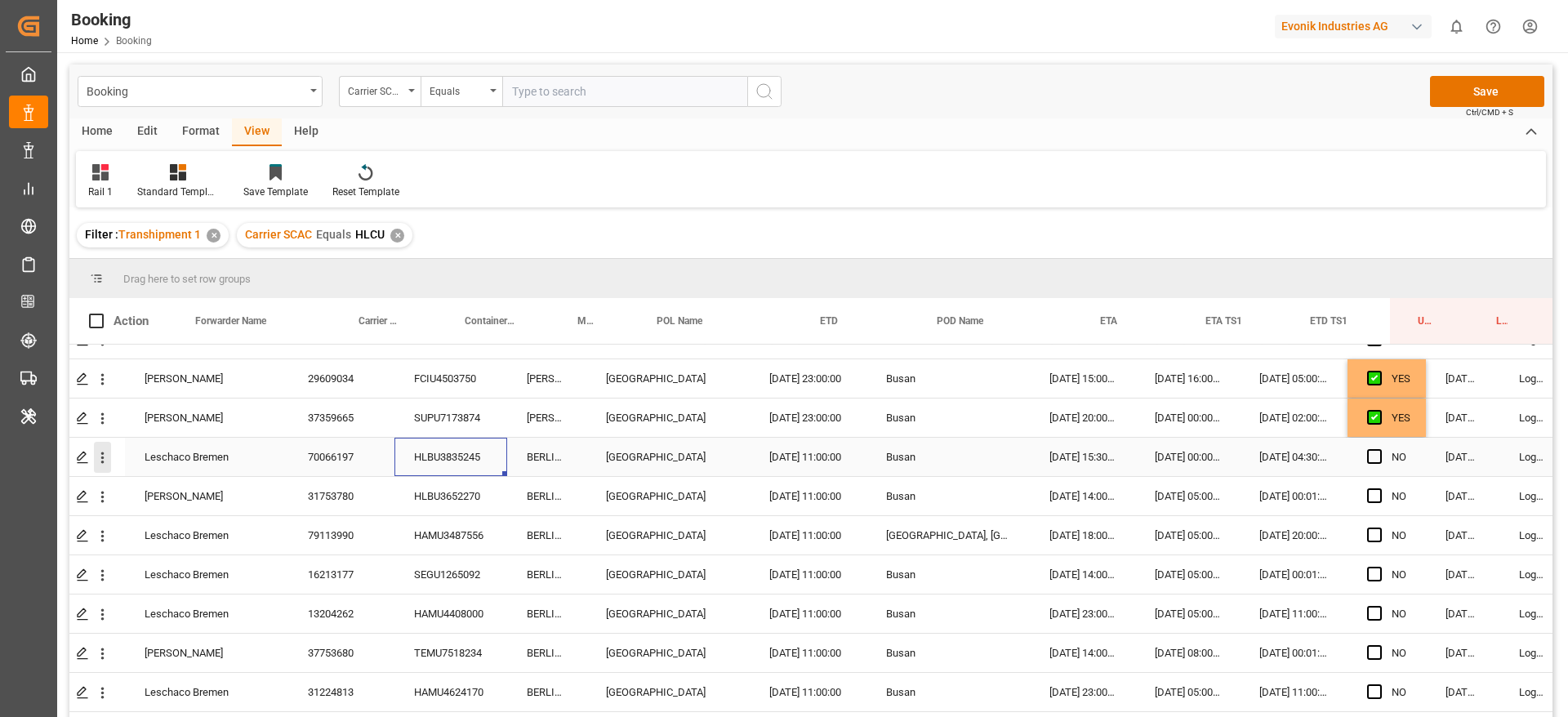
click at [97, 464] on icon "open menu" at bounding box center [102, 457] width 17 height 17
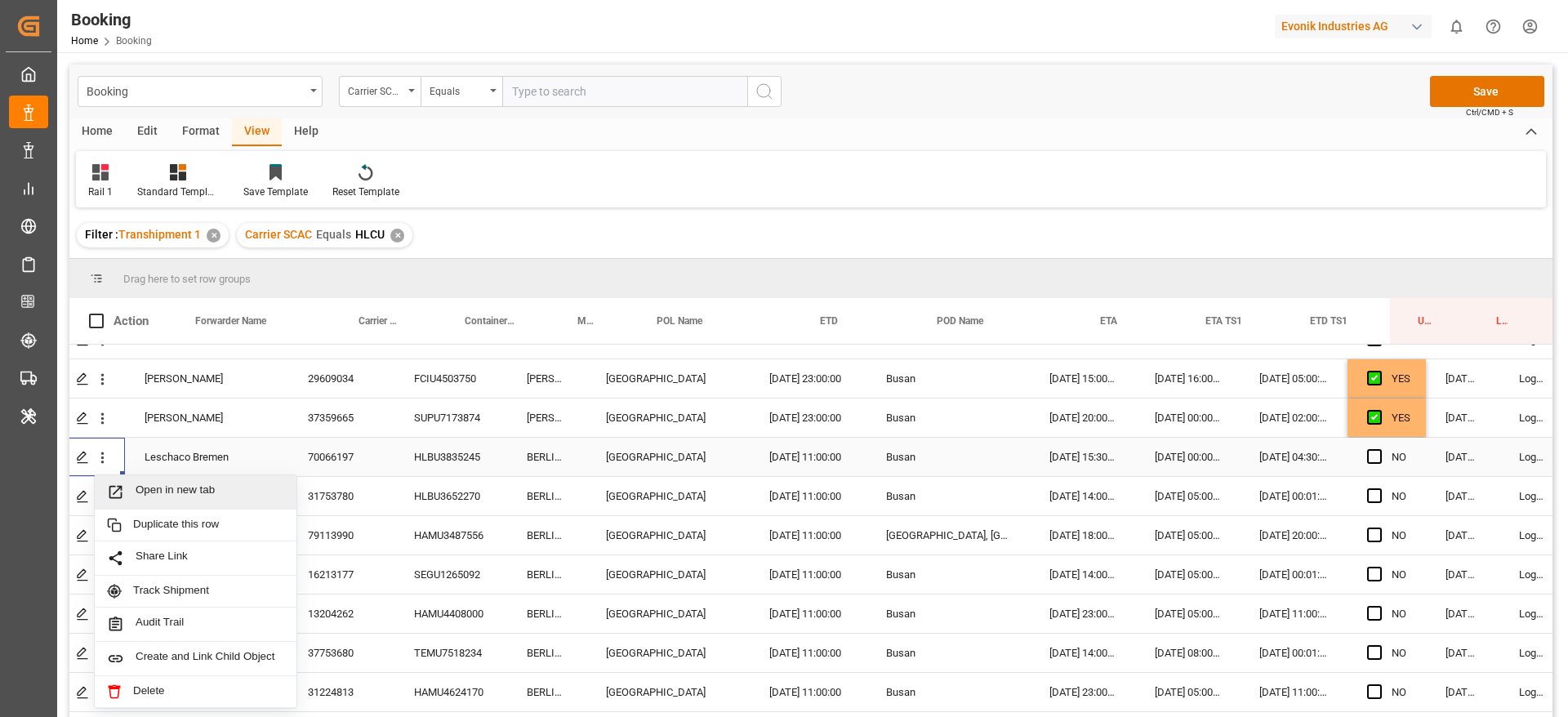
click at [146, 483] on span "Open in new tab" at bounding box center [209, 491] width 149 height 17
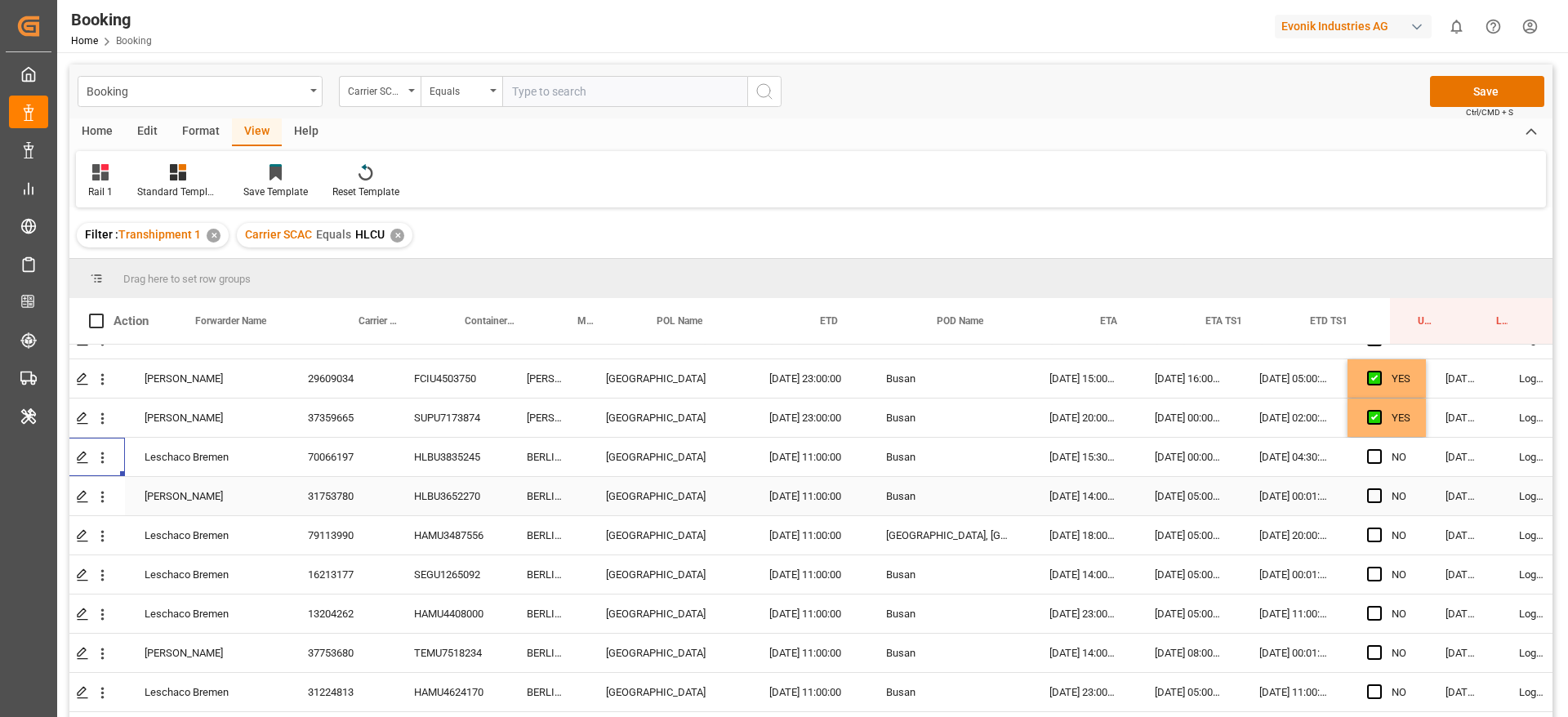
click at [428, 490] on div "HLBU3652270" at bounding box center [450, 496] width 113 height 39
click at [106, 495] on icon "open menu" at bounding box center [102, 496] width 17 height 17
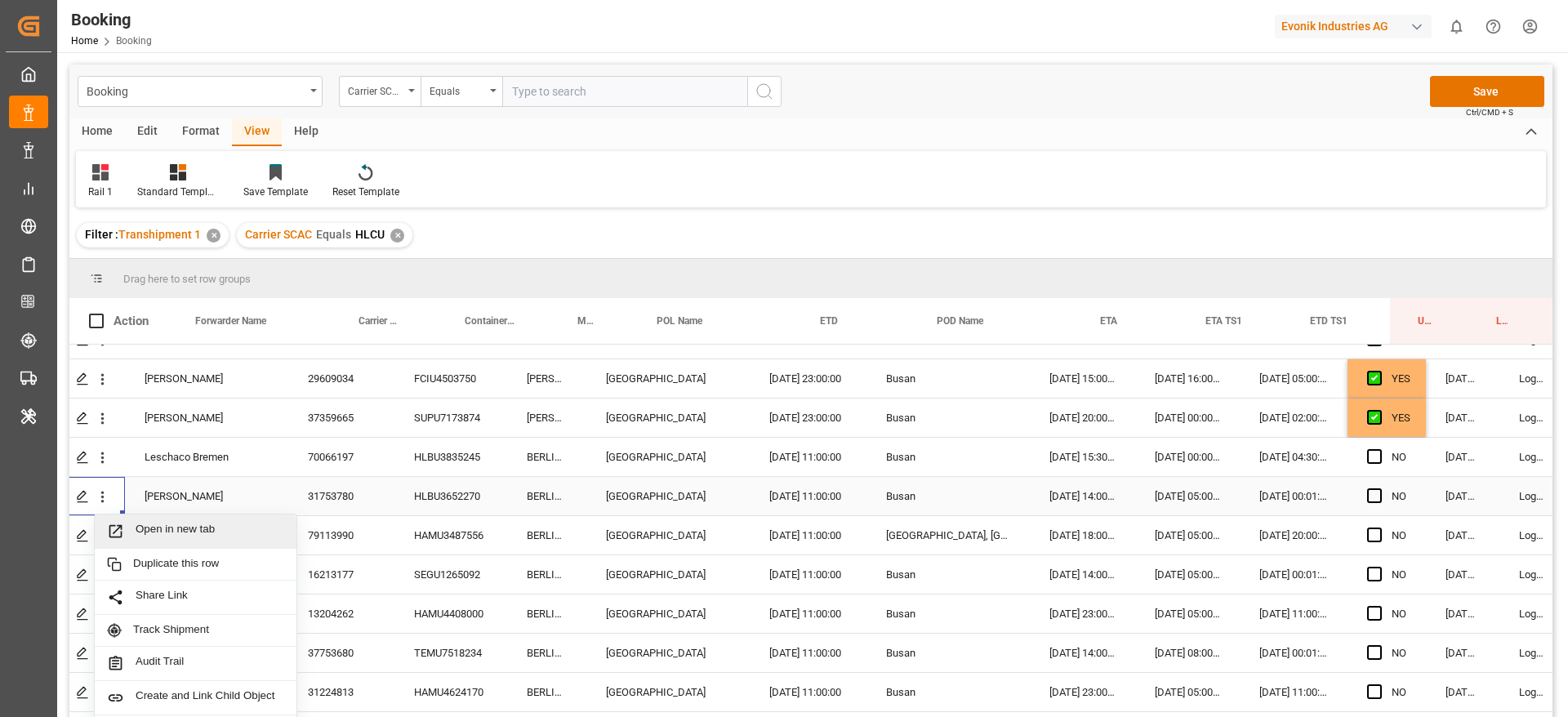
click at [161, 530] on span "Open in new tab" at bounding box center [209, 531] width 149 height 17
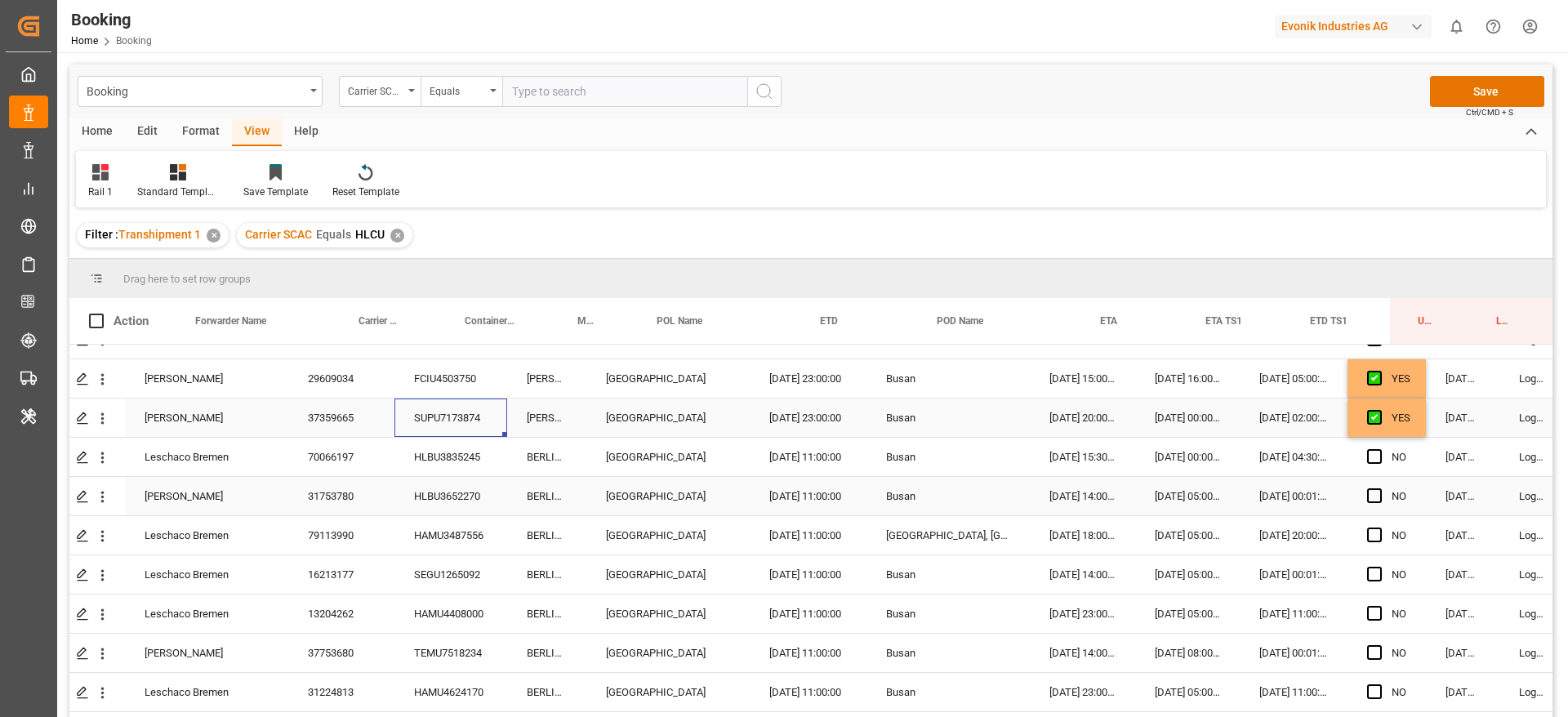
click at [458, 414] on div "SUPU7173874" at bounding box center [450, 417] width 113 height 39
click at [1379, 535] on span "Press SPACE to select this row." at bounding box center [1374, 535] width 15 height 15
click at [1379, 527] on input "Press SPACE to select this row." at bounding box center [1379, 527] width 0 height 0
click at [1376, 578] on span "Press SPACE to select this row." at bounding box center [1374, 574] width 15 height 15
click at [1379, 567] on input "Press SPACE to select this row." at bounding box center [1379, 567] width 0 height 0
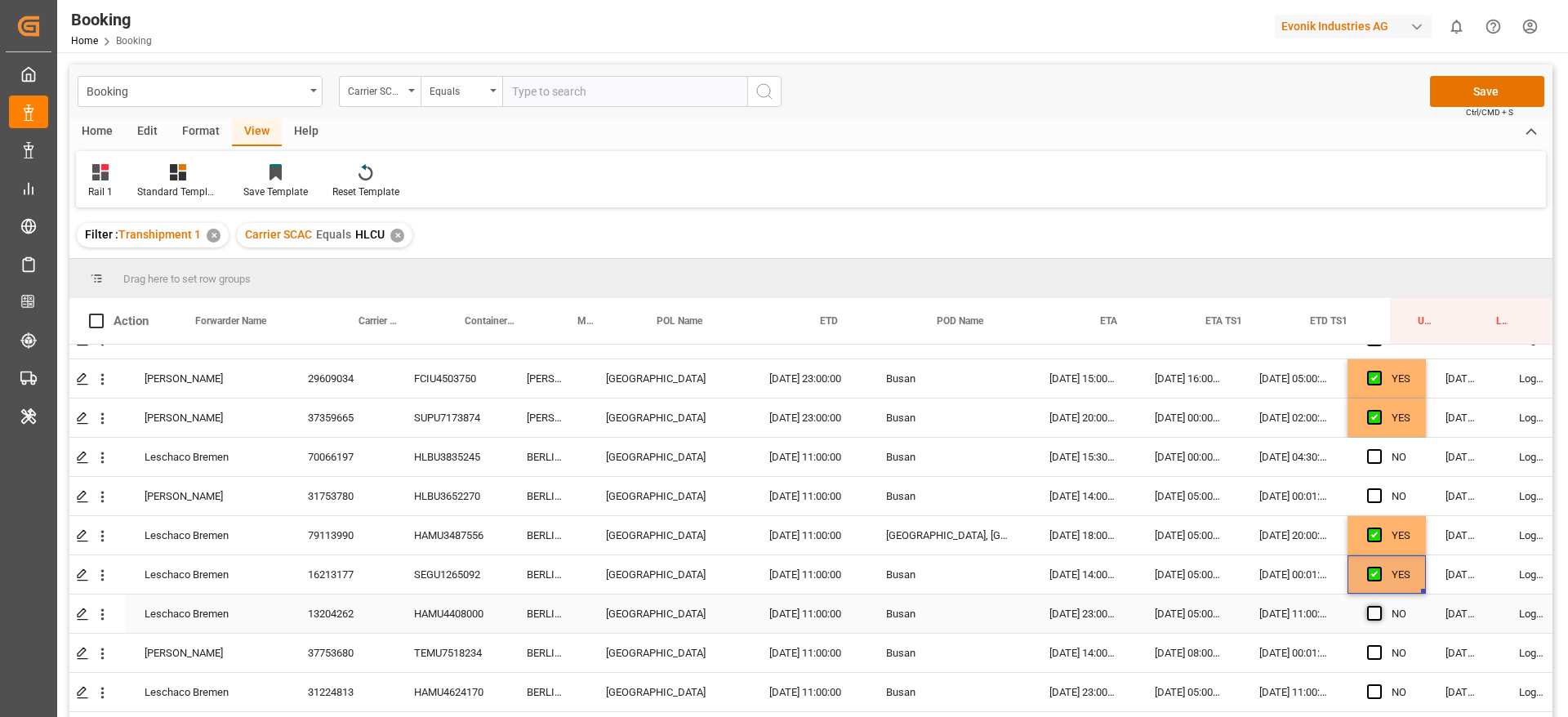
click at [1374, 617] on span "Press SPACE to select this row." at bounding box center [1374, 614] width 15 height 15
click at [1379, 606] on input "Press SPACE to select this row." at bounding box center [1379, 606] width 0 height 0
click at [1373, 652] on span "Press SPACE to select this row." at bounding box center [1374, 652] width 15 height 15
click at [1379, 645] on input "Press SPACE to select this row." at bounding box center [1379, 645] width 0 height 0
click at [1377, 699] on div "Press SPACE to select this row." at bounding box center [1379, 692] width 25 height 38
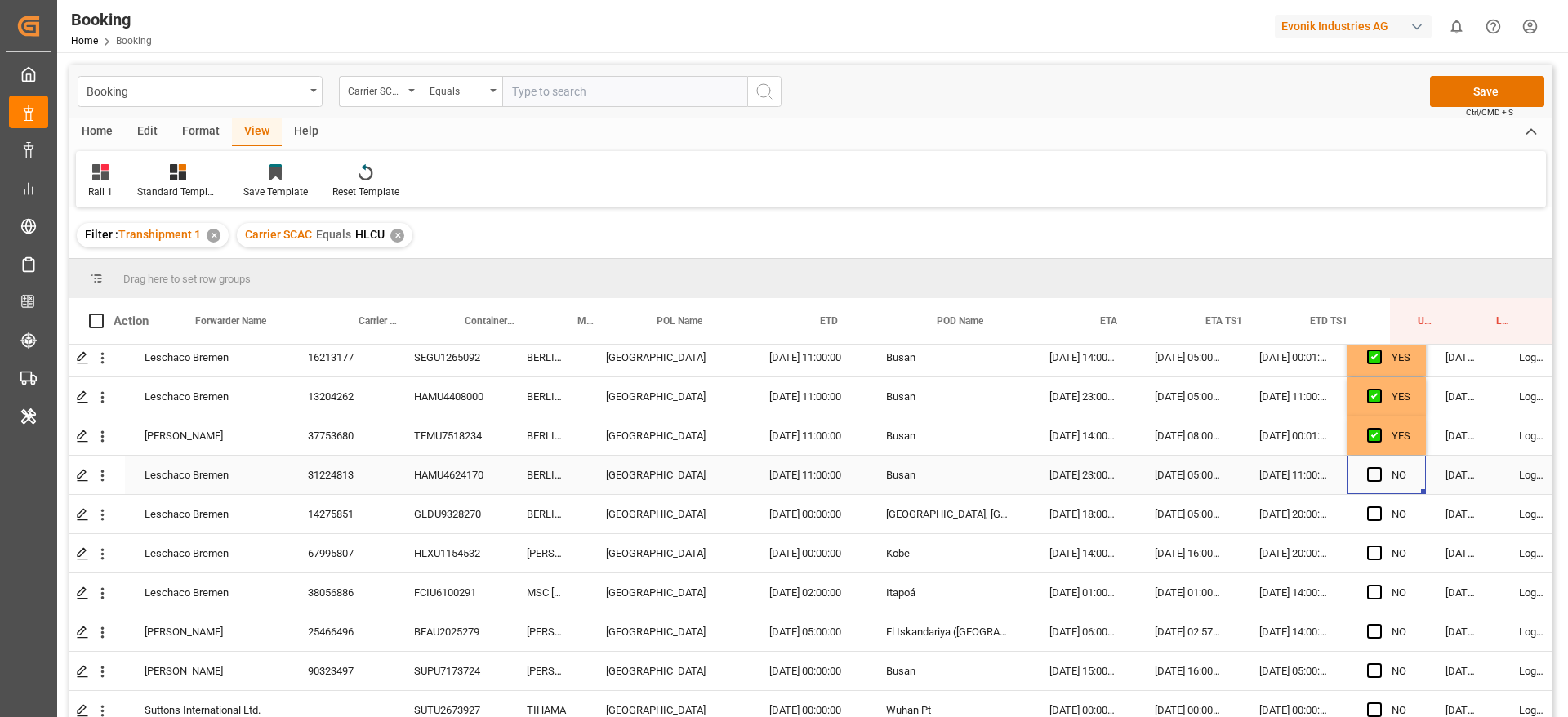
scroll to position [3083, 43]
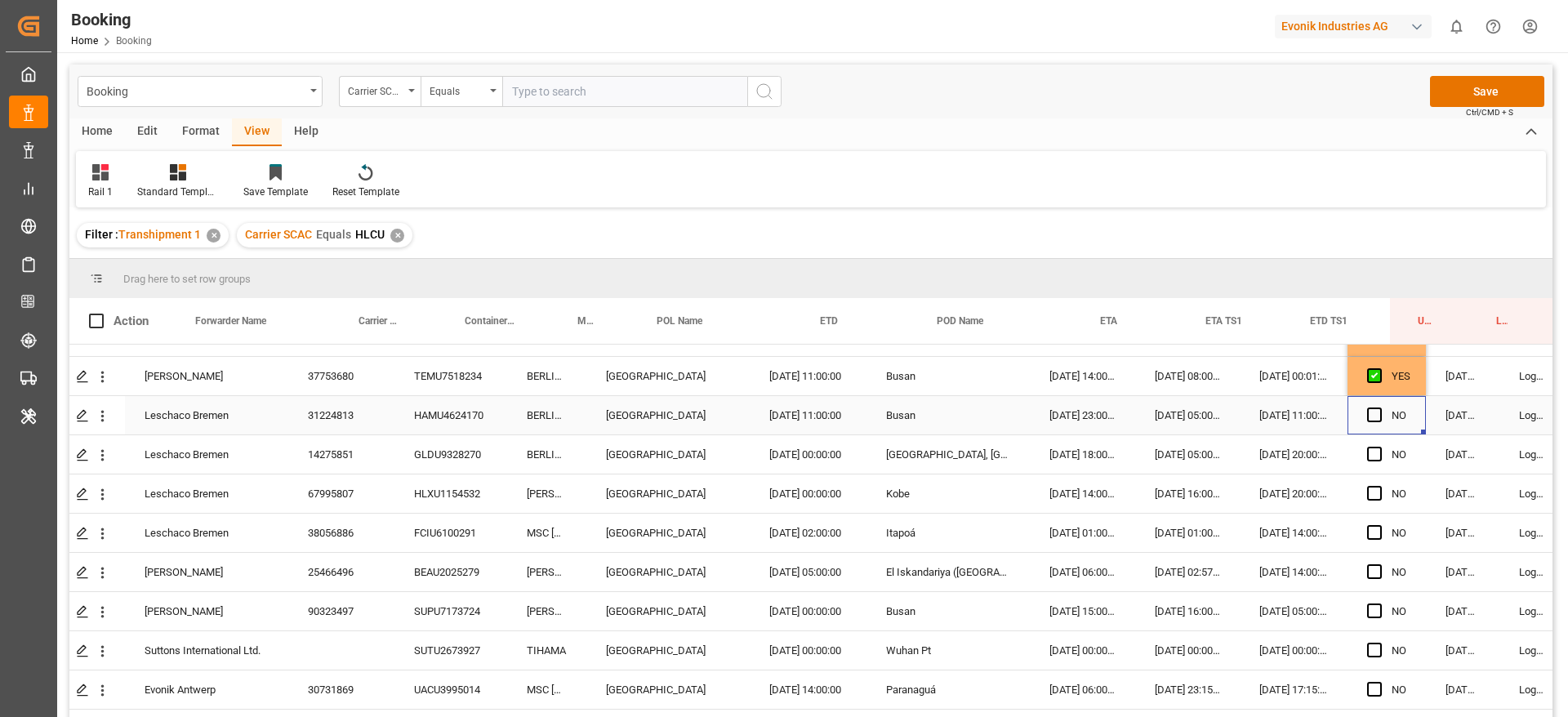
click at [1367, 406] on div "NO" at bounding box center [1386, 415] width 78 height 39
click at [1369, 411] on span "Press SPACE to select this row." at bounding box center [1374, 415] width 15 height 15
click at [1379, 407] on input "Press SPACE to select this row." at bounding box center [1379, 407] width 0 height 0
click at [1375, 462] on div "Press SPACE to select this row." at bounding box center [1379, 455] width 25 height 38
click at [1375, 456] on span "Press SPACE to select this row." at bounding box center [1374, 454] width 15 height 15
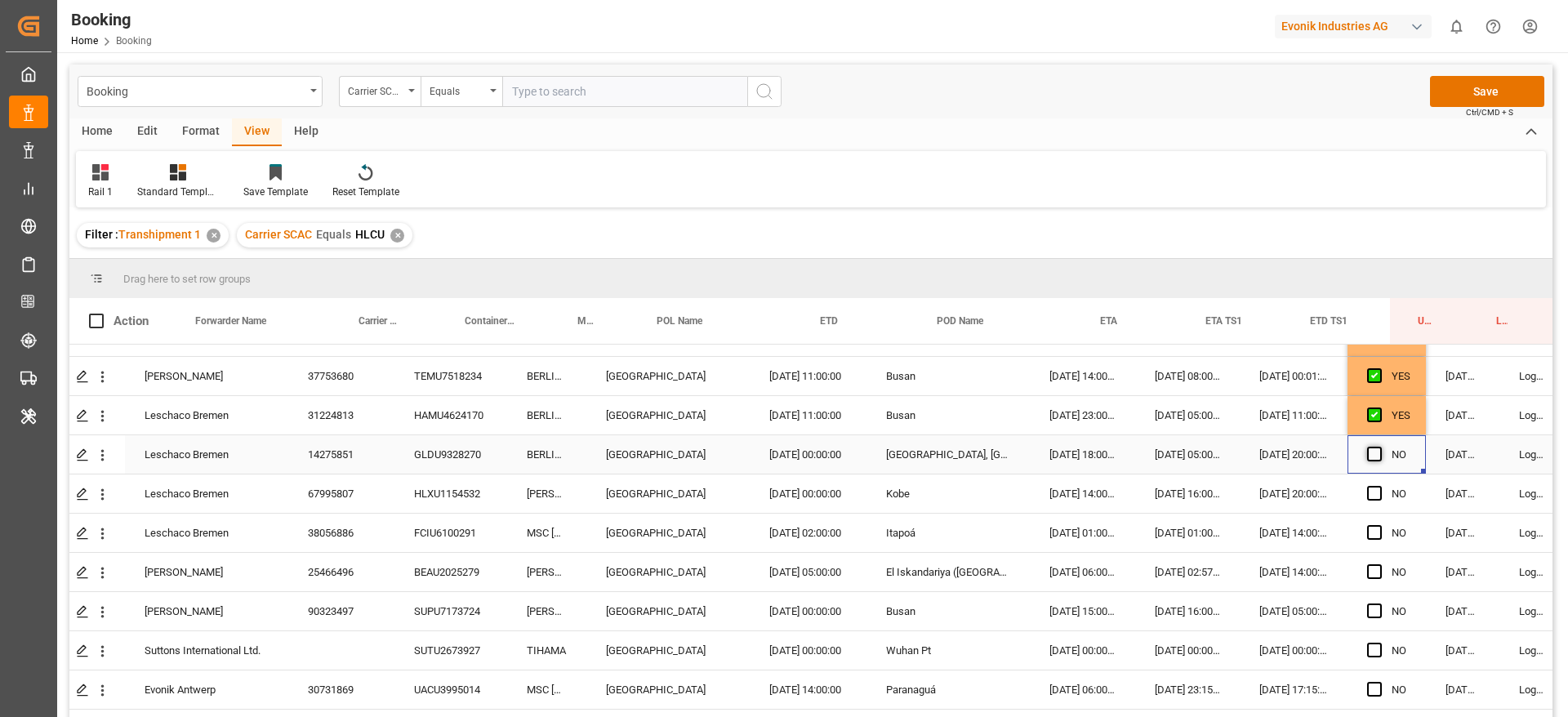
click at [1379, 447] on input "Press SPACE to select this row." at bounding box center [1379, 447] width 0 height 0
click at [1375, 480] on div "Press SPACE to select this row." at bounding box center [1379, 494] width 25 height 38
click at [1375, 489] on span "Press SPACE to select this row." at bounding box center [1374, 493] width 15 height 15
click at [1379, 485] on input "Press SPACE to select this row." at bounding box center [1379, 485] width 0 height 0
click at [1374, 529] on span "Press SPACE to select this row." at bounding box center [1374, 532] width 15 height 15
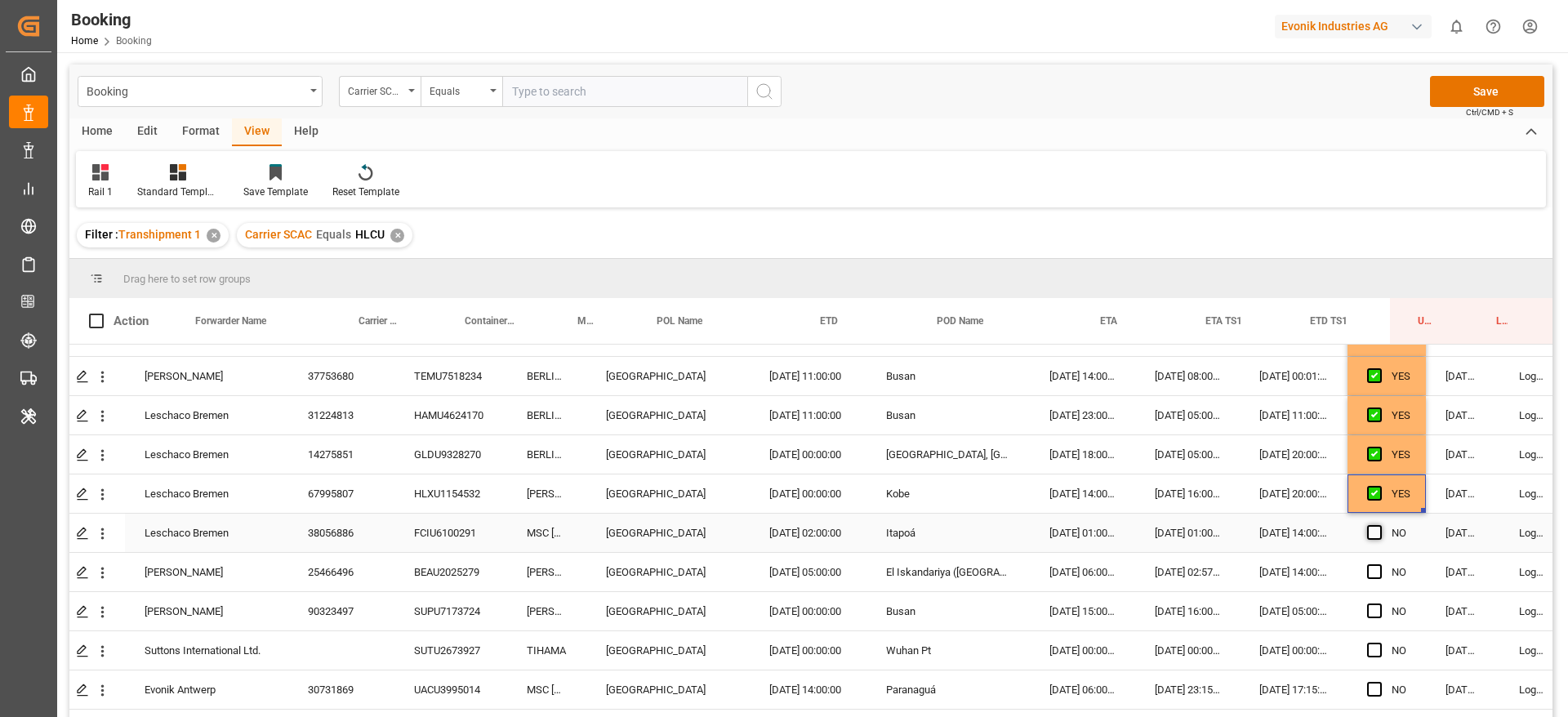
click at [1379, 525] on input "Press SPACE to select this row." at bounding box center [1379, 525] width 0 height 0
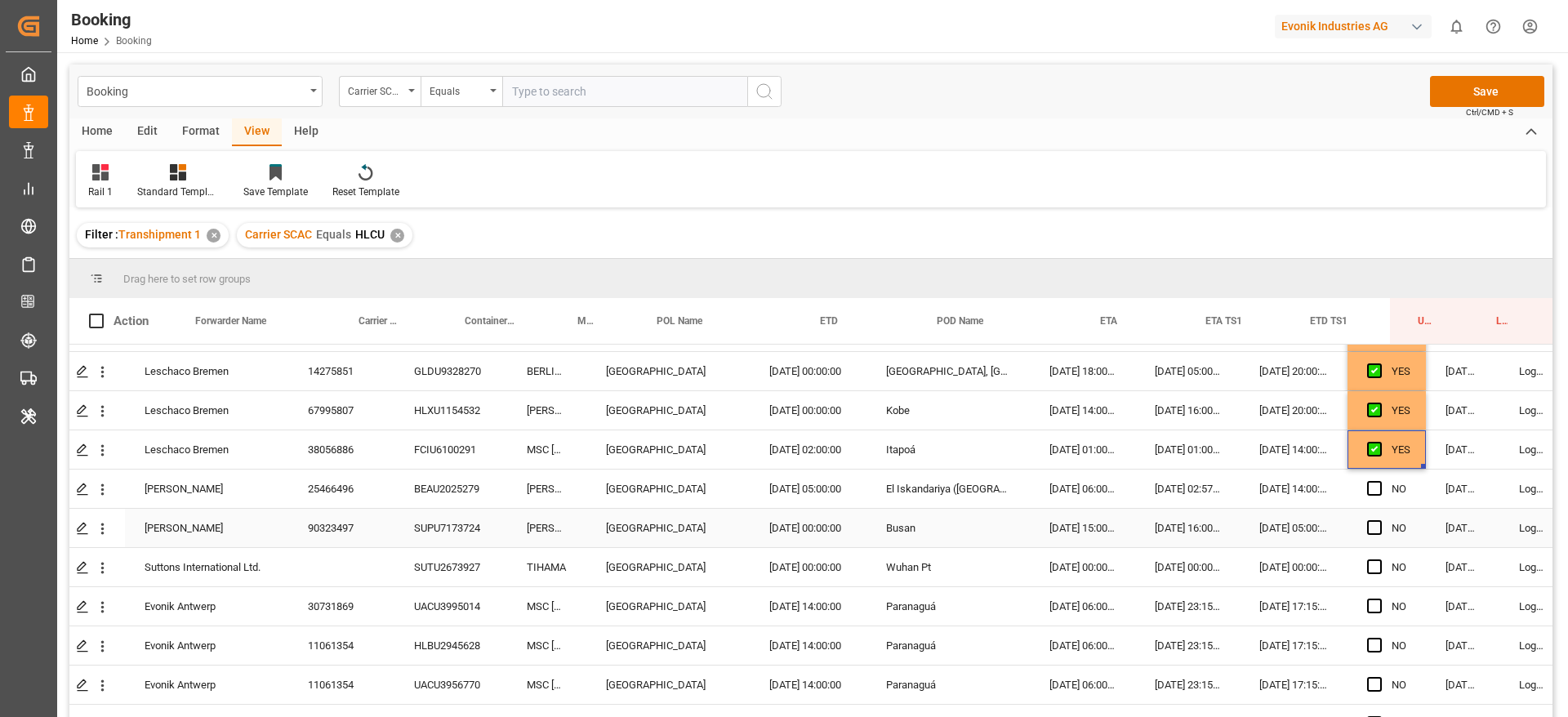
scroll to position [3169, 43]
click at [444, 573] on div "SUTU2673927" at bounding box center [450, 565] width 113 height 39
click at [113, 568] on div "Press SPACE to select this row." at bounding box center [102, 566] width 42 height 31
click at [108, 566] on icon "open menu" at bounding box center [102, 566] width 17 height 17
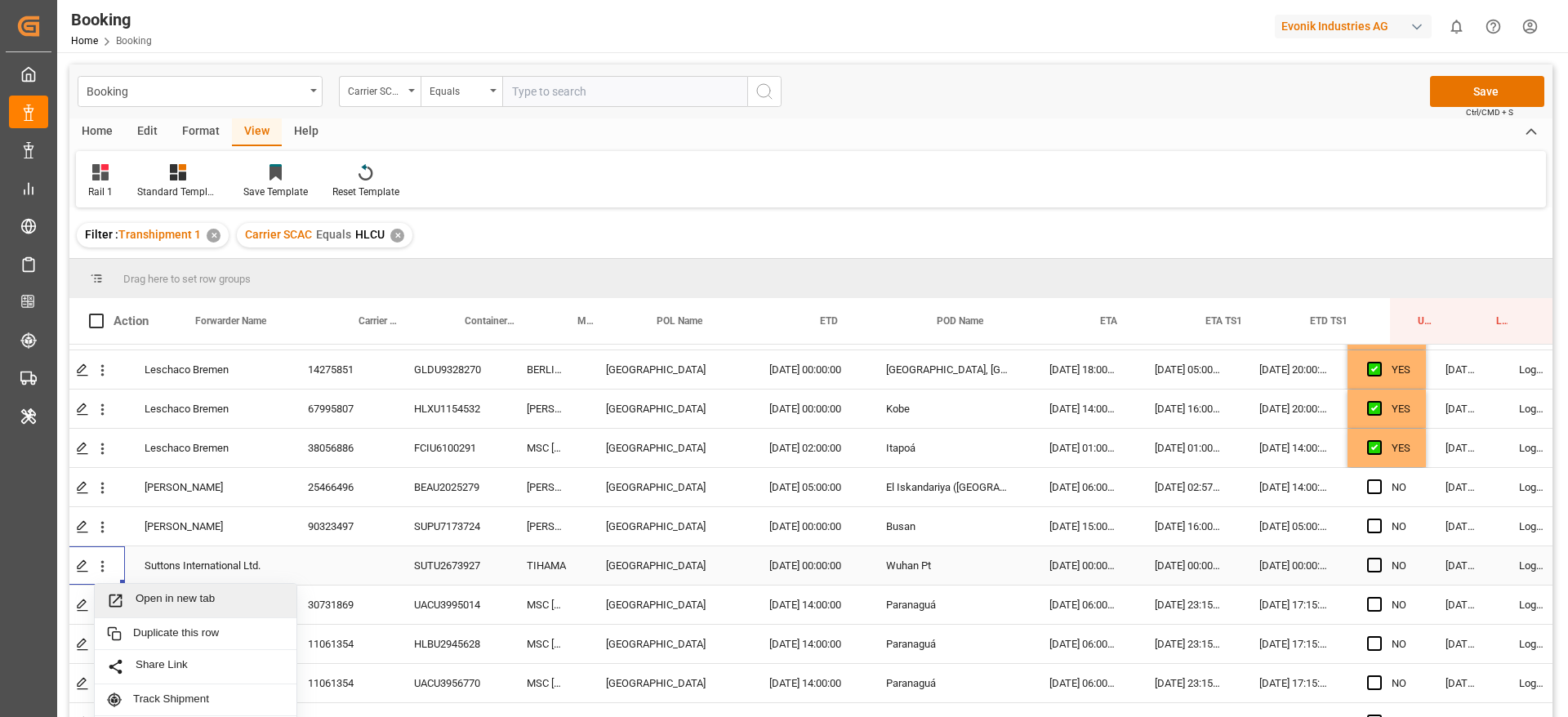
click at [162, 595] on span "Open in new tab" at bounding box center [209, 600] width 149 height 17
click at [435, 615] on div "UACU3995014" at bounding box center [450, 604] width 113 height 39
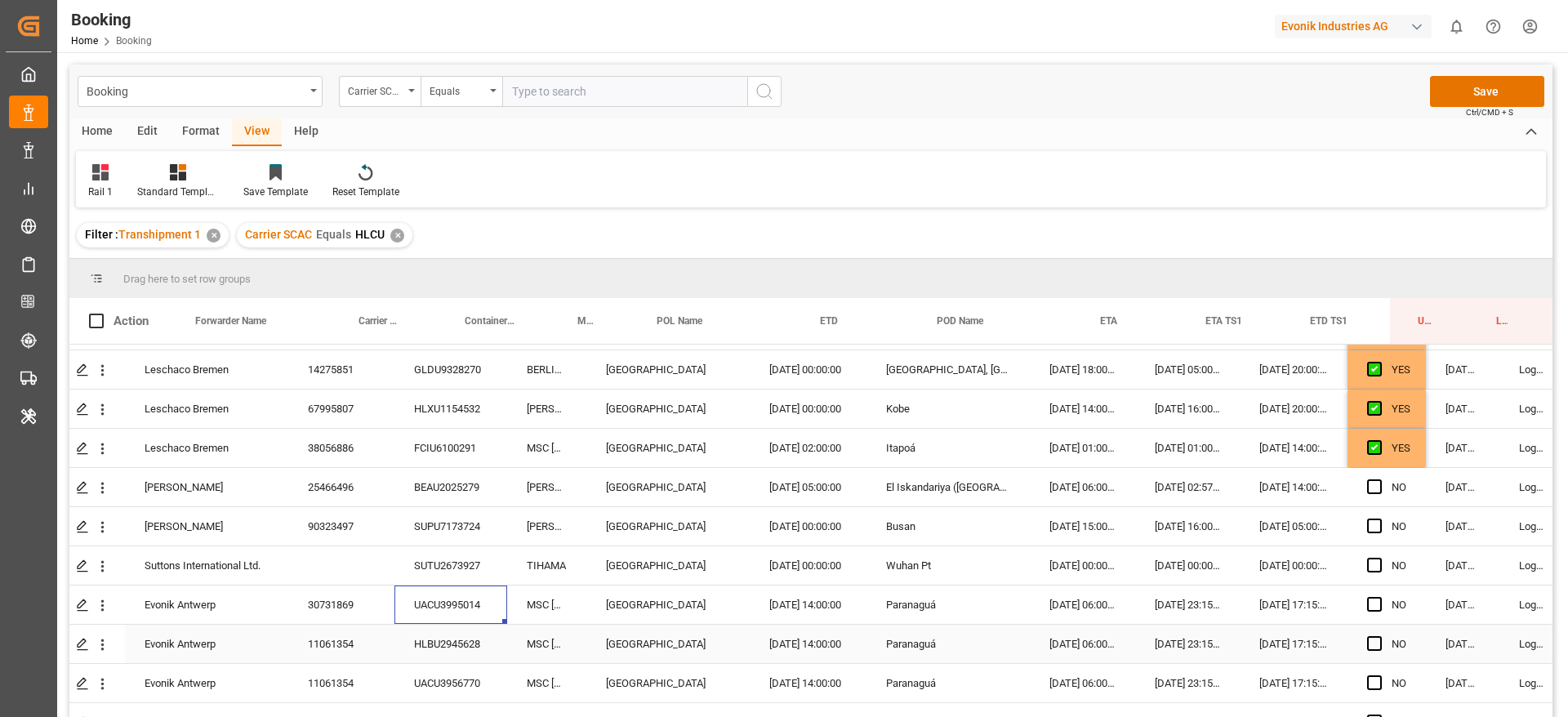
click at [458, 642] on div "HLBU2945628" at bounding box center [450, 643] width 113 height 39
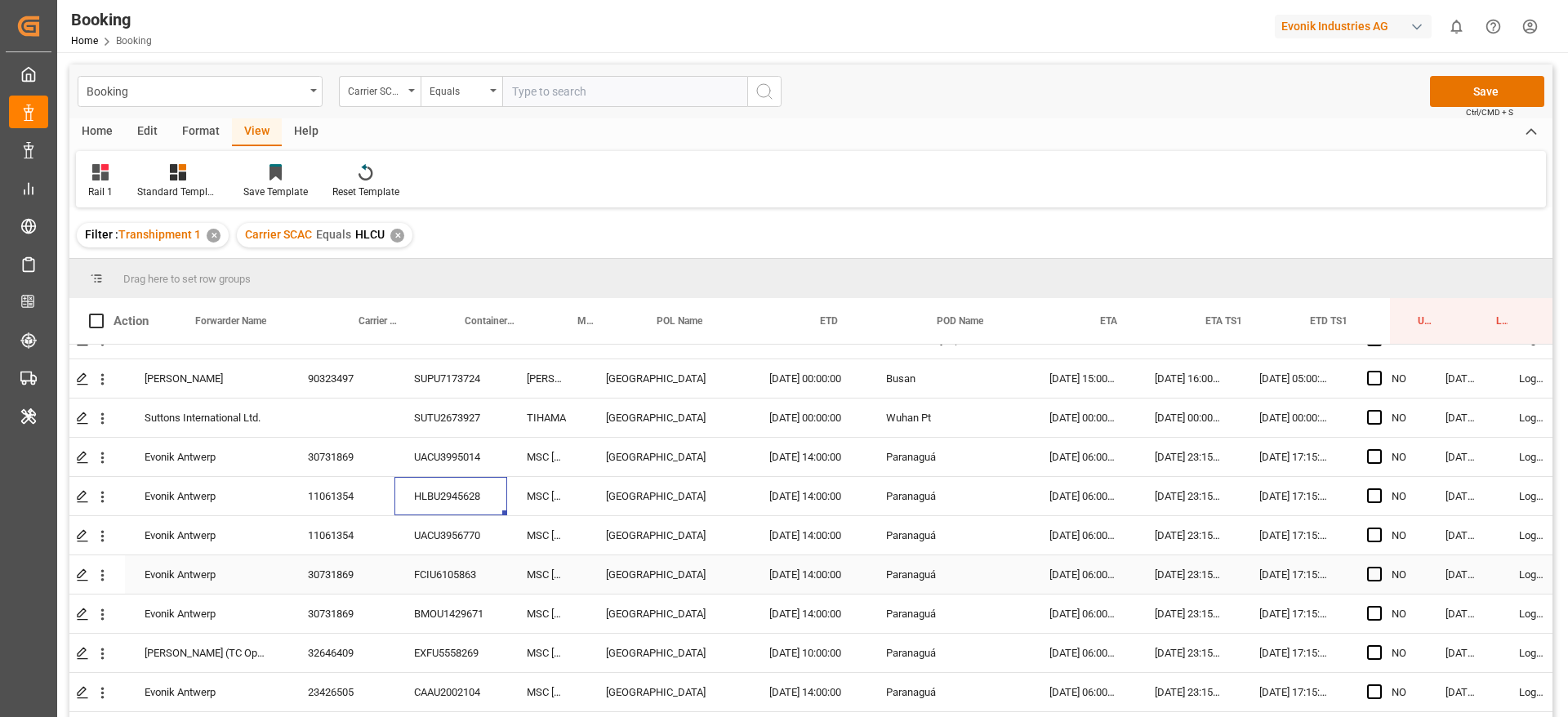
scroll to position [3316, 43]
click at [1376, 459] on span "Press SPACE to select this row." at bounding box center [1374, 457] width 15 height 15
click at [1379, 450] on input "Press SPACE to select this row." at bounding box center [1379, 450] width 0 height 0
click at [1371, 688] on span "Press SPACE to select this row." at bounding box center [1374, 692] width 15 height 15
click at [1379, 685] on input "Press SPACE to select this row." at bounding box center [1379, 685] width 0 height 0
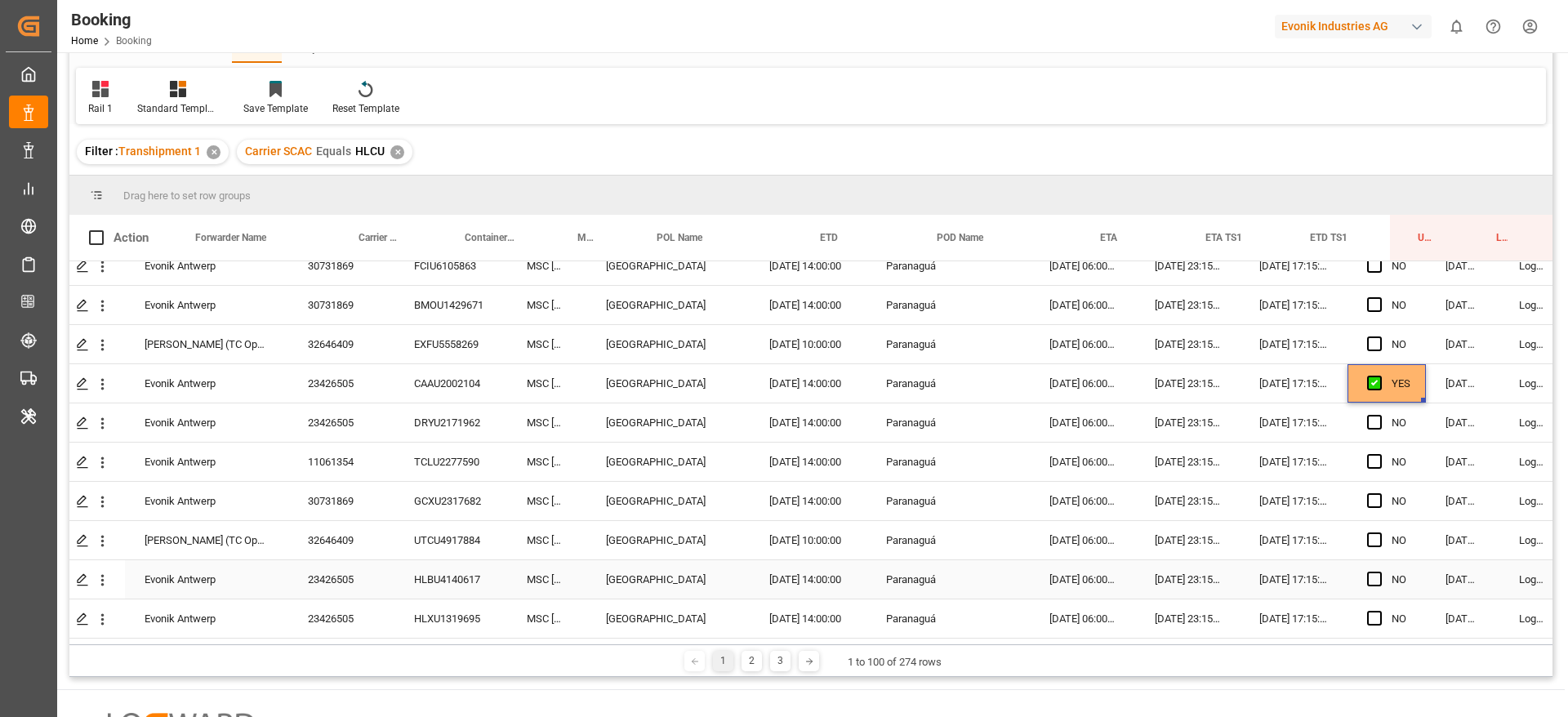
scroll to position [85, 0]
click at [435, 568] on div "HLBU4140617" at bounding box center [450, 577] width 113 height 39
click at [456, 539] on div "UTCU4917884" at bounding box center [450, 538] width 113 height 39
click at [443, 462] on div "TCLU2277590" at bounding box center [450, 460] width 113 height 39
click at [1411, 365] on div "YES" at bounding box center [1386, 381] width 78 height 39
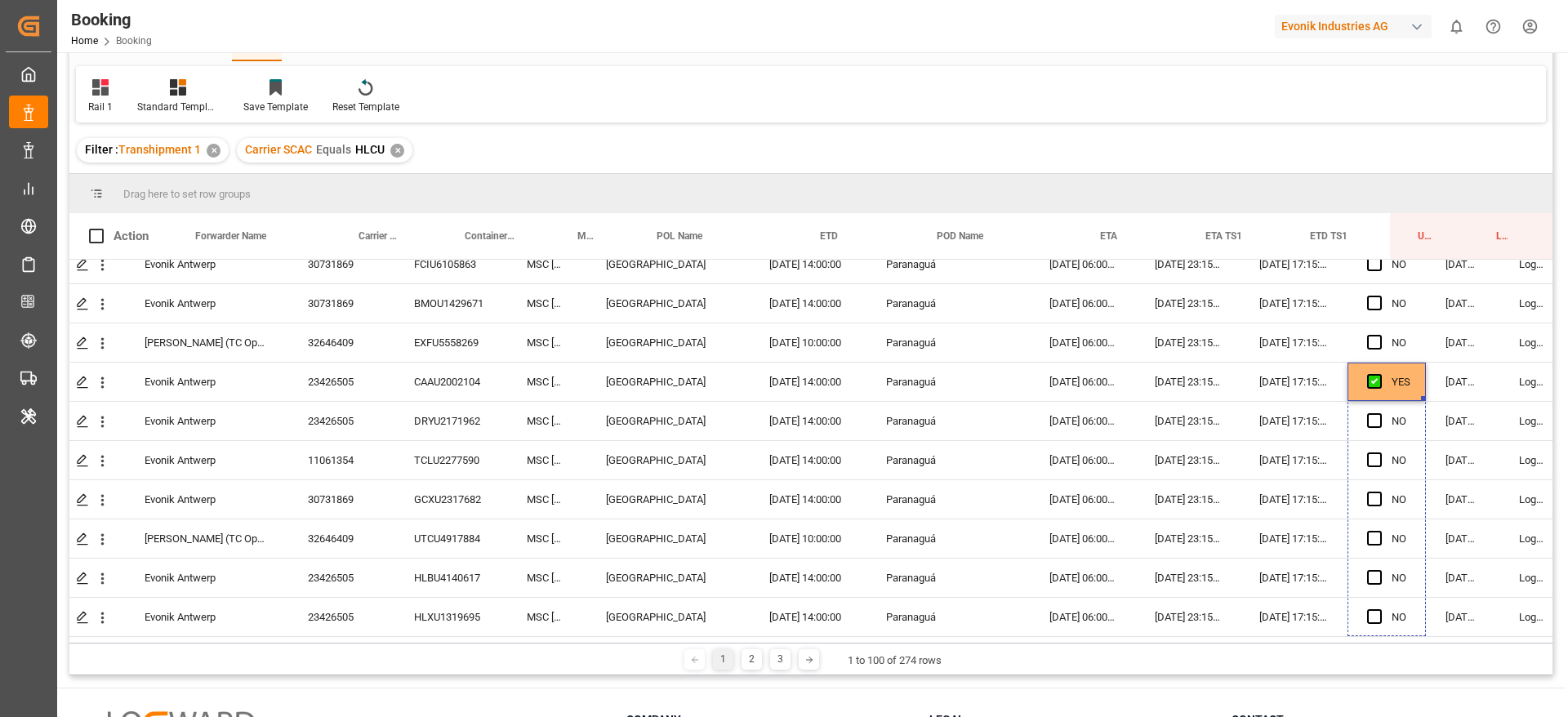
drag, startPoint x: 1423, startPoint y: 393, endPoint x: 1404, endPoint y: 706, distance: 313.6
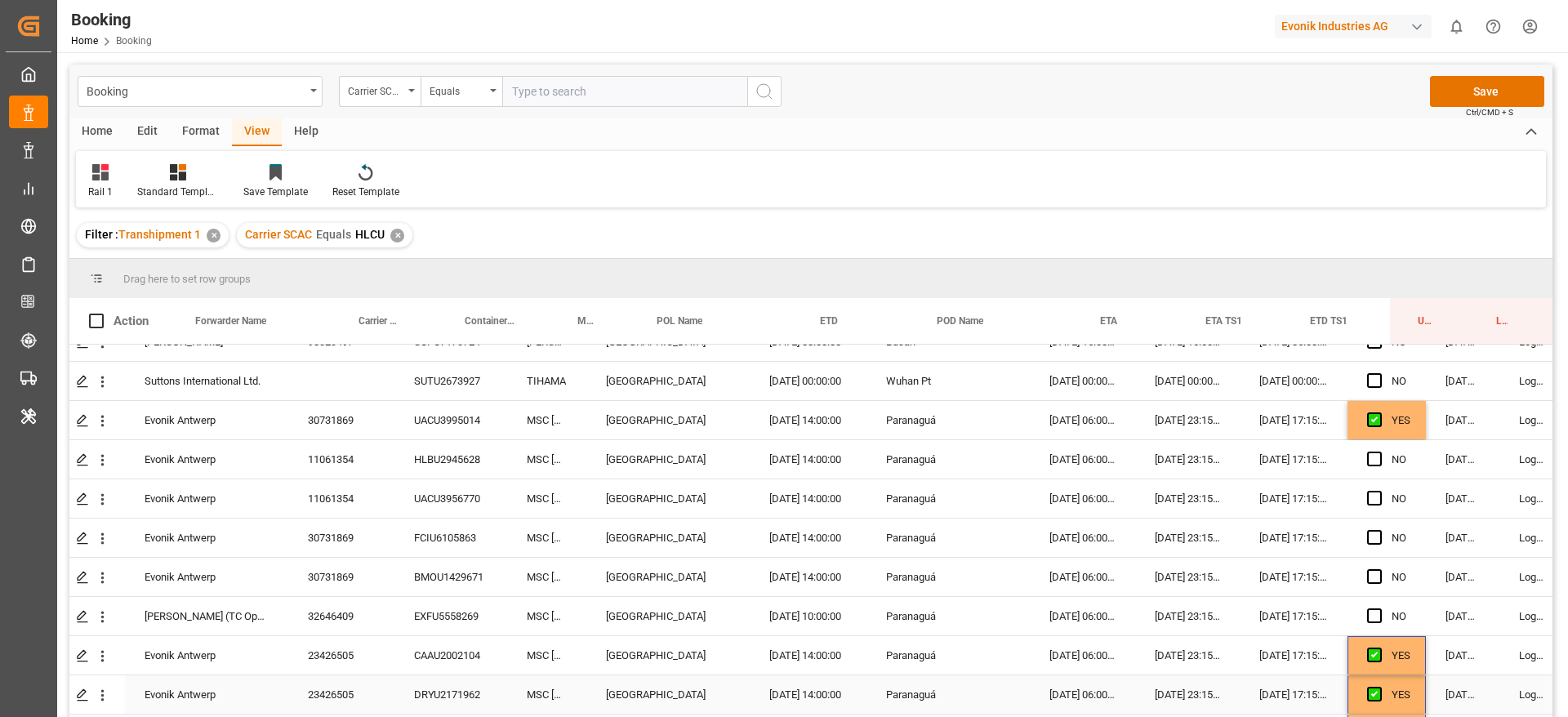
scroll to position [3344, 43]
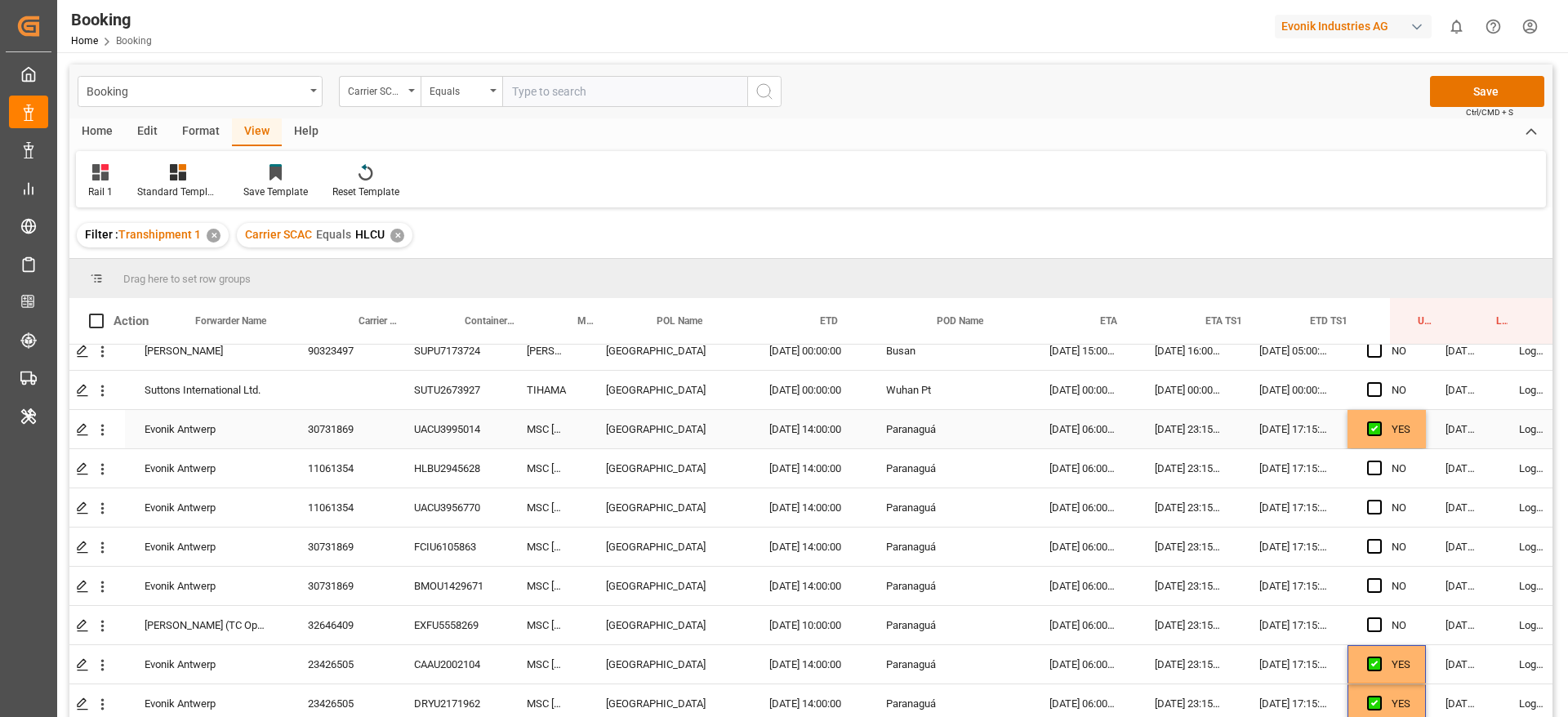
click at [1401, 443] on div "YES" at bounding box center [1400, 430] width 19 height 38
drag, startPoint x: 1422, startPoint y: 444, endPoint x: 1405, endPoint y: 637, distance: 193.7
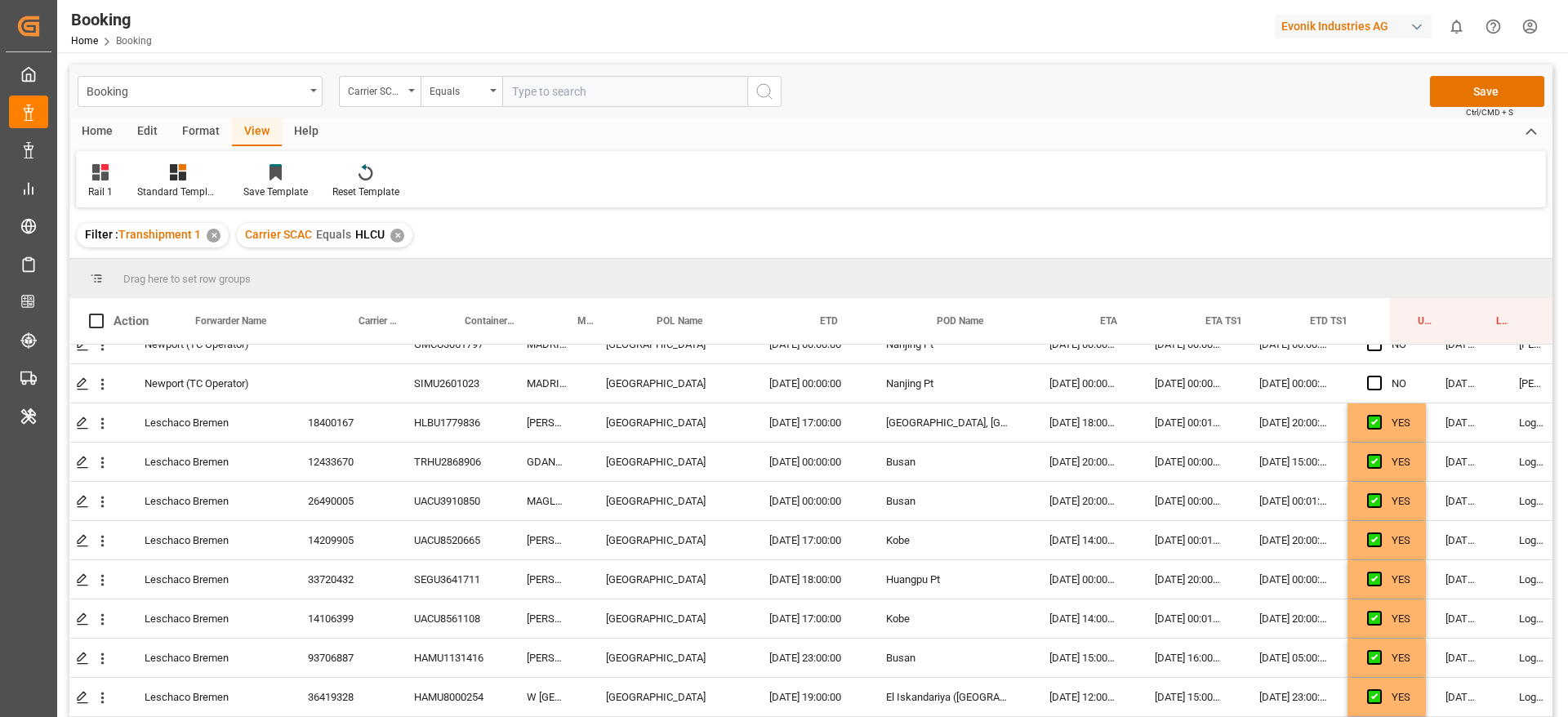
scroll to position [0, 43]
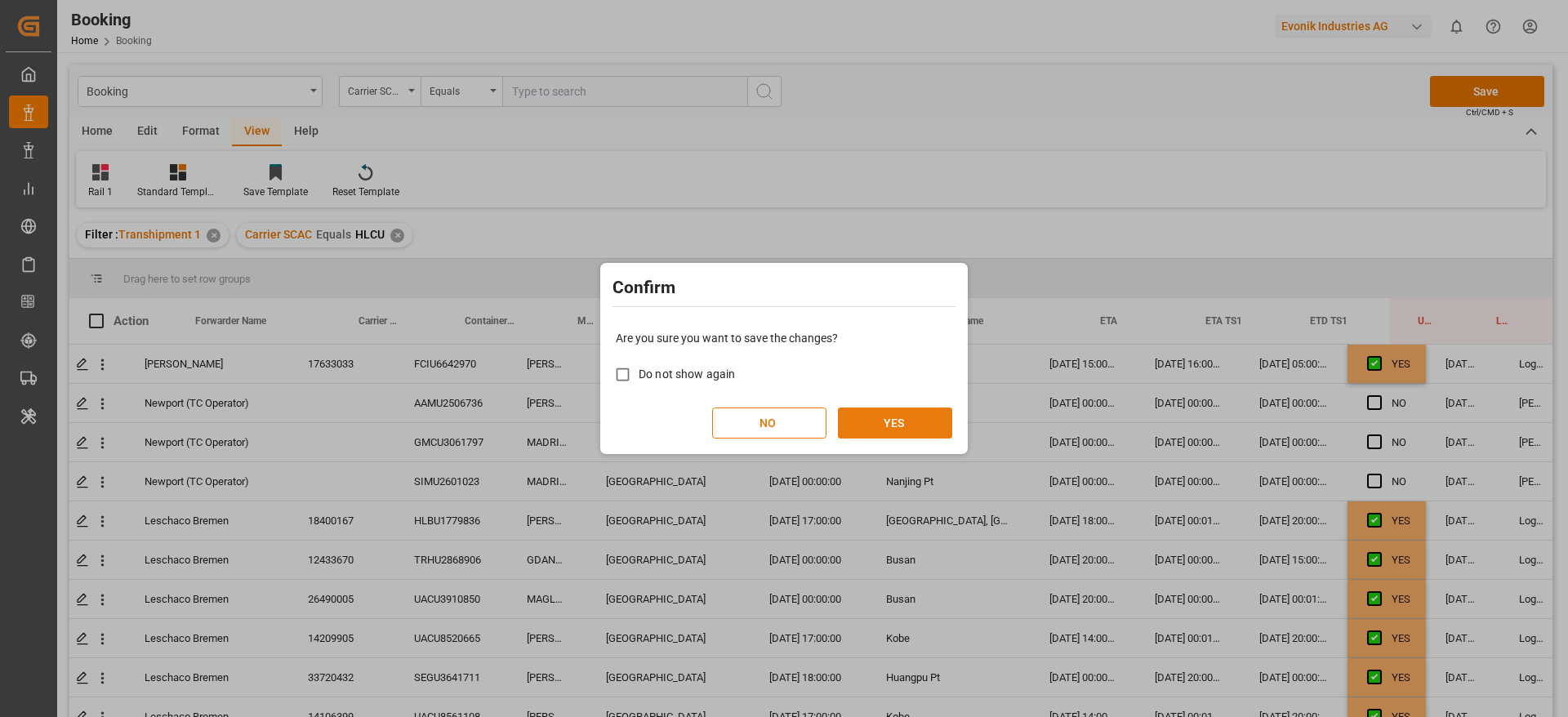
click at [943, 410] on button "YES" at bounding box center [894, 423] width 114 height 31
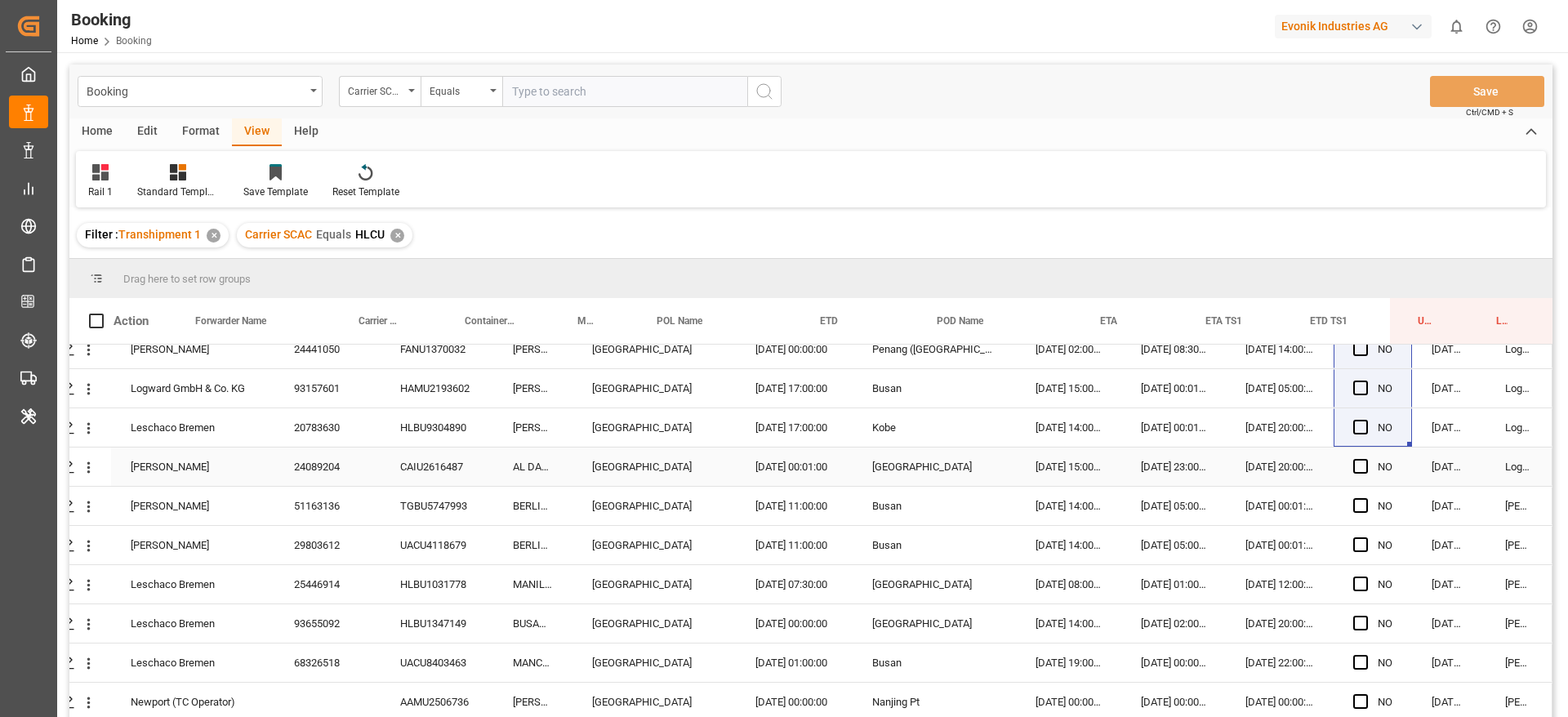
scroll to position [241, 0]
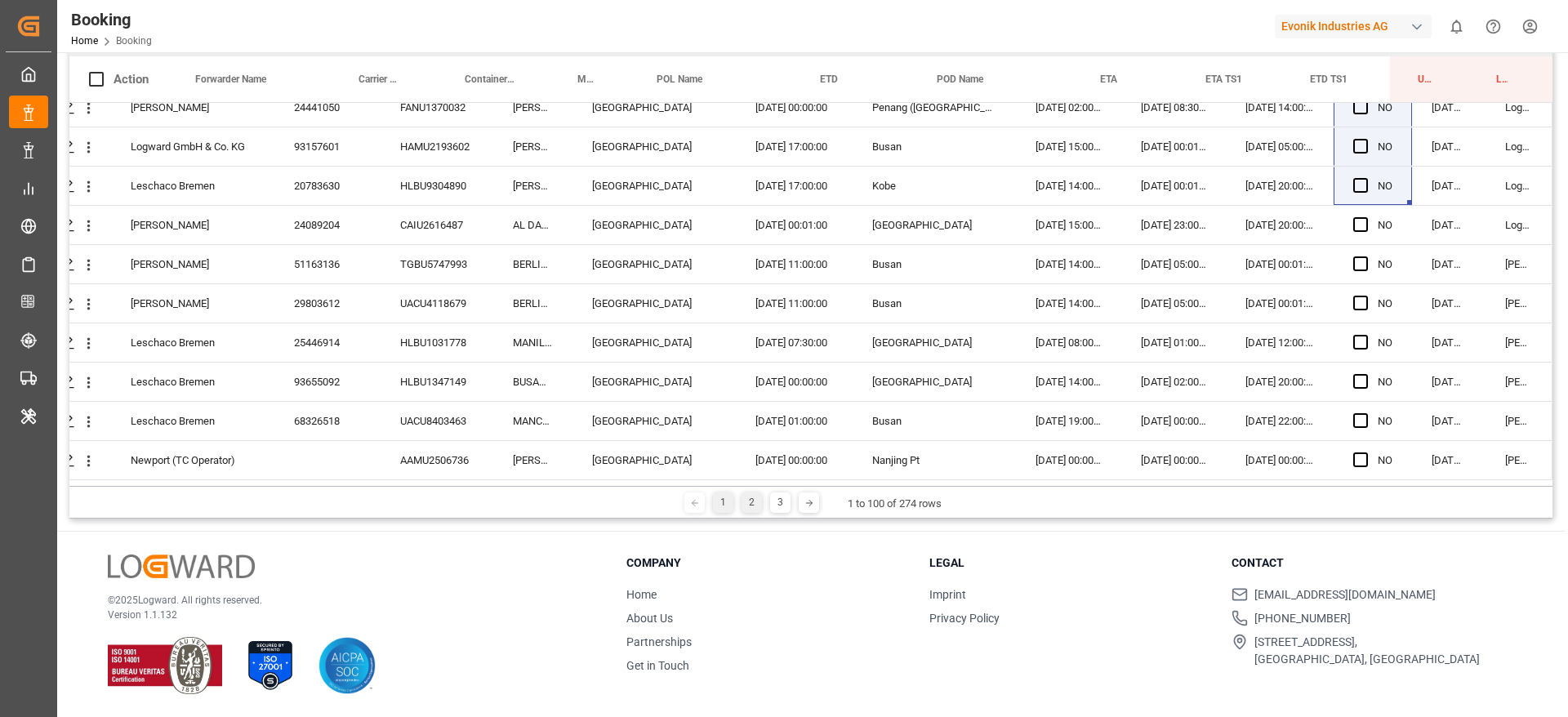
click at [748, 501] on div "2" at bounding box center [752, 502] width 21 height 21
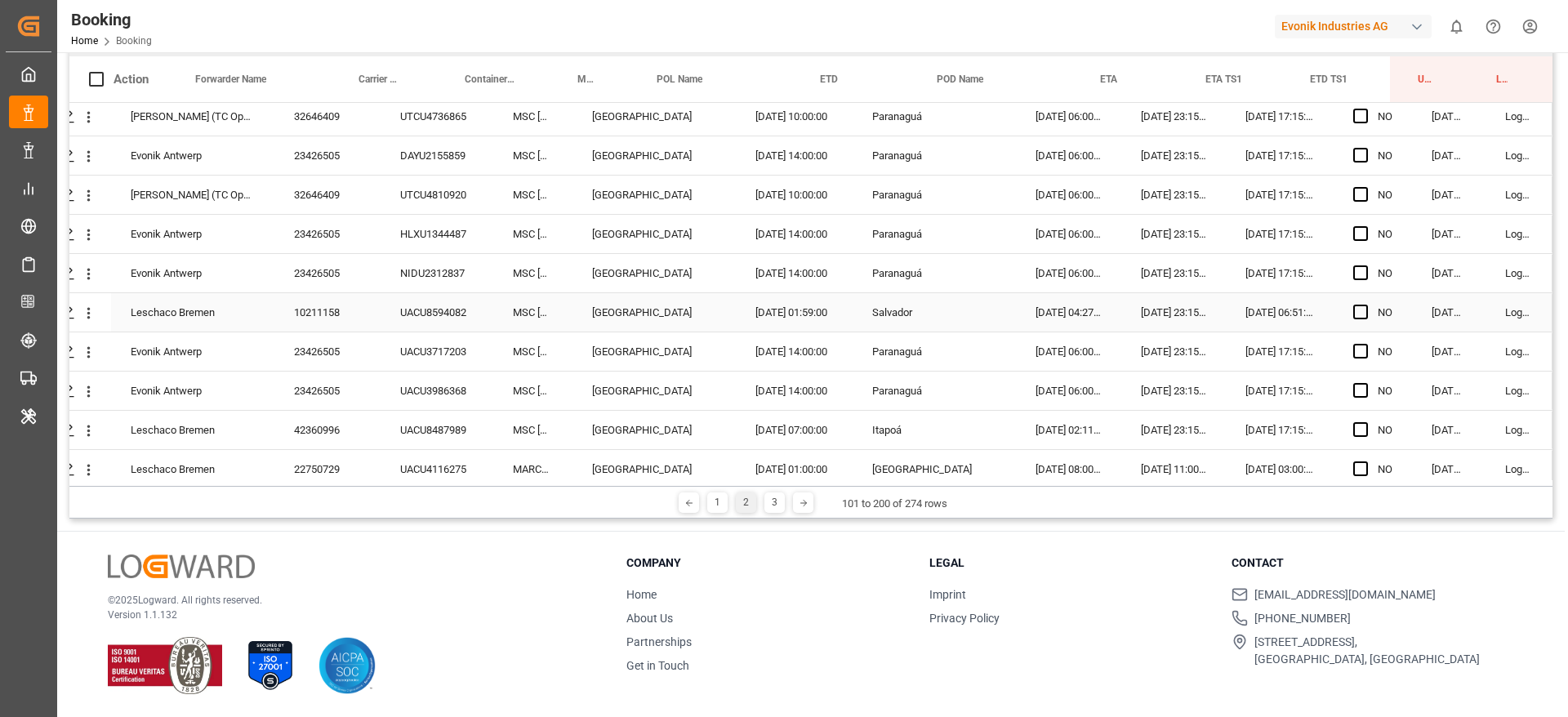
scroll to position [0, 62]
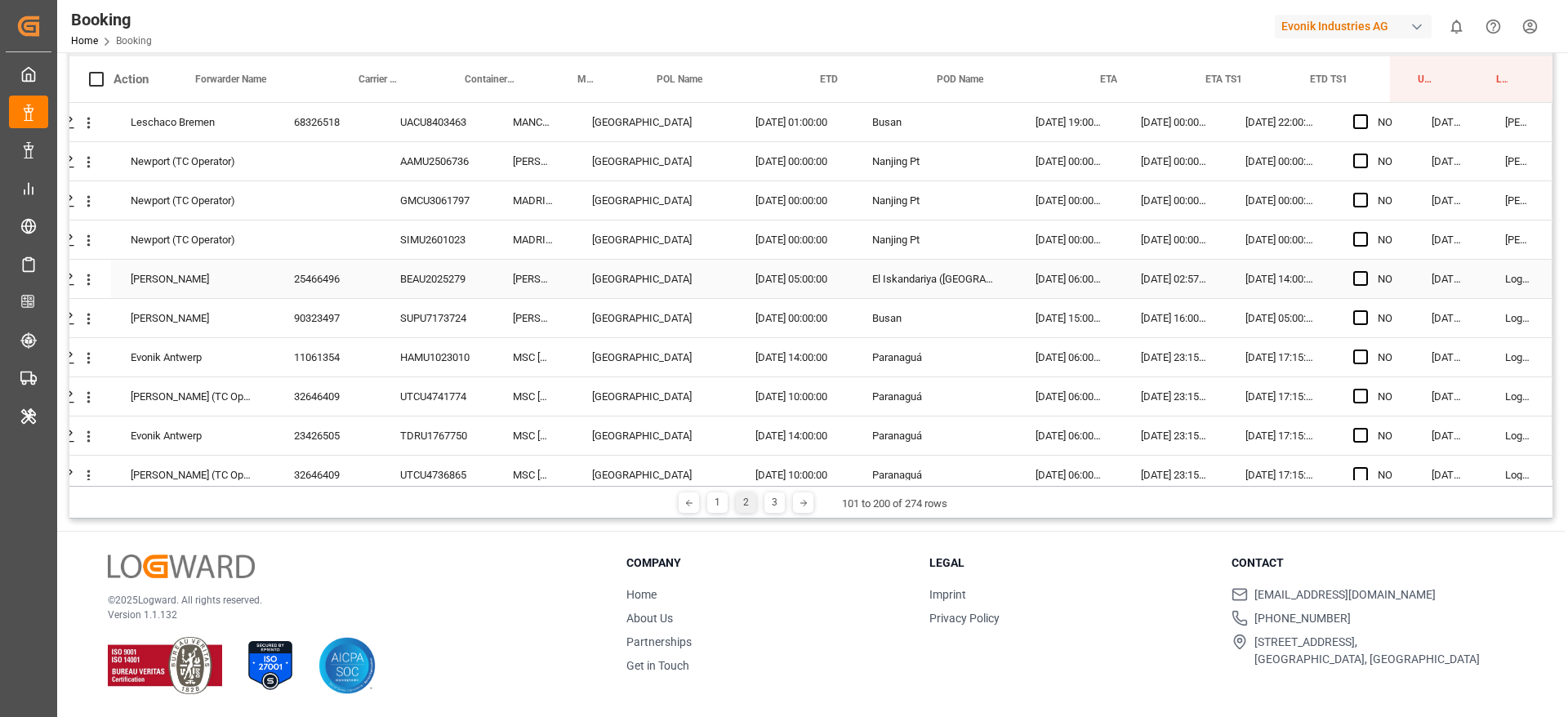
click at [482, 270] on div "BEAU2025279" at bounding box center [436, 278] width 113 height 39
click at [405, 312] on div "SUPU7173724" at bounding box center [436, 318] width 113 height 39
click at [1353, 276] on span "Press SPACE to select this row." at bounding box center [1360, 278] width 15 height 15
click at [1365, 271] on input "Press SPACE to select this row." at bounding box center [1365, 271] width 0 height 0
click at [1353, 315] on span "Press SPACE to select this row." at bounding box center [1360, 318] width 15 height 15
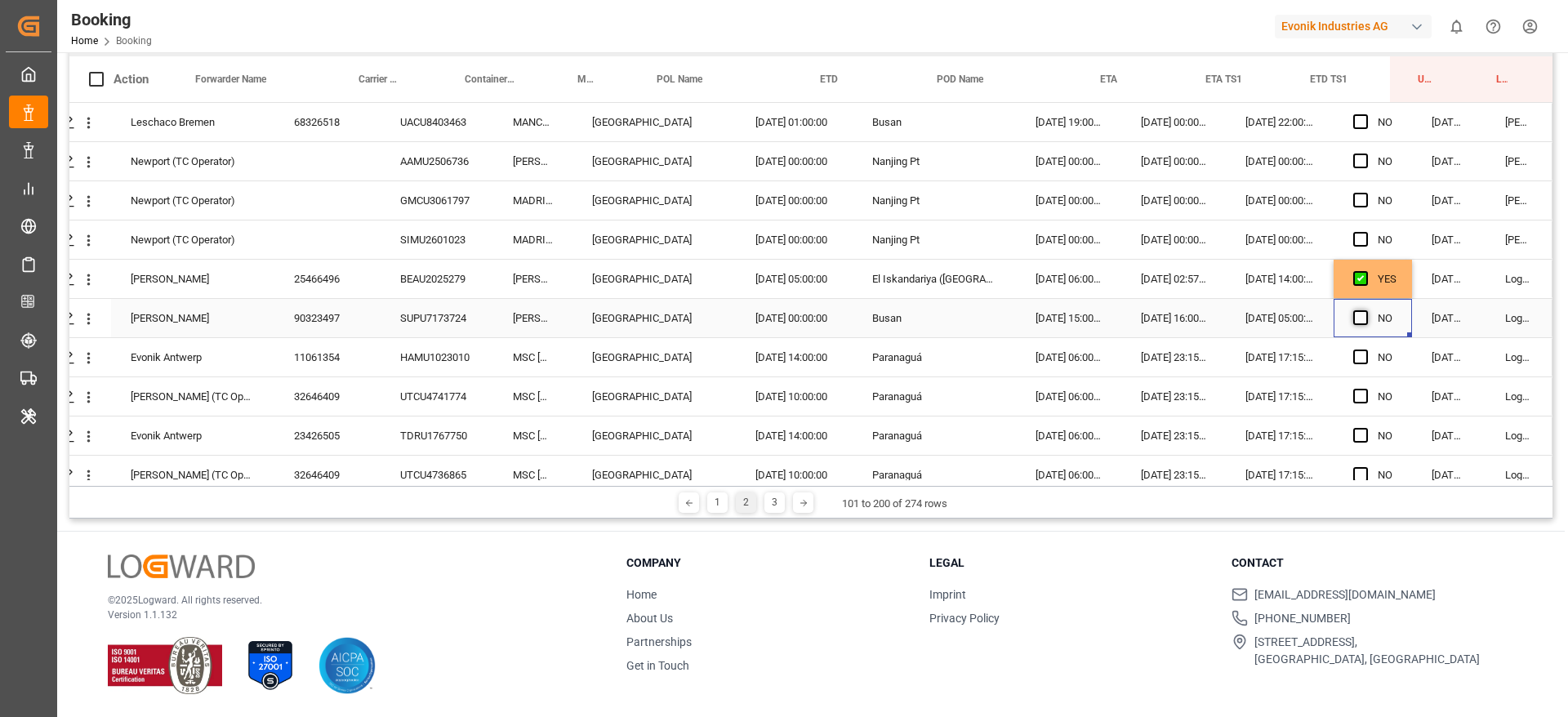
click at [1365, 310] on input "Press SPACE to select this row." at bounding box center [1365, 310] width 0 height 0
click at [433, 350] on div "HAMU1023010" at bounding box center [436, 357] width 113 height 39
click at [1353, 355] on span "Press SPACE to select this row." at bounding box center [1360, 356] width 15 height 15
click at [1365, 349] on input "Press SPACE to select this row." at bounding box center [1365, 349] width 0 height 0
click at [476, 407] on div "UTCU4741774" at bounding box center [436, 396] width 113 height 39
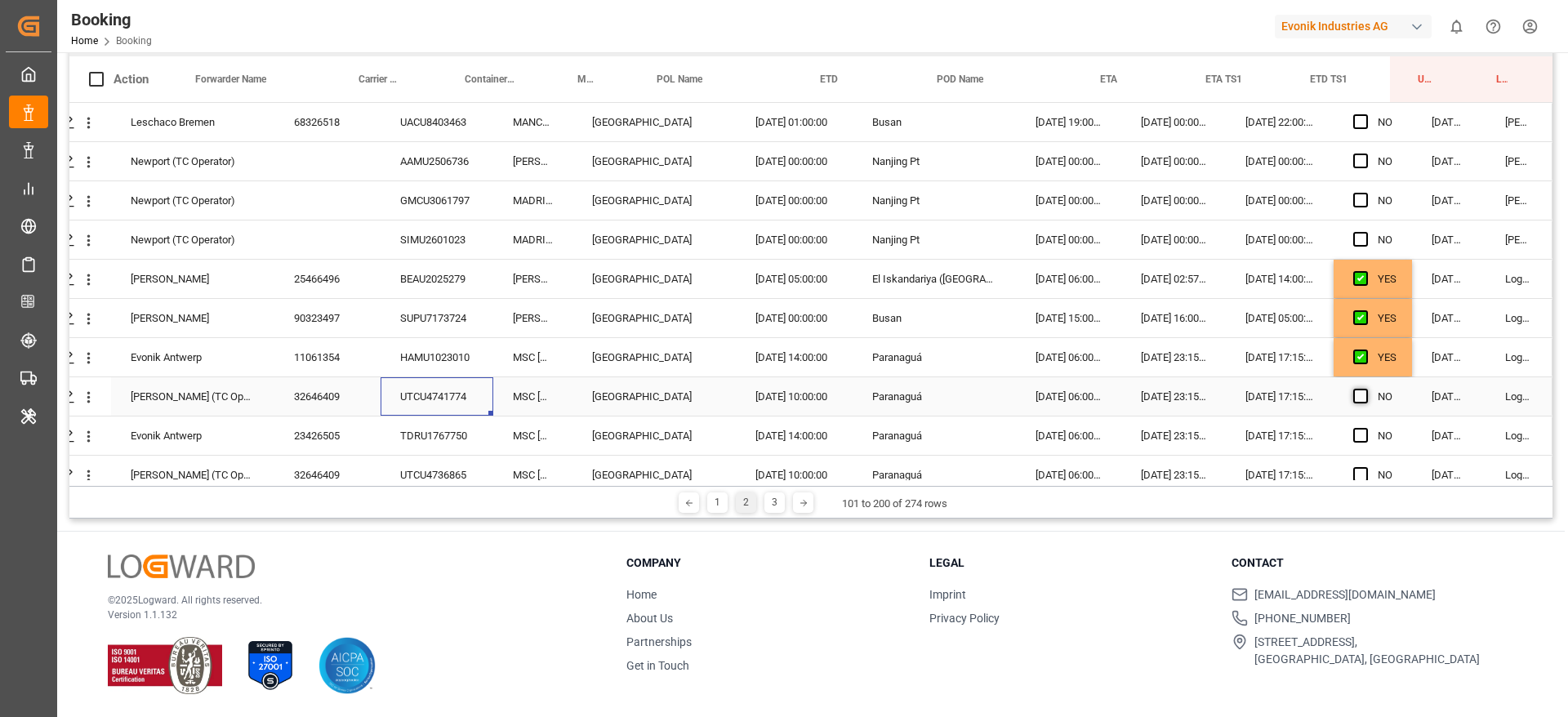
click at [1354, 398] on span "Press SPACE to select this row." at bounding box center [1360, 396] width 15 height 15
click at [1365, 388] on input "Press SPACE to select this row." at bounding box center [1365, 388] width 0 height 0
click at [1362, 434] on div "Press SPACE to select this row." at bounding box center [1365, 436] width 25 height 38
click at [1355, 437] on span "Press SPACE to select this row." at bounding box center [1360, 435] width 15 height 15
click at [1365, 428] on input "Press SPACE to select this row." at bounding box center [1365, 428] width 0 height 0
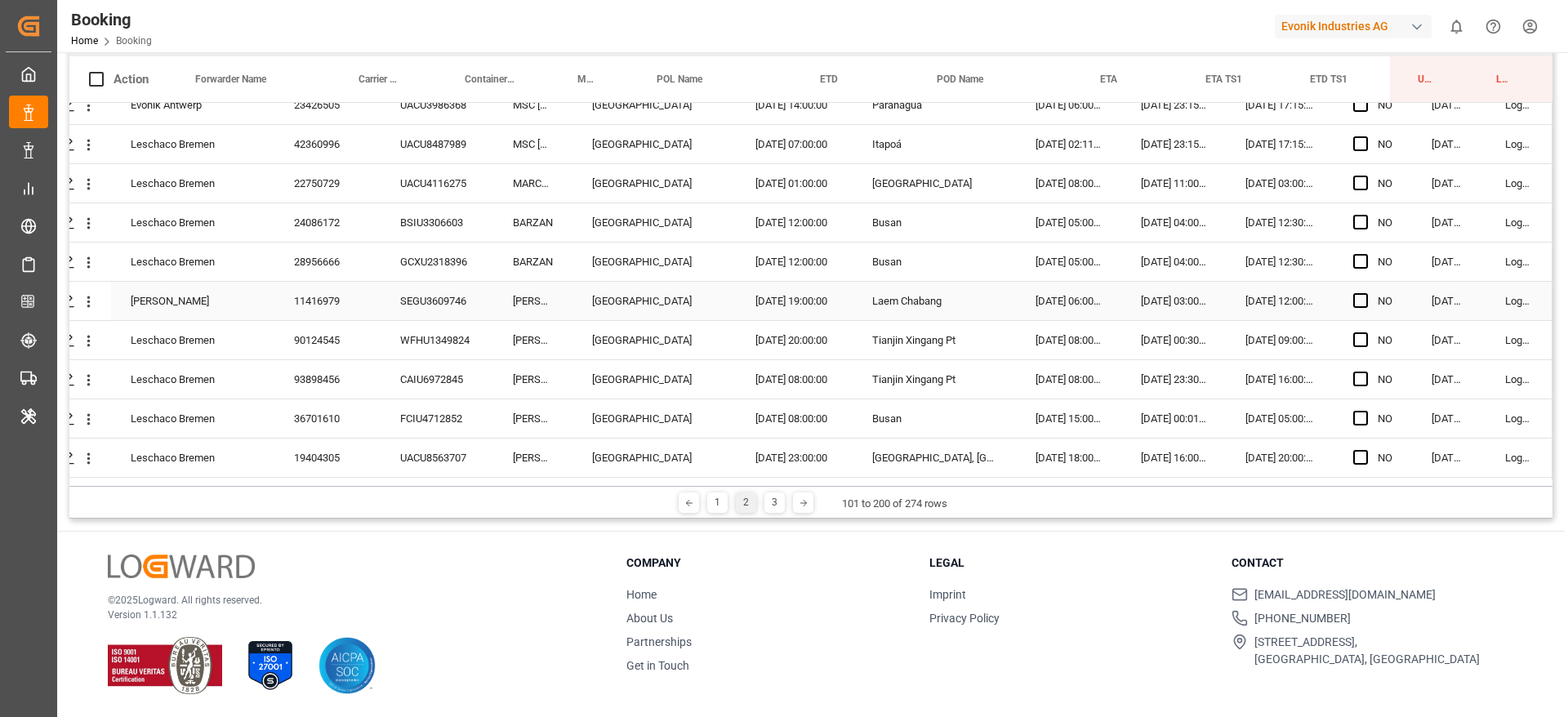
scroll to position [651, 62]
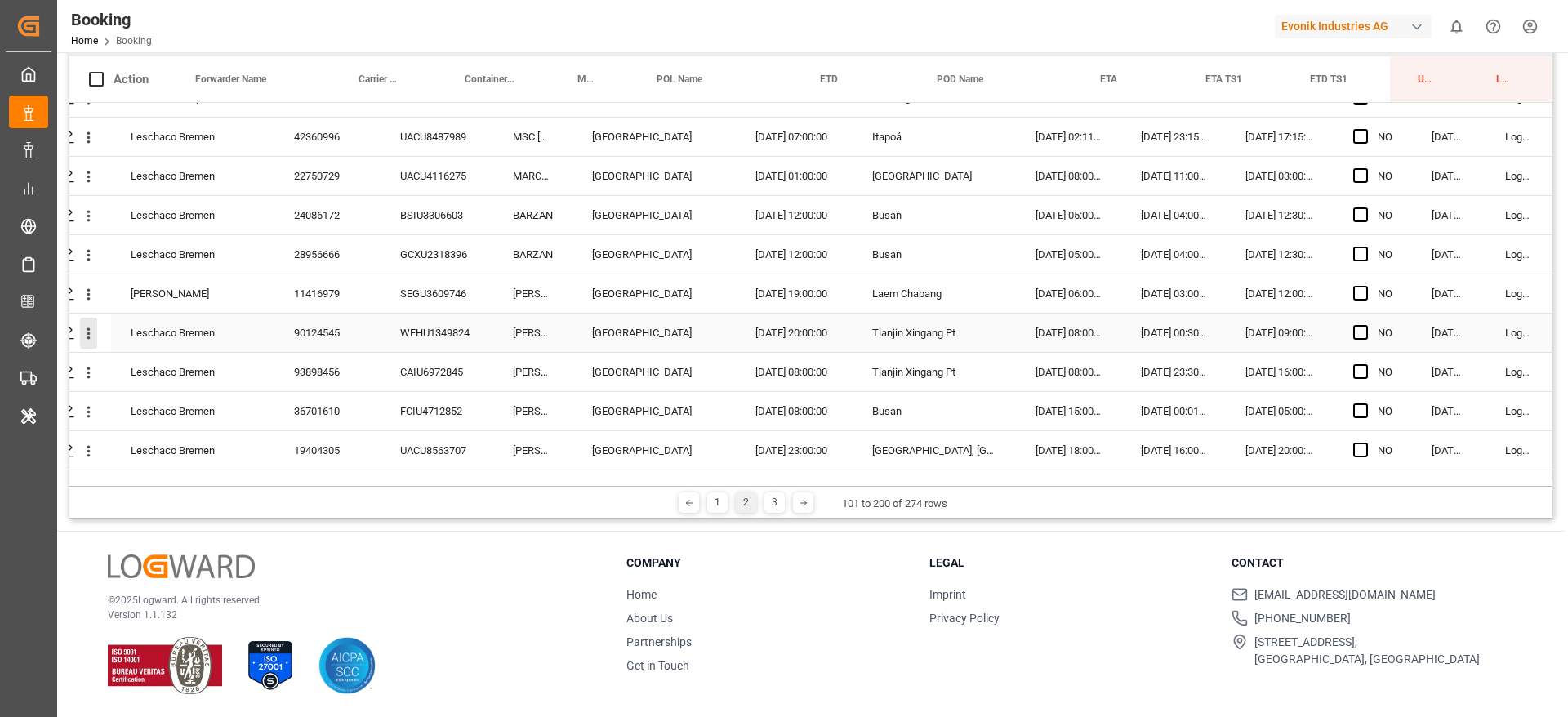
click at [83, 331] on icon "open menu" at bounding box center [88, 333] width 17 height 17
click at [181, 375] on span "Open in new tab" at bounding box center [195, 367] width 149 height 17
click at [422, 331] on div "WFHU1349824" at bounding box center [436, 333] width 113 height 39
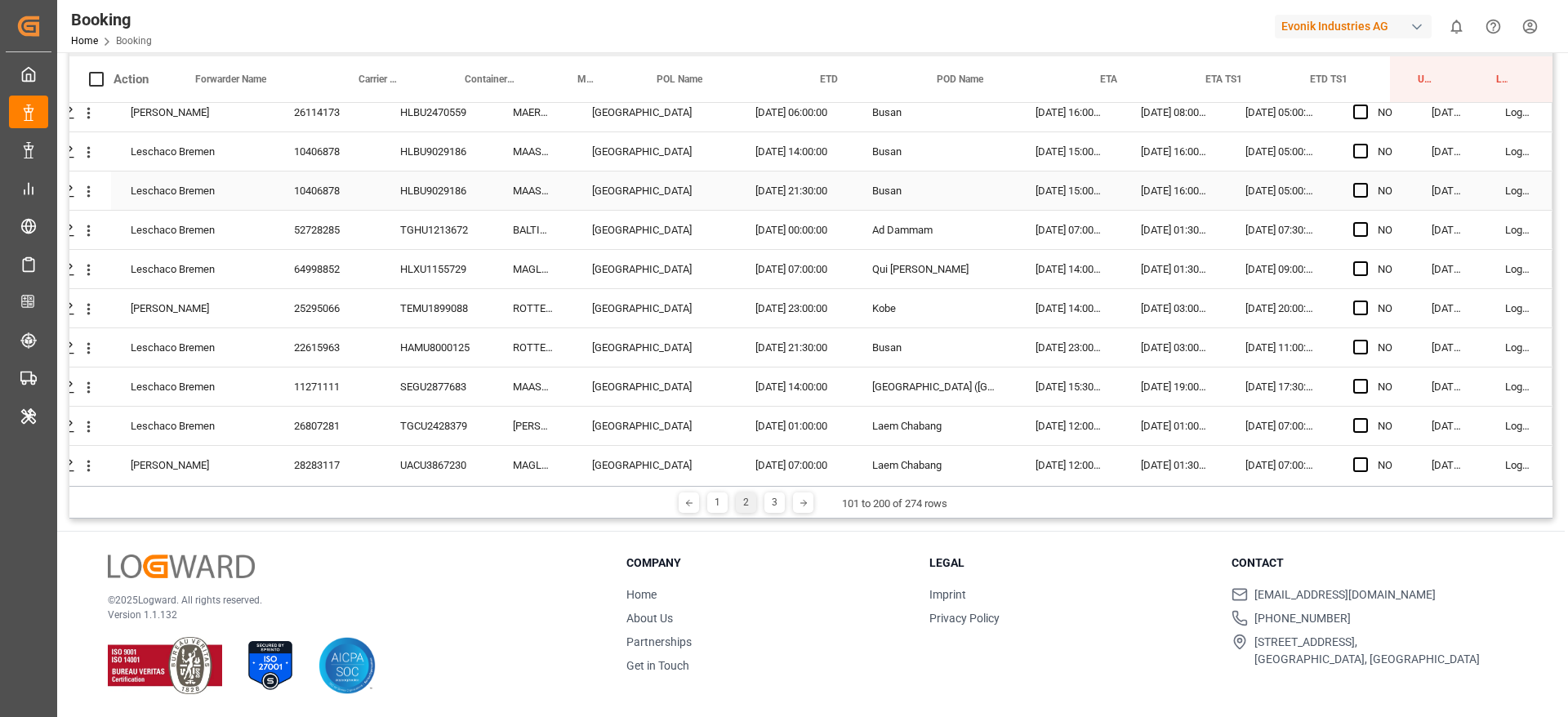
scroll to position [2089, 62]
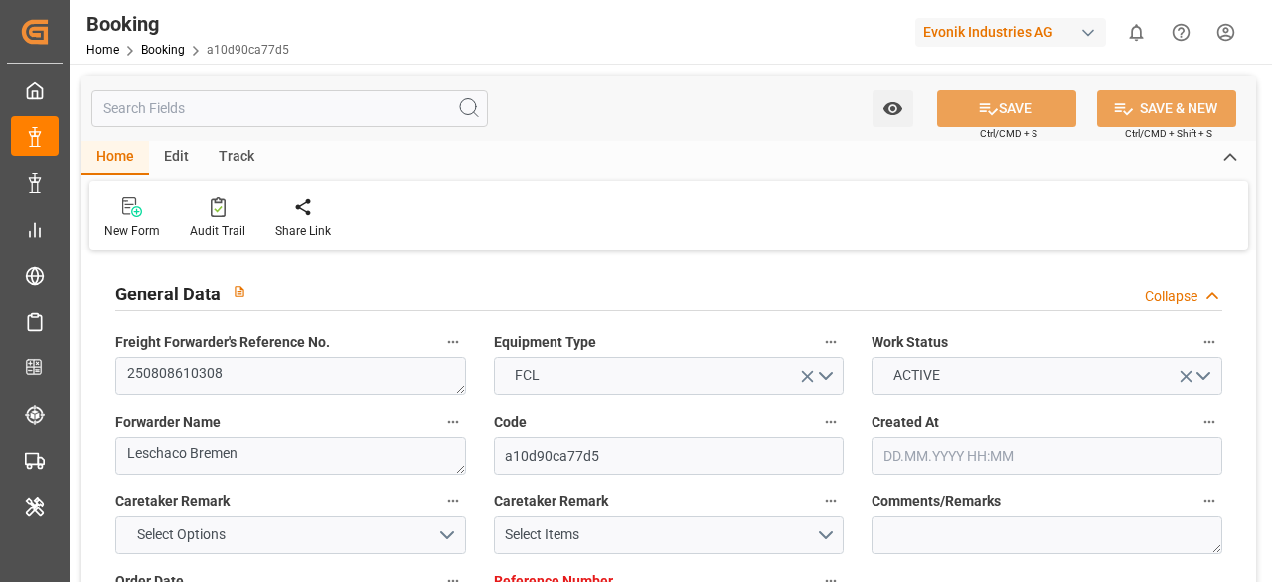
type input "[DATE] 12:21"
type input "[DATE]"
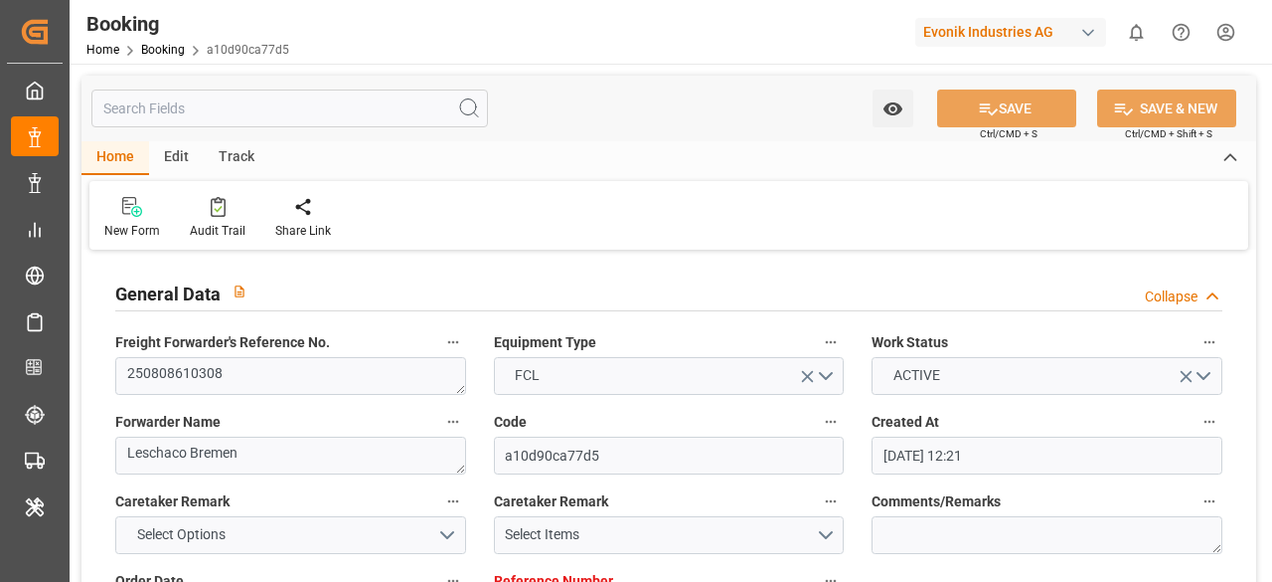
type input "[DATE]"
type input "[DATE] 08:00"
type input "[DATE] 00:00"
type input "[DATE] 03:48"
type input "[DATE] 07:07"
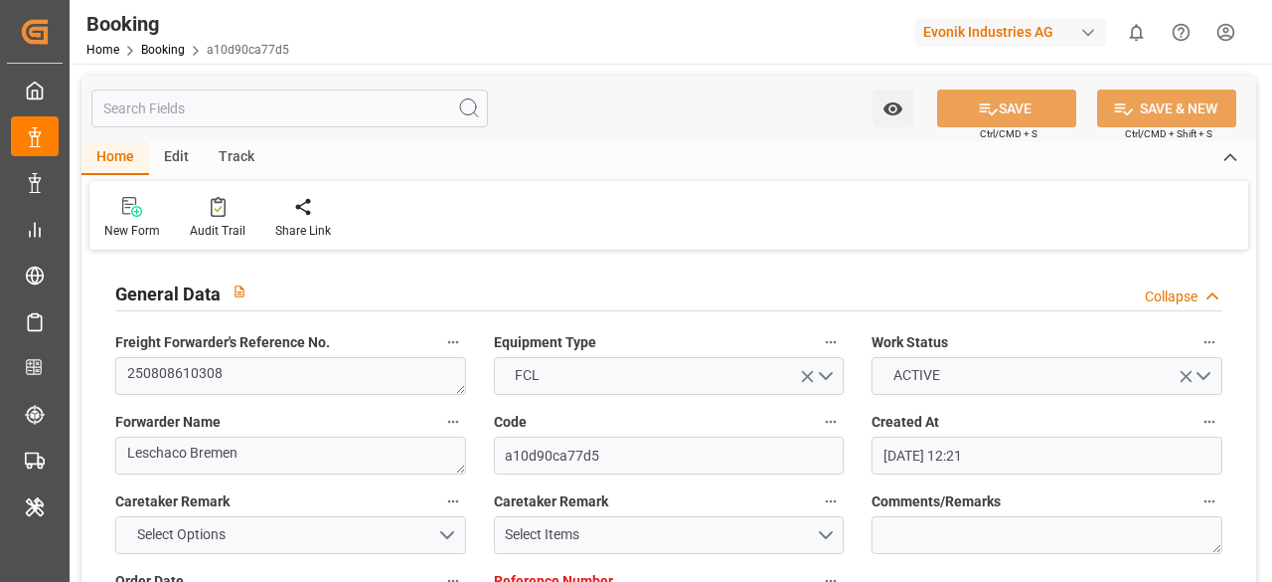
type input "[DATE] 14:00"
type input "[DATE] 00:00"
type input "[DATE] 16:00"
type input "[DATE] 00:00"
type input "[DATE] 17:01"
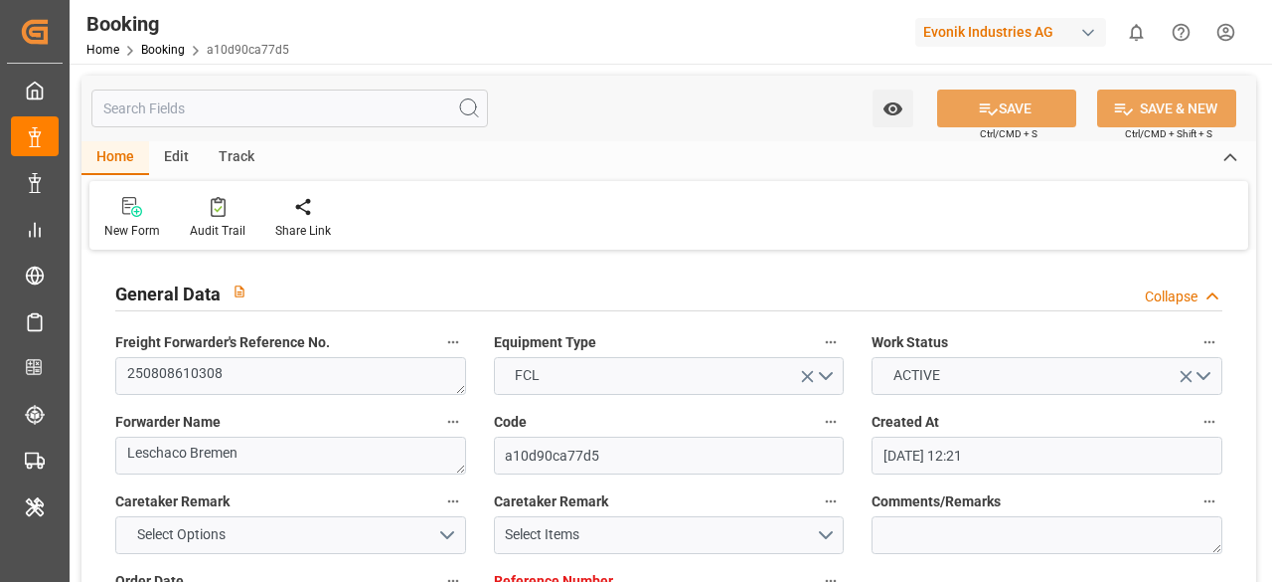
type input "[DATE] 00:01"
type input "[DATE] 00:00"
type input "[DATE]"
type input "[DATE] 01:41"
type input "[DATE]"
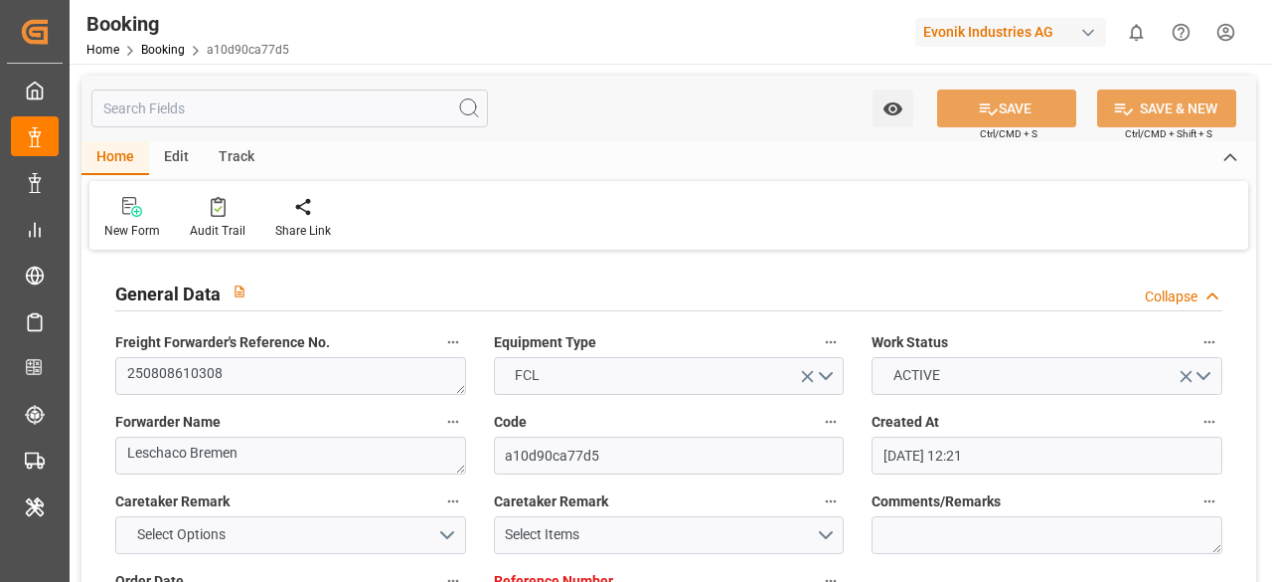
type input "[DATE] 12:00"
type input "[DATE] 09:47"
type input "[DATE] 12:00"
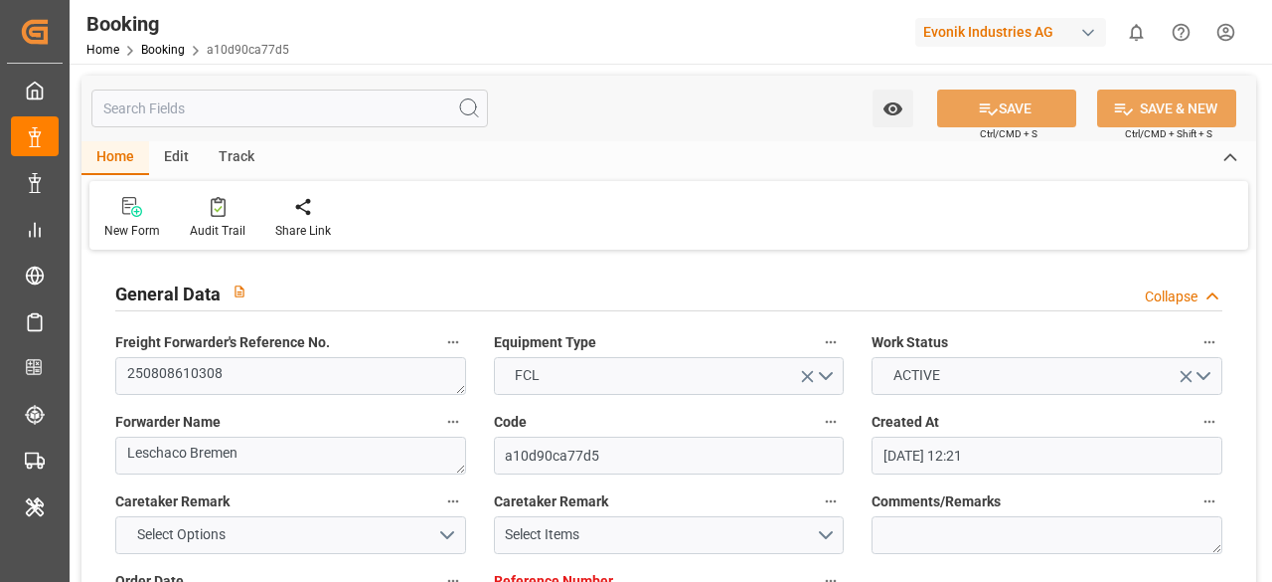
type input "[DATE] 07:00"
type input "[DATE] 05:45"
type input "[DATE] 04:00"
type input "[DATE] 05:11"
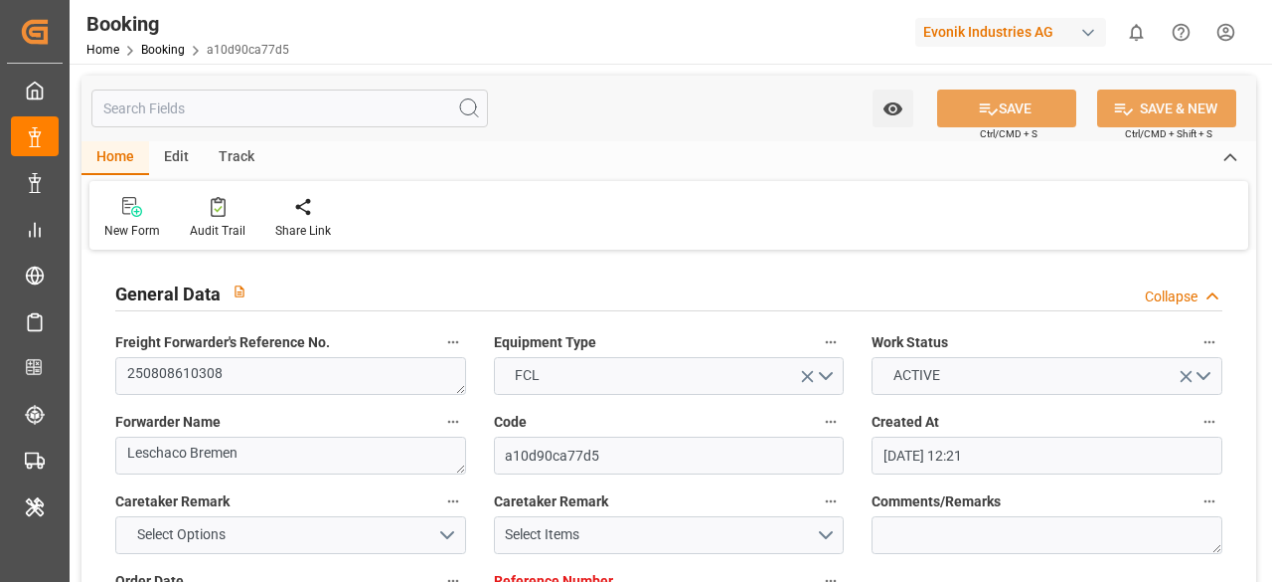
type input "[DATE] 16:00"
type input "[DATE] 17:01"
type input "[DATE] 01:30"
type input "[DATE] 01:50"
type input "[DATE] 09:23"
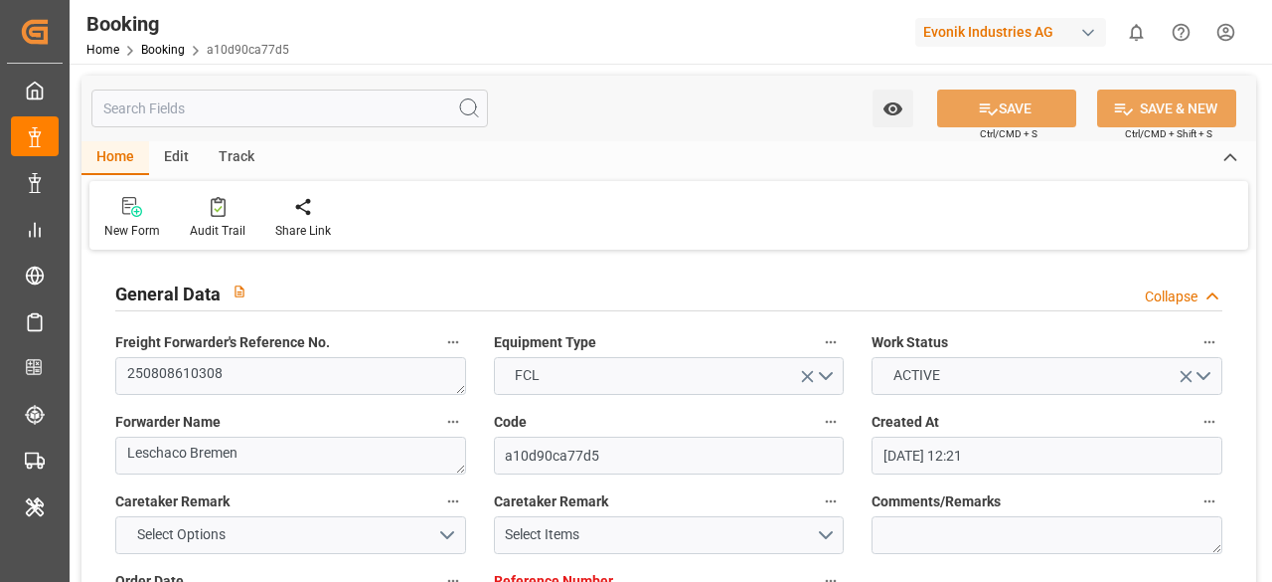
type input "[DATE] 05:00"
type input "[DATE] 00:01"
type input "[DATE] 14:00"
type input "[DATE] 03:33"
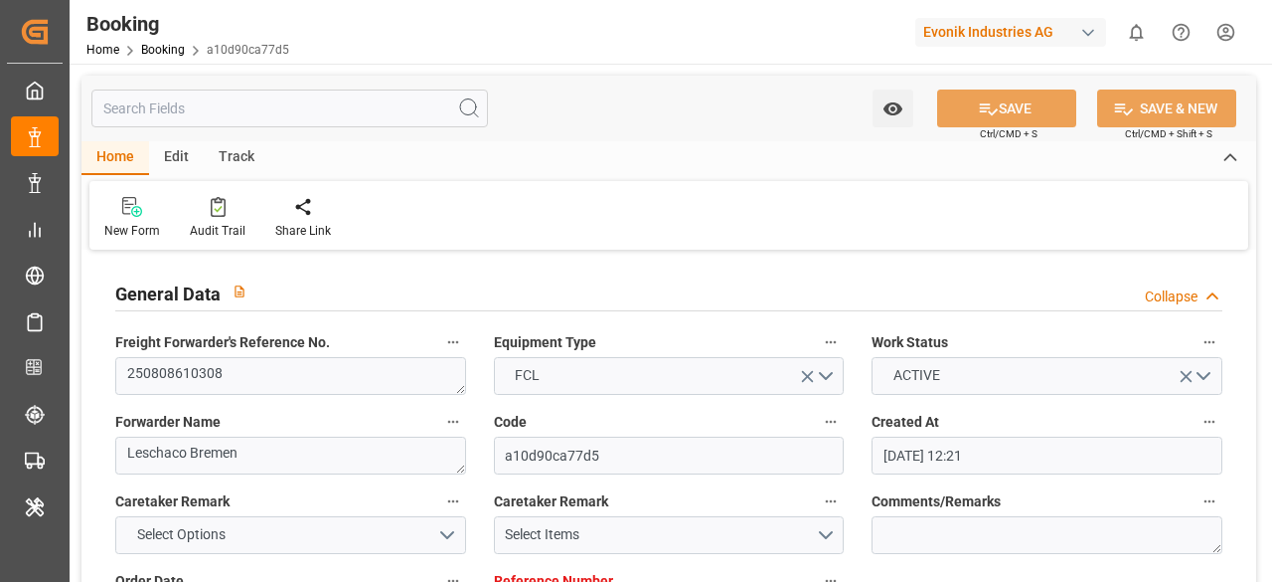
type input "[DATE] 15:00"
type input "[DATE] 03:33"
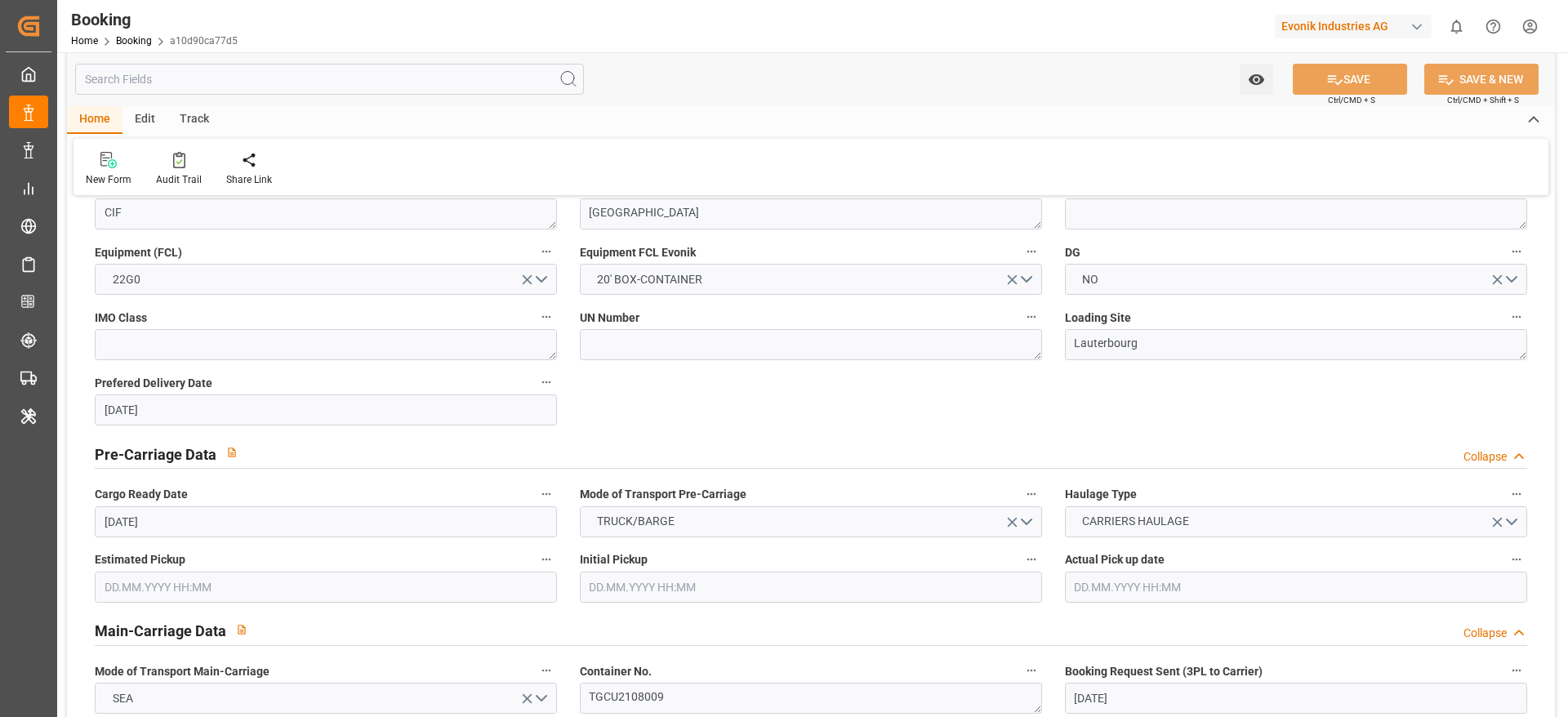
scroll to position [1526, 0]
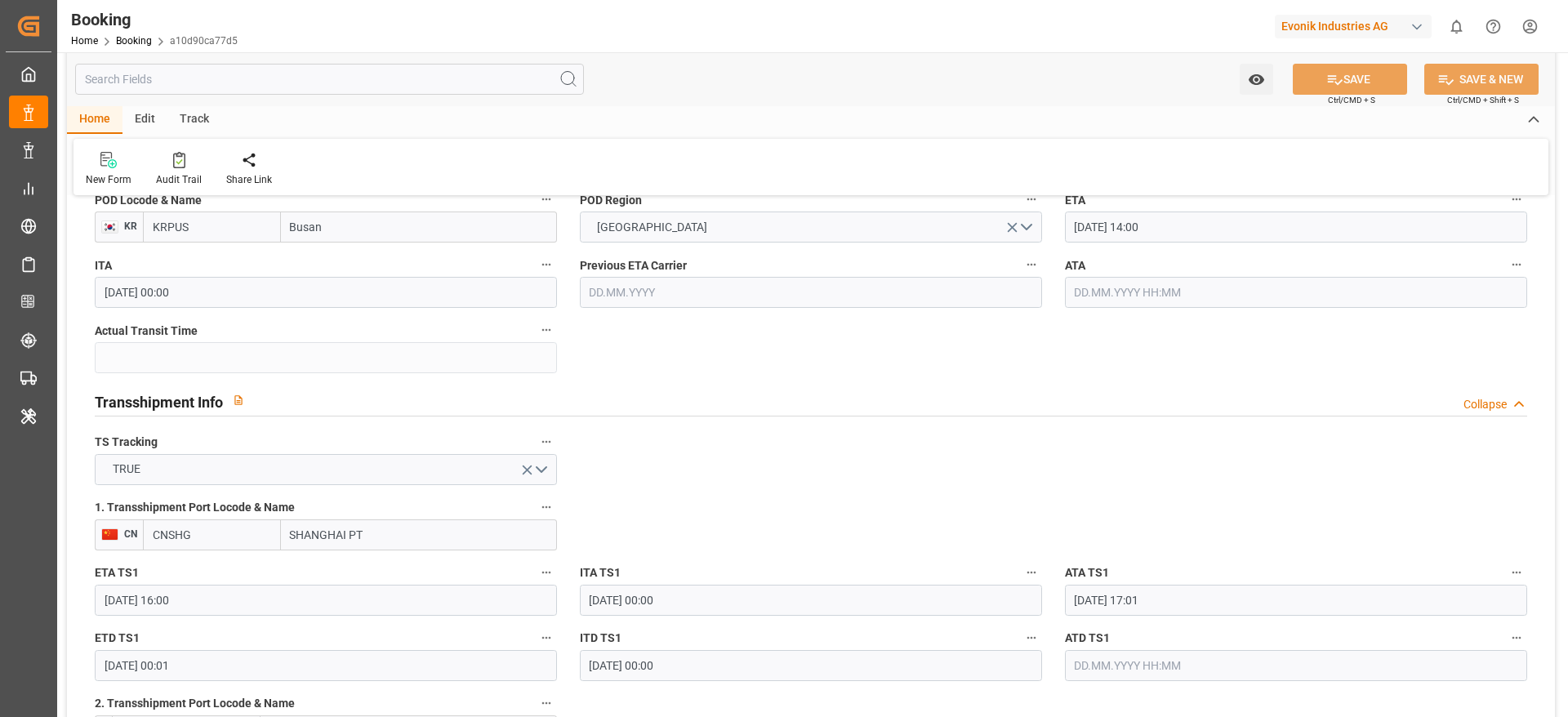
click at [390, 477] on input "SHANGHAI PT" at bounding box center [419, 535] width 276 height 31
type input "[GEOGRAPHIC_DATA]"
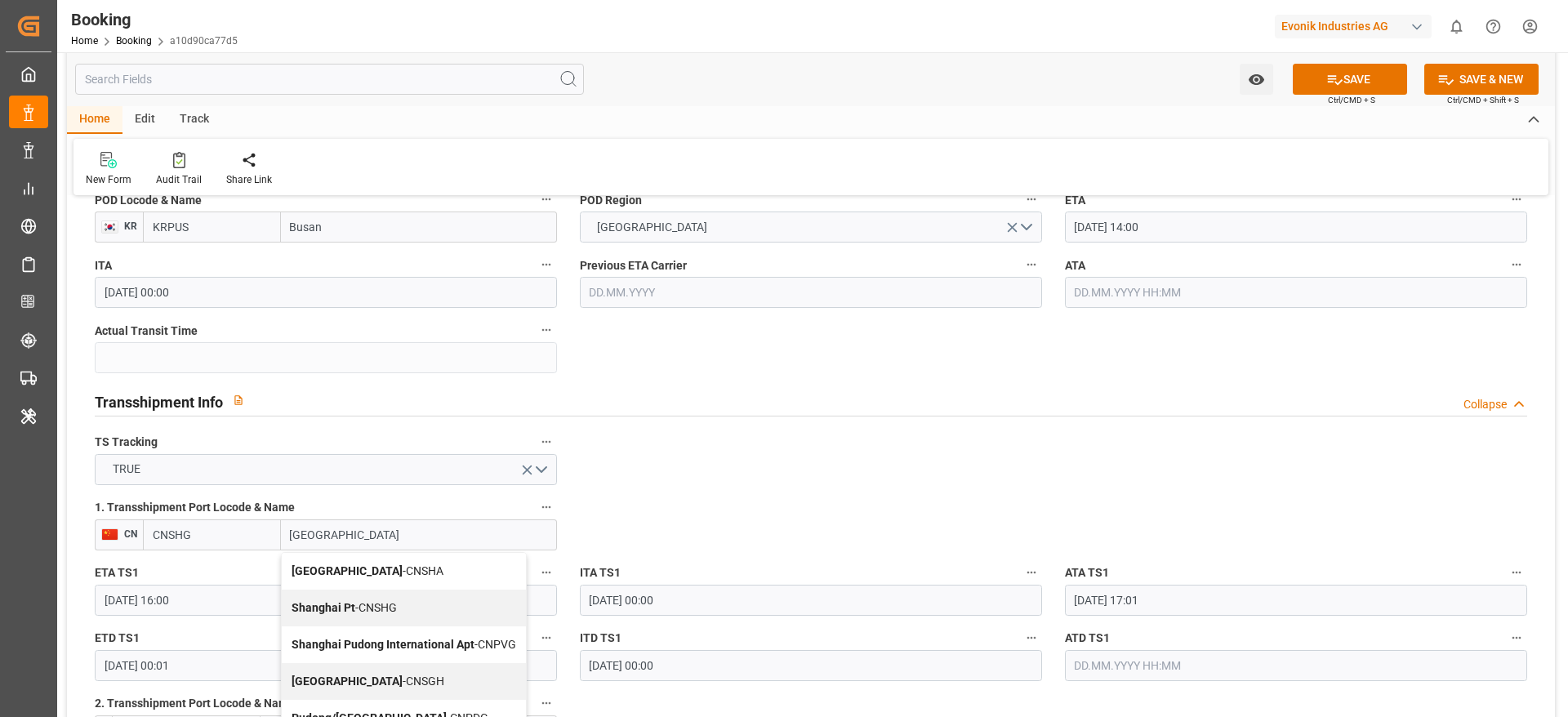
click at [356, 477] on span "Shanghai - CNSGH" at bounding box center [368, 681] width 153 height 13
type input "CNSGH"
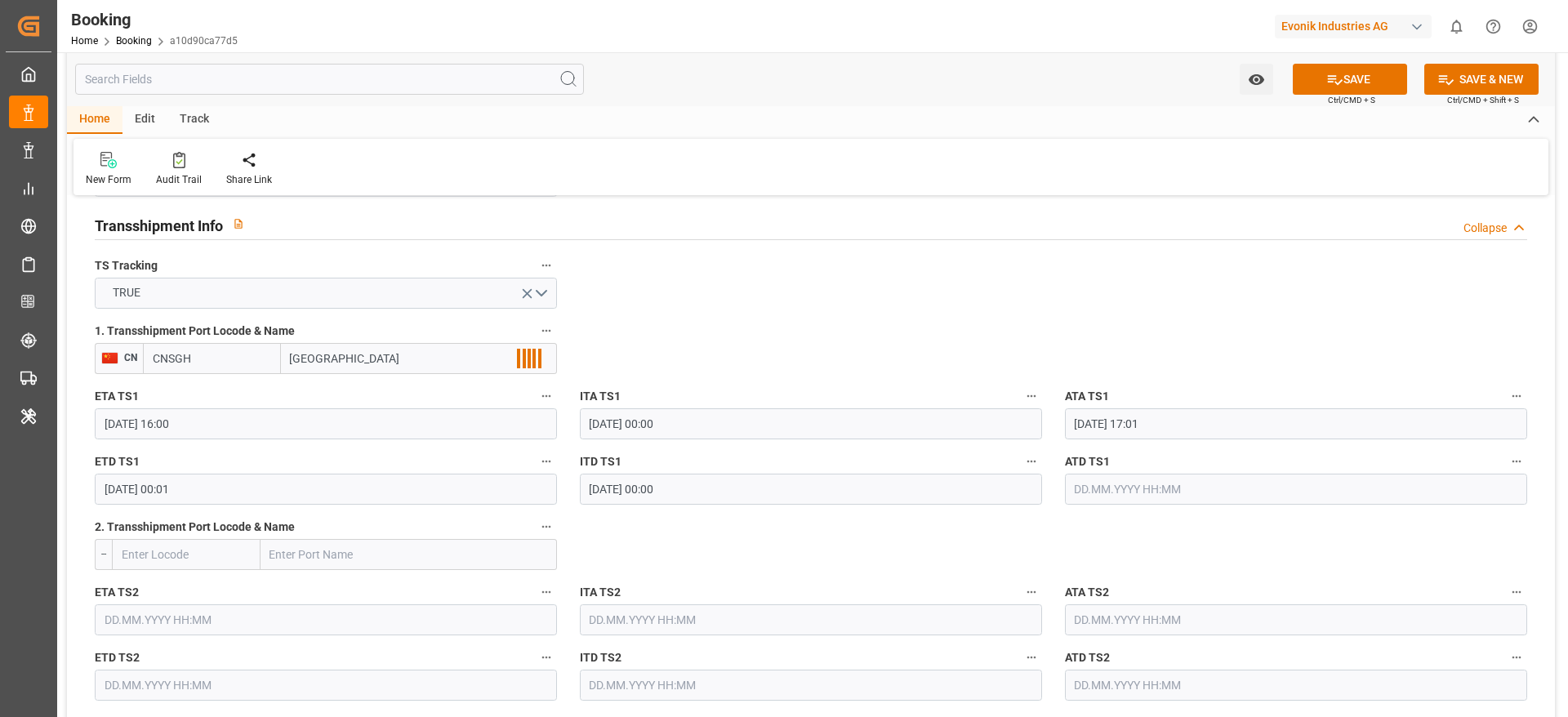
scroll to position [1709, 0]
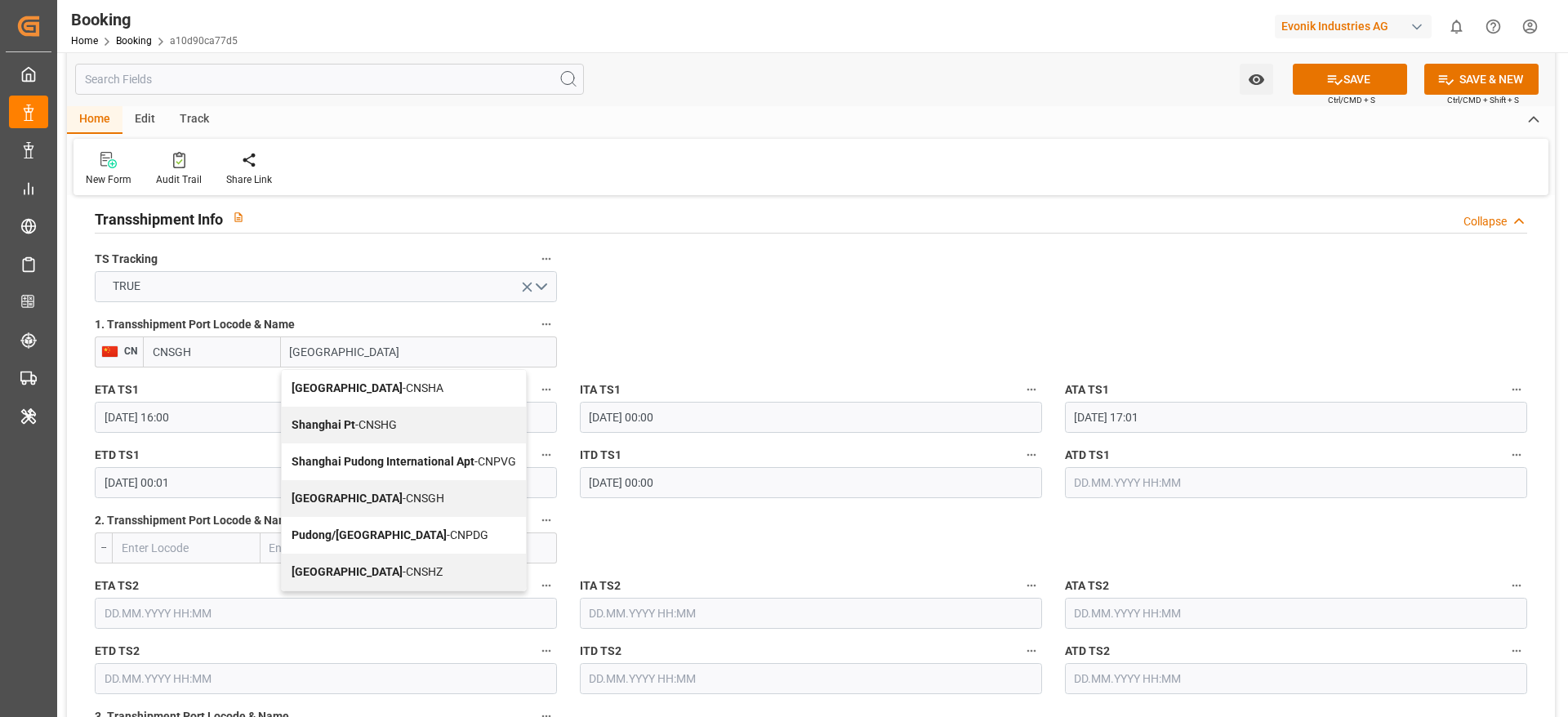
click at [415, 477] on div "Shanghai - CNSGH" at bounding box center [403, 498] width 244 height 37
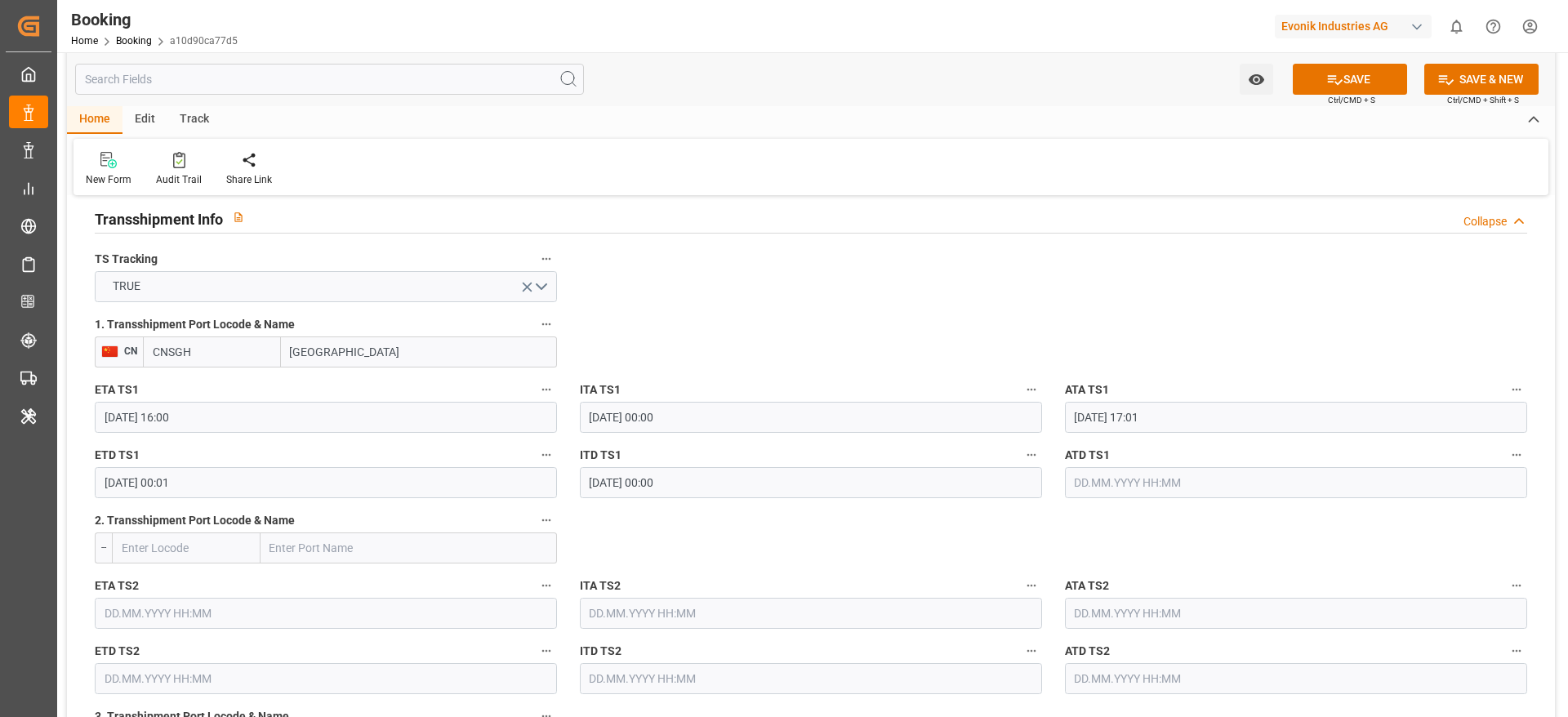
type input "[GEOGRAPHIC_DATA]"
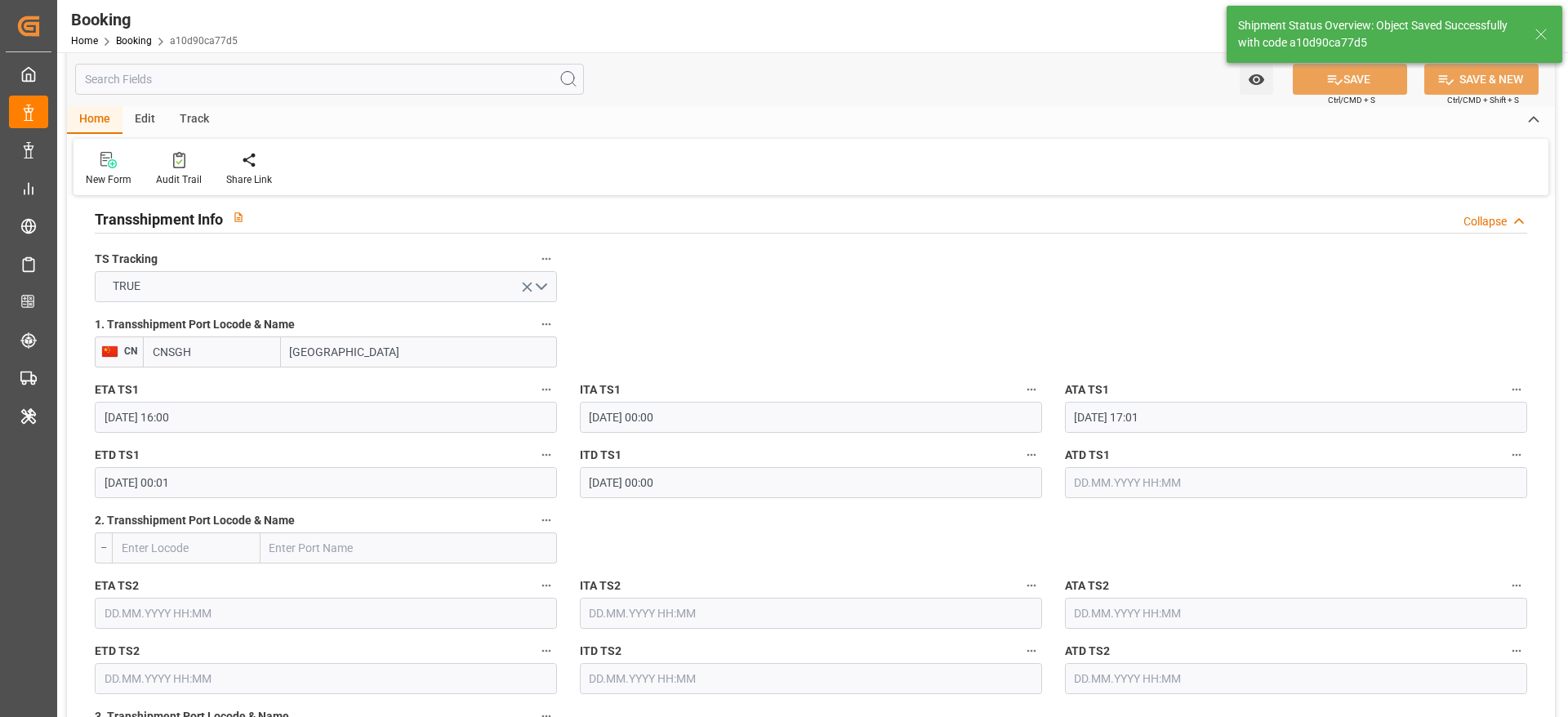
type textarea "[PERSON_NAME]"
type input "[DATE] 09:18"
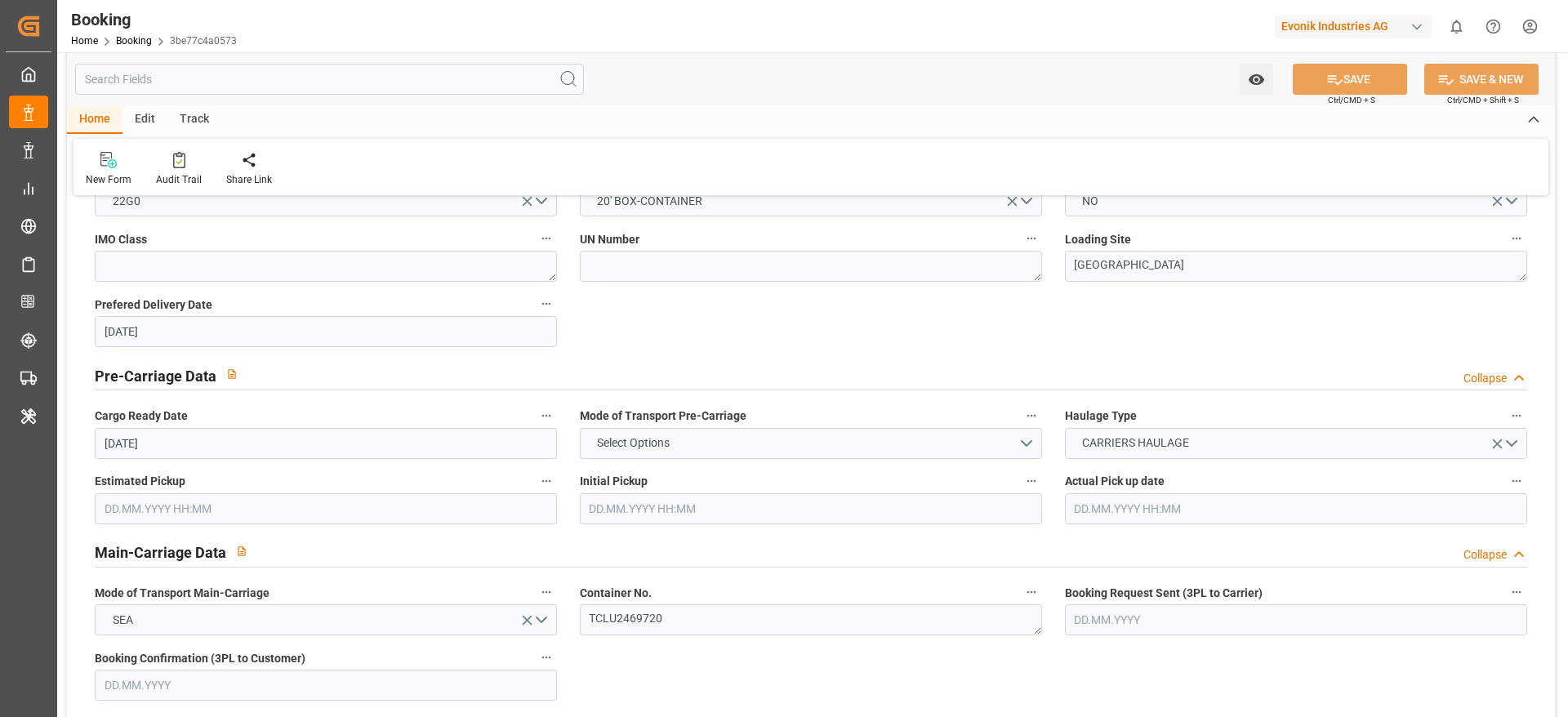
scroll to position [1112, 0]
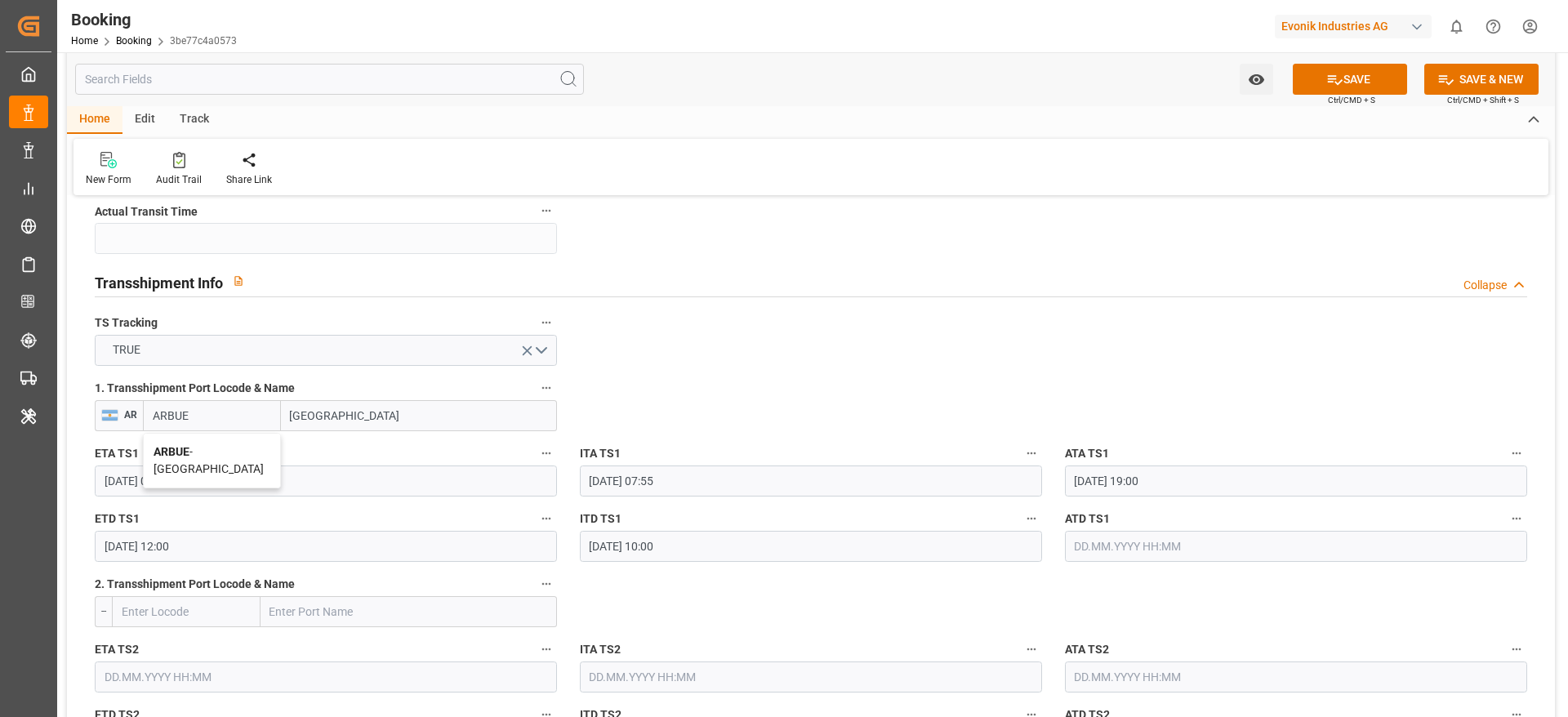
click at [200, 451] on span "ARBUE - [GEOGRAPHIC_DATA]" at bounding box center [209, 460] width 110 height 30
type input "ARBUE"
type input "[GEOGRAPHIC_DATA]"
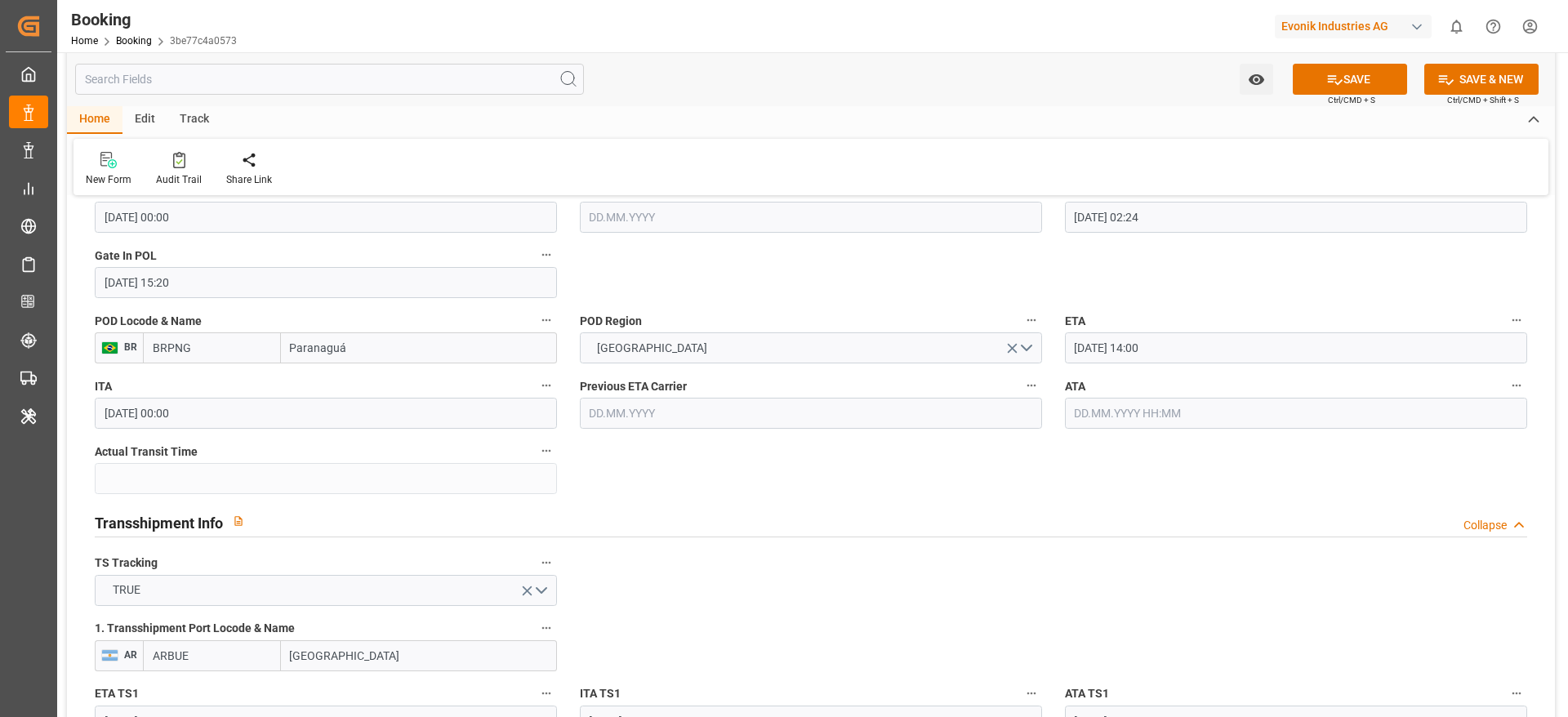
scroll to position [1403, 0]
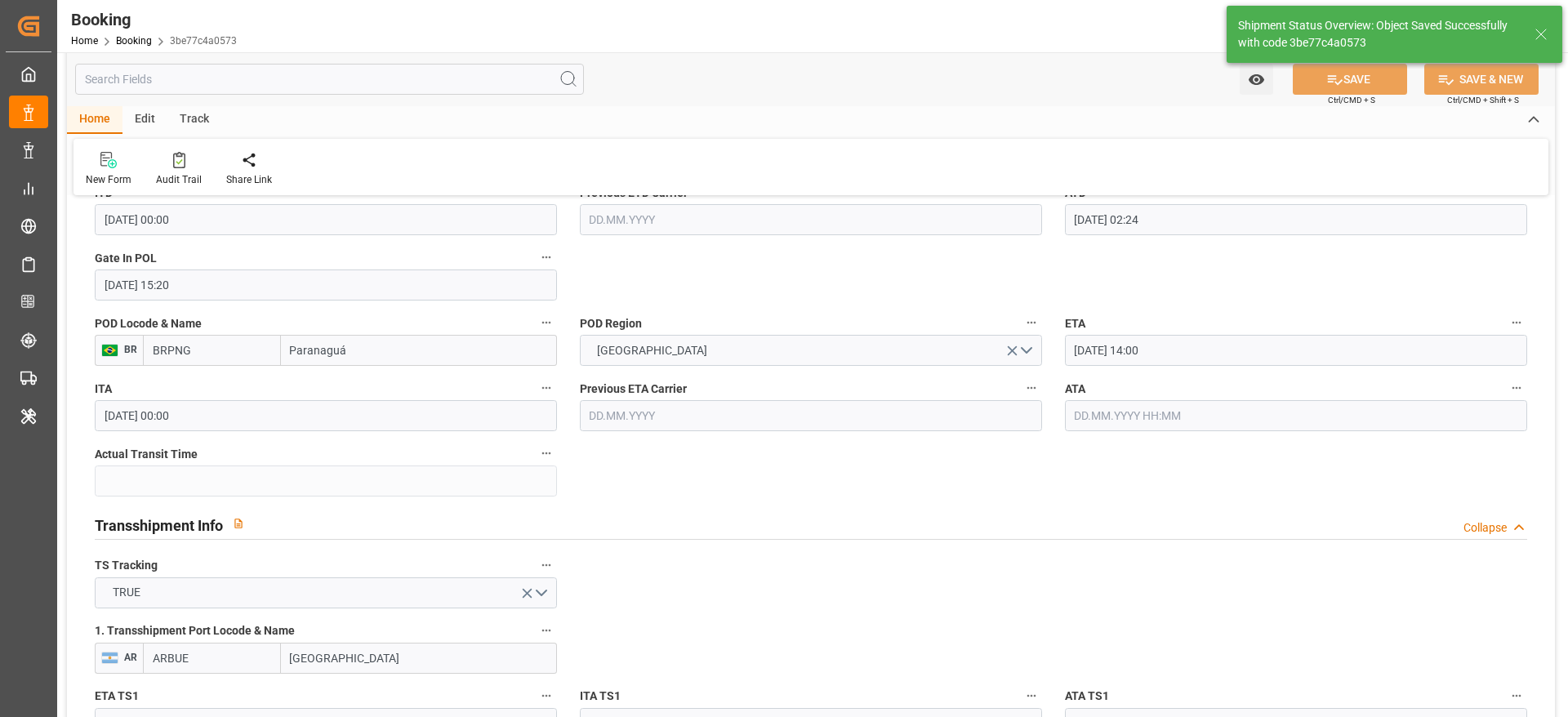
type textarea "[PERSON_NAME]"
type input "[DATE] 09:18"
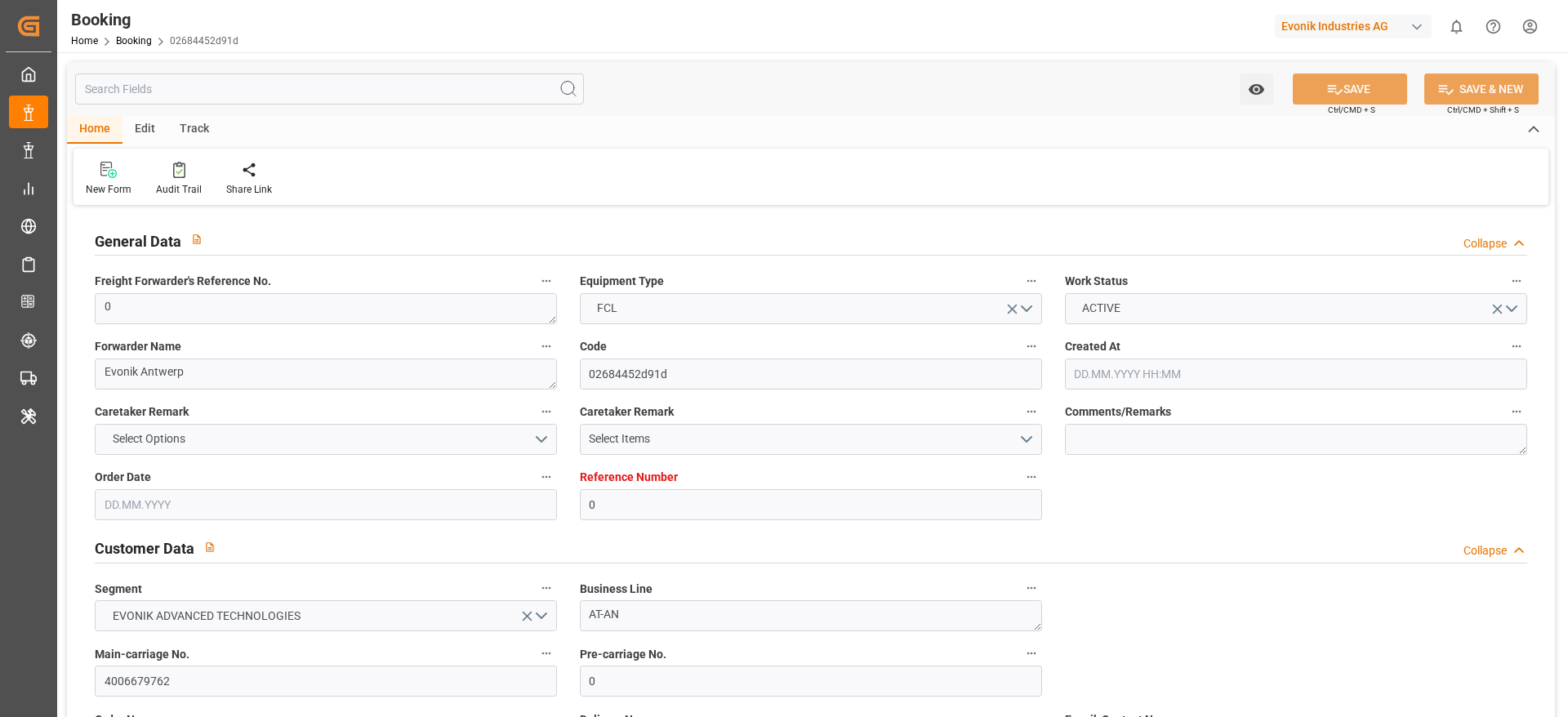
type input "[DATE] 12:42"
type input "[DATE]"
type input "[DATE] 00:00"
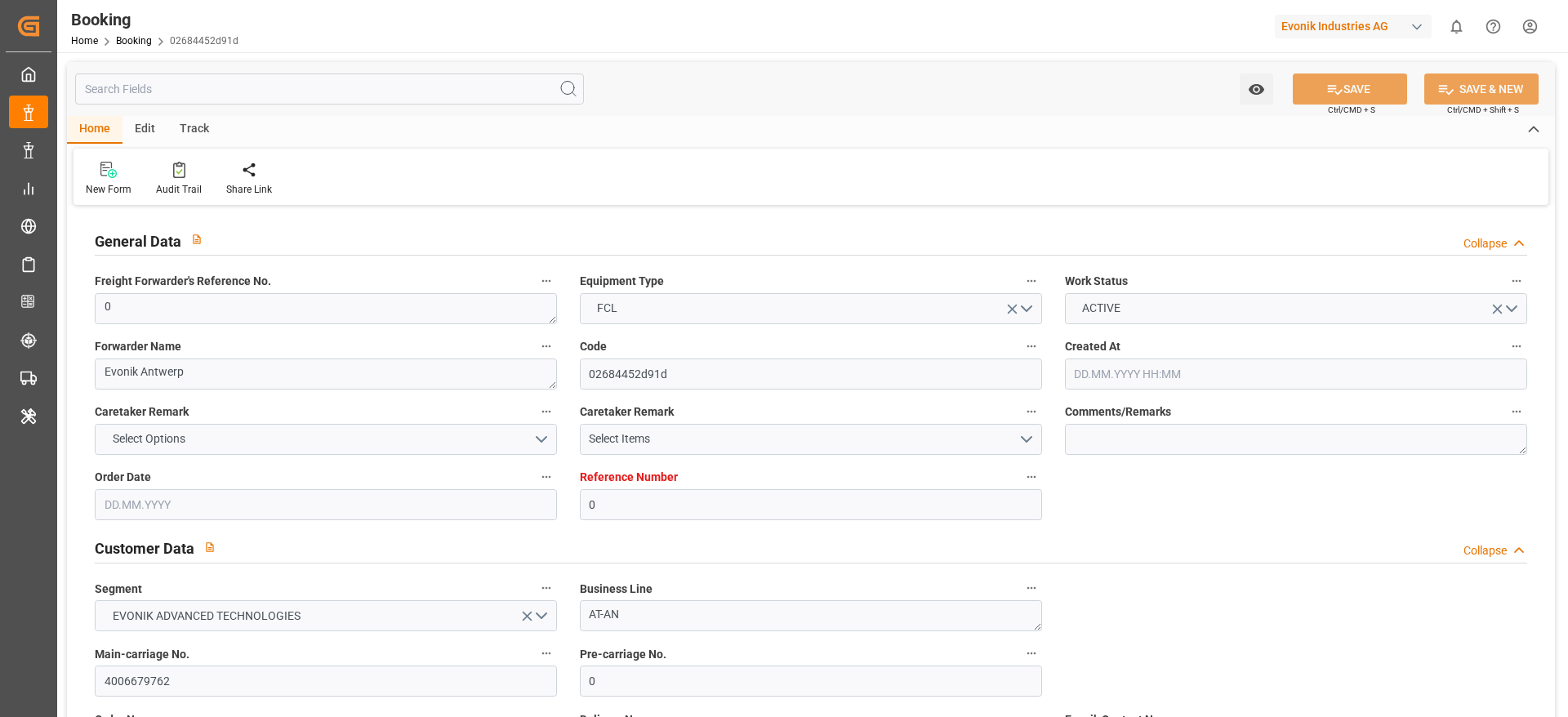
type input "[DATE] 00:00"
type input "[DATE] 02:24"
type input "[DATE] 16:56"
type input "[DATE] 14:00"
type input "[DATE] 00:00"
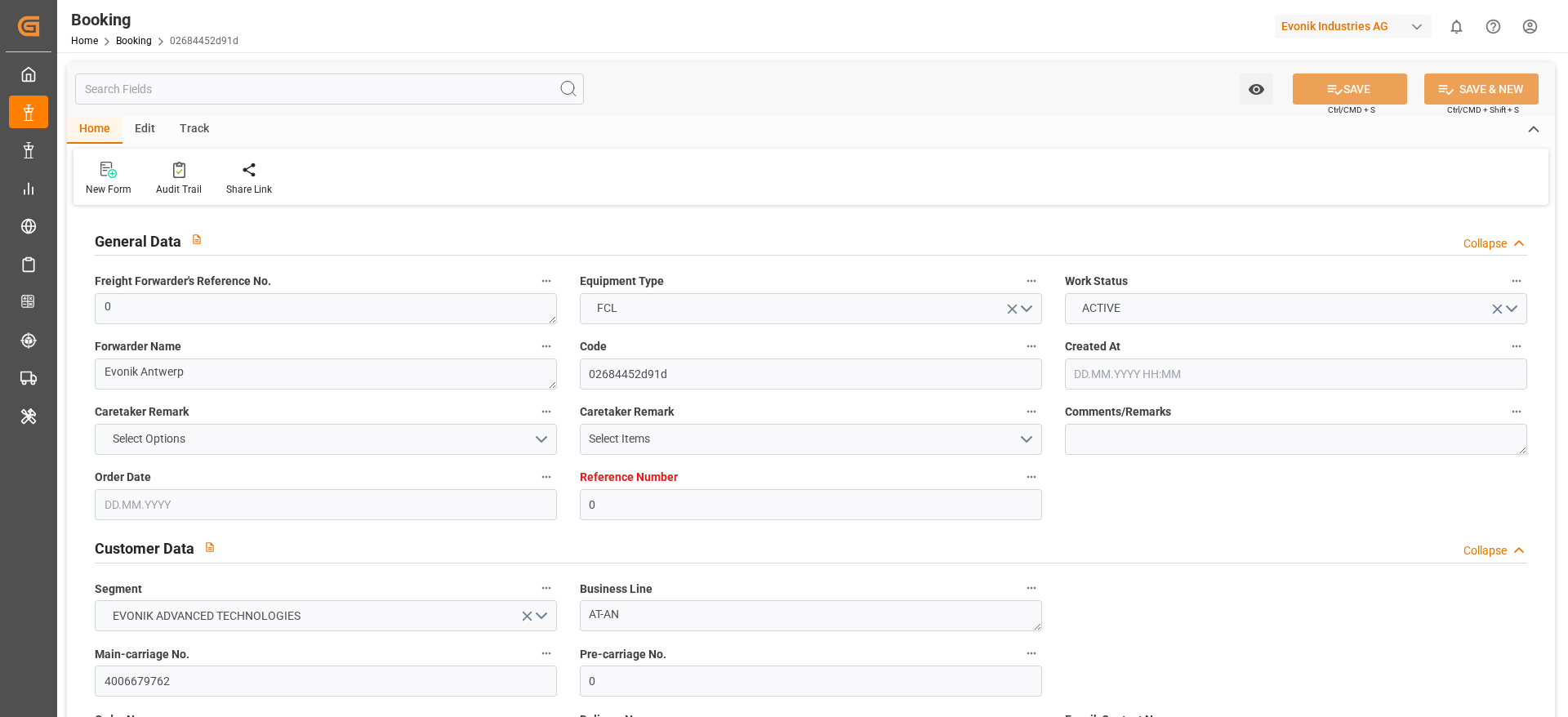
type input "[DATE] 02:00"
type input "[DATE] 00:00"
type input "[DATE] 19:00"
type input "[DATE] 12:00"
type input "[DATE] 00:00"
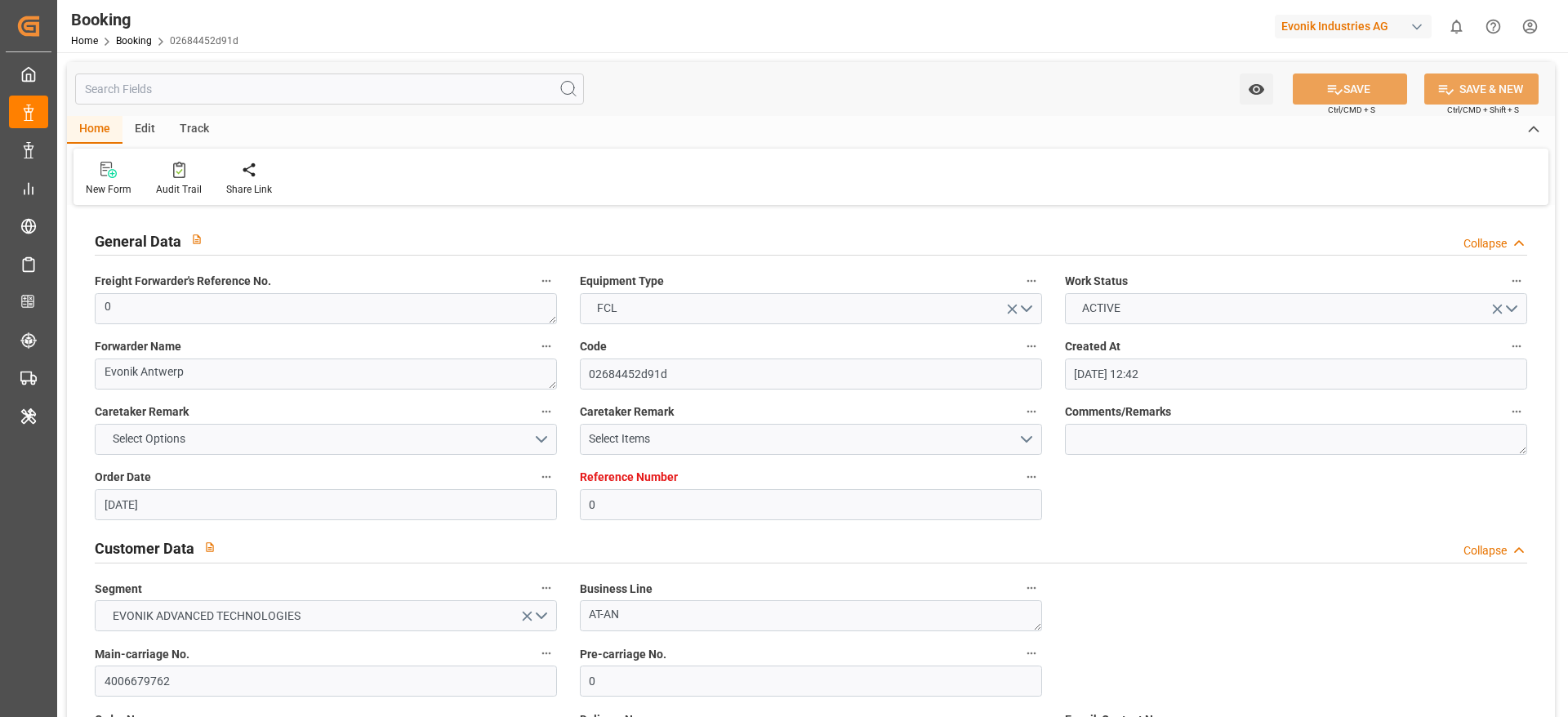
type input "[DATE] 01:00"
type input "[DATE]"
type input "[DATE] 11:20"
type input "[DATE] 02:54"
type input "[DATE] 02:00"
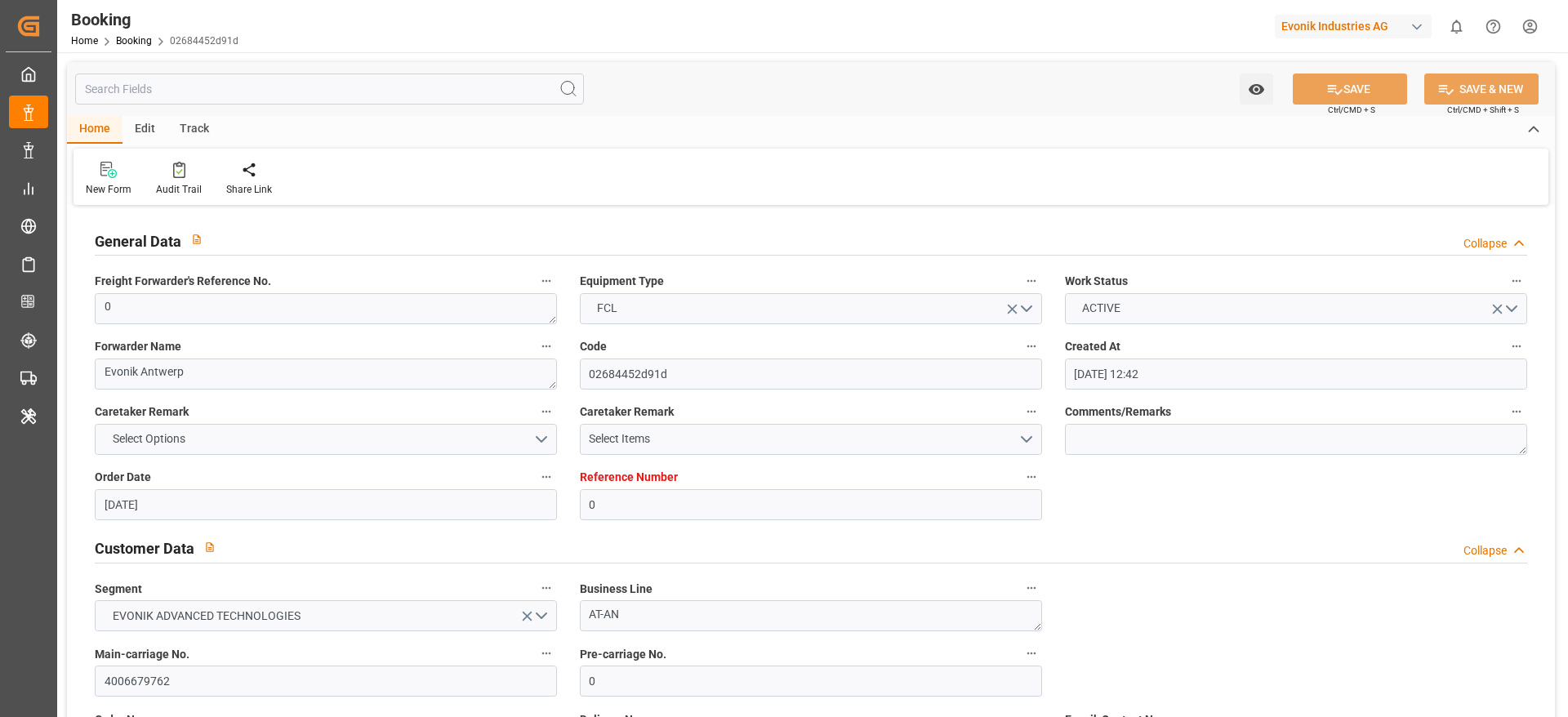
type input "[DATE] 05:25"
type input "[DATE] 19:00"
type input "[DATE] 12:38"
type input "[DATE] 08:18"
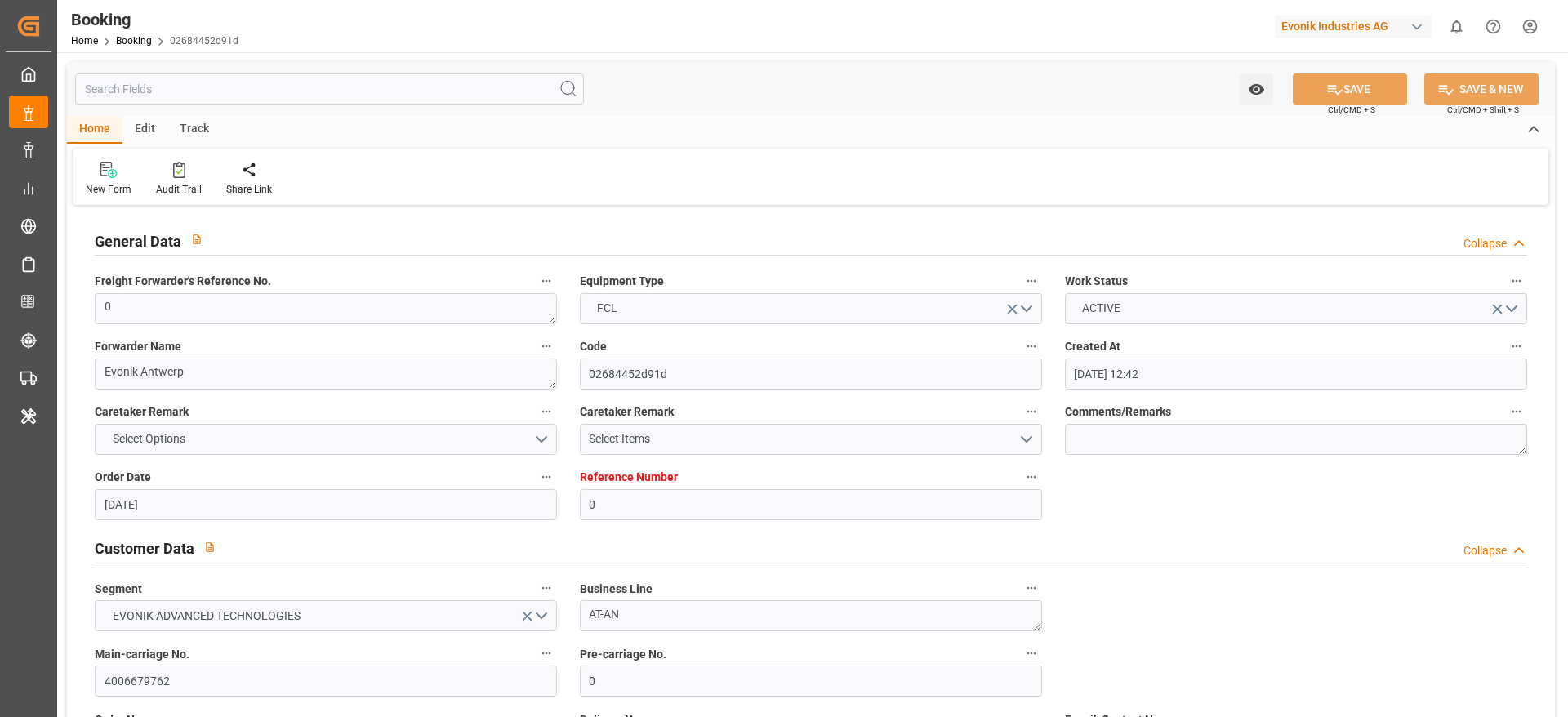
type input "[DATE] 12:00"
type input "[DATE] 14:00"
type input "[DATE] 23:34"
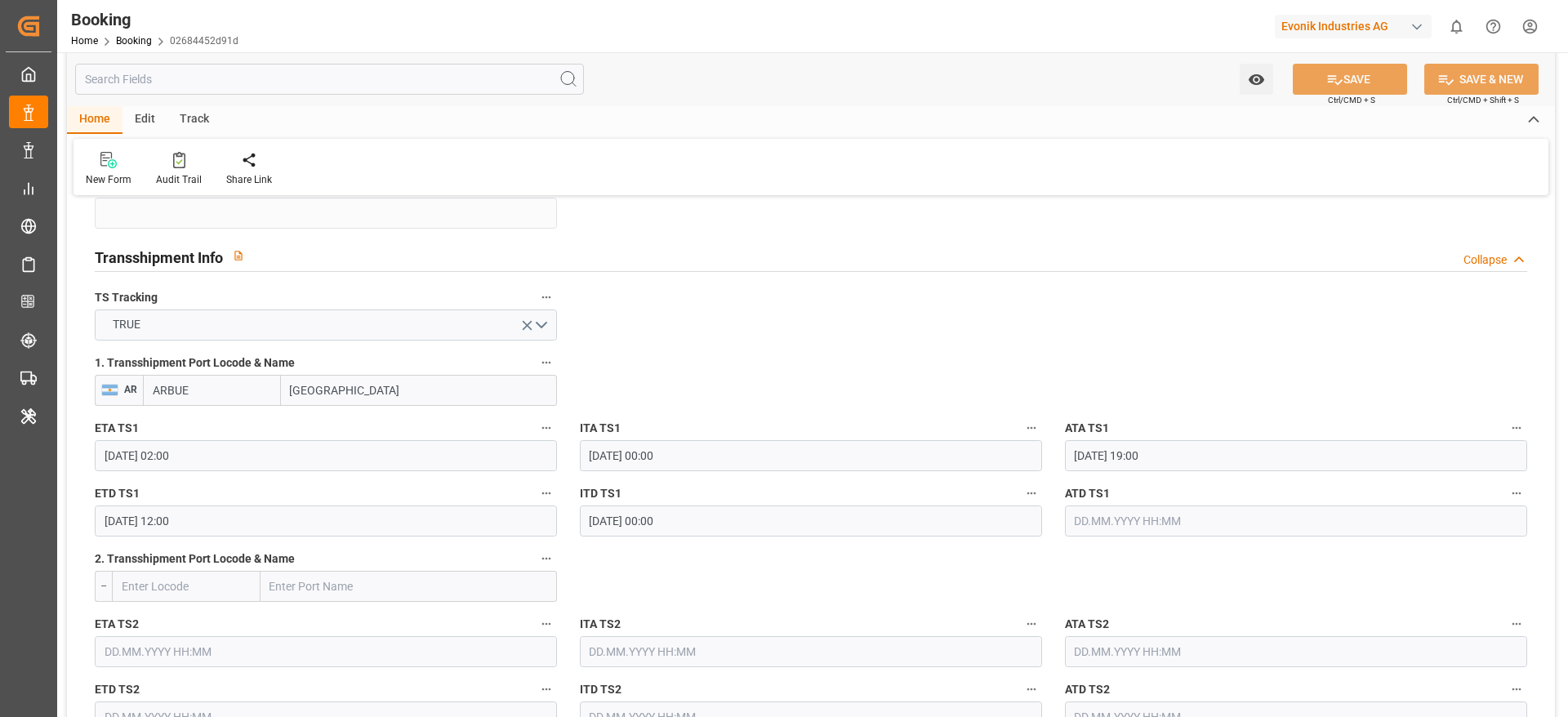
scroll to position [1672, 0]
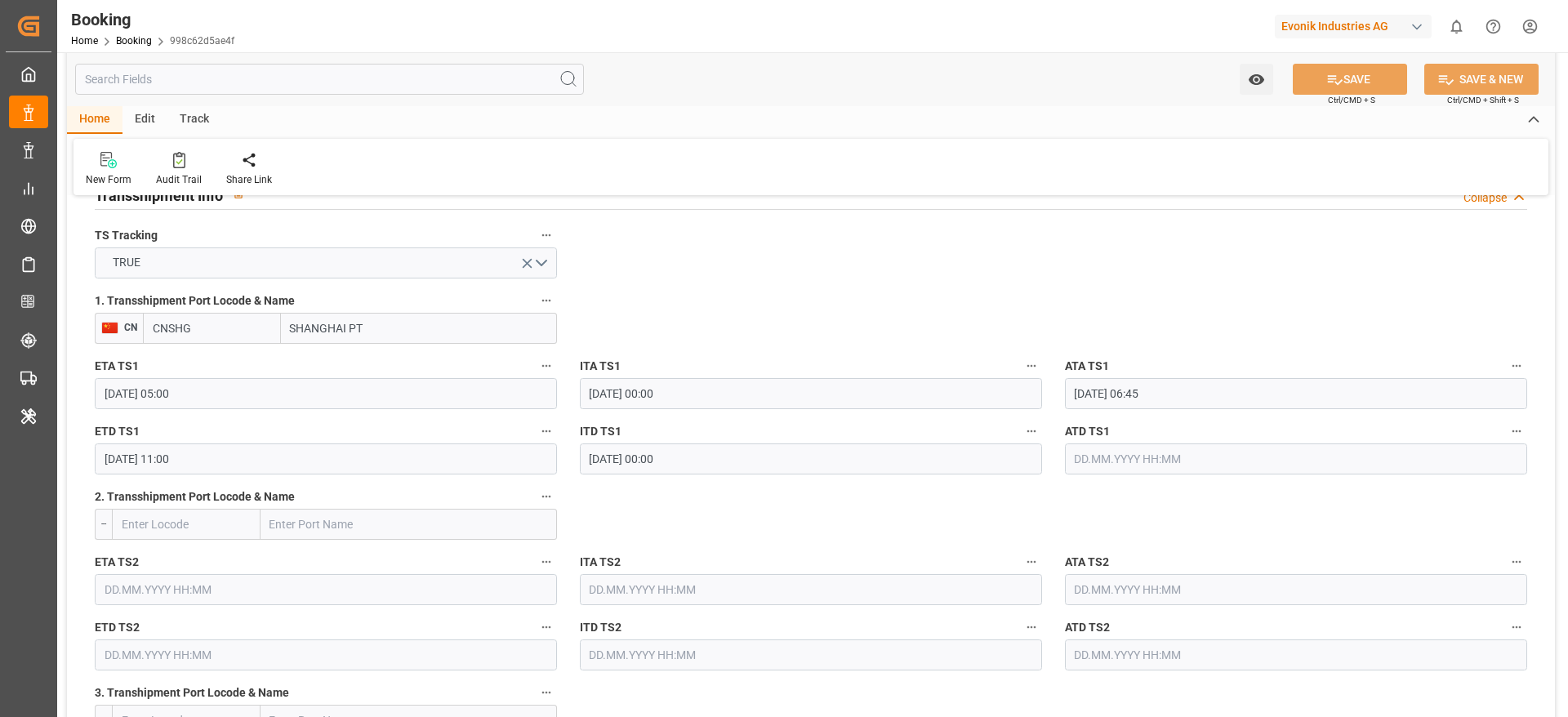
scroll to position [1734, 0]
click at [421, 326] on input "SHANGHAI PT" at bounding box center [419, 327] width 276 height 31
type input "[GEOGRAPHIC_DATA]"
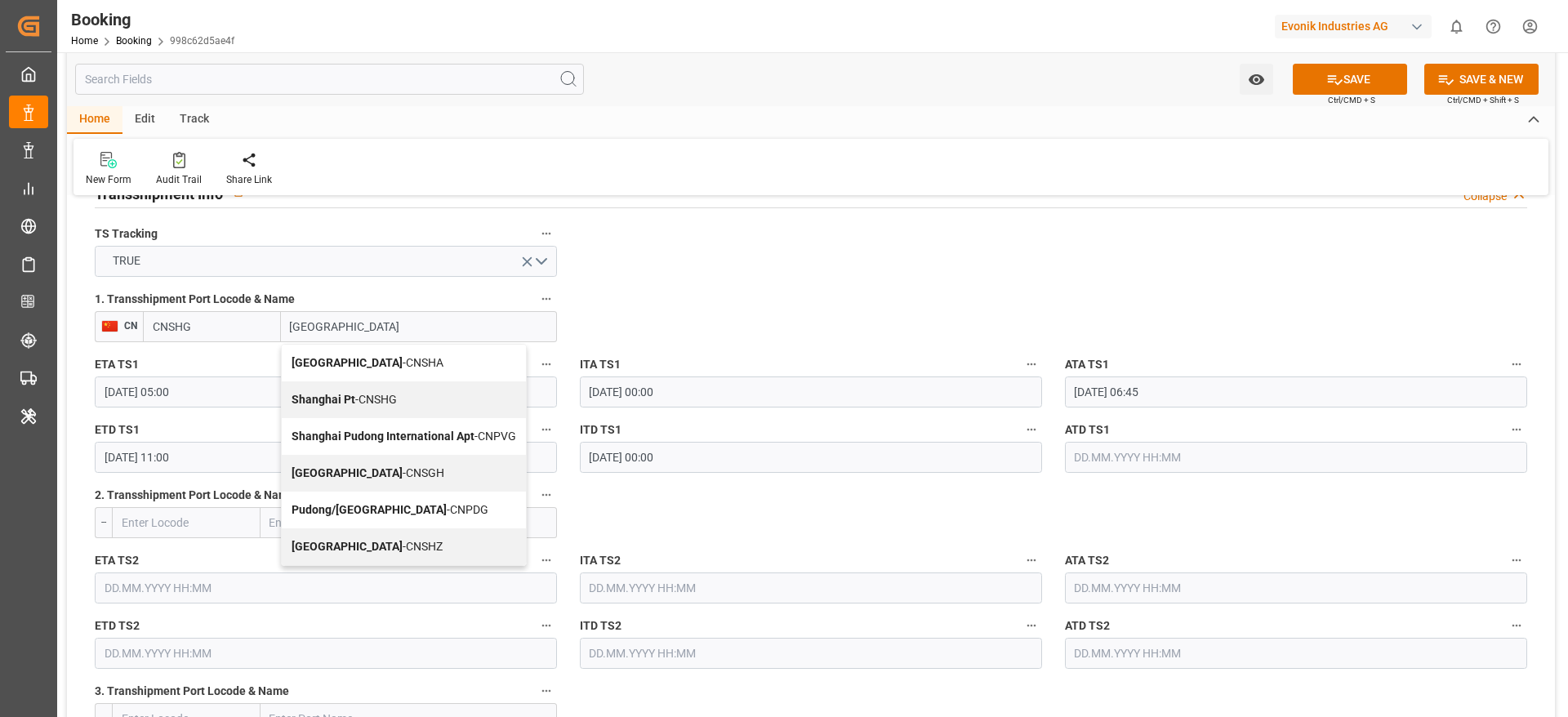
click at [371, 468] on span "Shanghai - CNSGH" at bounding box center [368, 473] width 153 height 13
type input "CNSGH"
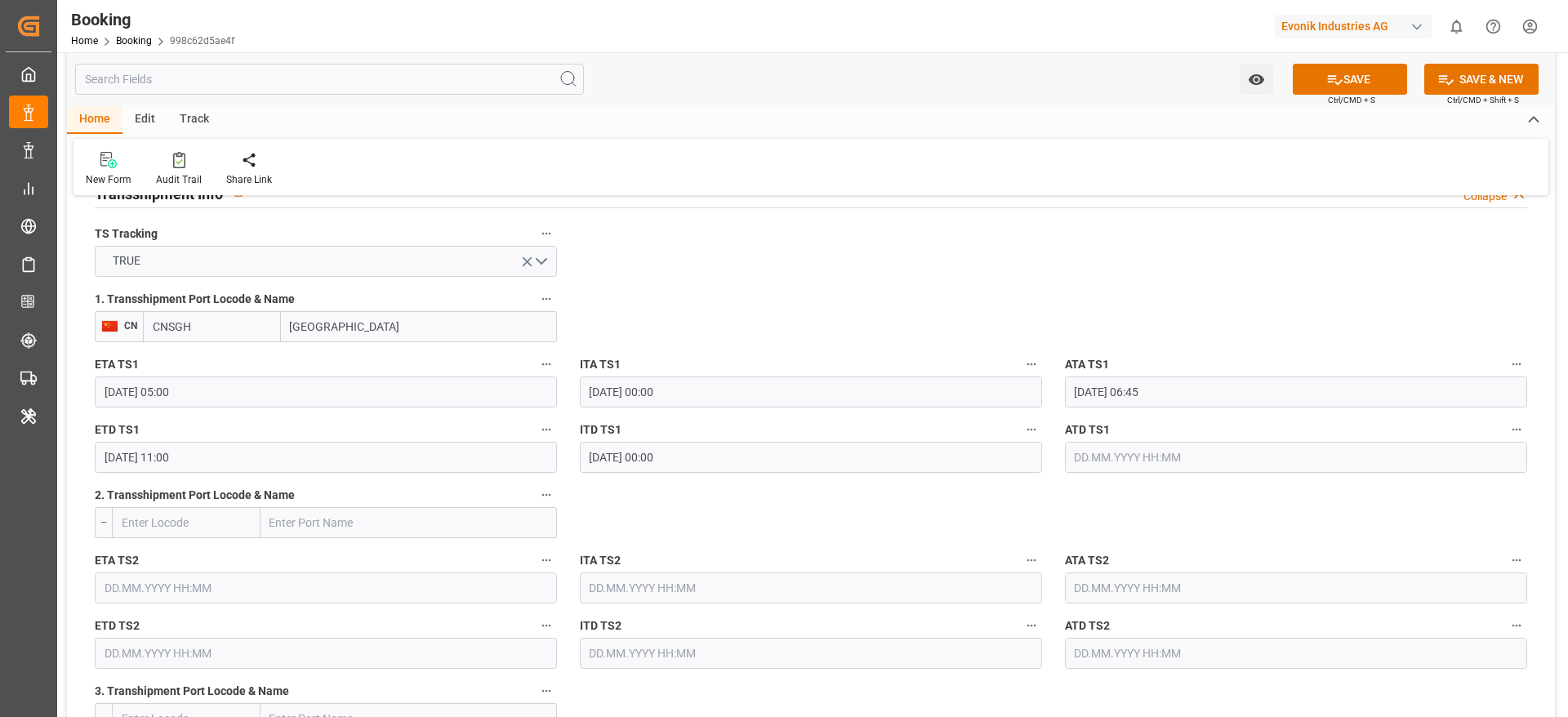
type input "[GEOGRAPHIC_DATA]"
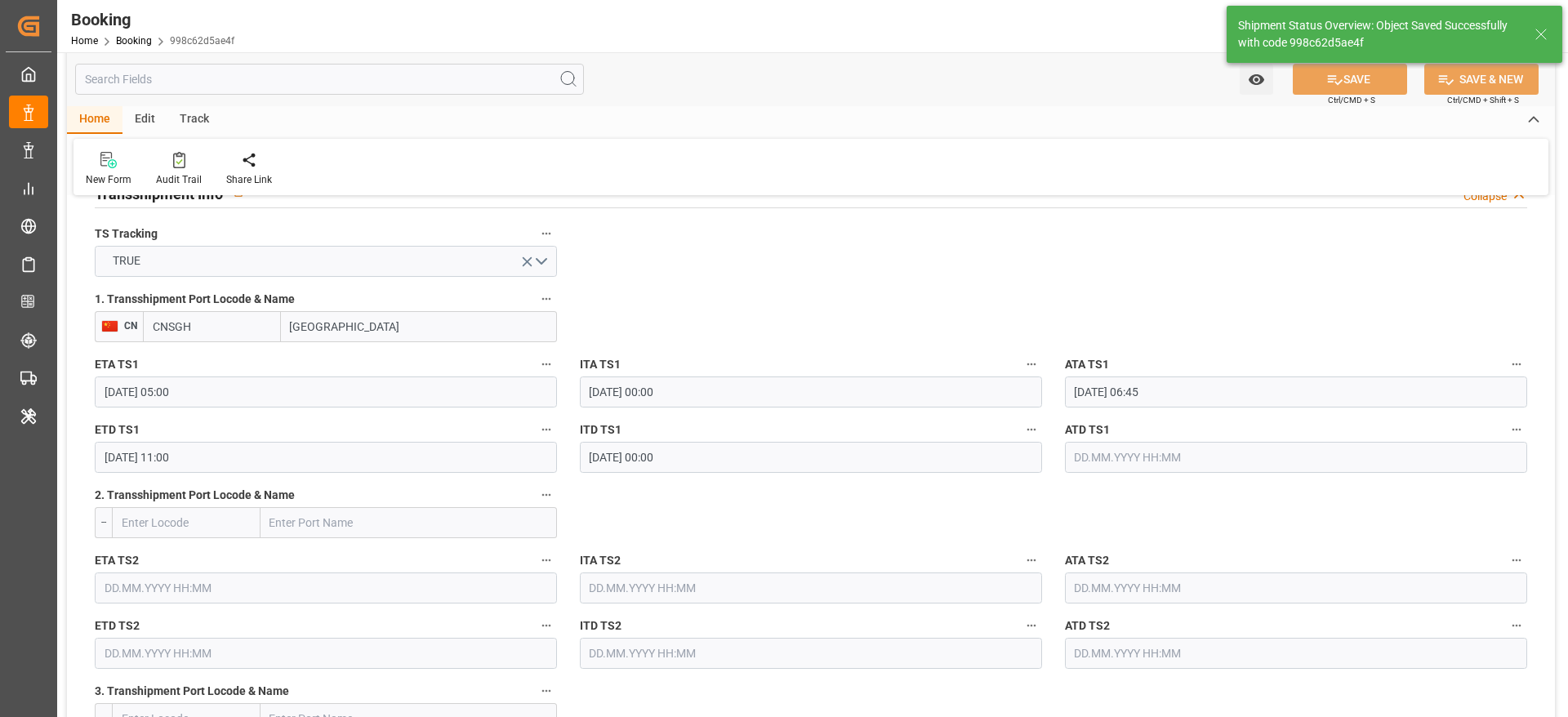
type textarea "[PERSON_NAME]"
type input "[DATE] 09:19"
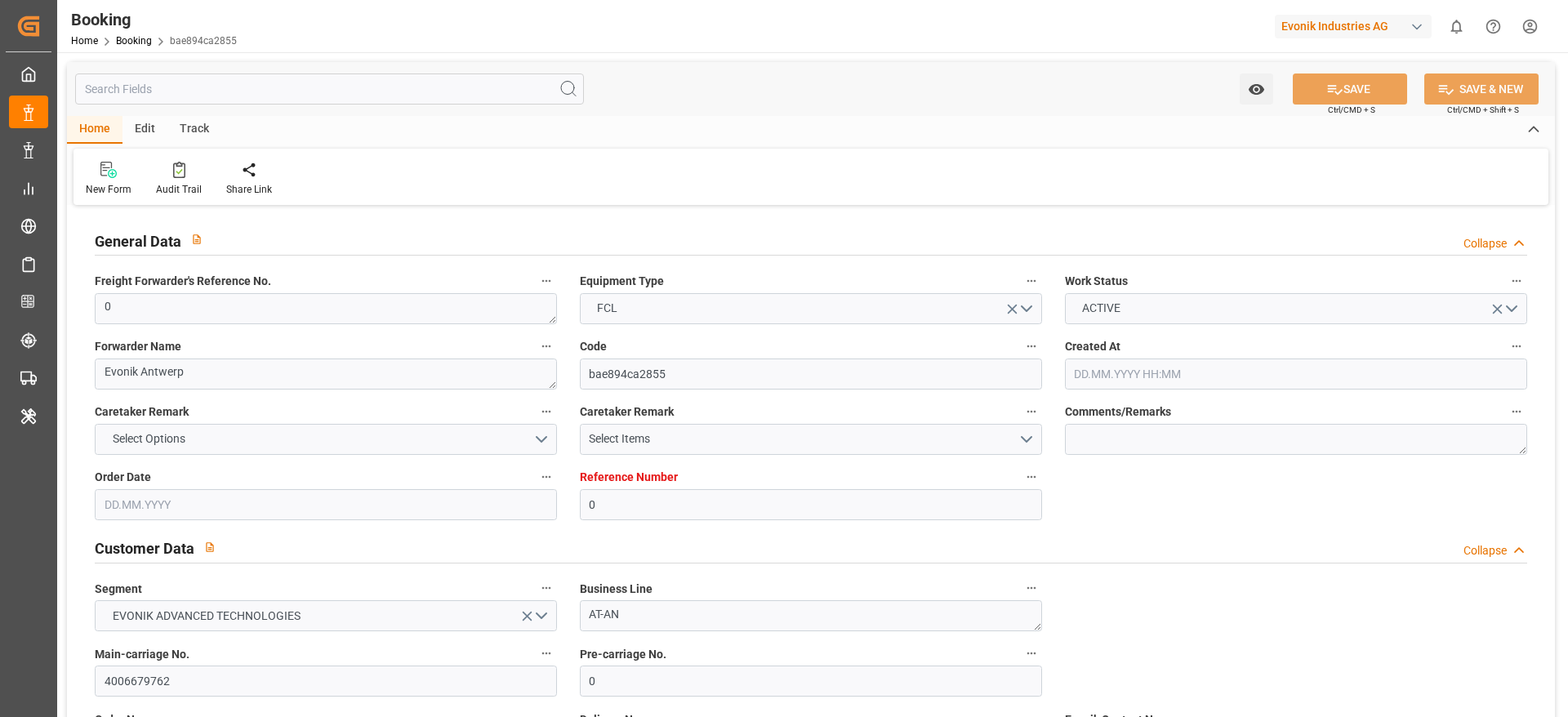
type input "0"
type input "9770749"
type input "Hapag [PERSON_NAME]"
type input "Hapag Lloyd Aktiengesellschaft"
type input "BEANR"
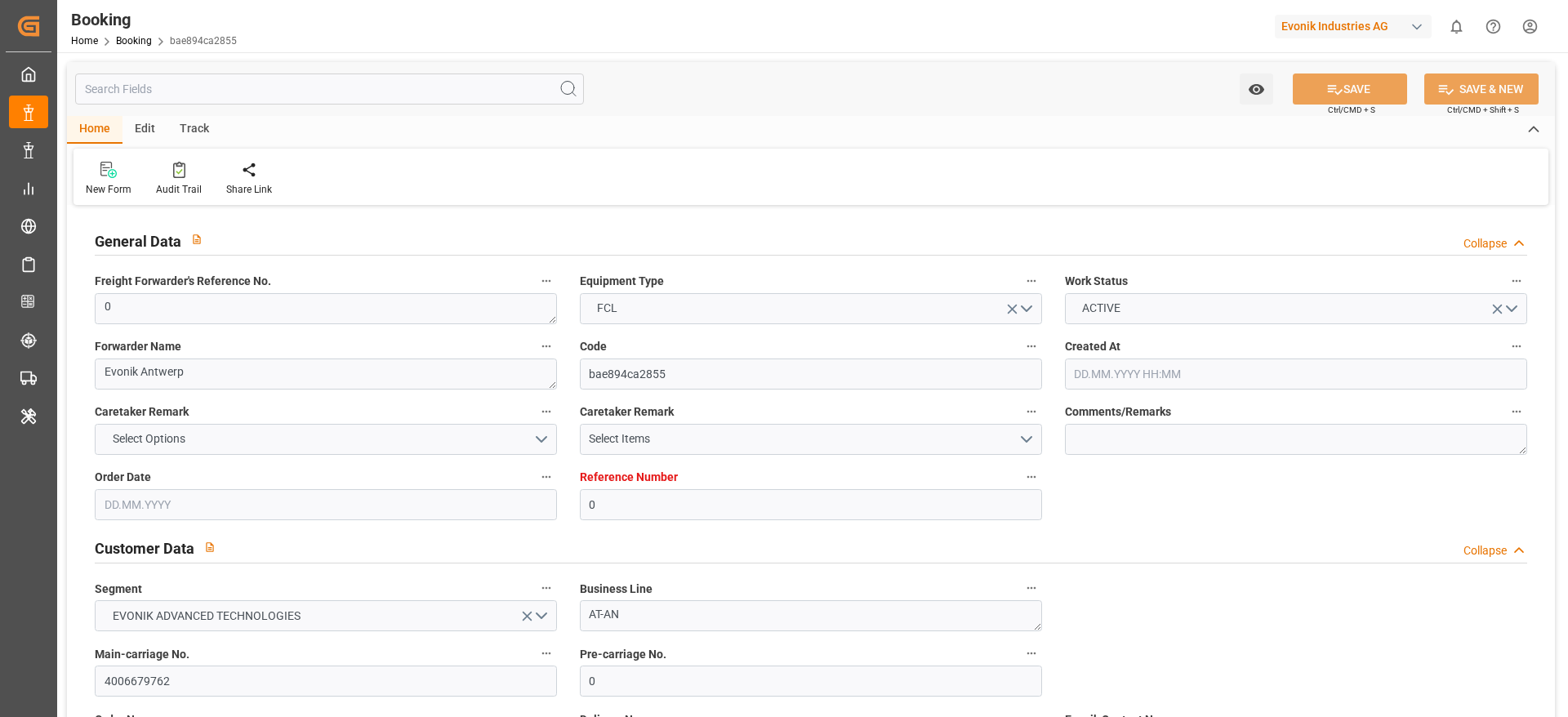
type input "BRPNG"
type input "ARBUE"
type input "0"
type input "BEANR"
type input "BRPNG"
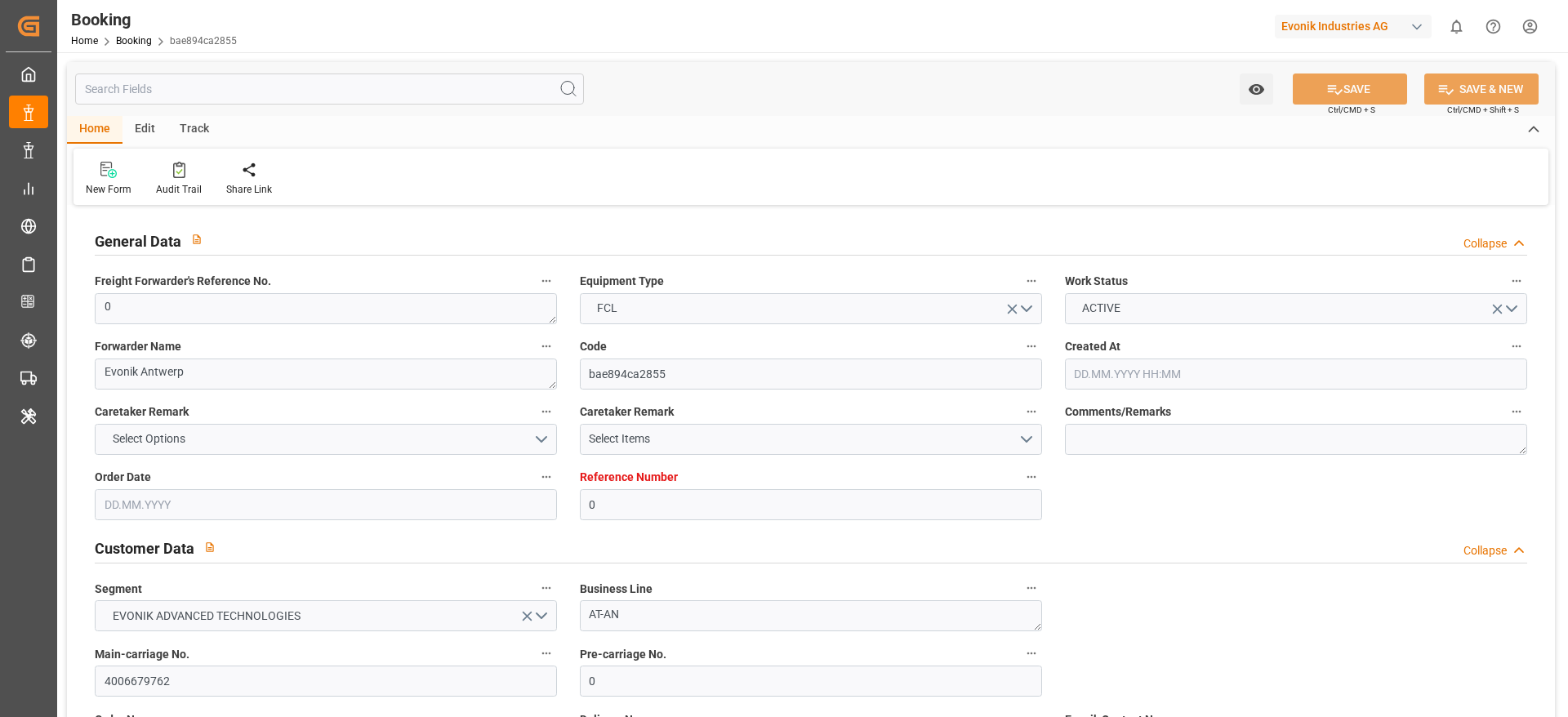
type input "9786724"
type input "[DATE] 12:42"
type input "[DATE]"
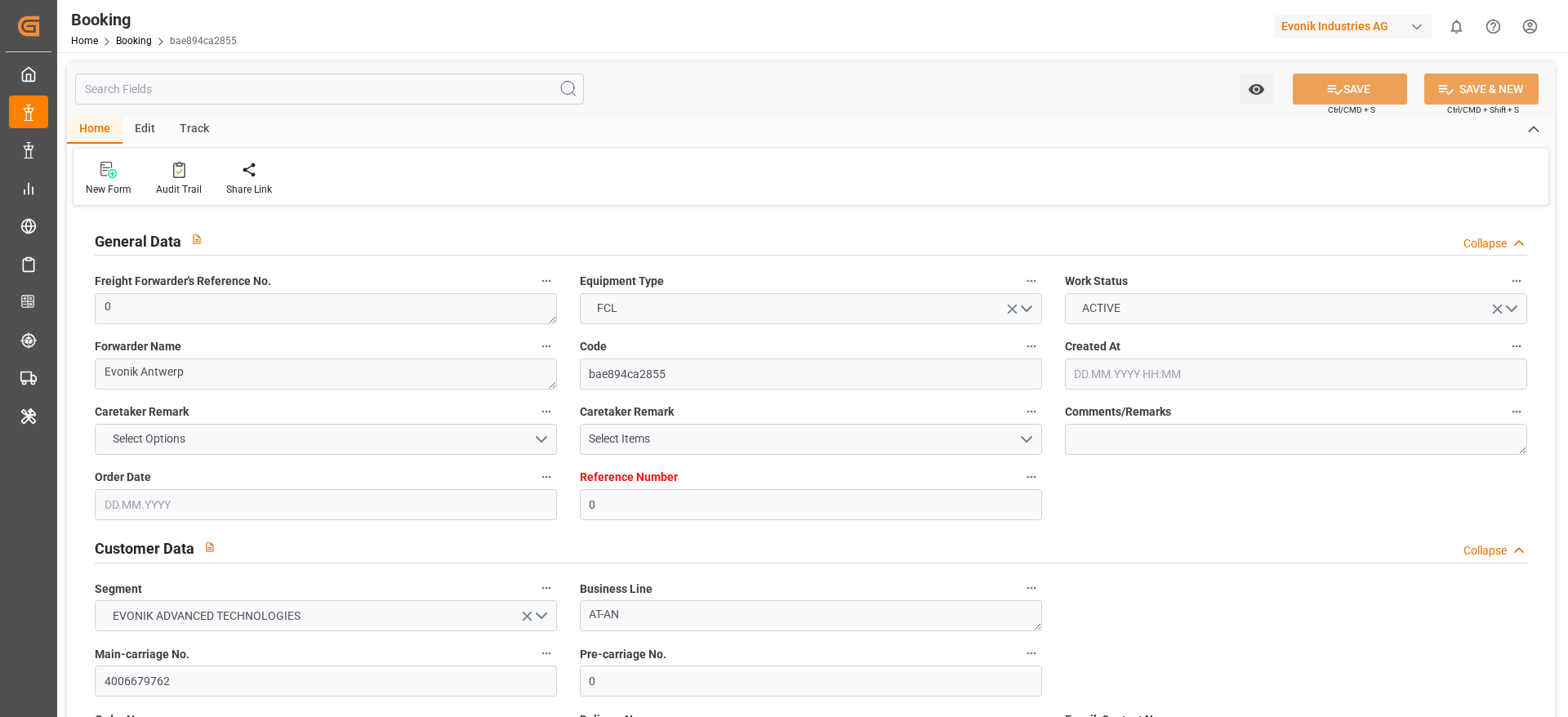
type input "[DATE] 00:00"
type input "[DATE] 02:24"
type input "[DATE] 17:00"
type input "16.10.2025 14:00"
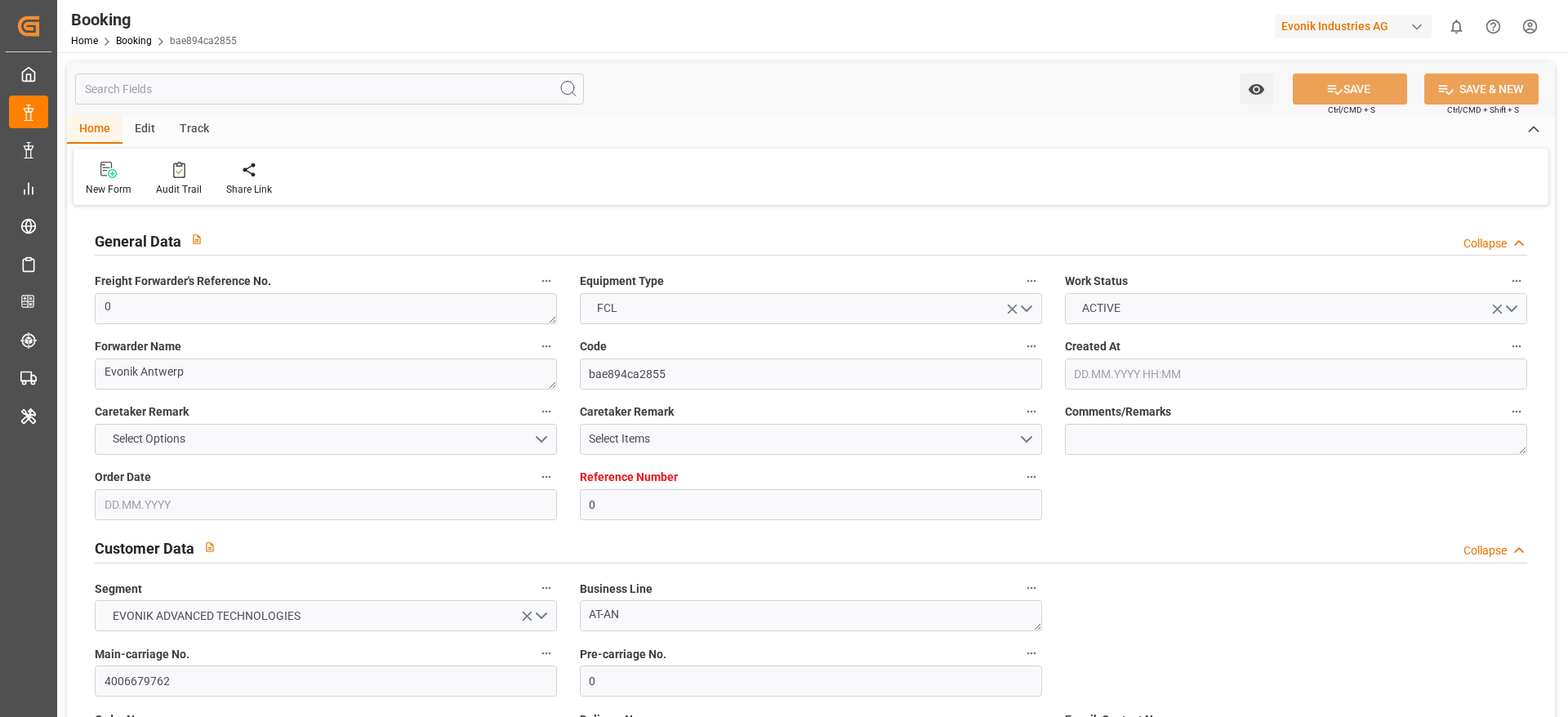
type input "04.10.2025 00:00"
type input "27.09.2025 02:00"
type input "24.09.2025 00:00"
type input "28.09.2025 19:00"
type input "10.10.2025 12:00"
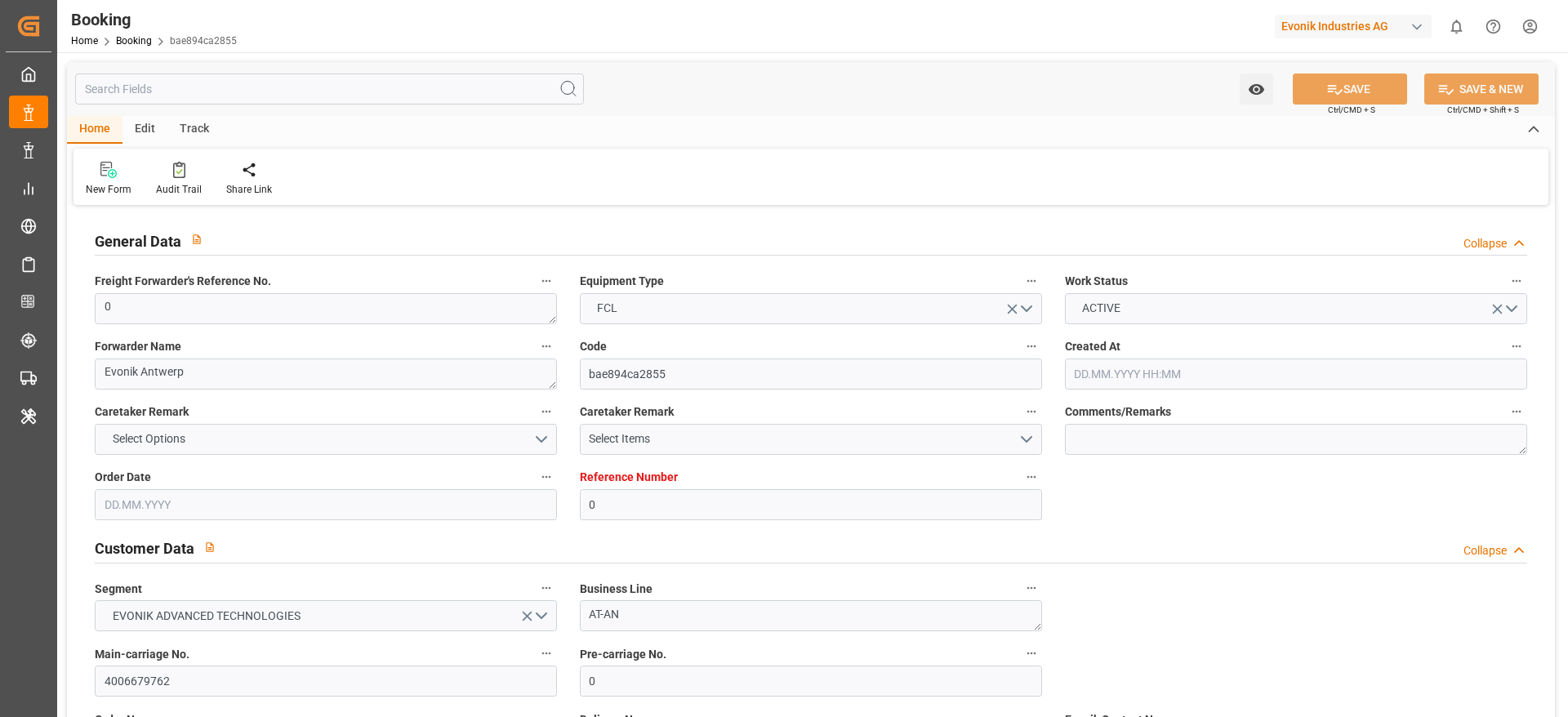
type input "26.09.2025 00:00"
type input "07.10.2025 01:00"
type input "[DATE]"
type input "31.08.2025 11:11"
type input "01.09.2025 02:54"
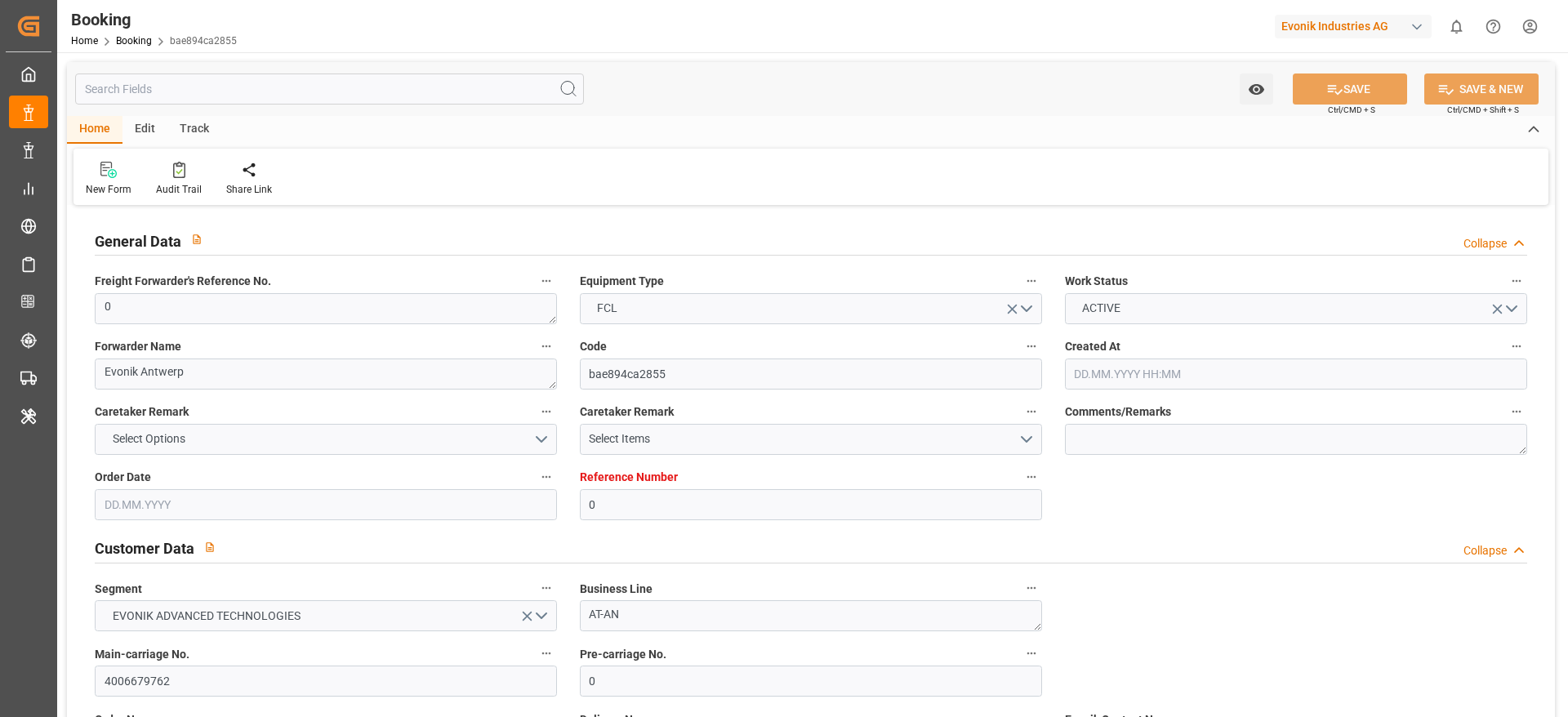
type input "27.09.2025 02:00"
type input "29.09.2025 05:25"
type input "28.09.2025 19:00"
type input "29.09.2025 12:38"
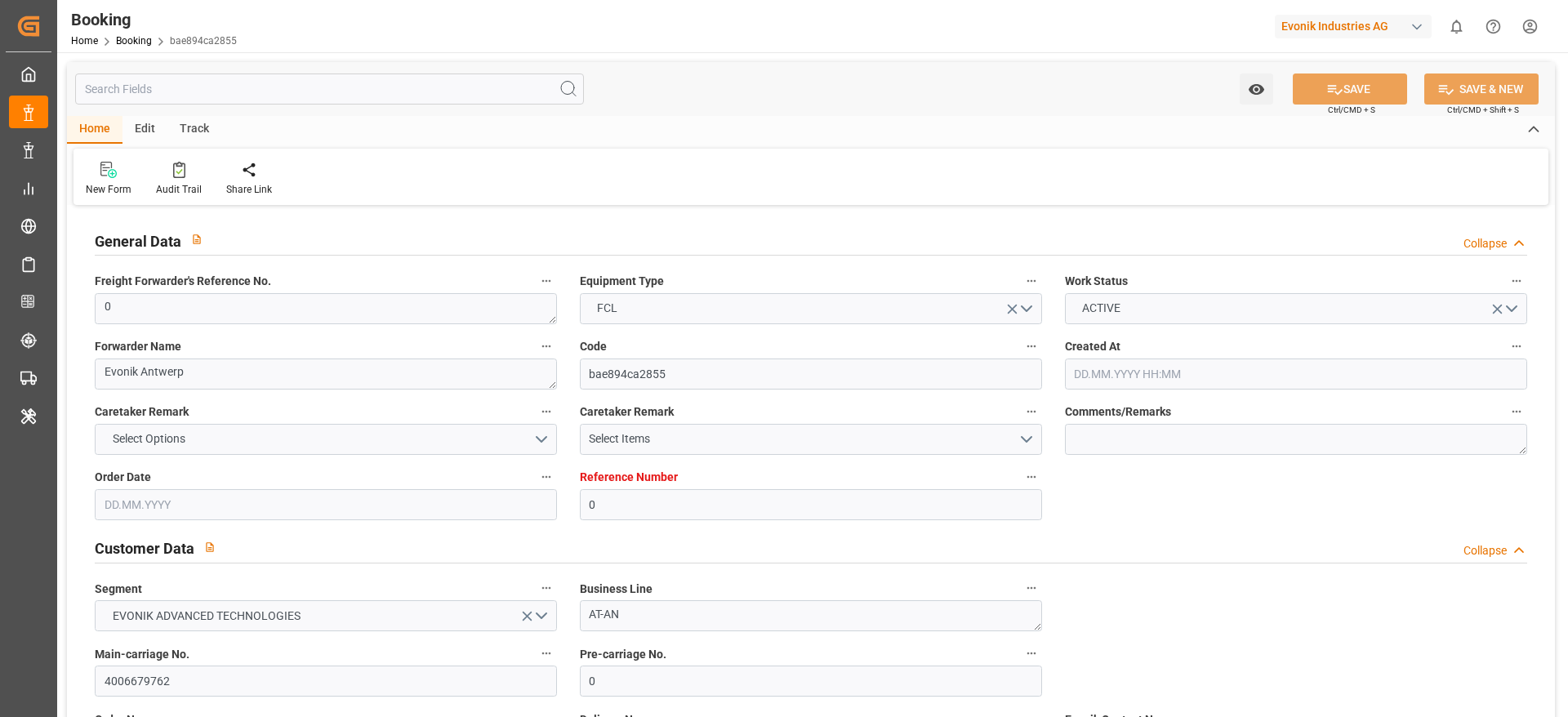
type input "29.09.2025 08:26"
type input "10.10.2025 12:00"
type input "16.10.2025 14:00"
type input "16.10.2025 23:34"
type input "20.10.2025 23:34"
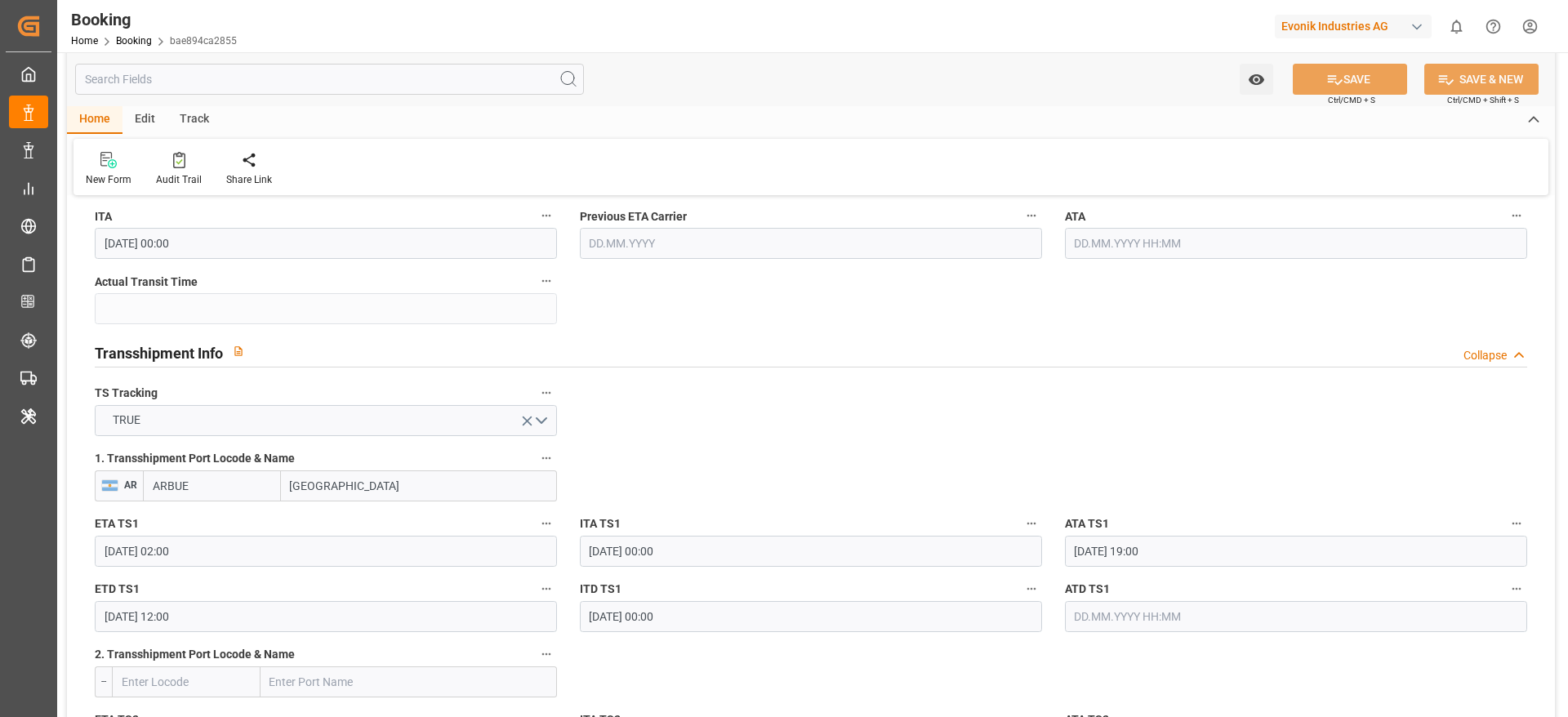
scroll to position [1575, 0]
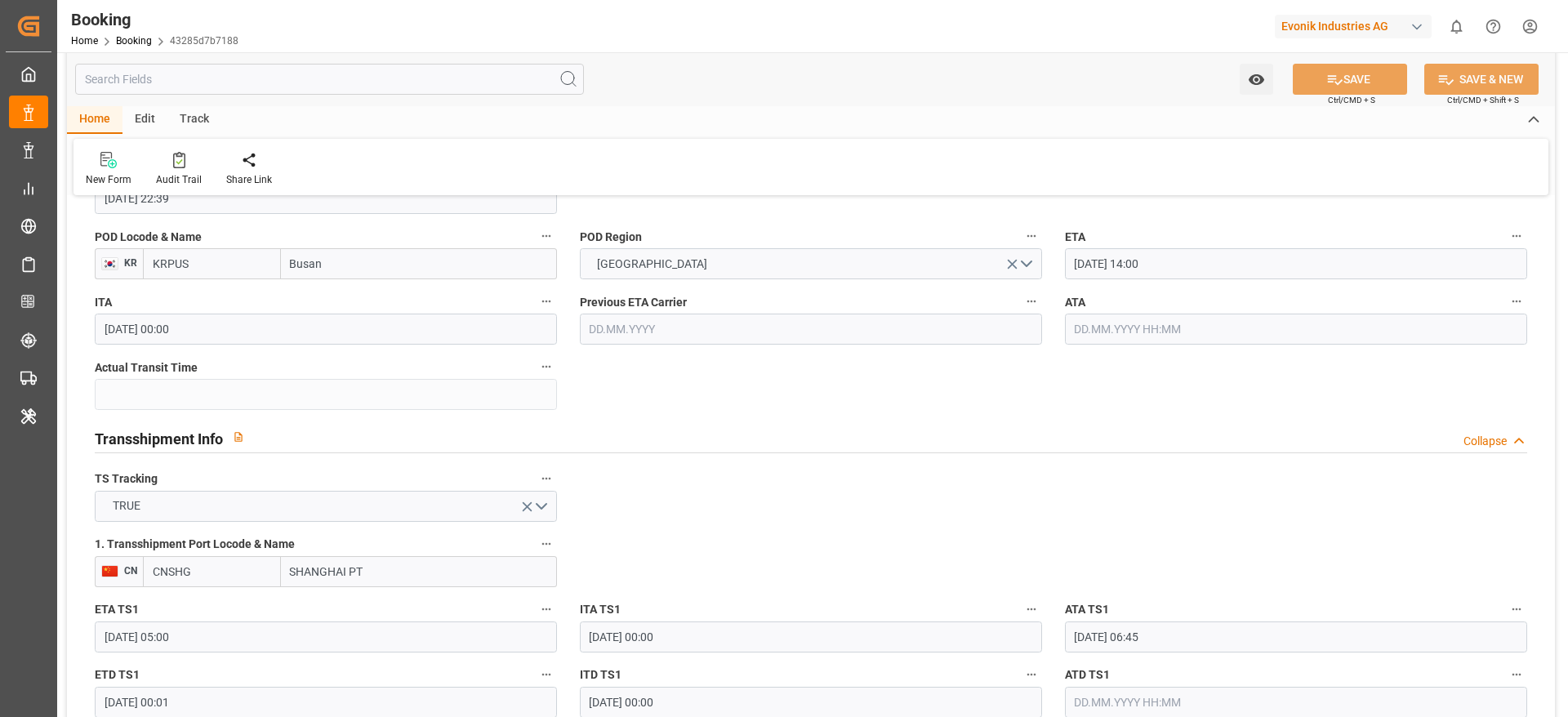
scroll to position [1491, 0]
click at [465, 559] on input "SHANGHAI PT" at bounding box center [419, 570] width 276 height 31
type input "[GEOGRAPHIC_DATA]"
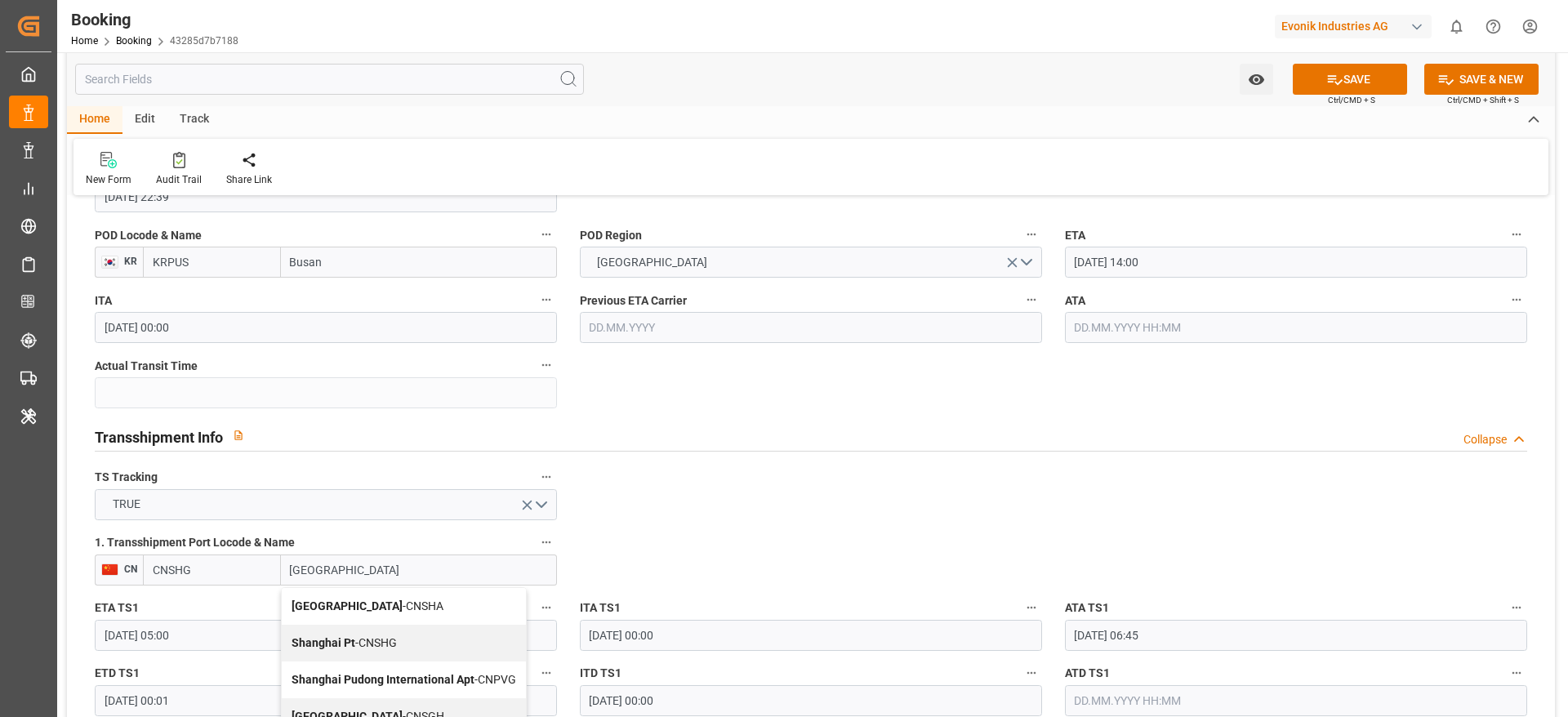
click at [386, 704] on div "Shanghai - CNSGH" at bounding box center [403, 716] width 244 height 37
type input "CNSGH"
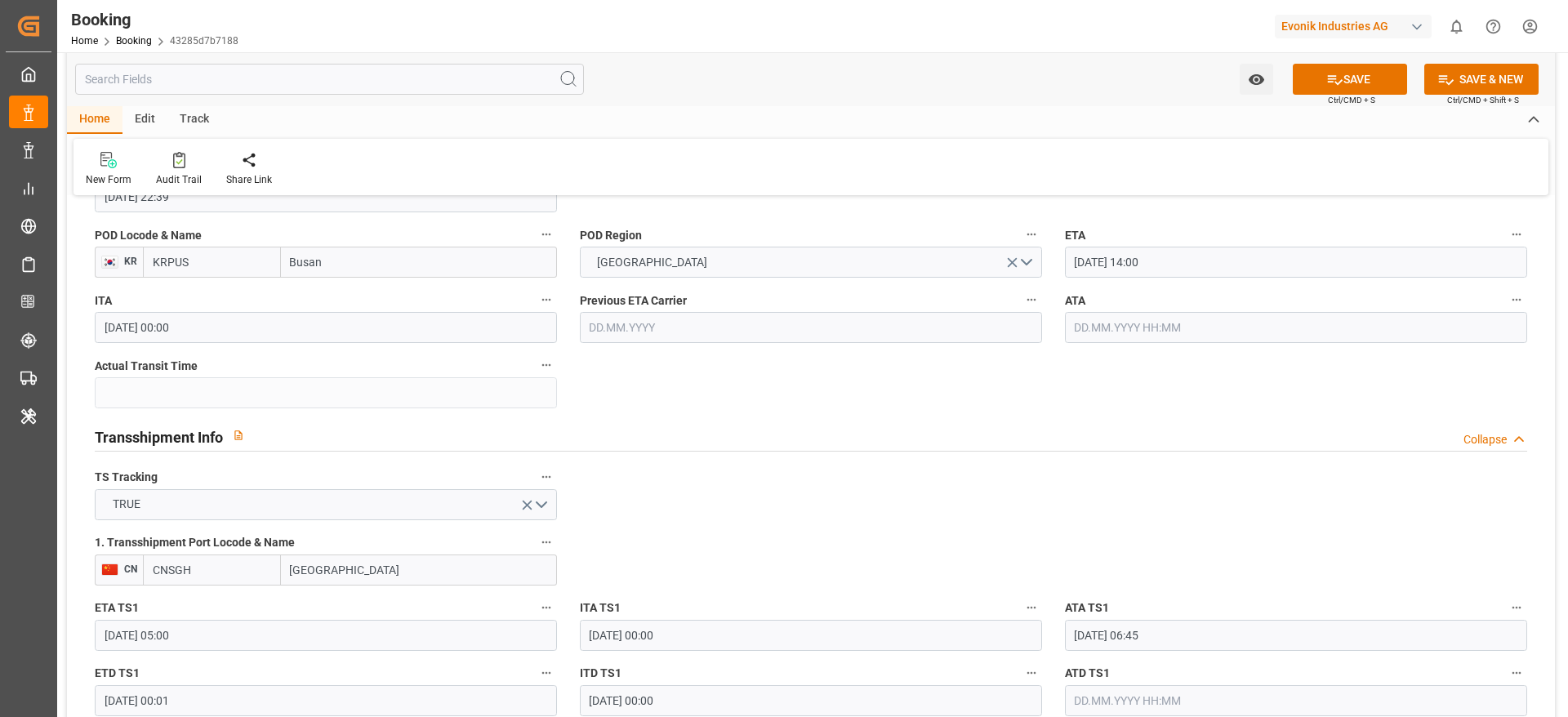
scroll to position [1620, 0]
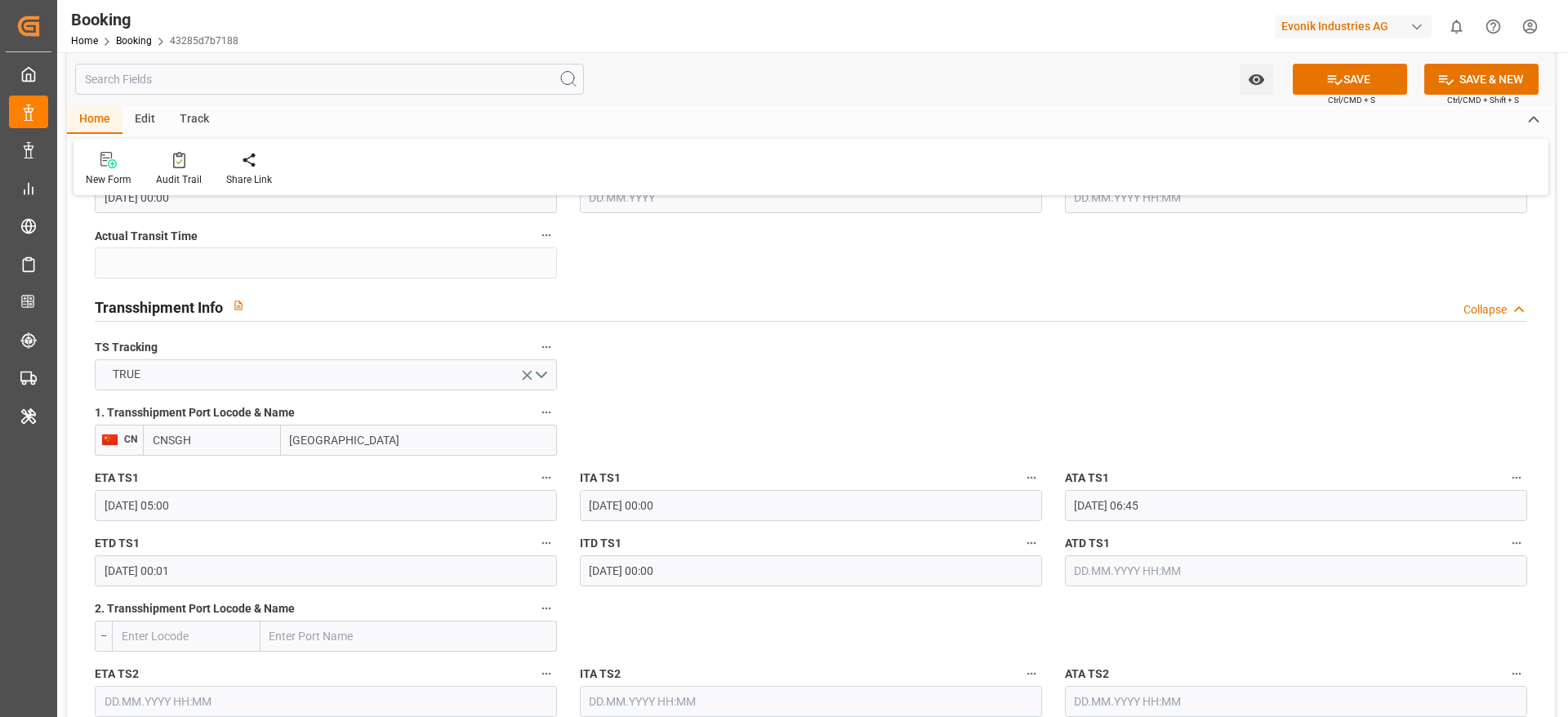
type input "[GEOGRAPHIC_DATA]"
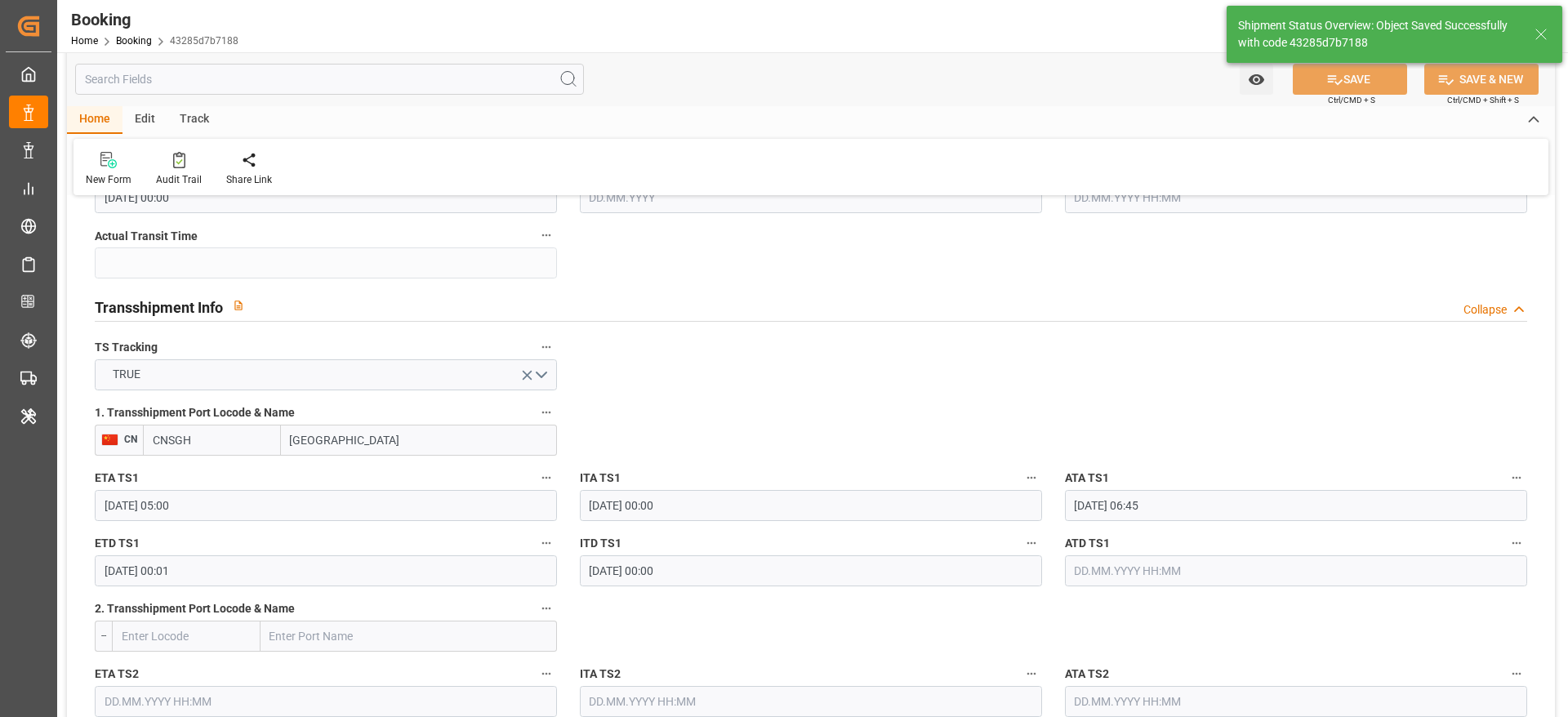
type textarea "[PERSON_NAME]"
type input "[DATE] 09:20"
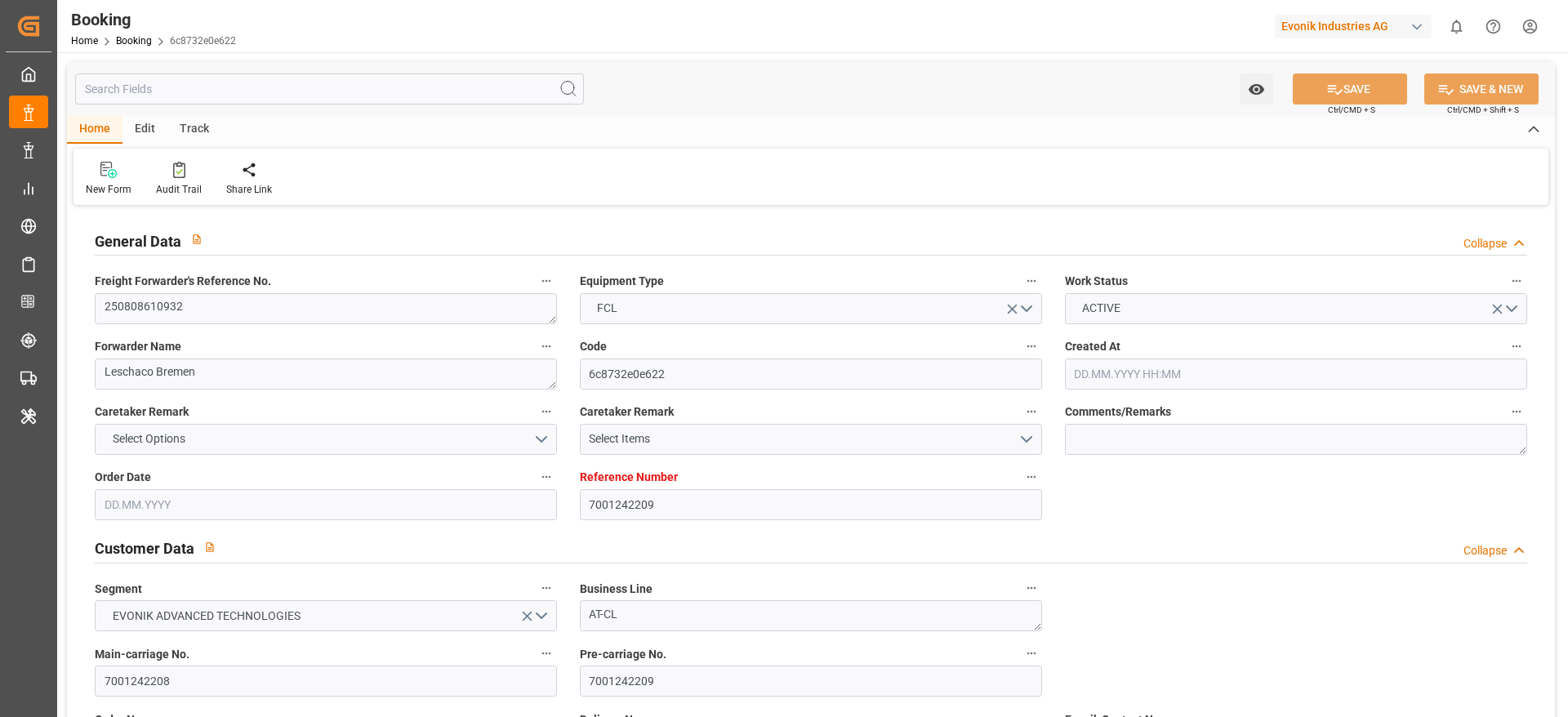
type input "7001242209"
type input "9984560"
type input "Hapag [PERSON_NAME]"
type input "Hapag Lloyd Aktiengesellschaft"
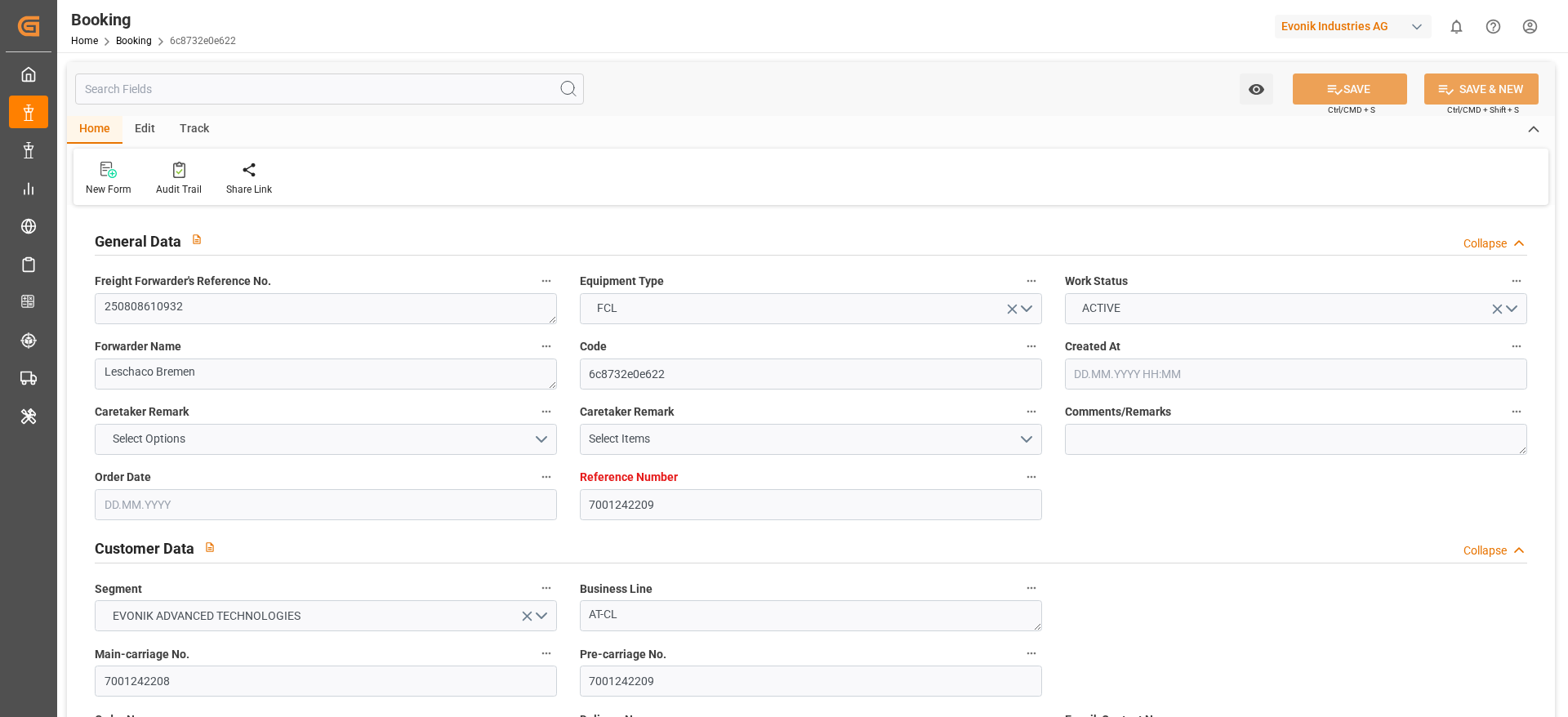
type input "NLRTM"
type input "KRPUS"
type input "CNSHG"
type input "0"
type input "NLRTM"
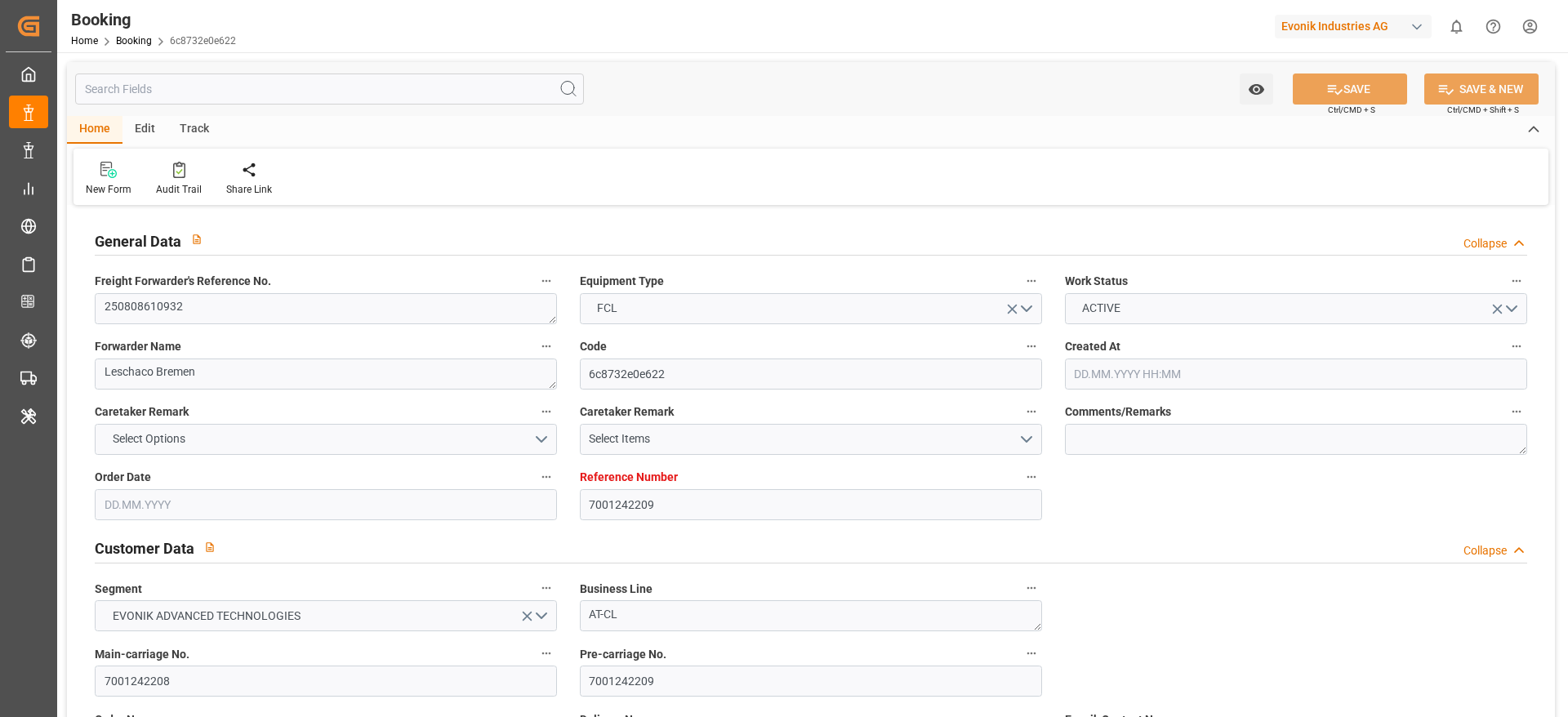
type input "KRPUS"
type input "9683867"
type input "[DATE] 12:41"
type input "[DATE]"
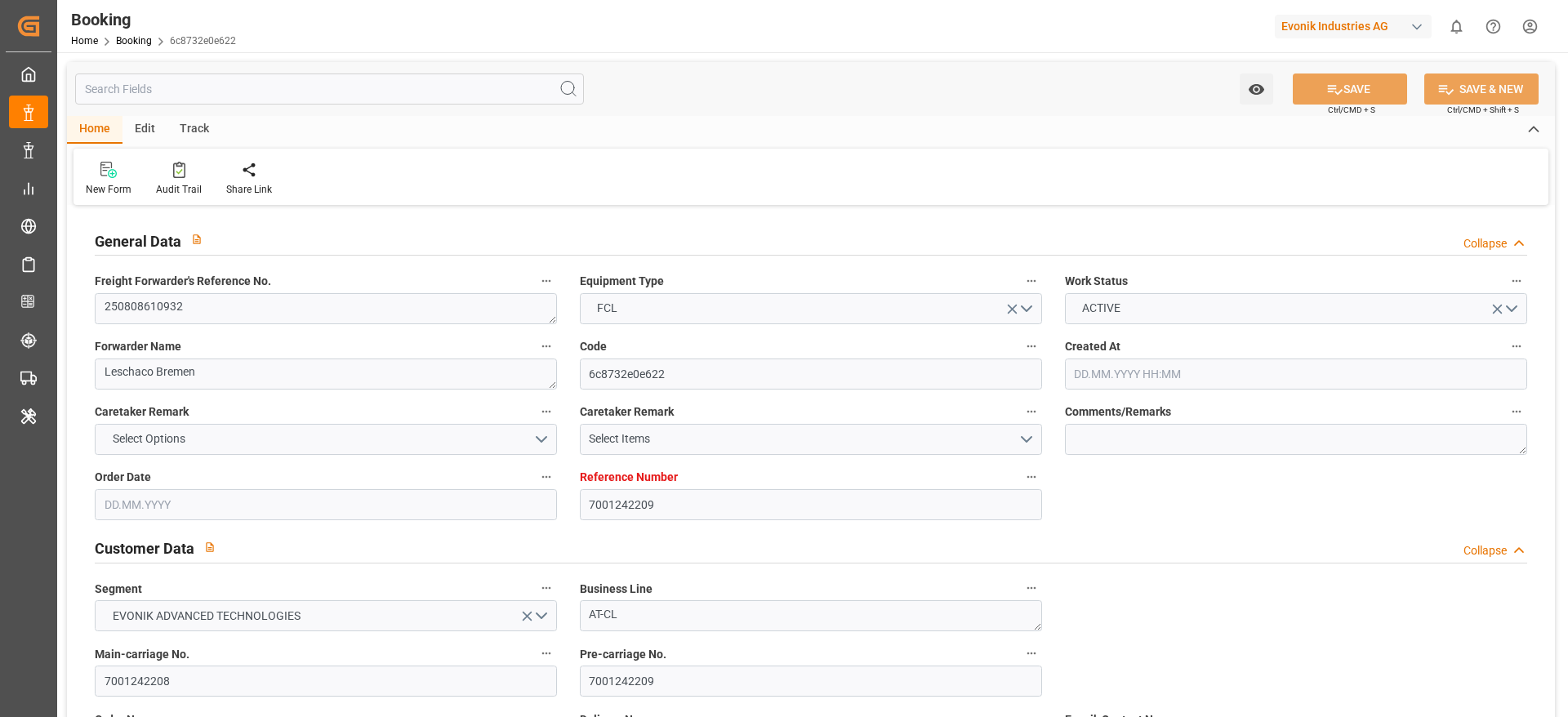
type input "[DATE]"
type input "29.09.2025"
type input "[DATE] 00:00"
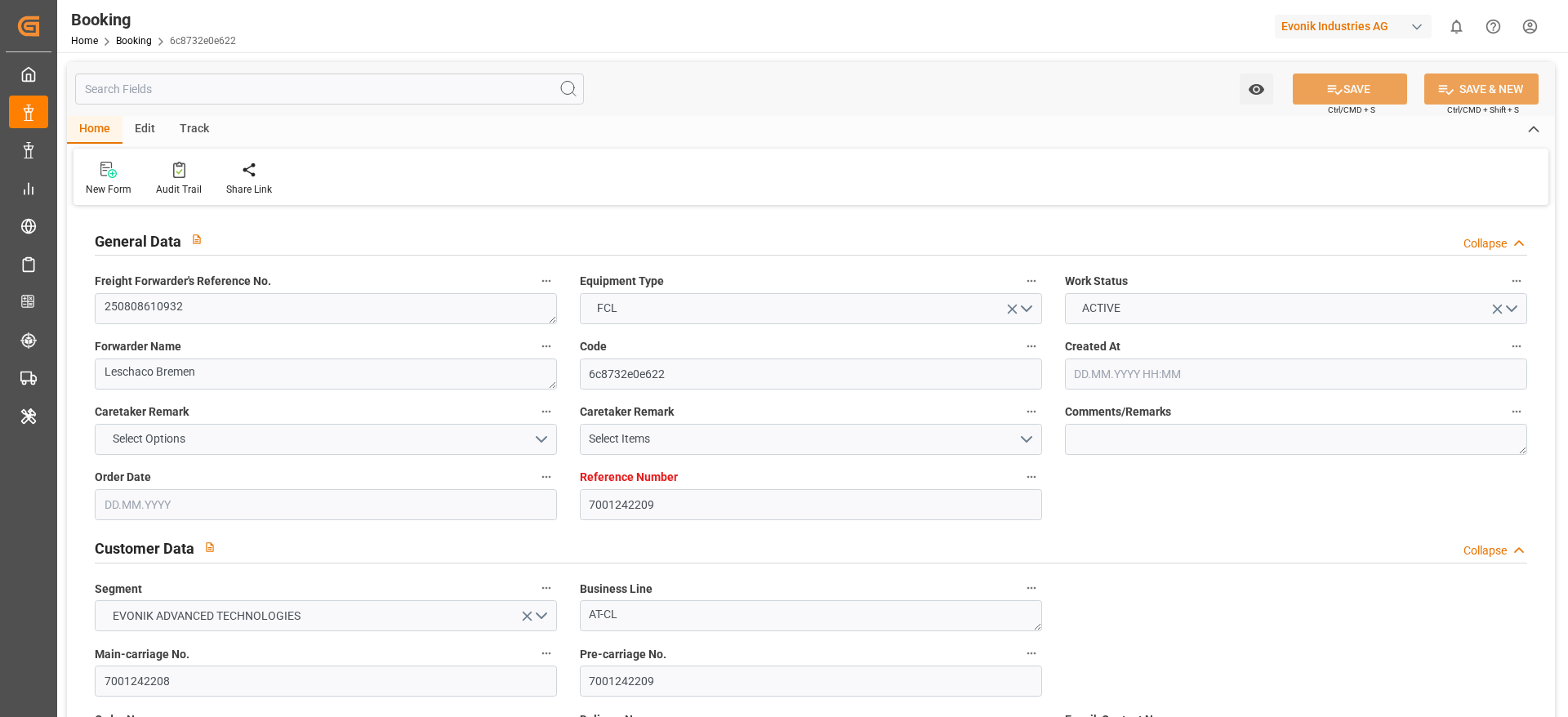
type input "[DATE] 10:06"
type input "19.08.2025 17:25"
type input "11.10.2025 14:00"
type input "25.10.2025 00:00"
type input "05.10.2025 05:00"
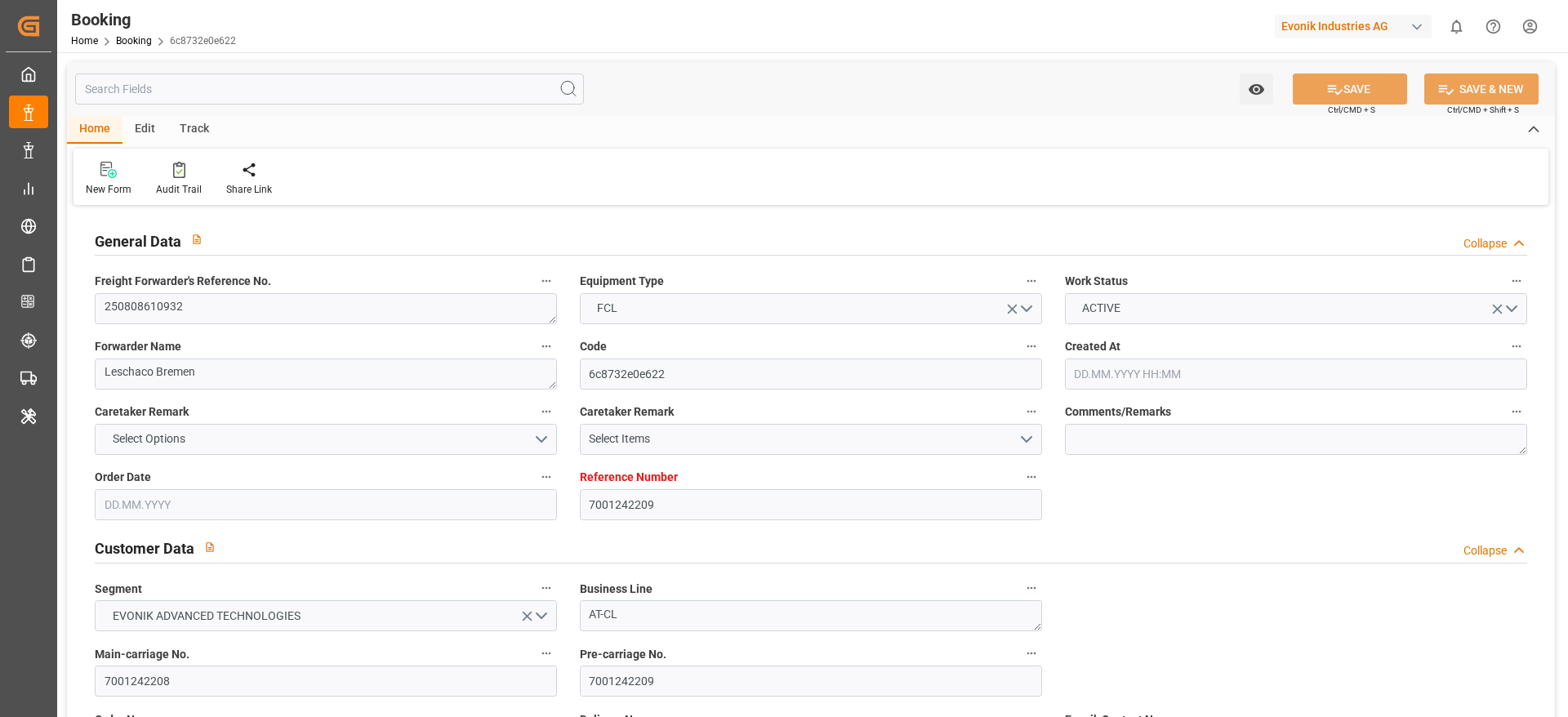
type input "[DATE] 00:00"
type input "[DATE] 06:45"
type input "10.10.2025 00:01"
type input "23.10.2025 00:00"
type input "[DATE]"
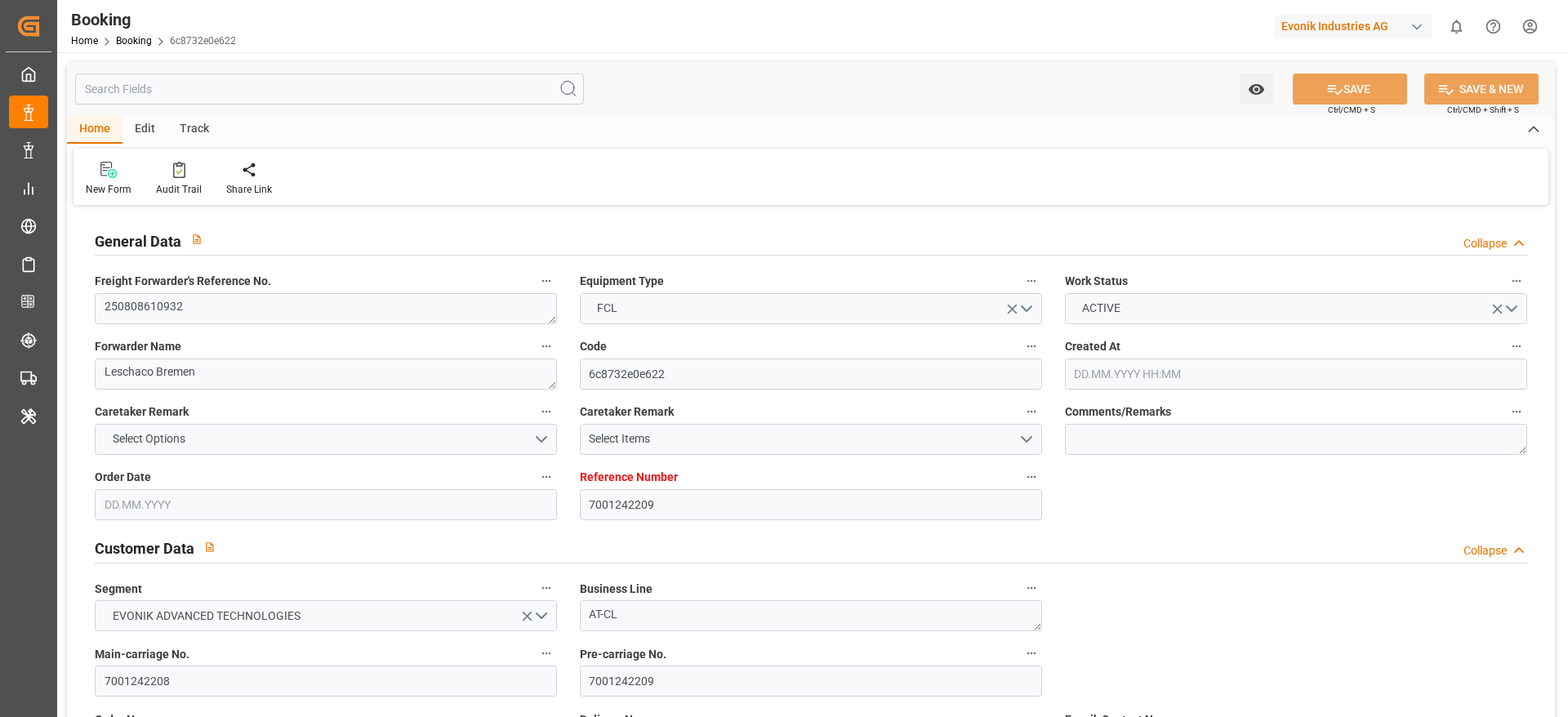
type input "[DATE] 00:50"
type input "[DATE]"
type input "23.08.2025 13:51"
type input "[DATE] 11:06"
type input "05.10.2025 05:00"
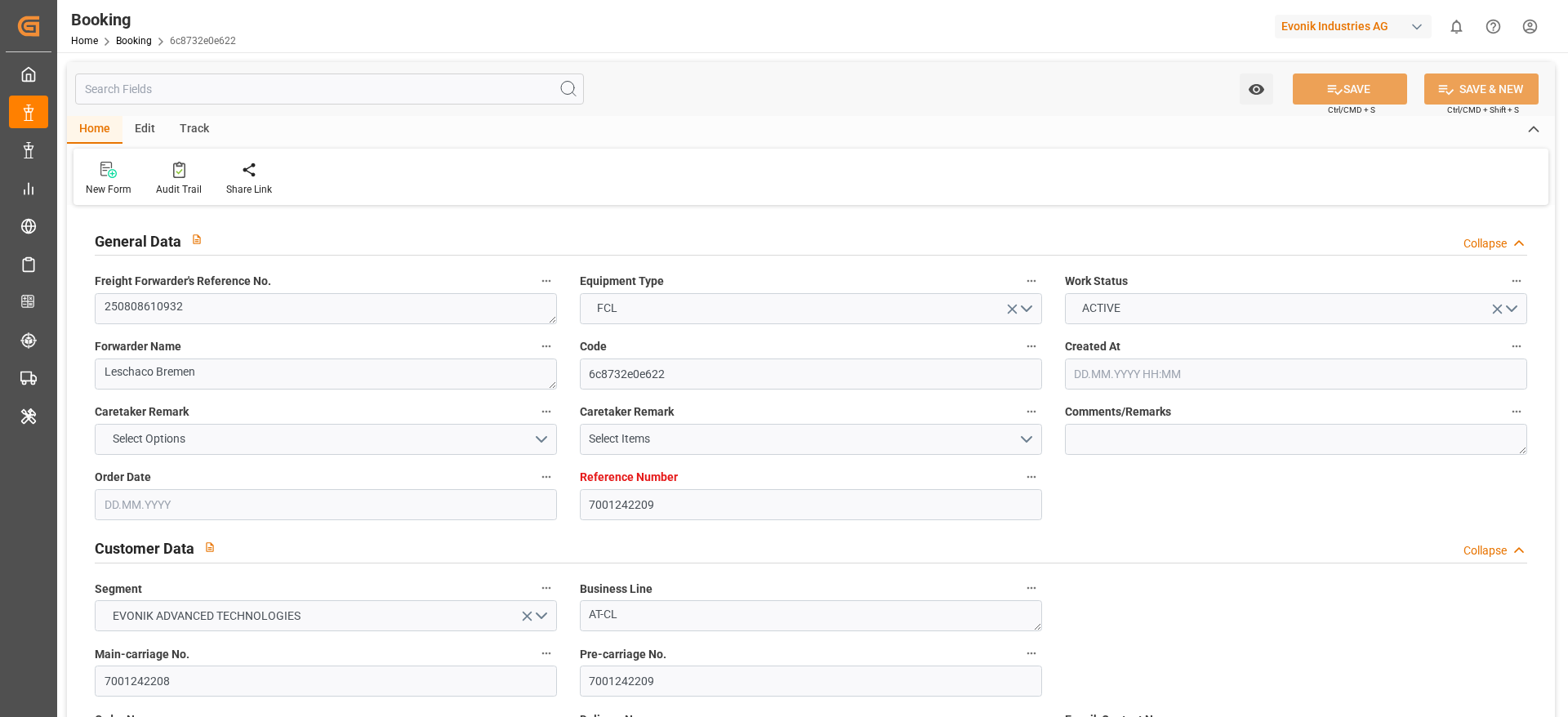
type input "[DATE] 05:37"
type input "[DATE] 06:45"
type input "05.10.2025 13:51"
type input "05.10.2025 13:07"
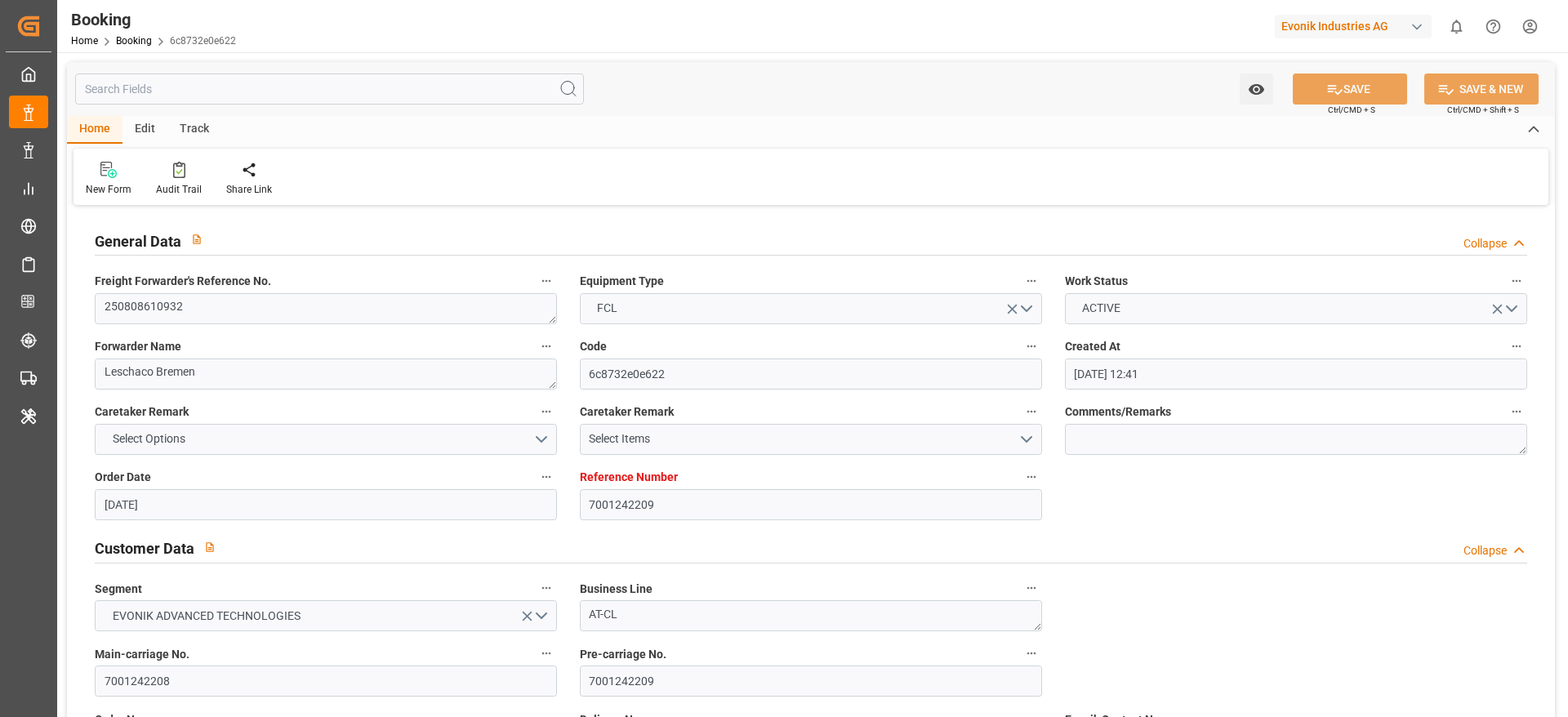
type input "10.10.2025 00:01"
type input "11.10.2025 14:00"
type input "12.10.2025 03:33"
type input "16.10.2025 03:33"
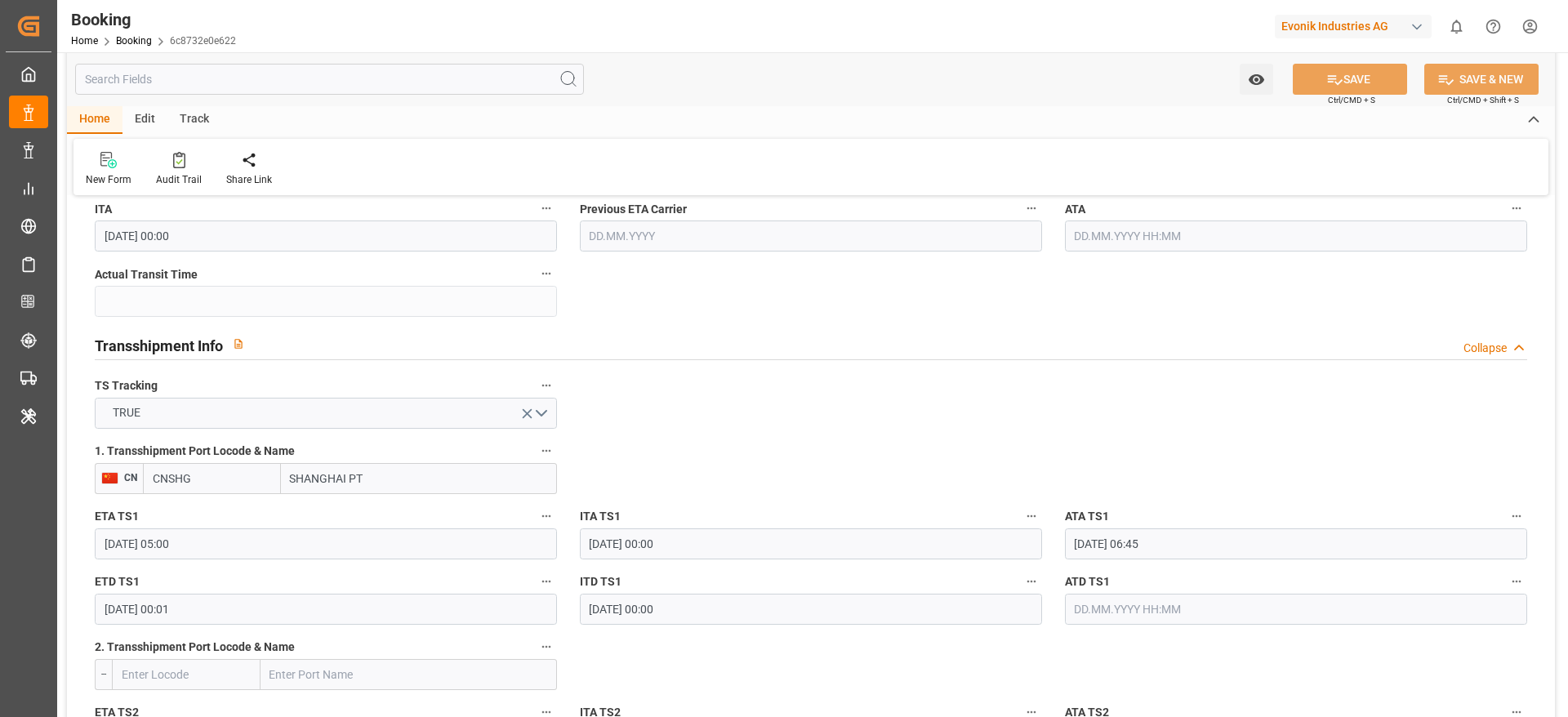
scroll to position [1587, 0]
click at [398, 467] on input "SHANGHAI PT" at bounding box center [419, 474] width 276 height 31
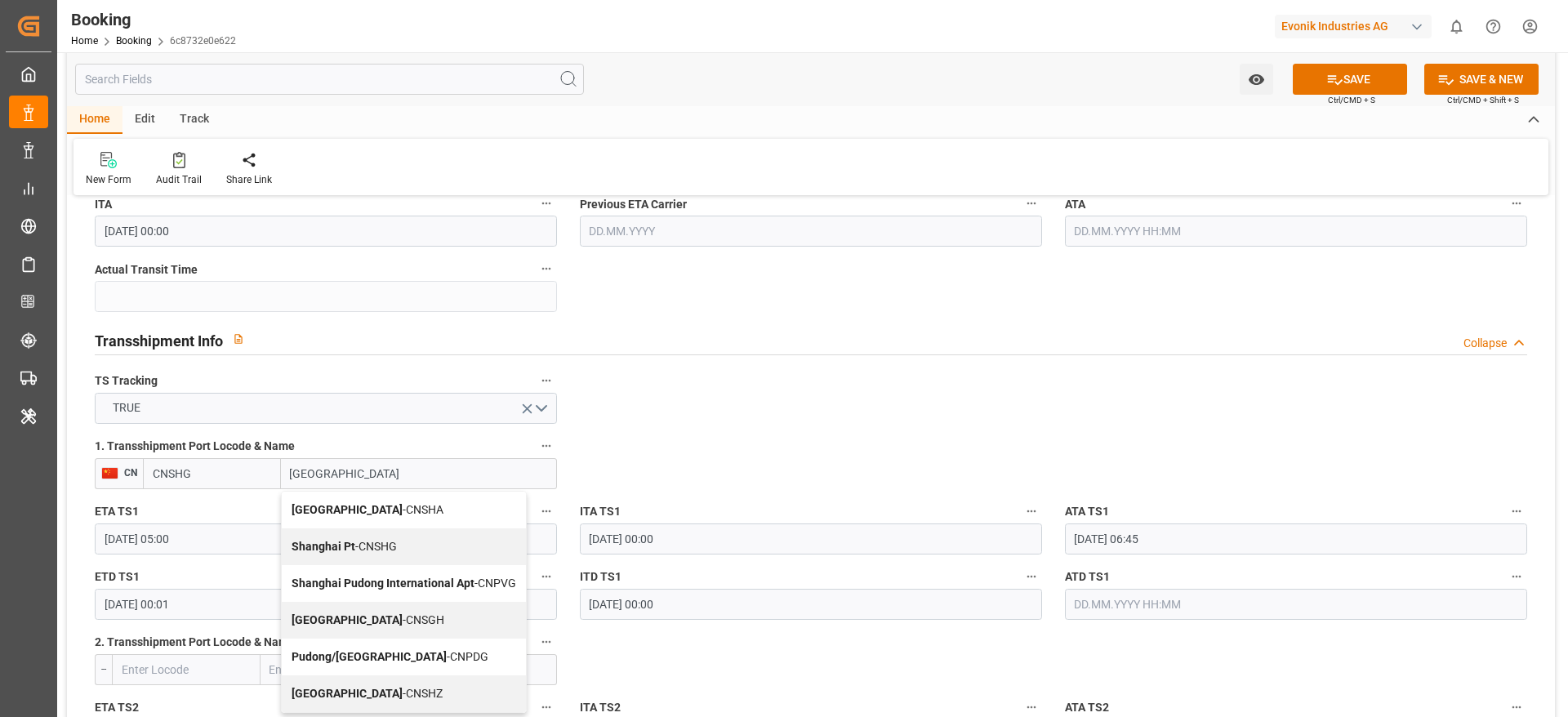
click at [360, 618] on span "Shanghai - CNSGH" at bounding box center [368, 620] width 153 height 13
type input "[GEOGRAPHIC_DATA]"
type input "CNSGH"
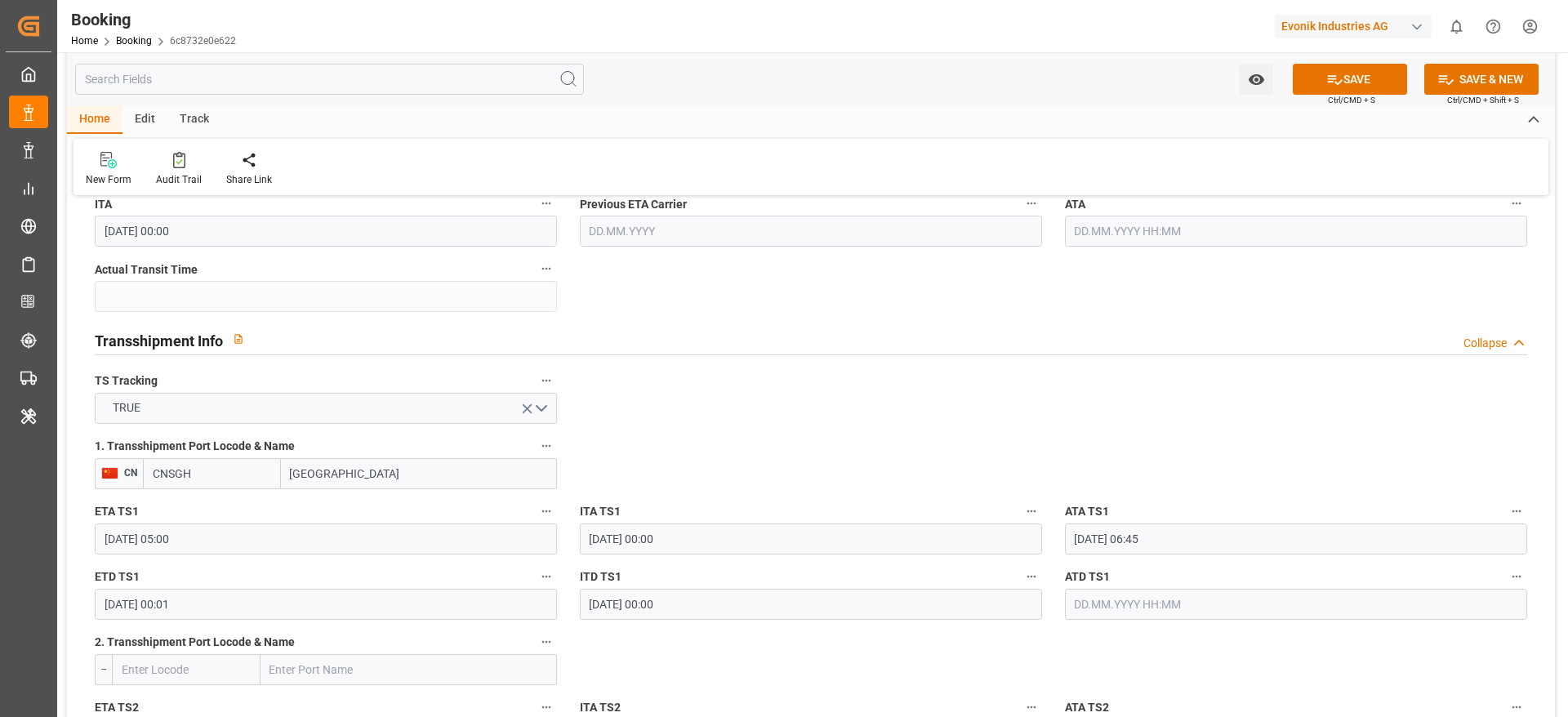
type input "[GEOGRAPHIC_DATA]"
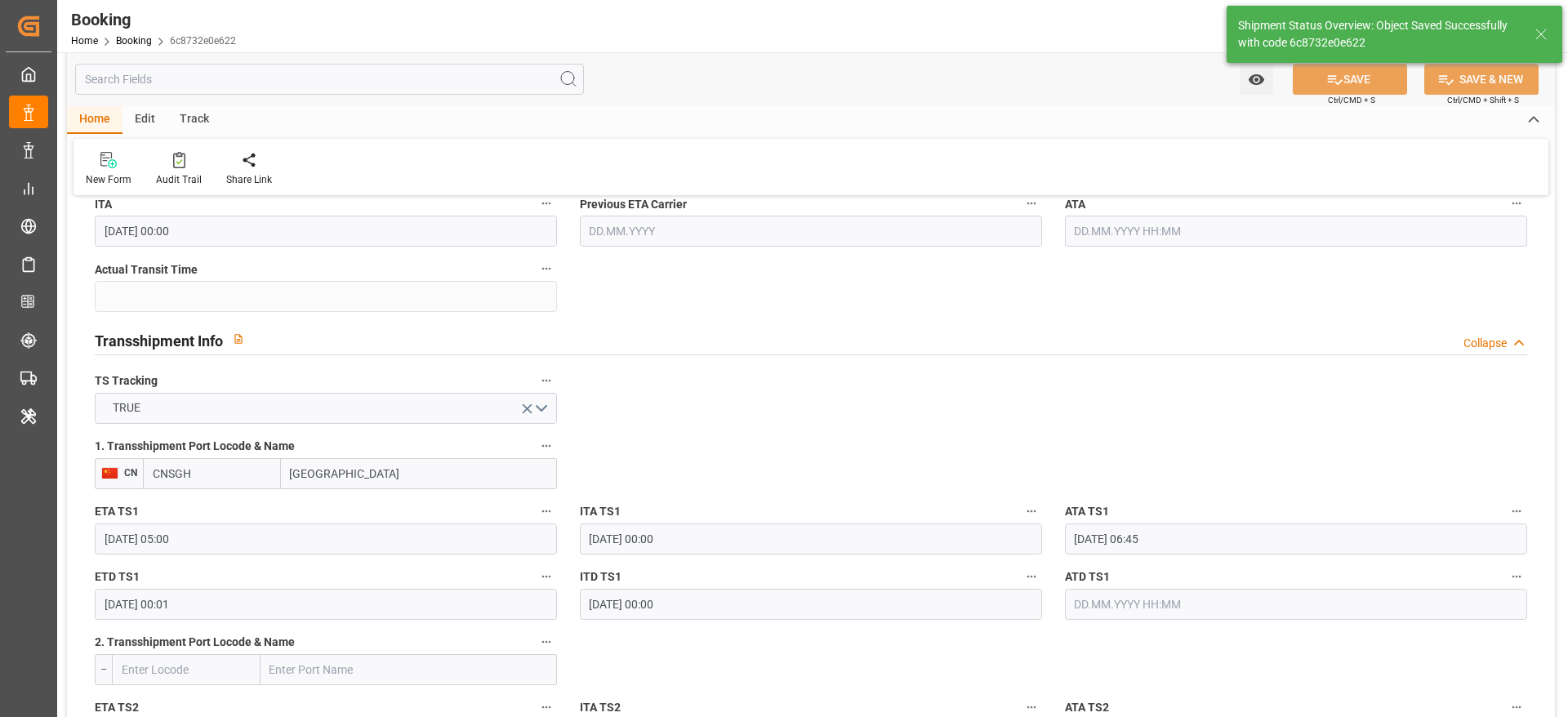
type textarea "[PERSON_NAME]"
type input "07.10.2025 09:20"
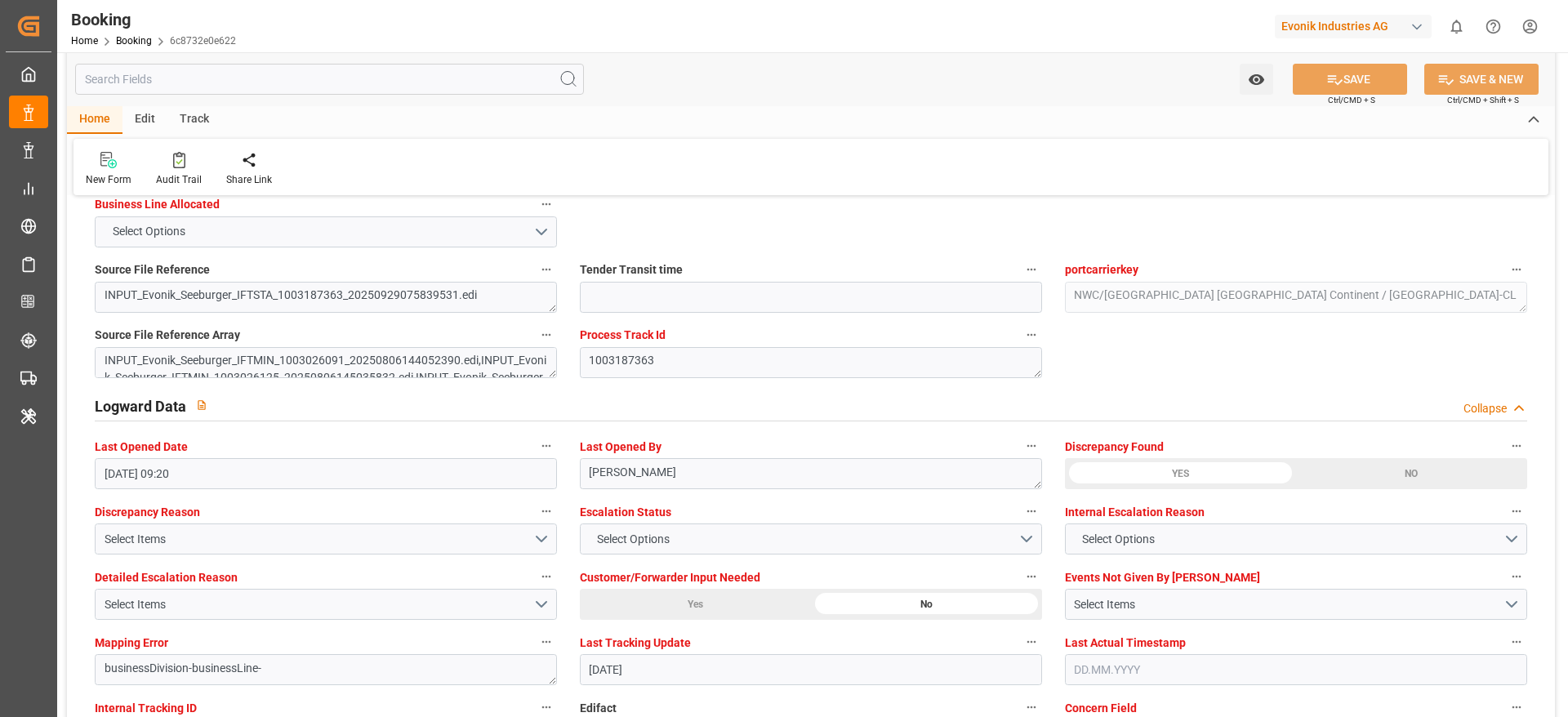
scroll to position [2815, 0]
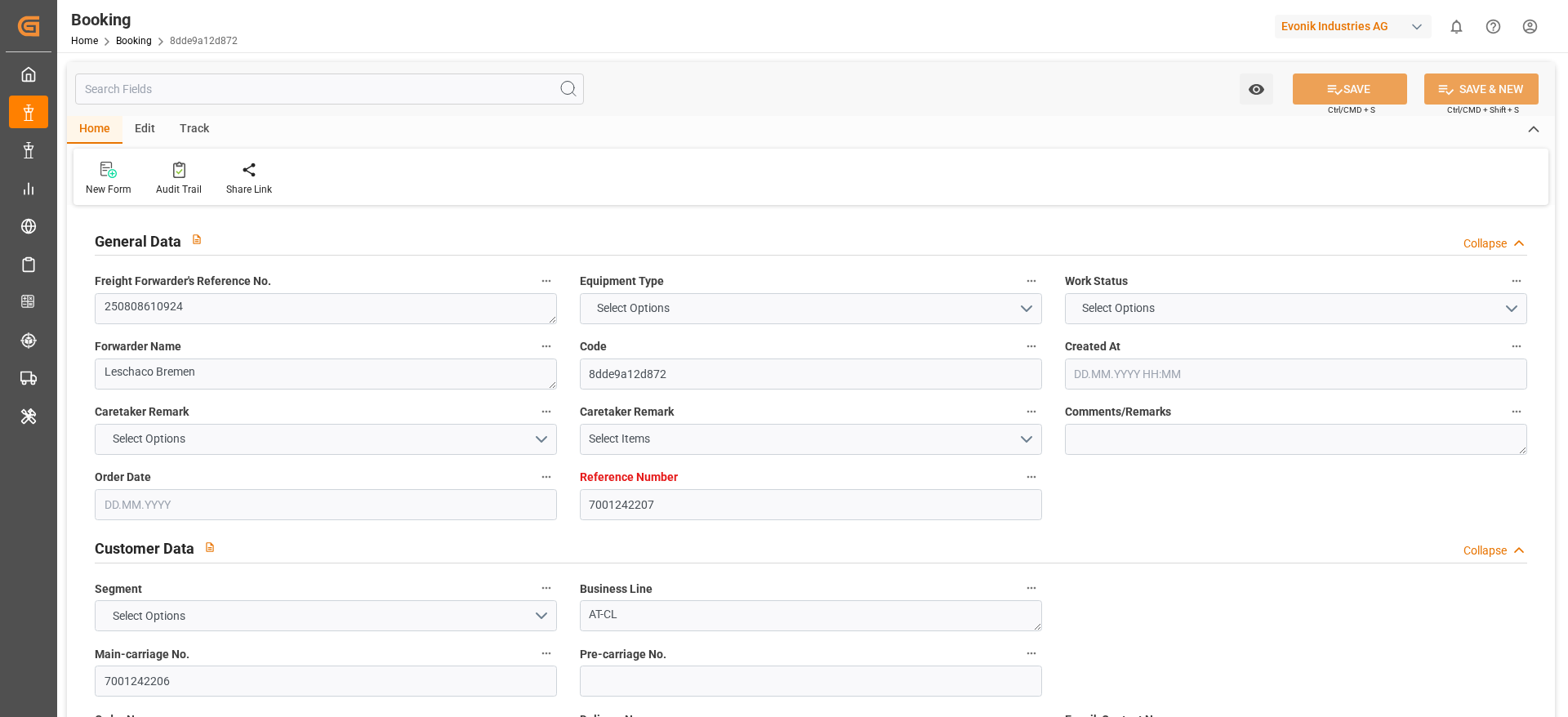
type input "7001242207"
type input "9984560"
type input "Hapag [PERSON_NAME]"
type input "Hapag Lloyd Aktiengesellschaft"
type input "NLRTM"
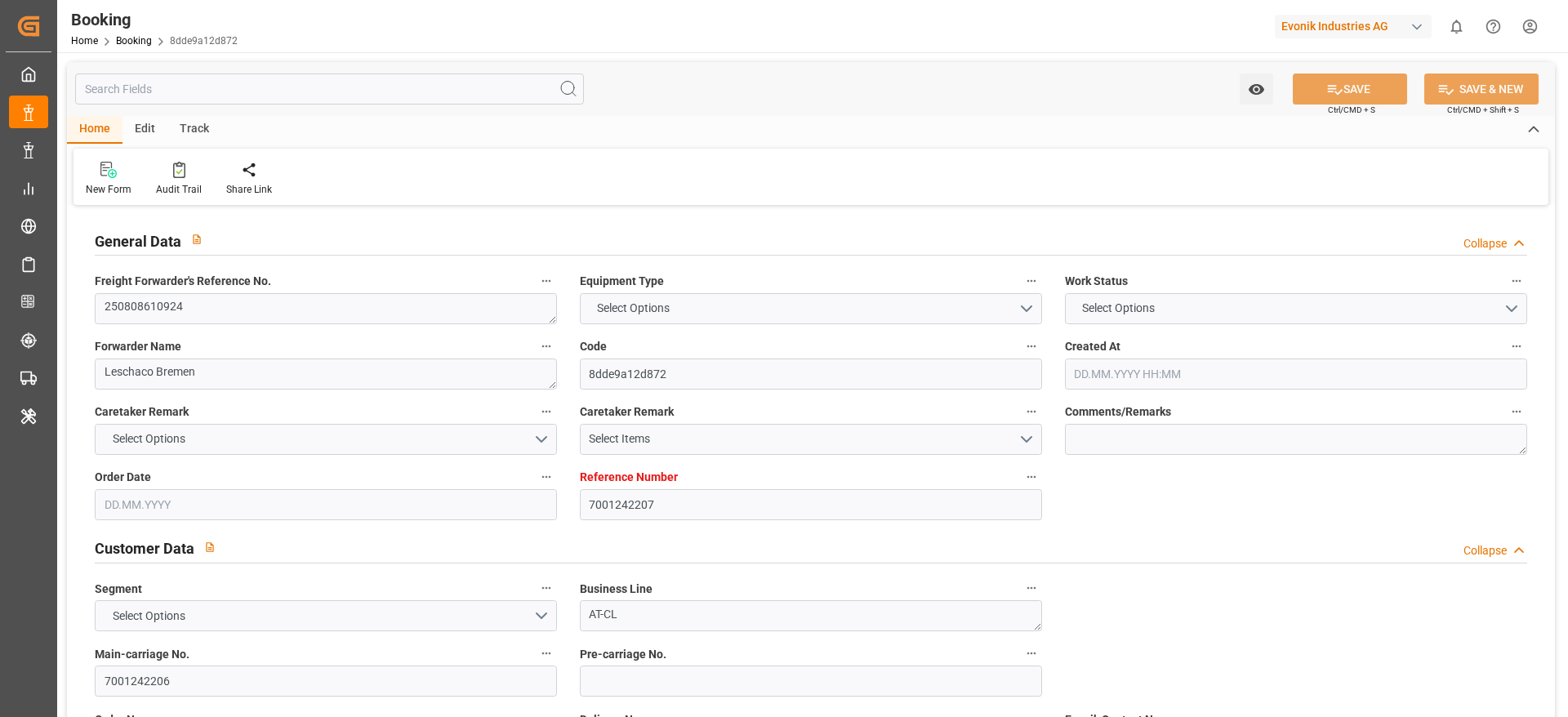
type input "KRPUS"
type input "CNSHG"
type input "0"
type input "NLRTM"
type input "KRPUS"
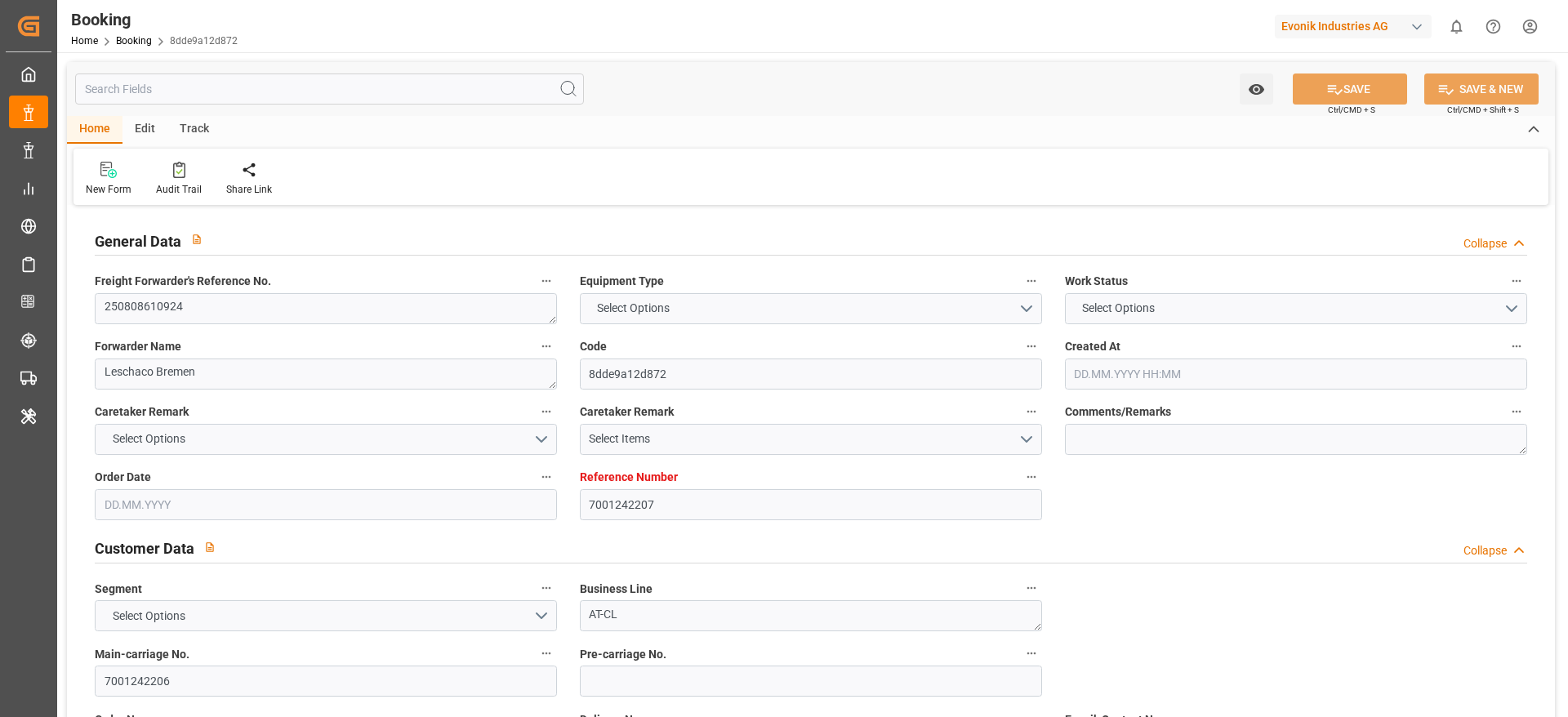
type input "9520053"
type input "[DATE] 12:41"
type input "[DATE]"
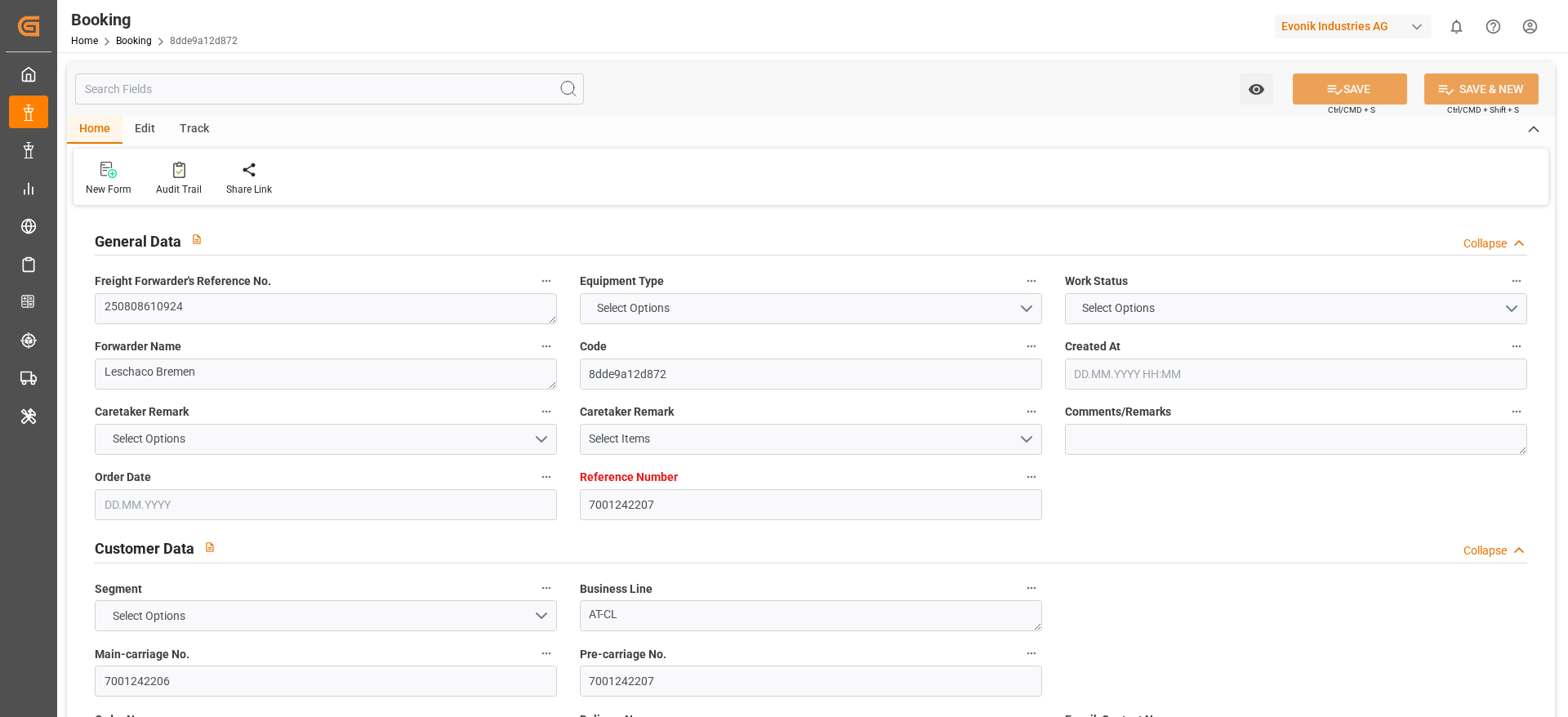
type input "[DATE]"
type input "[DATE] 11:00"
type input "[DATE] 00:00"
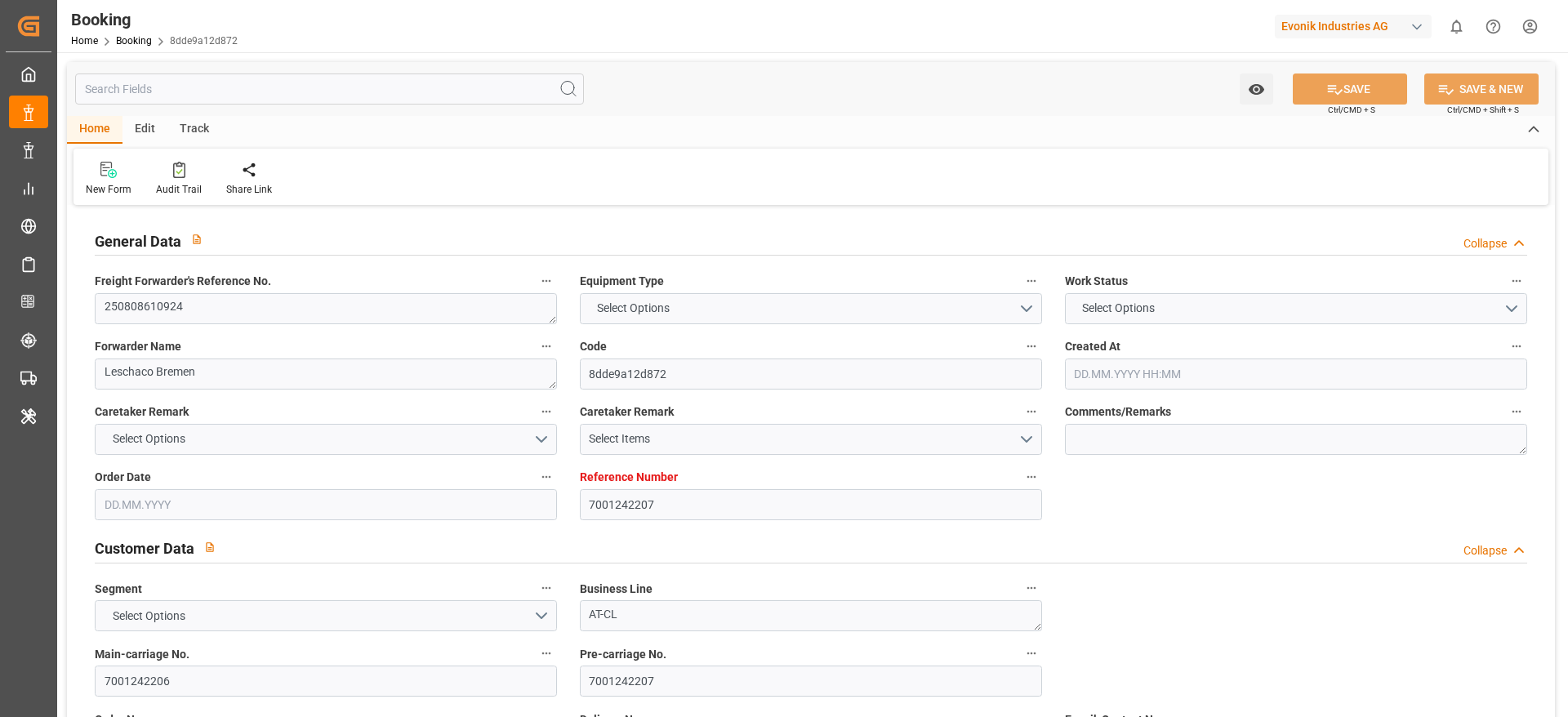
type input "[DATE] 10:06"
type input "[DATE] 14:24"
type input "[DATE] 15:30"
type input "[DATE] 00:00"
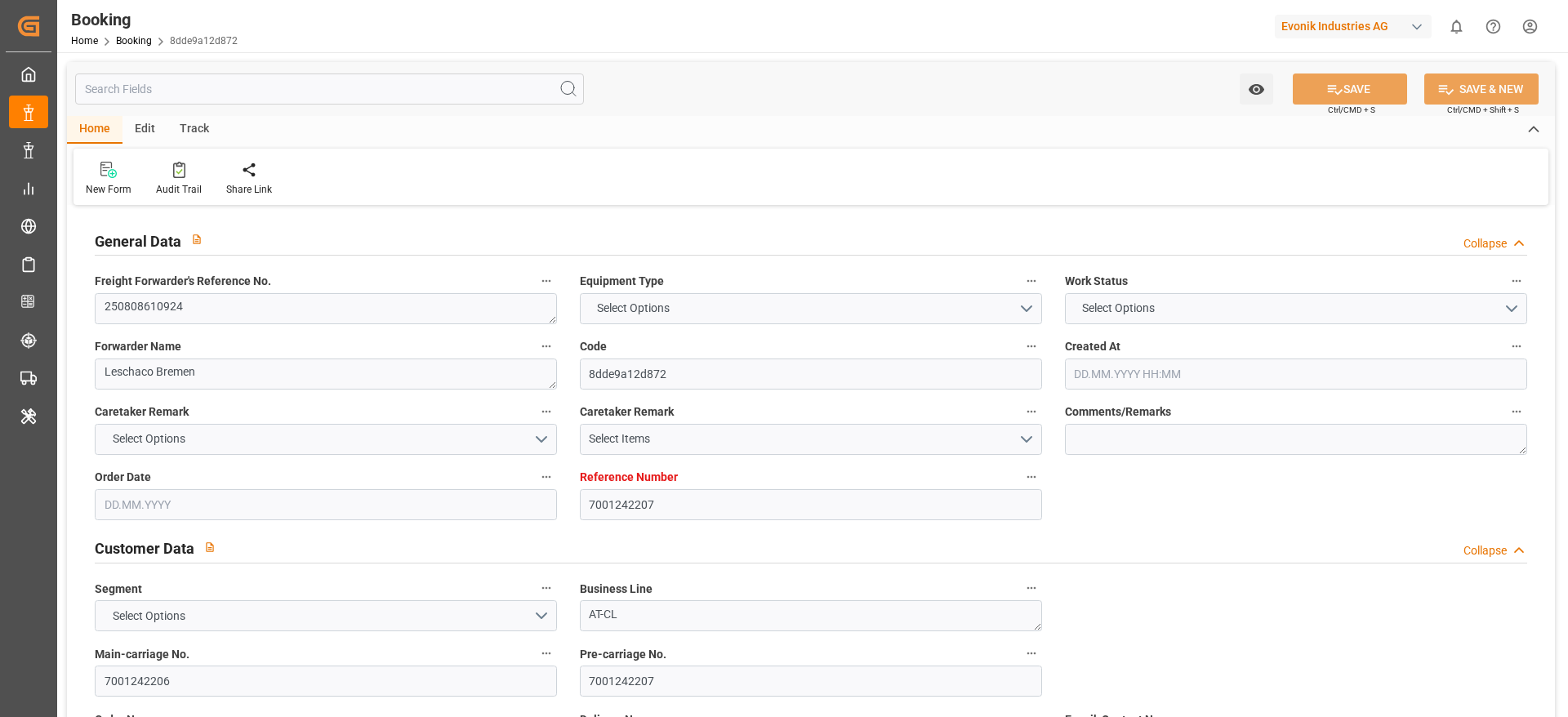
type input "[DATE] 00:00"
type input "[DATE] 06:45"
type input "[DATE] 04:30"
type input "[DATE] 00:00"
type input "[DATE]"
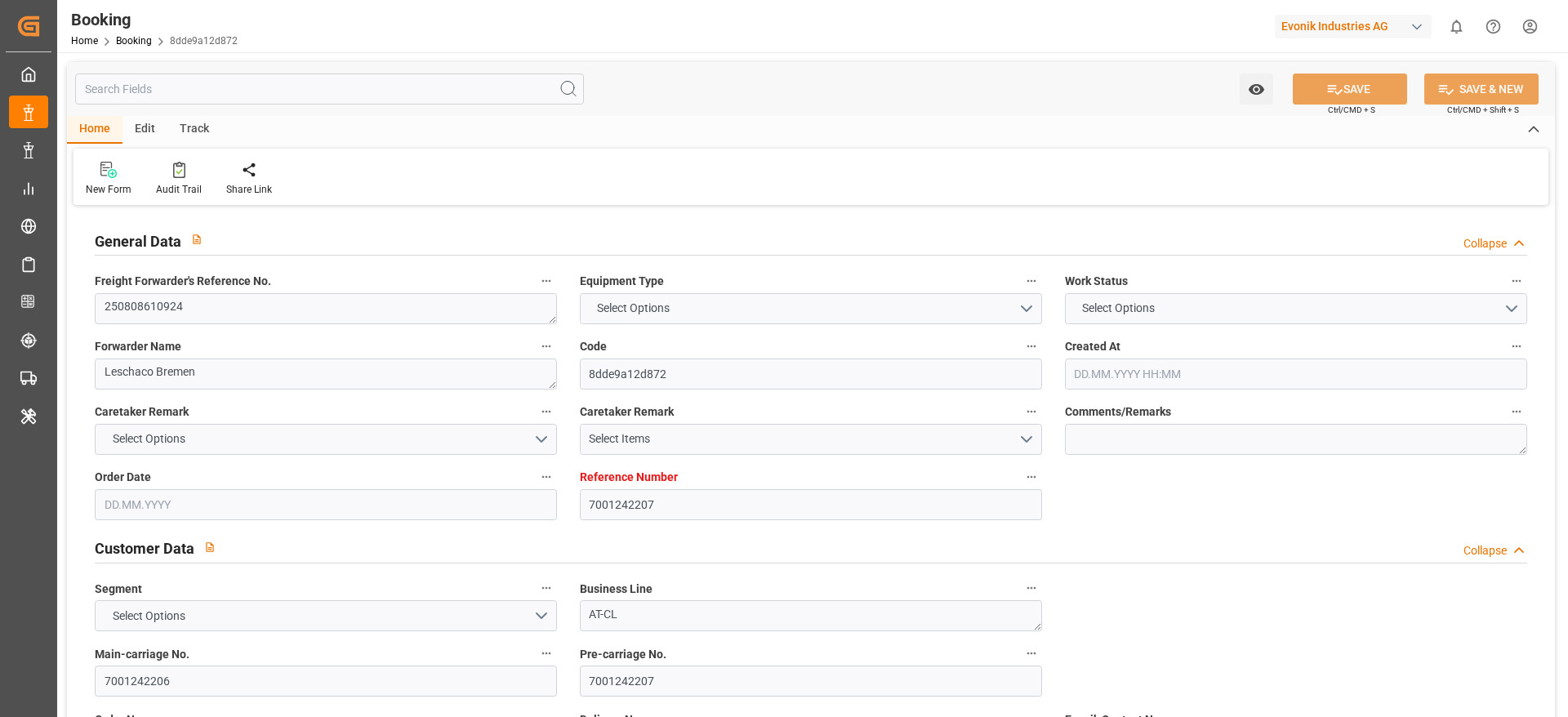
type input "[DATE] 00:50"
type input "[DATE]"
type input "[DATE] 15:36"
type input "[DATE] 22:55"
type input "[DATE] 11:00"
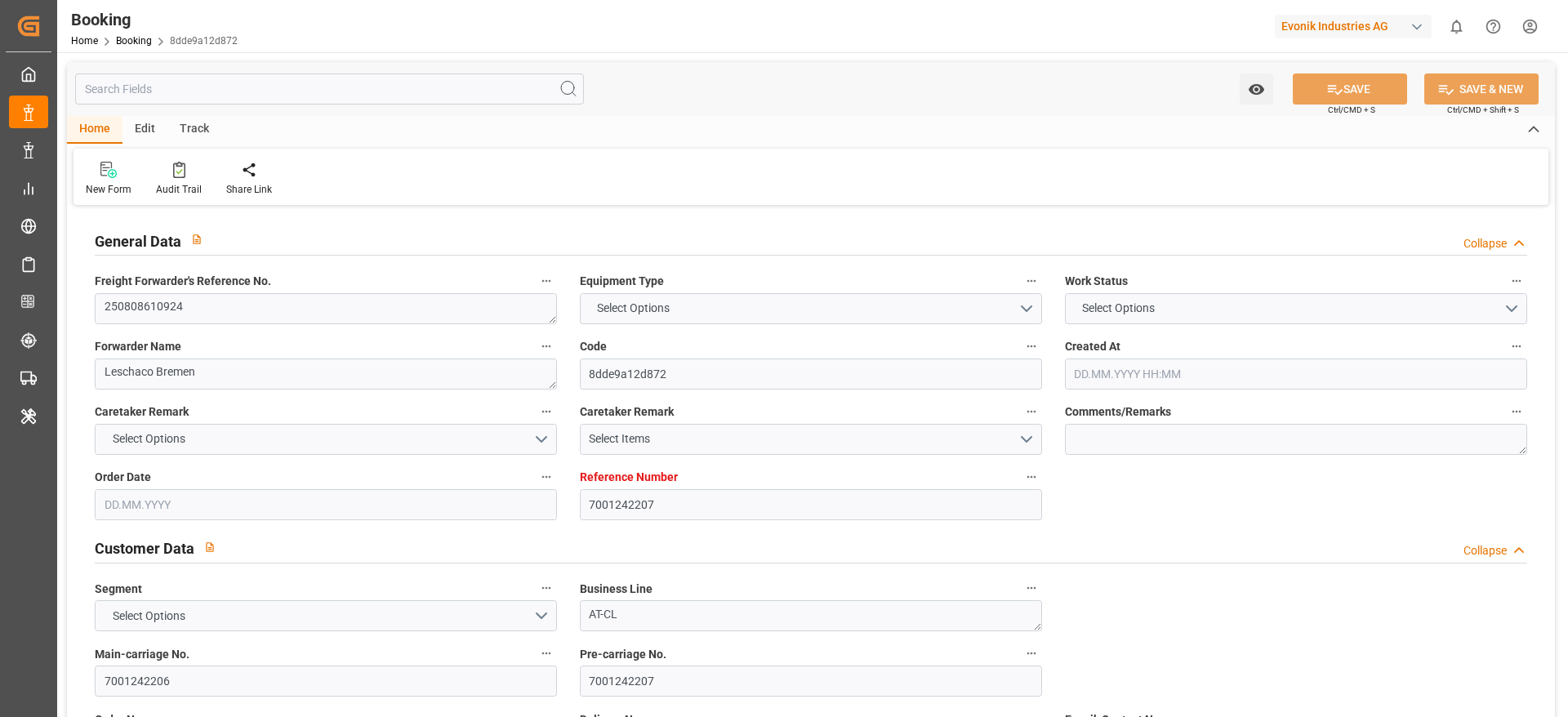
type input "[DATE] 11:06"
type input "[DATE] 16:00"
type input "[DATE] 05:37"
type input "[DATE] 01:30"
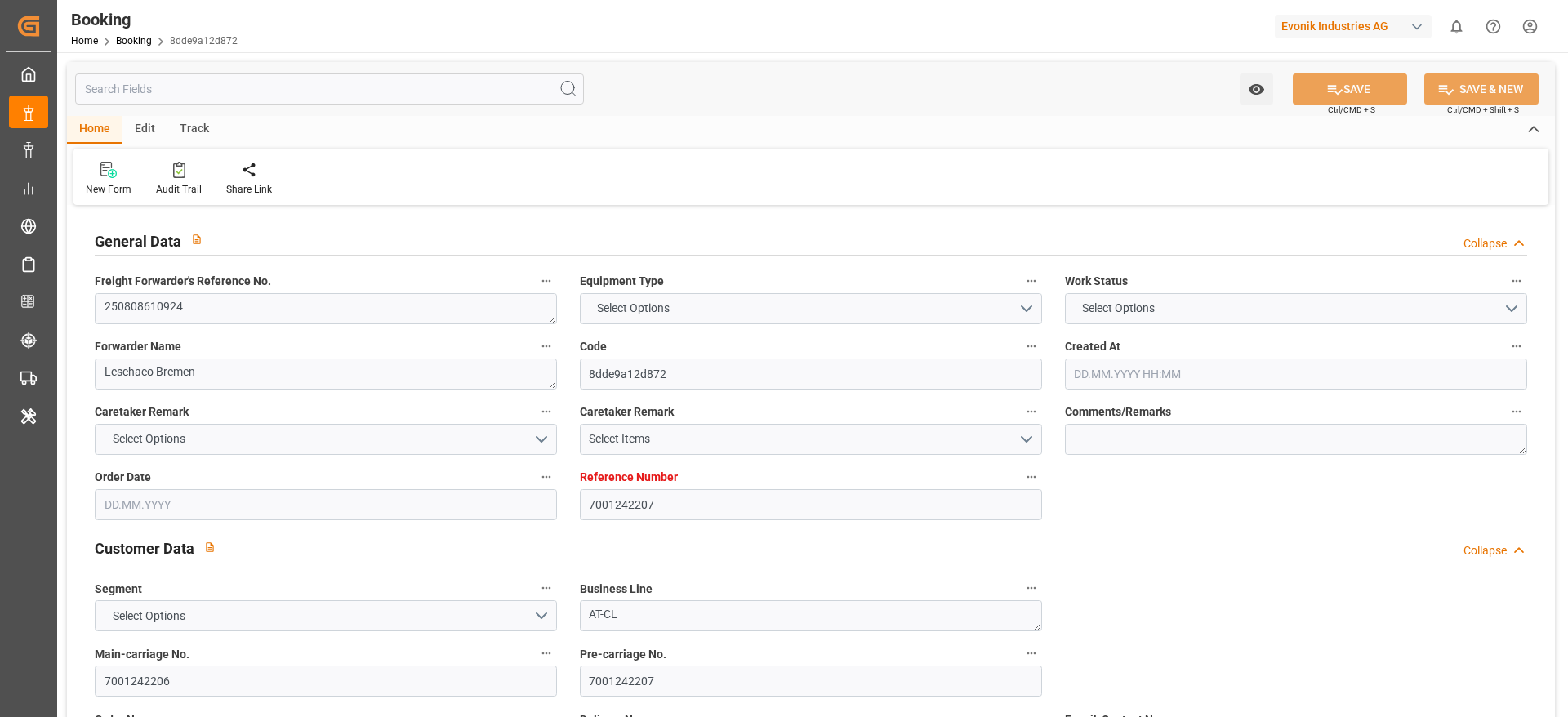
type input "[DATE] 00:51"
type input "[DATE] 13:04"
type input "[DATE] 04:30"
type input "[DATE] 15:30"
type input "[DATE] 05:03"
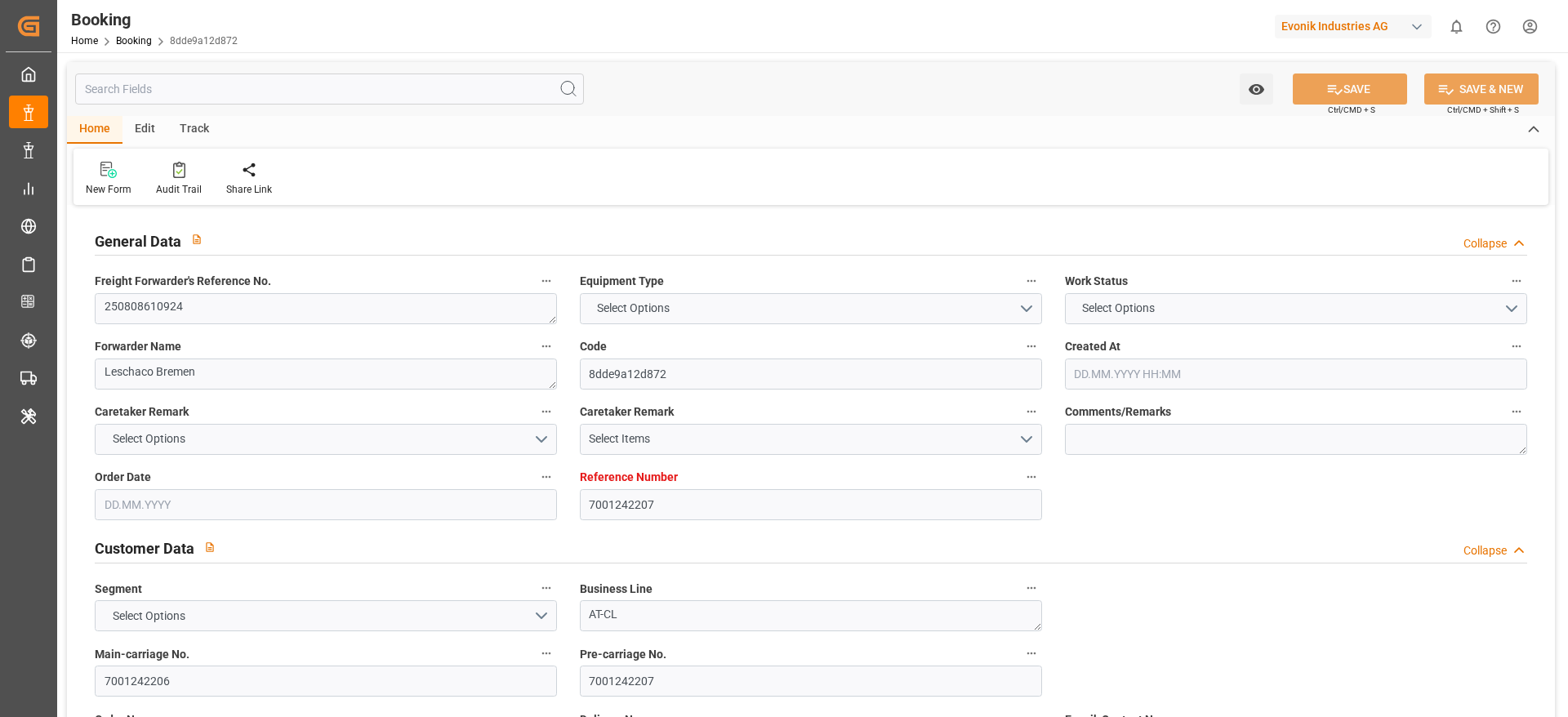
type input "[DATE] 05:03"
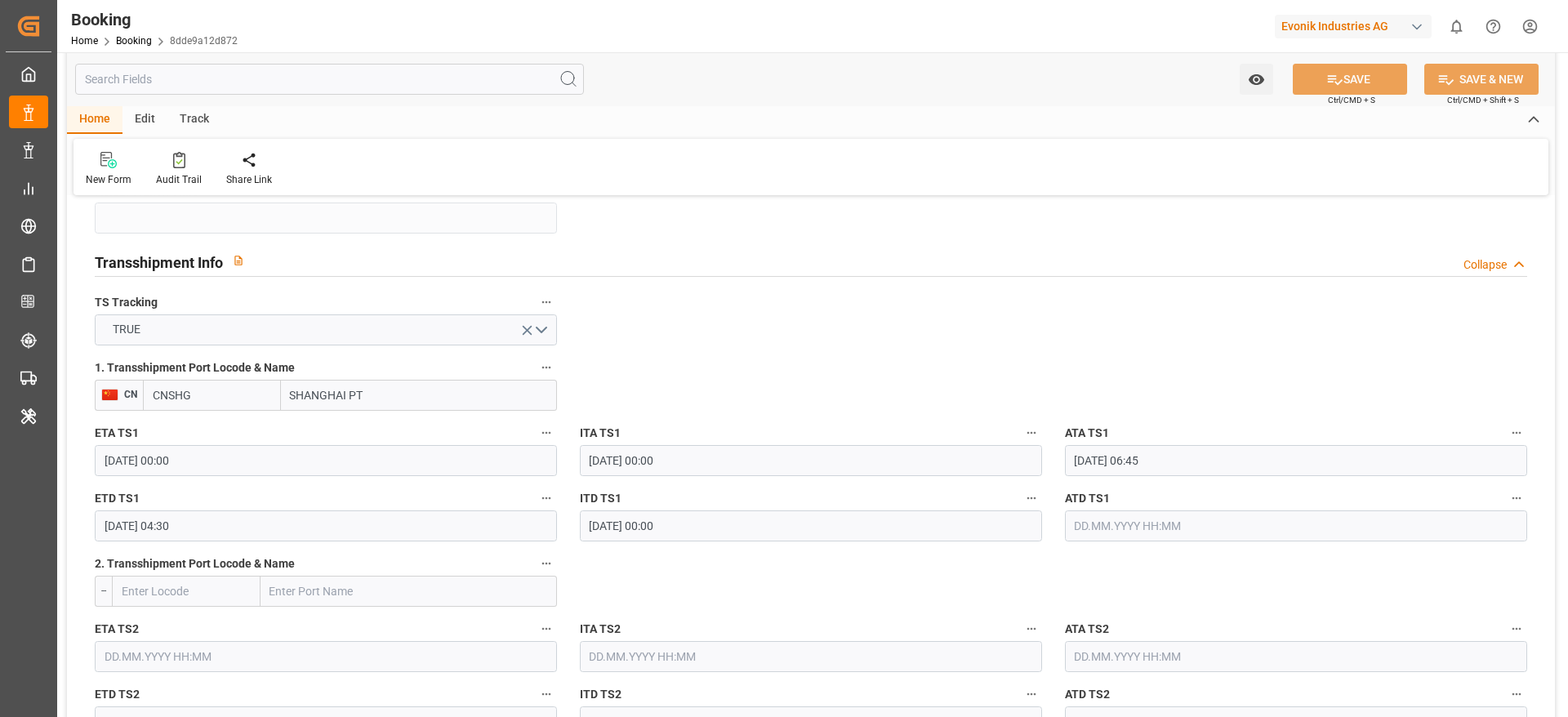
scroll to position [1667, 0]
click at [517, 385] on input "SHANGHAI PT" at bounding box center [419, 393] width 276 height 31
type input "[GEOGRAPHIC_DATA]"
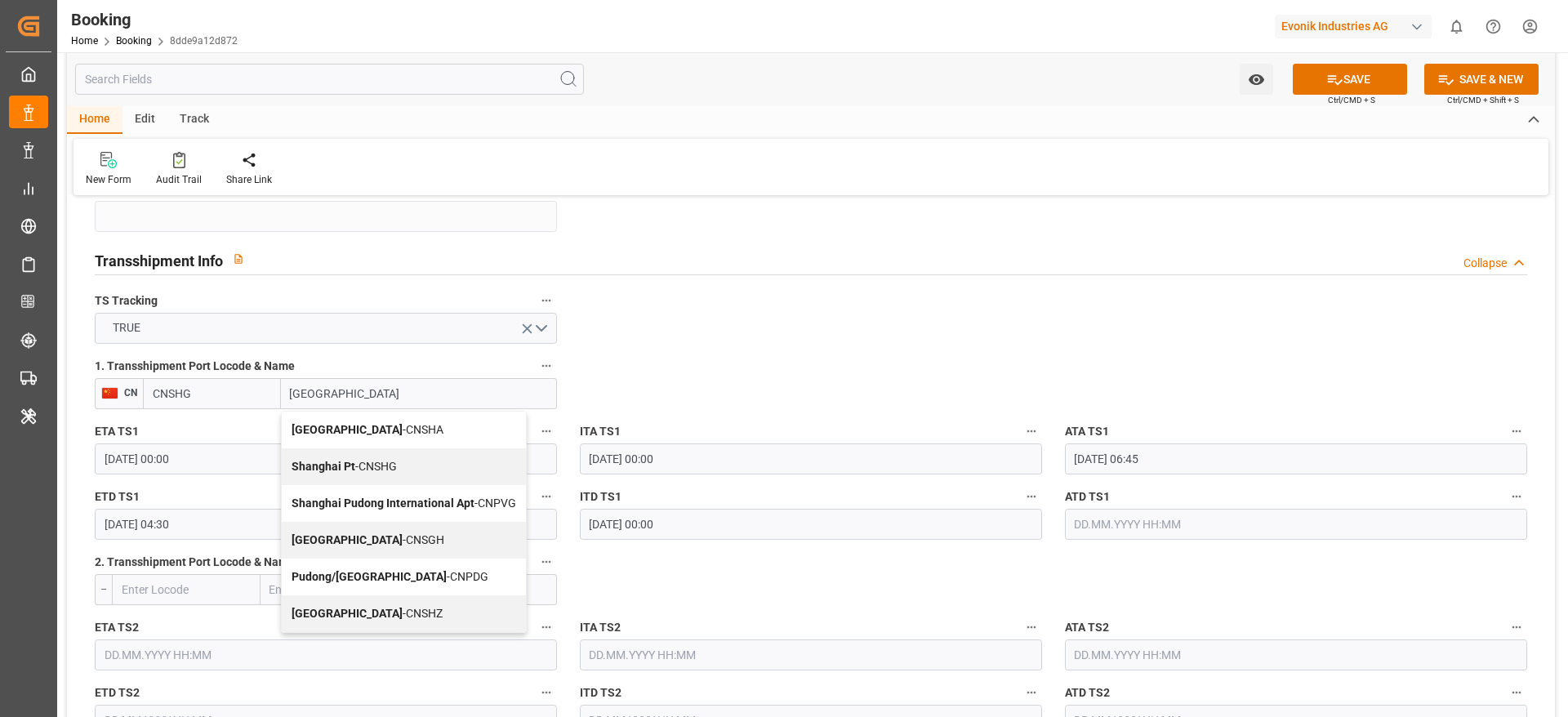
click at [359, 539] on span "Shanghai - CNSGH" at bounding box center [368, 540] width 153 height 13
type input "CNSGH"
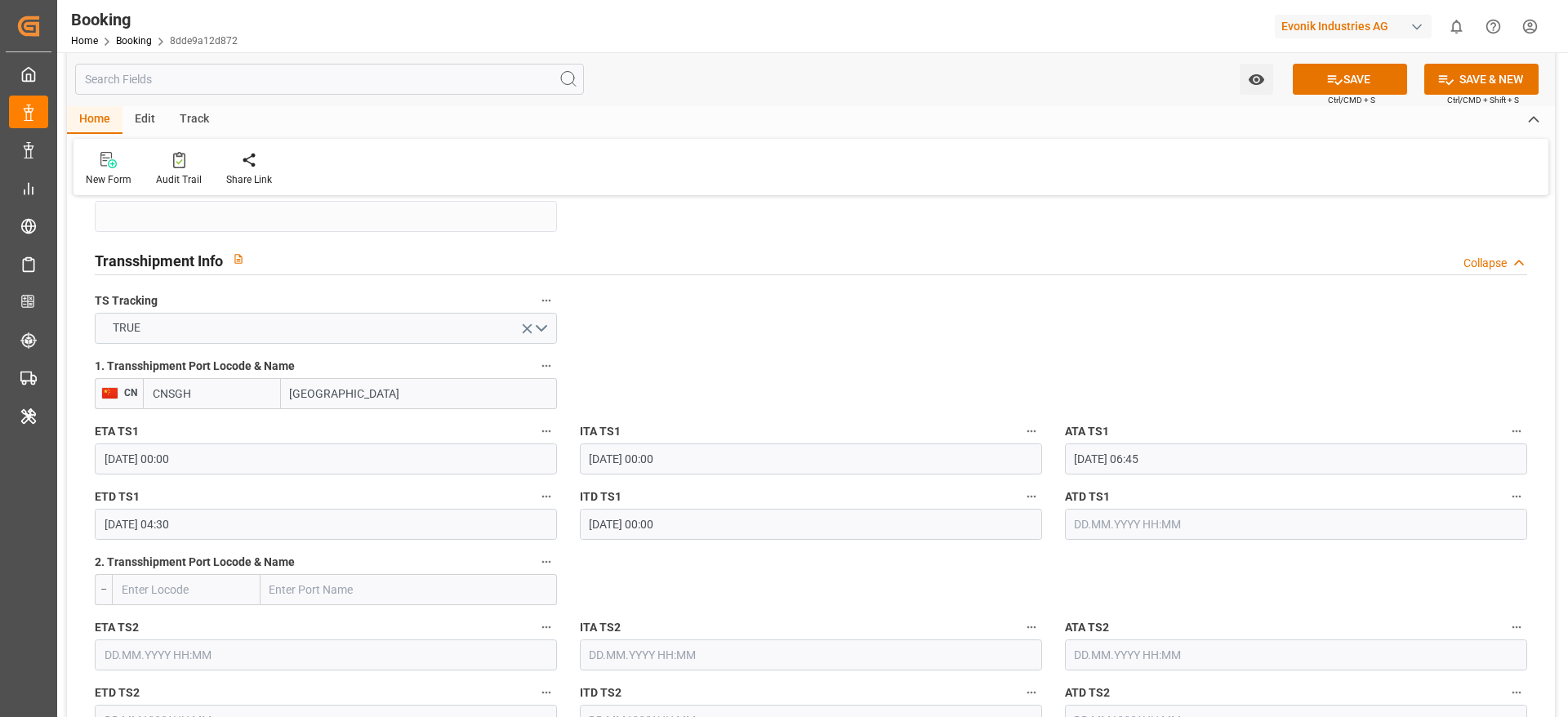
type input "[GEOGRAPHIC_DATA]"
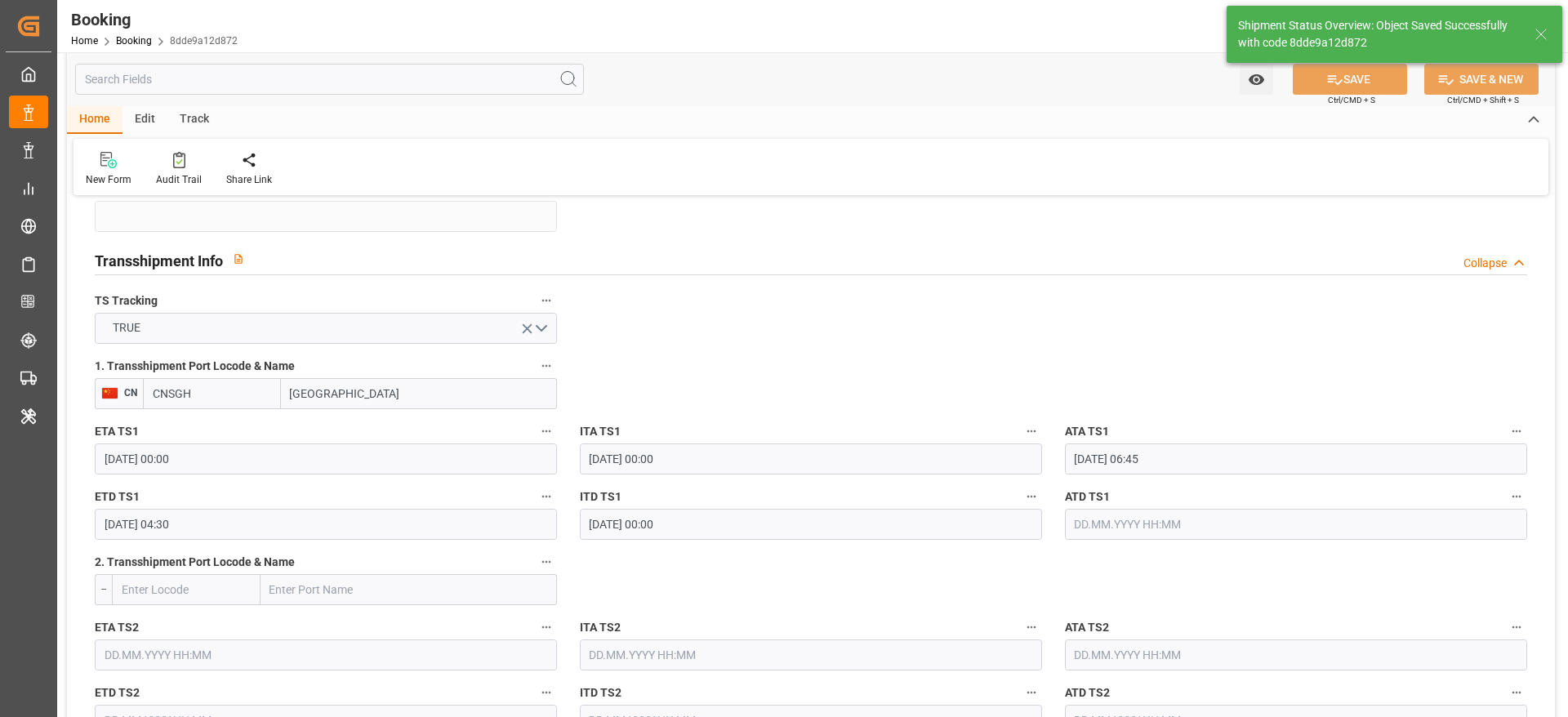
type input "[DATE] 09:21"
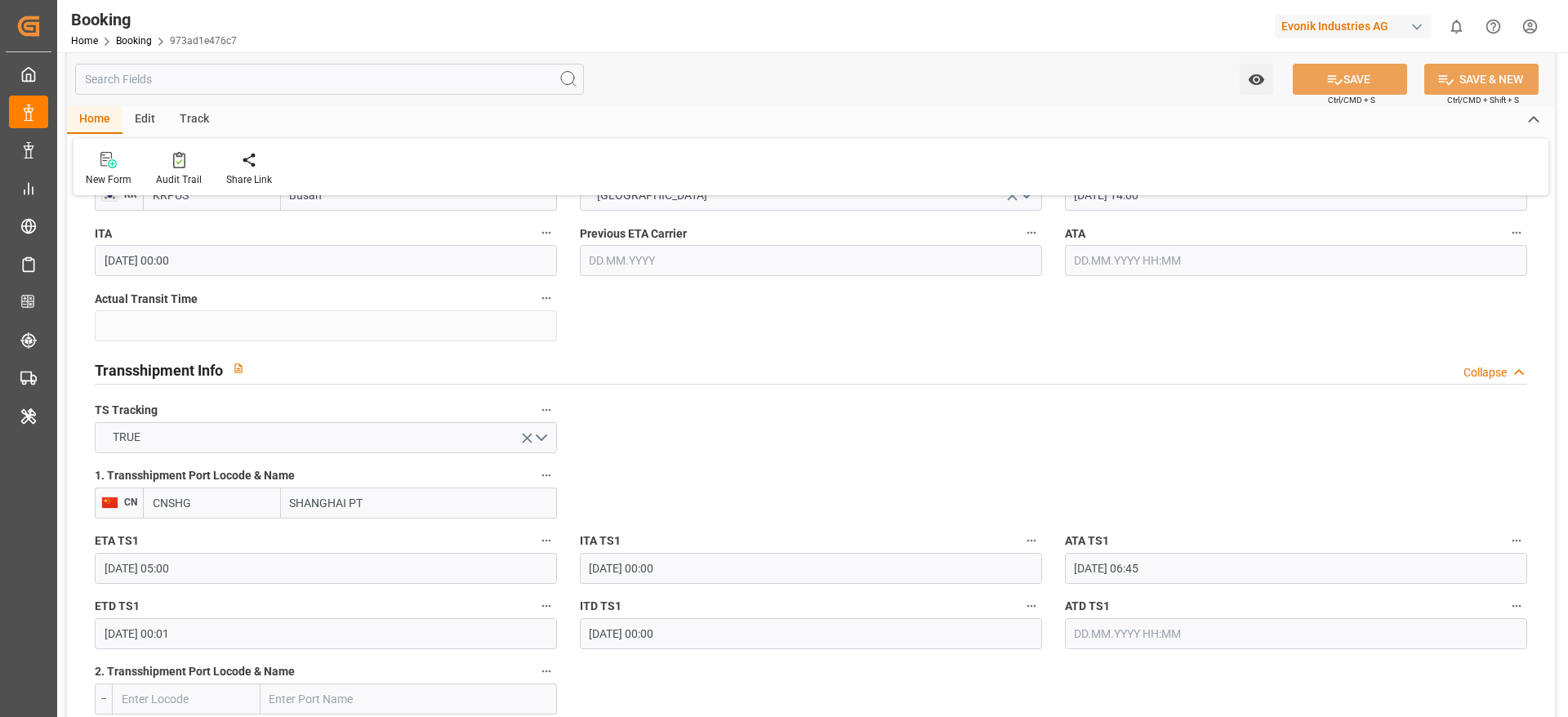
scroll to position [1567, 0]
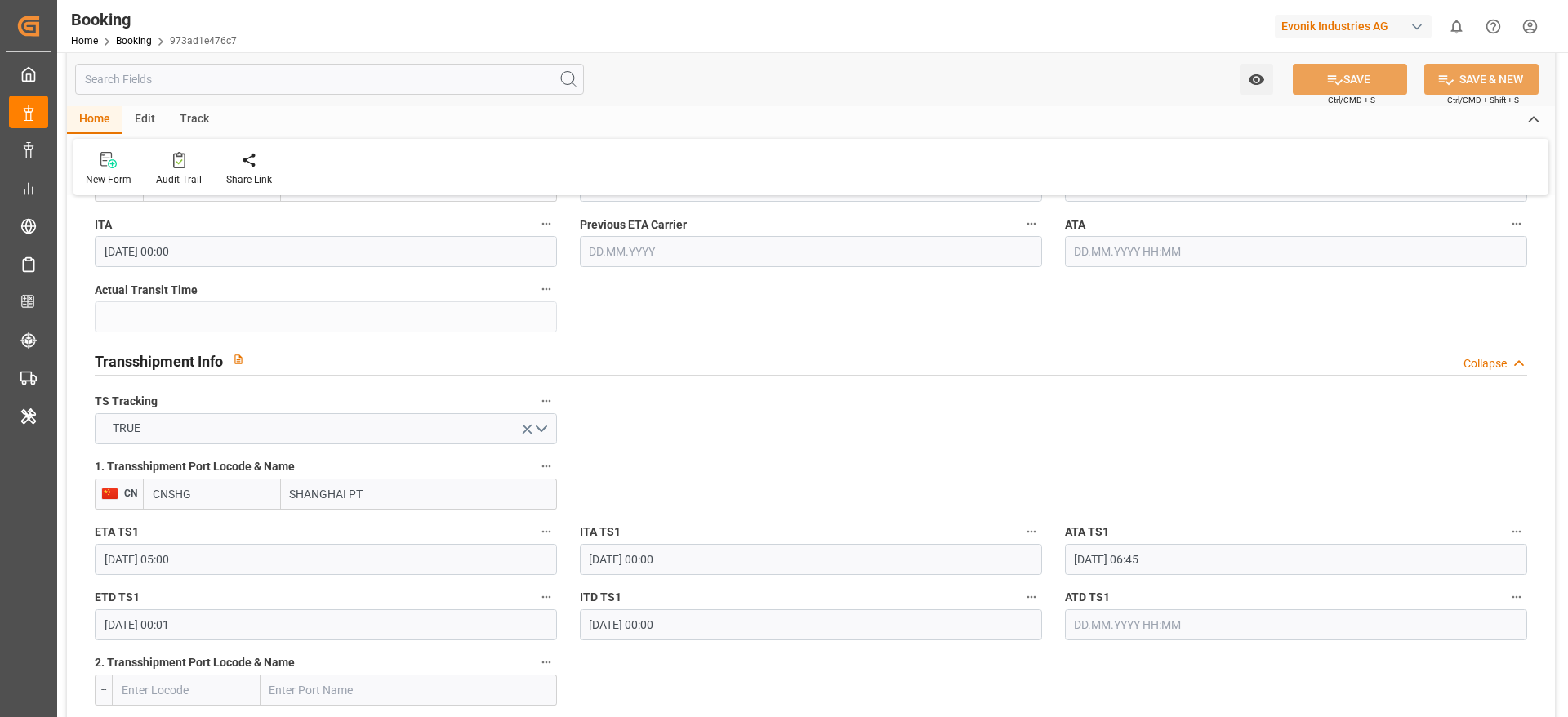
click at [443, 498] on input "SHANGHAI PT" at bounding box center [419, 494] width 276 height 31
type input "[GEOGRAPHIC_DATA]"
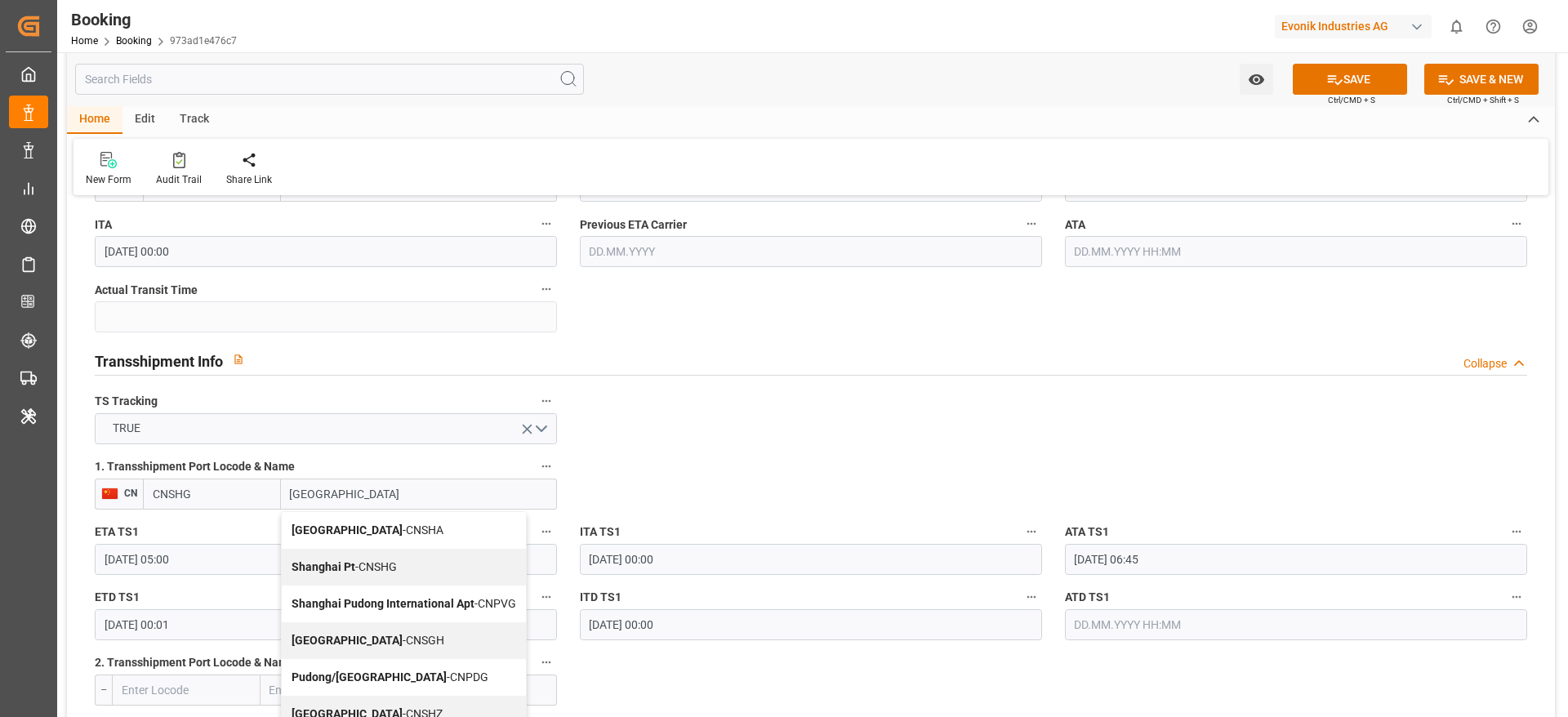
click at [379, 625] on div "Shanghai - CNSGH" at bounding box center [403, 640] width 244 height 37
type input "CNSGH"
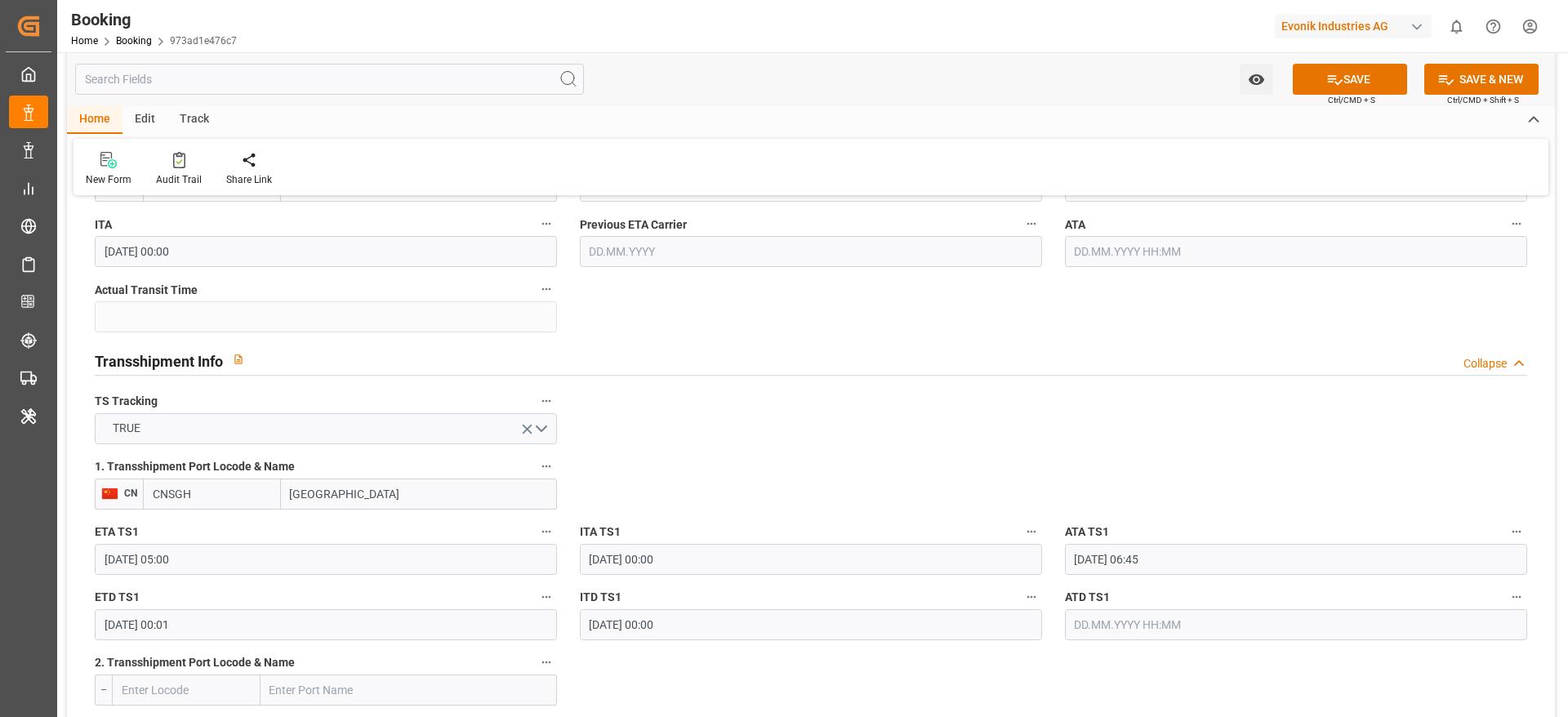
type input "[GEOGRAPHIC_DATA]"
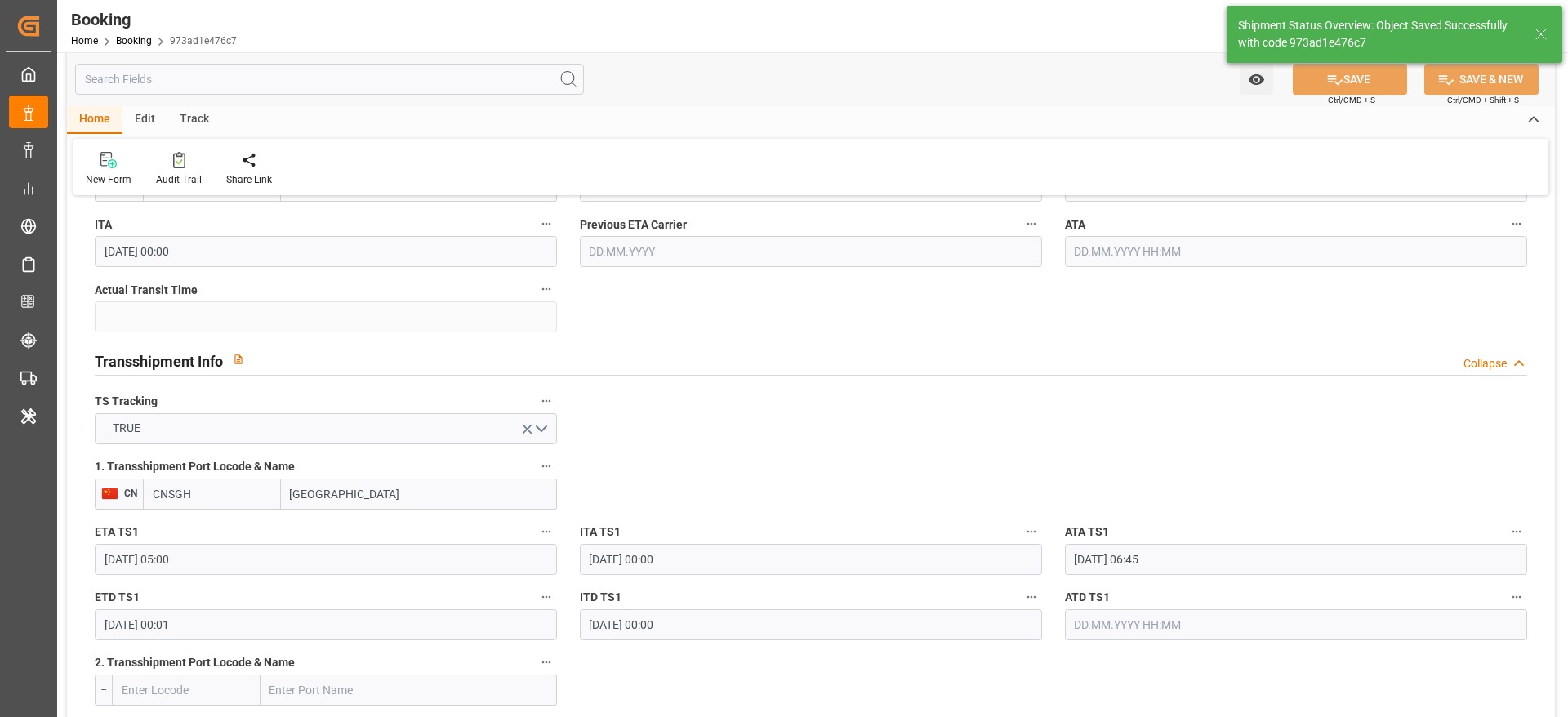
type textarea "[PERSON_NAME]"
type input "07.10.2025 09:21"
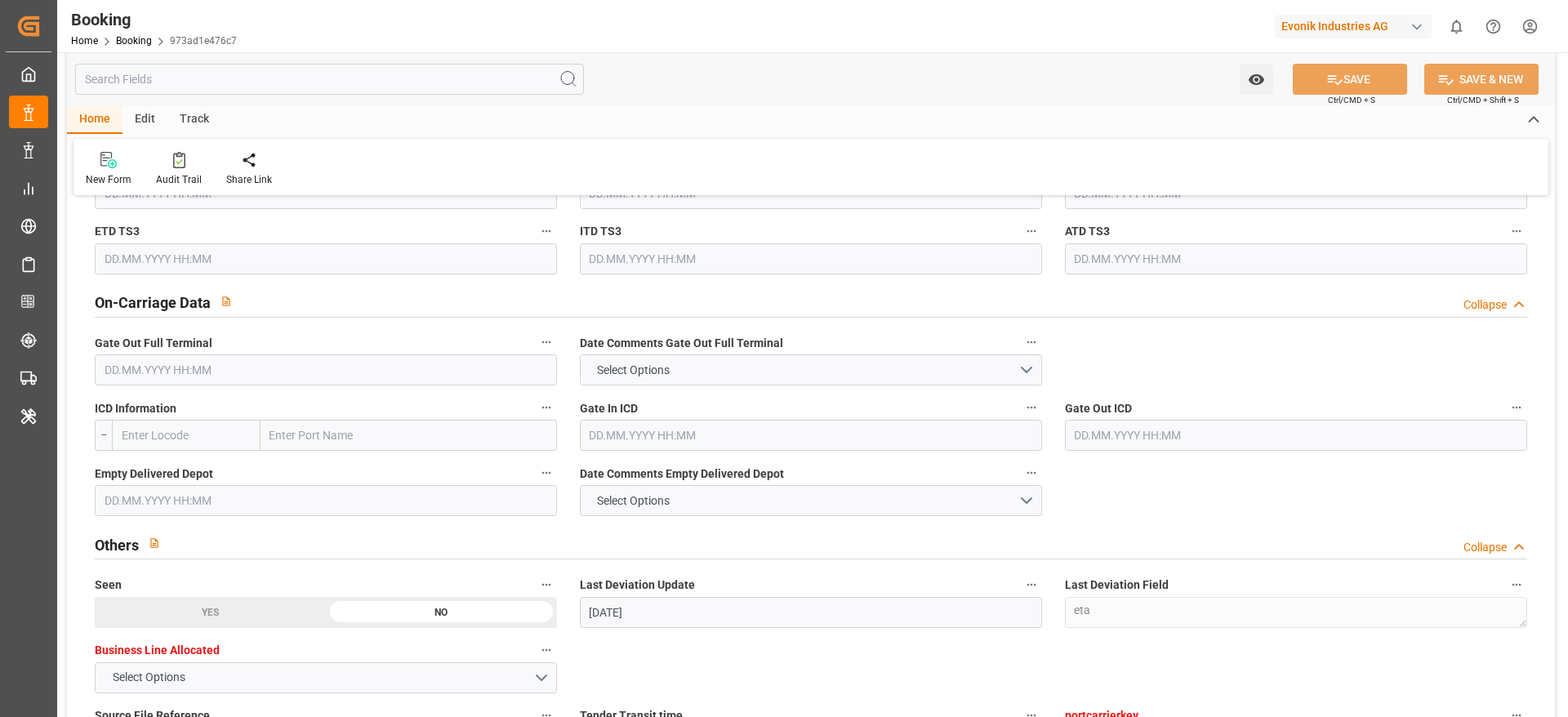
scroll to position [2900, 0]
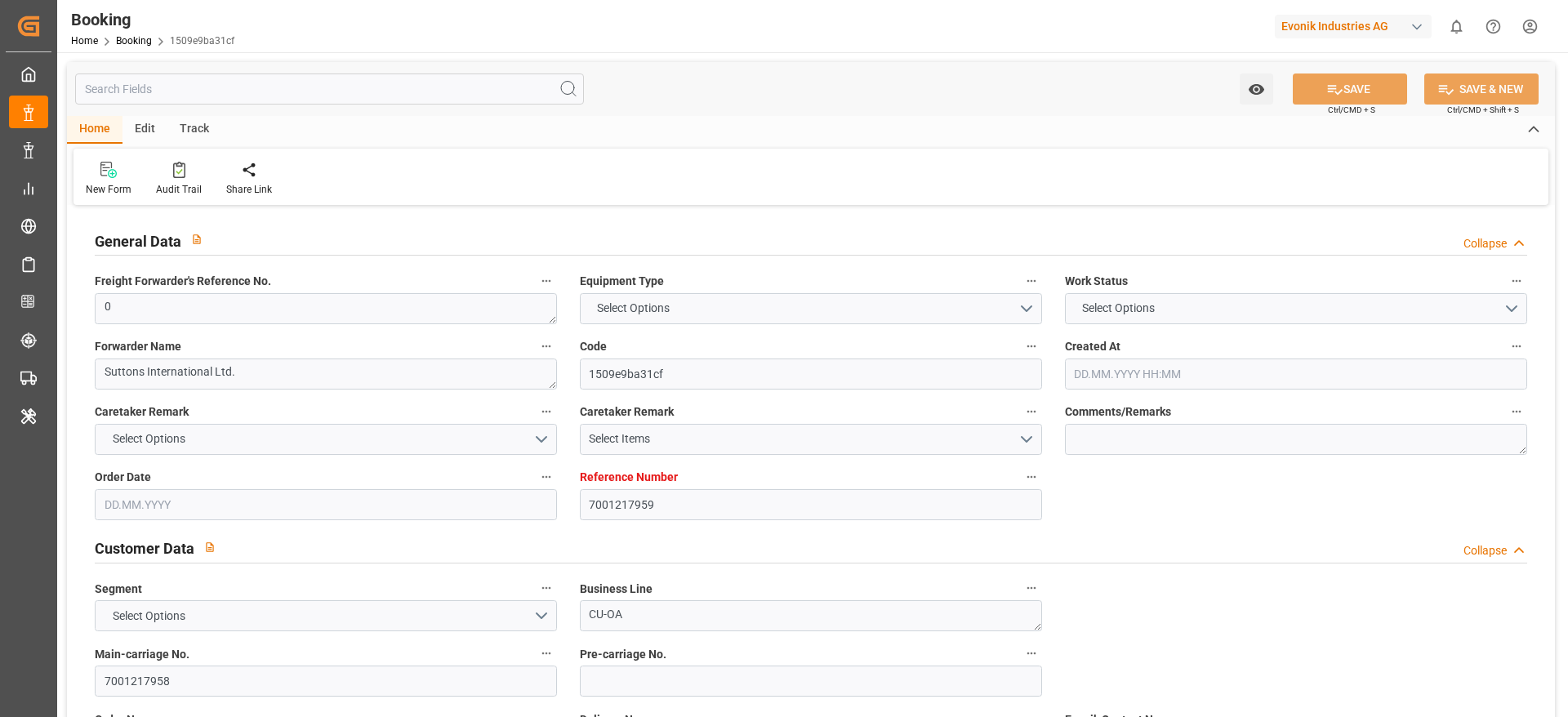
type input "7001217959"
type input "9736107"
type input "Hapag [PERSON_NAME]"
type input "Hapag Lloyd Aktiengesellschaft"
type input "NLRTM"
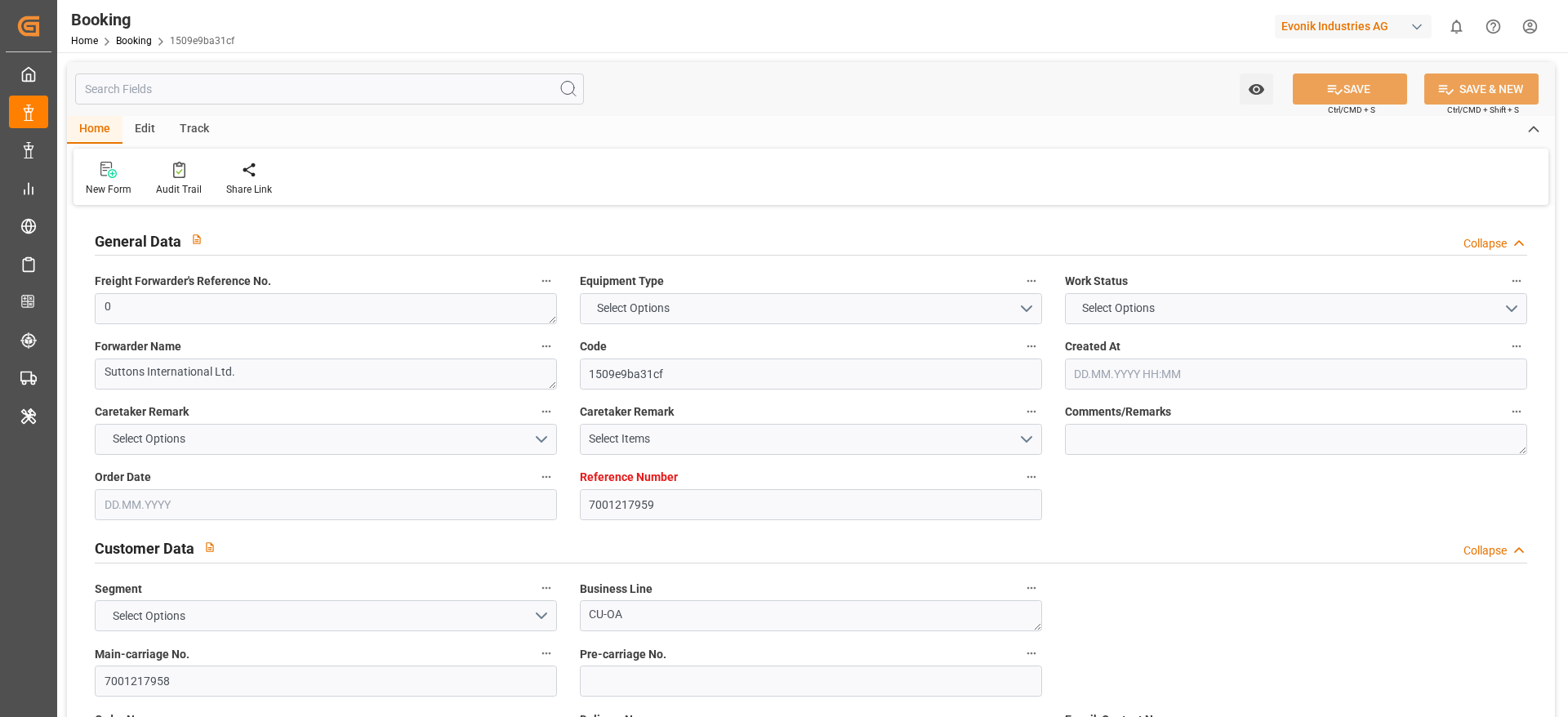
type input "CNWHG"
type input "CNSGH"
type input "0"
type input "[DATE] 14:38"
type input "[DATE]"
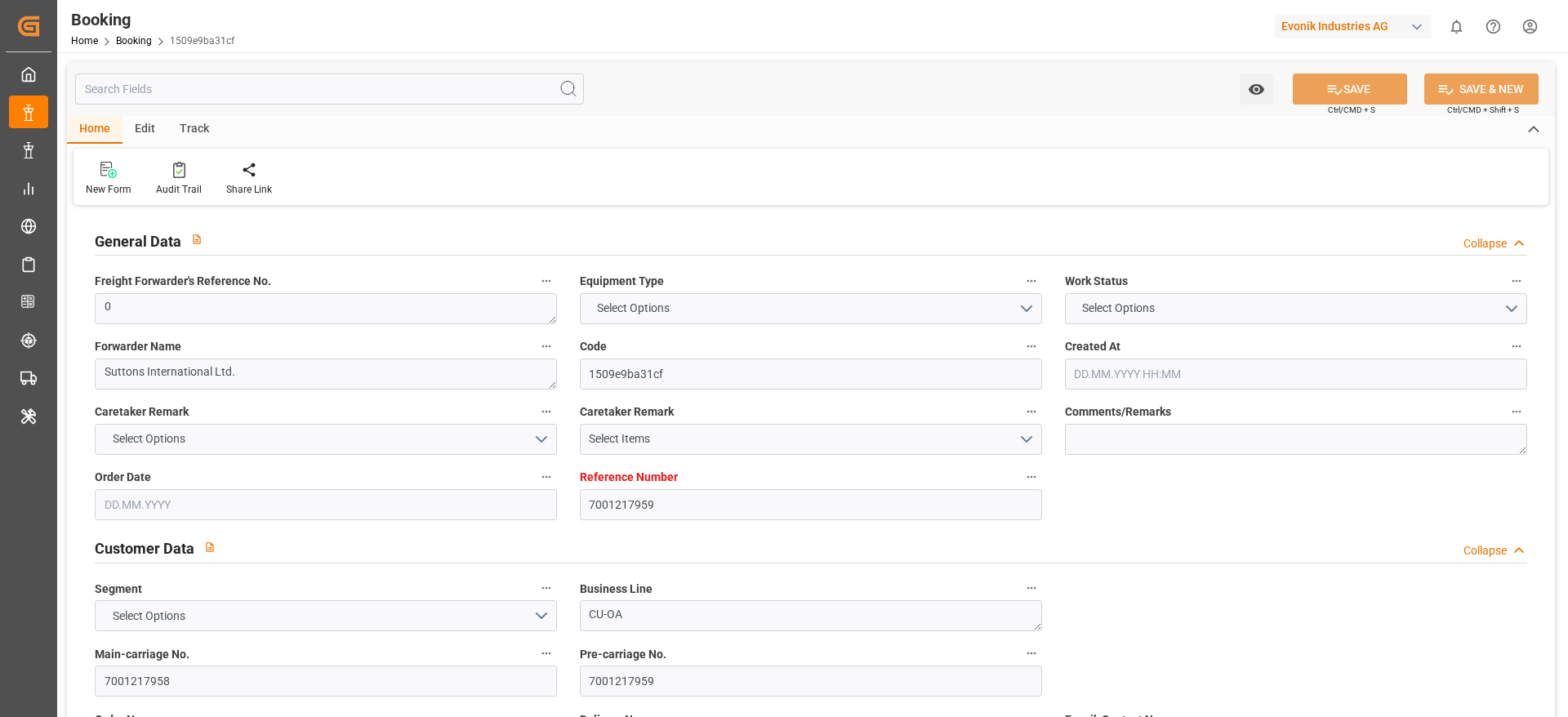
type input "[DATE]"
type input "[DATE] 00:00"
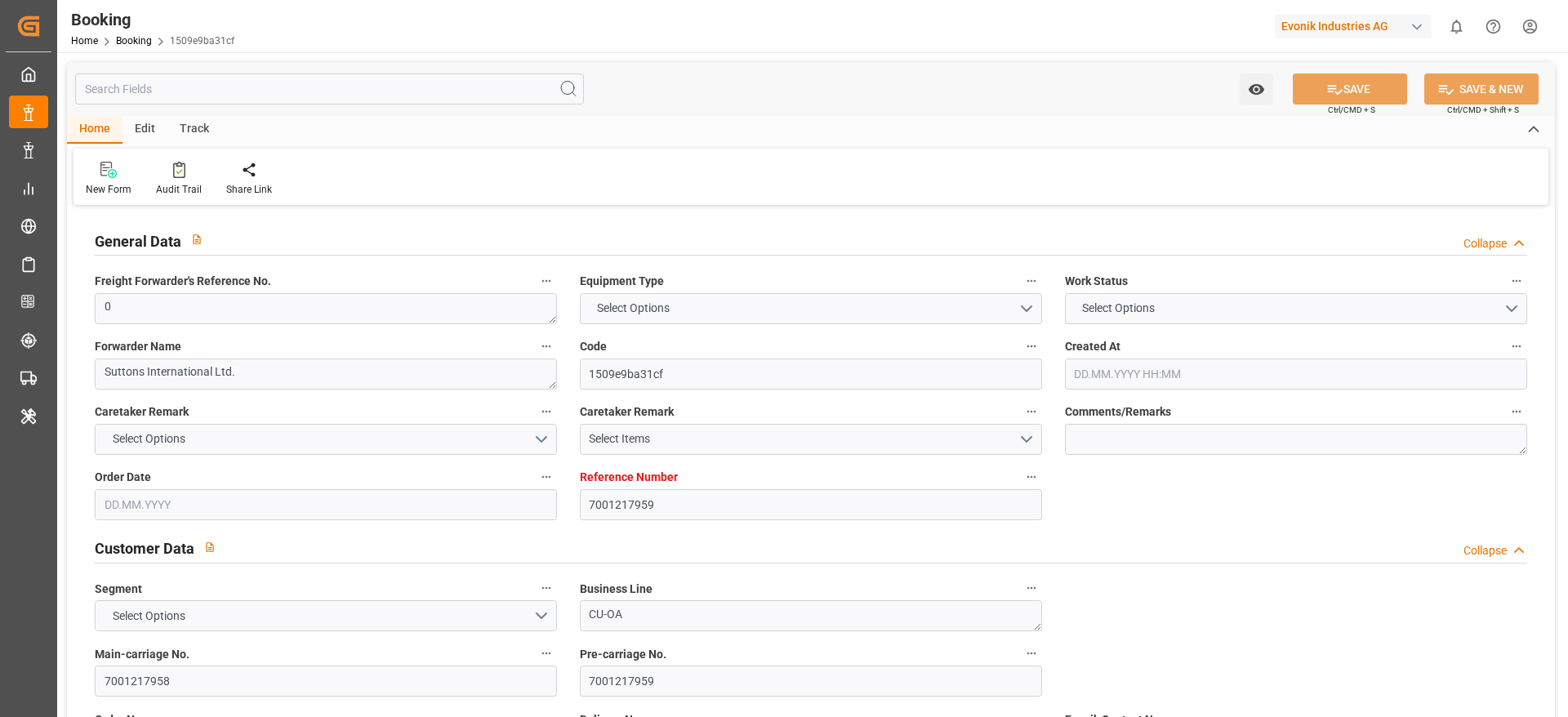
type input "[DATE] 00:00"
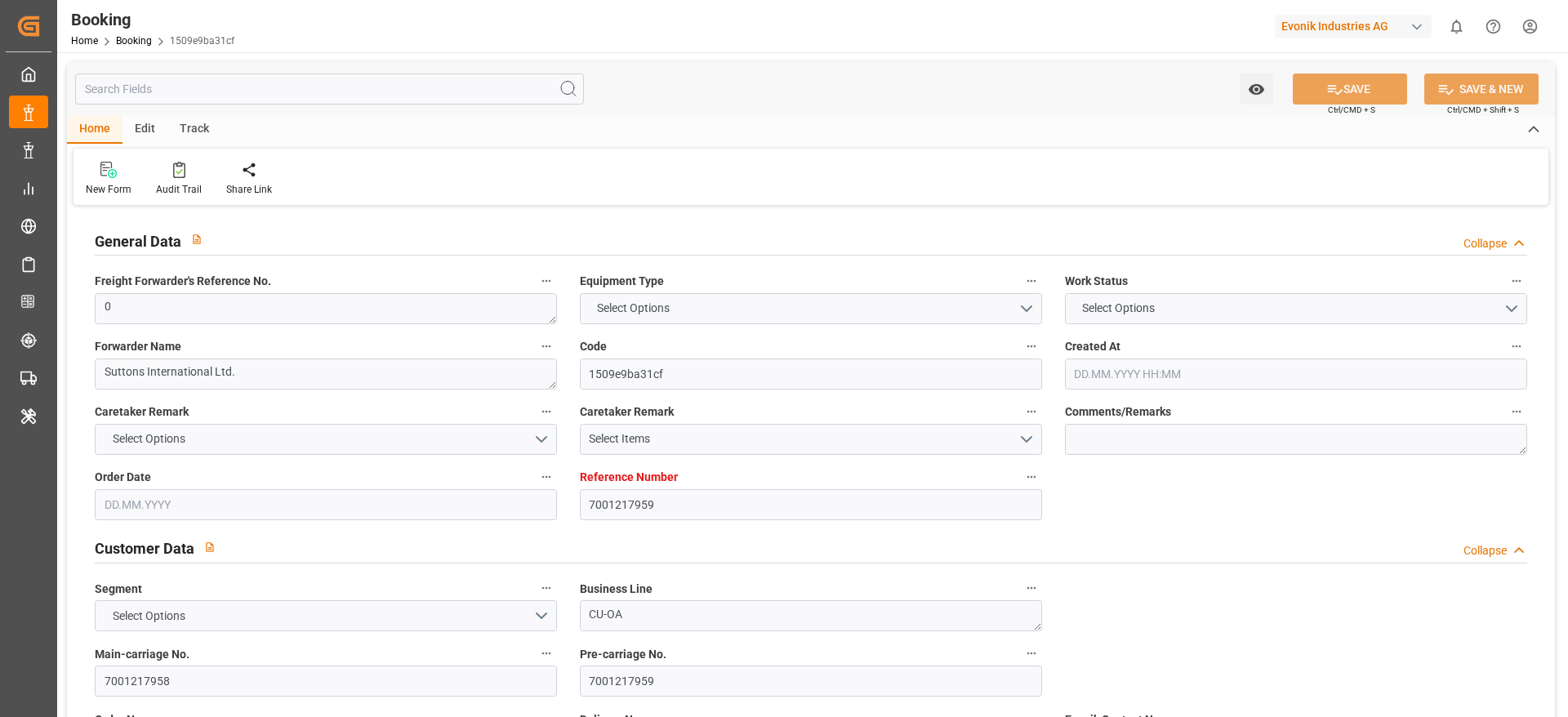
type input "[DATE] 00:00"
type input "[DATE]"
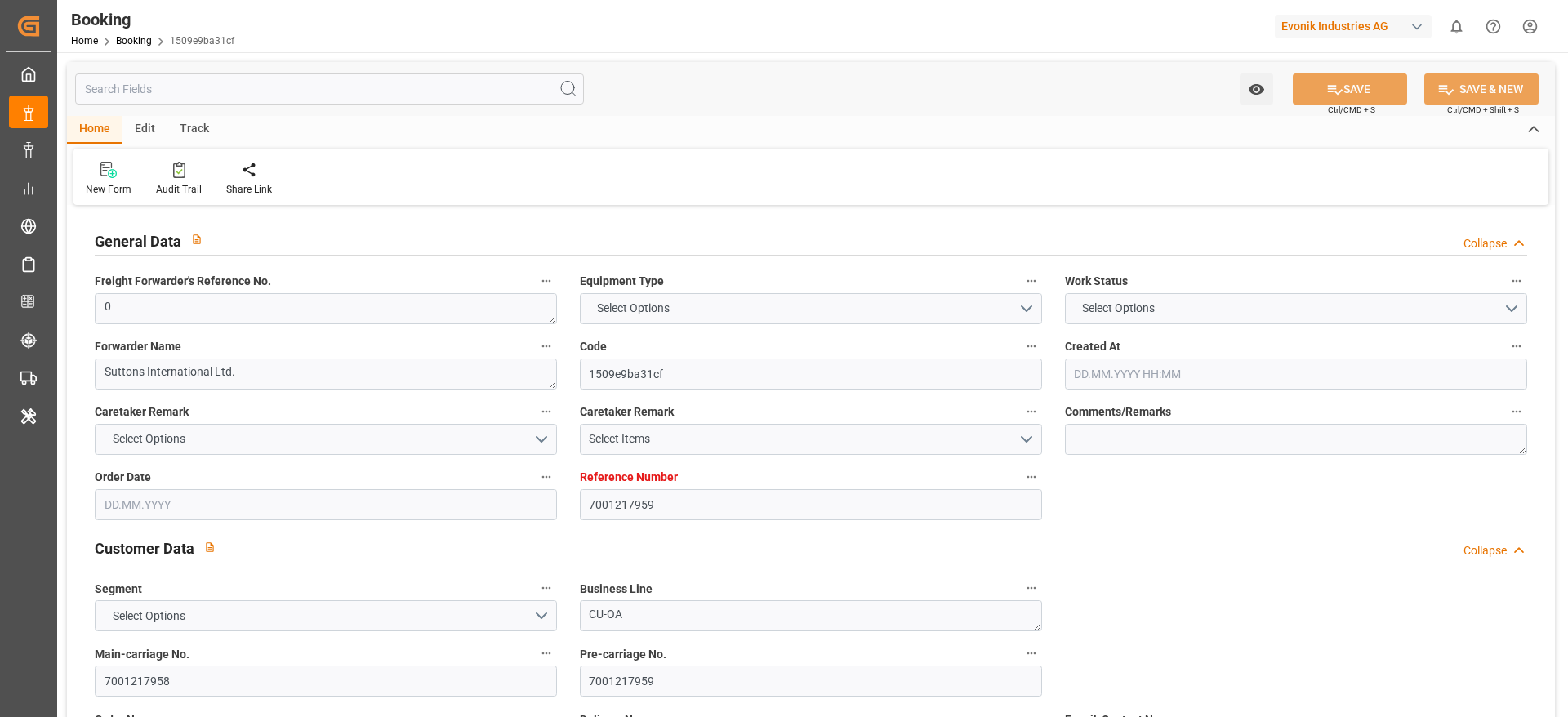
type input "07.10.2025 00:00"
type input "07.10.2025"
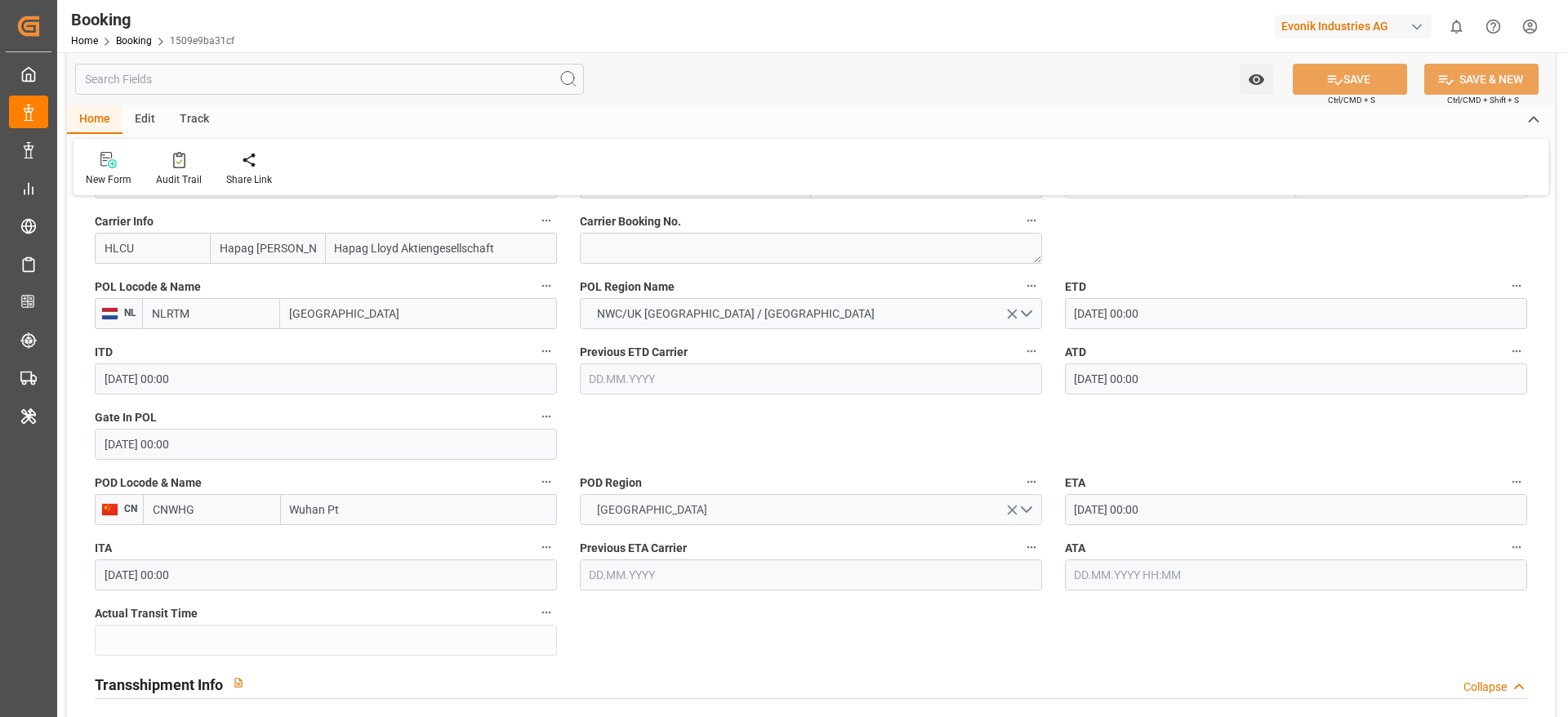
scroll to position [1249, 0]
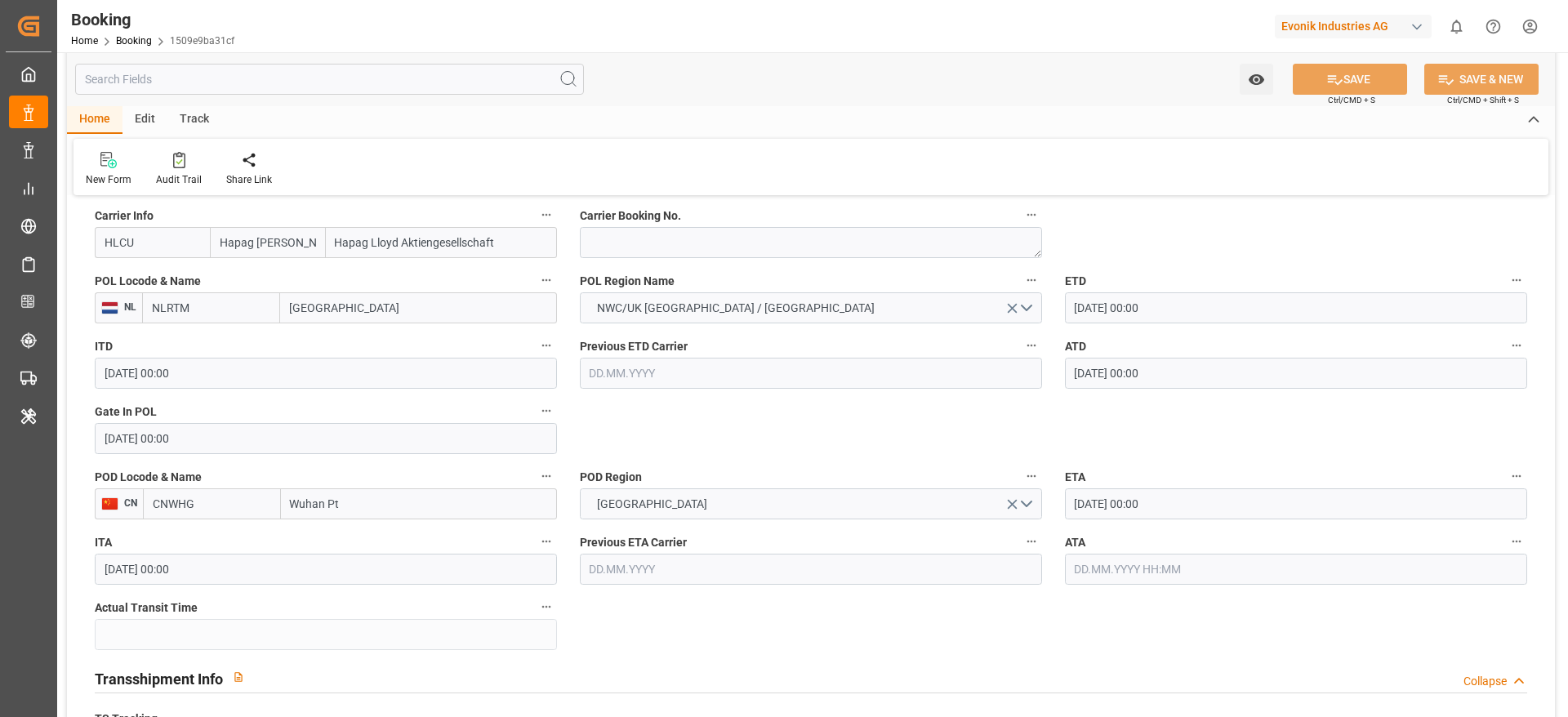
click at [1283, 561] on input "text" at bounding box center [1295, 569] width 462 height 31
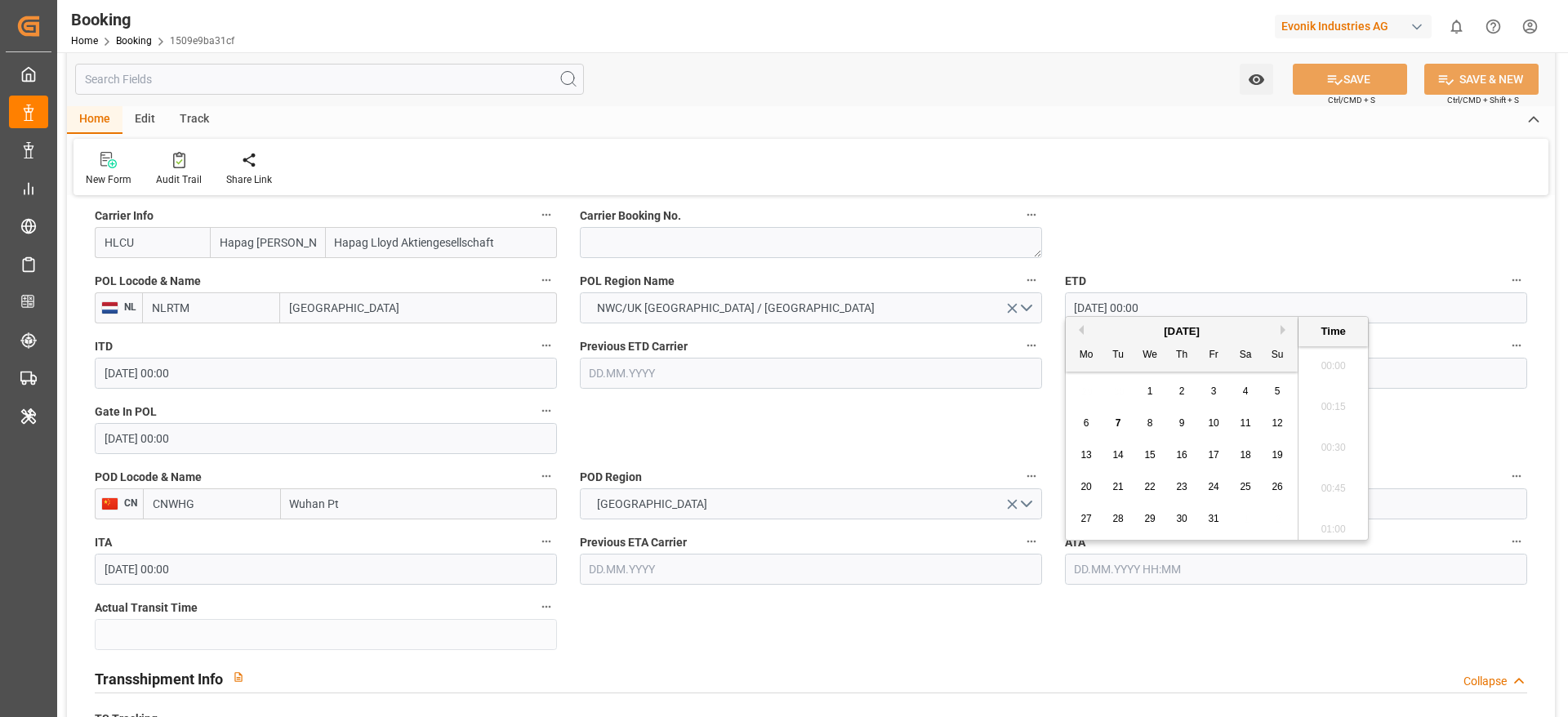
scroll to position [2333, 0]
click at [1087, 411] on div "6 7 8 9 10 11 12" at bounding box center [1181, 423] width 223 height 32
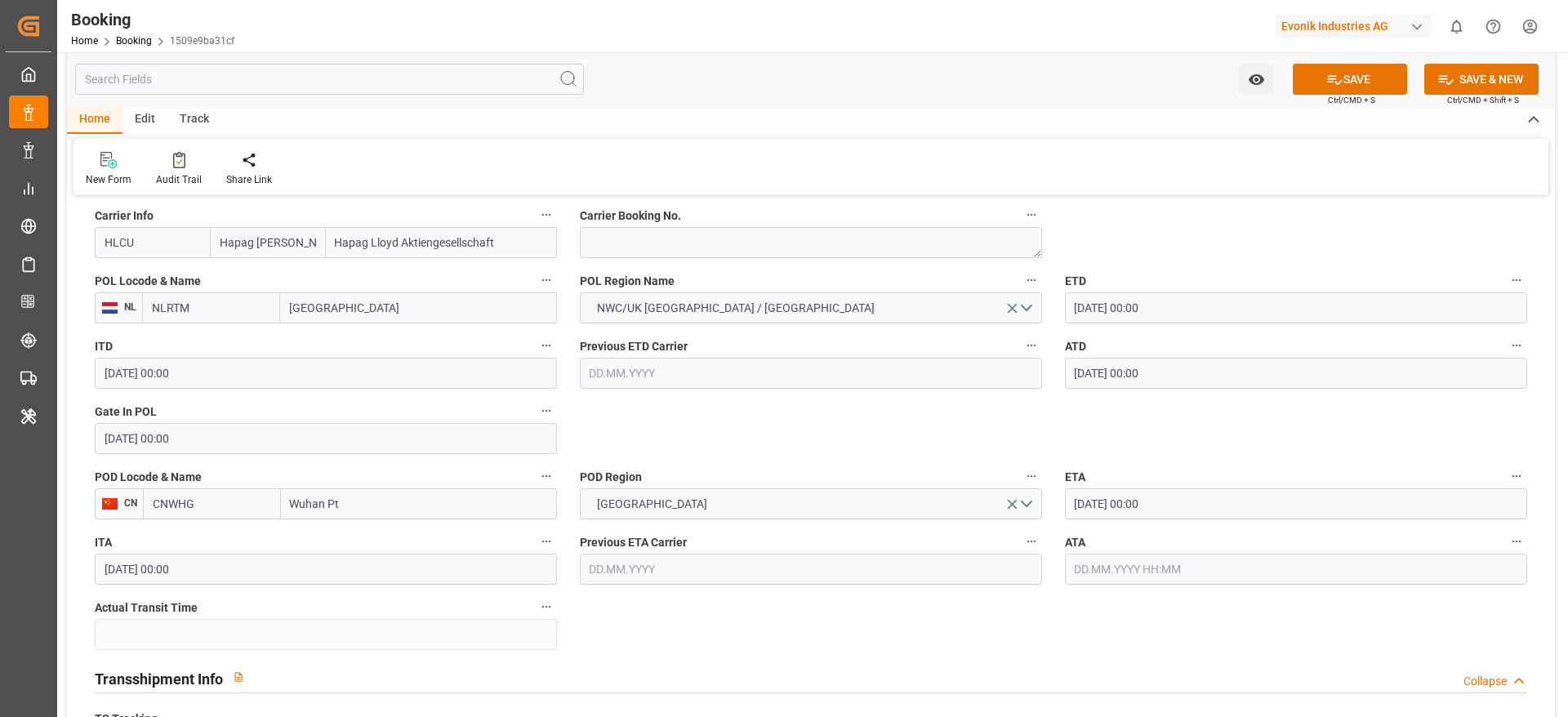
click at [1137, 563] on input "text" at bounding box center [1295, 569] width 462 height 31
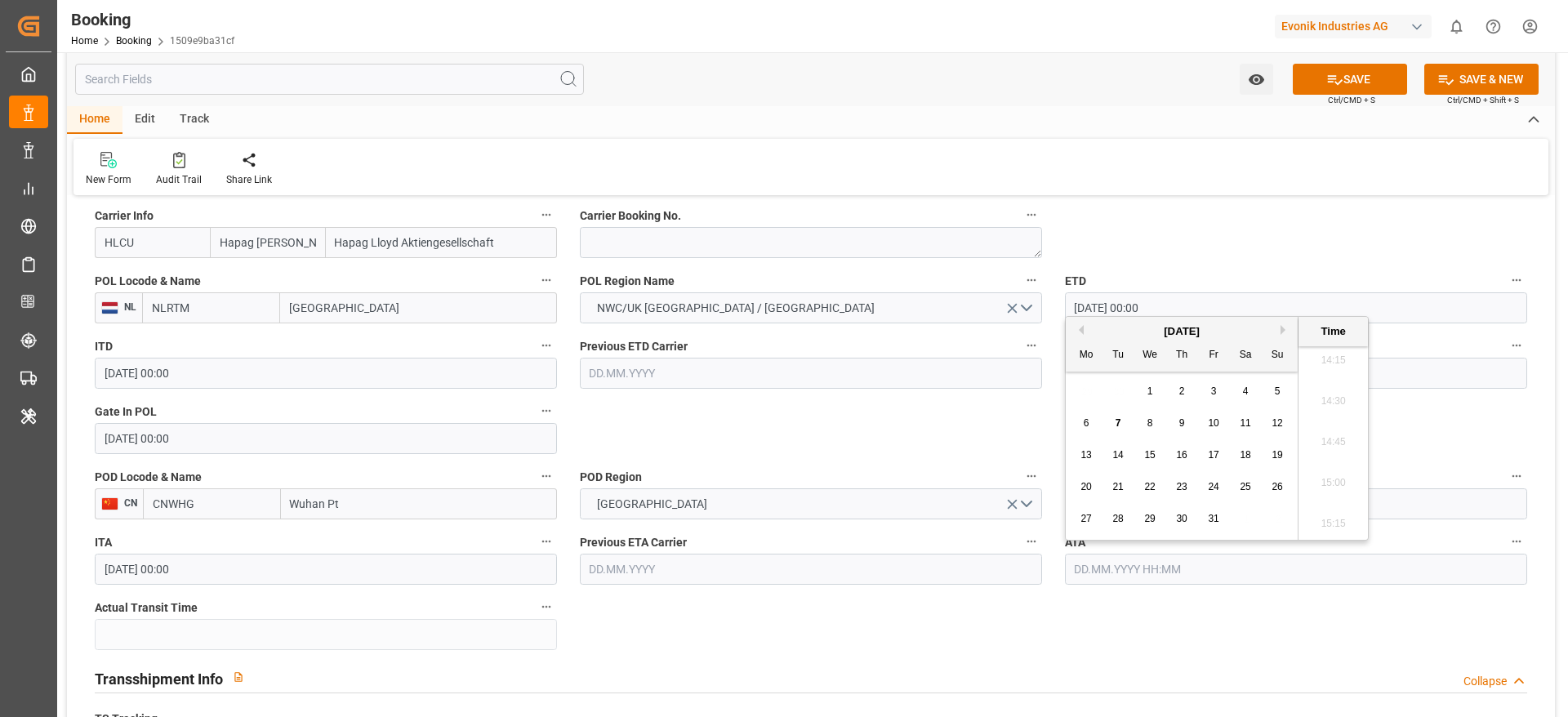
click at [1085, 424] on span "6" at bounding box center [1086, 423] width 6 height 11
type input "06.10.2025 00:00"
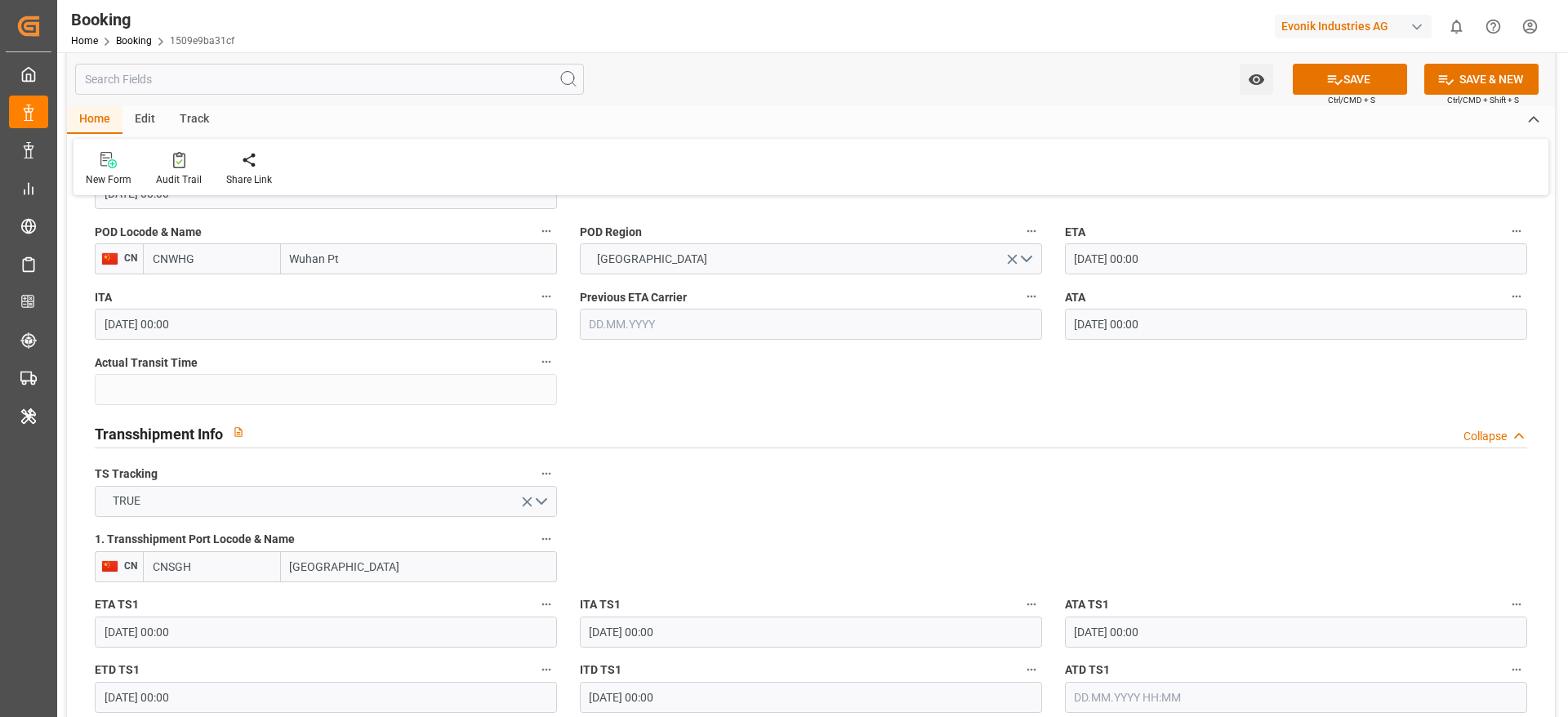
scroll to position [1496, 0]
click at [1252, 308] on input "06.10.2025 00:00" at bounding box center [1295, 323] width 462 height 31
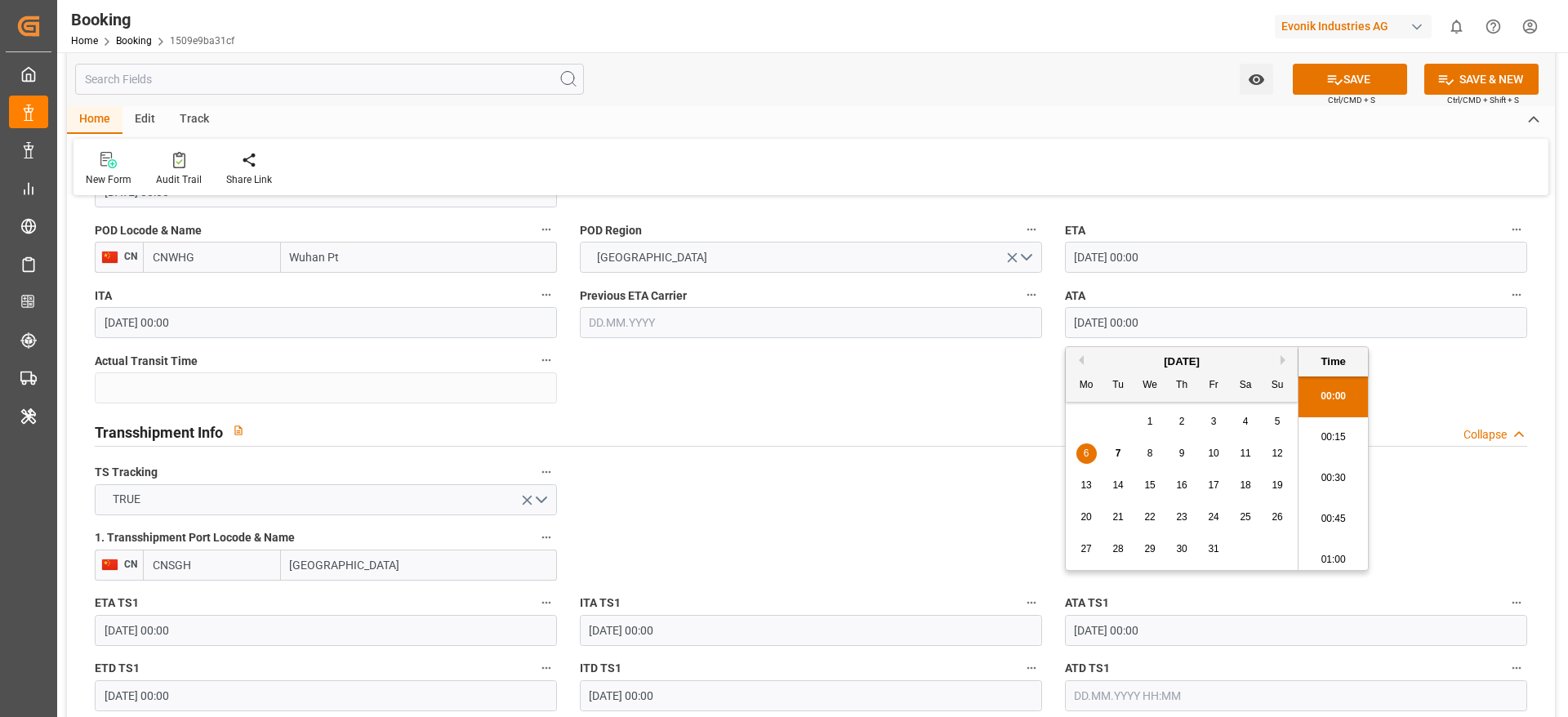
click at [1252, 308] on input "06.10.2025 00:00" at bounding box center [1295, 323] width 462 height 31
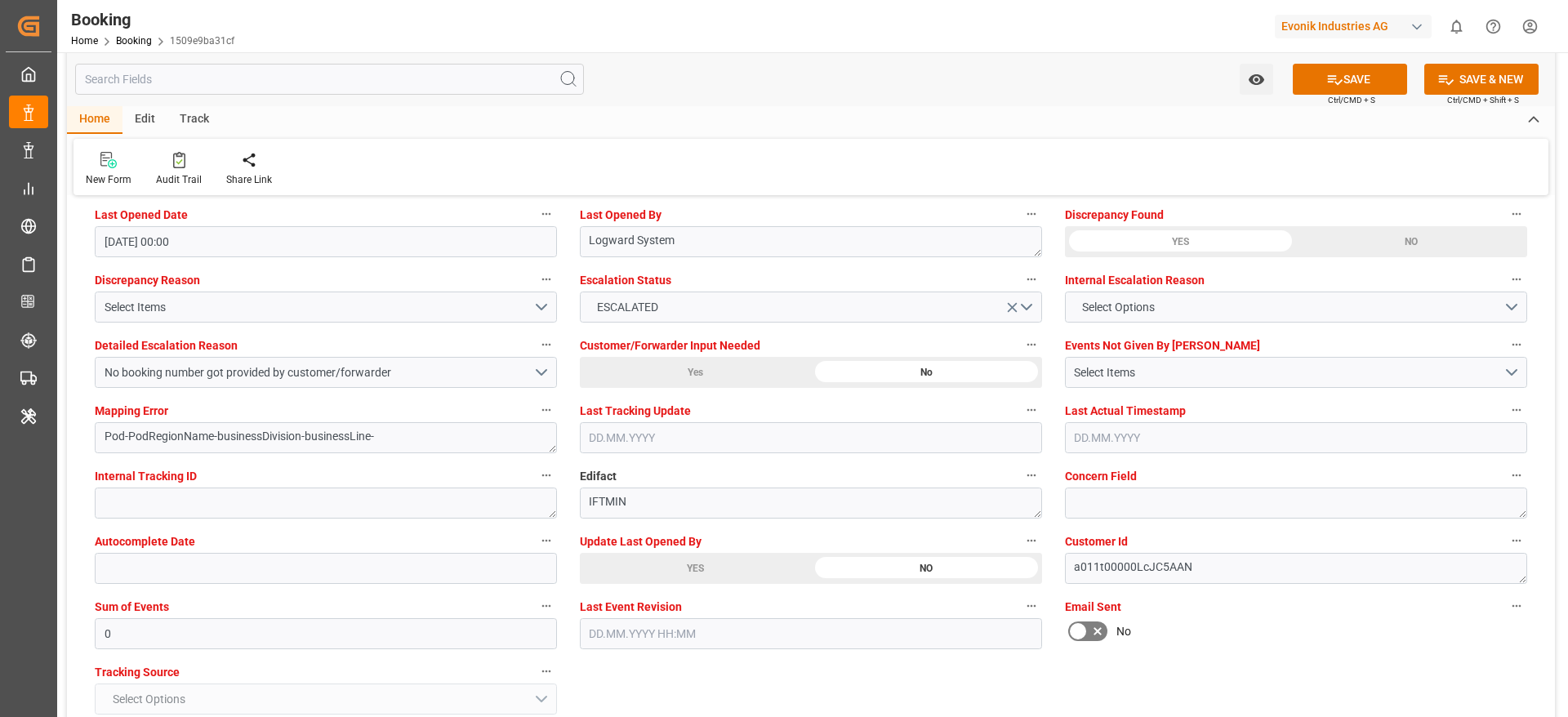
scroll to position [3017, 0]
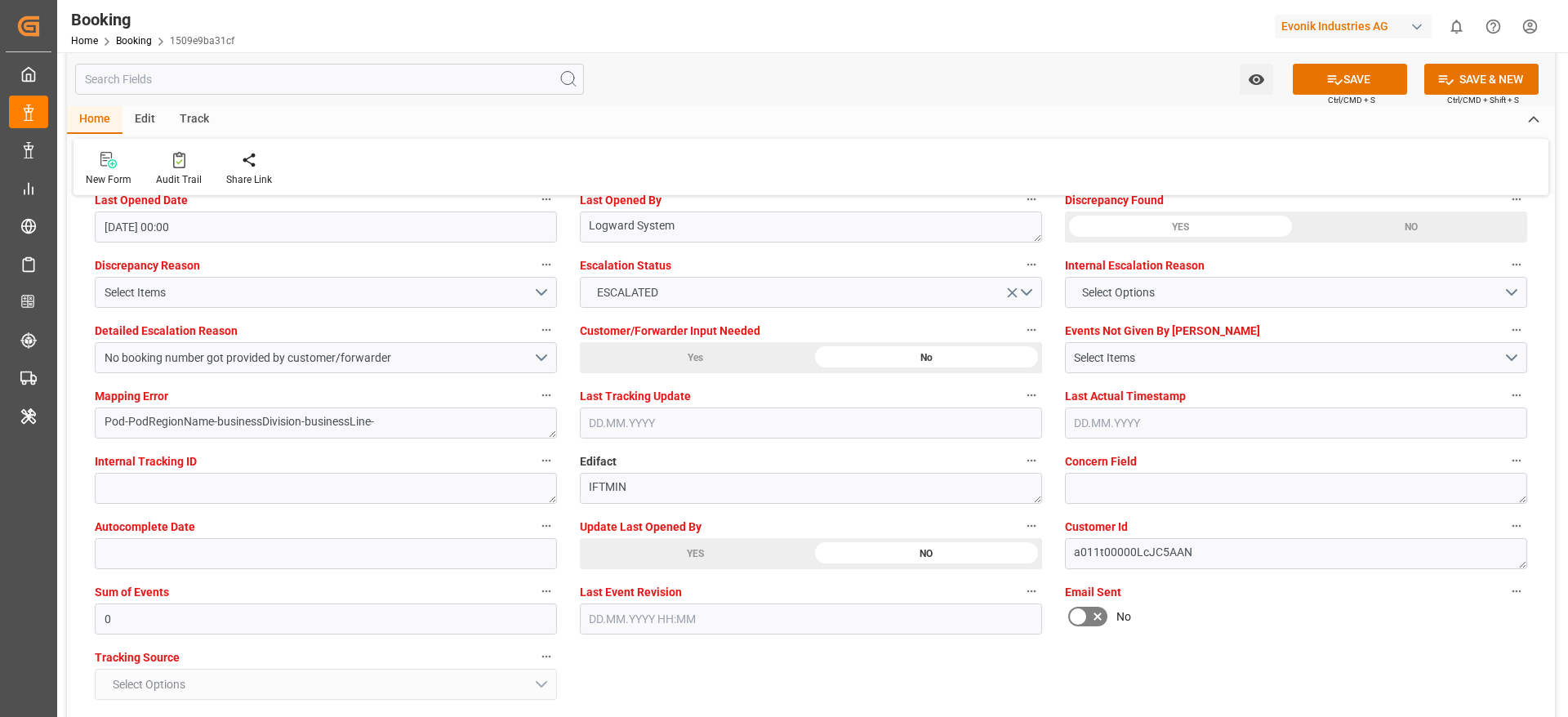
click at [795, 547] on div "YES" at bounding box center [695, 554] width 231 height 31
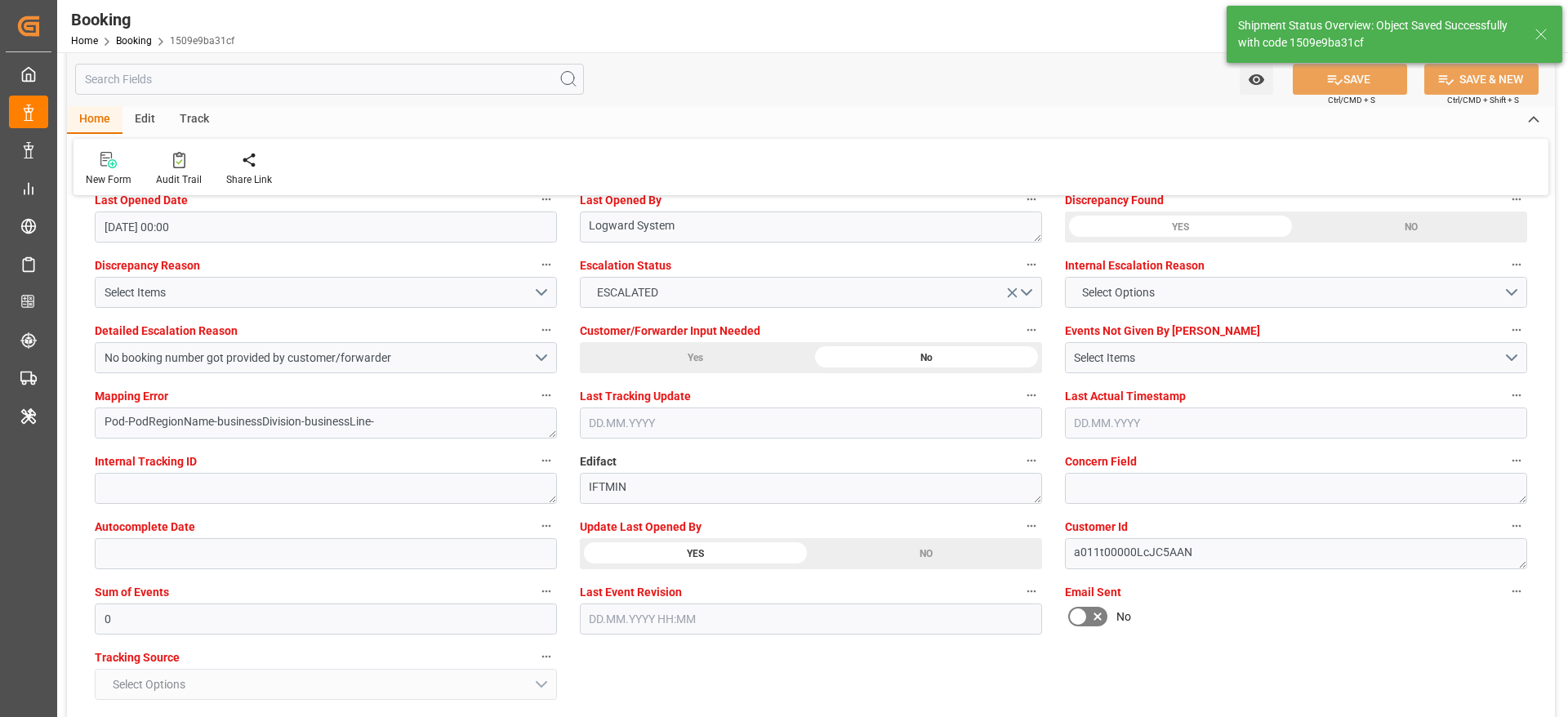
type textarea "[PERSON_NAME]"
type input "07.10.2025 09:22"
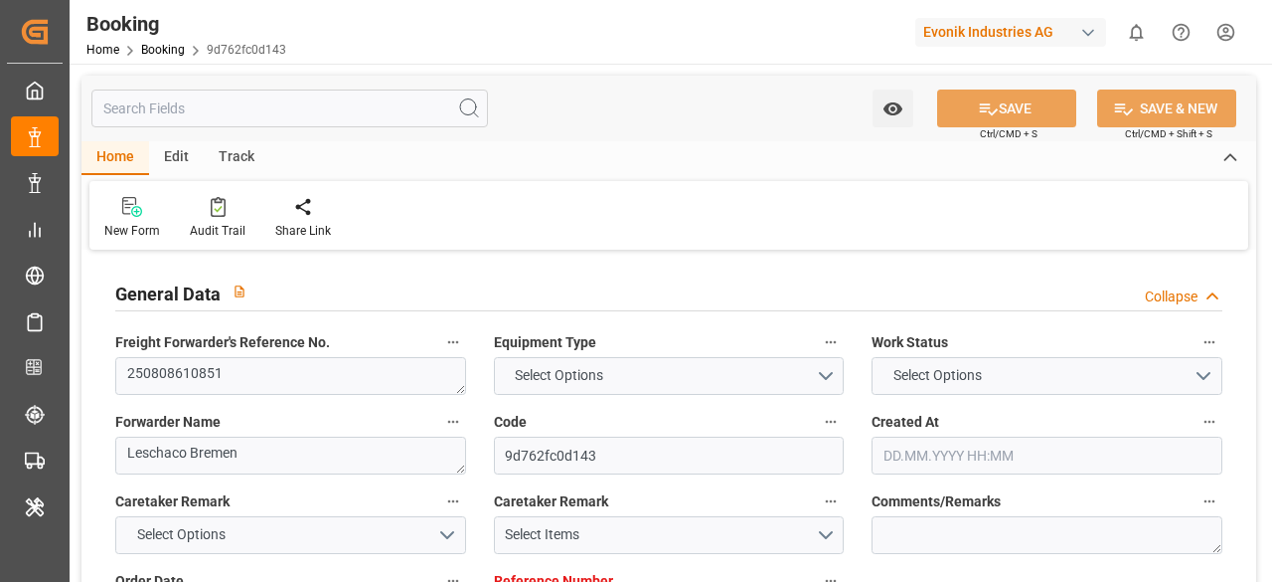
type input "7001237379"
type input "9619945"
type input "Hapag [PERSON_NAME]"
type input "Hapag Lloyd Aktiengesellschaft"
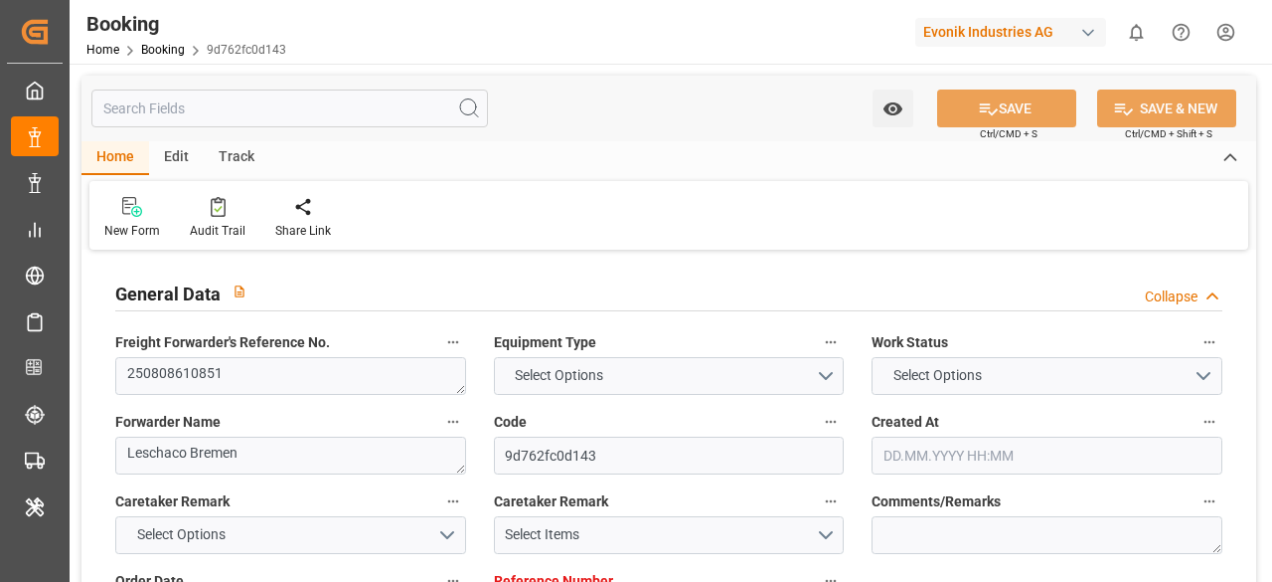
type input "NLRTM"
type input "CNTXG"
type input "MYTPP"
type input "0"
type input "NLRTM"
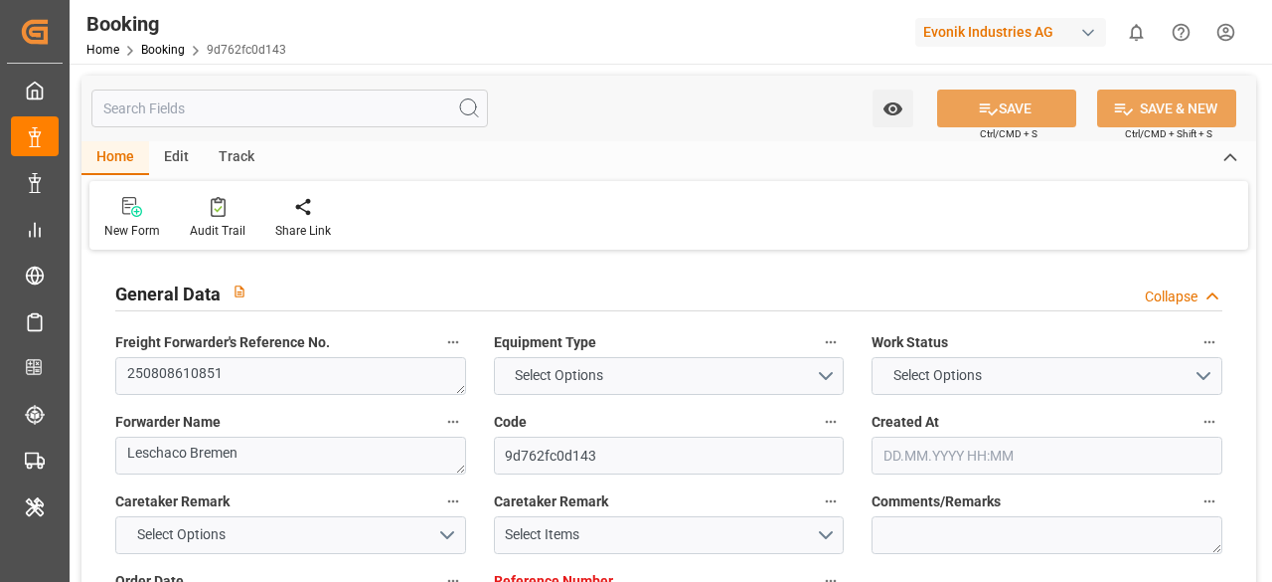
type input "CNTXG"
type input "9321031"
type input "[DATE] 12:14"
type input "[DATE]"
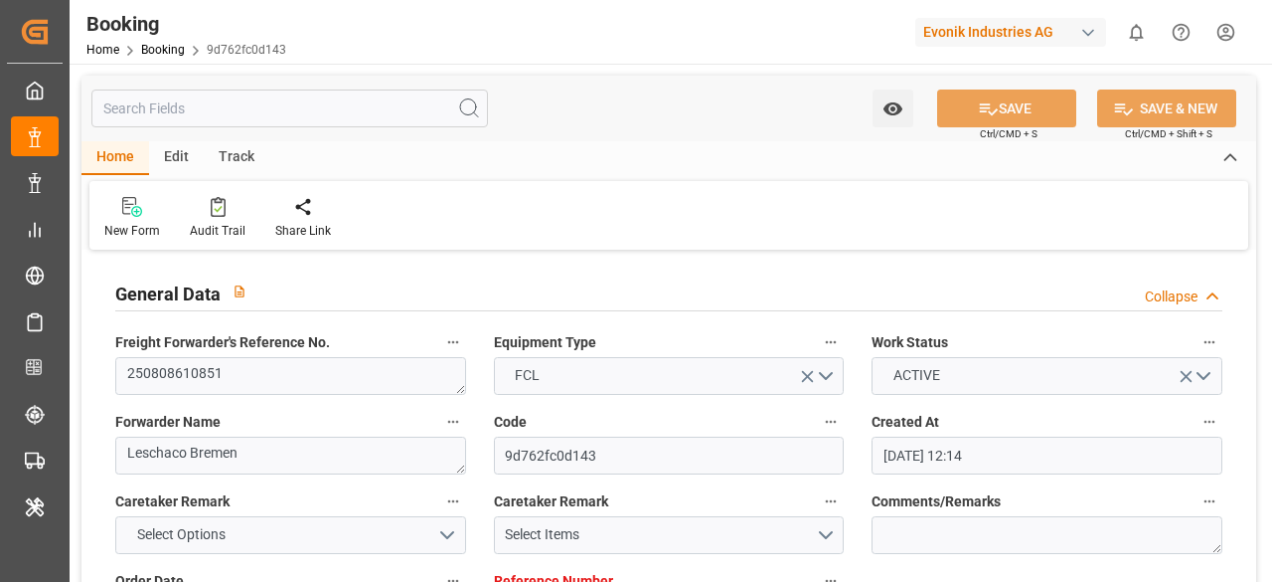
type input "[DATE]"
type input "[DATE] 20:00"
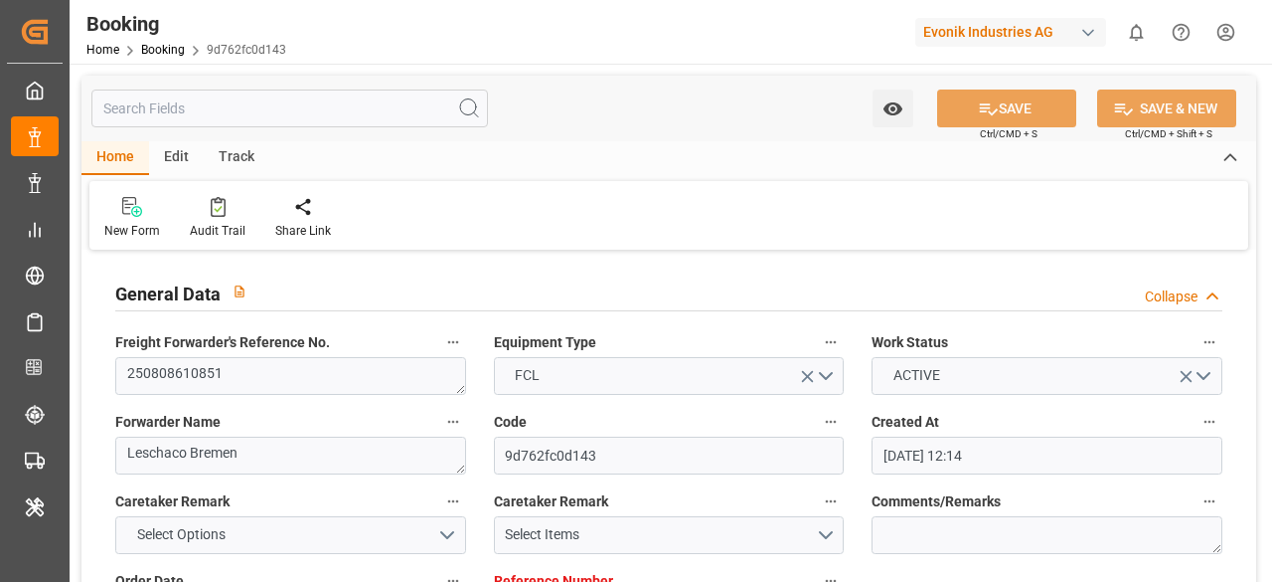
type input "[DATE] 00:00"
type input "[DATE] 03:30"
type input "[DATE] 15:03"
type input "[DATE] 08:00"
type input "[DATE] 05:30"
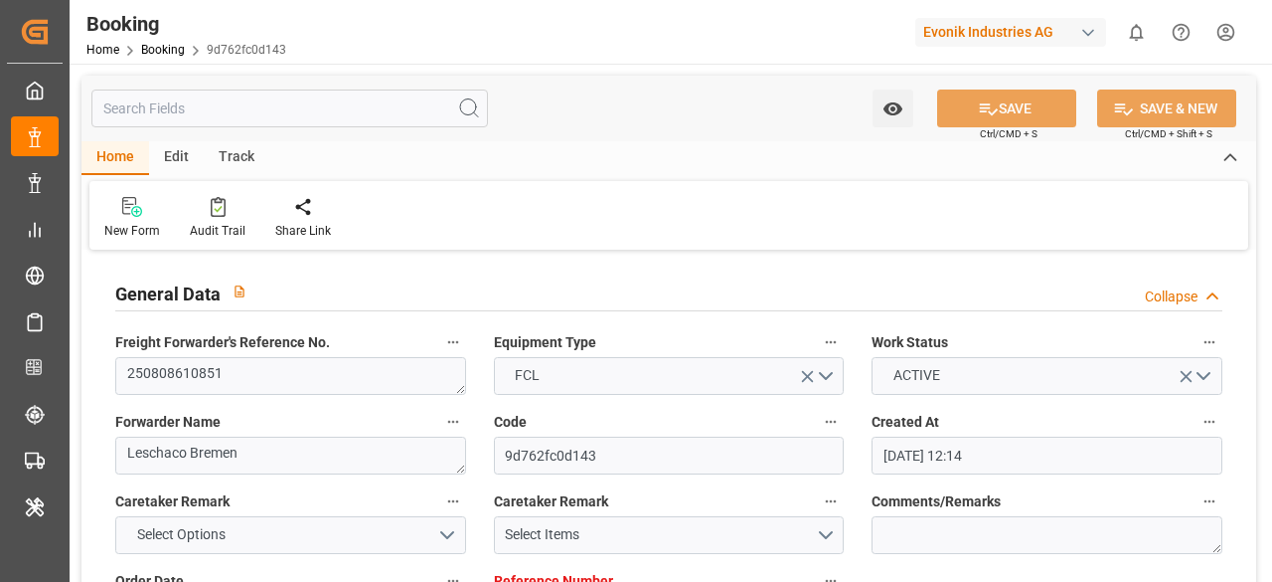
type input "[DATE] 00:30"
type input "[DATE] 00:00"
type input "[DATE] 23:48"
type input "[DATE] 09:00"
type input "[DATE] 00:00"
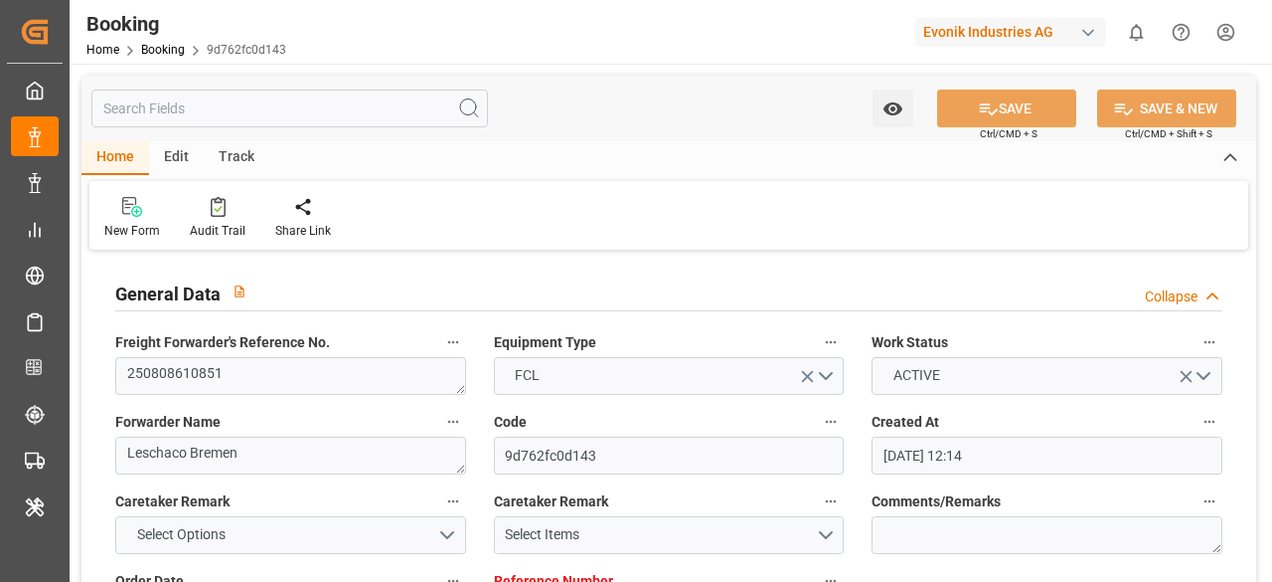
type input "[DATE]"
type input "[DATE] 23:32"
type input "[DATE]"
type input "[DATE] 09:17"
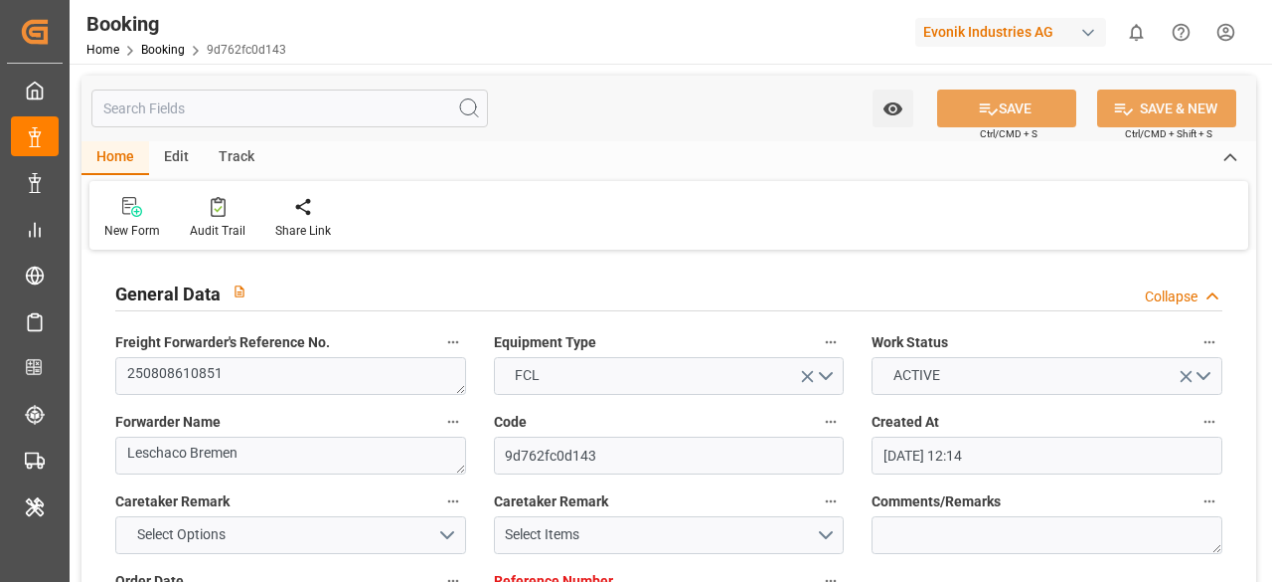
type input "[DATE] 11:17"
type input "[DATE] 17:50"
type input "[DATE] 09:15"
type input "[DATE] 10:05"
type input "[DATE] 12:00"
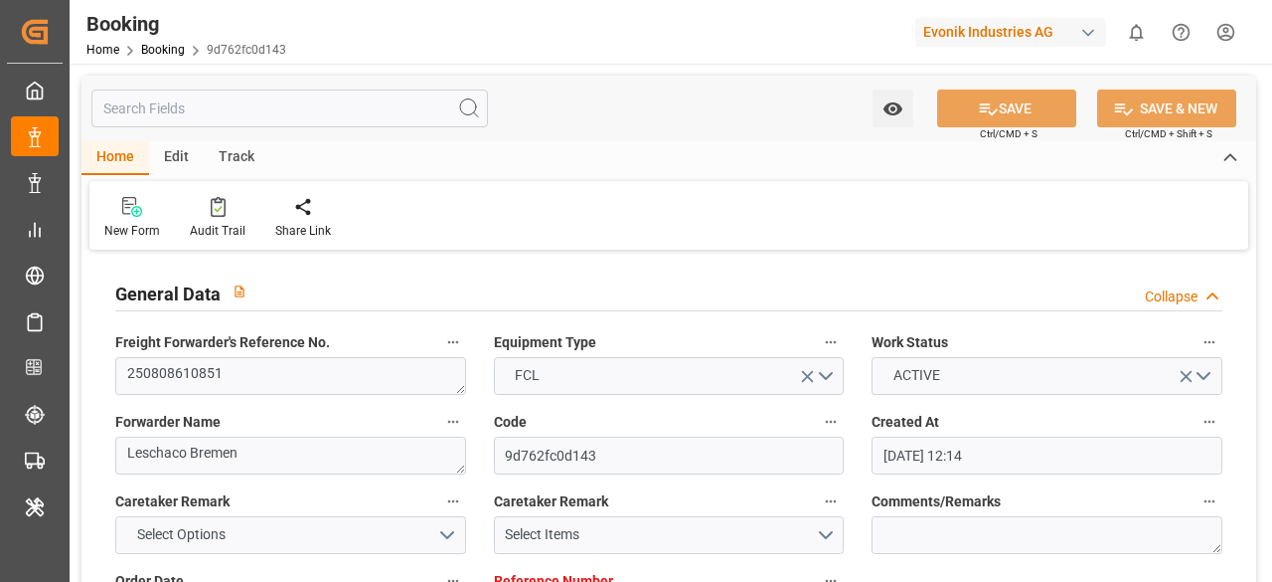
type input "[DATE] 12:00"
type input "[DATE] 00:50"
type input "[DATE] 20:00"
type input "[DATE] 04:47"
type input "[DATE] 00:30"
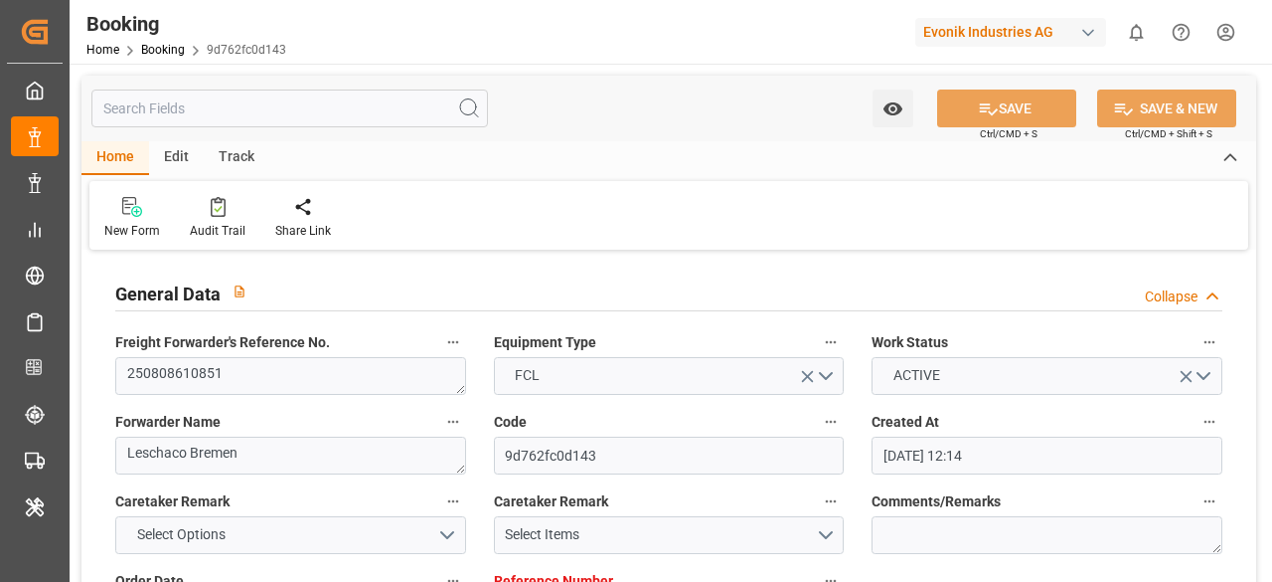
type input "[DATE] 23:47"
type input "[DATE] 23:42"
type input "[DATE] 10:27"
type input "[DATE] 14:08"
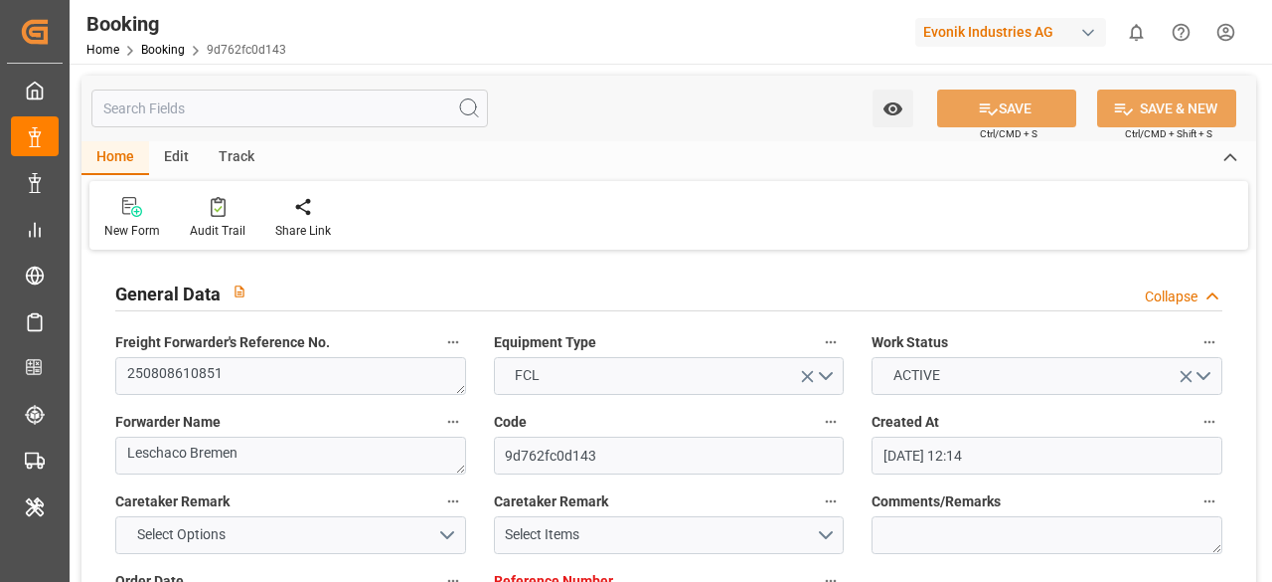
type input "[DATE] 09:00"
type input "[DATE] 08:00"
type input "[DATE] 16:09"
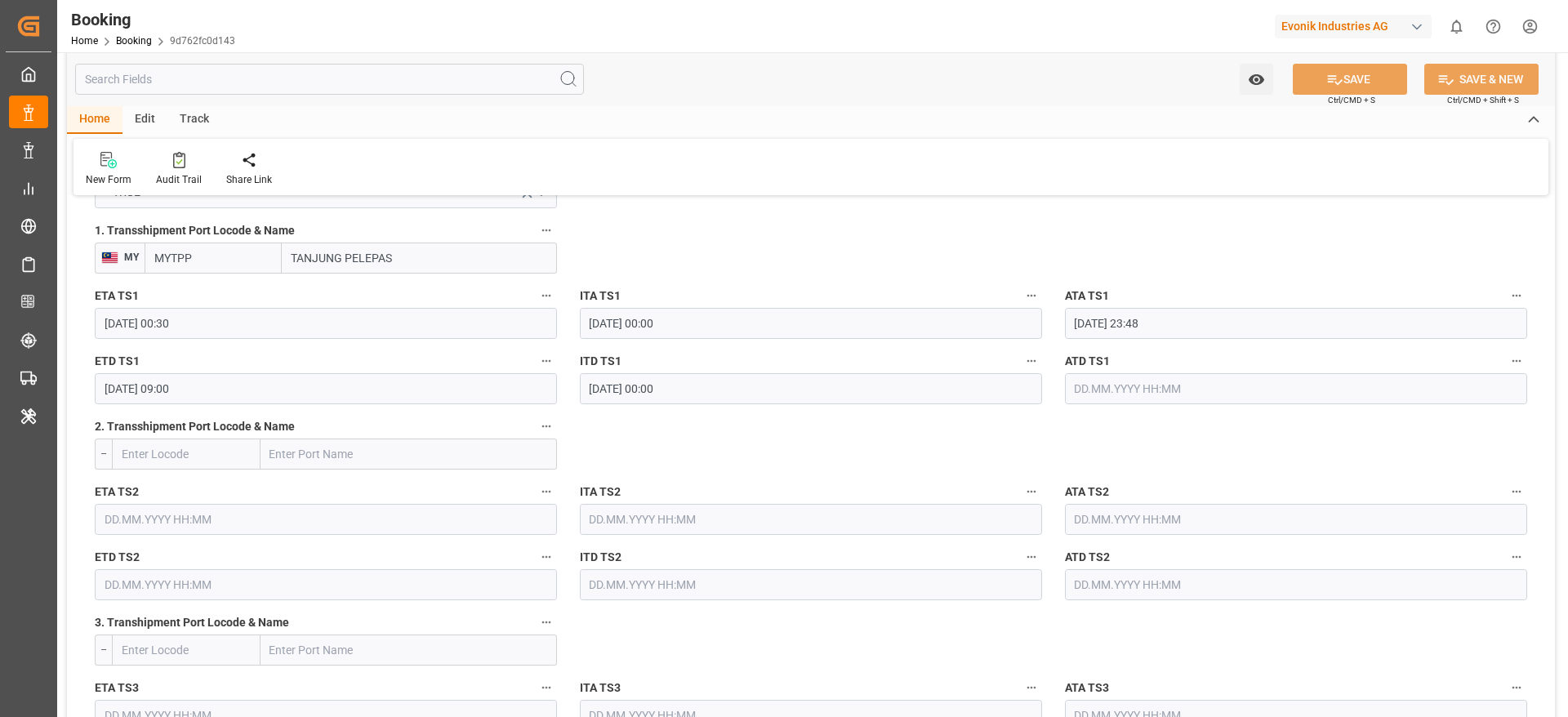
scroll to position [1812, 0]
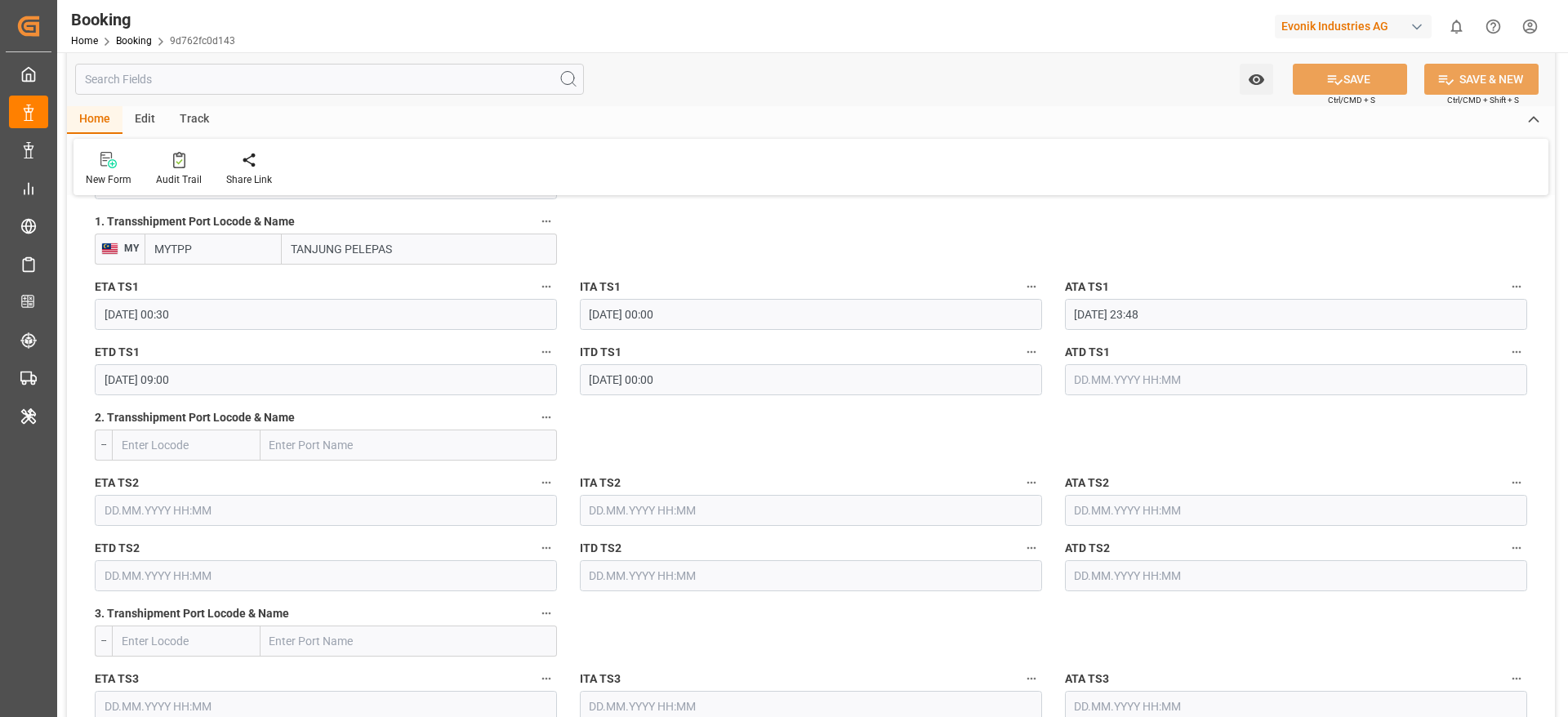
click at [250, 251] on input "MYTPP" at bounding box center [213, 249] width 137 height 31
click at [217, 301] on div "MYTPP - [GEOGRAPHIC_DATA]" at bounding box center [213, 294] width 136 height 54
type input "MYTPP"
type input "Tanjung Pelepas"
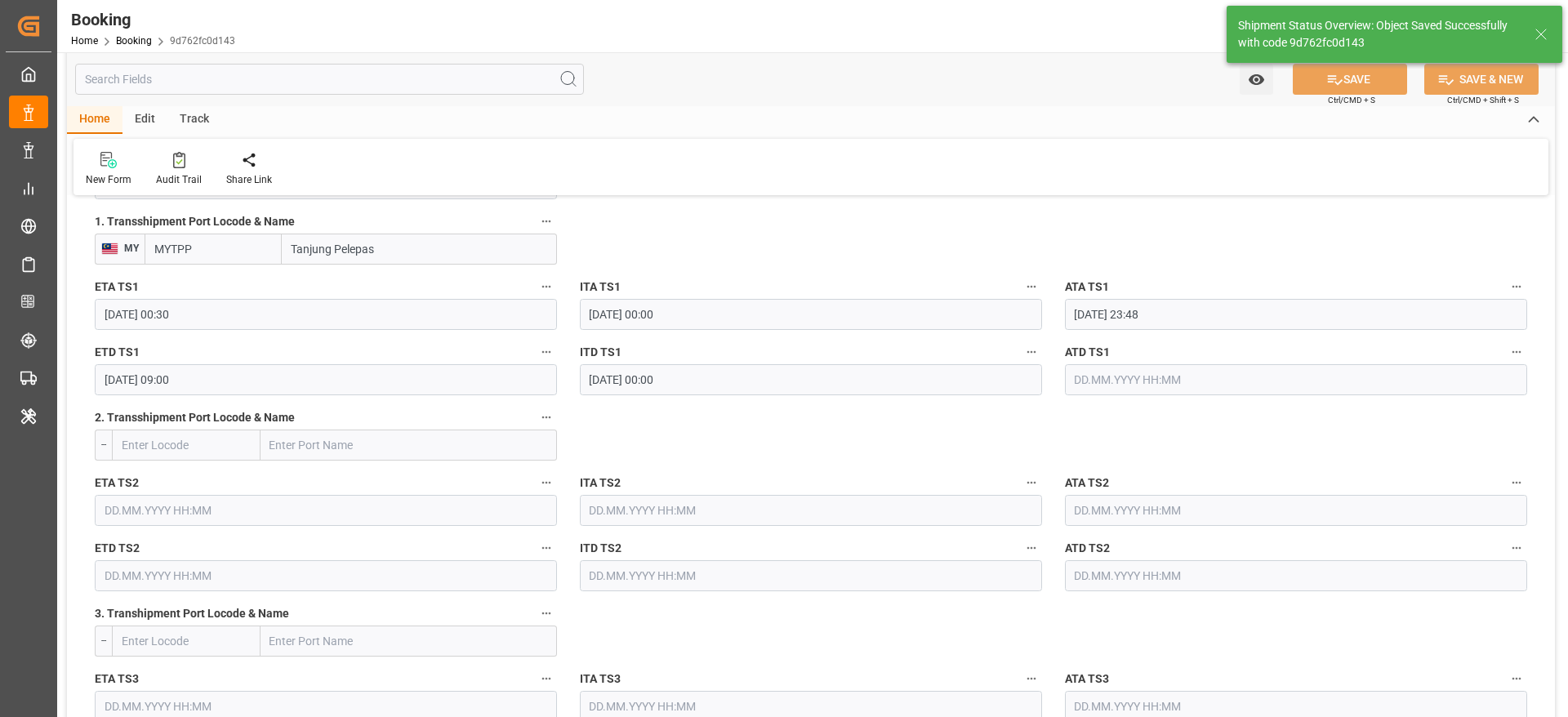
type input "[DATE] 09:29"
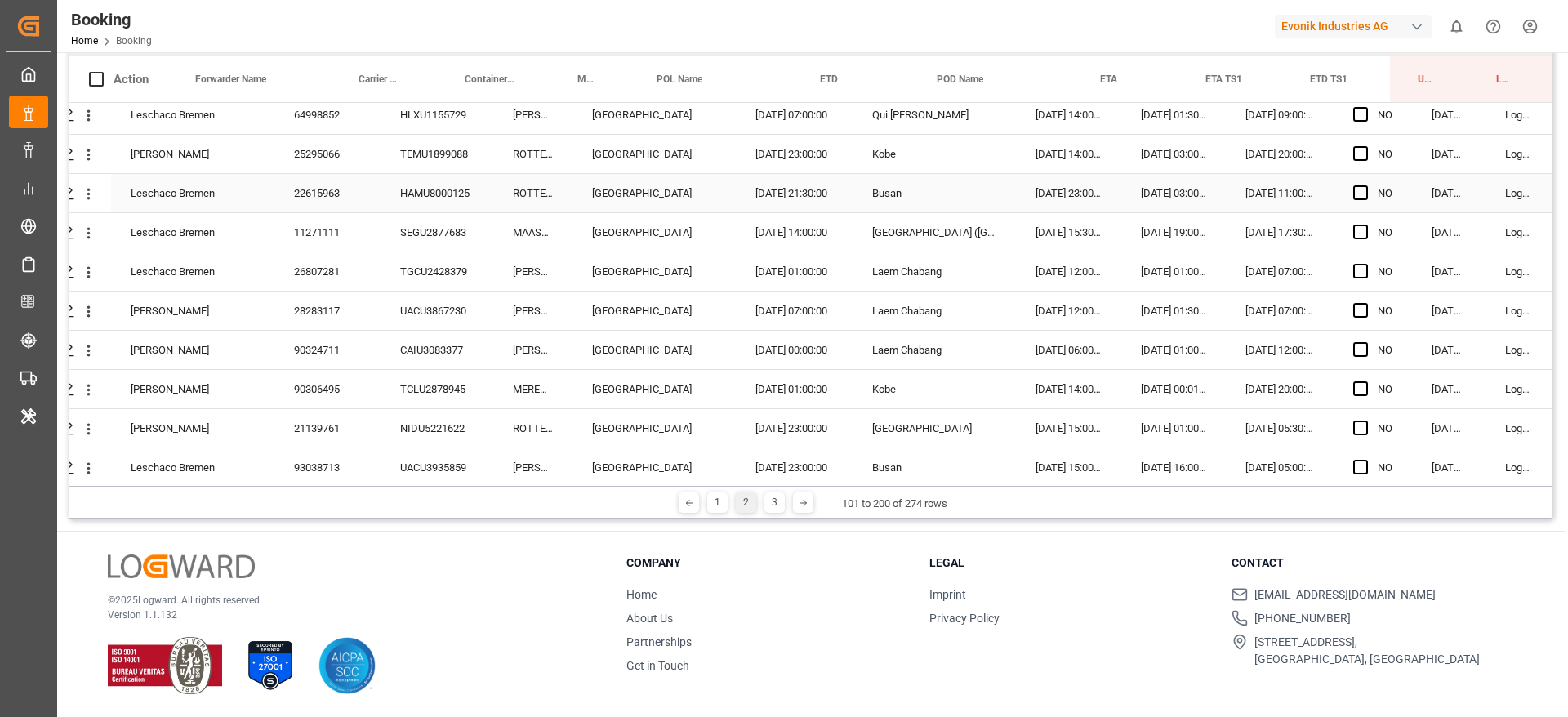
scroll to position [2243, 62]
click at [84, 240] on button "open menu" at bounding box center [88, 231] width 17 height 31
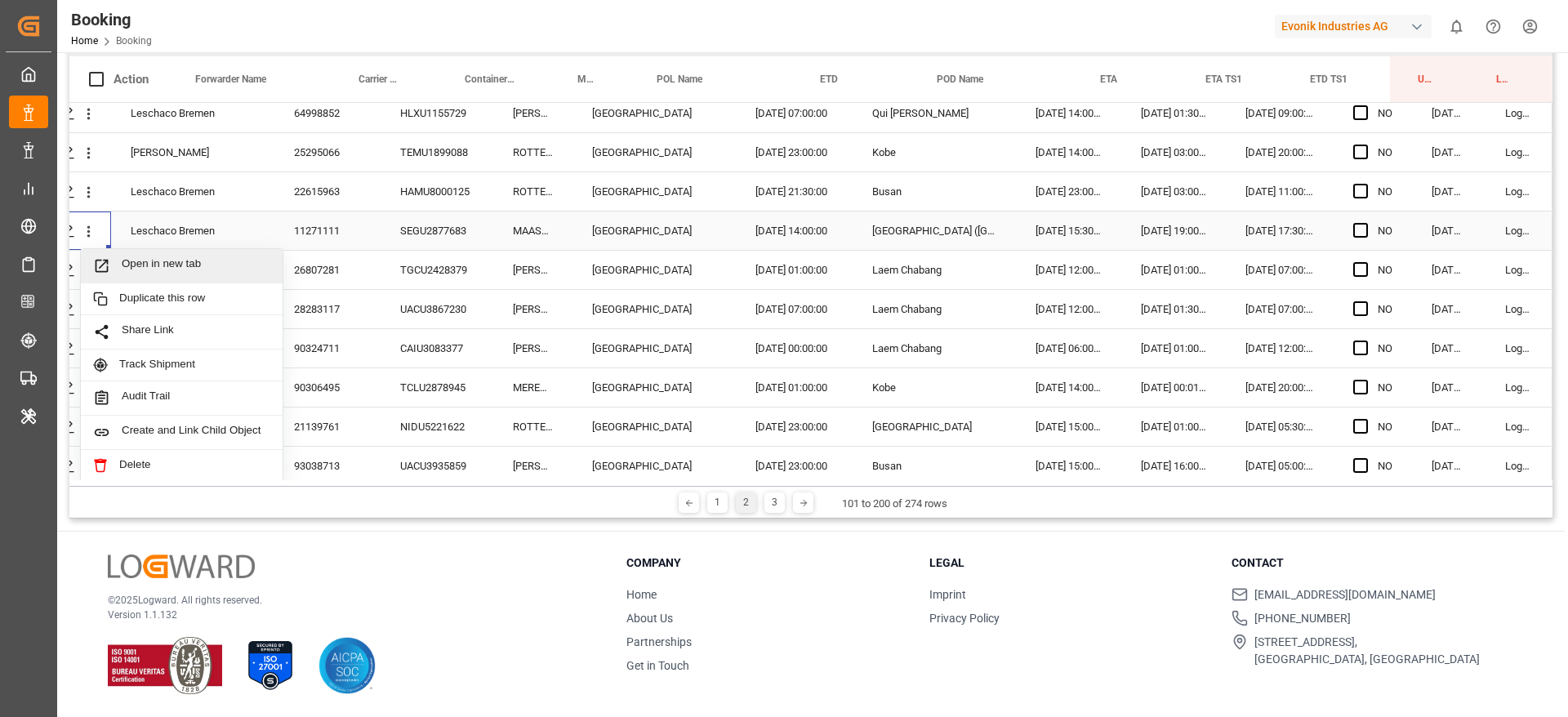
click at [169, 278] on div "Open in new tab" at bounding box center [182, 266] width 202 height 34
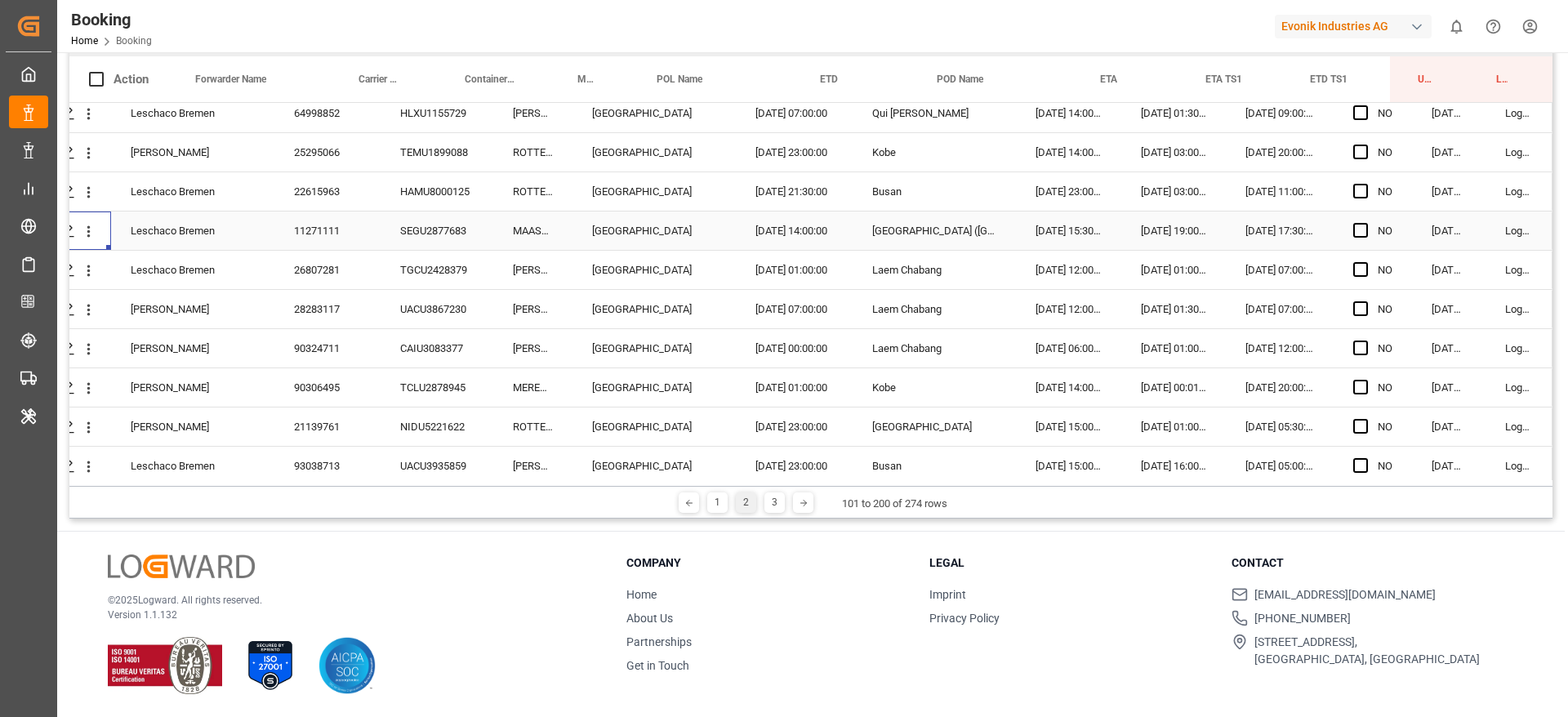
click at [462, 237] on div "SEGU2877683" at bounding box center [436, 230] width 113 height 39
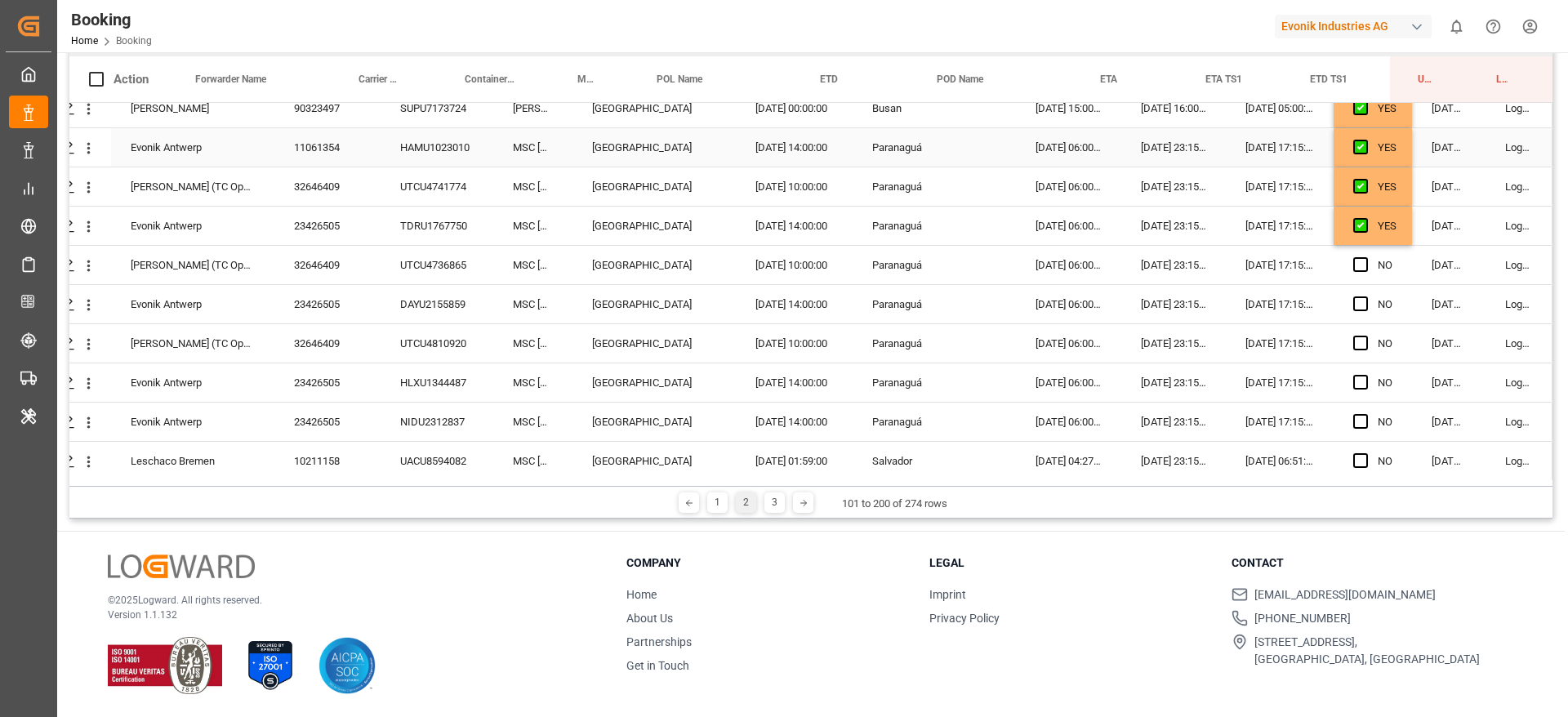
scroll to position [214, 62]
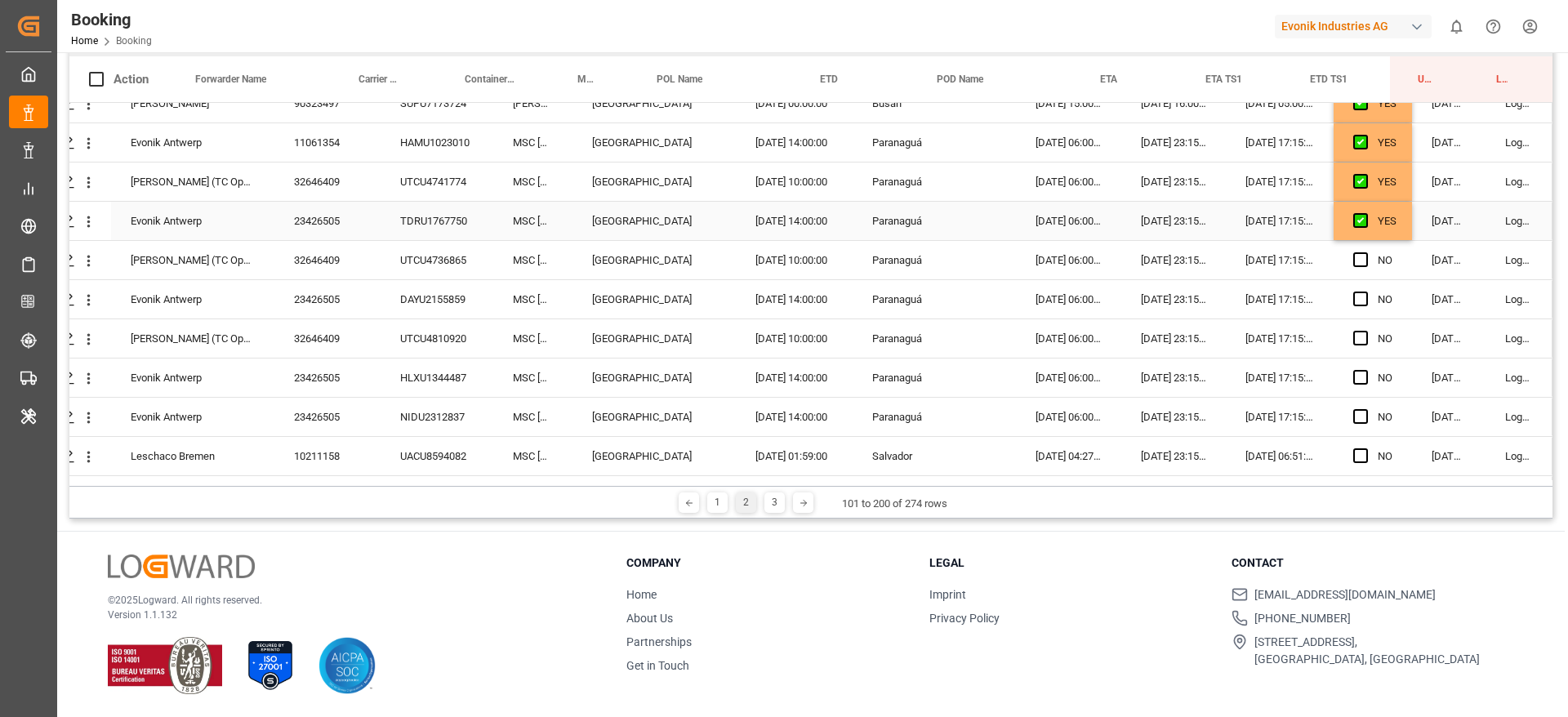
click at [1384, 236] on div "YES" at bounding box center [1386, 222] width 19 height 38
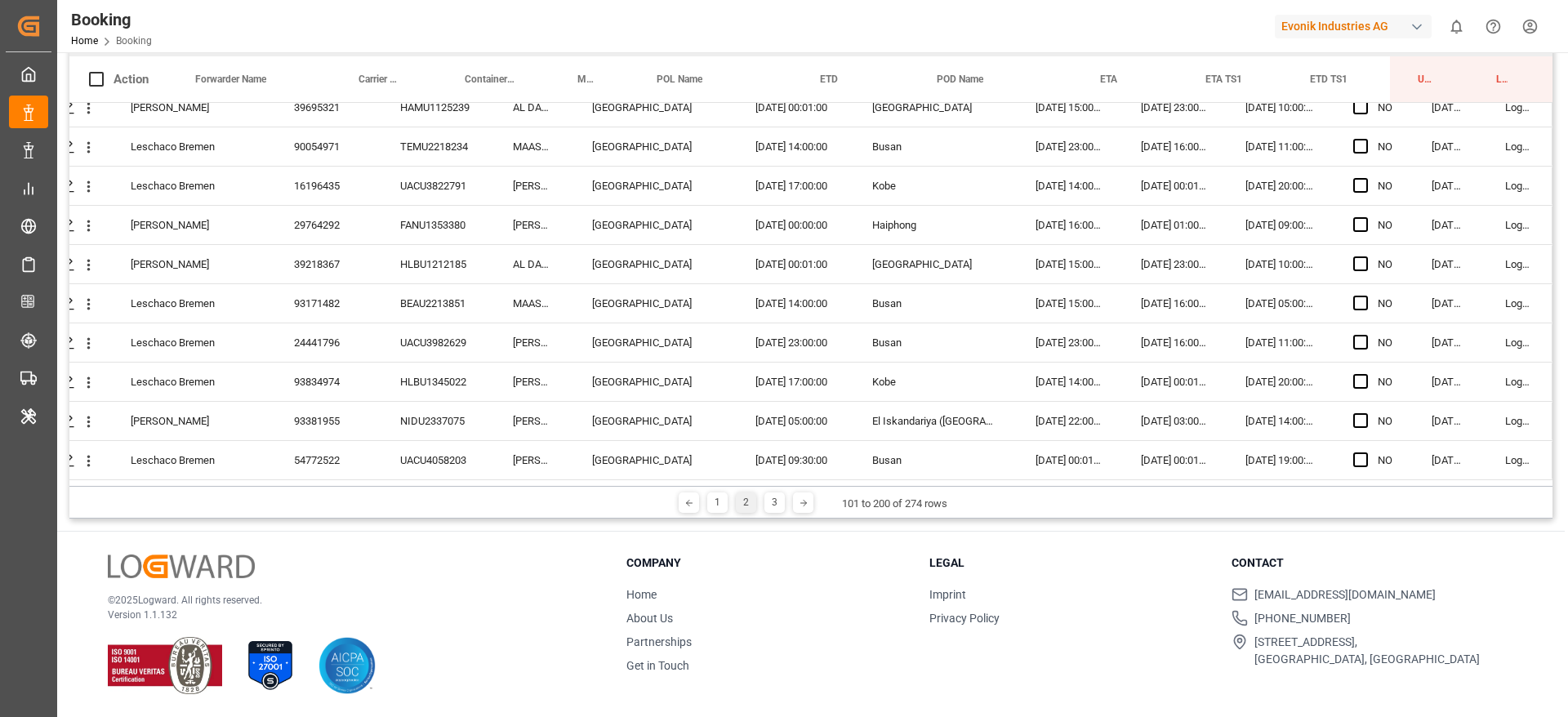
scroll to position [3547, 62]
drag, startPoint x: 1404, startPoint y: 237, endPoint x: 1388, endPoint y: 296, distance: 61.1
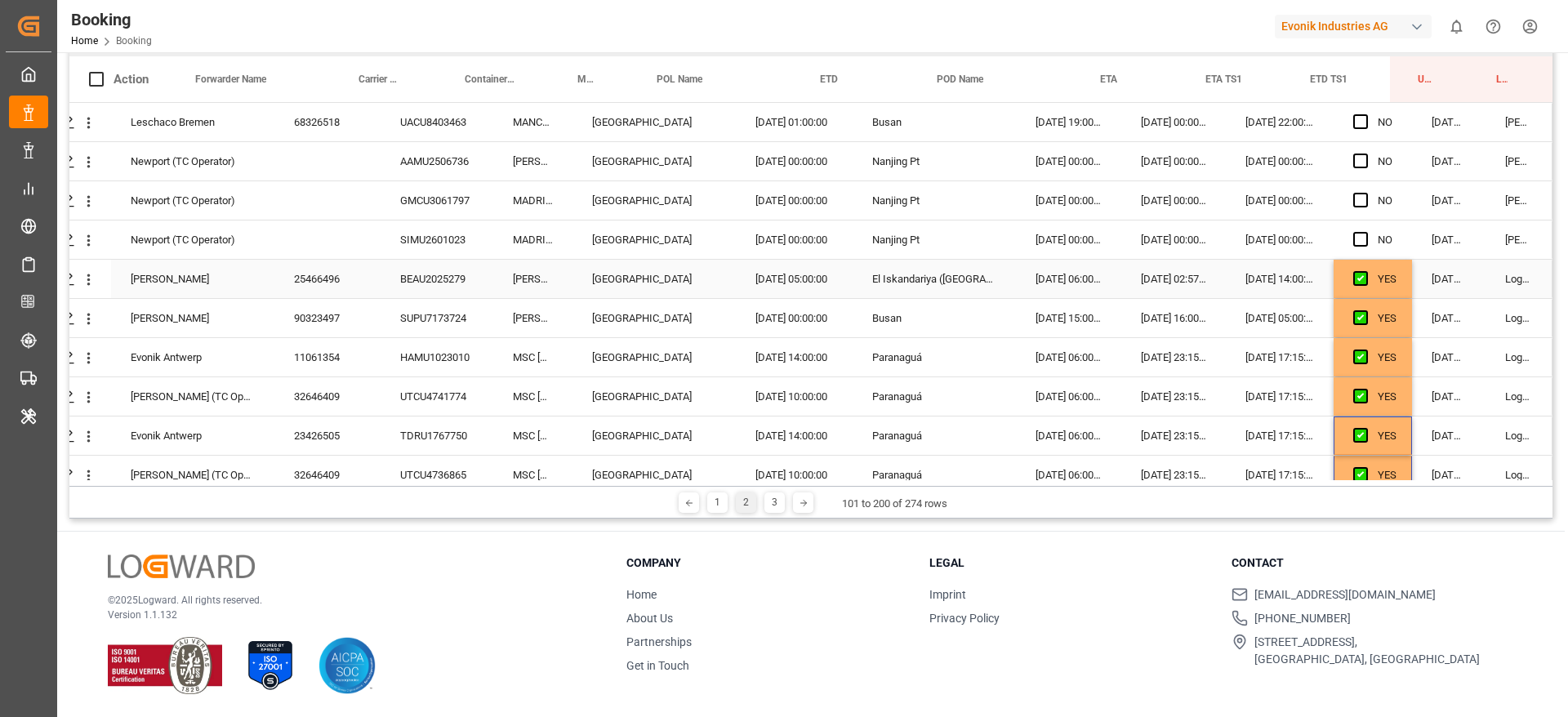
scroll to position [0, 0]
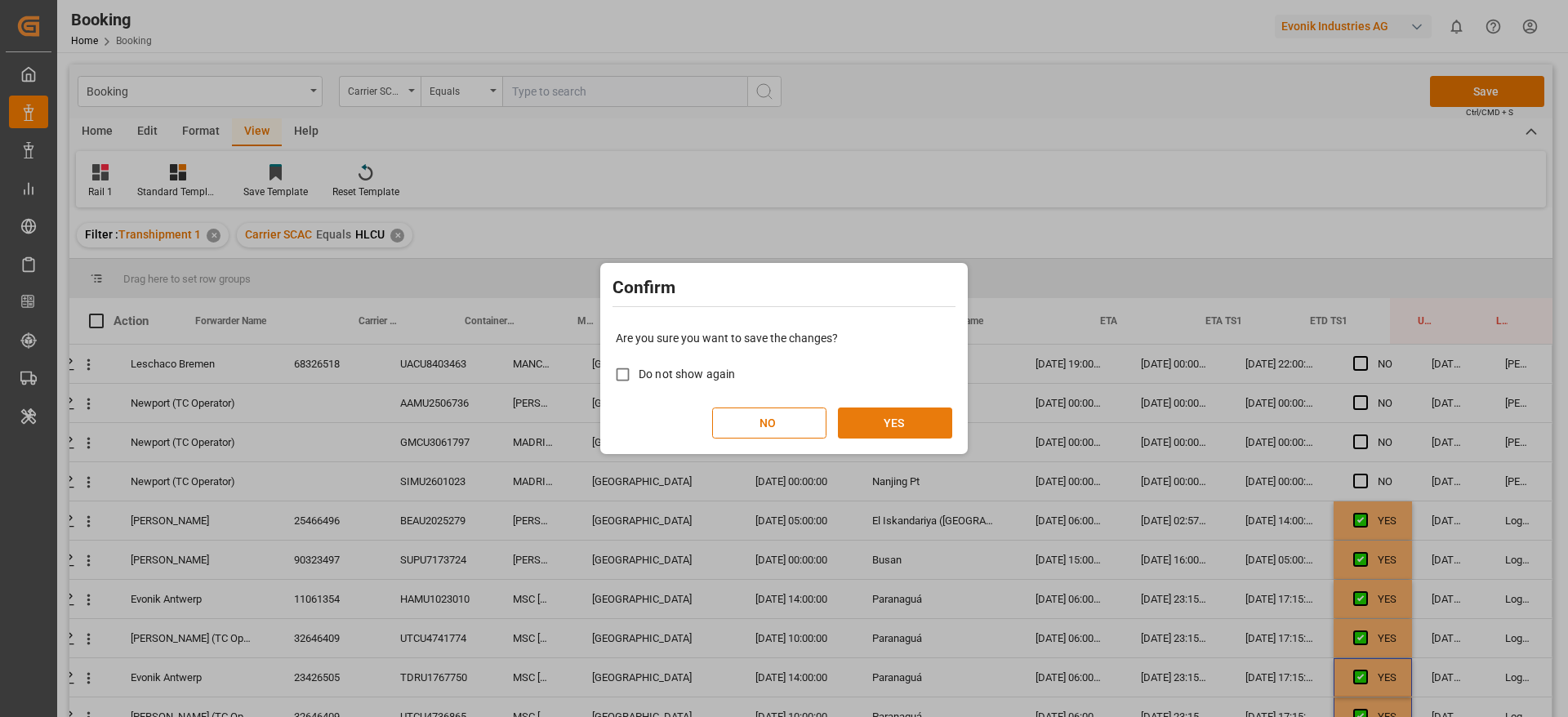
click at [917, 418] on button "YES" at bounding box center [894, 423] width 114 height 31
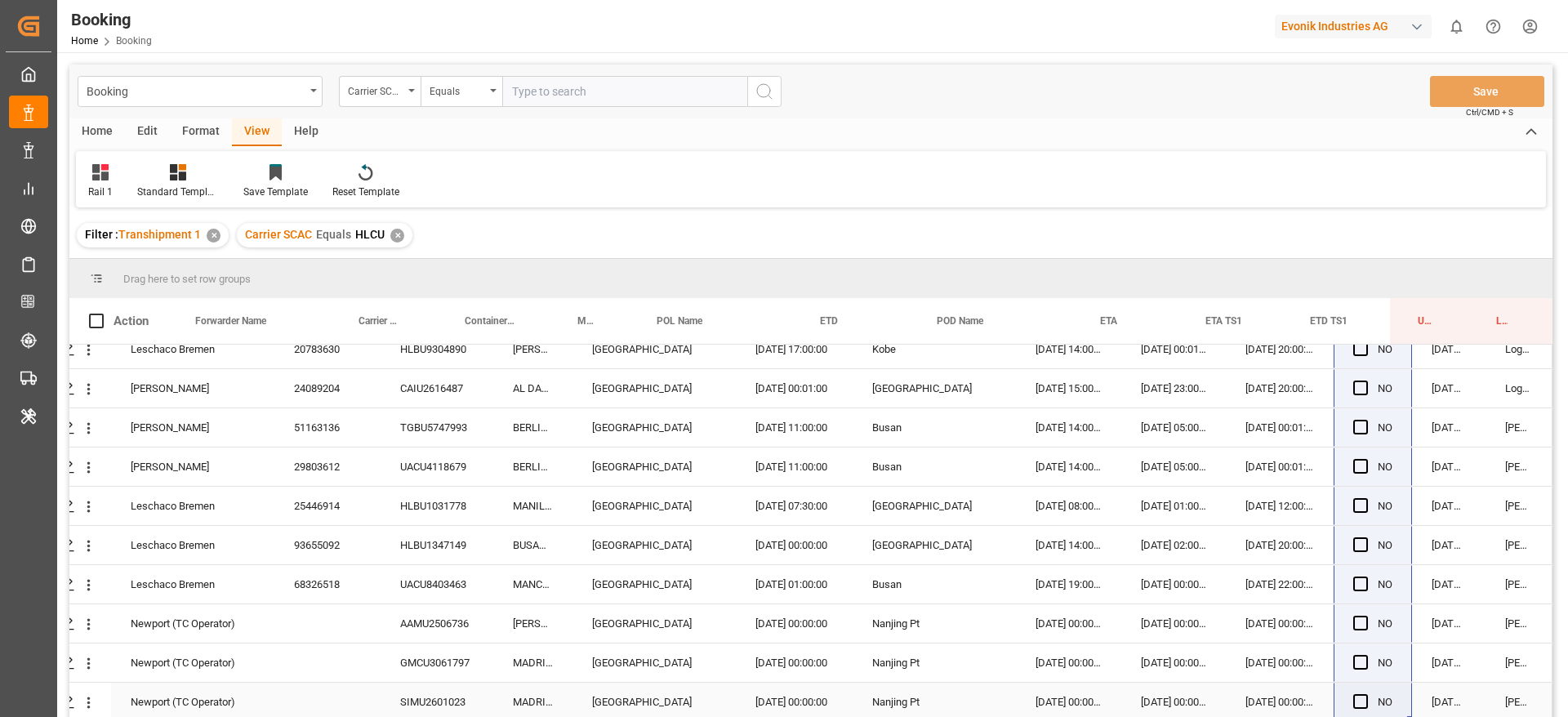
scroll to position [241, 0]
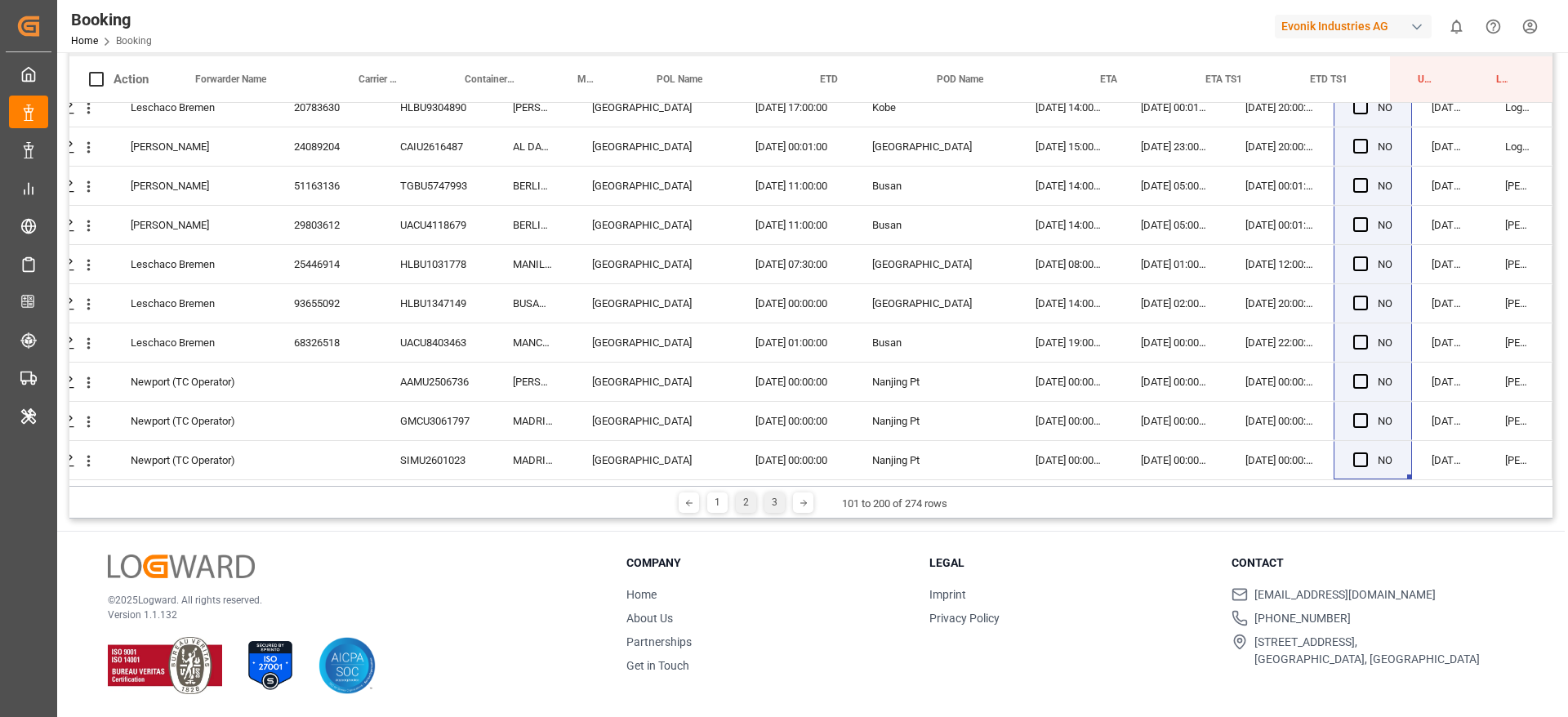
click at [779, 506] on div "3" at bounding box center [774, 502] width 21 height 21
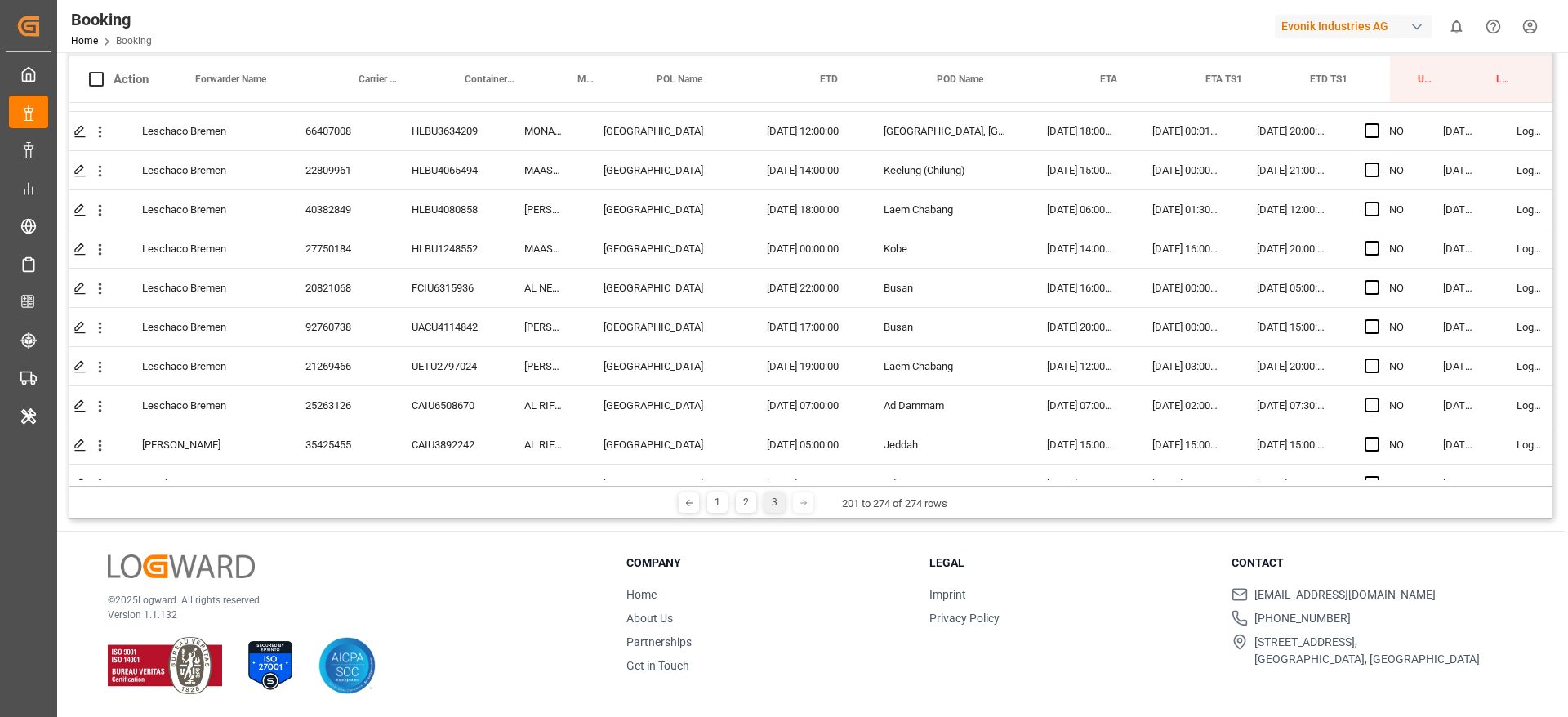
scroll to position [0, 45]
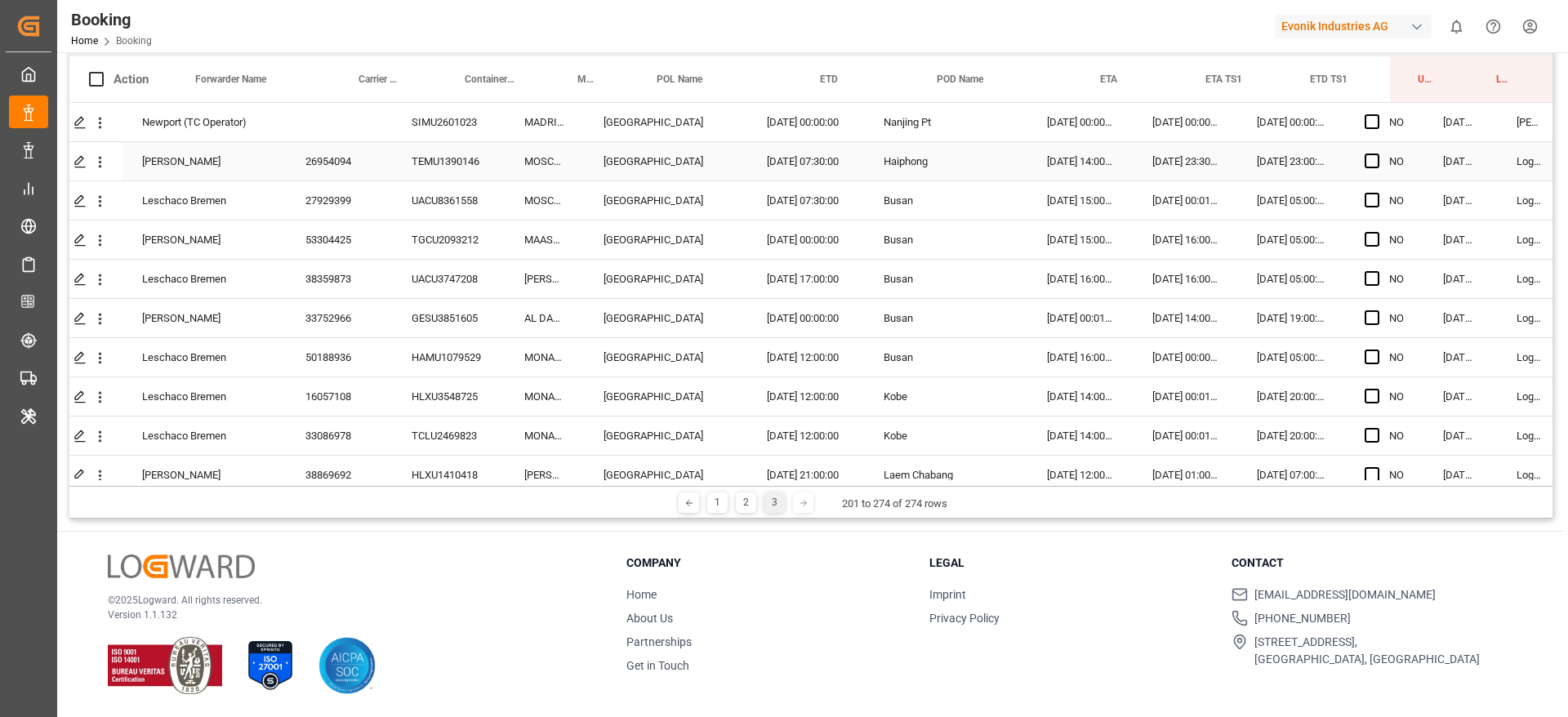
click at [1370, 152] on div "Press SPACE to select this row." at bounding box center [1377, 162] width 25 height 38
click at [1374, 167] on span "Press SPACE to select this row." at bounding box center [1372, 161] width 15 height 15
click at [1377, 154] on input "Press SPACE to select this row." at bounding box center [1377, 154] width 0 height 0
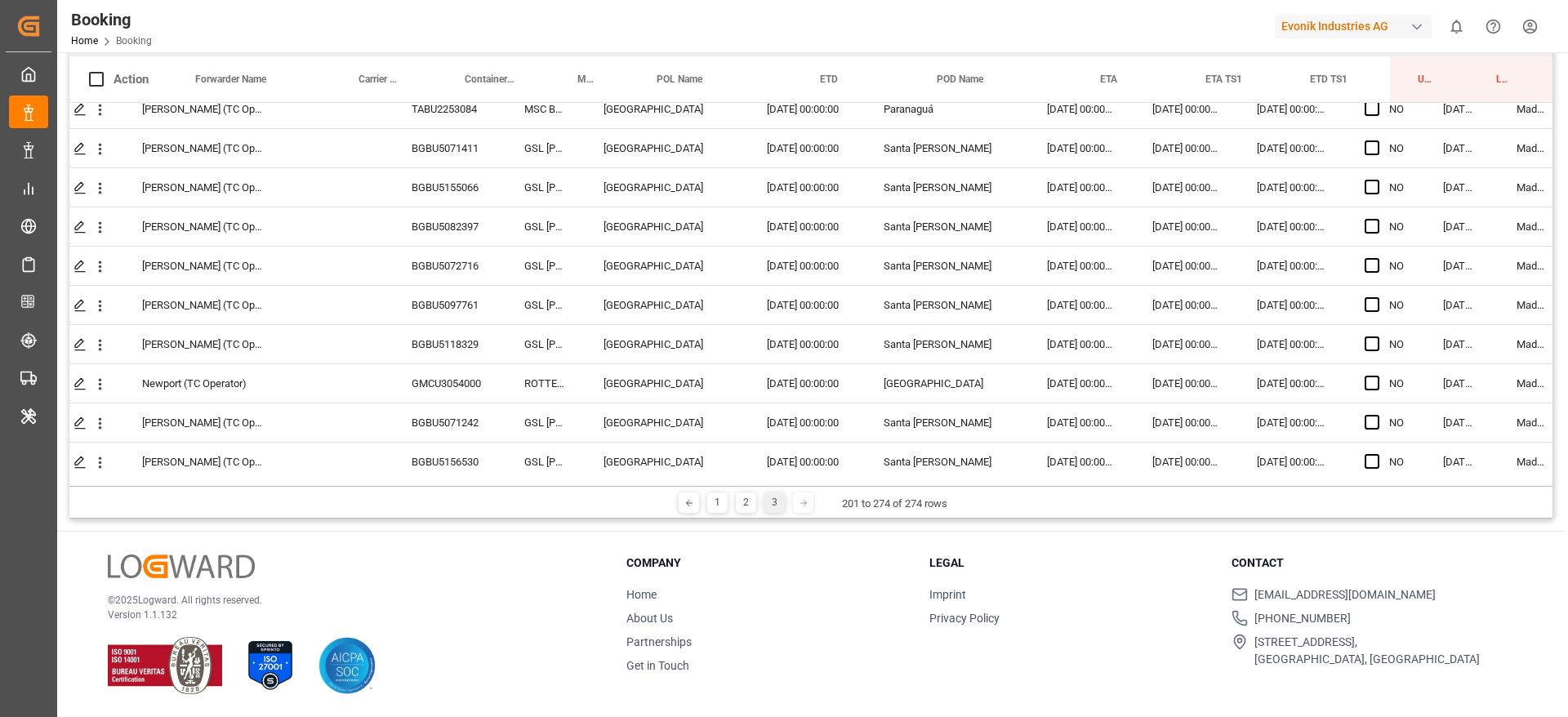
scroll to position [2529, 45]
drag, startPoint x: 1419, startPoint y: 177, endPoint x: 1414, endPoint y: 470, distance: 293.0
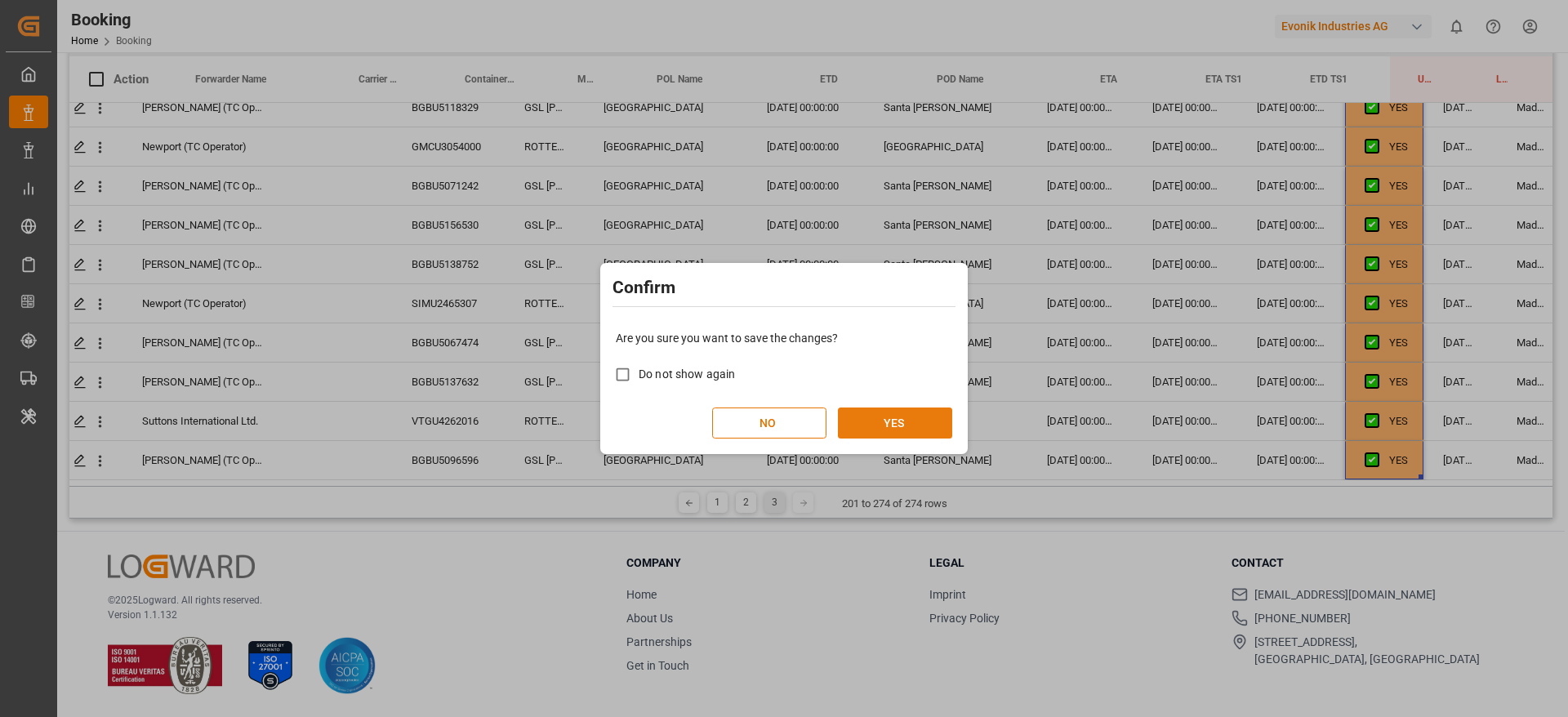
click at [917, 421] on button "YES" at bounding box center [894, 423] width 114 height 31
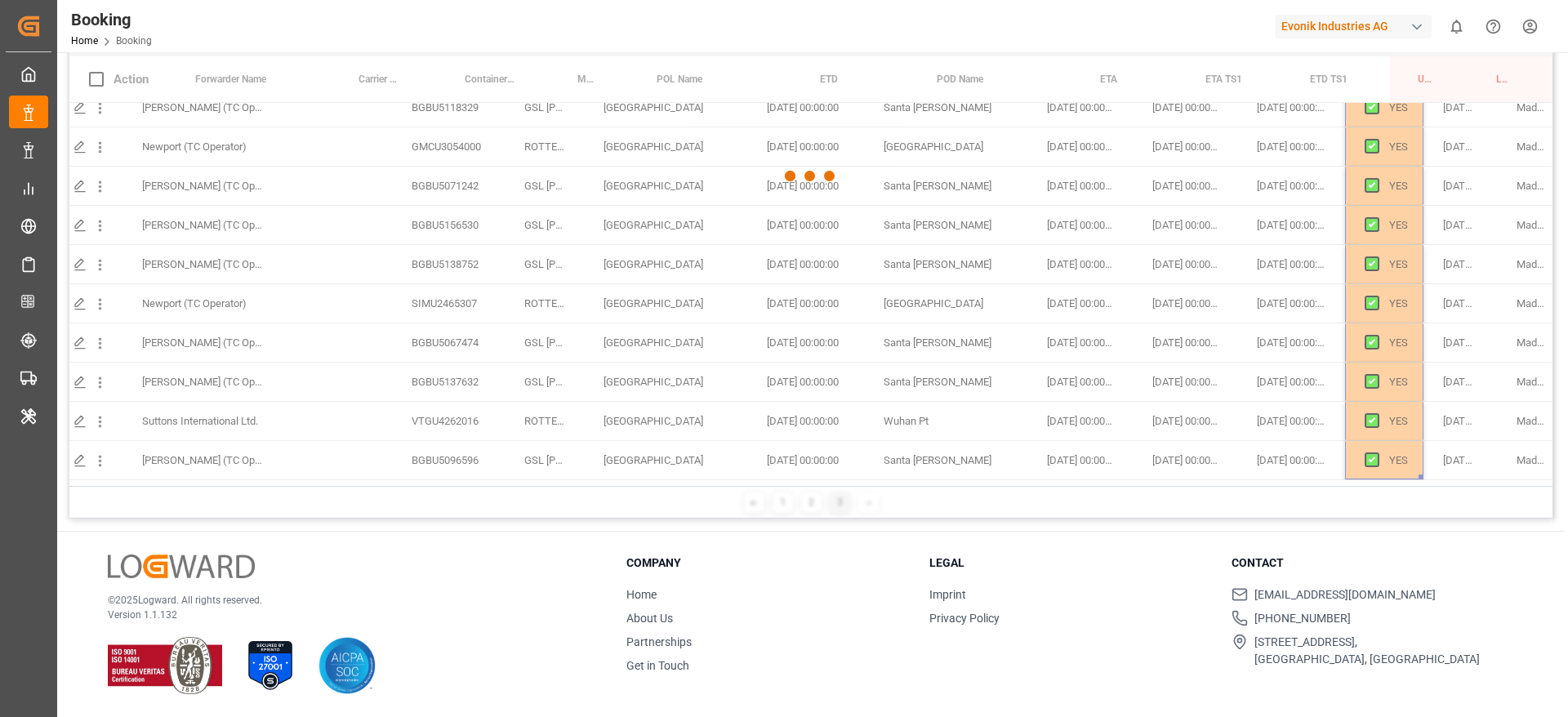
scroll to position [0, 45]
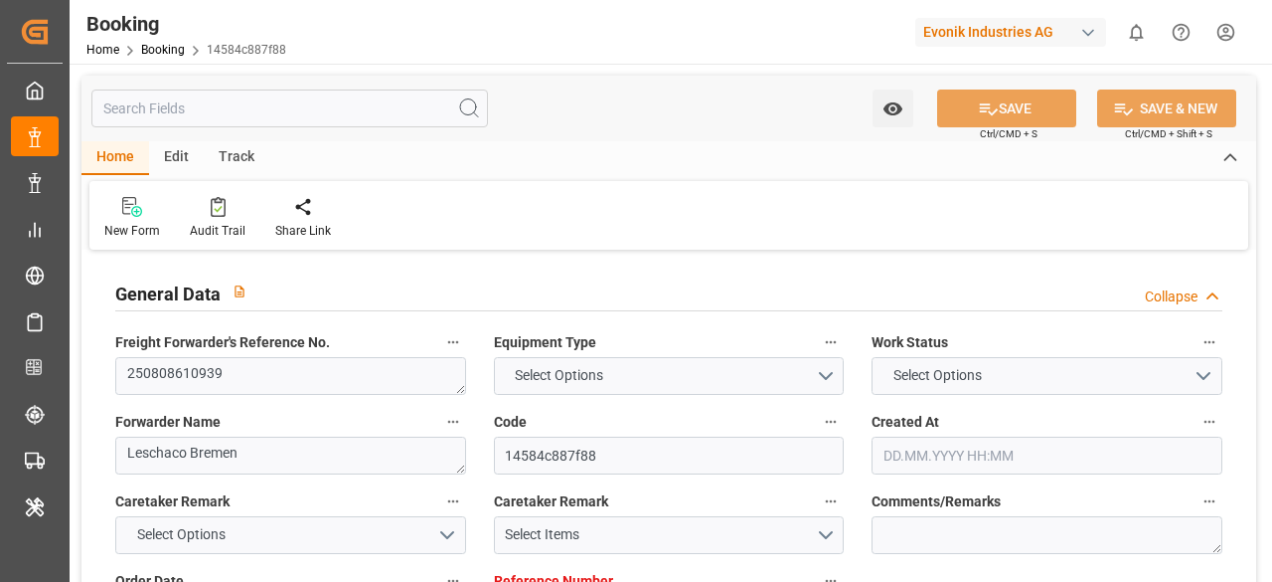
type input "7001243332"
type input "9780483"
type input "Hapag [PERSON_NAME]"
type input "Hapag Lloyd Aktiengesellschaft"
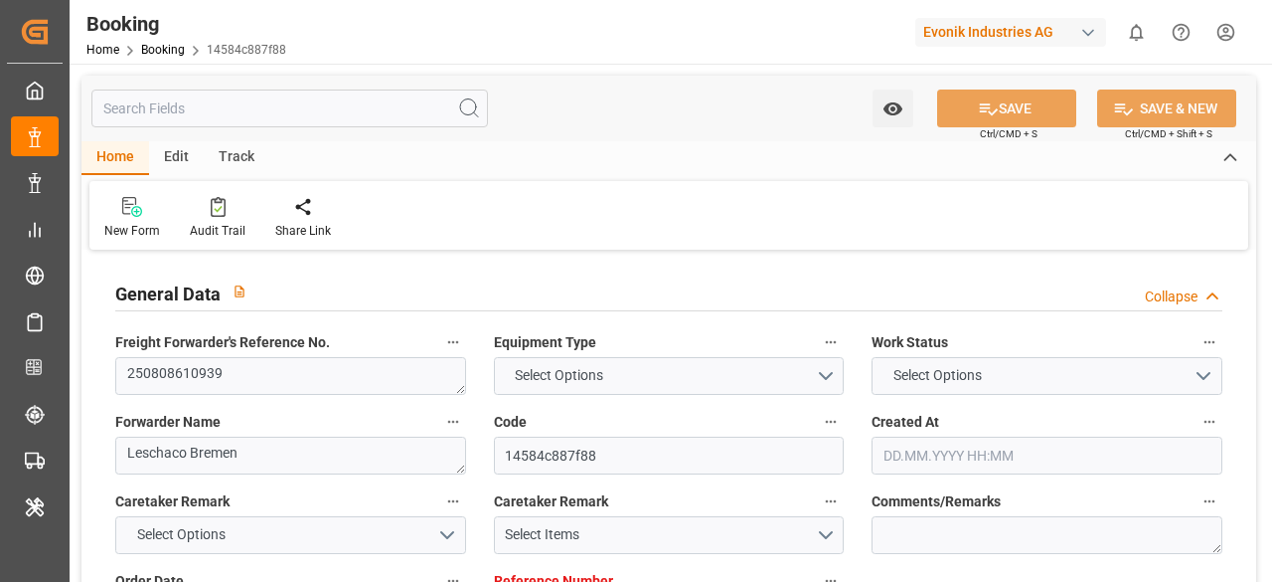
type input "NLRTM"
type input "MYPKG"
type input "SGSIN"
type input "0"
type input "NLRTM"
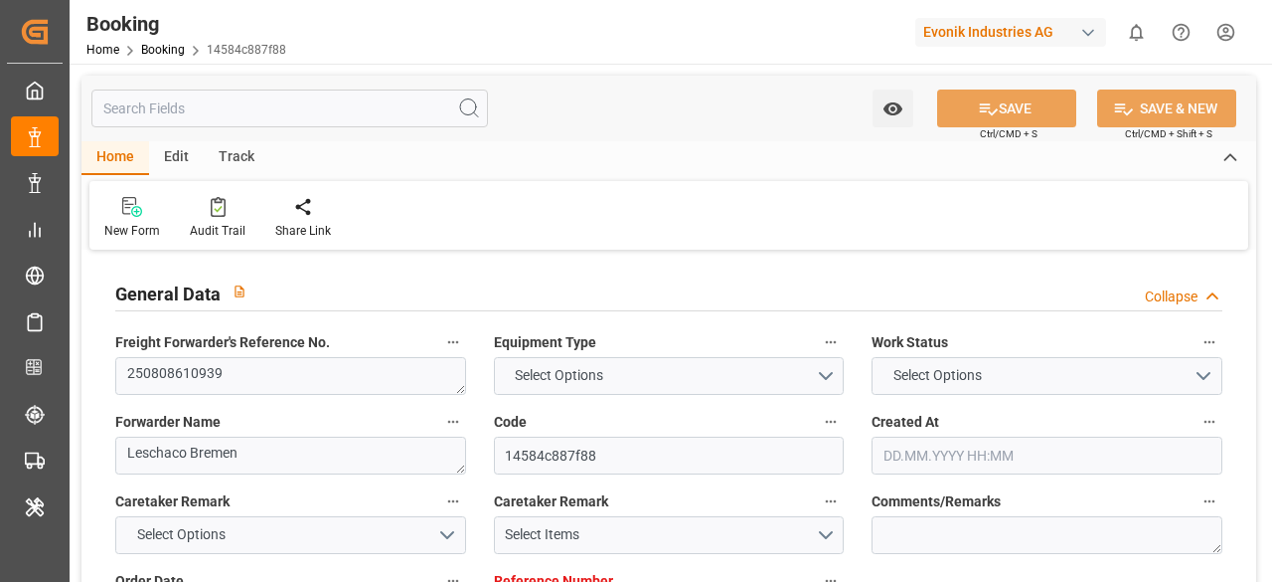
type input "MYPKG"
type input "9978638"
type input "[DATE] 10:12"
type input "[DATE]"
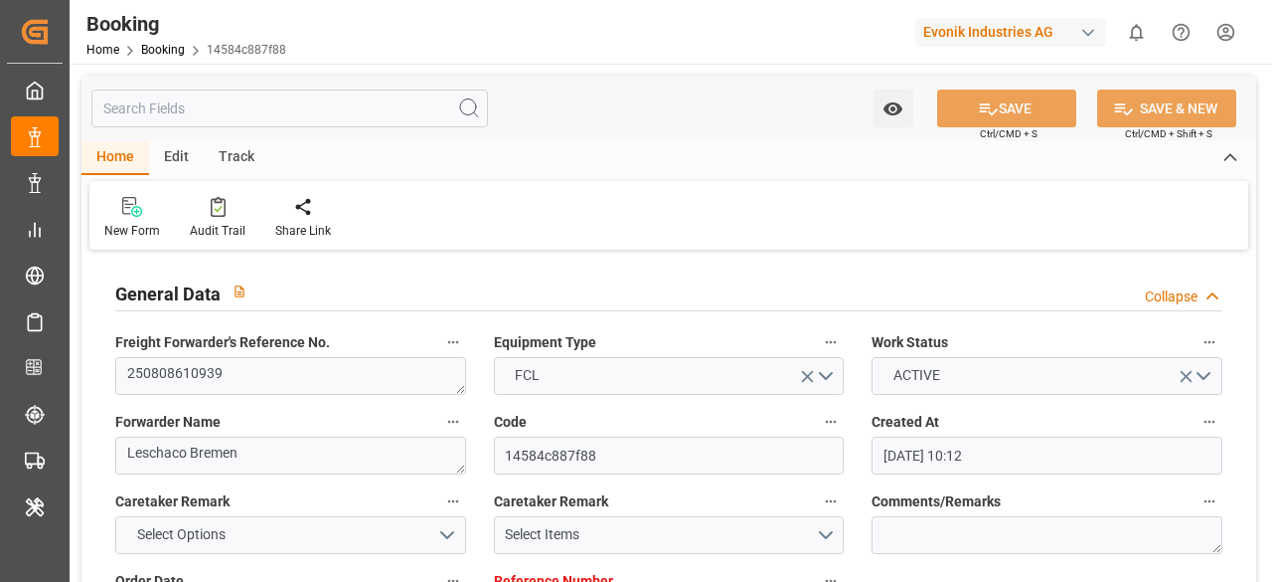
type input "[DATE]"
type input "[DATE] 14:00"
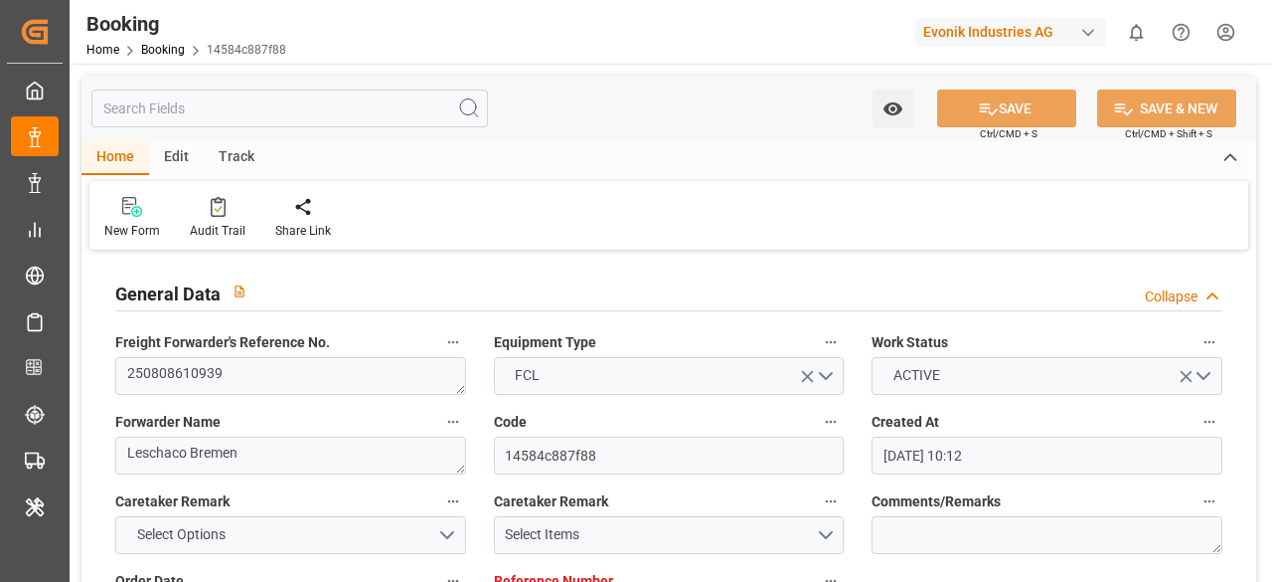
type input "[DATE] 00:00"
type input "[DATE] 17:24"
type input "[DATE] 08:07"
type input "[DATE] 15:30"
type input "[DATE] 00:00"
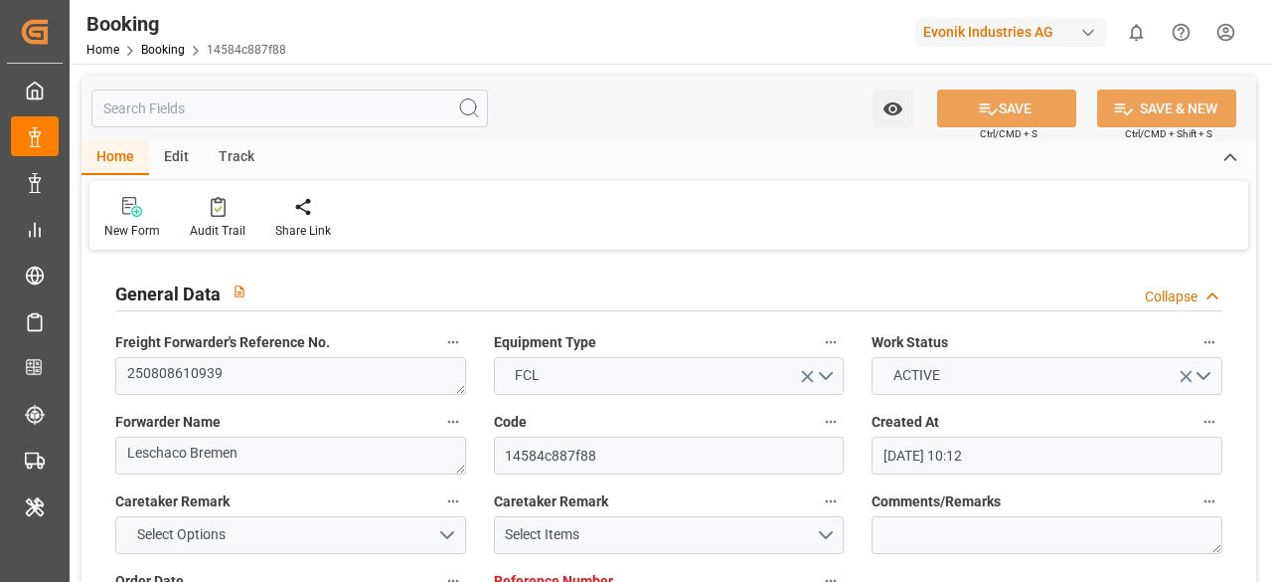
type input "[DATE] 19:00"
type input "[DATE] 00:00"
type input "[DATE] 20:24"
type input "[DATE] 17:30"
type input "[DATE] 00:00"
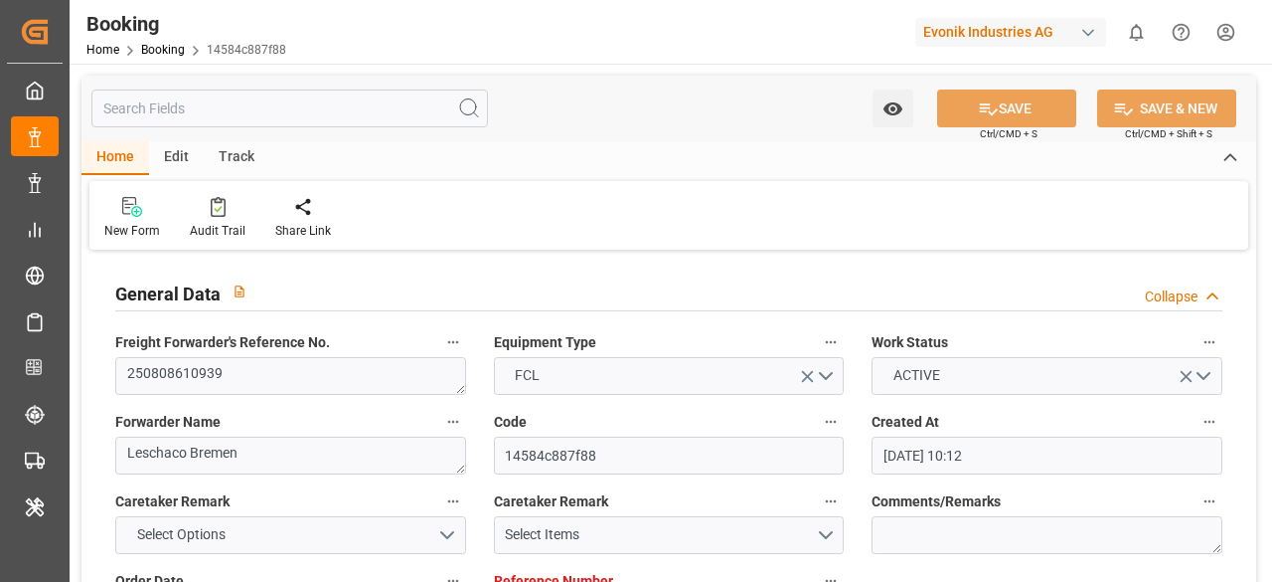
type input "[DATE]"
type input "[DATE] 20:51"
type input "[DATE]"
type input "[DATE] 05:26"
type input "[DATE] 11:06"
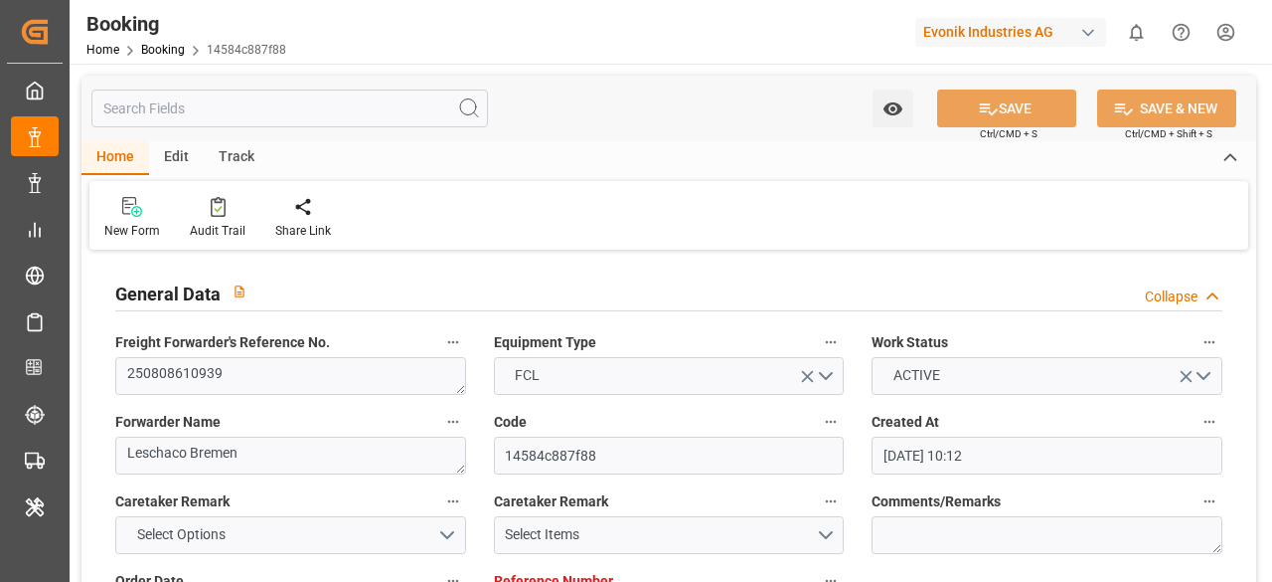
type input "[DATE] 14:00"
type input "[DATE] 18:44"
type input "[DATE] 19:00"
type input "[DATE] 19:49"
type input "[DATE] 20:24"
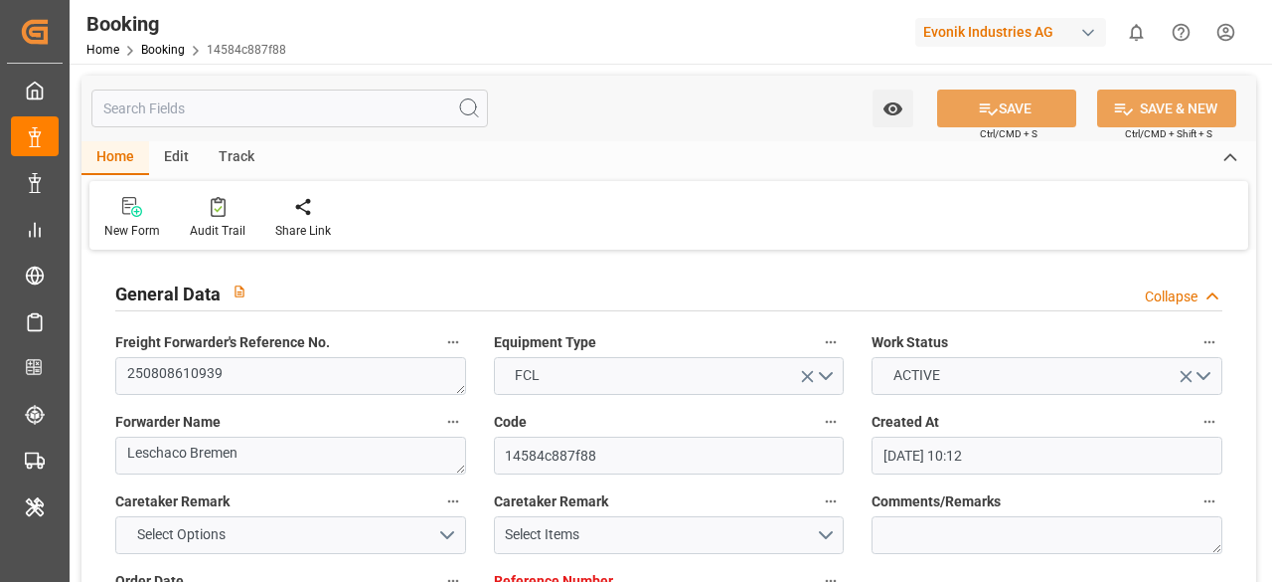
type input "[DATE] 20:24"
type input "05.10.2025 08:41"
type input "05.10.2025 04:35"
type input "08.10.2025 17:30"
type input "09.10.2025 15:30"
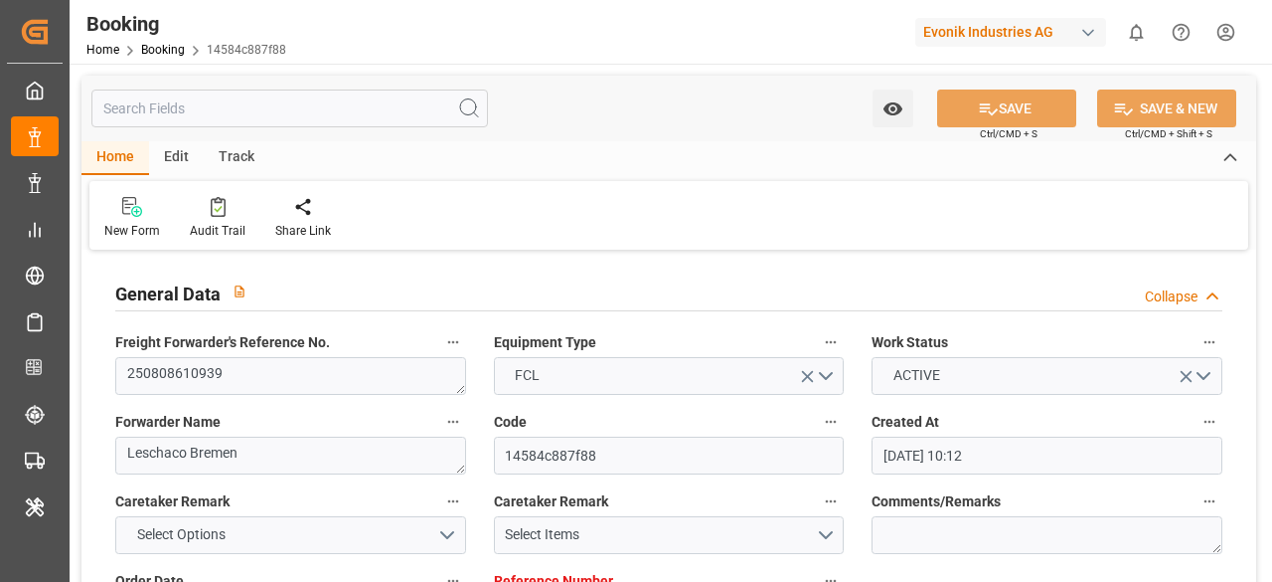
type input "09.10.2025 22:27"
type input "13.10.2025 22:27"
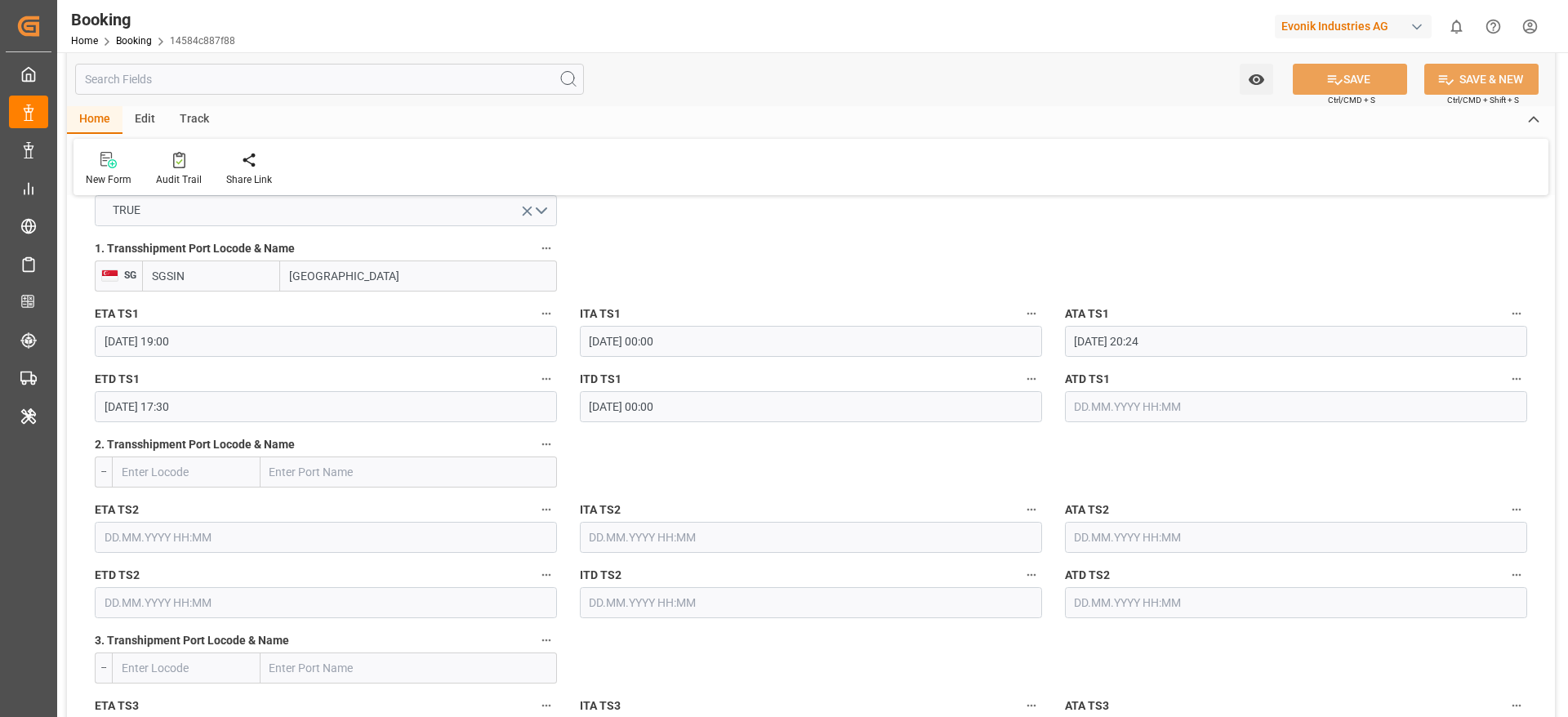
scroll to position [1787, 0]
click at [232, 277] on input "SGSIN" at bounding box center [211, 273] width 138 height 31
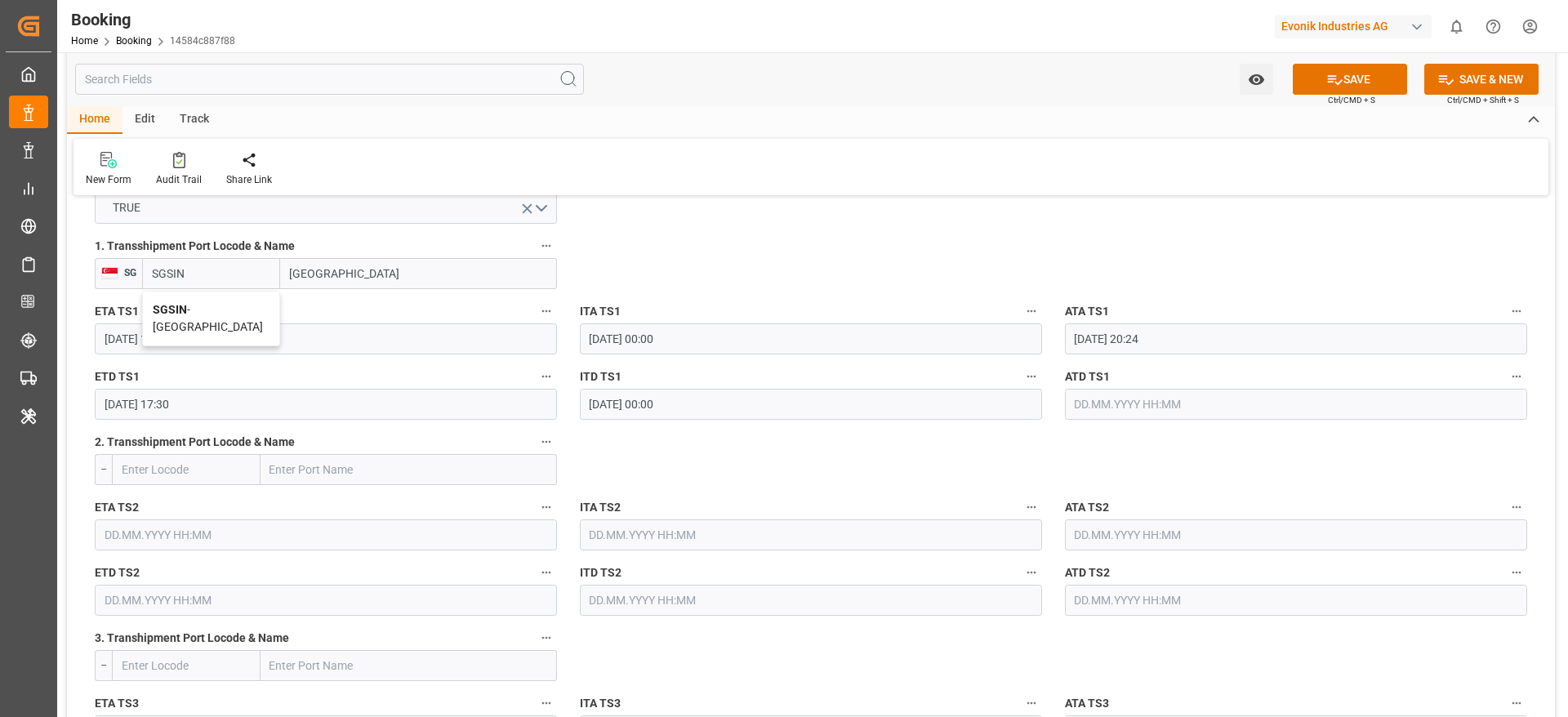
click at [216, 310] on span "SGSIN - Singapore" at bounding box center [208, 318] width 110 height 30
type input "SGSIN"
type input "Singapore"
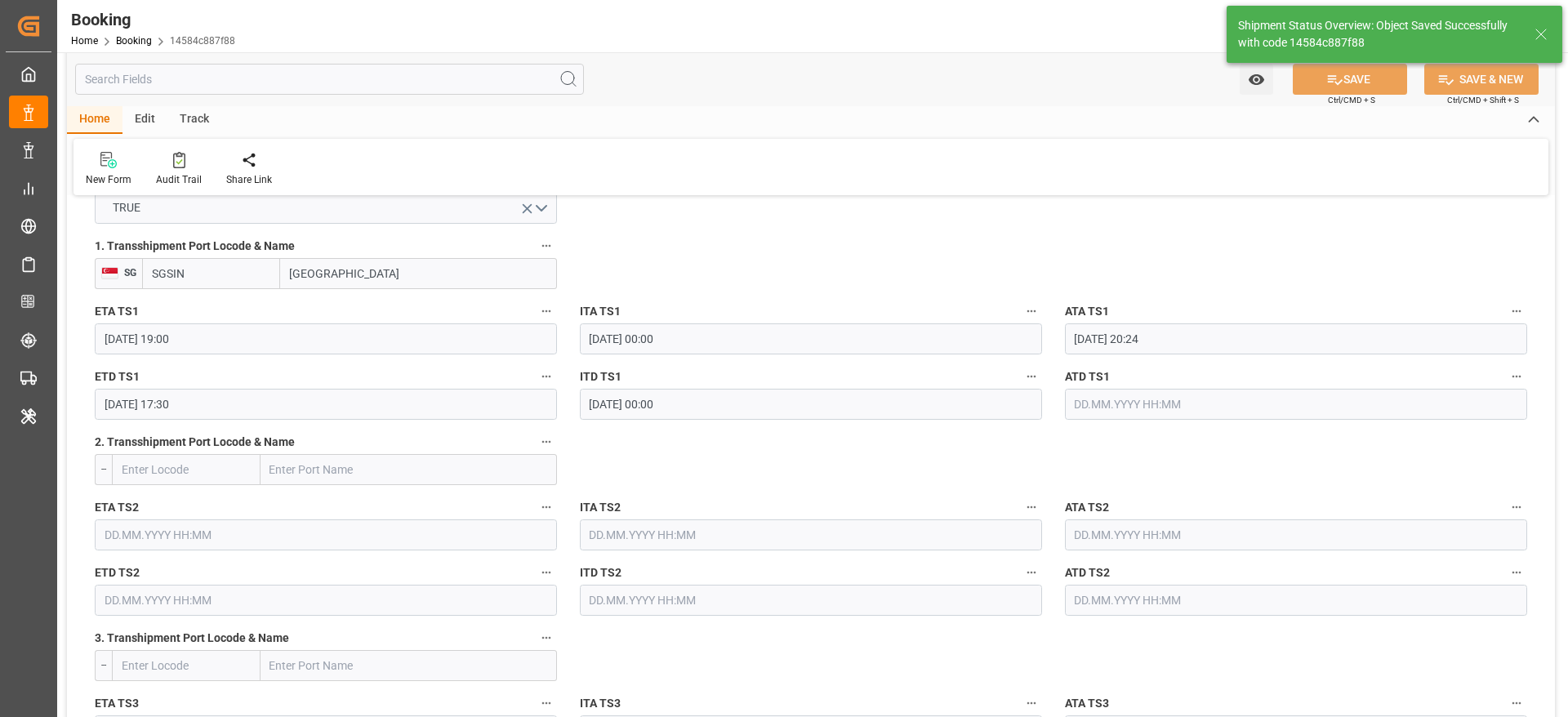
type textarea "Likitha devaraj"
type input "07.10.2025 09:30"
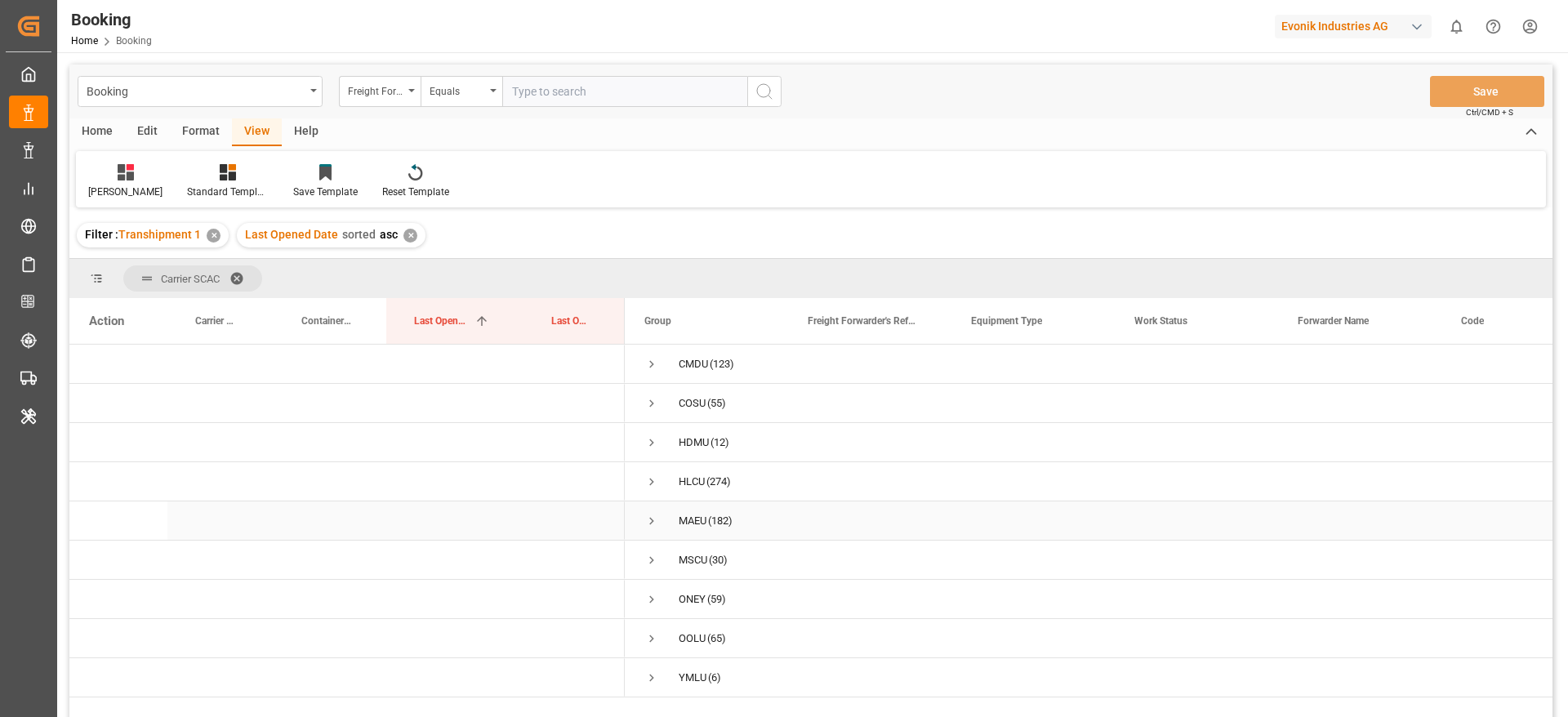
scroll to position [186, 0]
